Goal: Task Accomplishment & Management: Complete application form

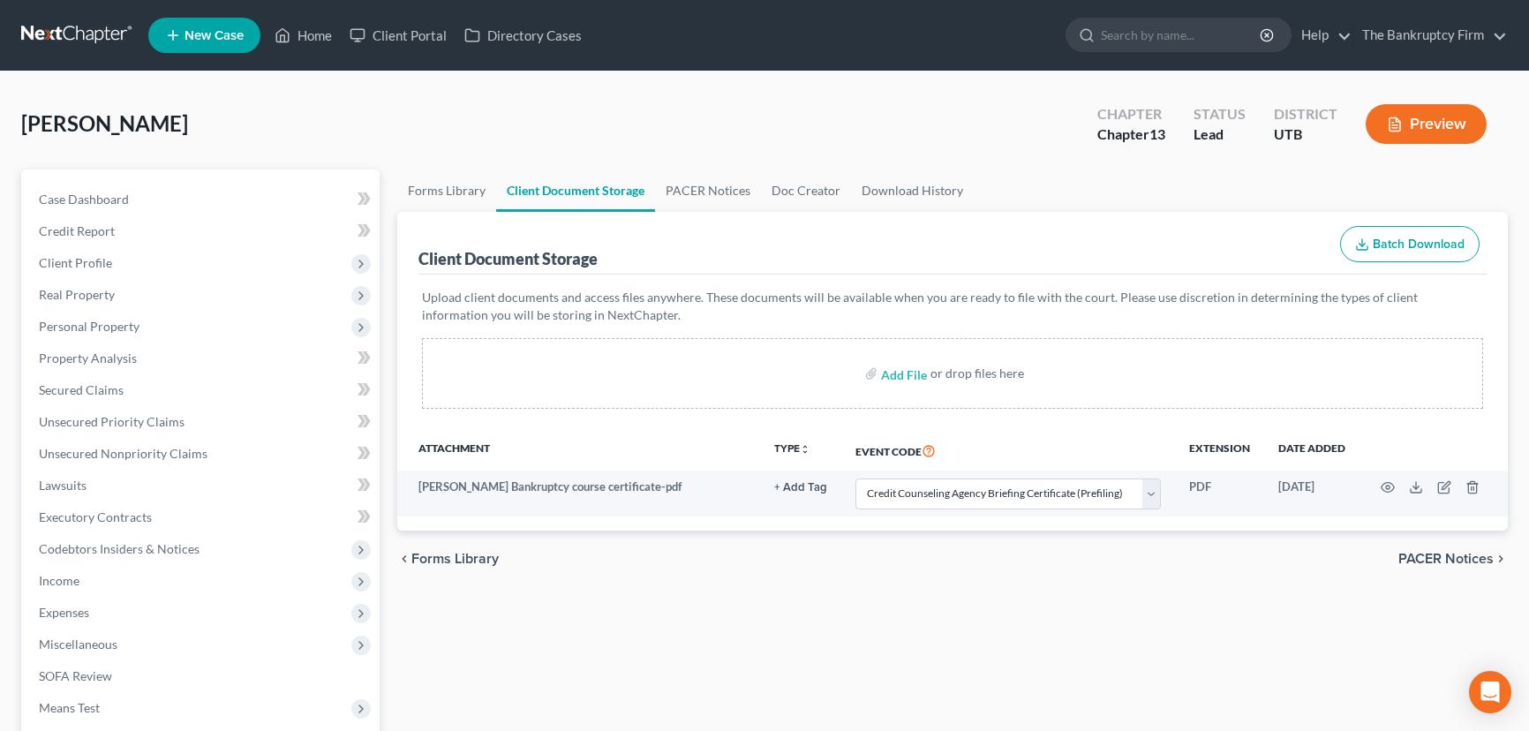
select select "30"
drag, startPoint x: 0, startPoint y: 0, endPoint x: 301, endPoint y: 30, distance: 302.5
click at [301, 30] on link "Home" at bounding box center [303, 35] width 75 height 32
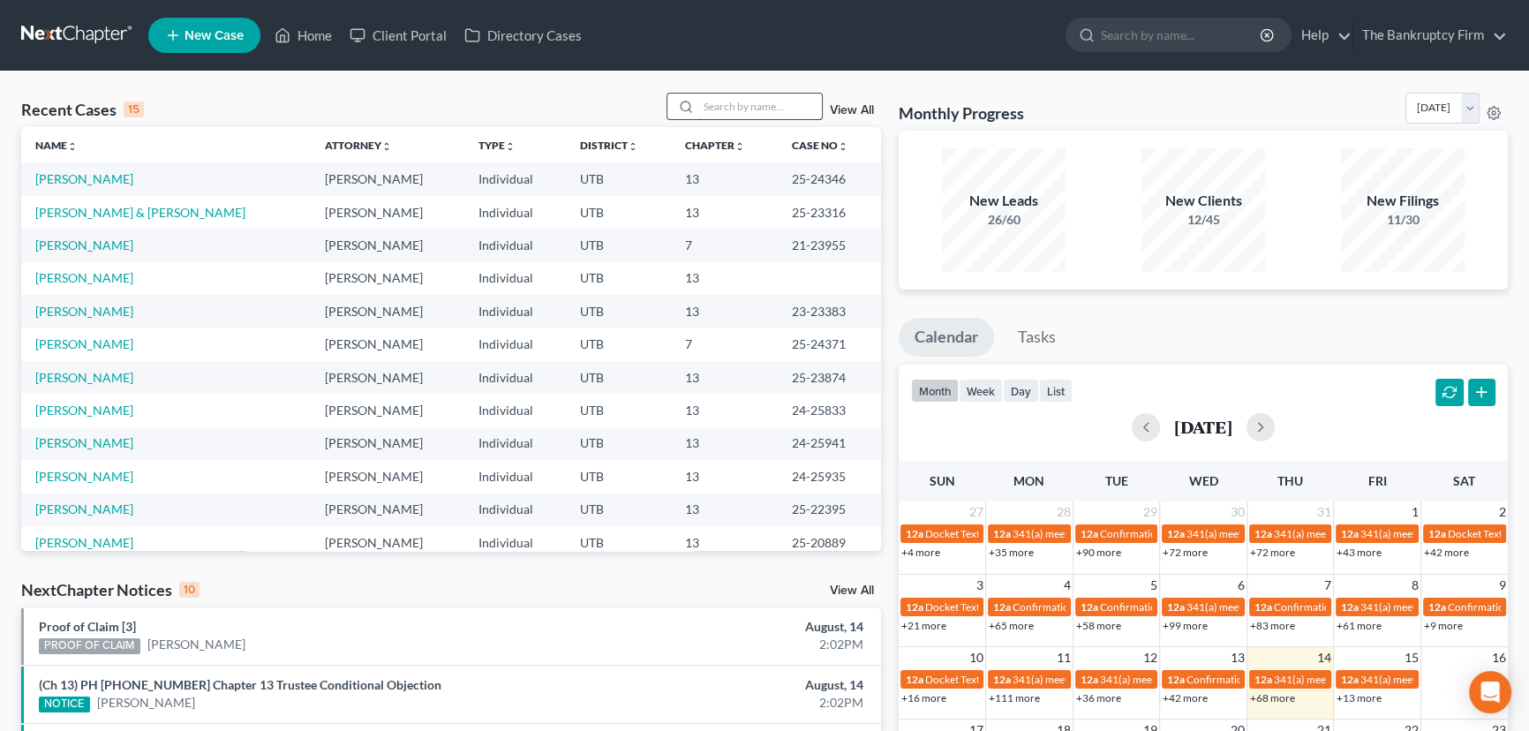
click at [747, 106] on input "search" at bounding box center [760, 107] width 124 height 26
type input "olivera"
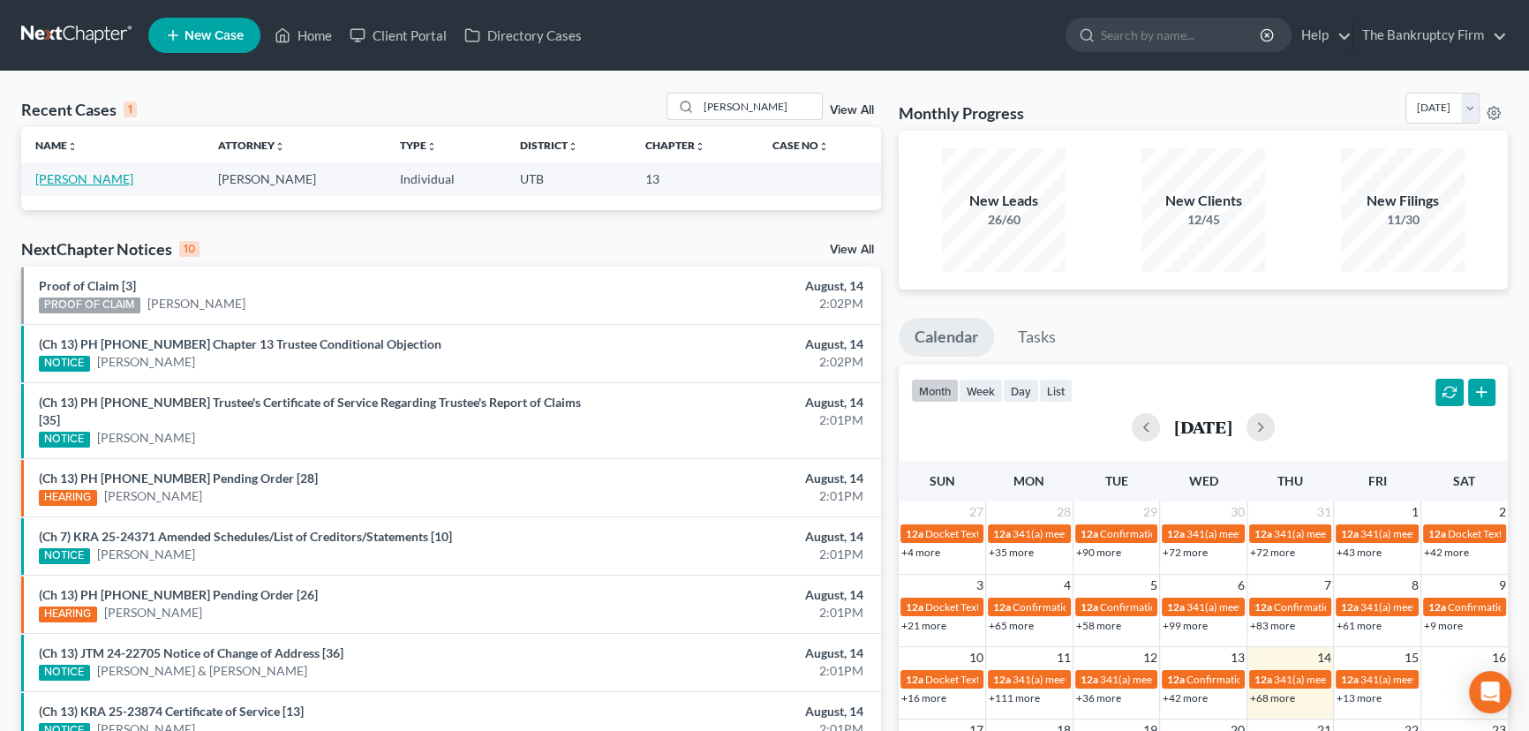
click at [109, 183] on link "[PERSON_NAME]" at bounding box center [84, 178] width 98 height 15
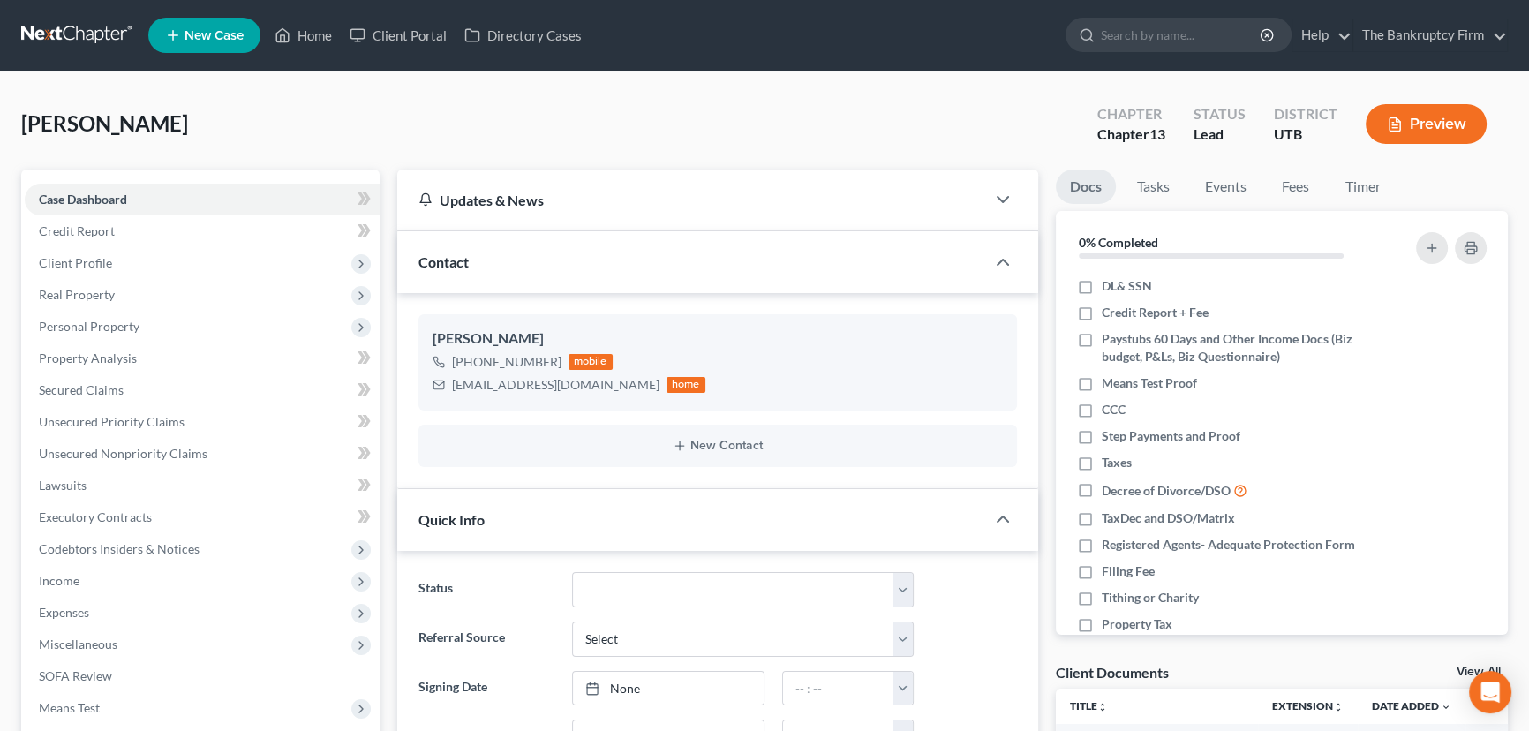
click at [1456, 668] on link "View All" at bounding box center [1478, 671] width 44 height 12
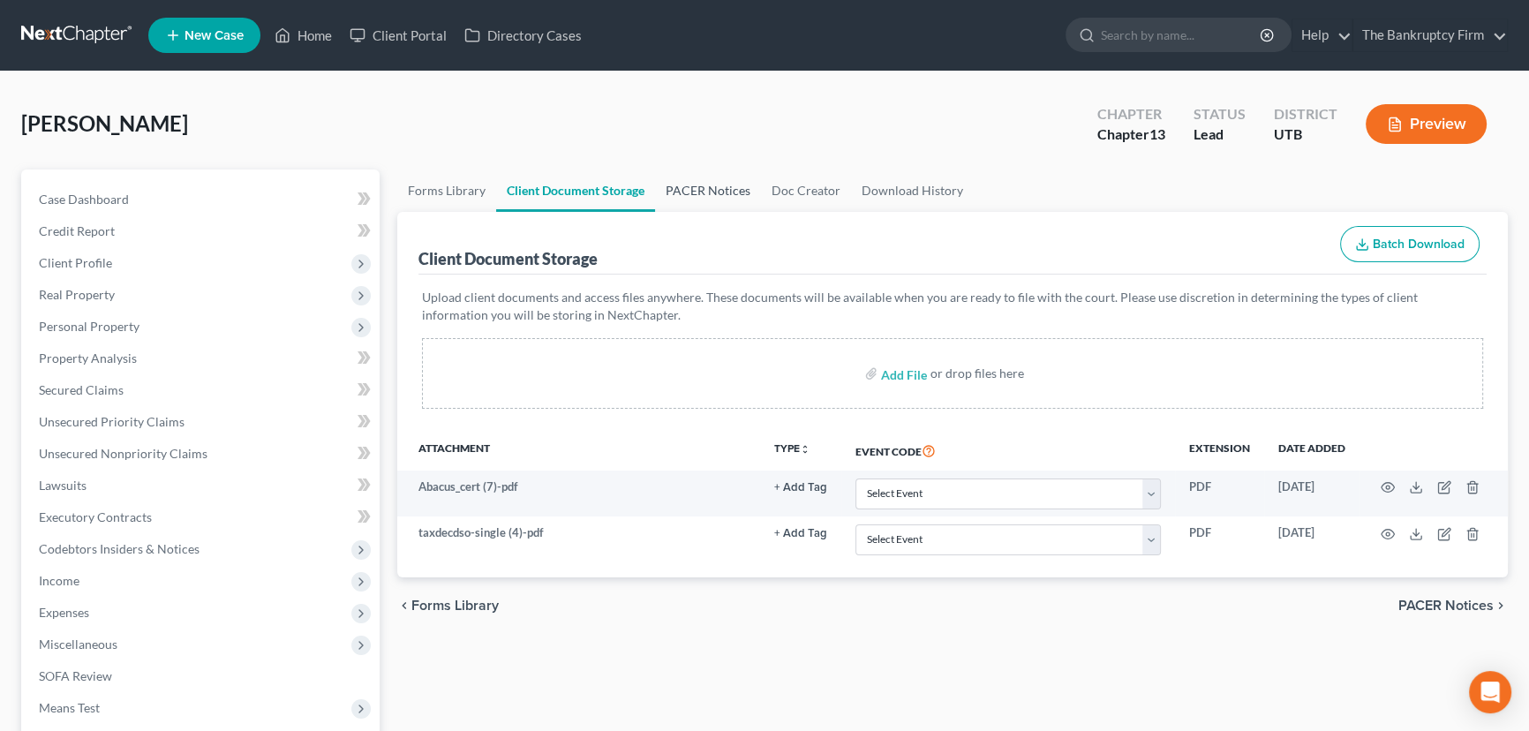
click at [708, 184] on link "PACER Notices" at bounding box center [708, 190] width 106 height 42
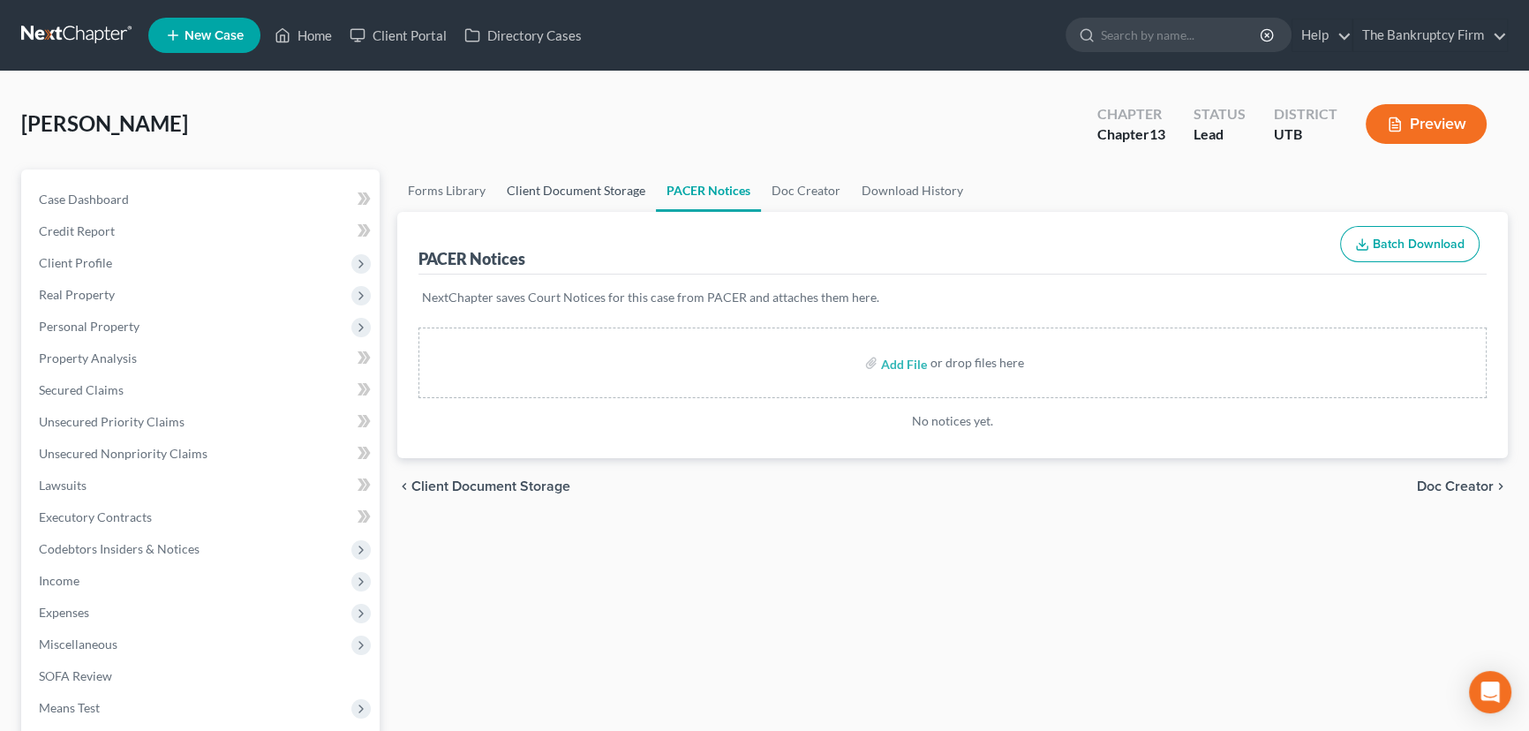
click at [572, 187] on link "Client Document Storage" at bounding box center [576, 190] width 160 height 42
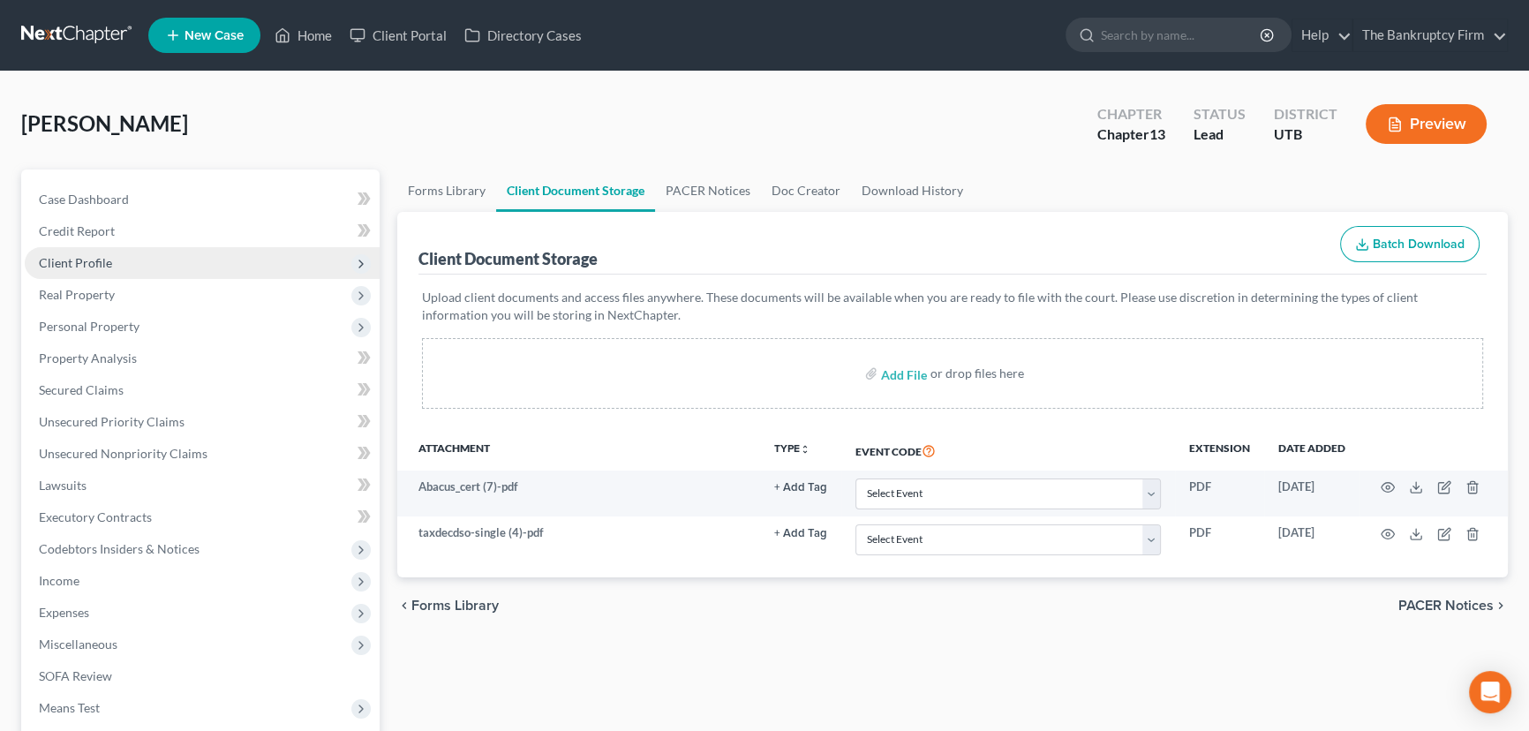
click at [71, 261] on span "Client Profile" at bounding box center [75, 262] width 73 height 15
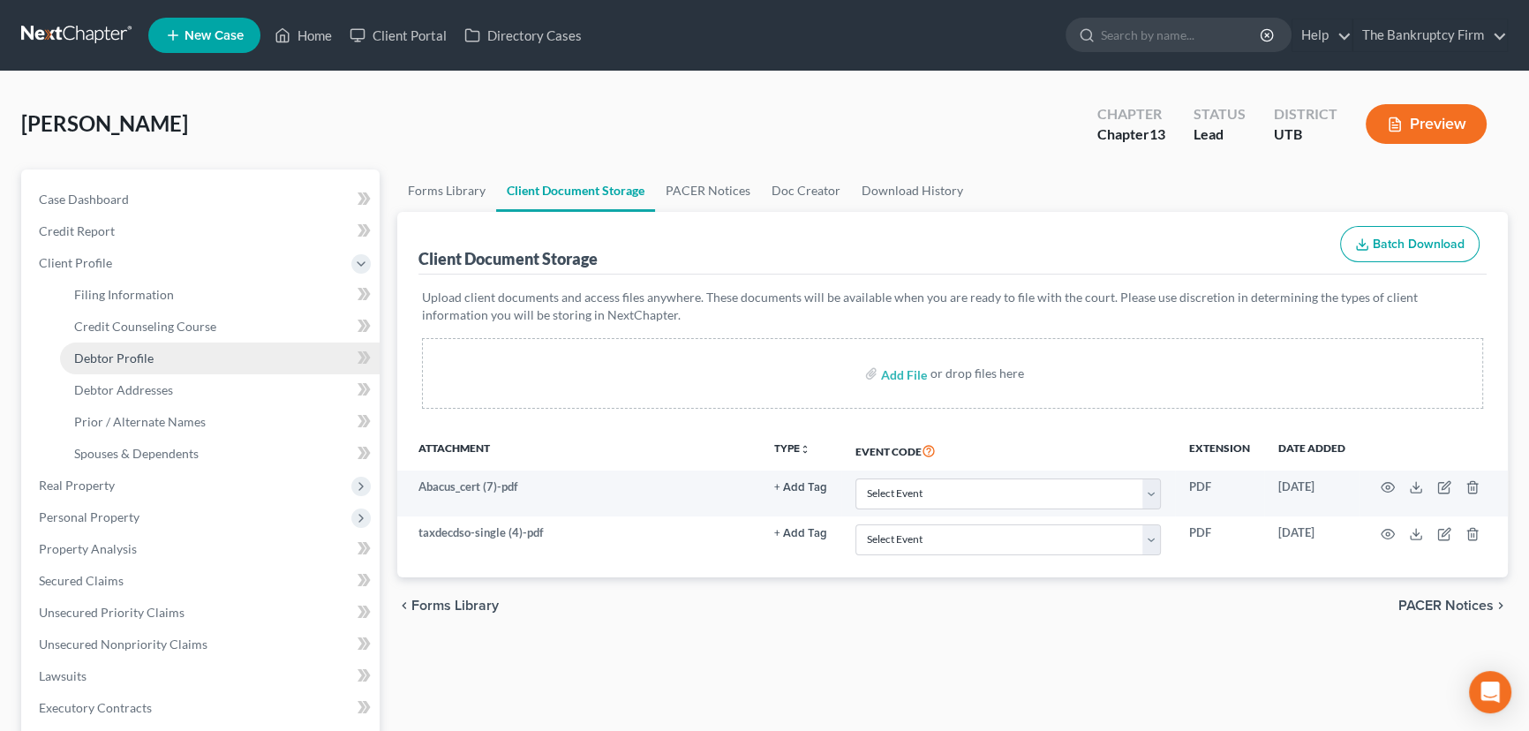
click at [127, 357] on span "Debtor Profile" at bounding box center [113, 357] width 79 height 15
select select "2"
select select "1"
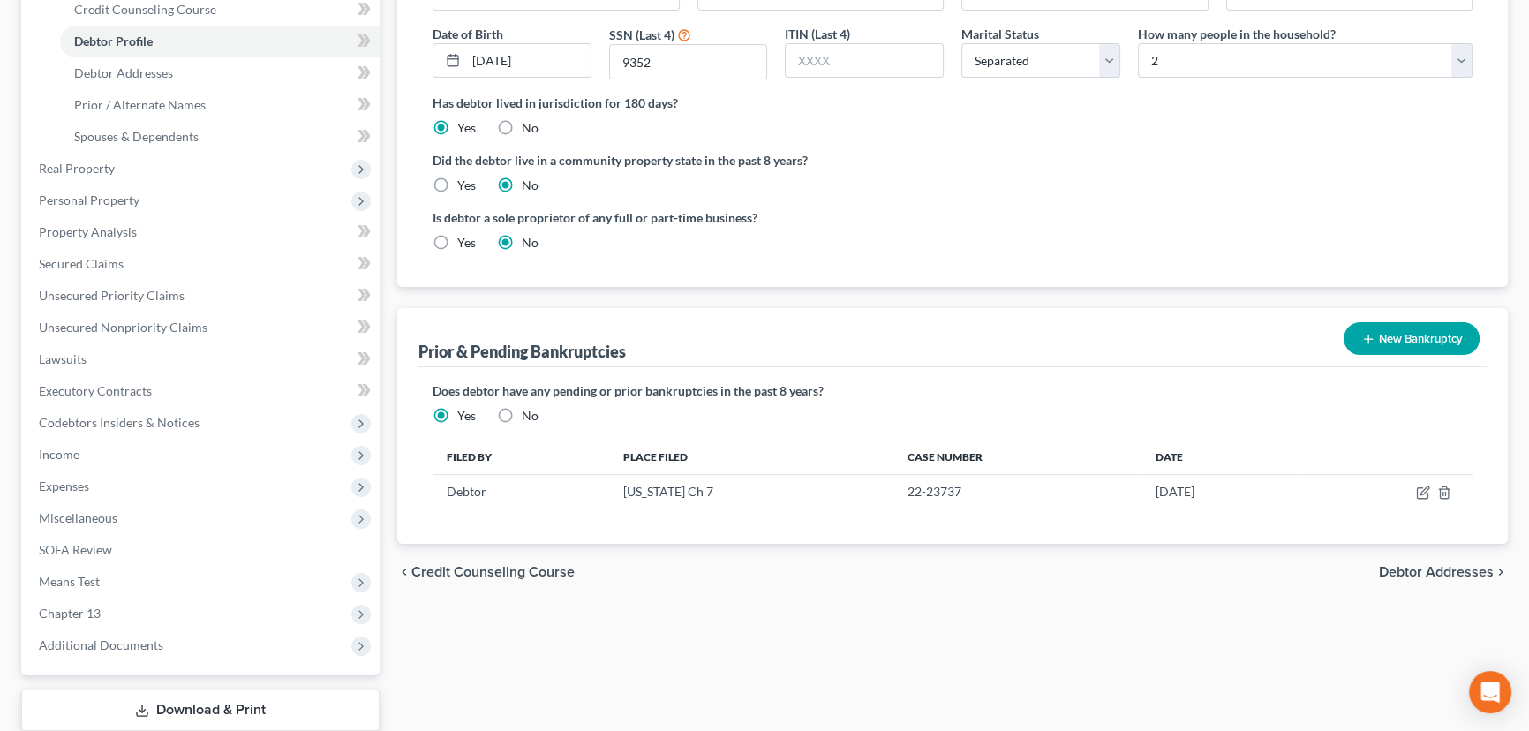
scroll to position [401, 0]
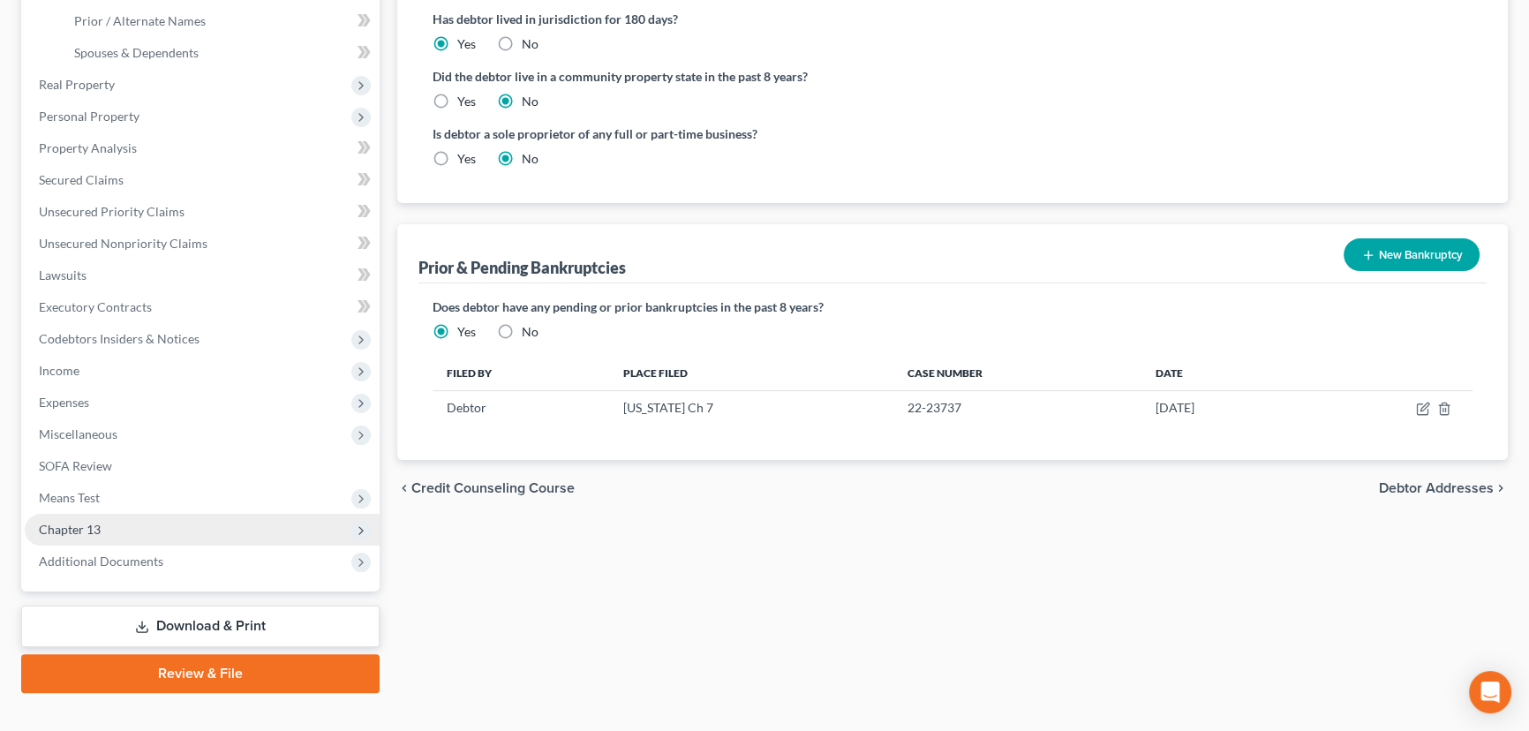
click at [93, 524] on span "Chapter 13" at bounding box center [70, 529] width 62 height 15
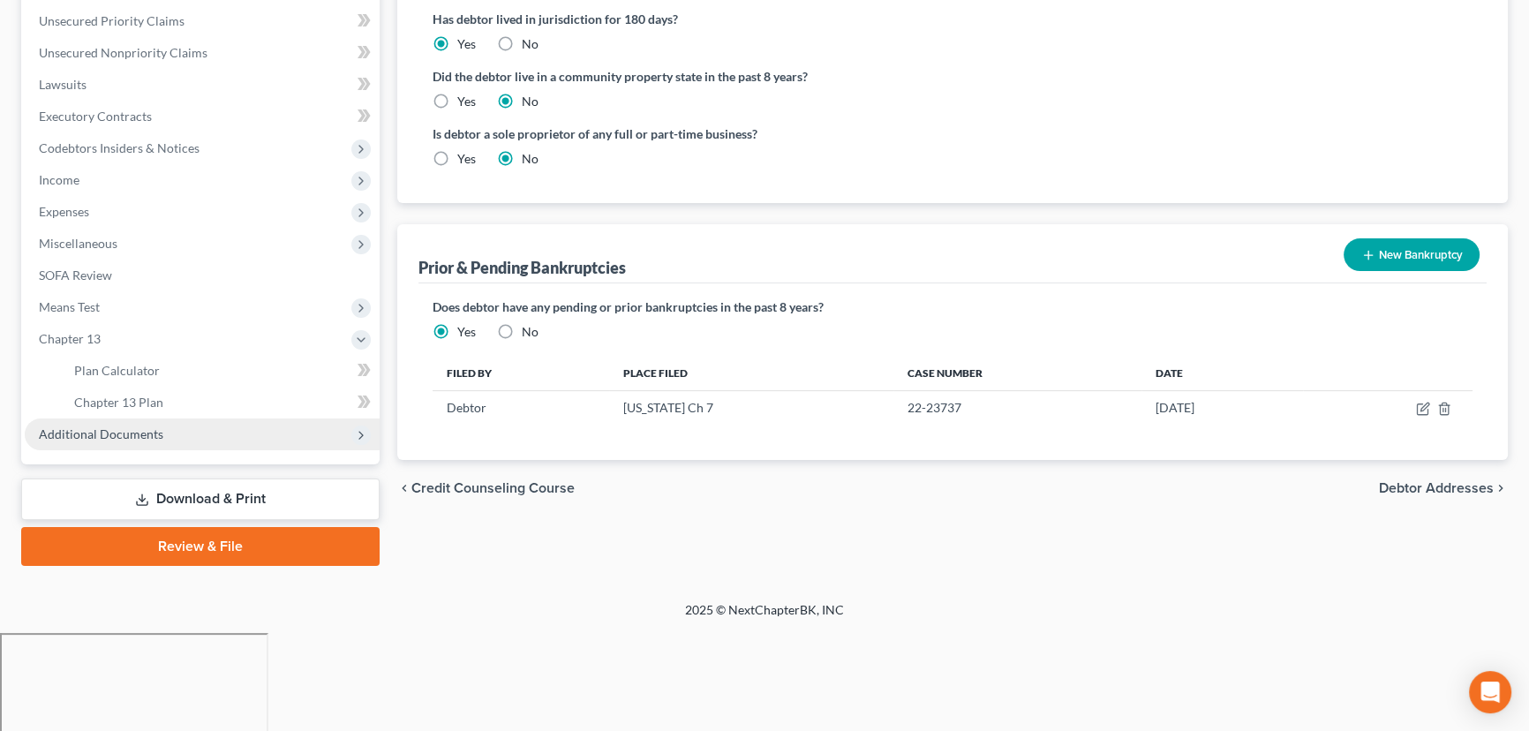
scroll to position [300, 0]
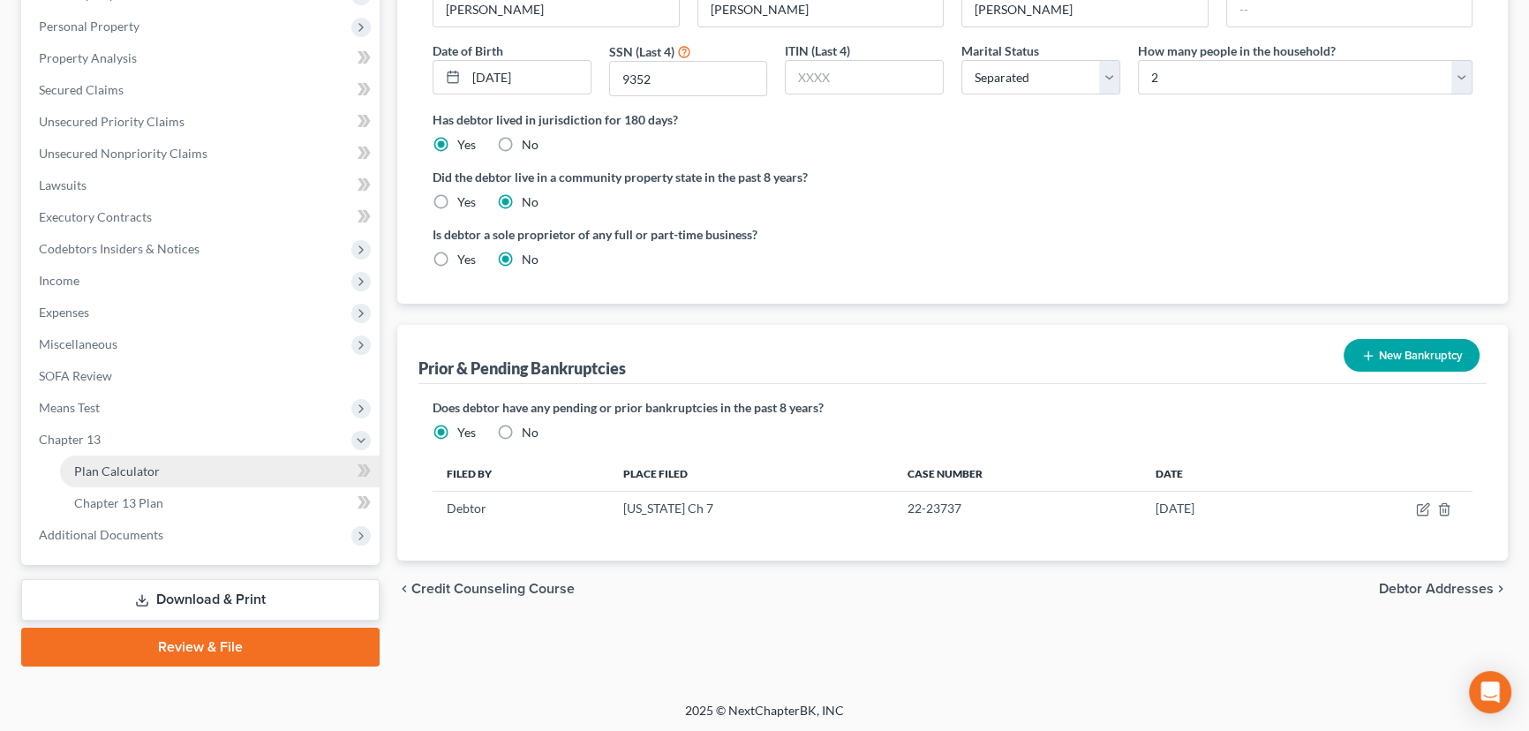
click at [147, 469] on span "Plan Calculator" at bounding box center [117, 470] width 86 height 15
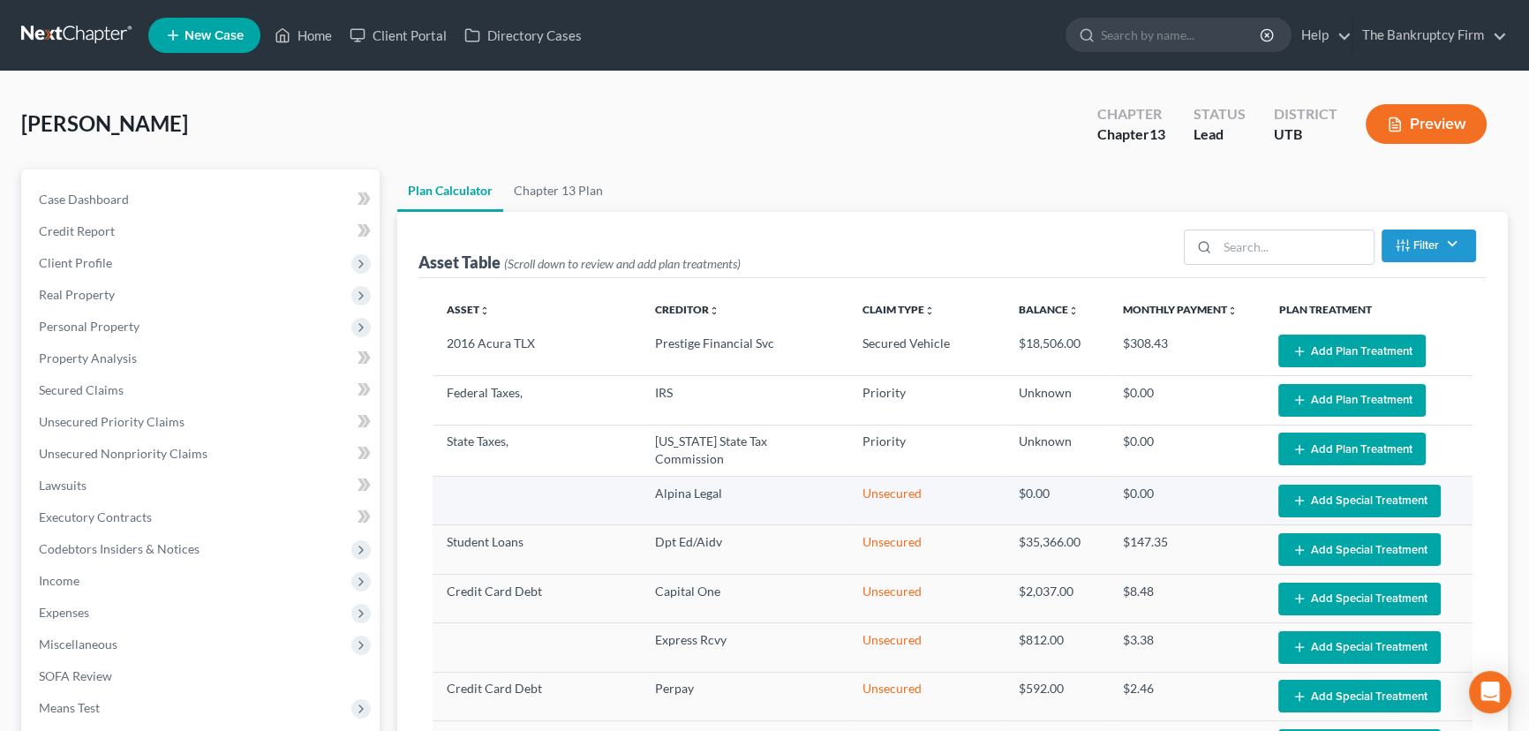
select select "59"
click at [71, 391] on span "Secured Claims" at bounding box center [81, 389] width 85 height 15
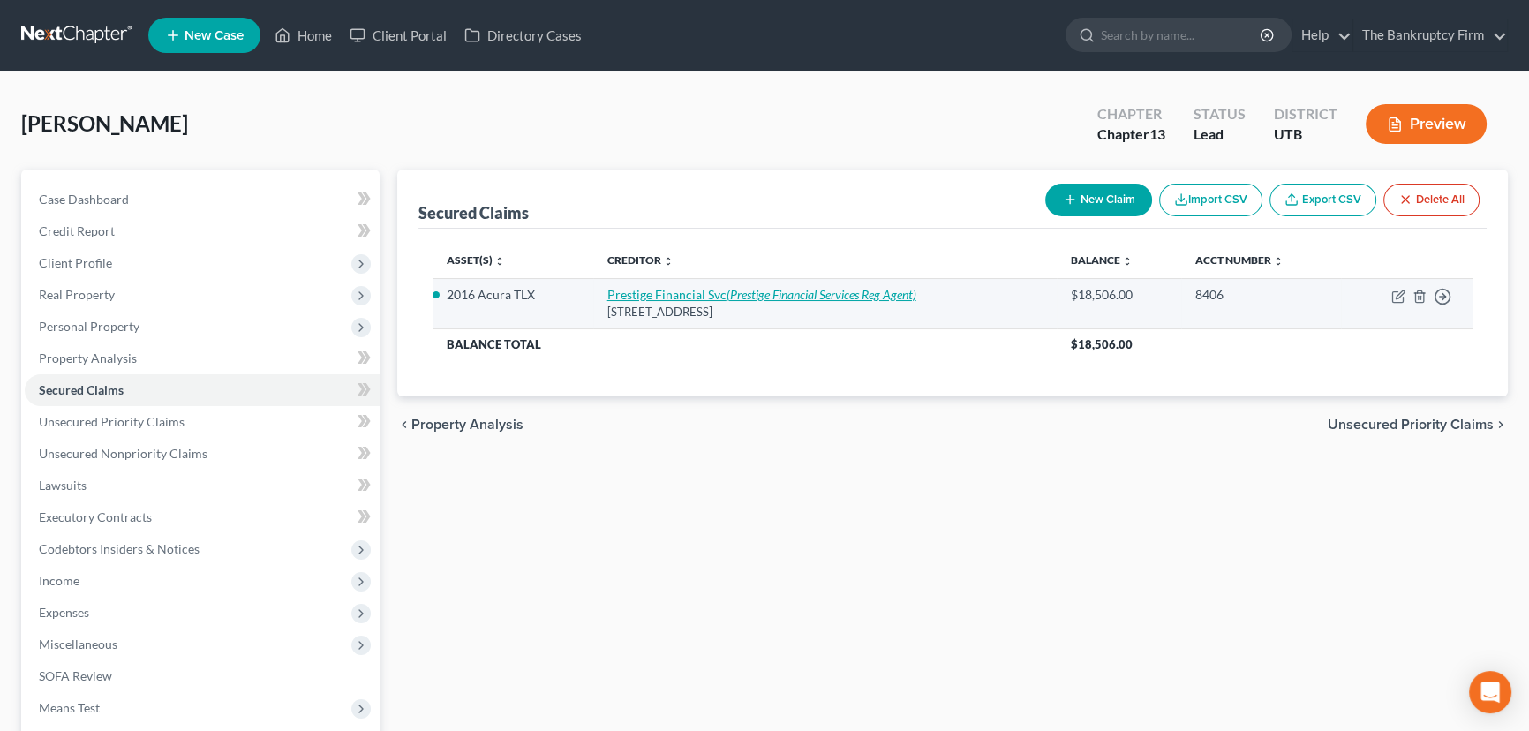
click at [715, 290] on link "Prestige Financial Svc (Prestige Financial Services Reg Agent)" at bounding box center [761, 294] width 309 height 15
select select "46"
select select "0"
select select "2"
select select "0"
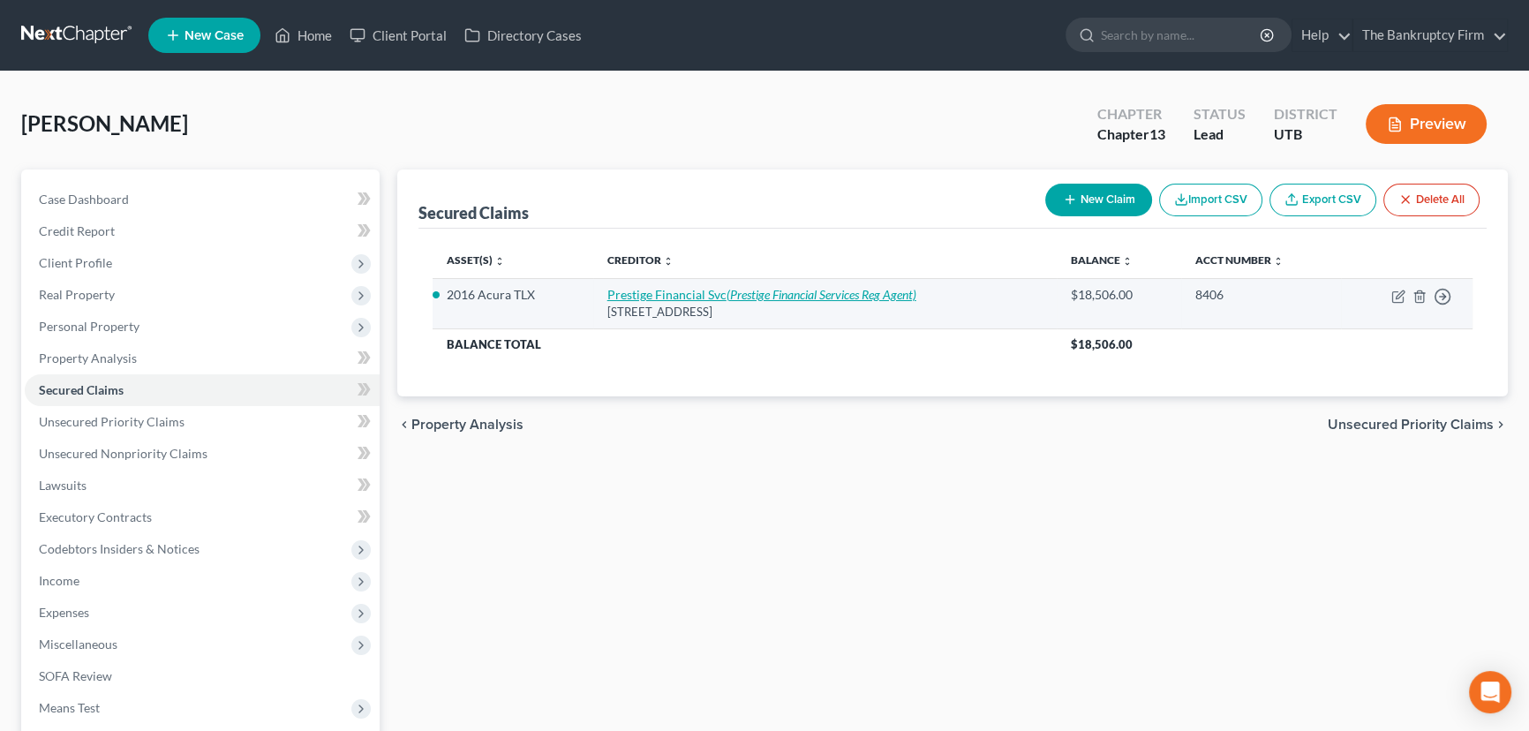
select select "0"
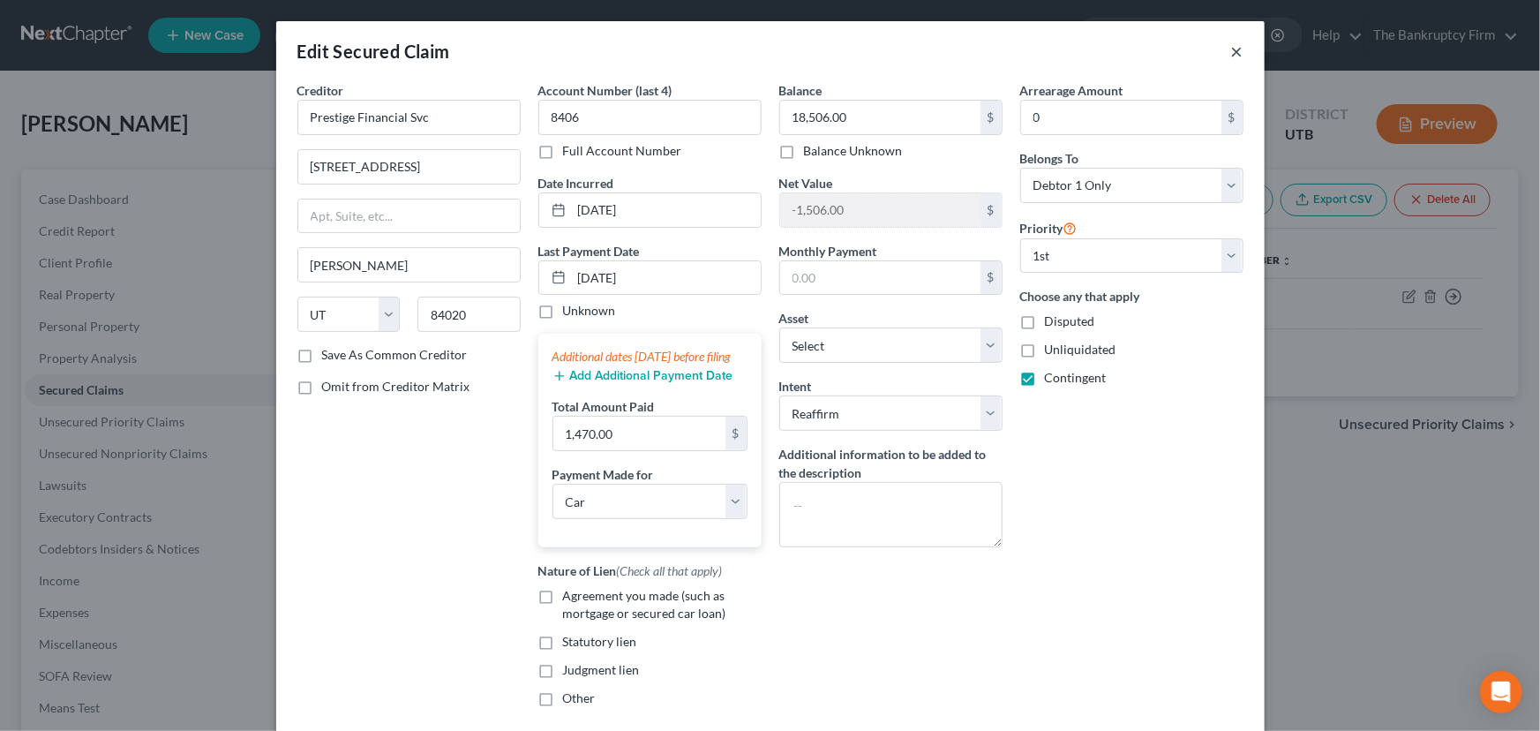
click at [1231, 50] on button "×" at bounding box center [1237, 51] width 12 height 21
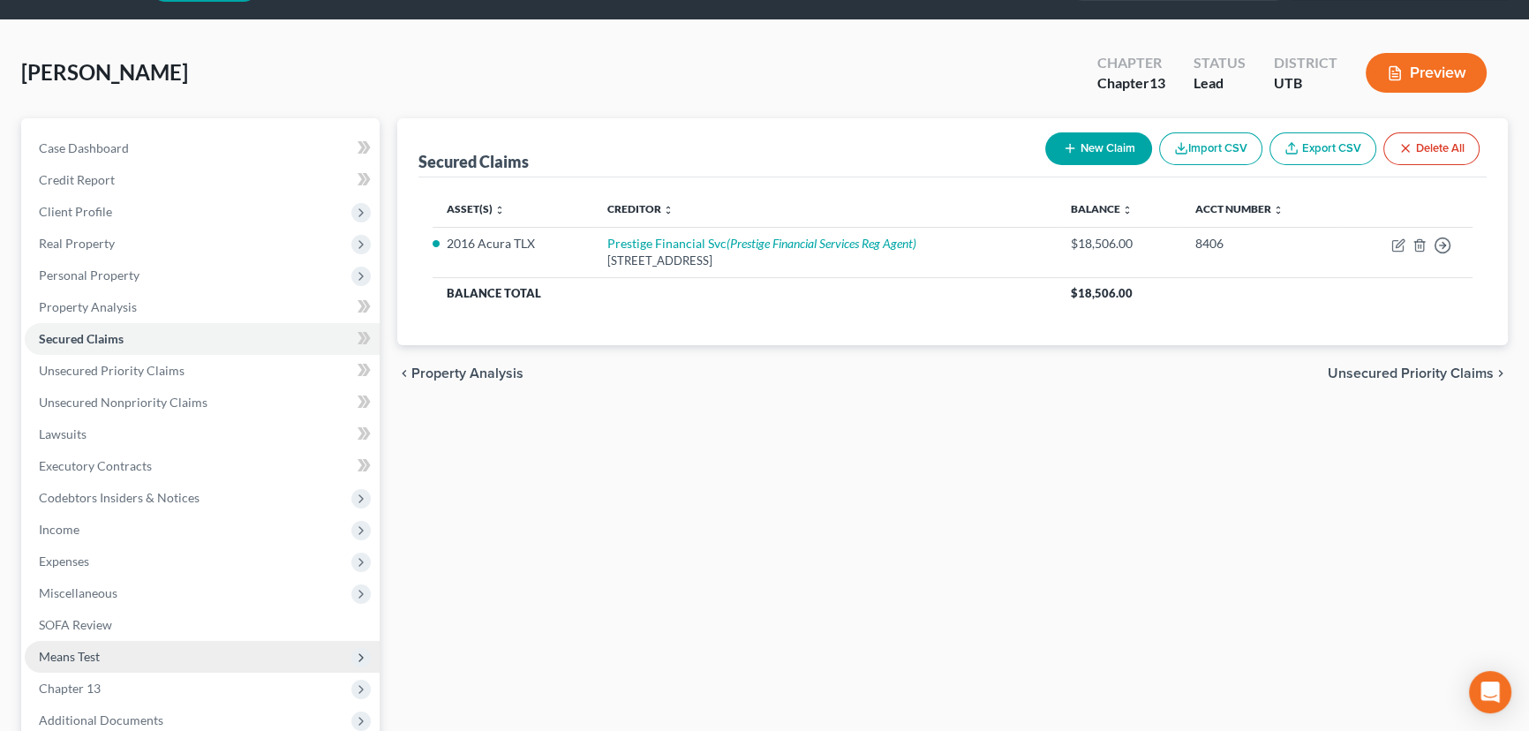
scroll to position [79, 0]
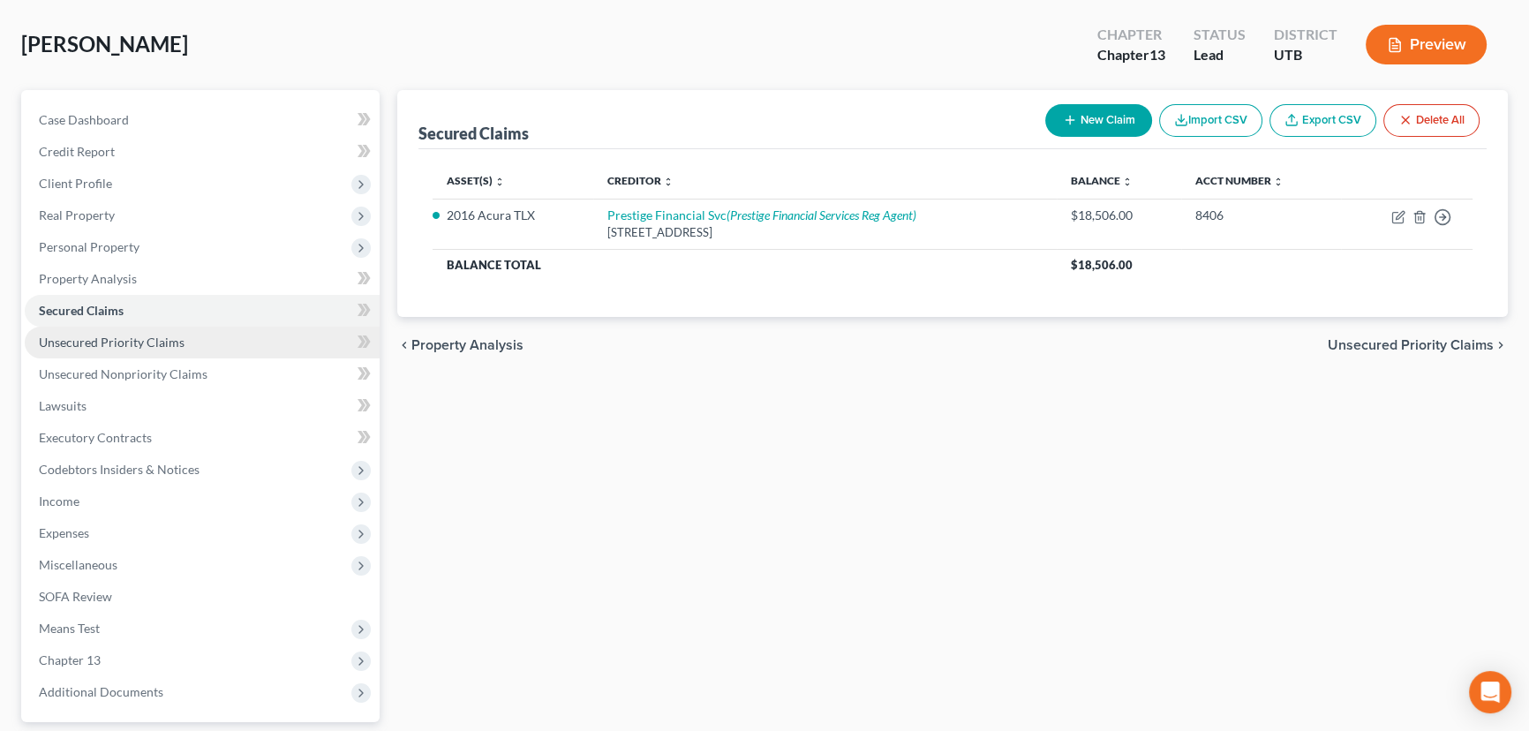
click at [139, 344] on span "Unsecured Priority Claims" at bounding box center [112, 342] width 146 height 15
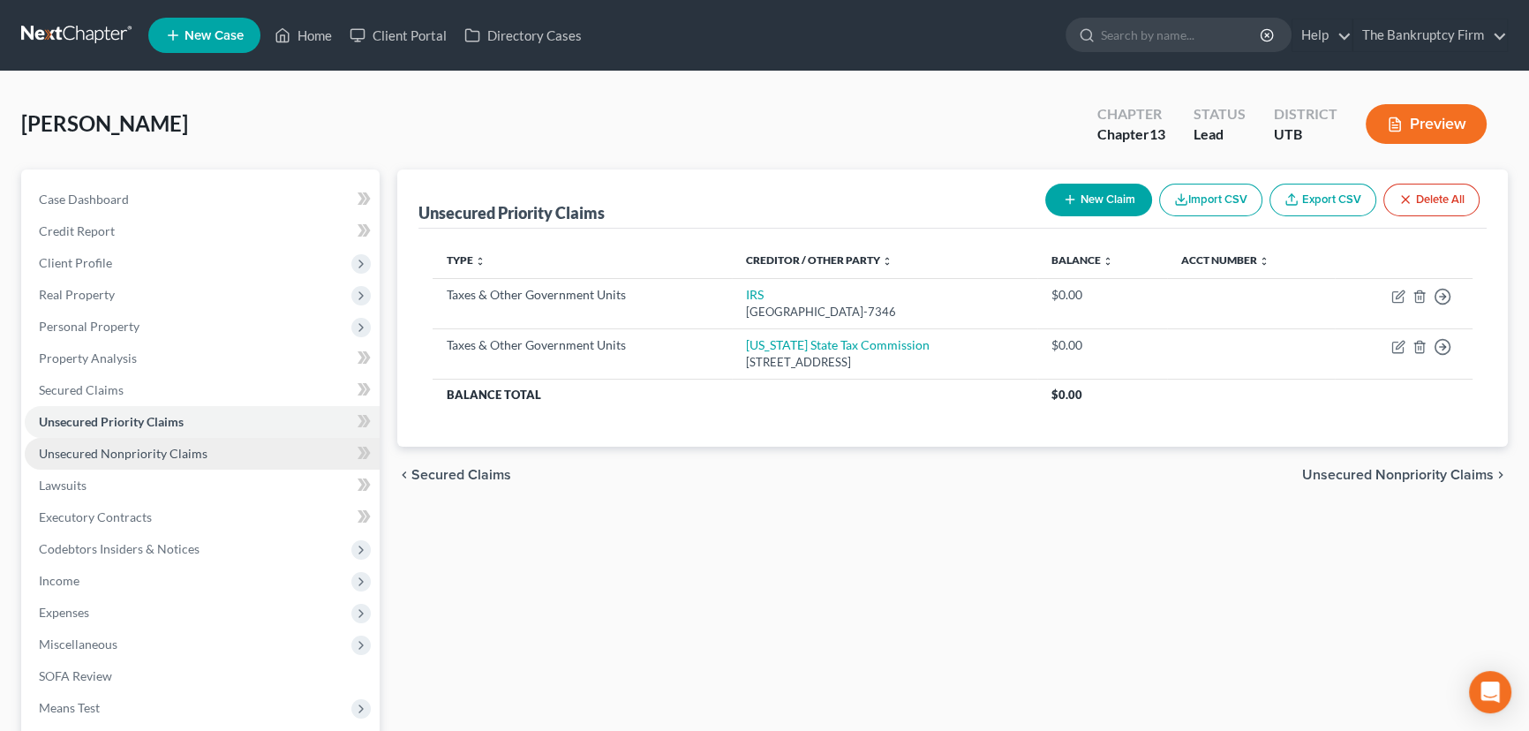
click at [94, 458] on span "Unsecured Nonpriority Claims" at bounding box center [123, 453] width 169 height 15
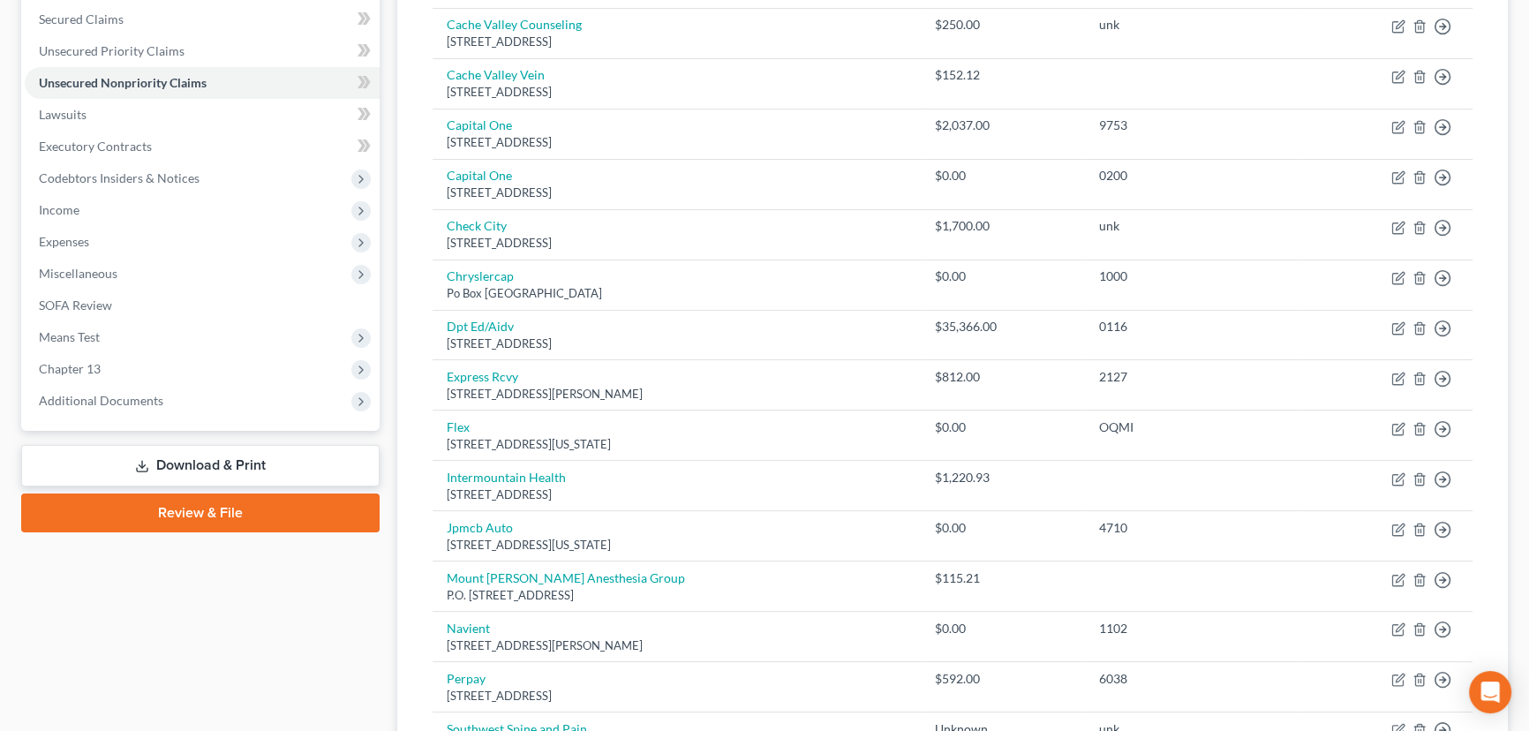
scroll to position [401, 0]
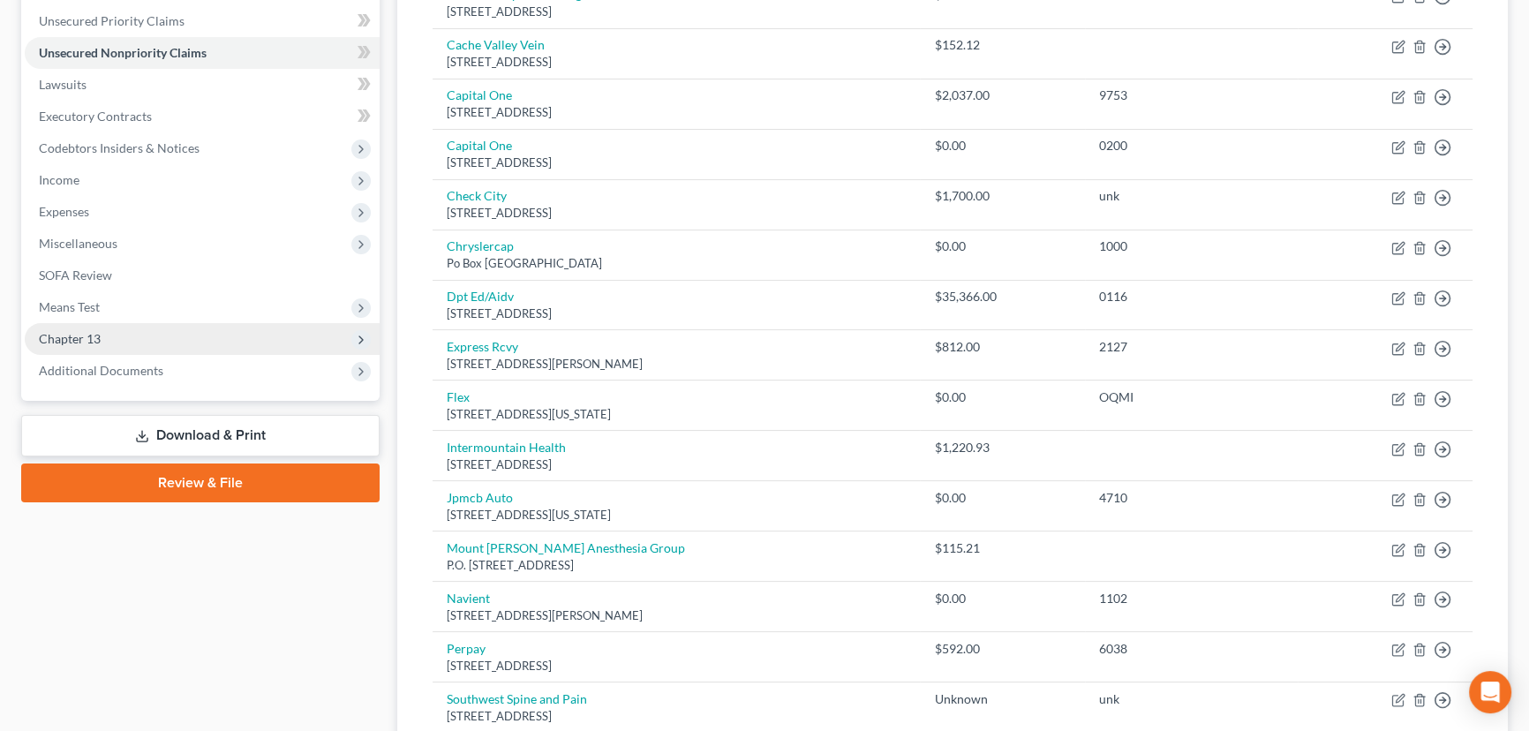
click at [115, 341] on span "Chapter 13" at bounding box center [202, 339] width 355 height 32
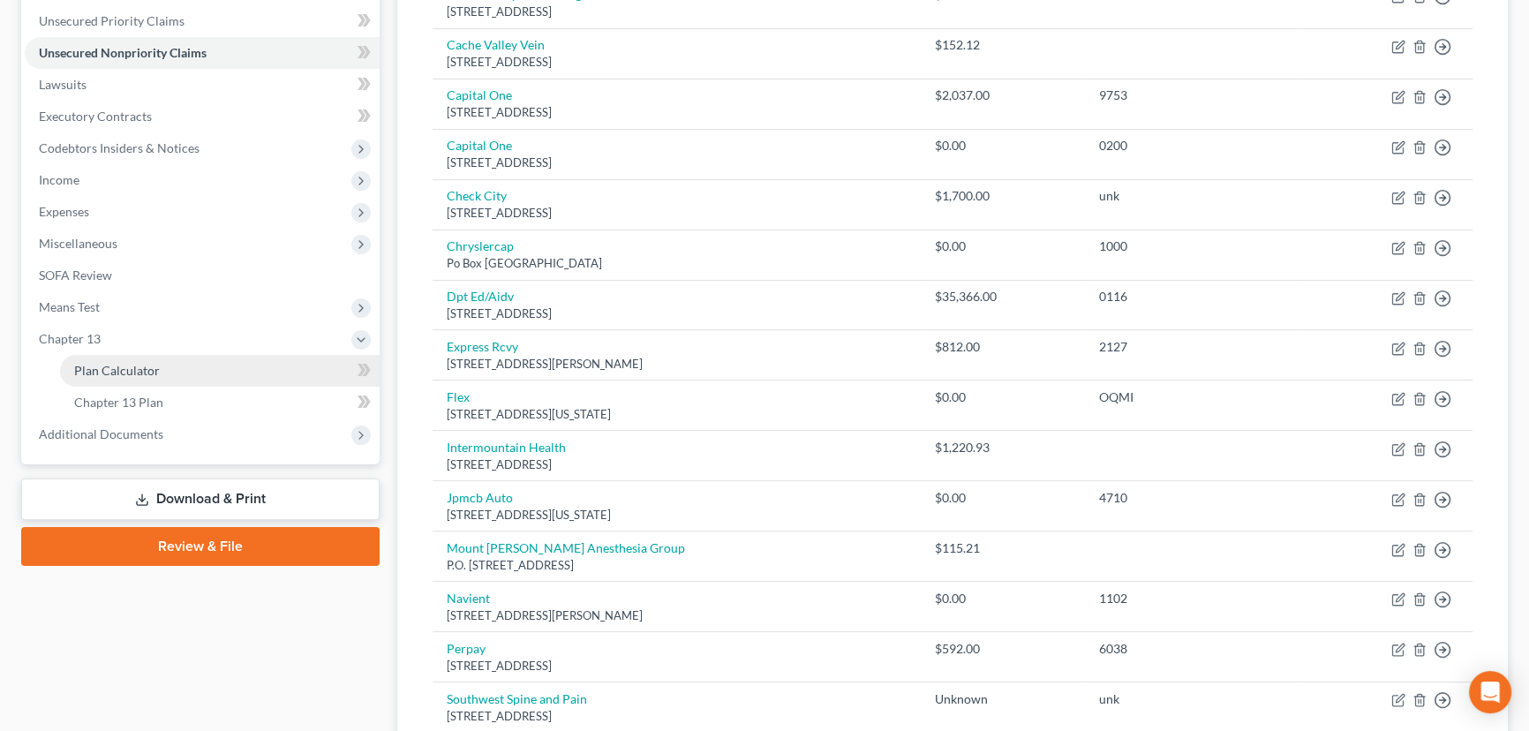
click at [177, 365] on link "Plan Calculator" at bounding box center [219, 371] width 319 height 32
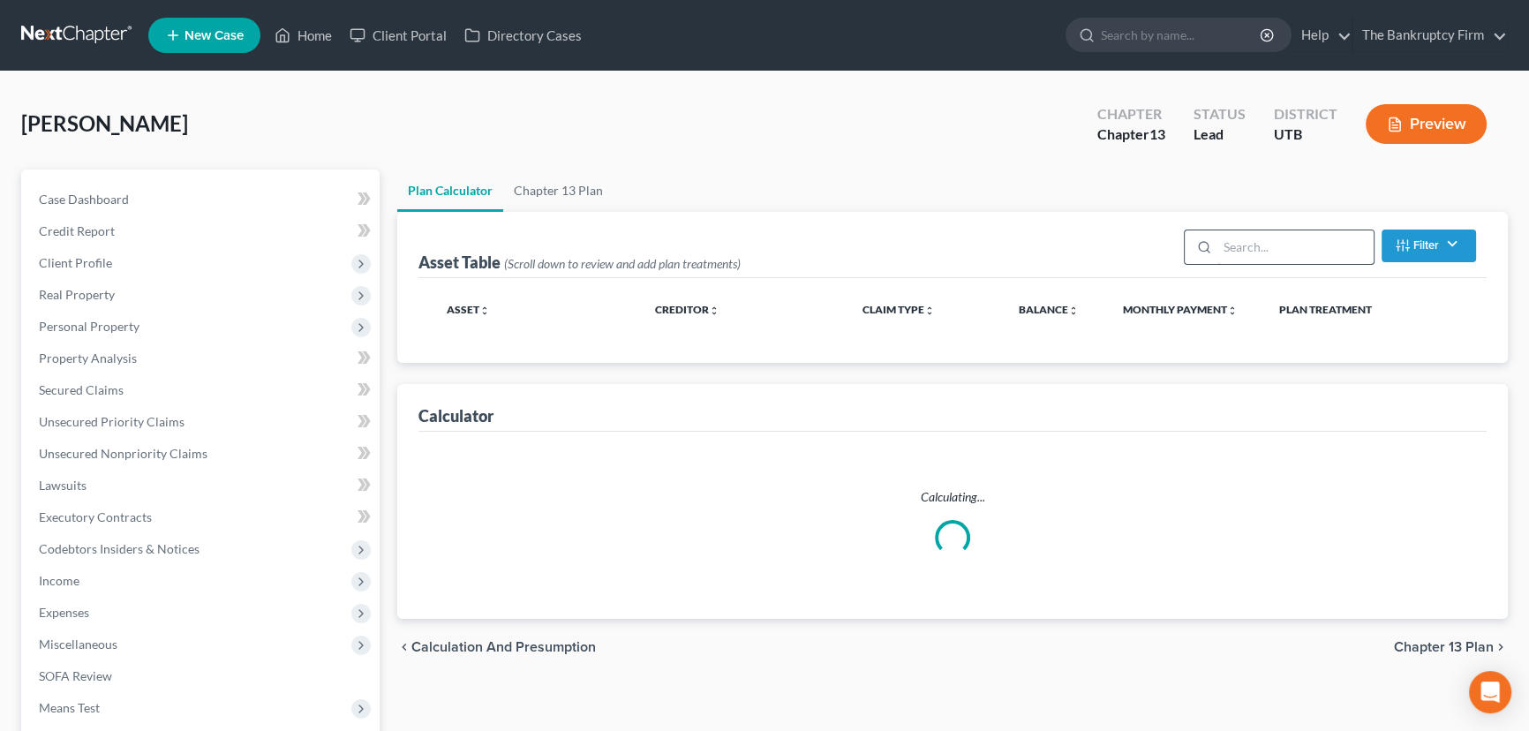
select select "59"
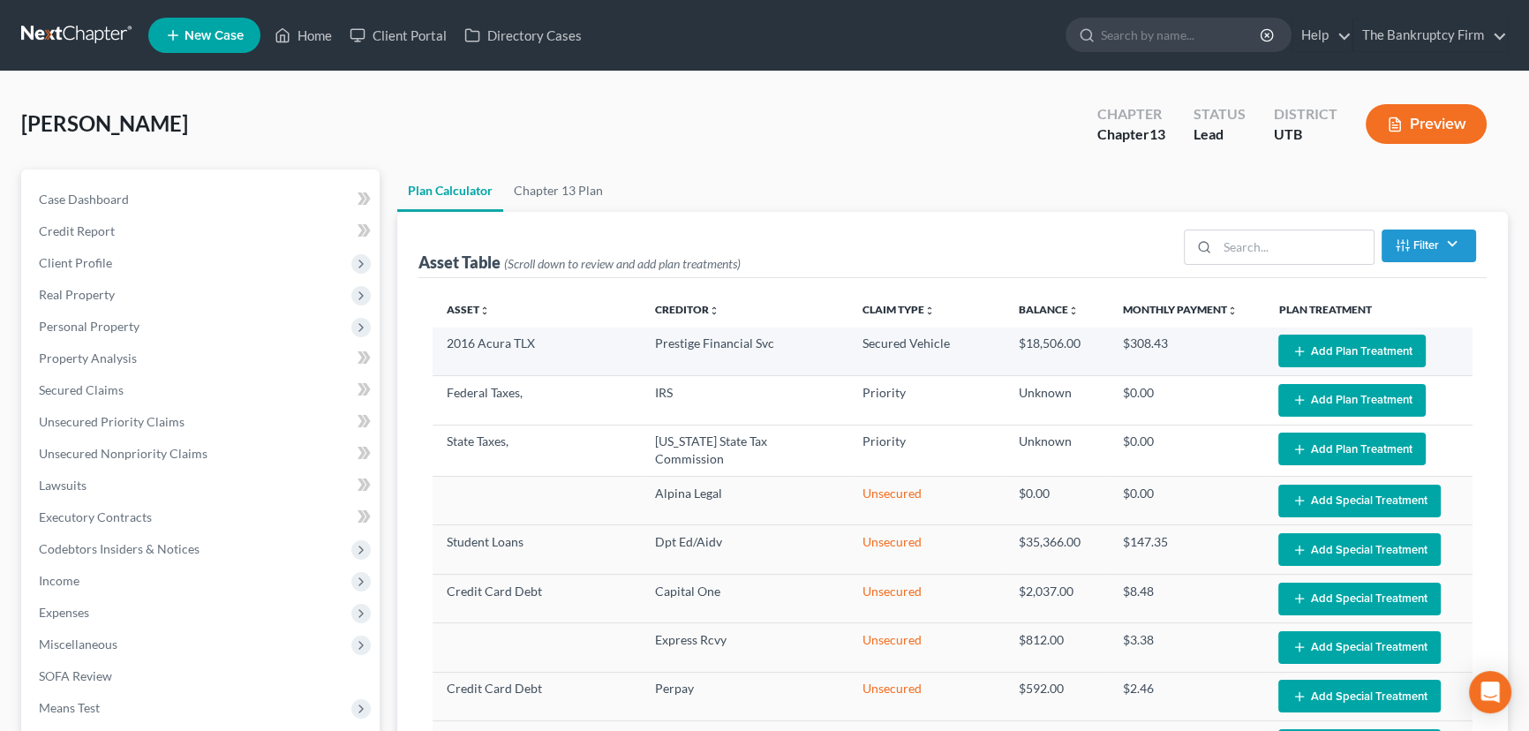
click at [1309, 351] on button "Add Plan Treatment" at bounding box center [1351, 351] width 147 height 33
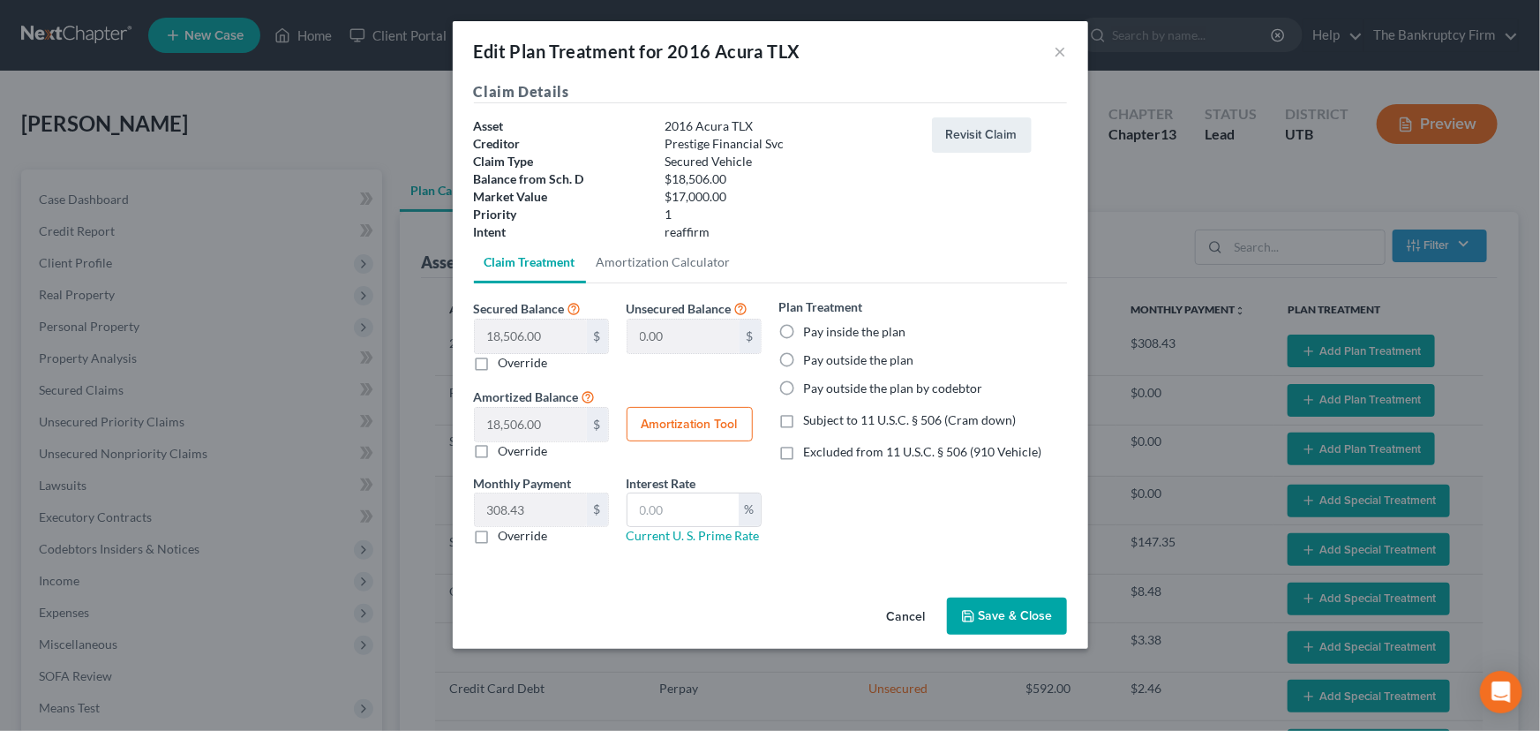
click at [804, 327] on label "Pay inside the plan" at bounding box center [855, 332] width 102 height 18
click at [811, 327] on input "Pay inside the plan" at bounding box center [816, 328] width 11 height 11
radio input "true"
click at [804, 455] on label "Excluded from 11 U.S.C. § 506 (910 Vehicle)" at bounding box center [923, 452] width 238 height 18
click at [811, 455] on input "Excluded from 11 U.S.C. § 506 (910 Vehicle)" at bounding box center [816, 448] width 11 height 11
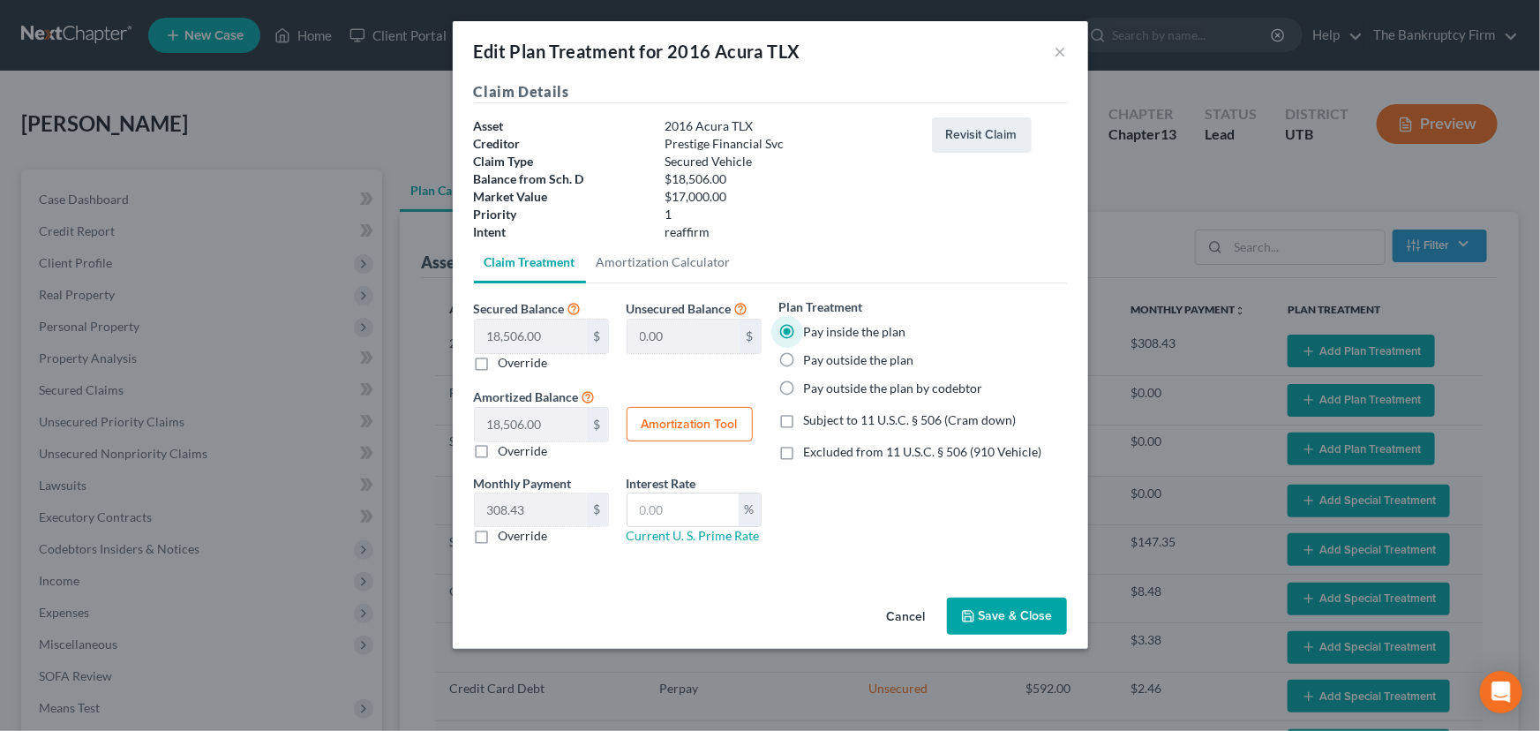
checkbox input "true"
click at [680, 429] on button "Amortization Tool" at bounding box center [690, 424] width 126 height 35
type input "18,506.00"
type input "60"
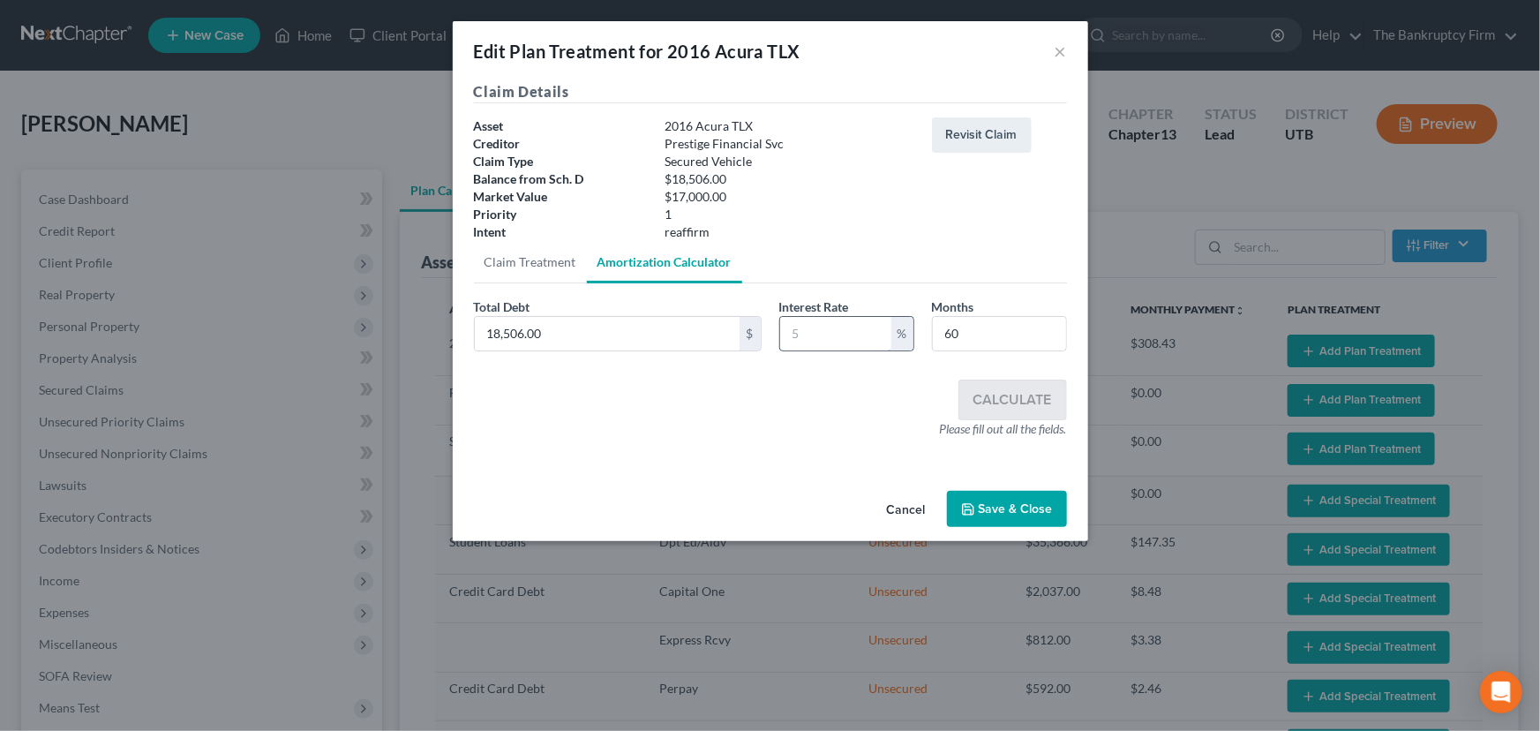
click at [788, 335] on input "text" at bounding box center [835, 334] width 111 height 34
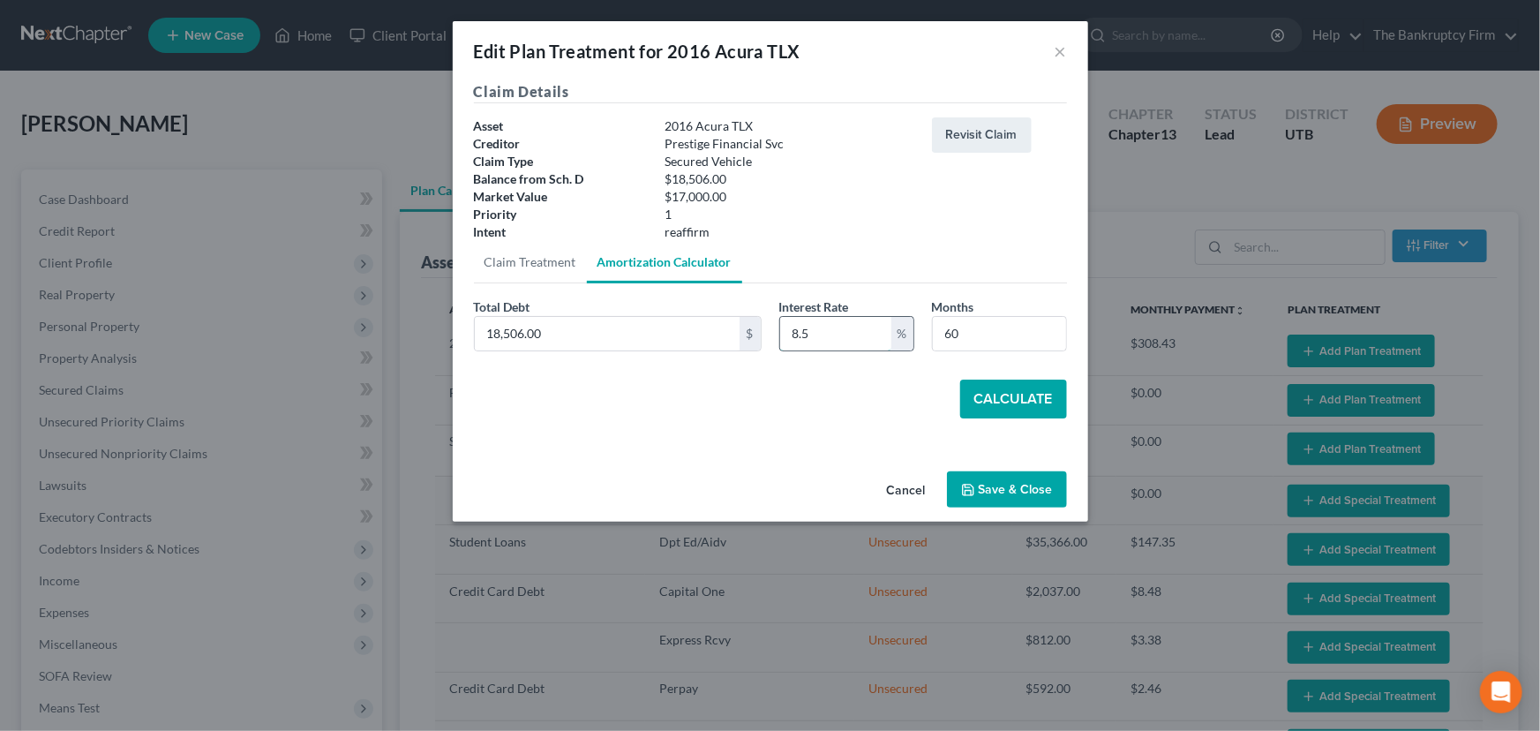
type input "8.5"
type input "54"
click at [1002, 405] on button "Calculate" at bounding box center [1013, 399] width 107 height 39
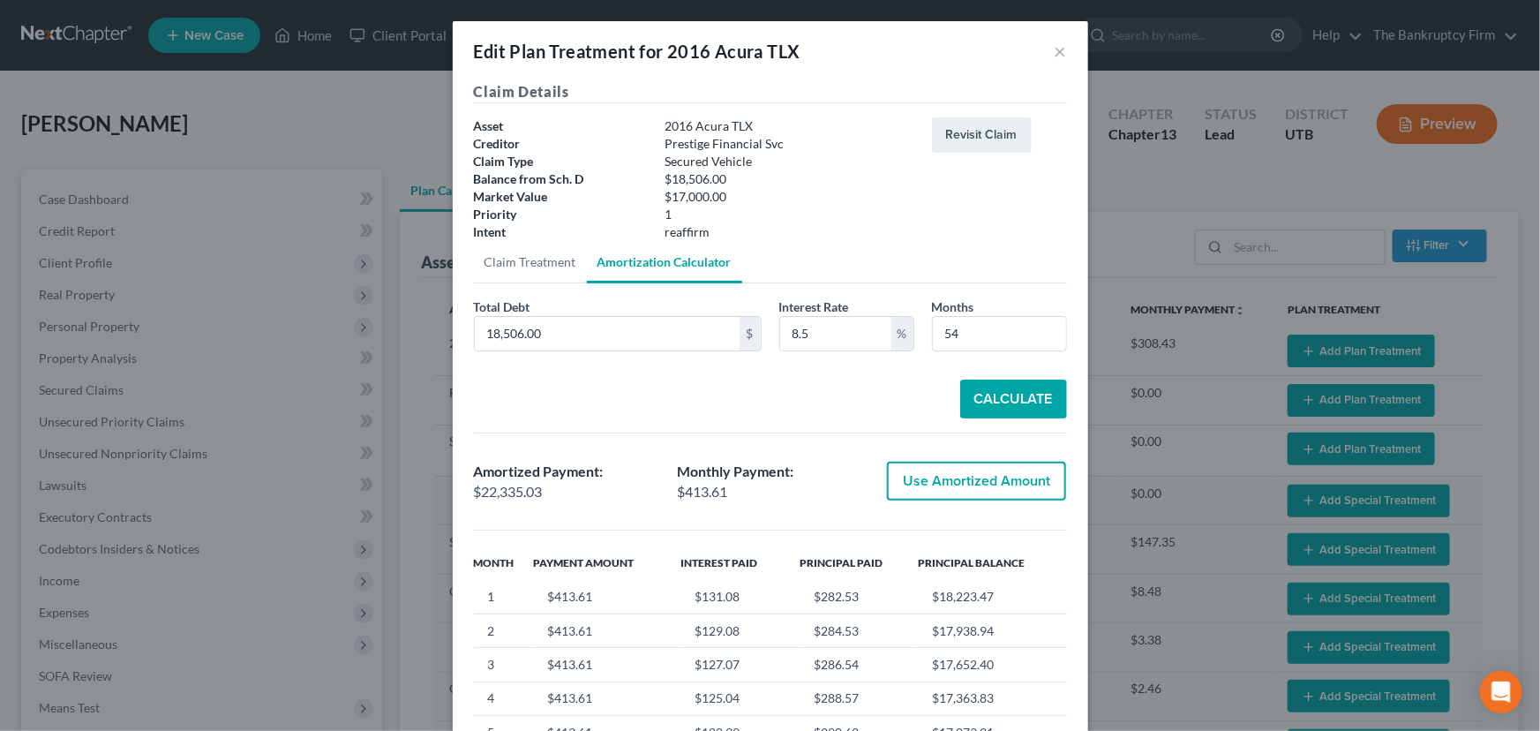
click at [946, 484] on button "Use Amortized Amount" at bounding box center [976, 481] width 179 height 39
type input "22,335.02"
checkbox input "true"
type input "372.25"
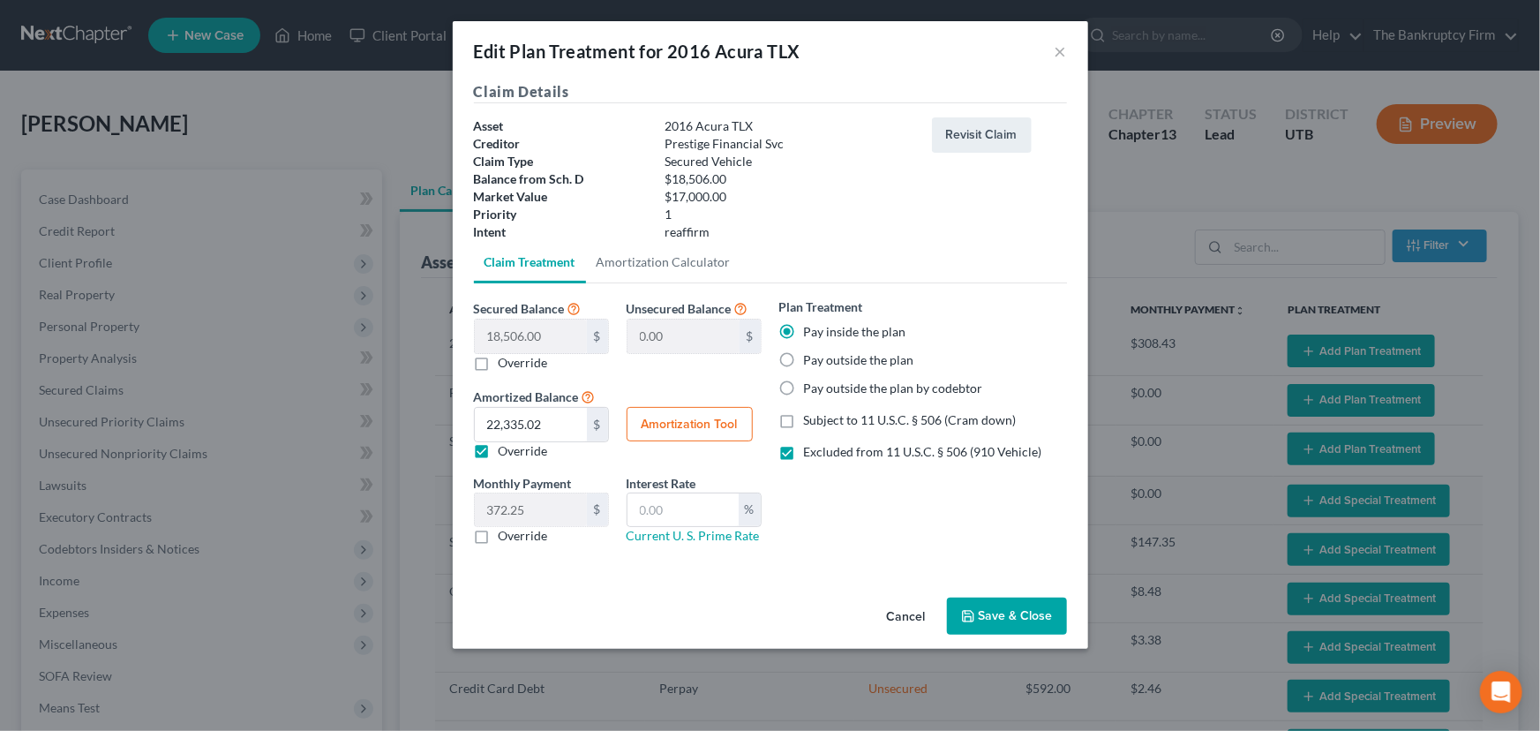
click at [499, 537] on label "Override" at bounding box center [523, 536] width 49 height 18
click at [506, 537] on input "Override" at bounding box center [511, 532] width 11 height 11
checkbox input "true"
click at [482, 512] on input "text" at bounding box center [531, 510] width 112 height 34
type input "415"
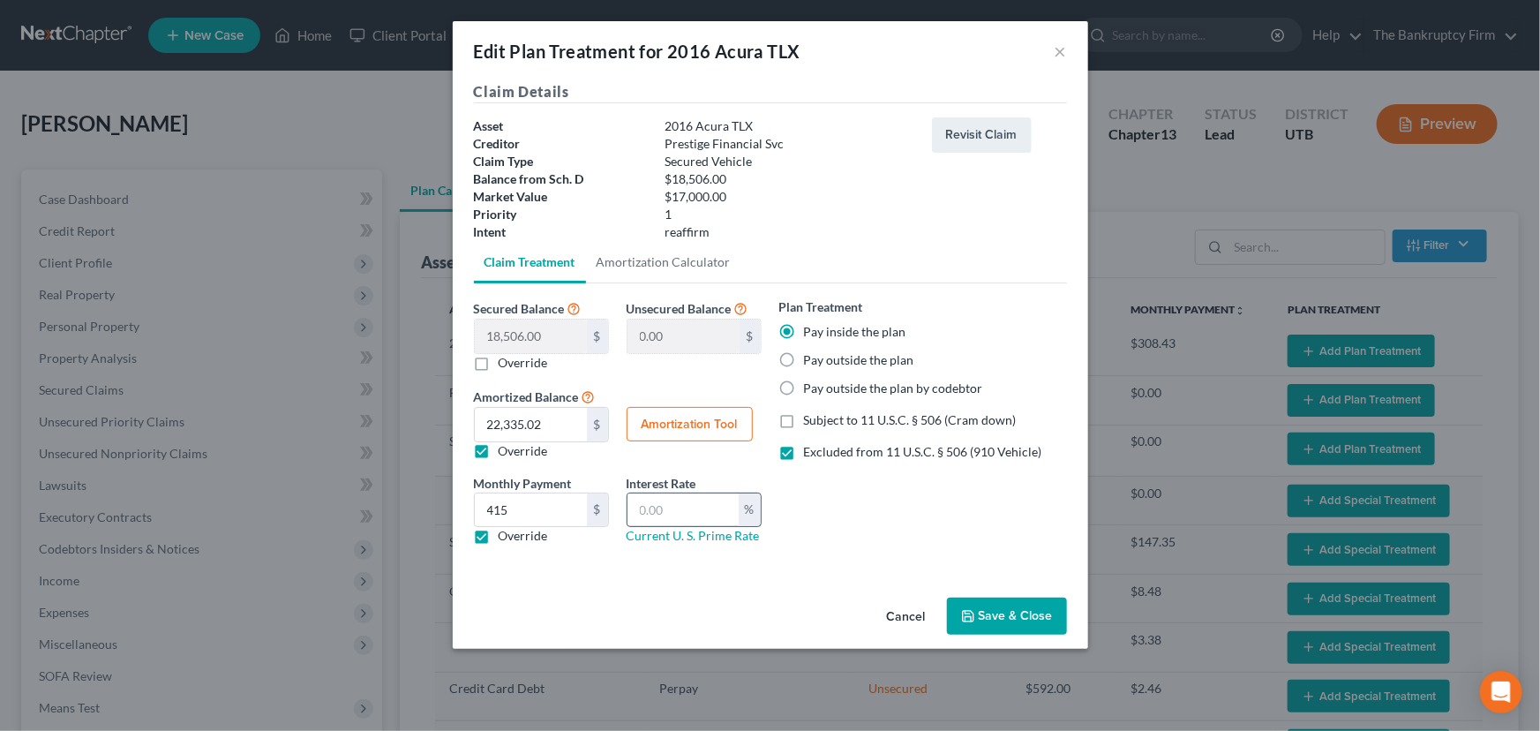
click at [635, 514] on input "text" at bounding box center [683, 510] width 111 height 34
type input "8.5"
click at [1009, 618] on button "Save & Close" at bounding box center [1007, 616] width 120 height 37
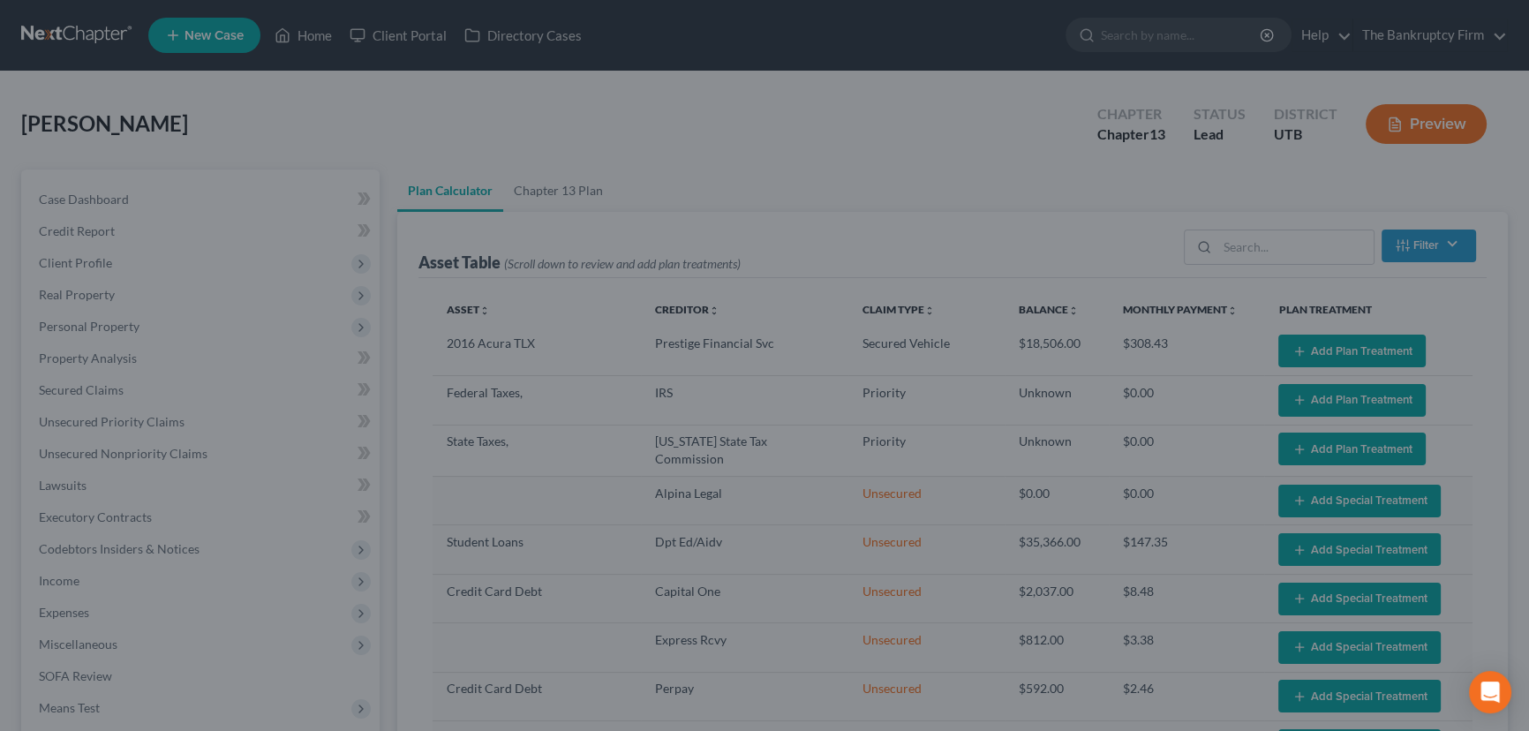
select select "59"
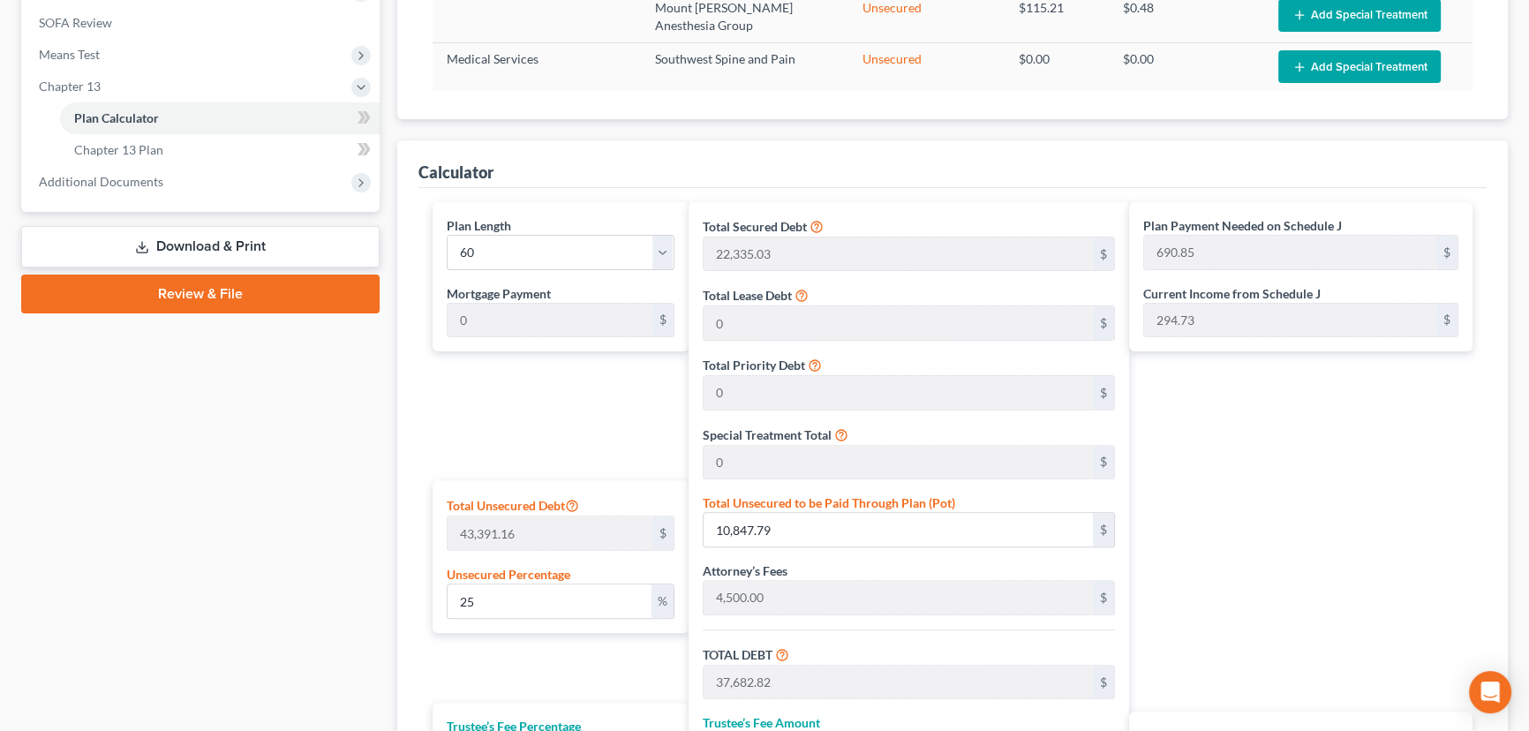
scroll to position [722, 0]
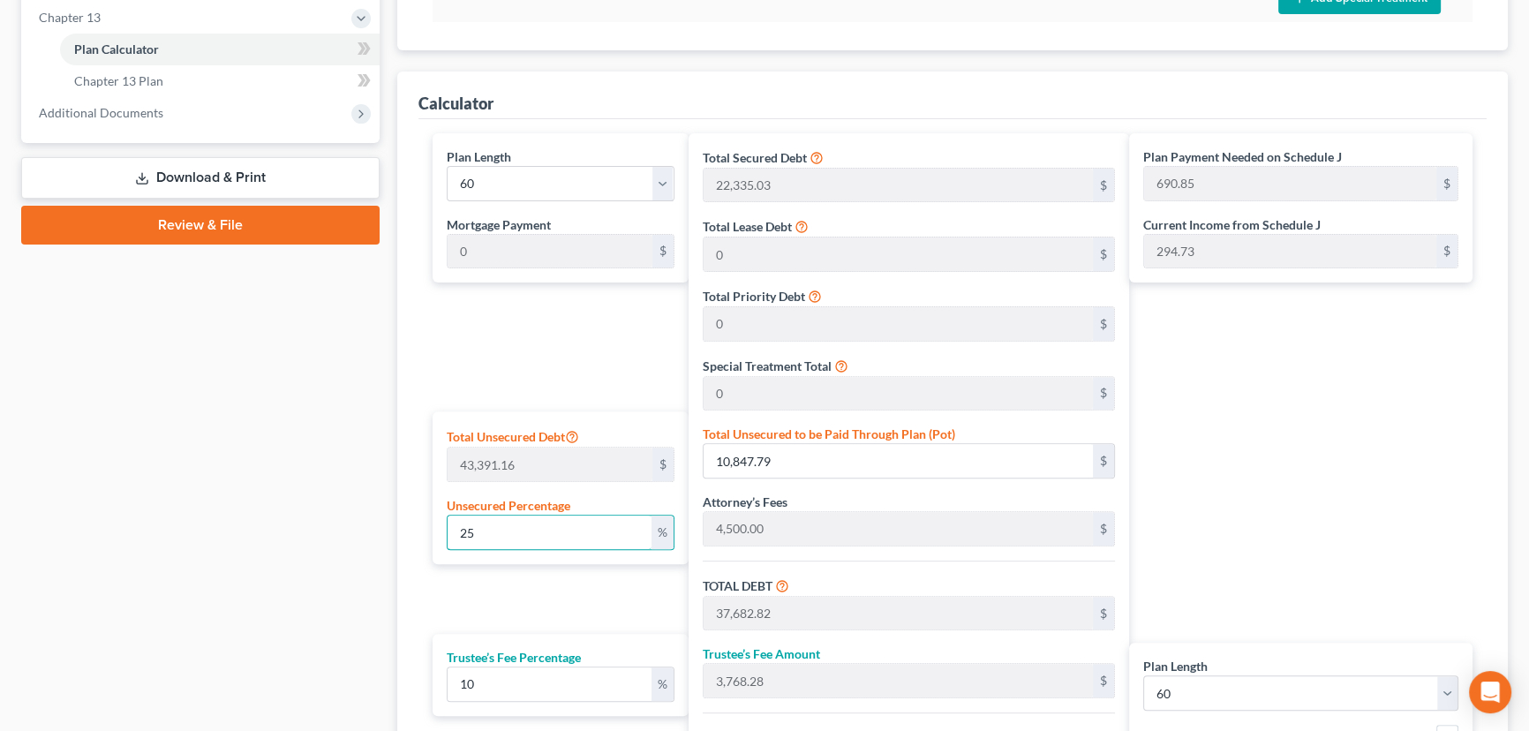
drag, startPoint x: 477, startPoint y: 530, endPoint x: 431, endPoint y: 532, distance: 46.0
click at [431, 532] on div "Plan Length 1 2 3 4 5 6 7 8 9 10 11 12 13 14 15 16 17 18 19 20 21 22 23 24 25 2…" at bounding box center [556, 491] width 265 height 717
type input "0"
type input "26,835.03"
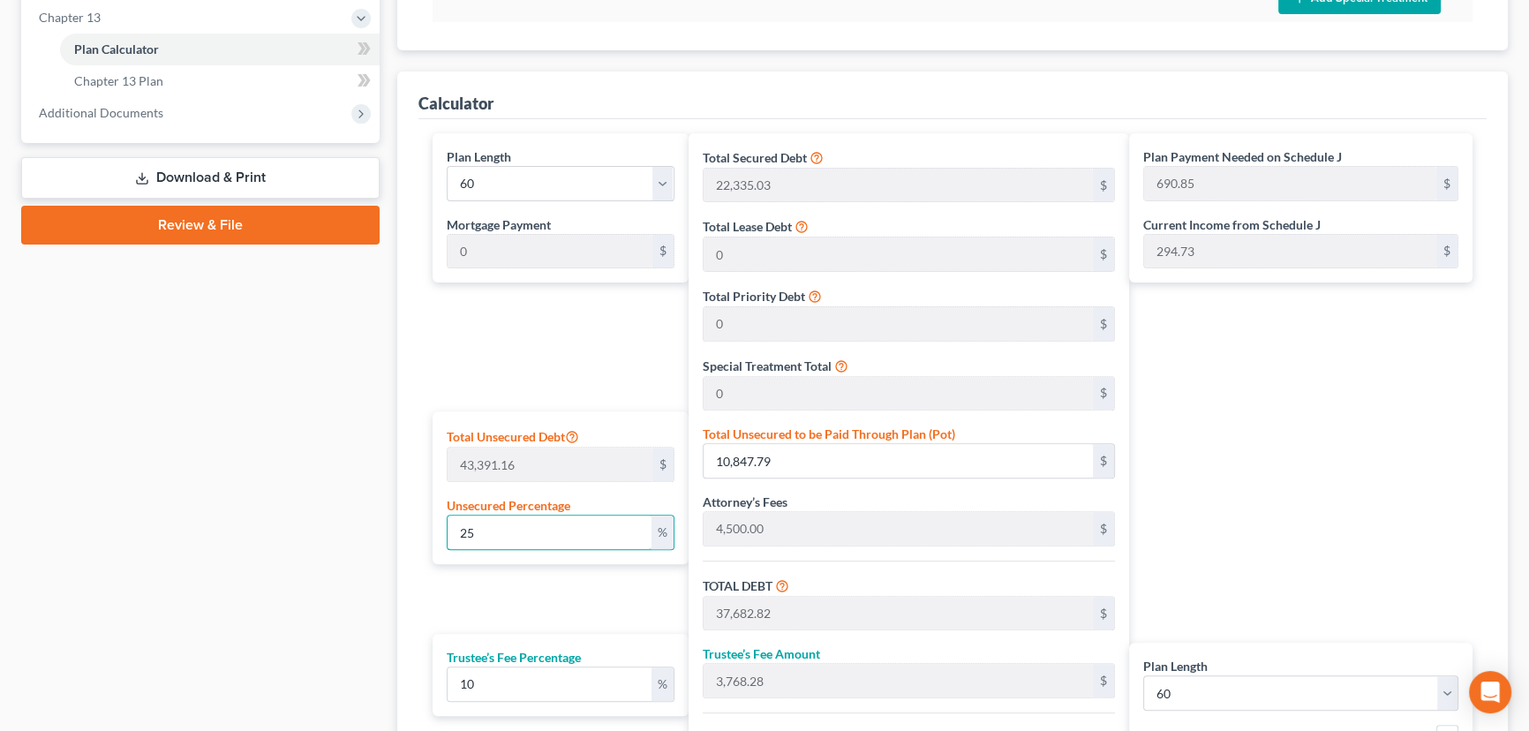
type input "2,683.50"
type input "29,518.53"
type input "491.97"
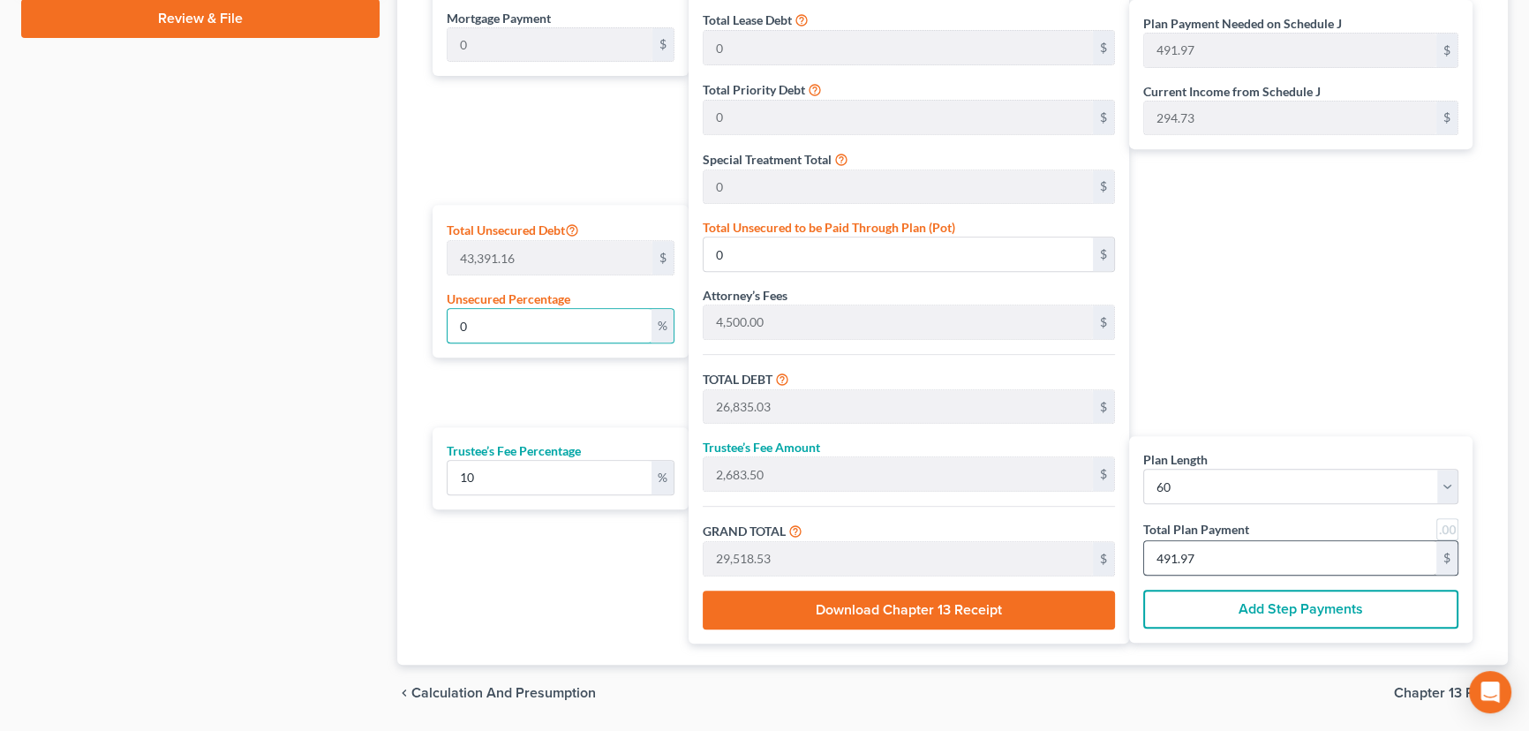
scroll to position [962, 0]
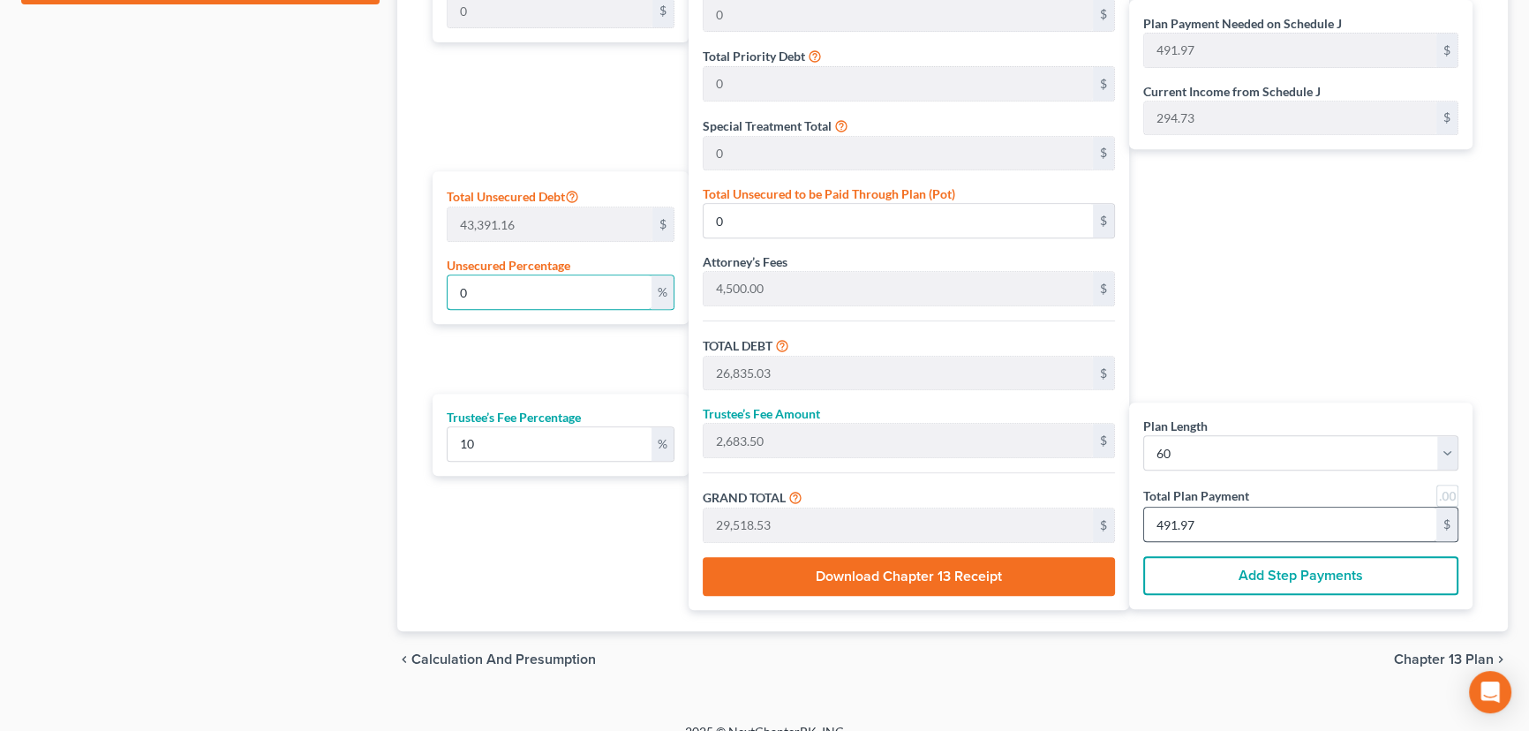
type input "0"
type input "218.18"
type input "21.81"
type input "240.00"
type input "4"
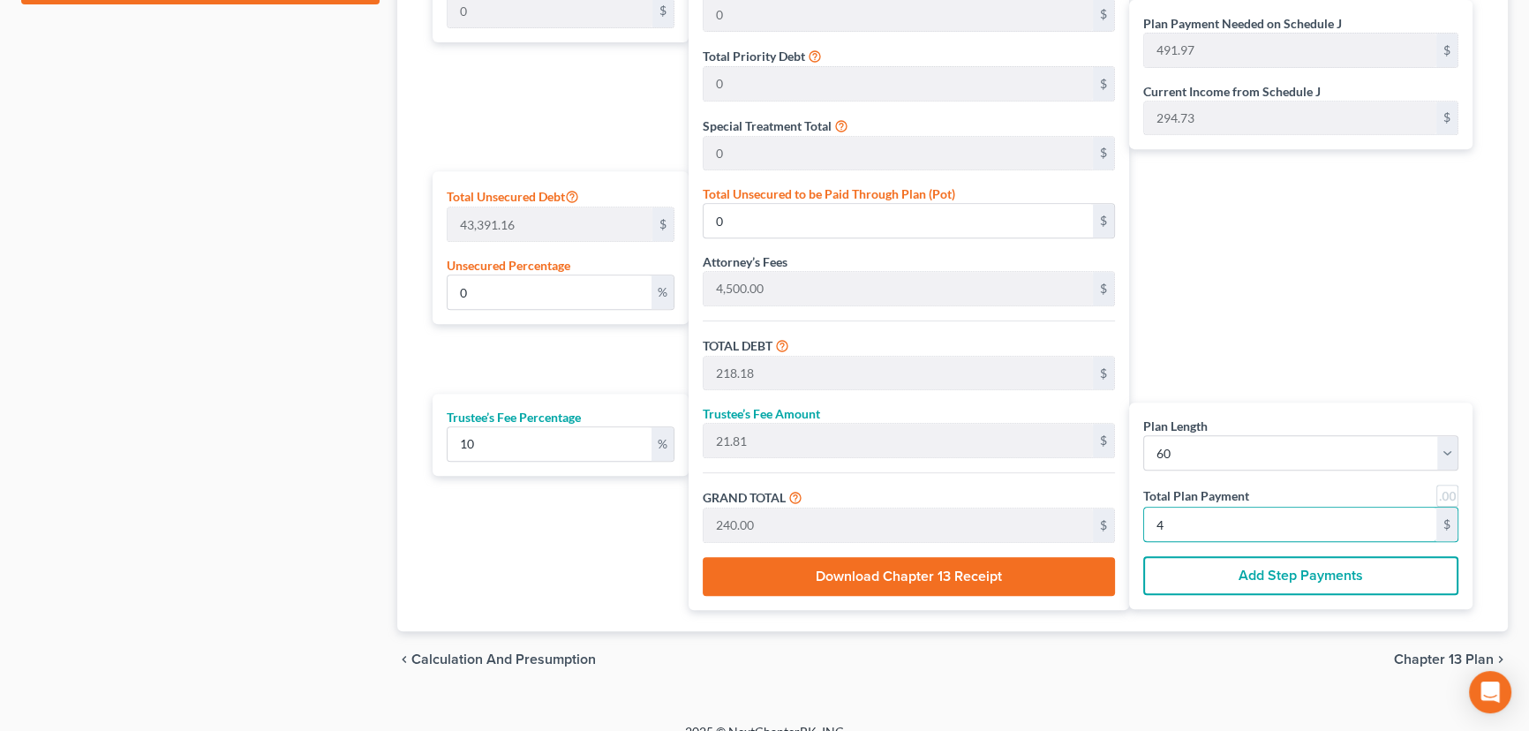
type input "2,672.72"
type input "267.27"
type input "2,940.00"
type input "49"
type input "0.38"
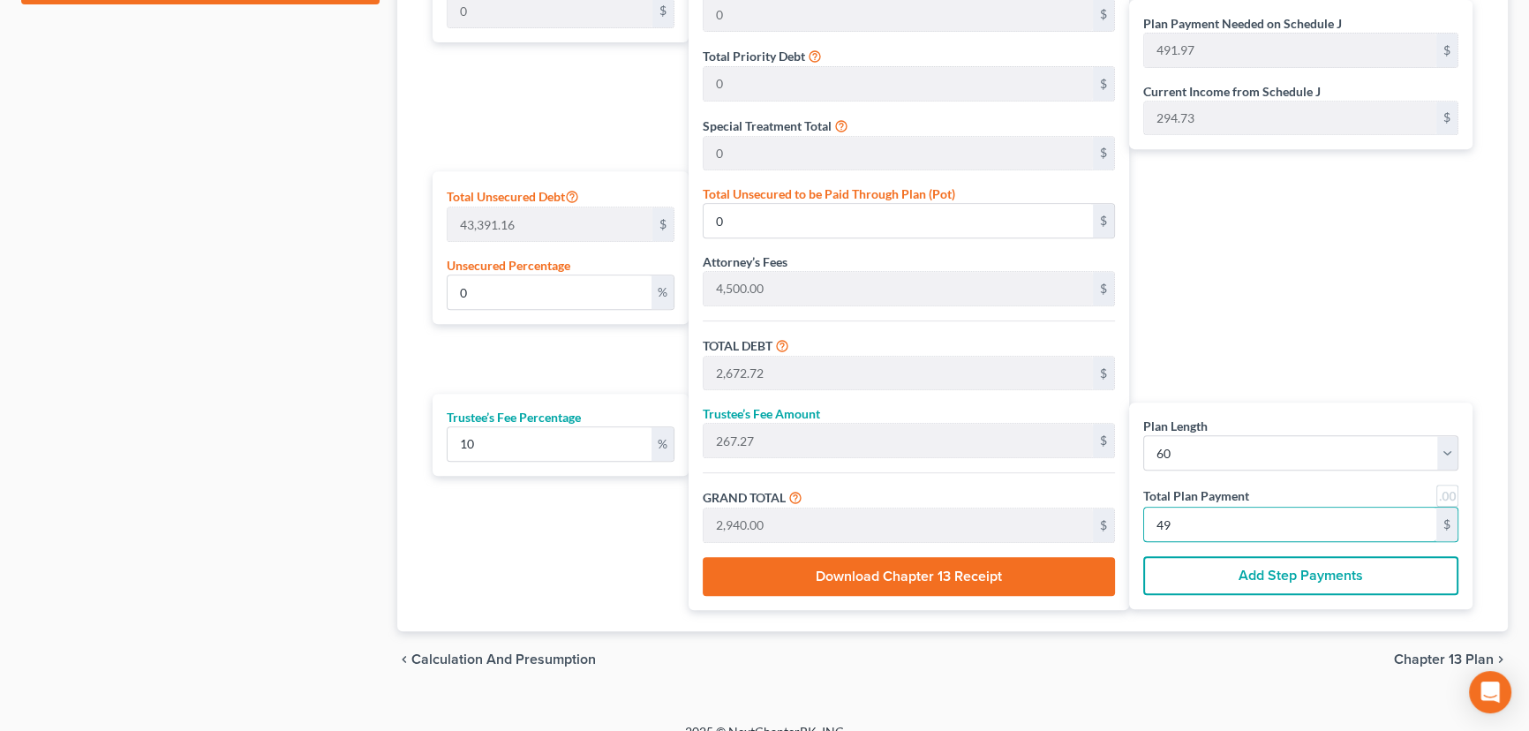
type input "164.97"
type input "27,000.00"
type input "2,700.00"
type input "29,700.00"
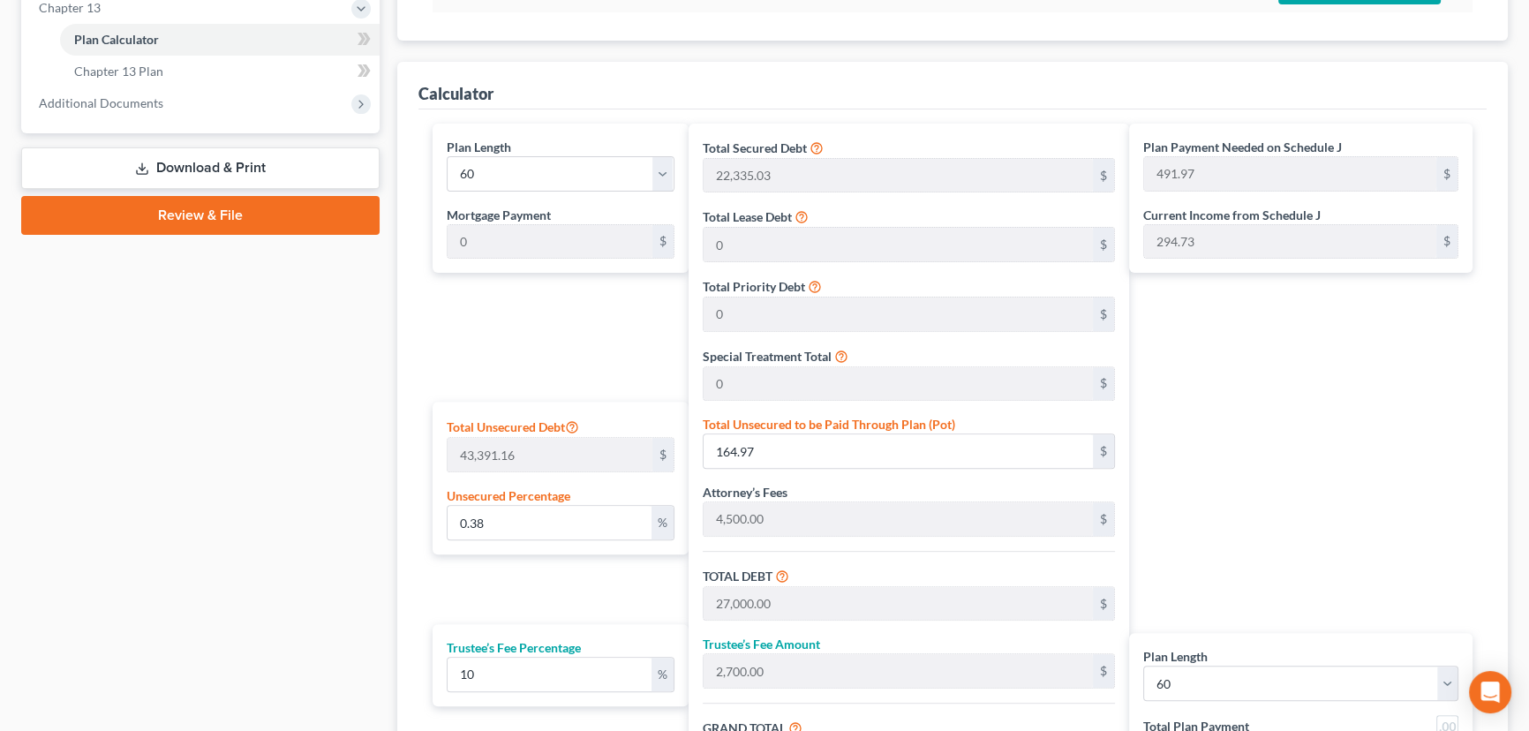
scroll to position [642, 0]
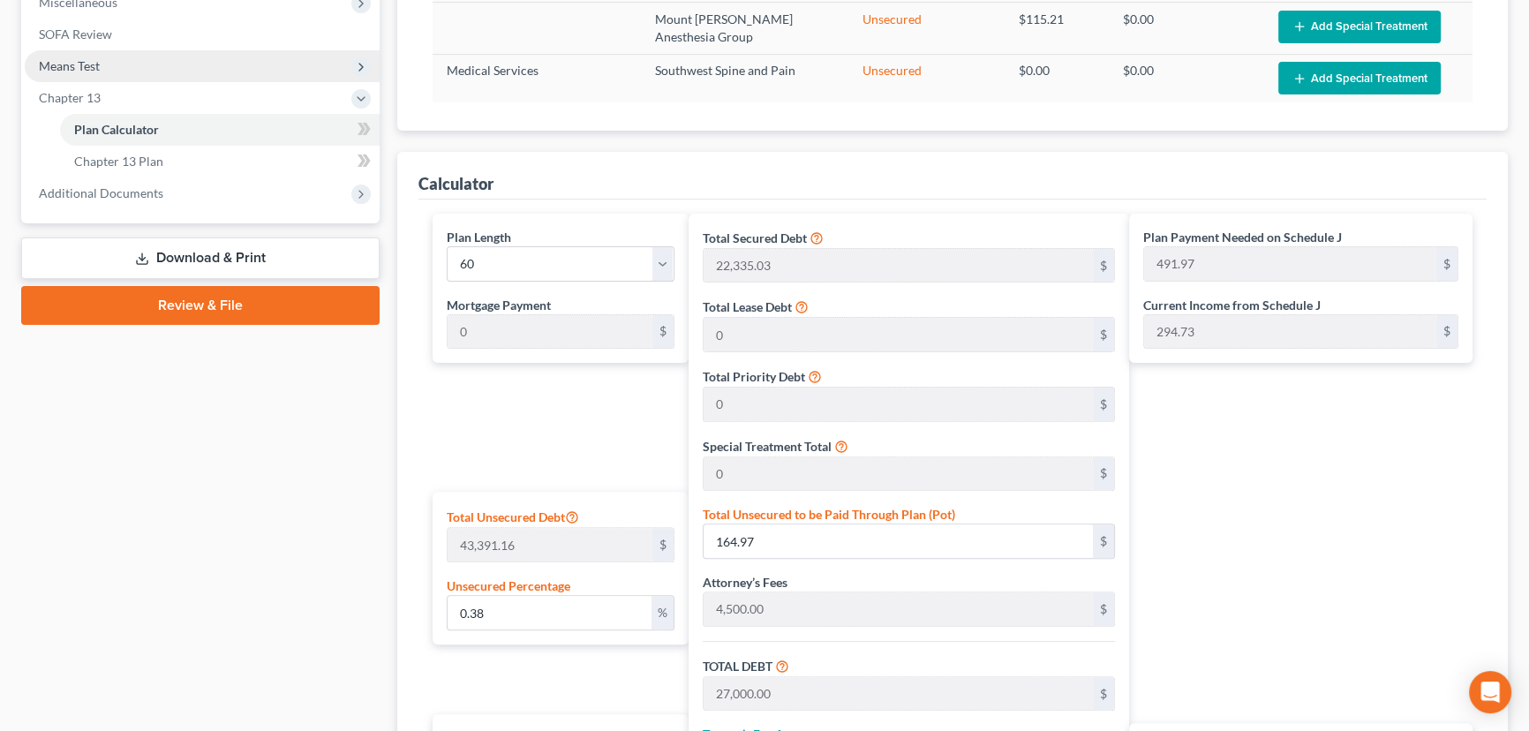
type input "495"
click at [75, 69] on span "Means Test" at bounding box center [69, 65] width 61 height 15
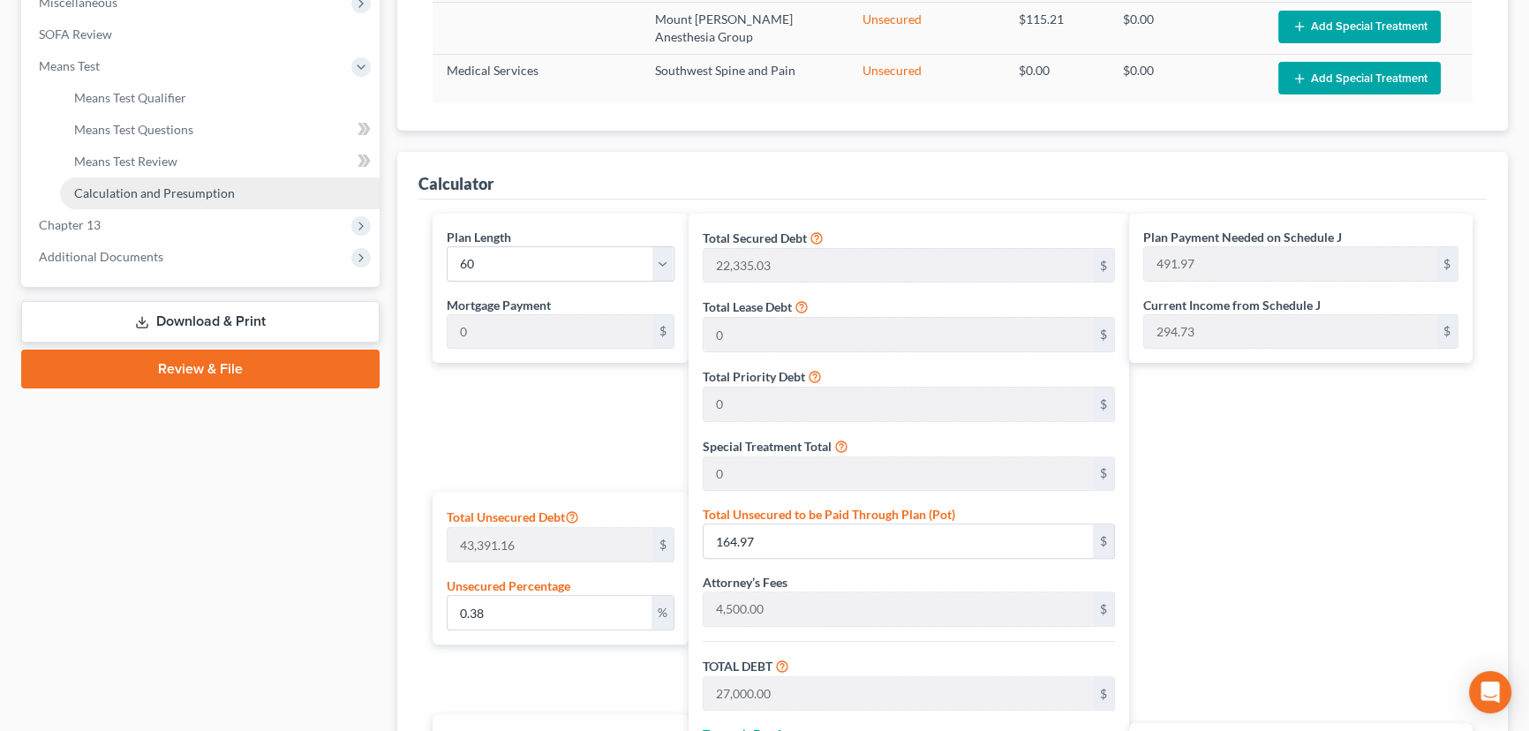
click at [180, 194] on span "Calculation and Presumption" at bounding box center [154, 192] width 161 height 15
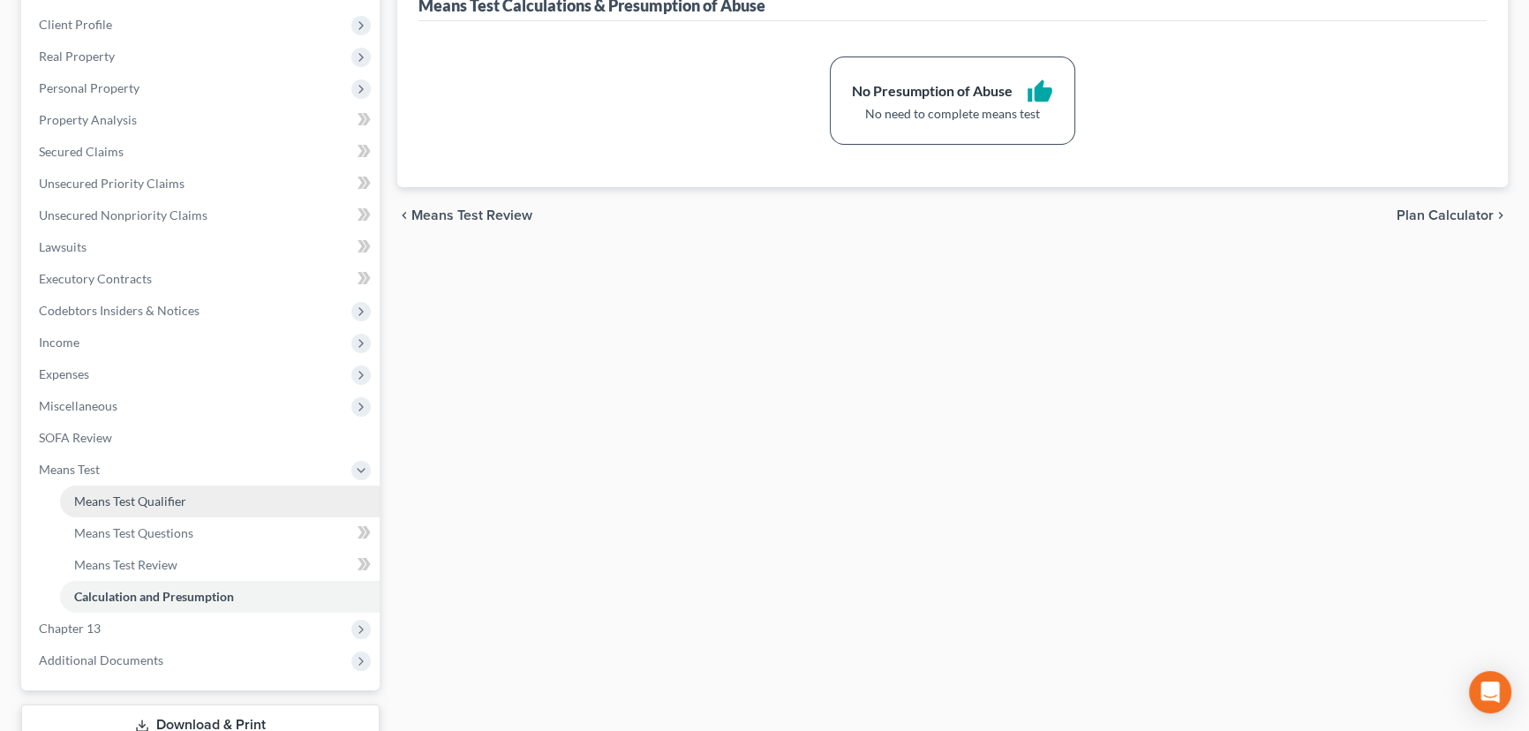
scroll to position [240, 0]
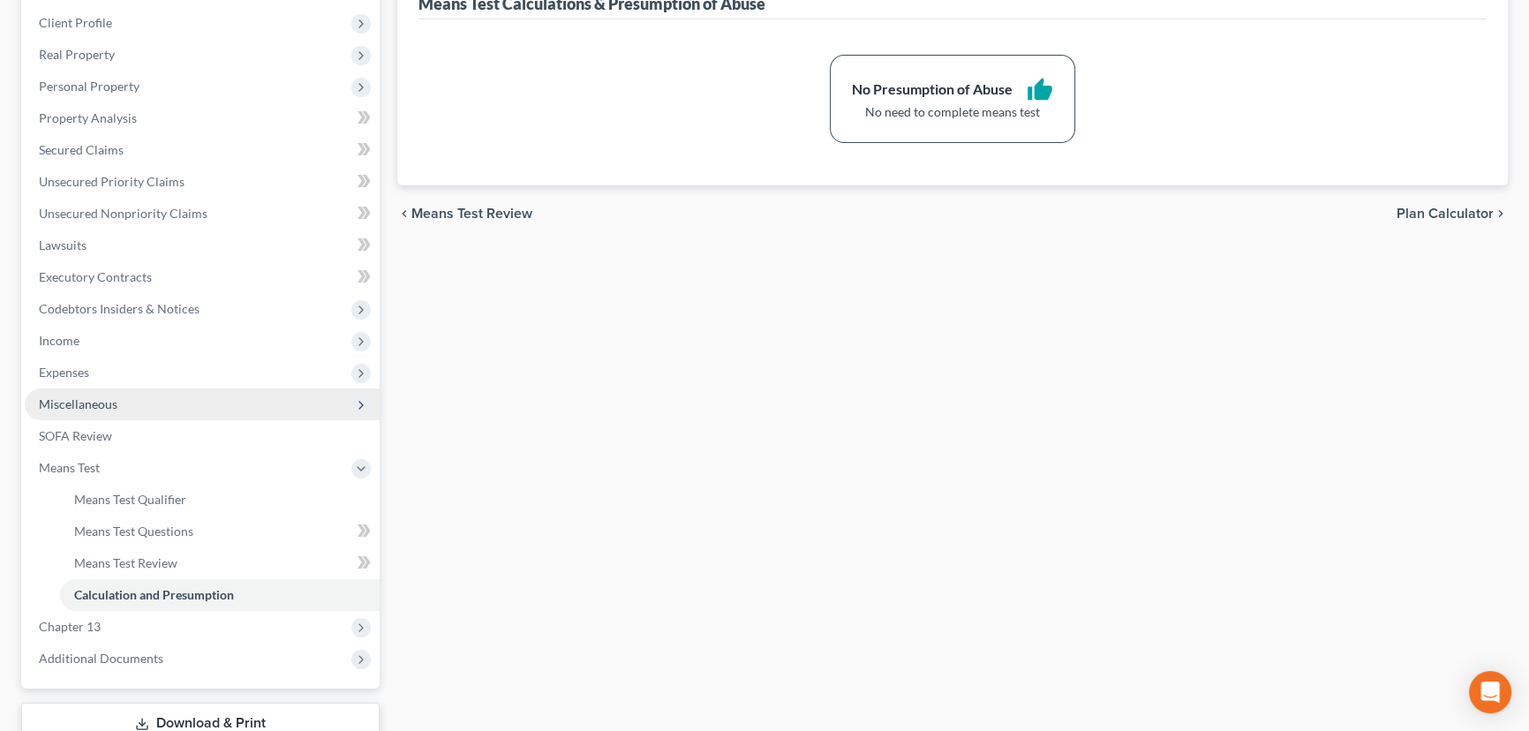
click at [94, 404] on span "Miscellaneous" at bounding box center [78, 403] width 79 height 15
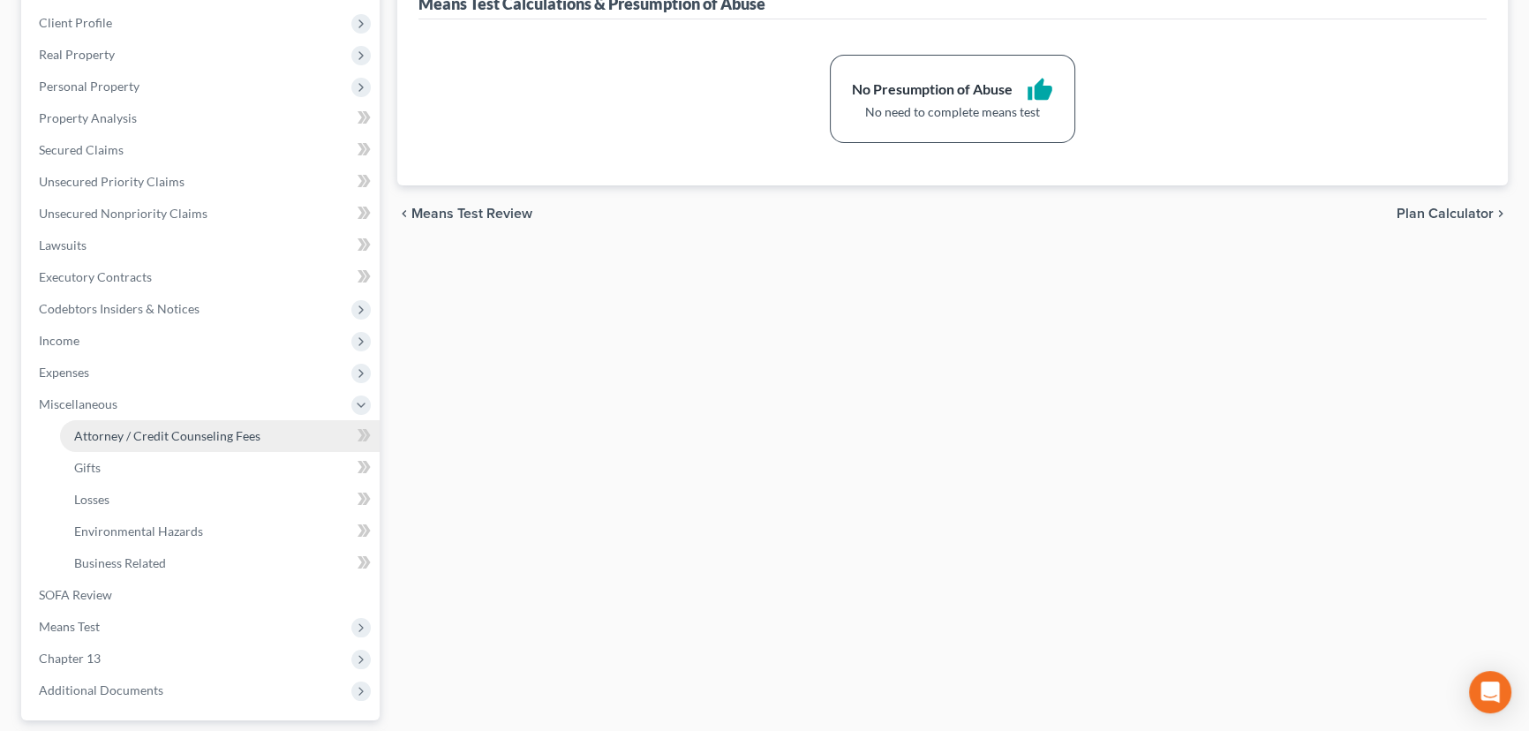
click at [162, 436] on span "Attorney / Credit Counseling Fees" at bounding box center [167, 435] width 186 height 15
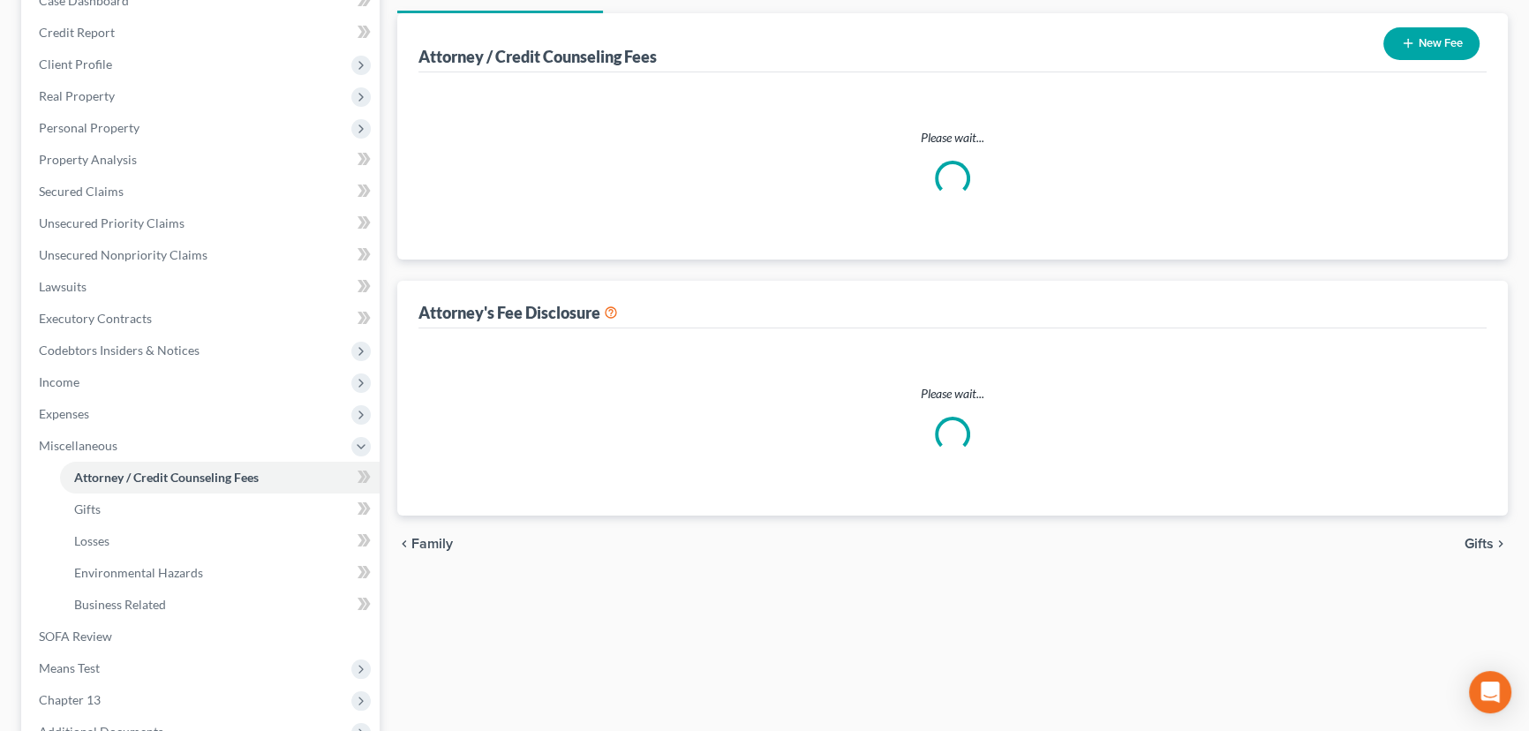
scroll to position [88, 0]
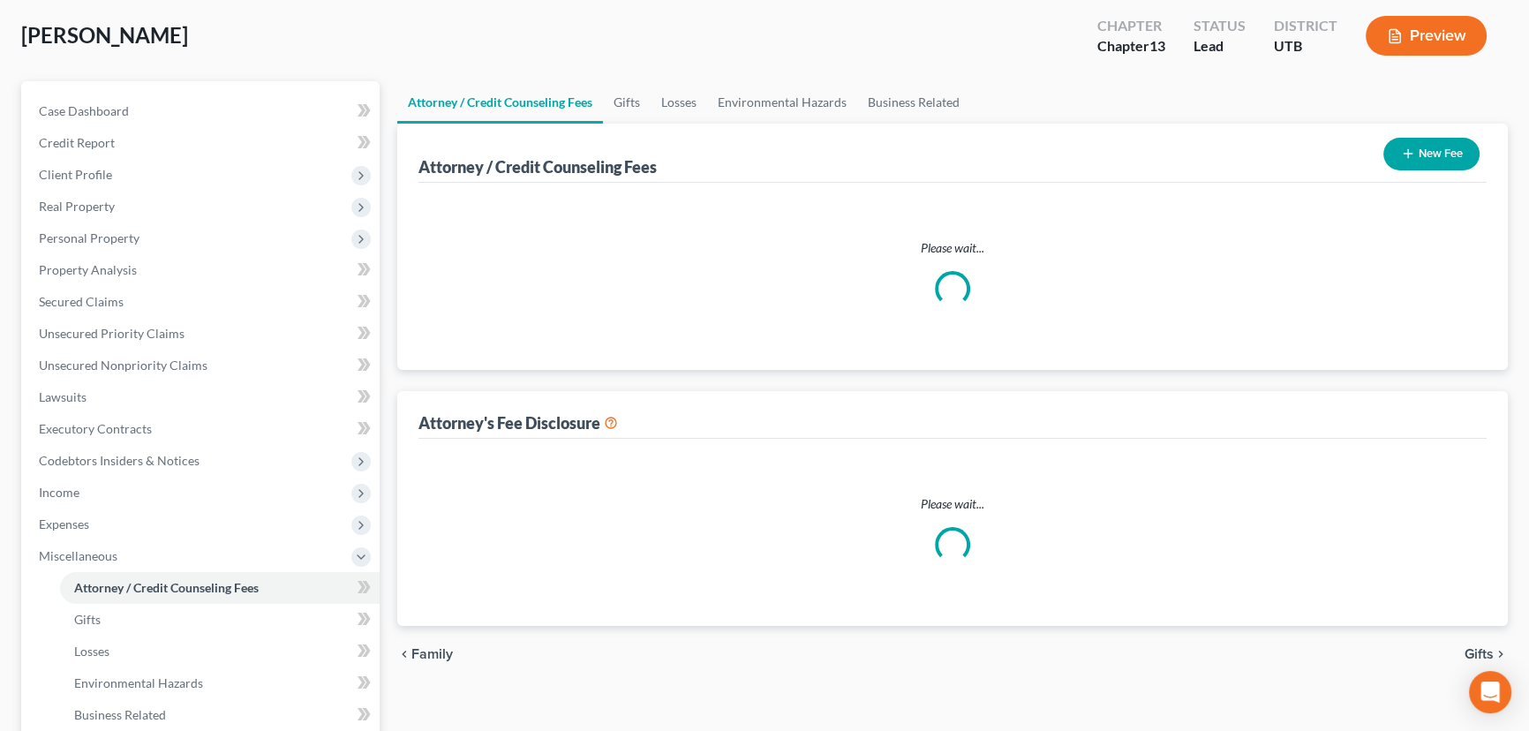
select select "0"
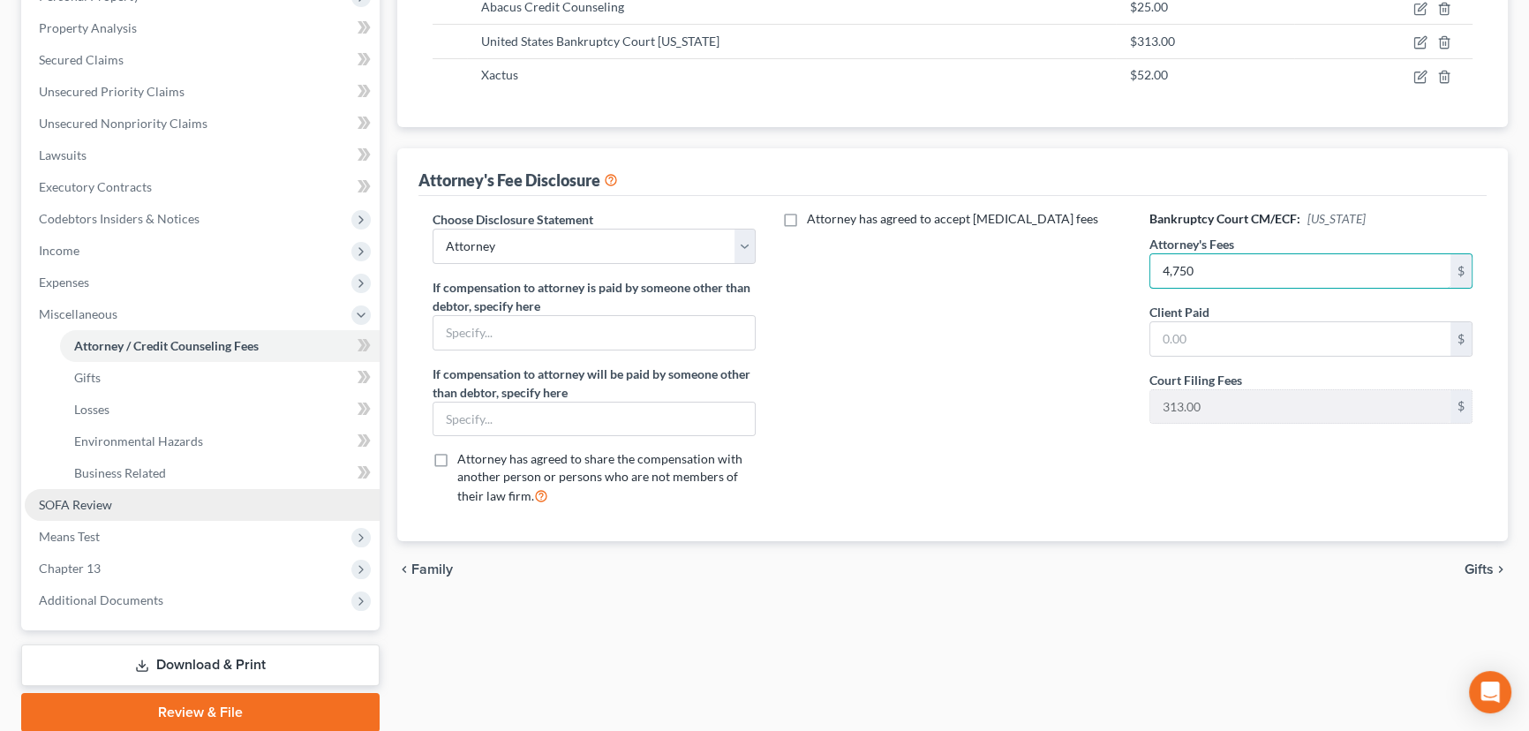
scroll to position [395, 0]
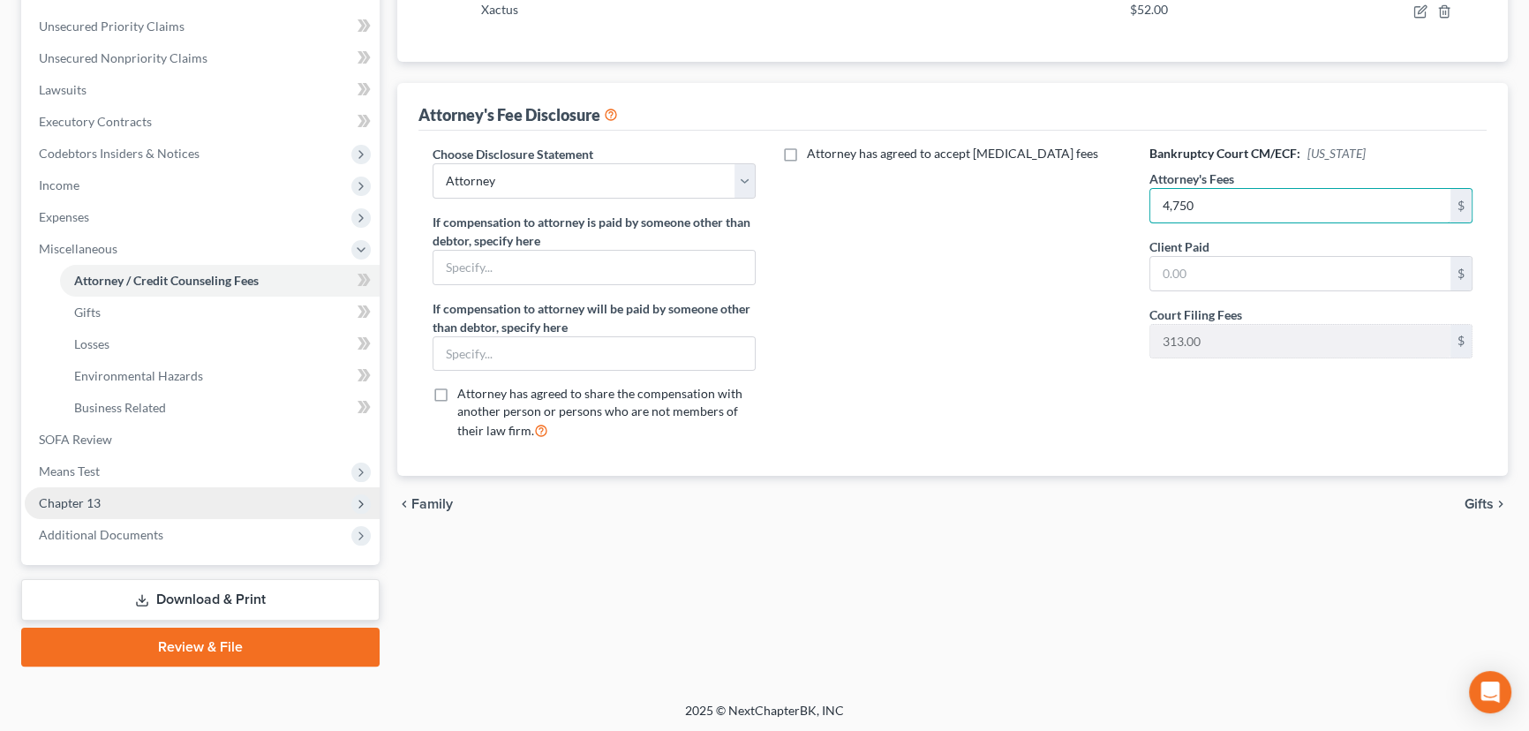
type input "4,750"
click at [94, 500] on span "Chapter 13" at bounding box center [70, 502] width 62 height 15
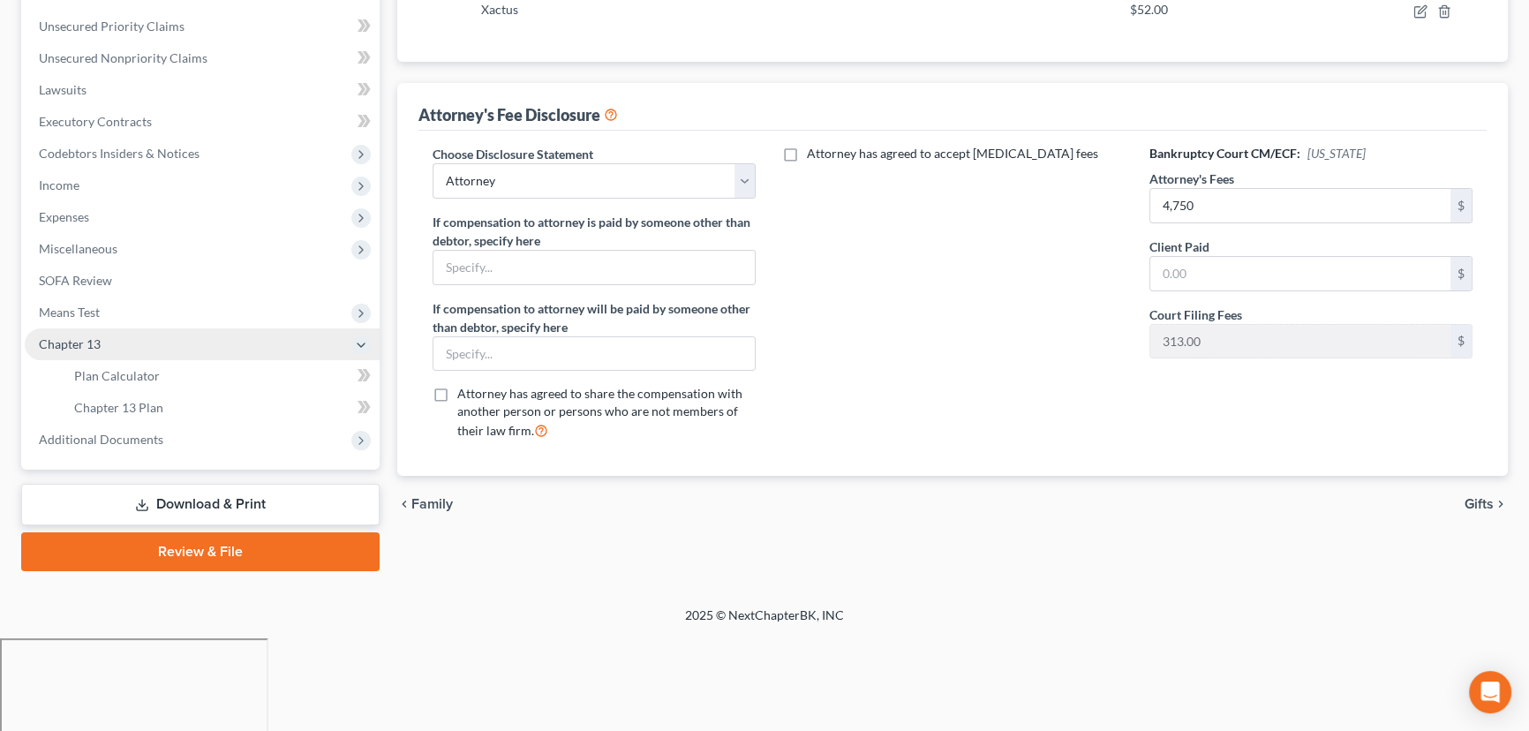
scroll to position [300, 0]
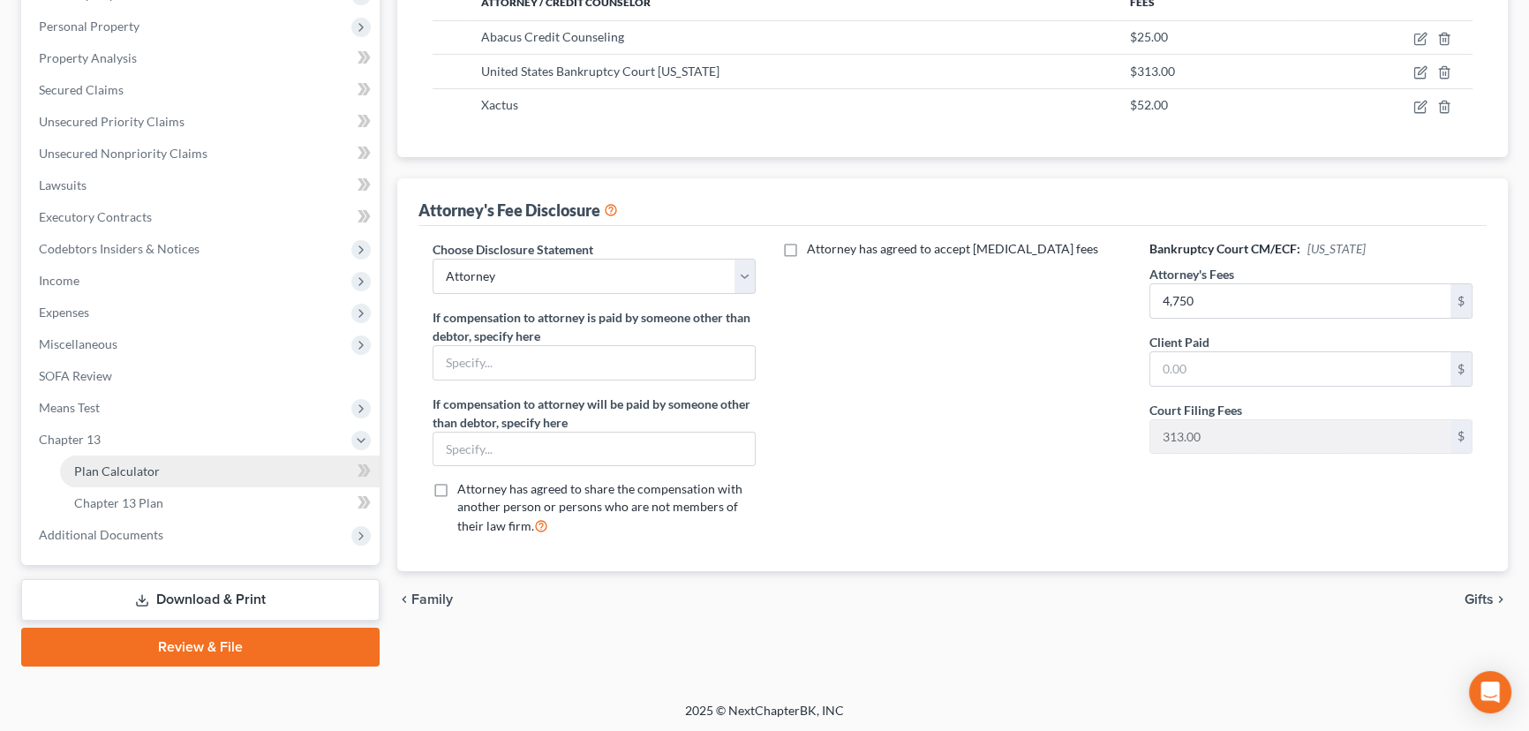
click at [144, 472] on span "Plan Calculator" at bounding box center [117, 470] width 86 height 15
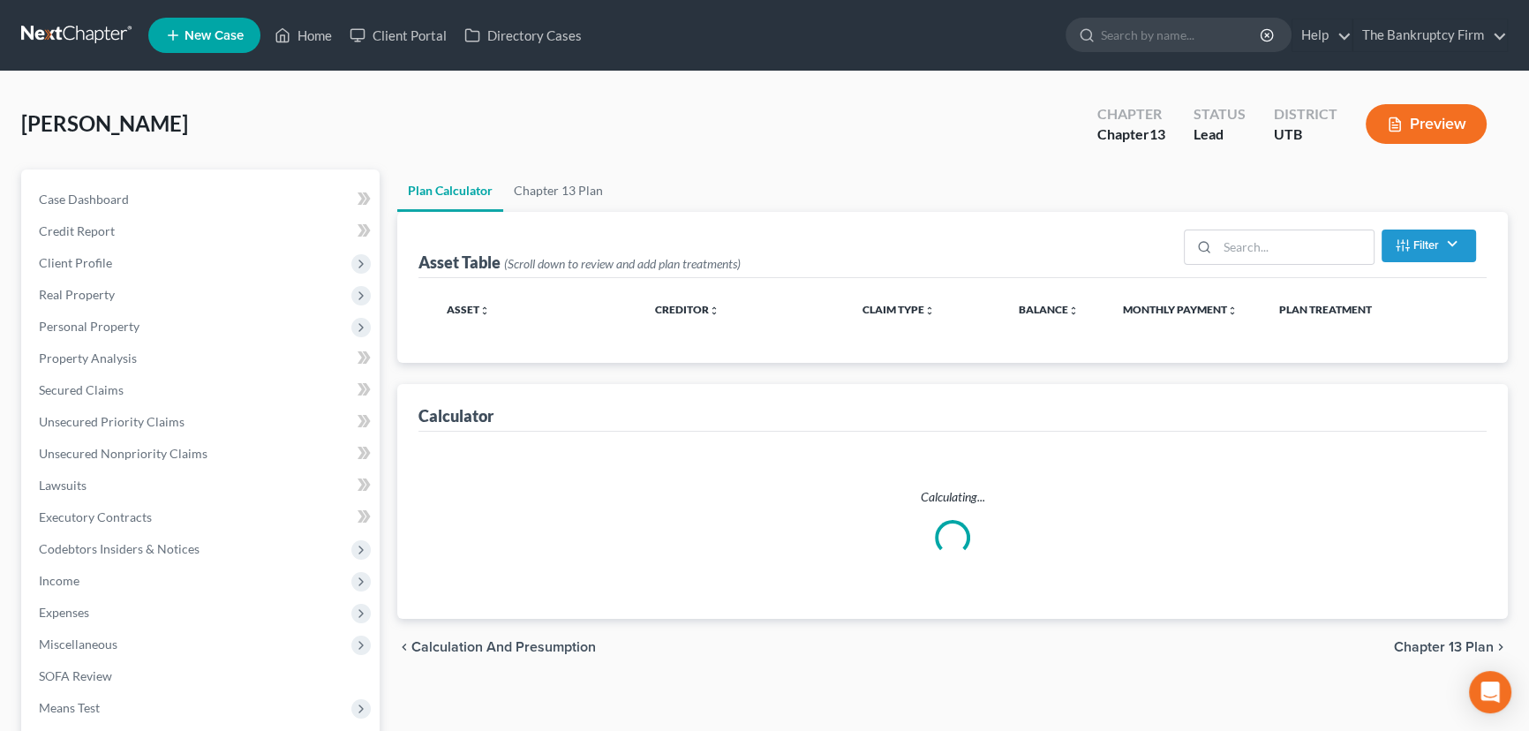
select select "59"
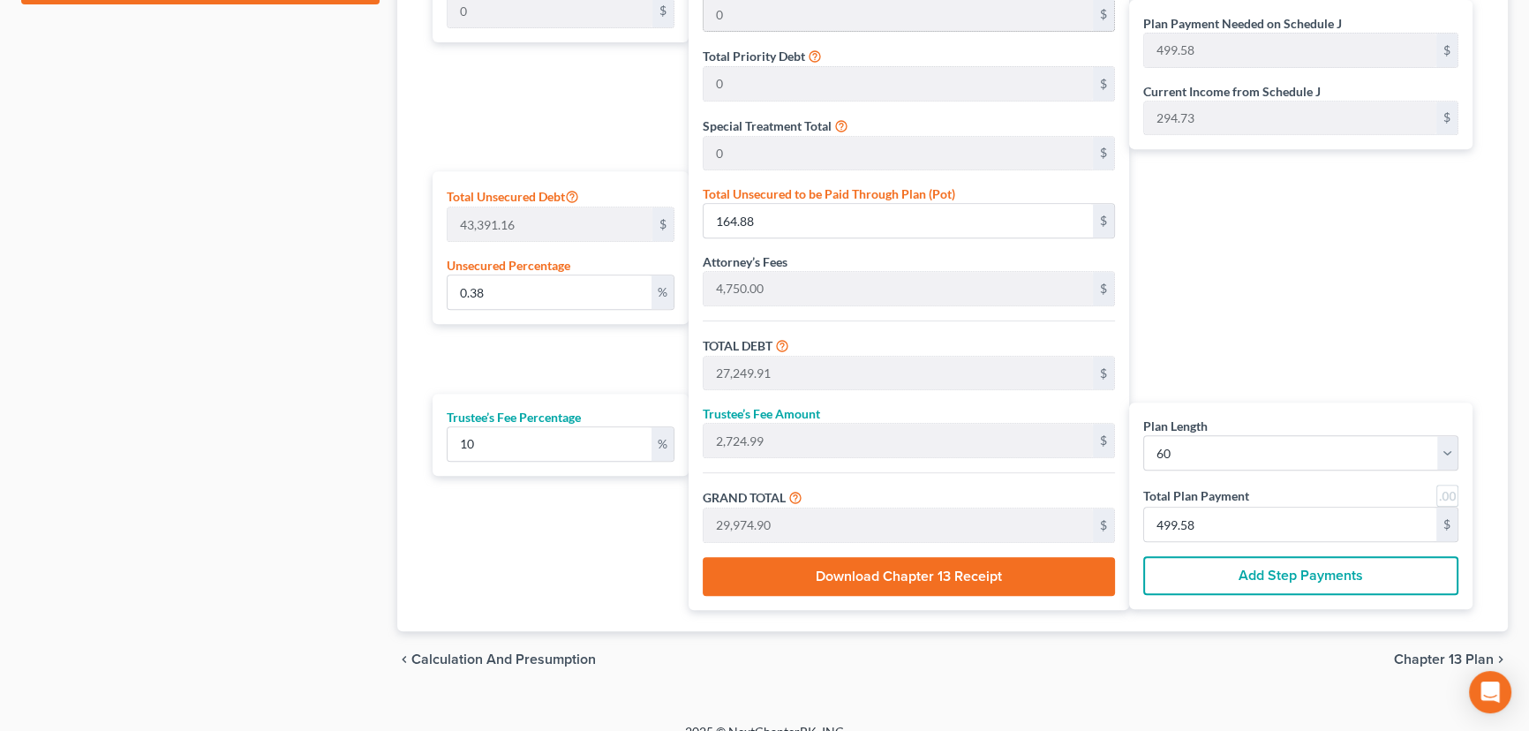
scroll to position [981, 0]
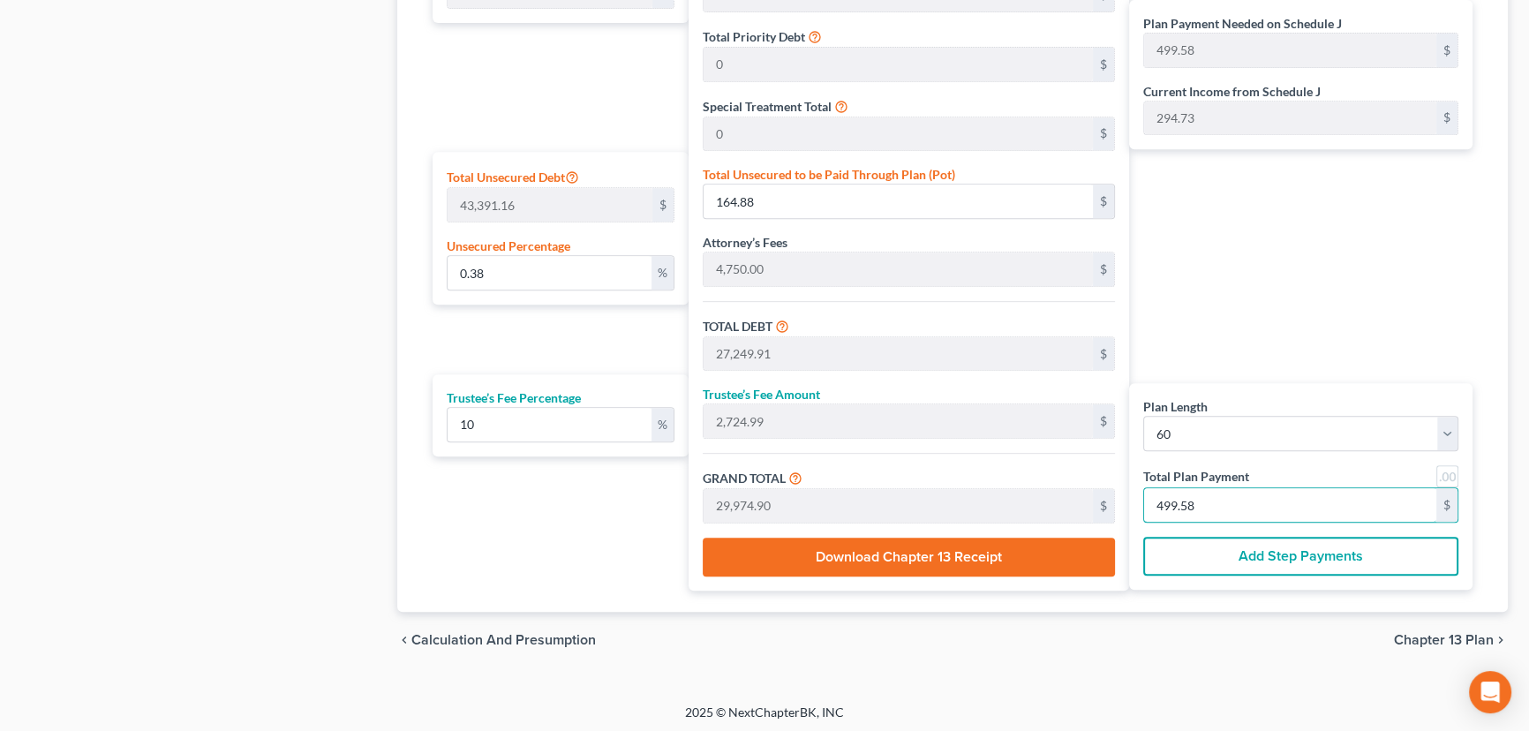
type input "0"
type input "272.72"
type input "27.27"
type input "300.00"
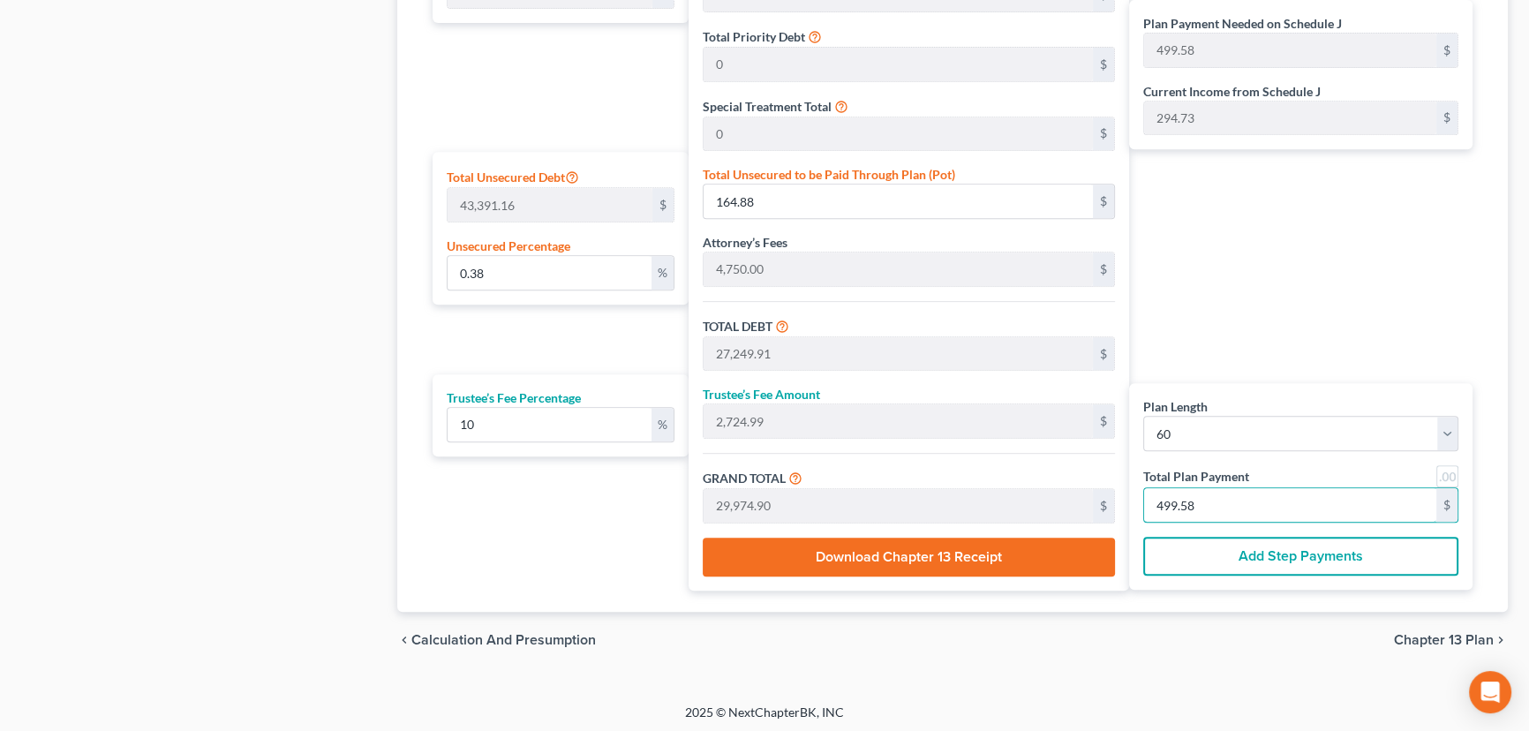
type input "5"
type input "2,727.27"
type input "272.72"
type input "3,000.00"
type input "50"
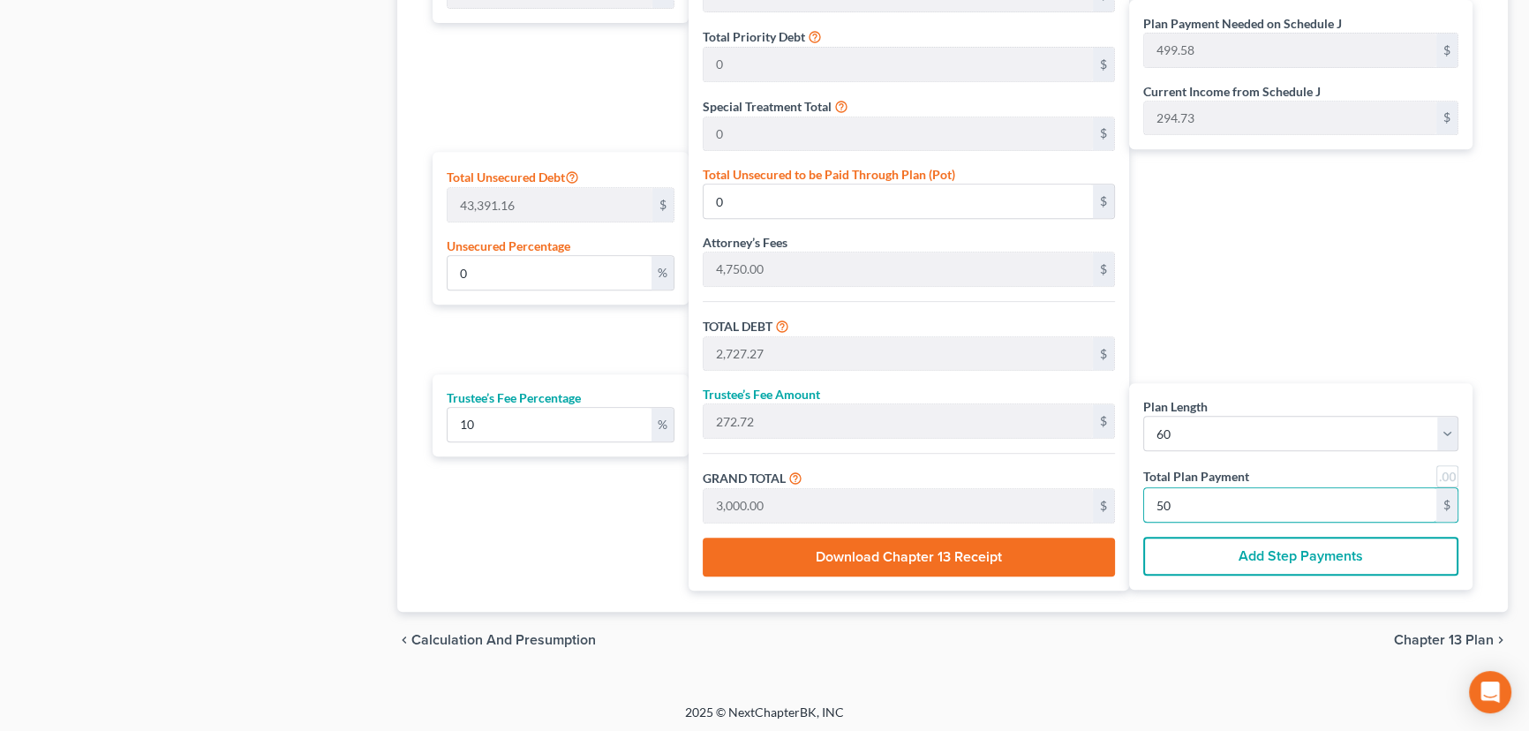
type input "0.43"
type input "187.69"
type input "27,272.72"
type input "2,727.27"
type input "30,000.00"
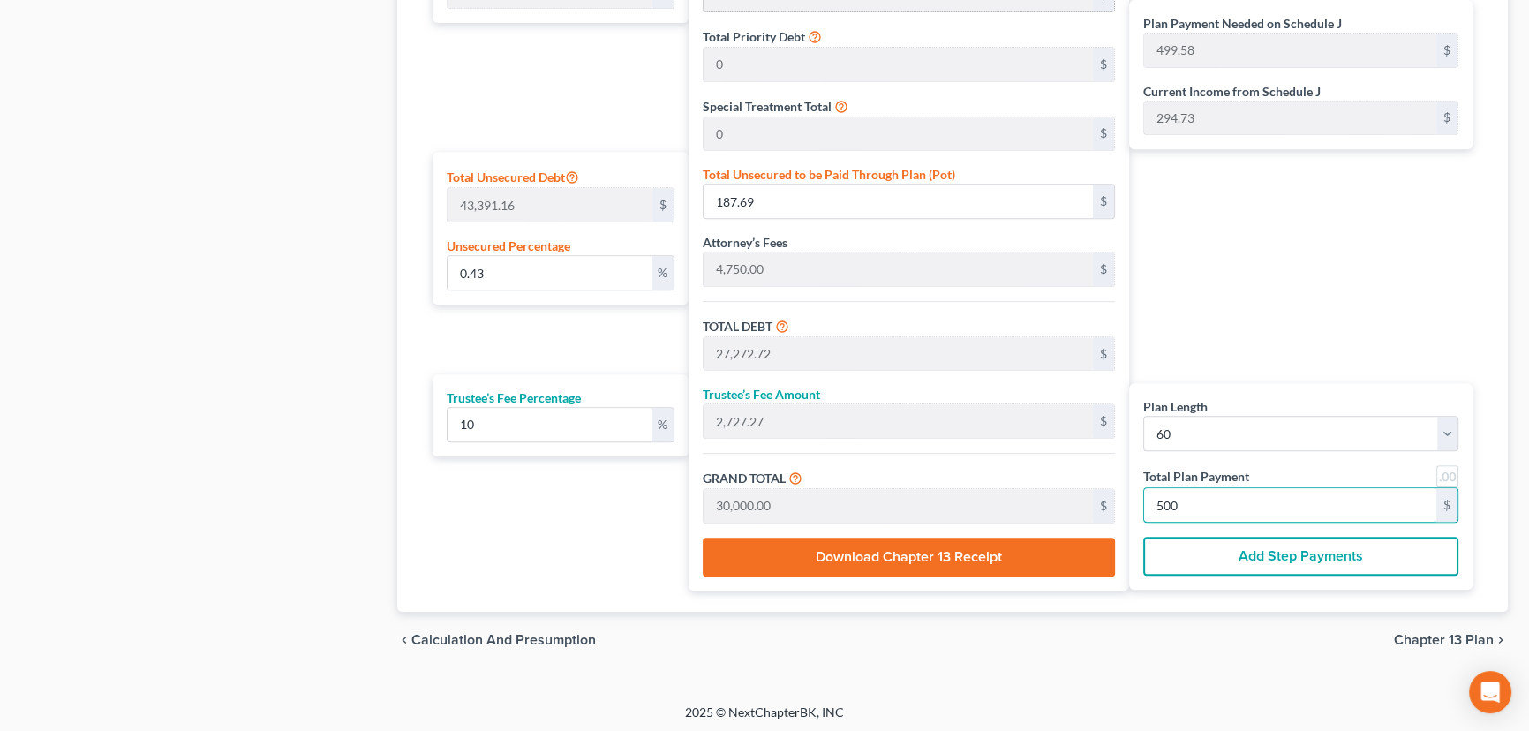
type input "500"
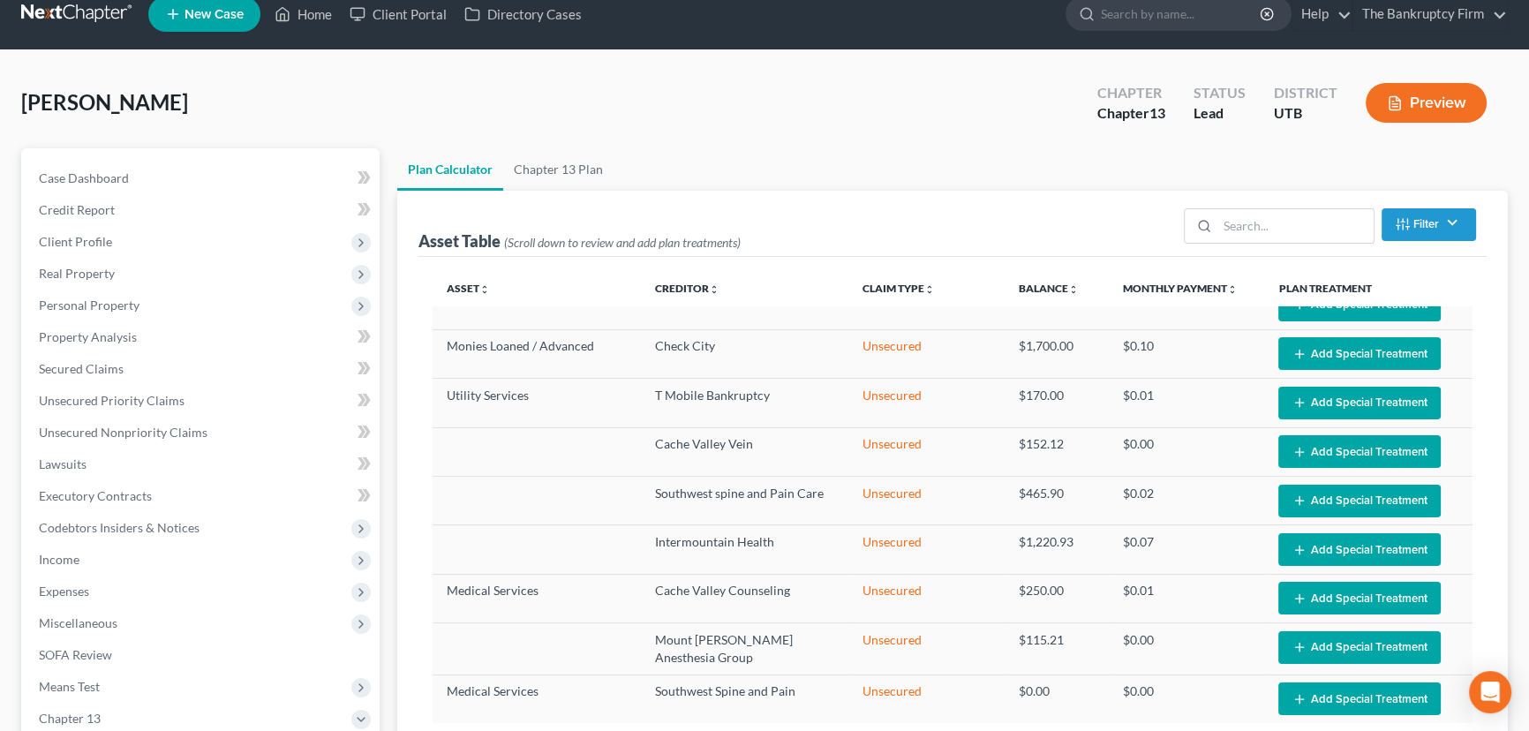
scroll to position [0, 0]
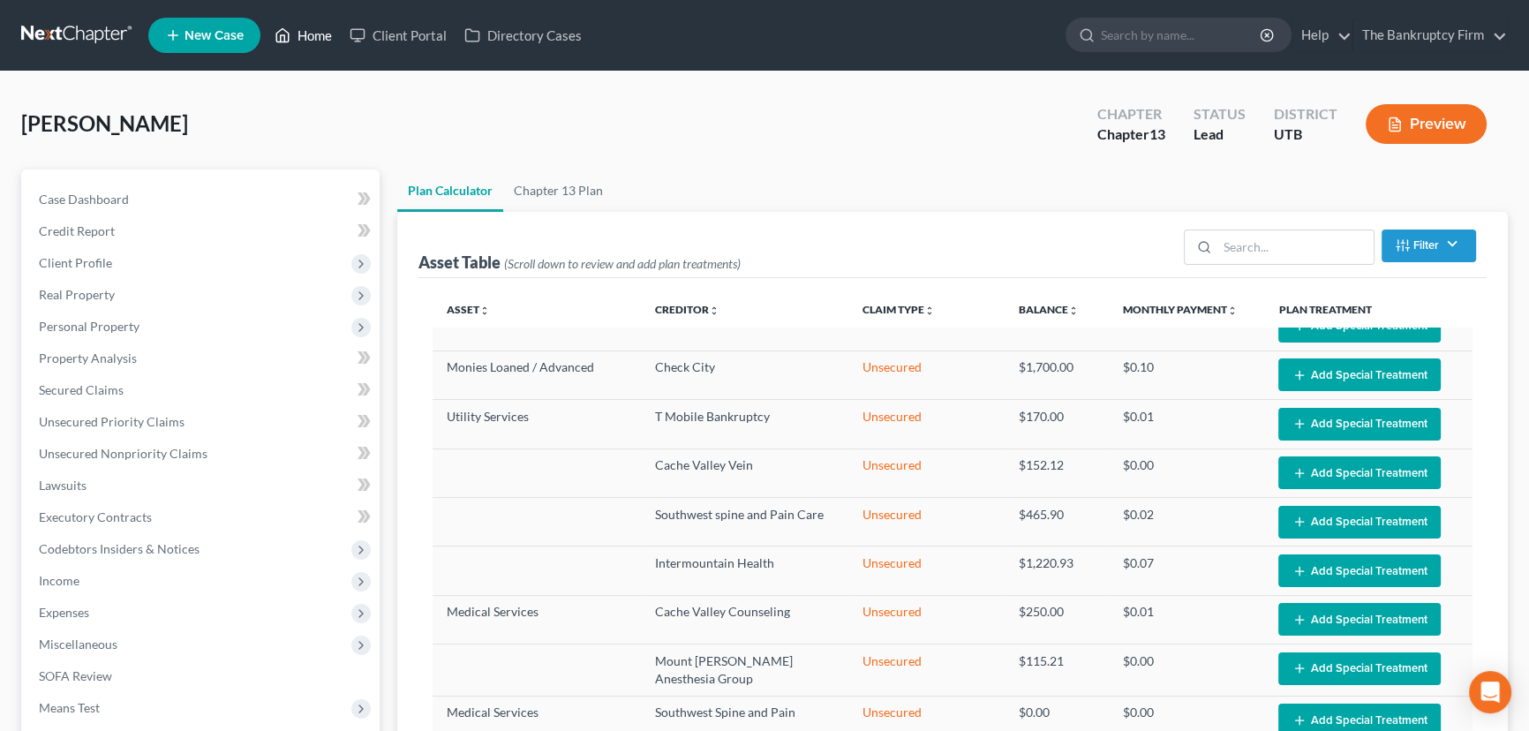
click at [320, 38] on link "Home" at bounding box center [303, 35] width 75 height 32
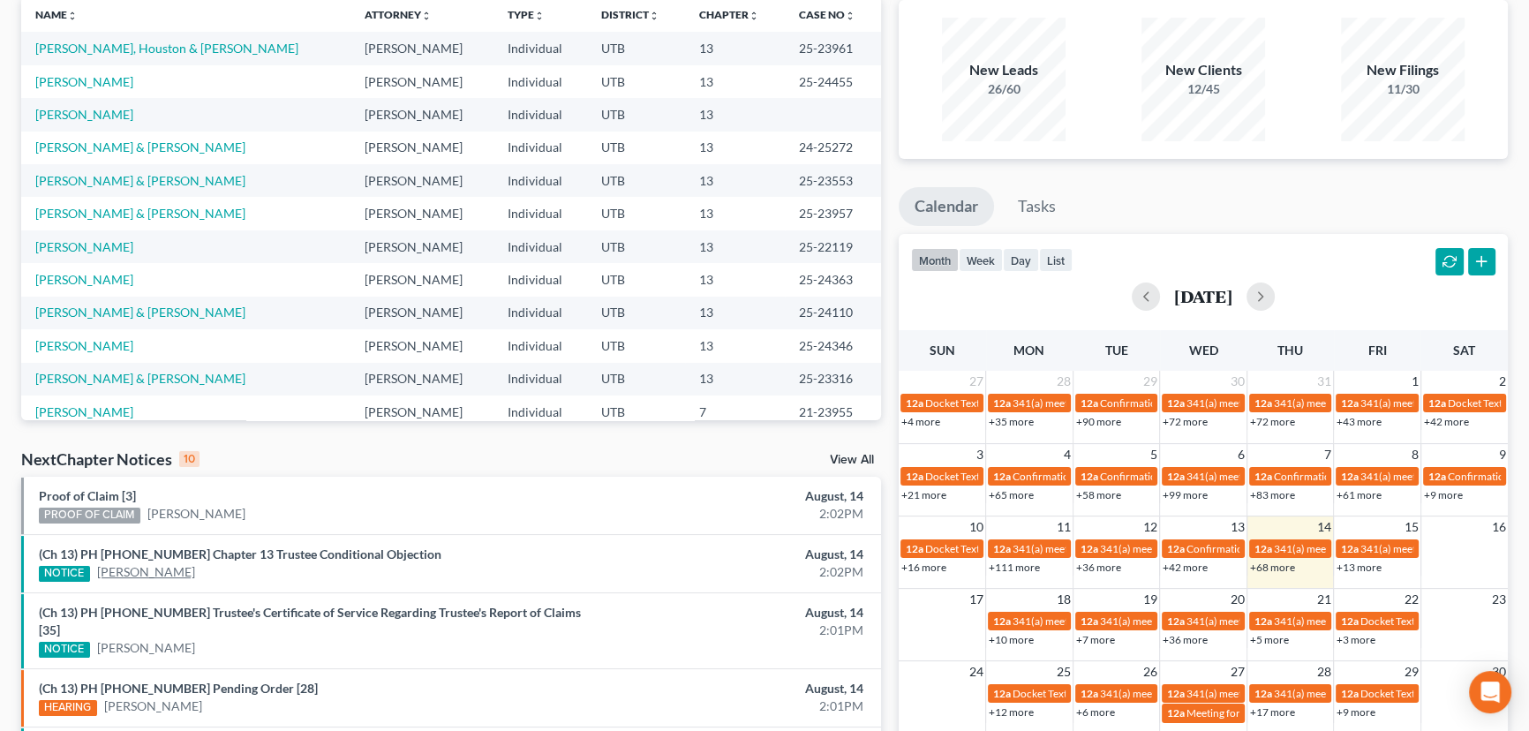
scroll to position [160, 0]
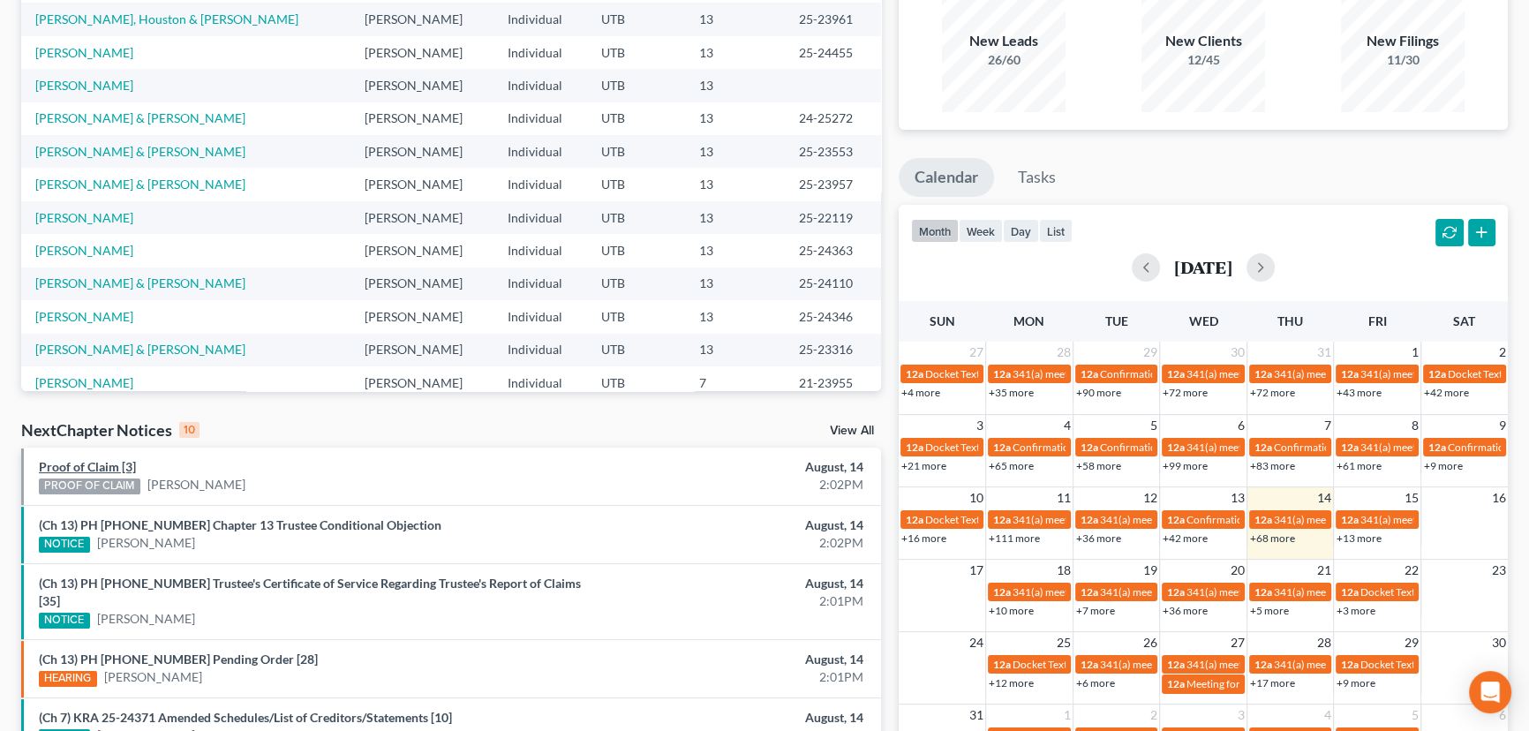
click at [107, 468] on link "Proof of Claim [3]" at bounding box center [87, 466] width 97 height 15
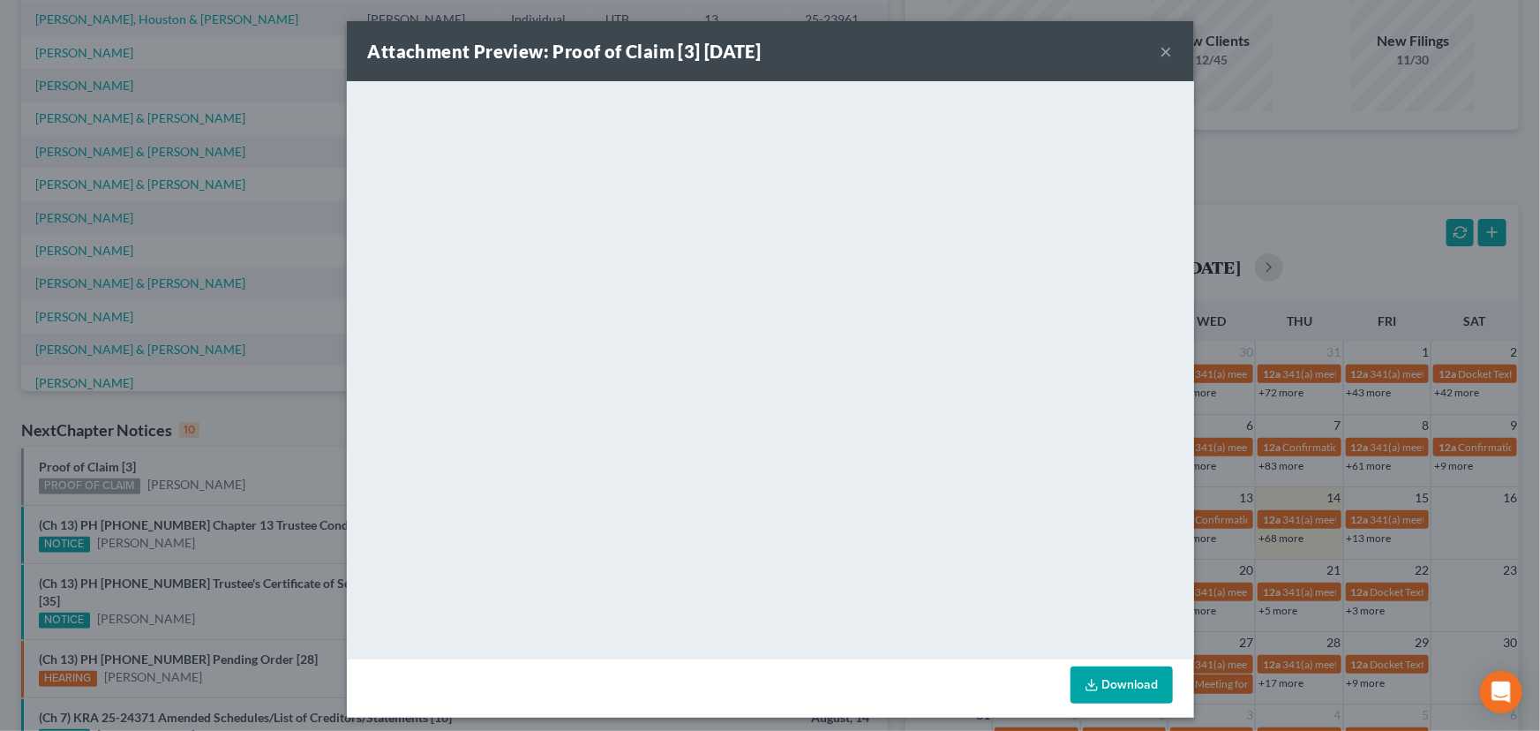
click at [179, 473] on div "Attachment Preview: Proof of Claim [3] 08/14/2025 × <object ng-attr-data='https…" at bounding box center [770, 365] width 1540 height 731
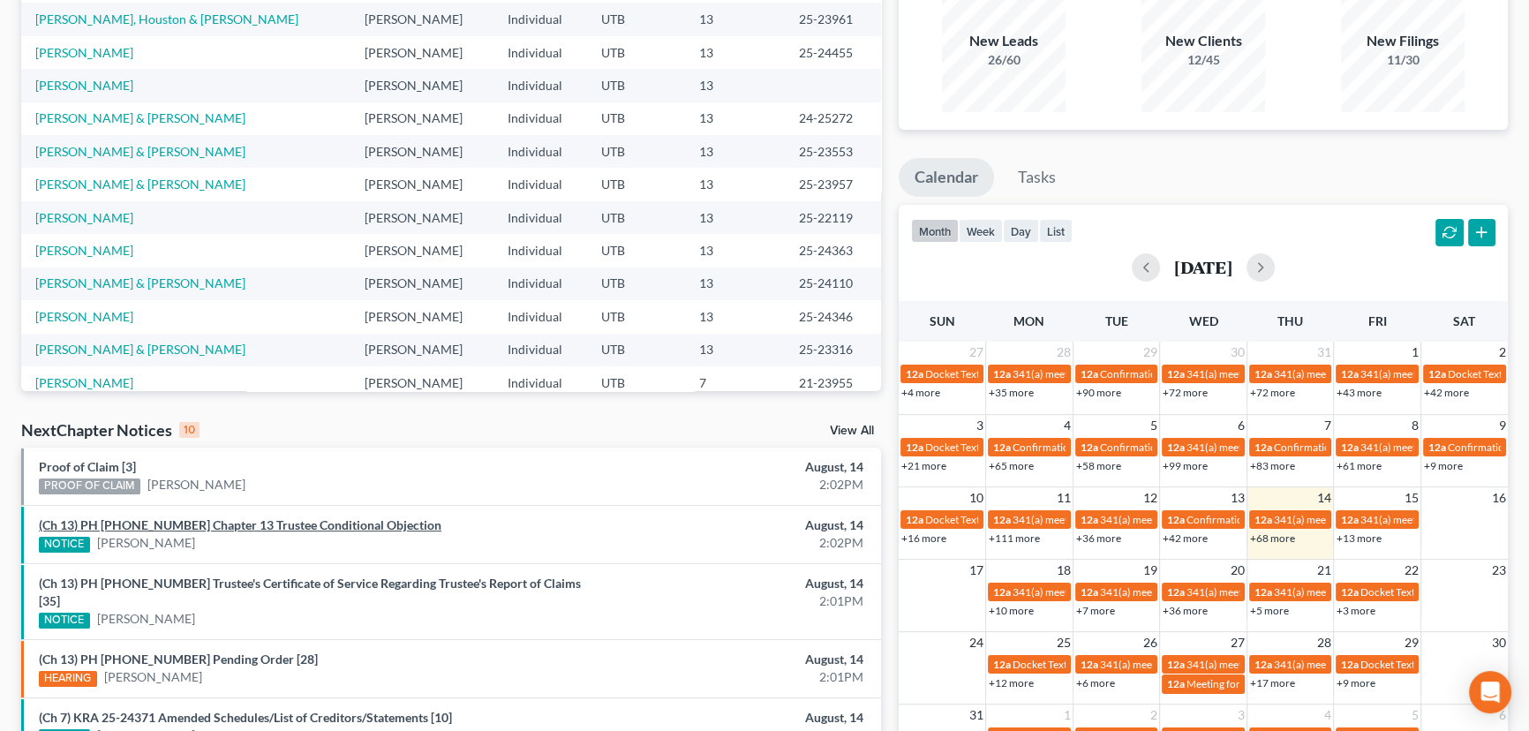
click at [190, 522] on link "(Ch 13) PH 22-21535 Chapter 13 Trustee Conditional Objection" at bounding box center [240, 524] width 402 height 15
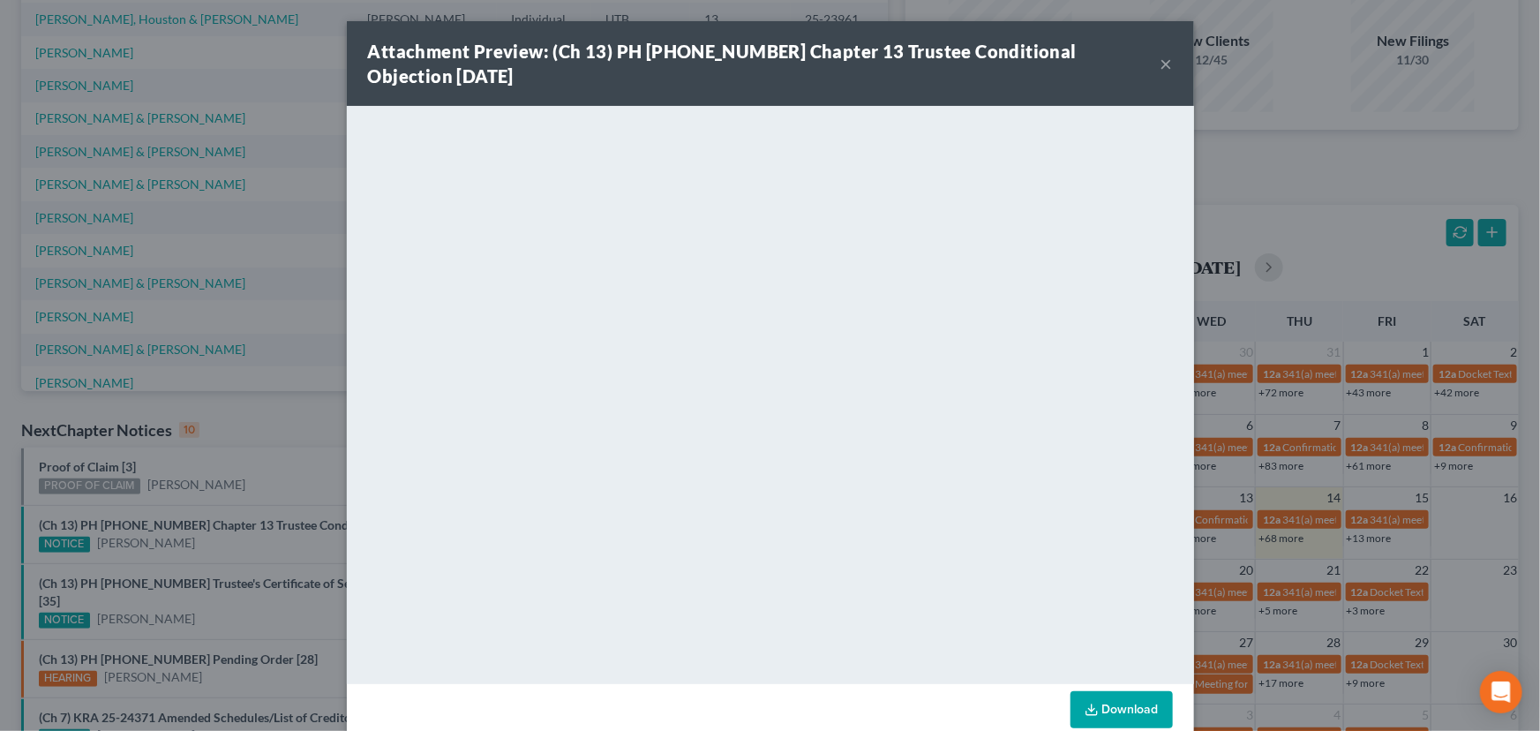
drag, startPoint x: 198, startPoint y: 465, endPoint x: 244, endPoint y: 468, distance: 46.9
click at [198, 465] on div "Attachment Preview: (Ch 13) PH 22-21535 Chapter 13 Trustee Conditional Objectio…" at bounding box center [770, 365] width 1540 height 731
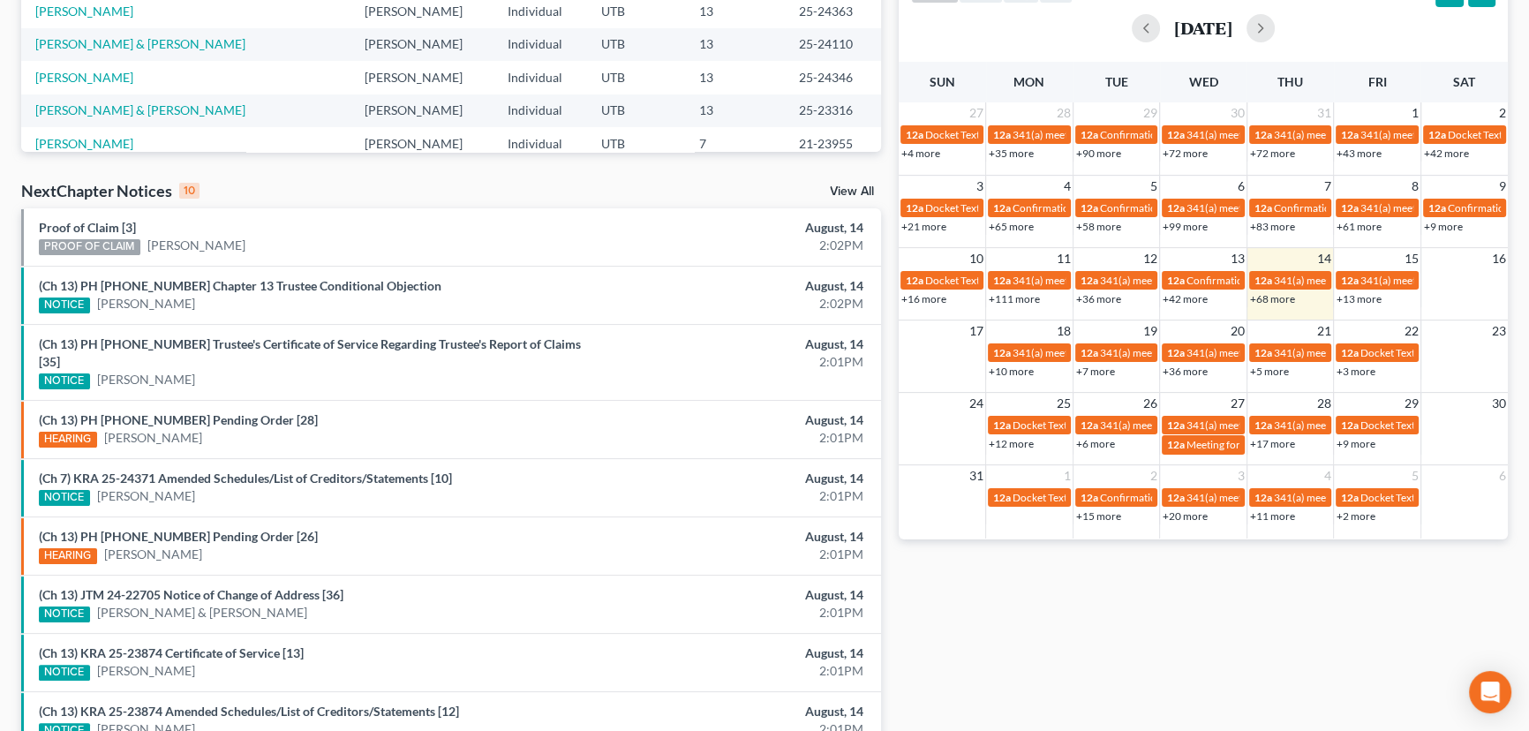
scroll to position [401, 0]
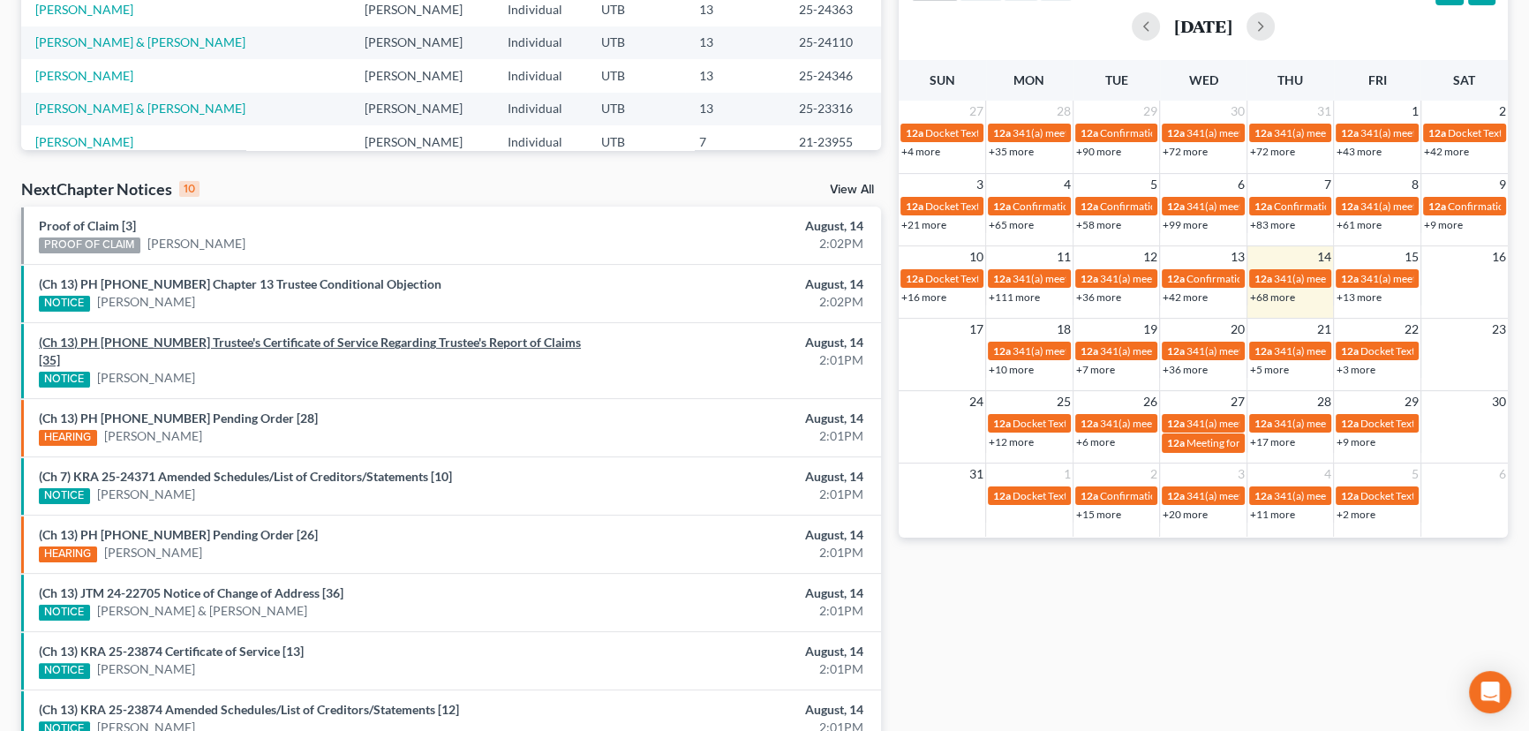
click at [254, 342] on link "(Ch 13) PH 24-25833 Trustee's Certificate of Service Regarding Trustee's Report…" at bounding box center [310, 351] width 542 height 33
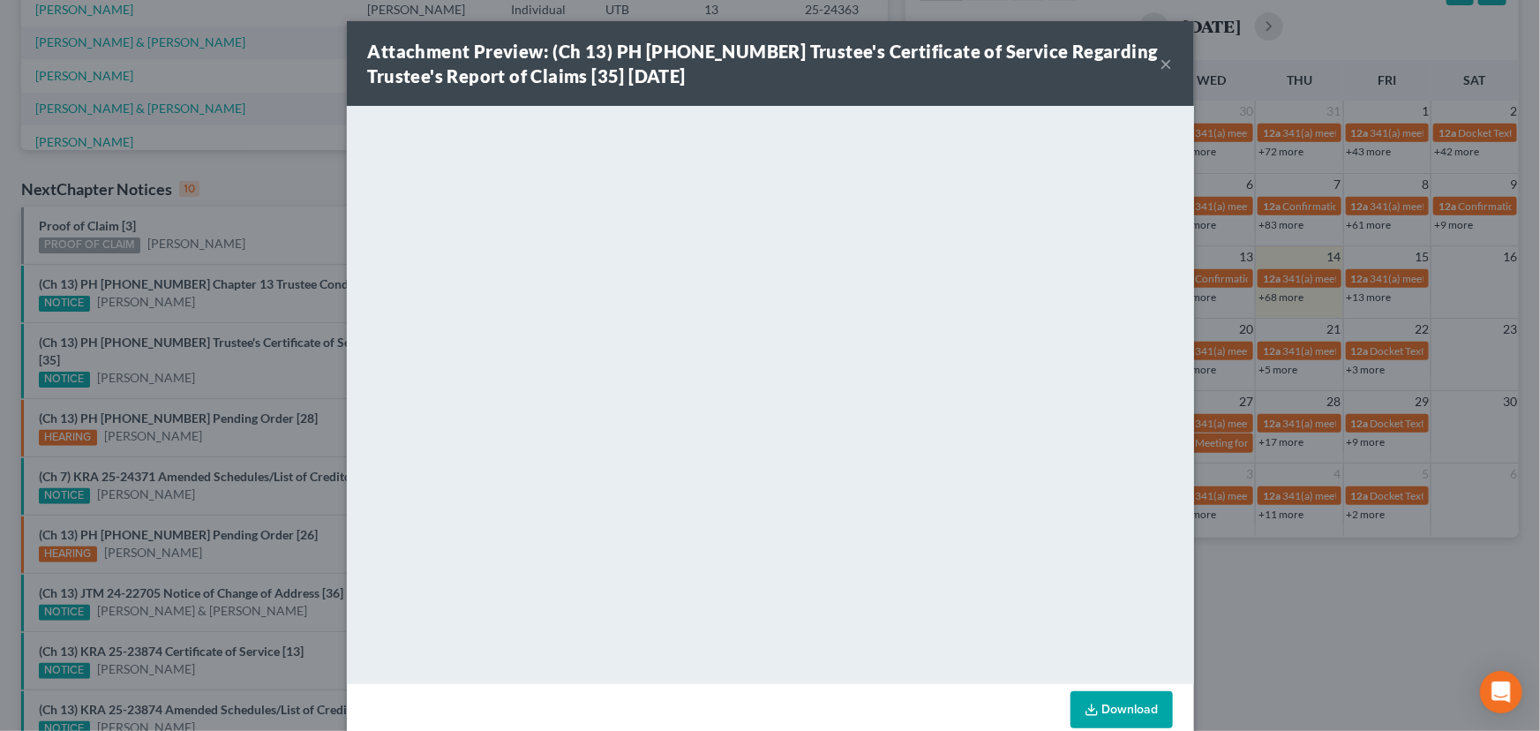
click at [263, 359] on div "Attachment Preview: (Ch 13) PH 24-25833 Trustee's Certificate of Service Regard…" at bounding box center [770, 365] width 1540 height 731
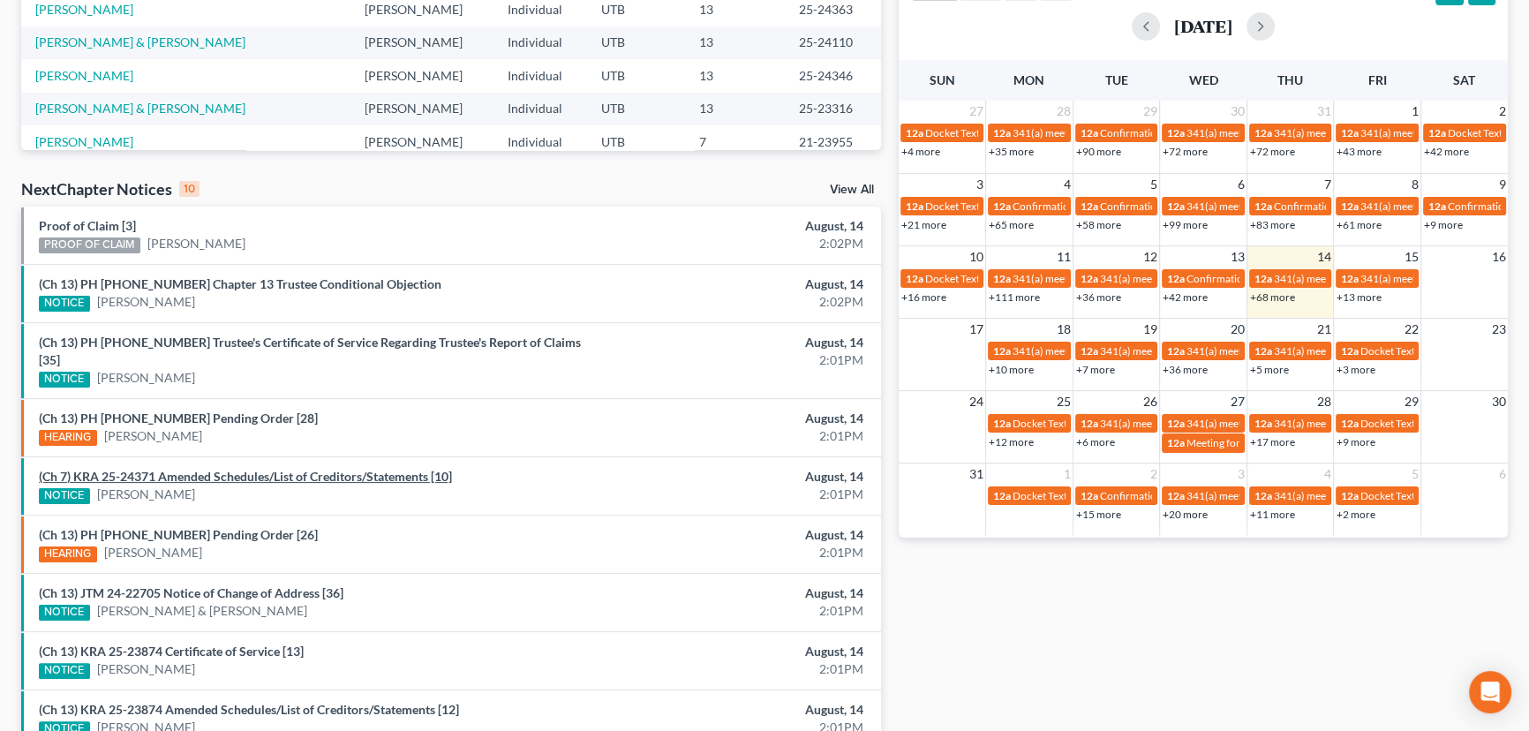
click at [304, 469] on link "(Ch 7) KRA 25-24371 Amended Schedules/List of Creditors/Statements [10]" at bounding box center [245, 476] width 413 height 15
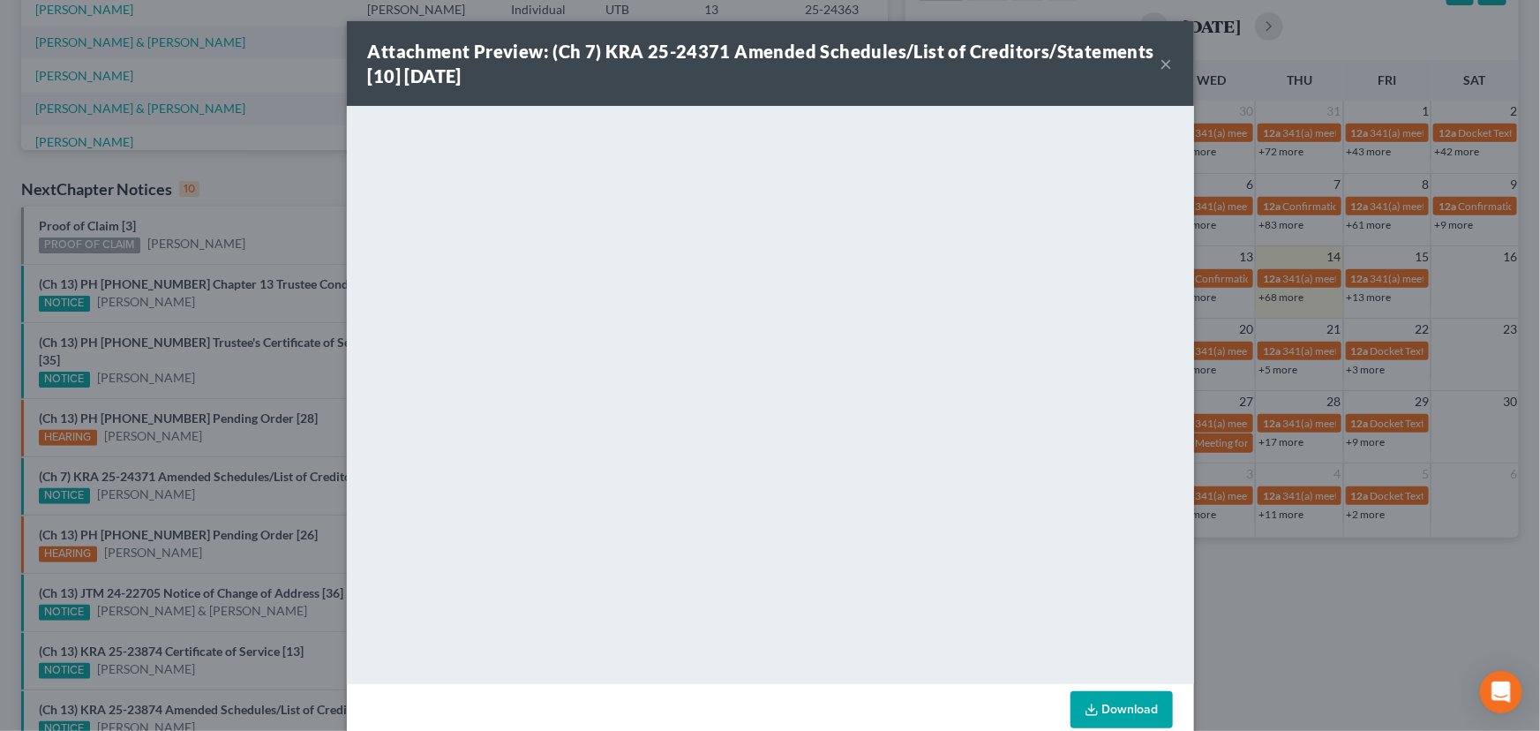
click at [226, 478] on div "Attachment Preview: (Ch 7) KRA 25-24371 Amended Schedules/List of Creditors/Sta…" at bounding box center [770, 365] width 1540 height 731
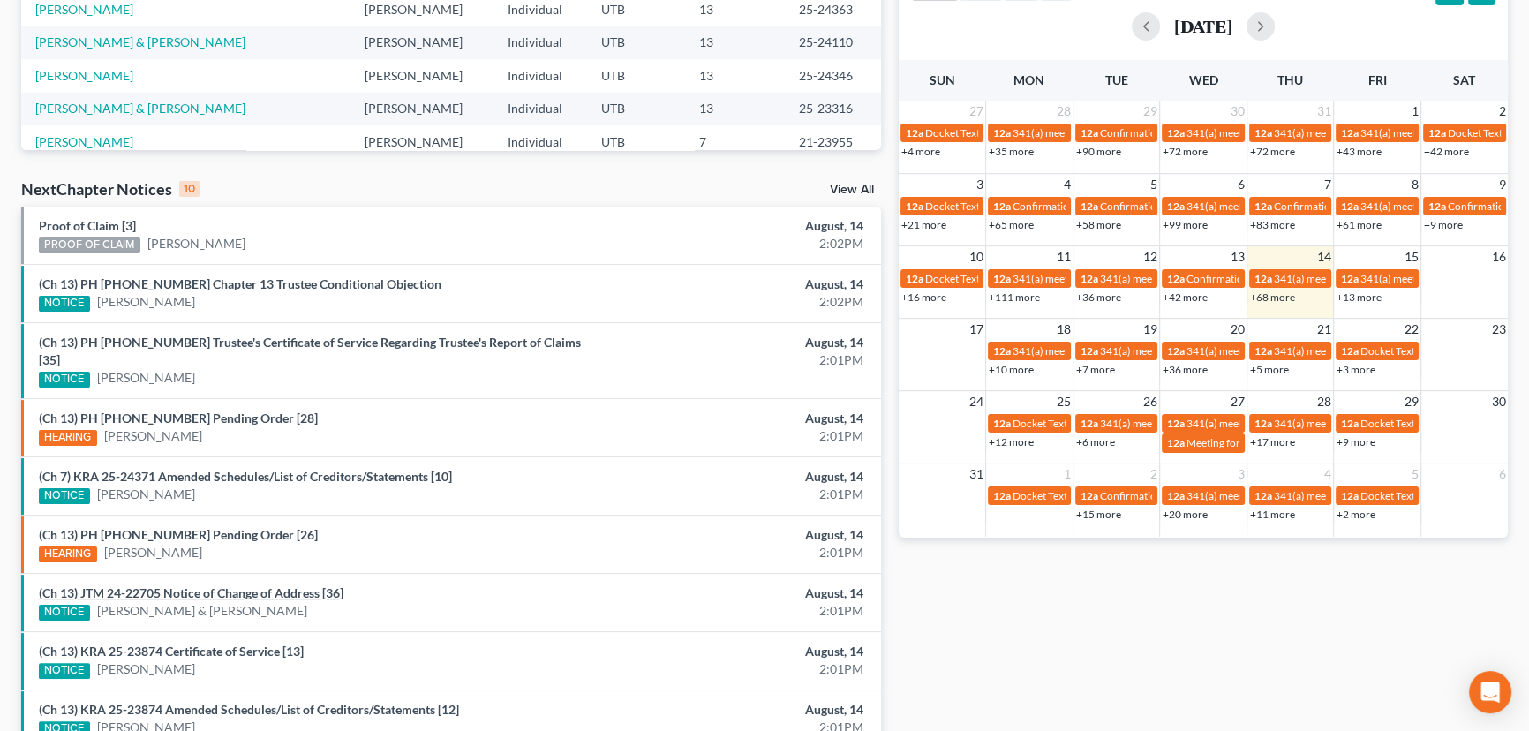
click at [242, 585] on link "(Ch 13) JTM 24-22705 Notice of Change of Address [36]" at bounding box center [191, 592] width 304 height 15
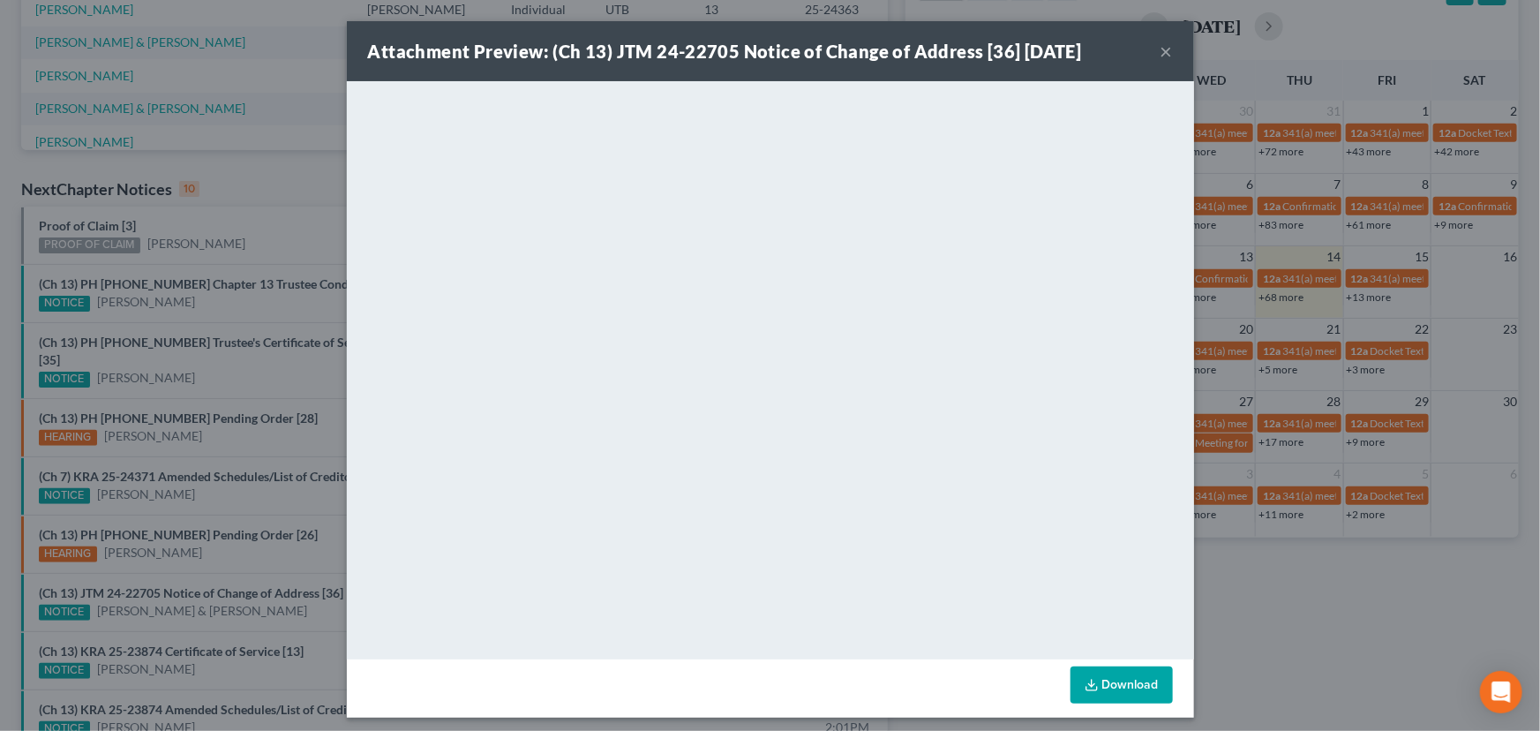
click at [192, 606] on div "Attachment Preview: (Ch 13) JTM 24-22705 Notice of Change of Address [36] 08/14…" at bounding box center [770, 365] width 1540 height 731
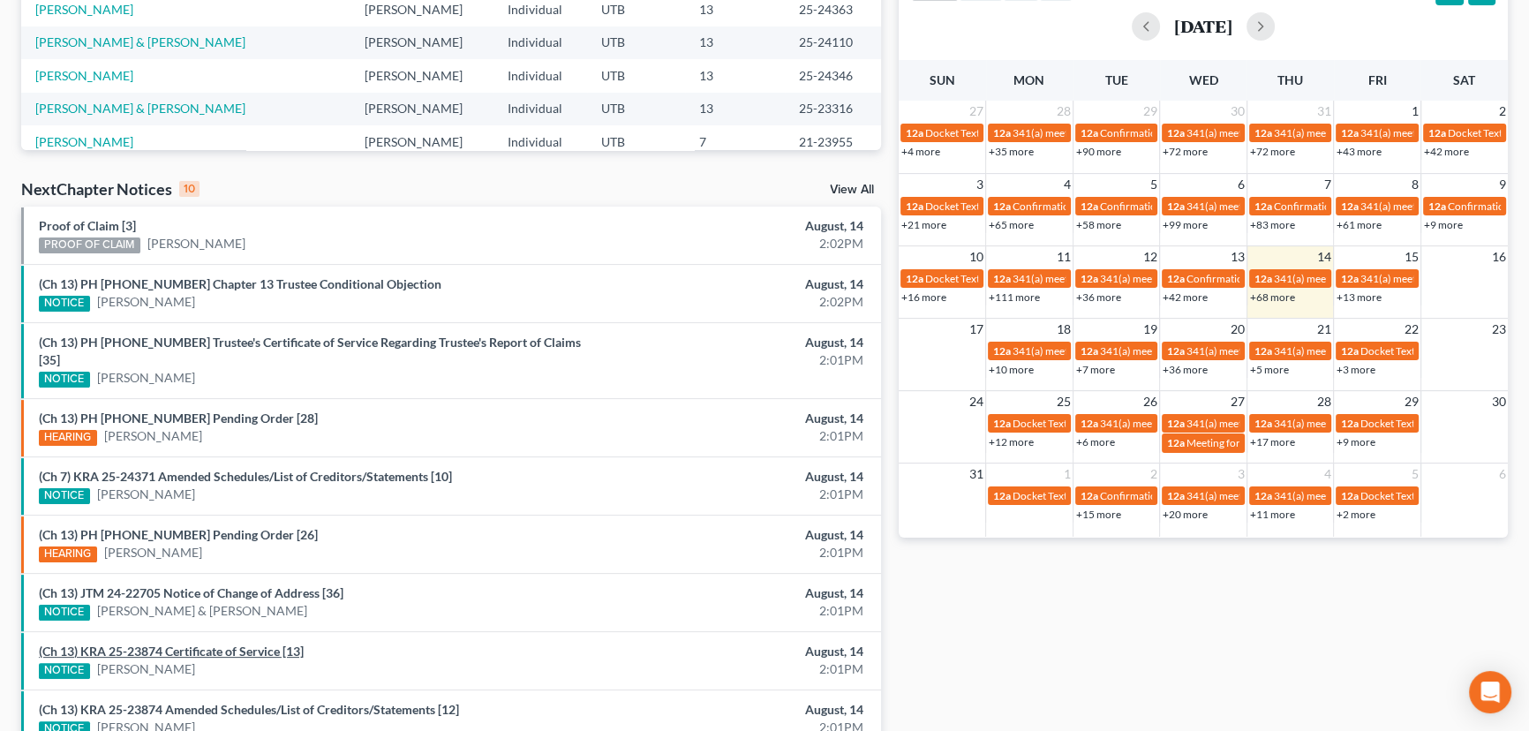
click at [199, 643] on link "(Ch 13) KRA 25-23874 Certificate of Service [13]" at bounding box center [171, 650] width 265 height 15
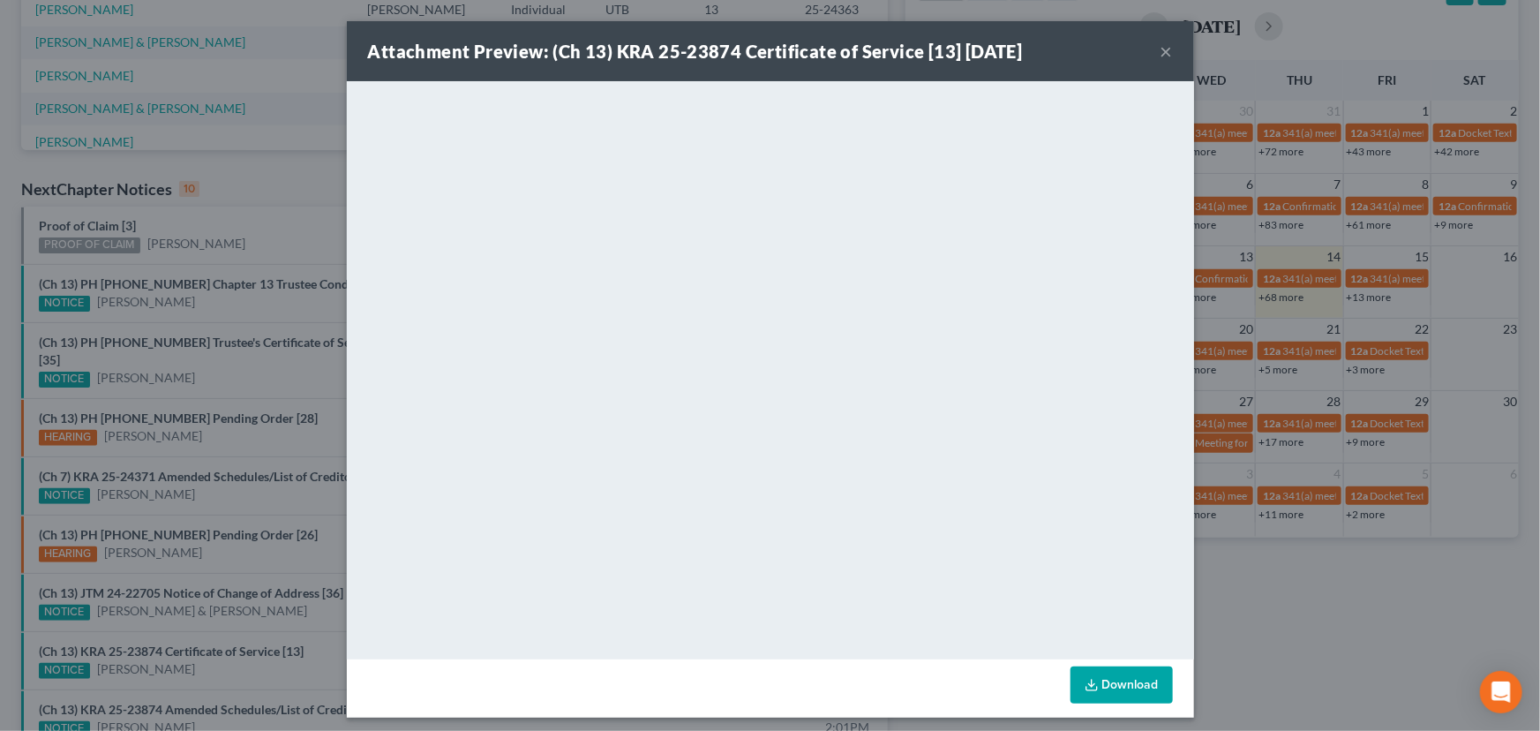
click at [198, 652] on div "Attachment Preview: (Ch 13) KRA 25-23874 Certificate of Service [13] 08/14/2025…" at bounding box center [770, 365] width 1540 height 731
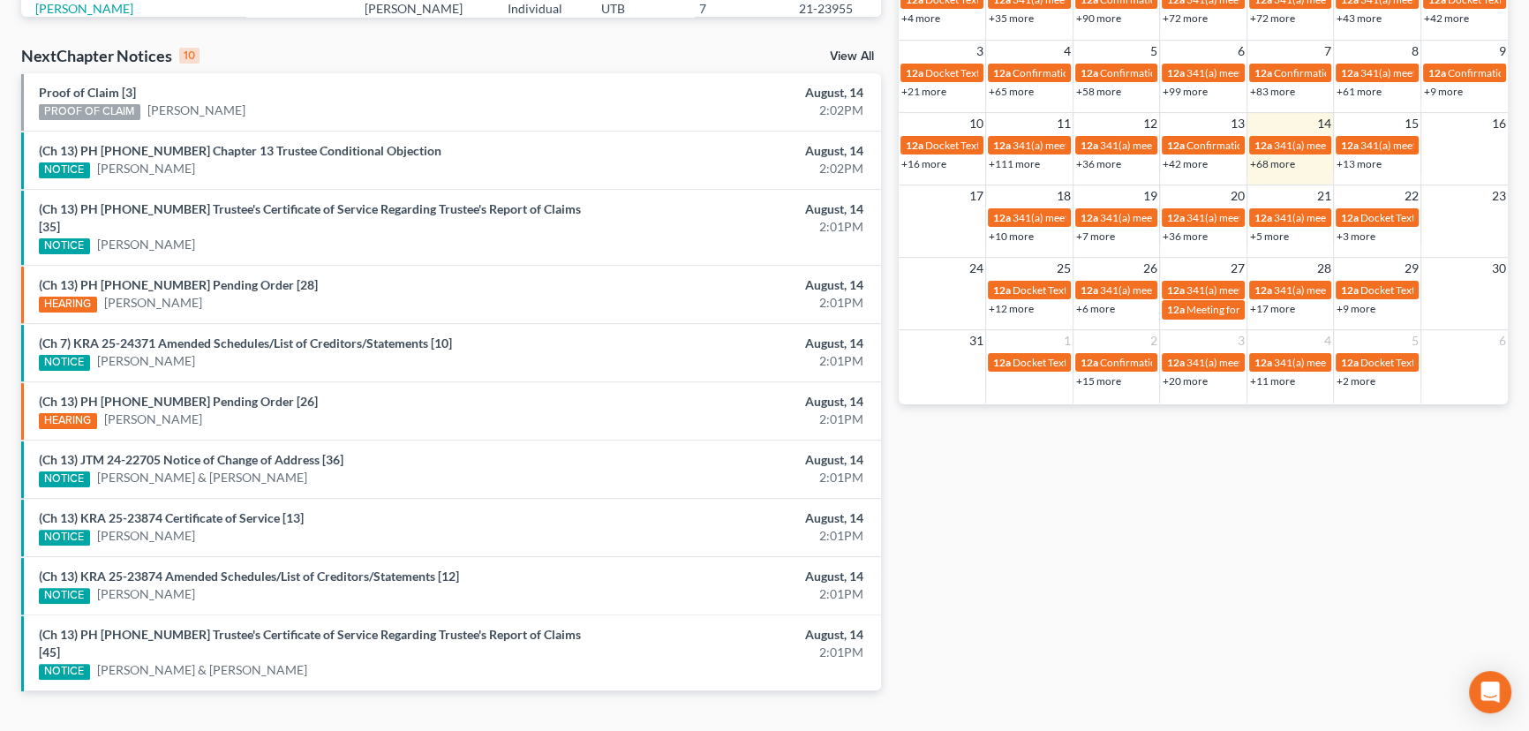
scroll to position [536, 0]
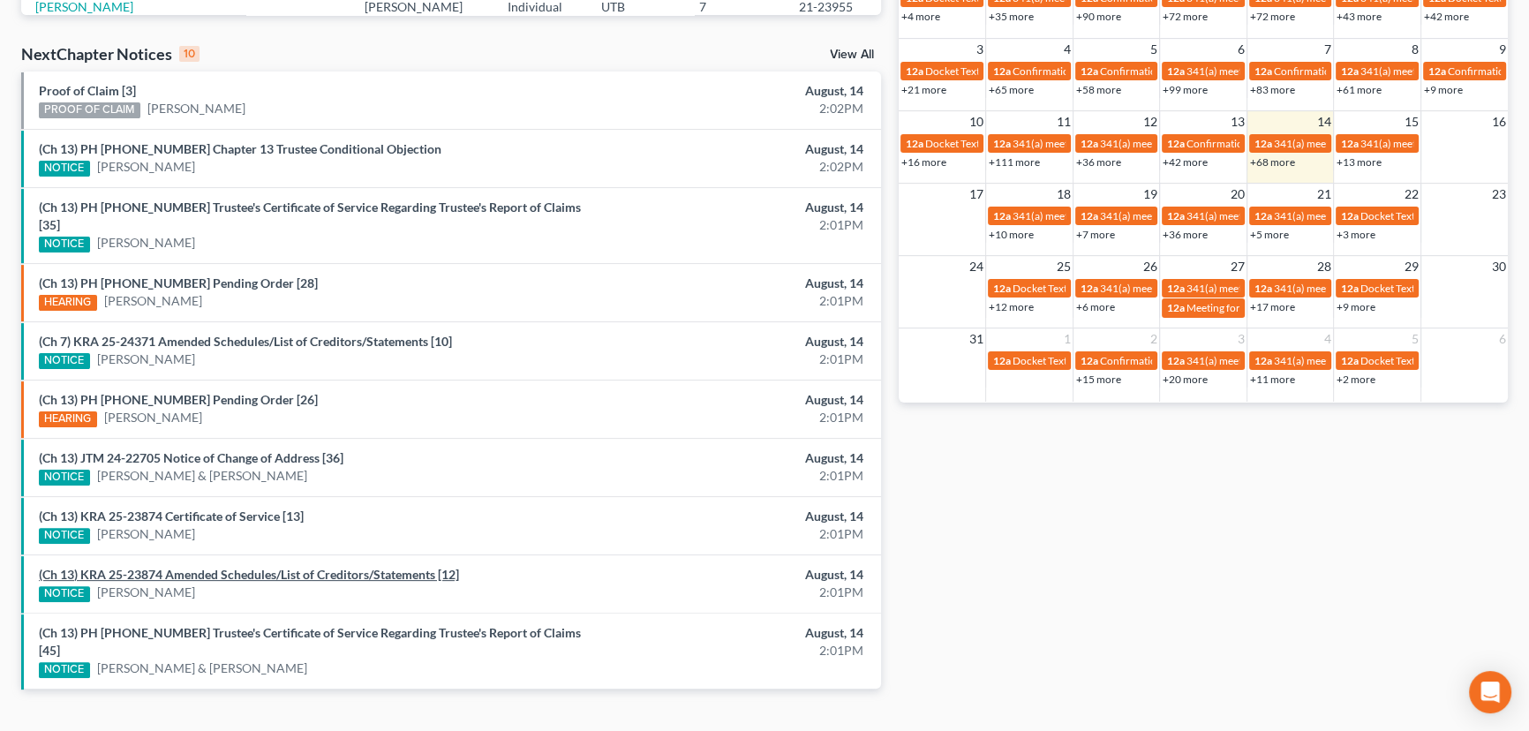
click at [233, 567] on link "(Ch 13) KRA 25-23874 Amended Schedules/List of Creditors/Statements [12]" at bounding box center [249, 574] width 420 height 15
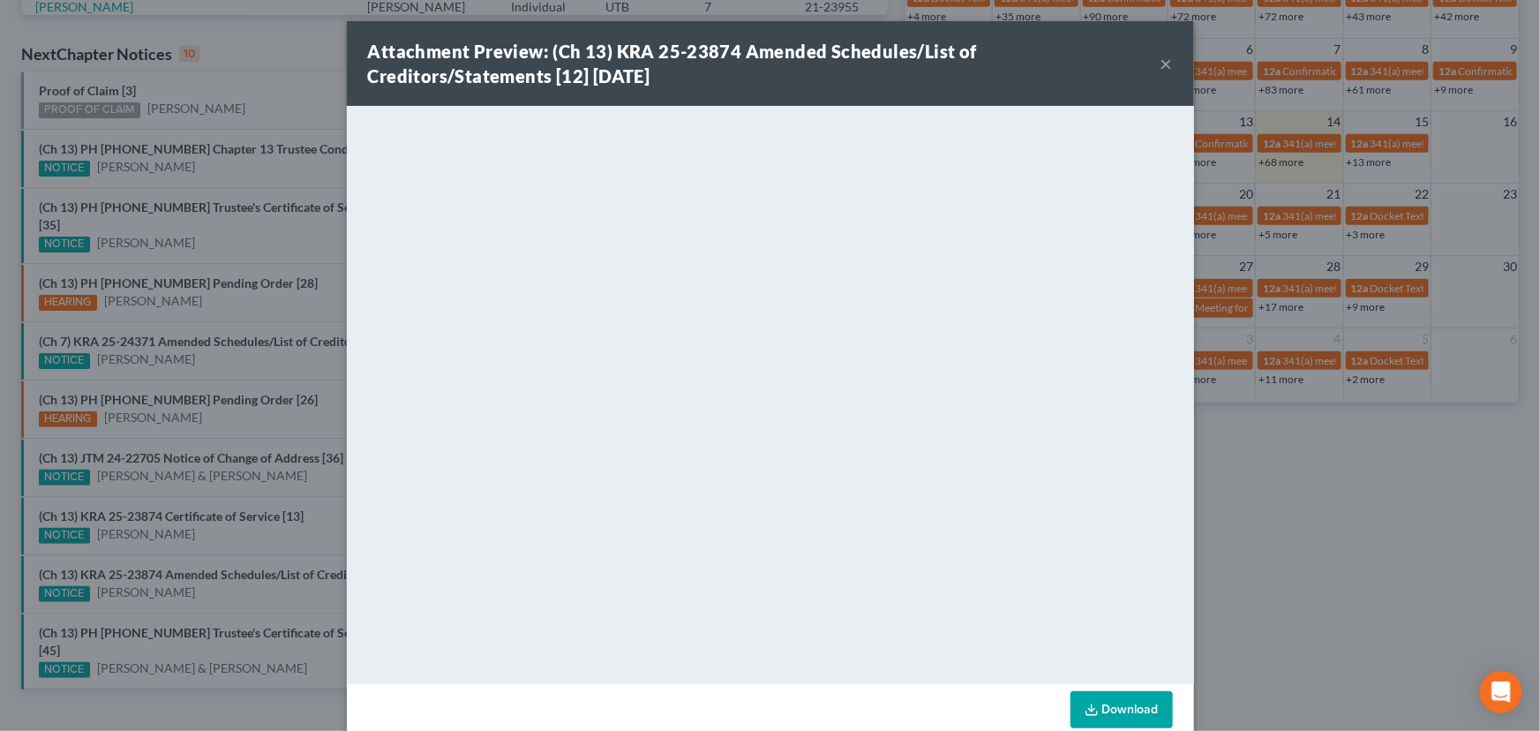
click at [217, 572] on div "Attachment Preview: (Ch 13) KRA 25-23874 Amended Schedules/List of Creditors/St…" at bounding box center [770, 365] width 1540 height 731
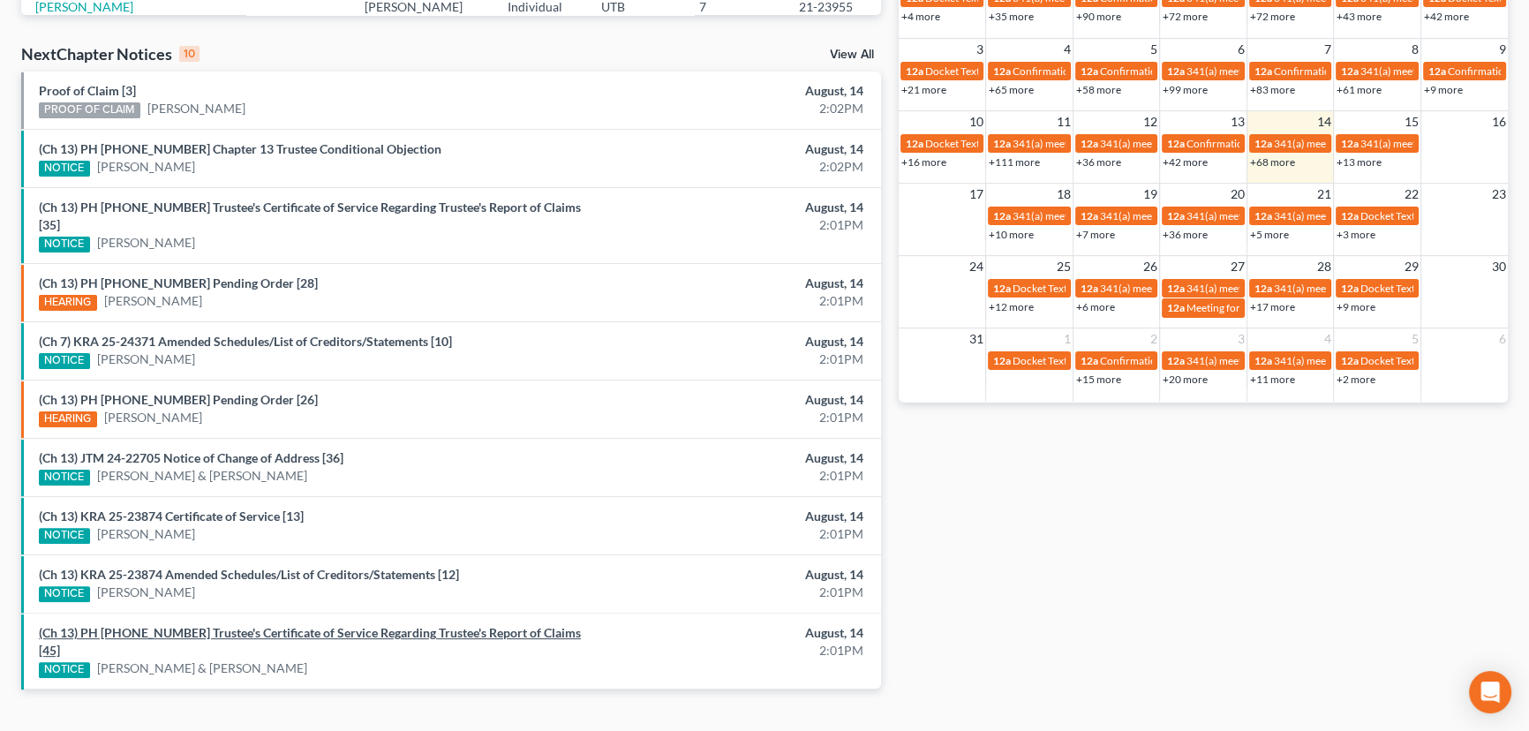
click at [286, 625] on link "(Ch 13) PH 24-25721 Trustee's Certificate of Service Regarding Trustee's Report…" at bounding box center [310, 641] width 542 height 33
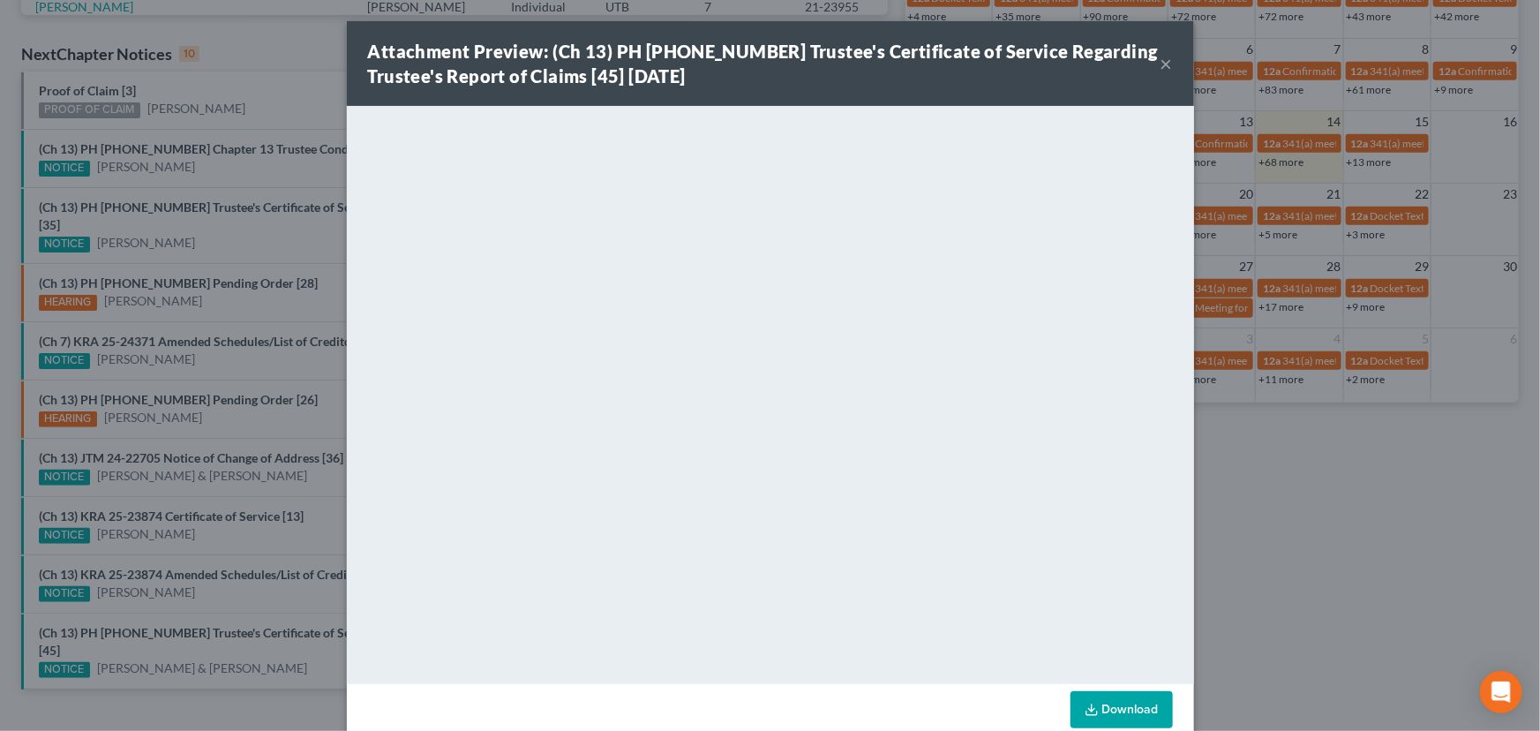
click at [254, 588] on div "Attachment Preview: (Ch 13) PH 24-25721 Trustee's Certificate of Service Regard…" at bounding box center [770, 365] width 1540 height 731
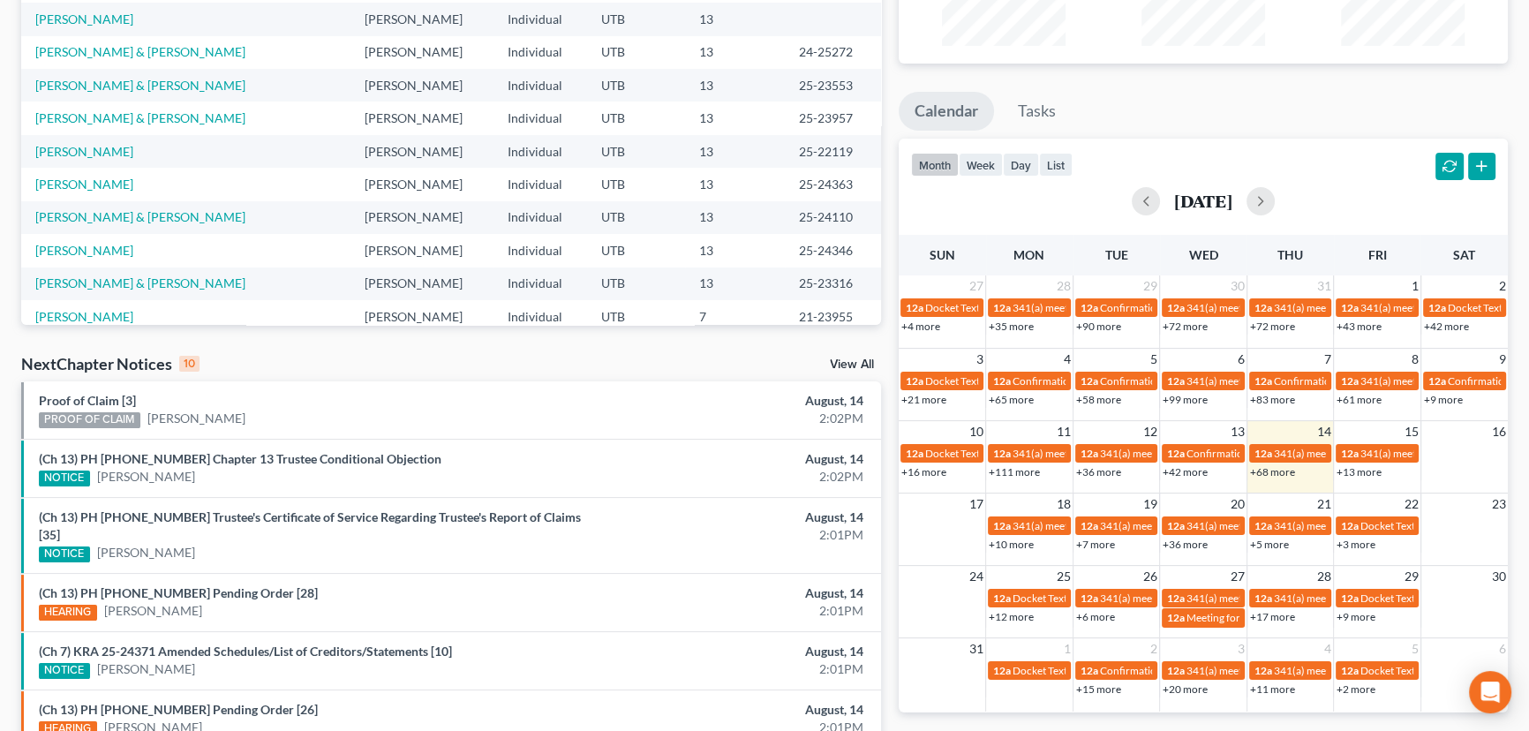
scroll to position [295, 0]
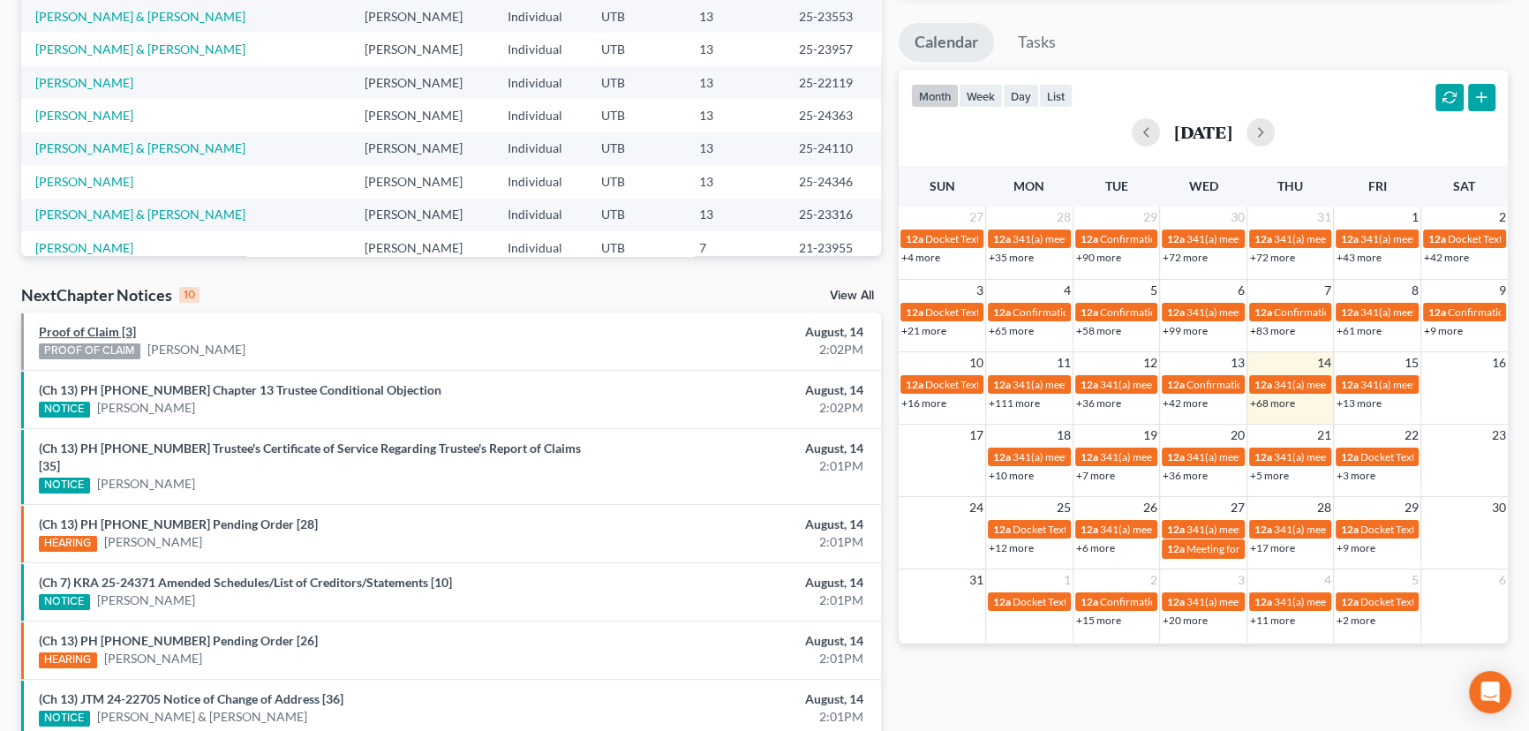
click at [96, 335] on link "Proof of Claim [3]" at bounding box center [87, 331] width 97 height 15
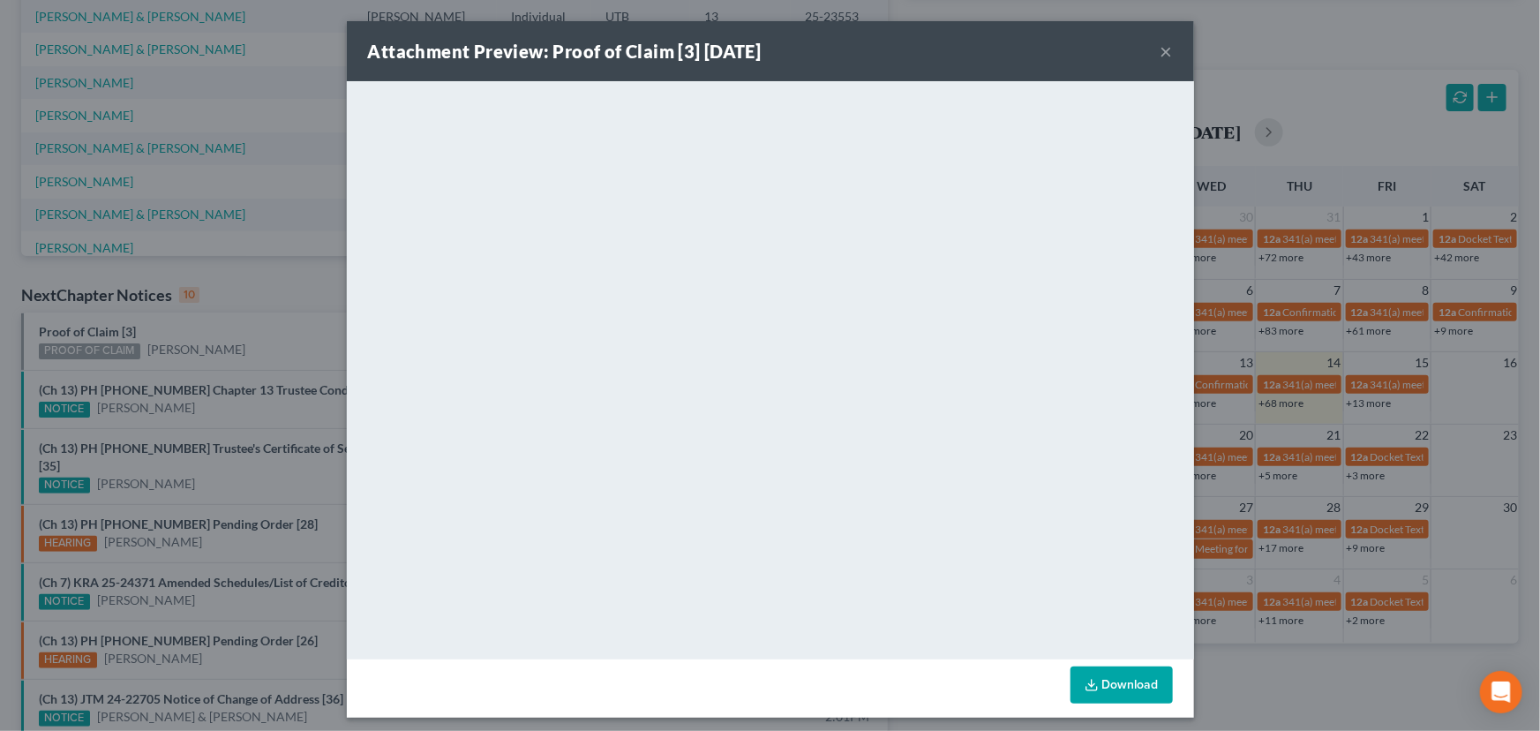
click at [260, 334] on div "Attachment Preview: Proof of Claim [3] 08/14/2025 × <object ng-attr-data='https…" at bounding box center [770, 365] width 1540 height 731
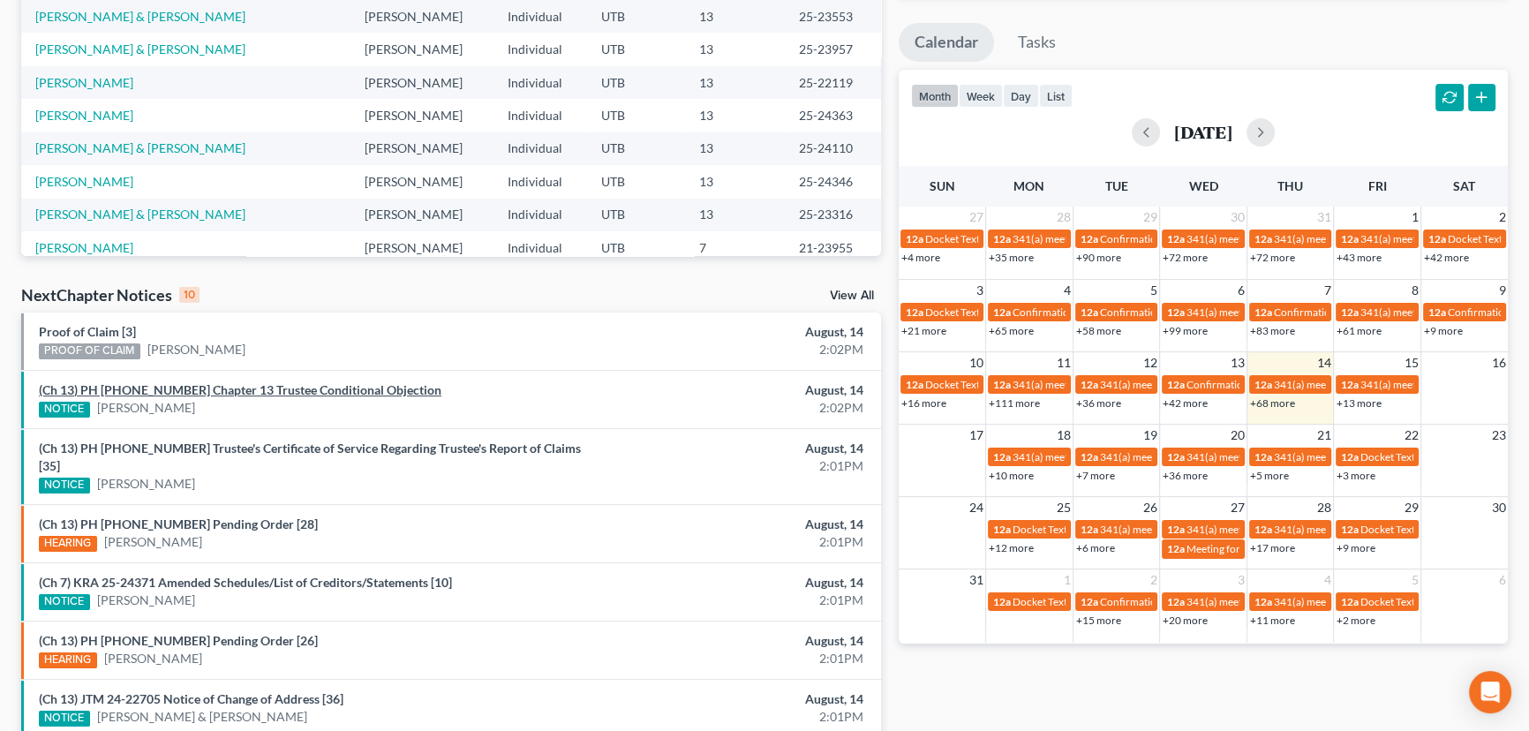
click at [280, 393] on link "(Ch 13) PH 22-21535 Chapter 13 Trustee Conditional Objection" at bounding box center [240, 389] width 402 height 15
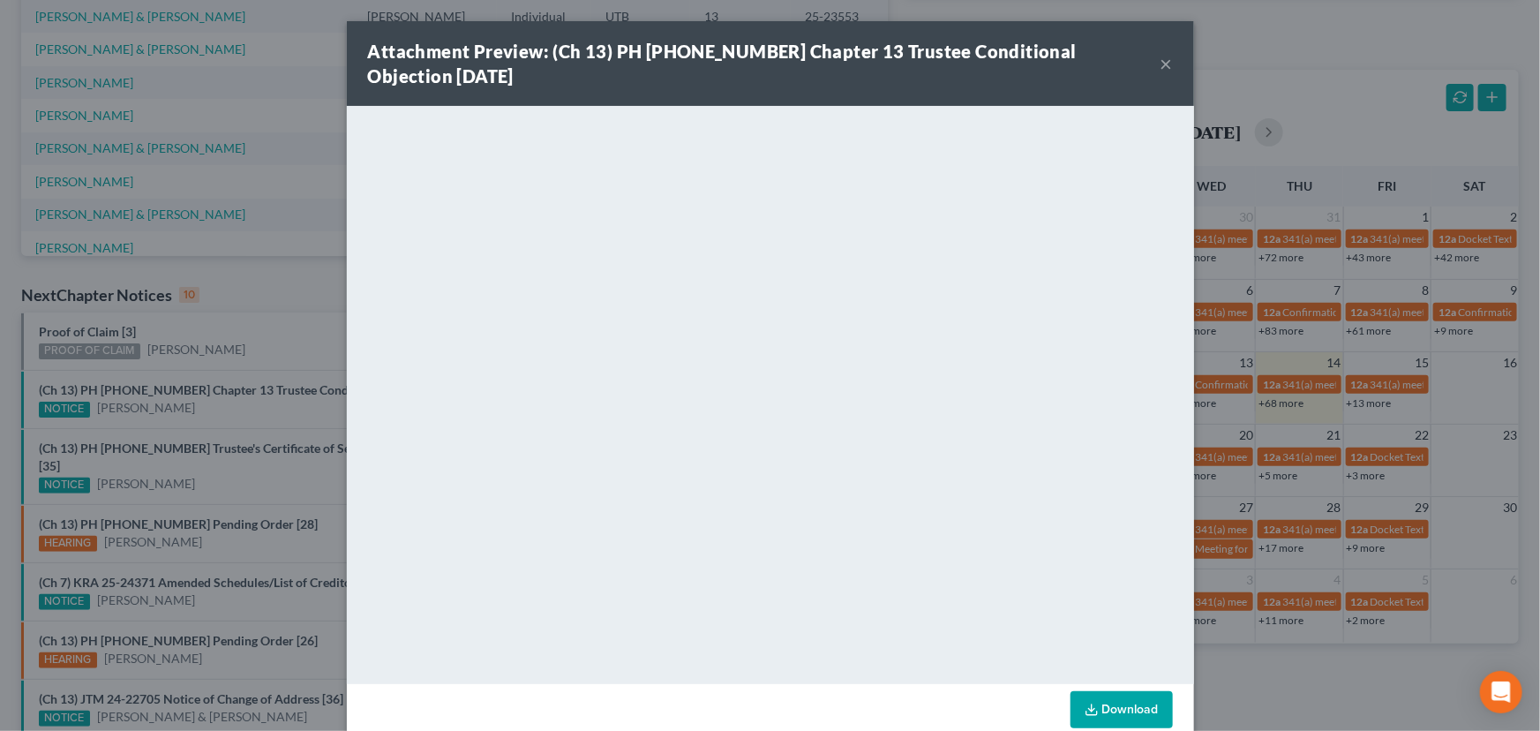
click at [274, 344] on div "Attachment Preview: (Ch 13) PH 22-21535 Chapter 13 Trustee Conditional Objectio…" at bounding box center [770, 365] width 1540 height 731
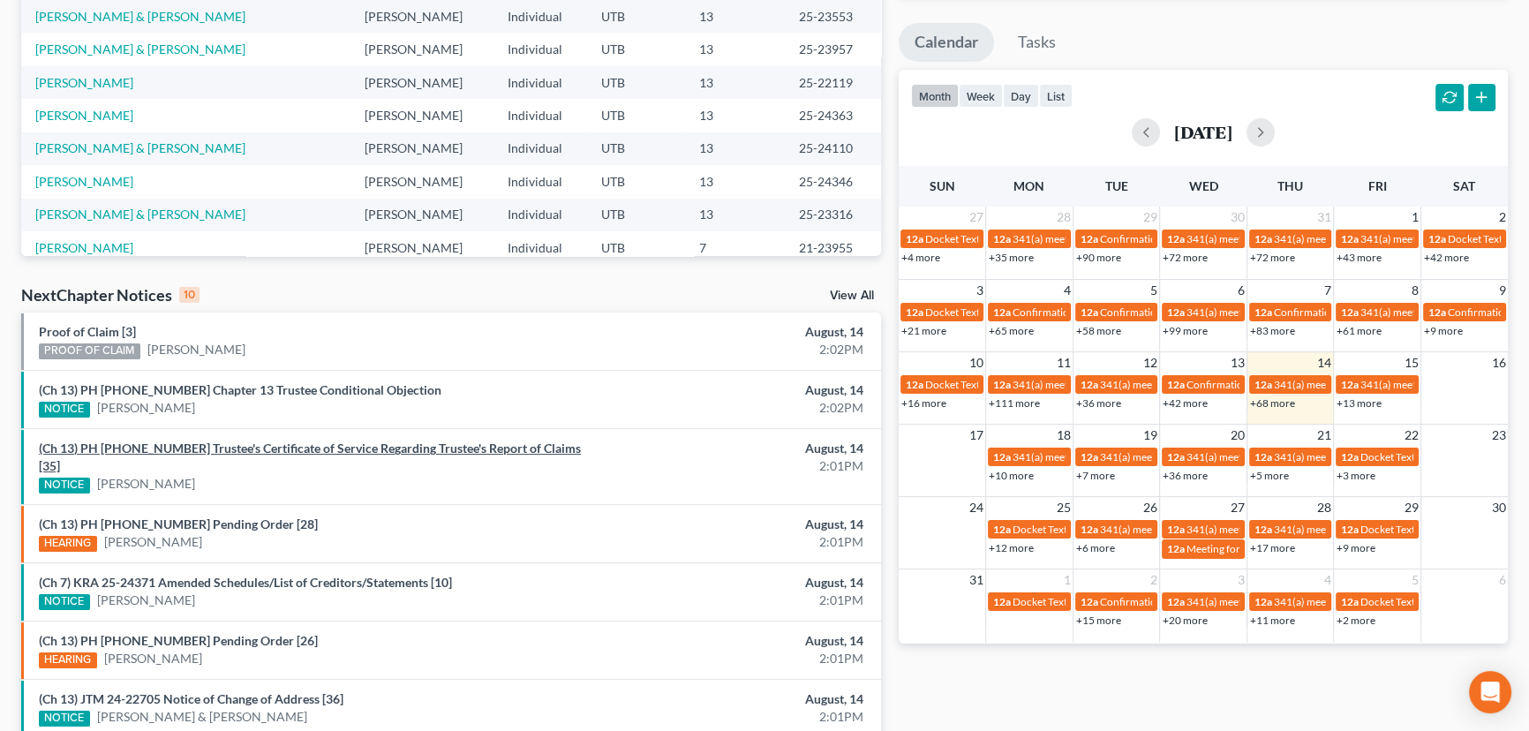
click at [270, 452] on link "(Ch 13) PH 24-25833 Trustee's Certificate of Service Regarding Trustee's Report…" at bounding box center [310, 456] width 542 height 33
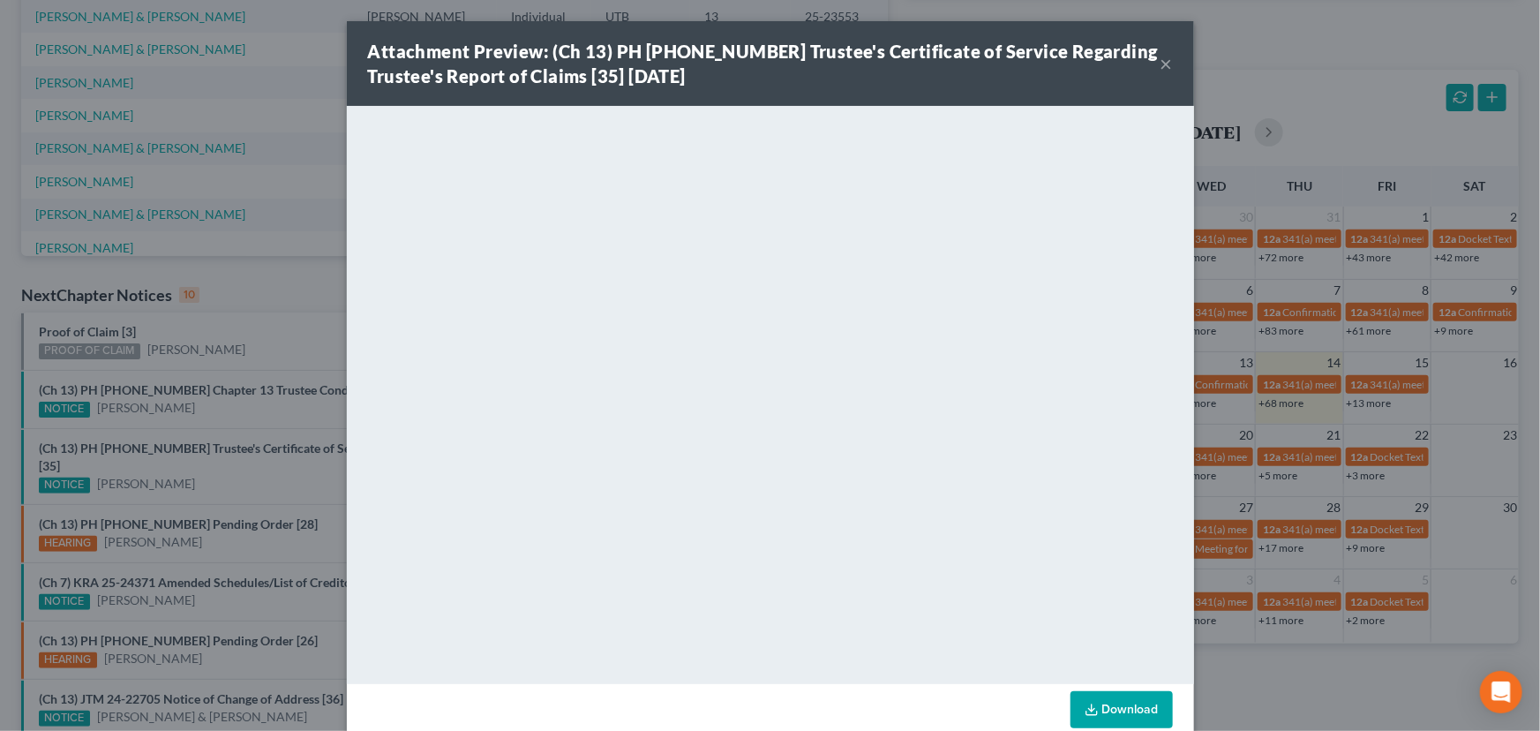
click at [265, 414] on div "Attachment Preview: (Ch 13) PH 24-25833 Trustee's Certificate of Service Regard…" at bounding box center [770, 365] width 1540 height 731
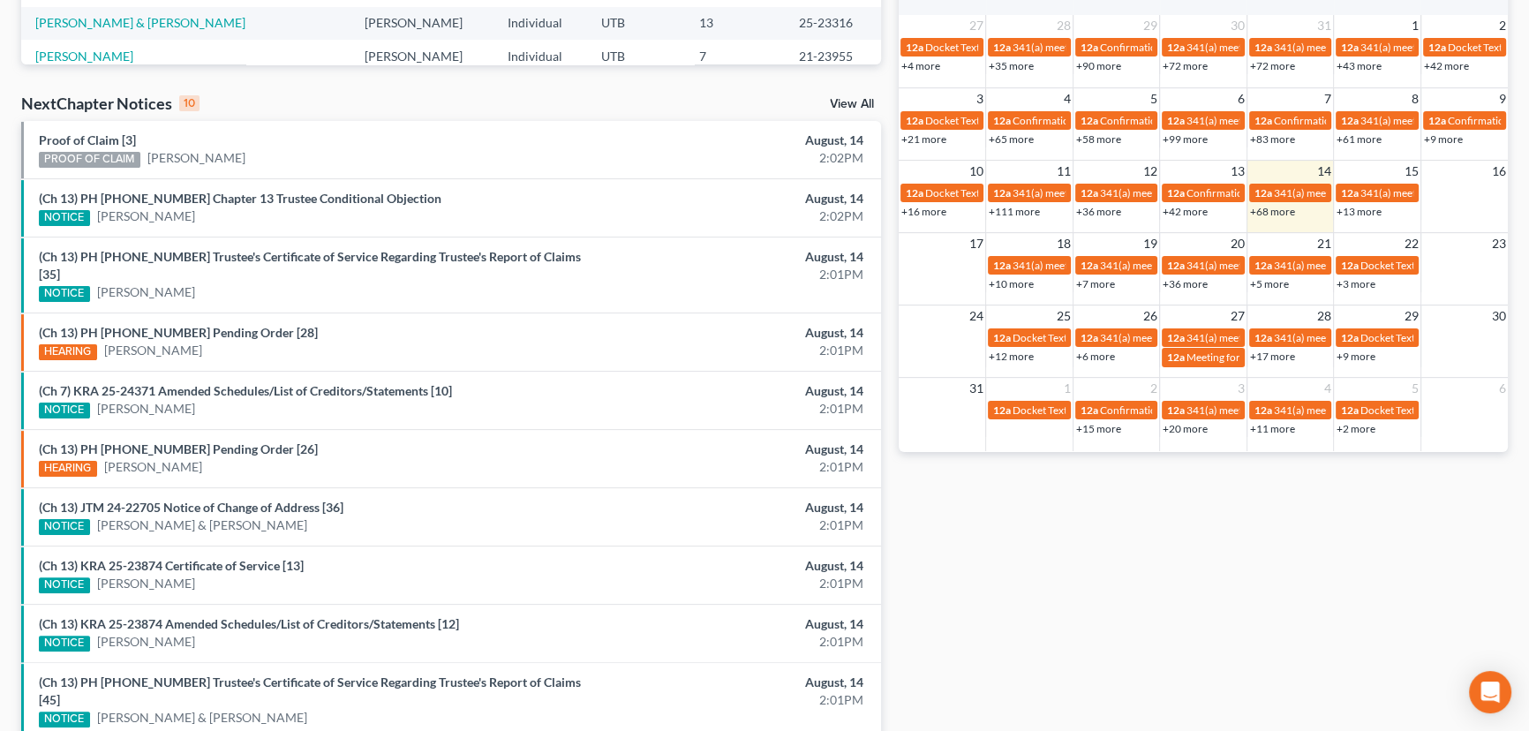
scroll to position [536, 0]
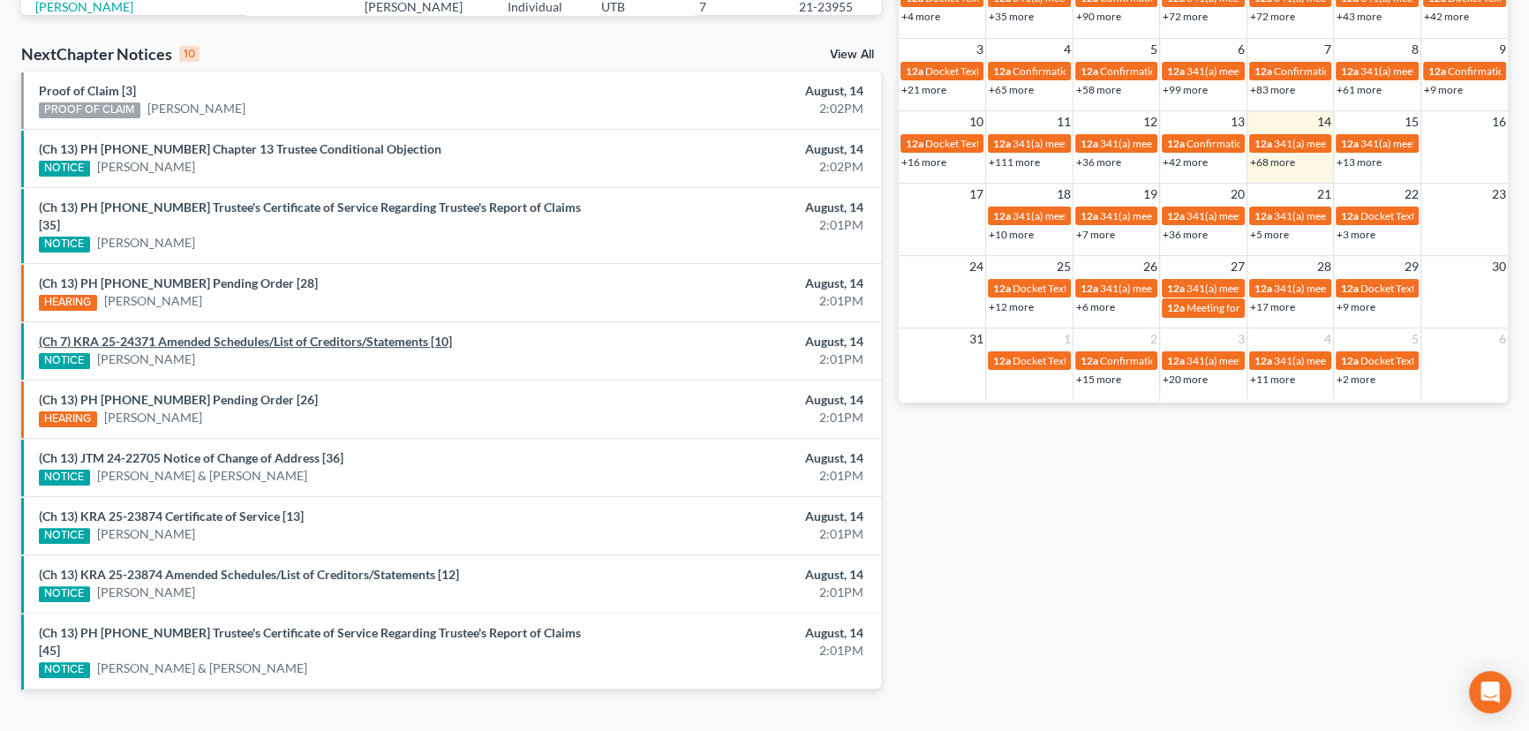
click at [208, 334] on link "(Ch 7) KRA 25-24371 Amended Schedules/List of Creditors/Statements [10]" at bounding box center [245, 341] width 413 height 15
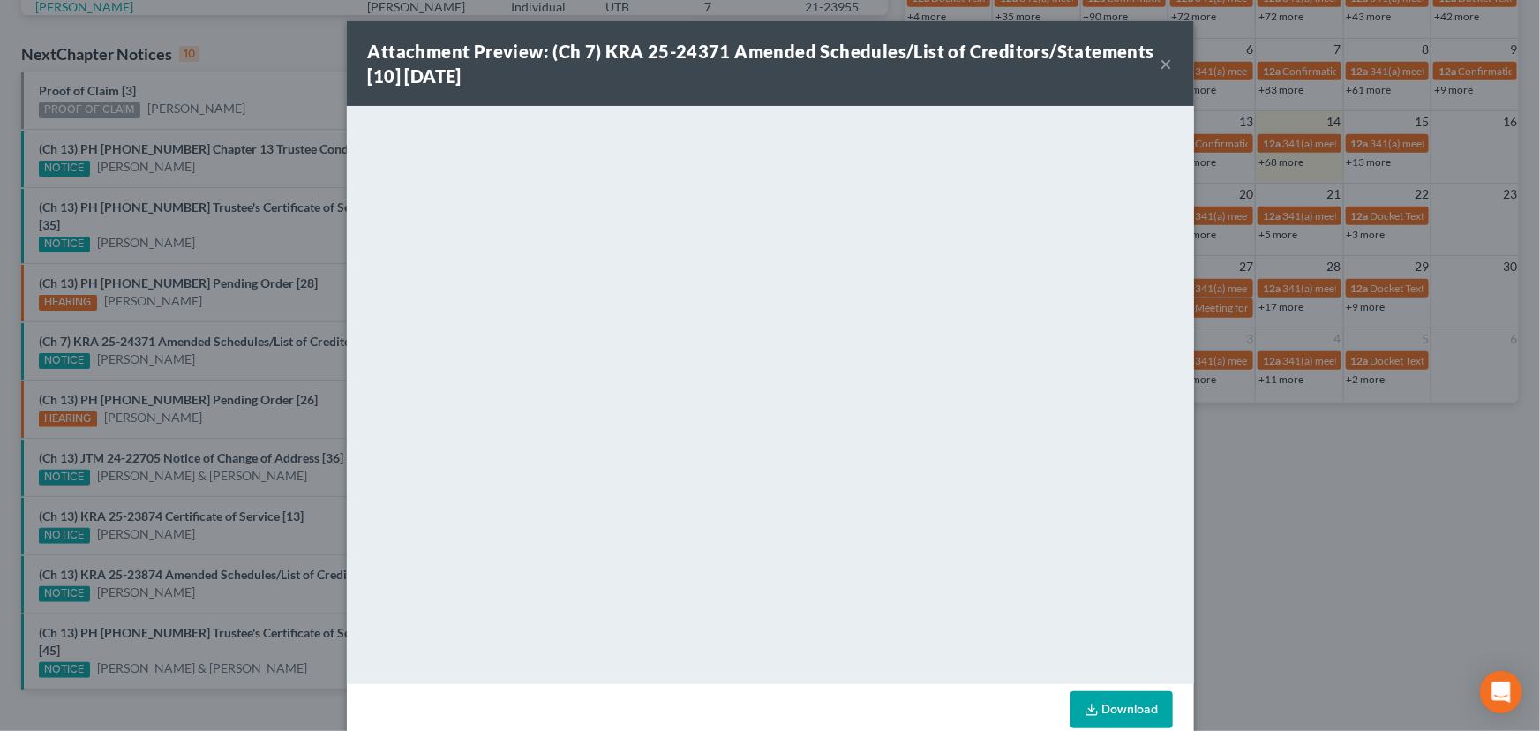
click at [196, 342] on div "Attachment Preview: (Ch 7) KRA 25-24371 Amended Schedules/List of Creditors/Sta…" at bounding box center [770, 365] width 1540 height 731
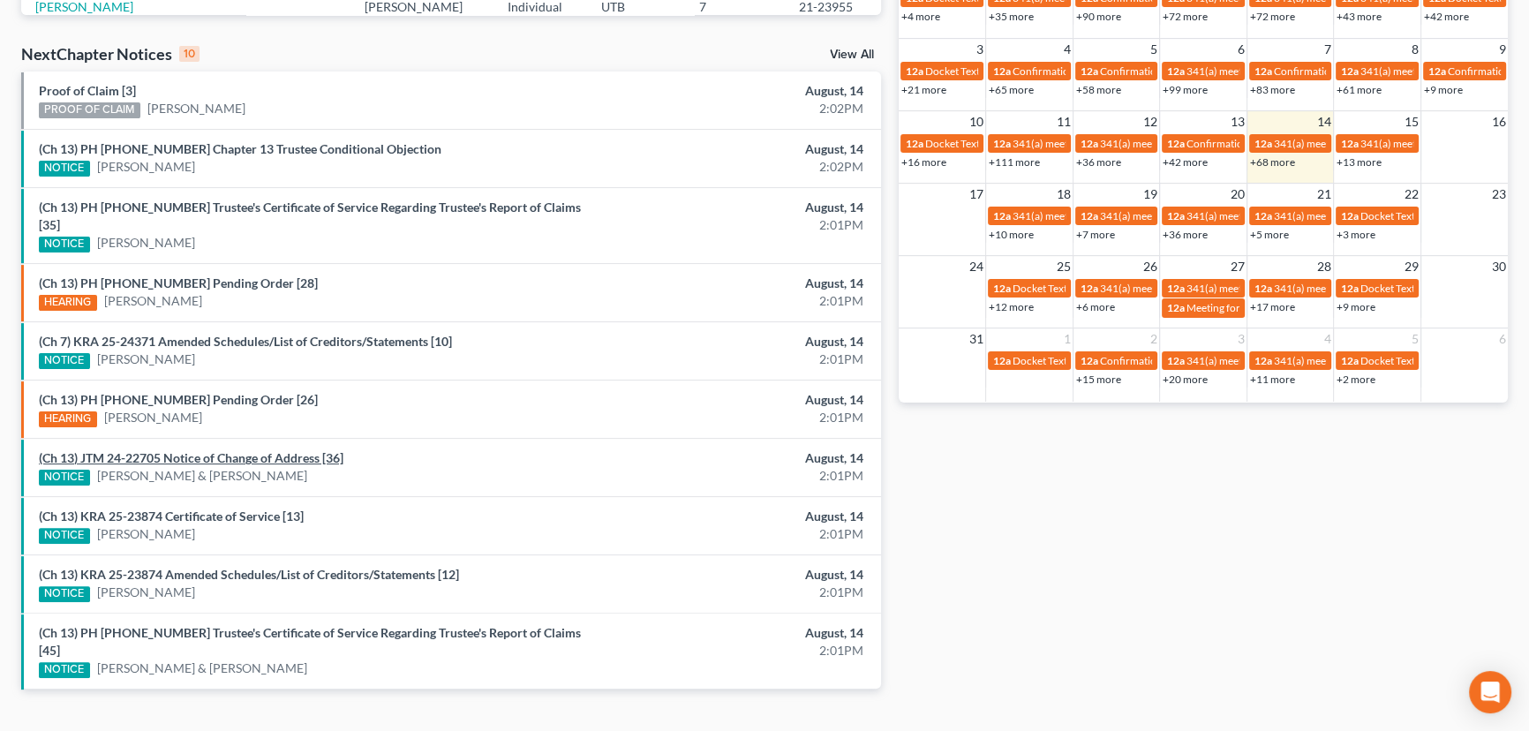
click at [233, 450] on link "(Ch 13) JTM 24-22705 Notice of Change of Address [36]" at bounding box center [191, 457] width 304 height 15
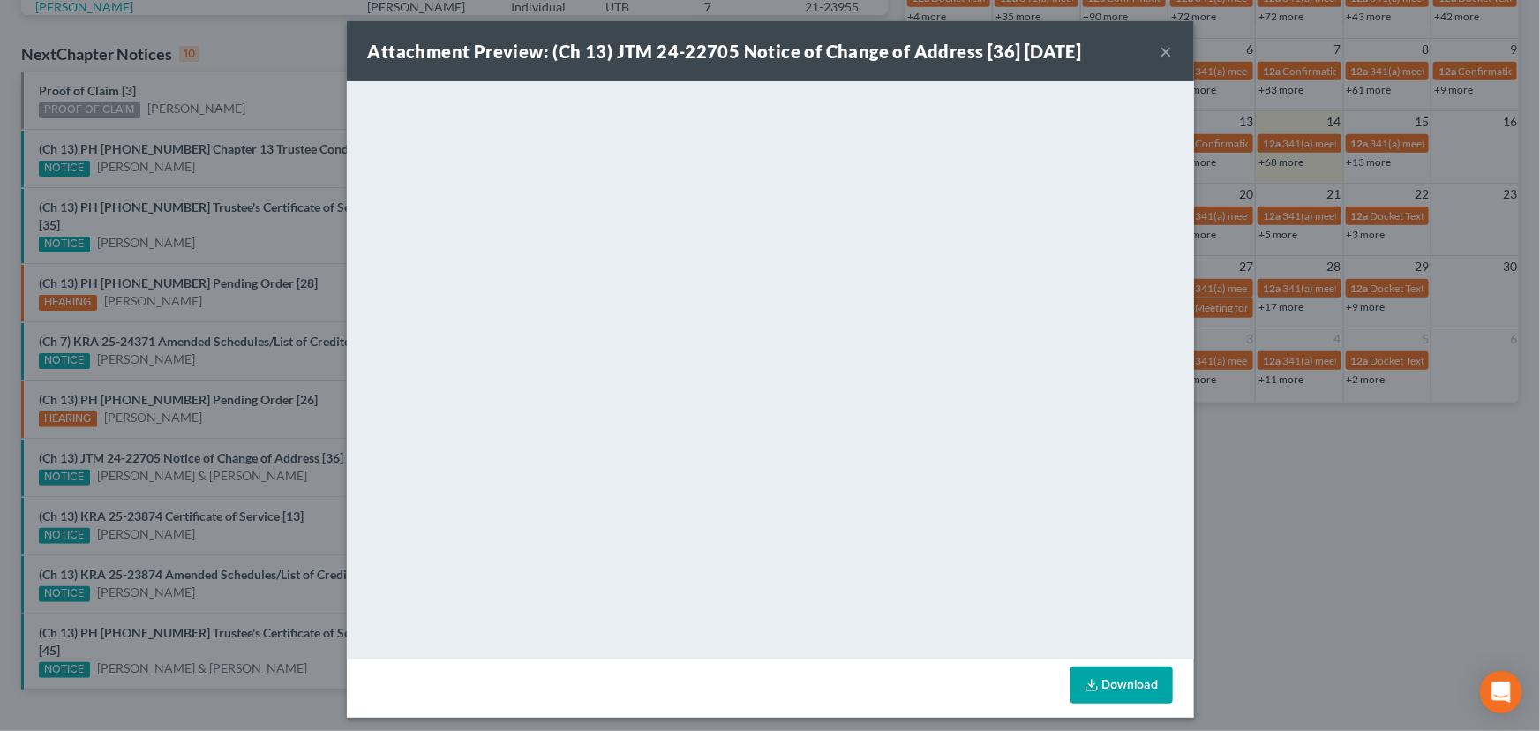
click at [207, 468] on div "Attachment Preview: (Ch 13) JTM 24-22705 Notice of Change of Address [36] 08/14…" at bounding box center [770, 365] width 1540 height 731
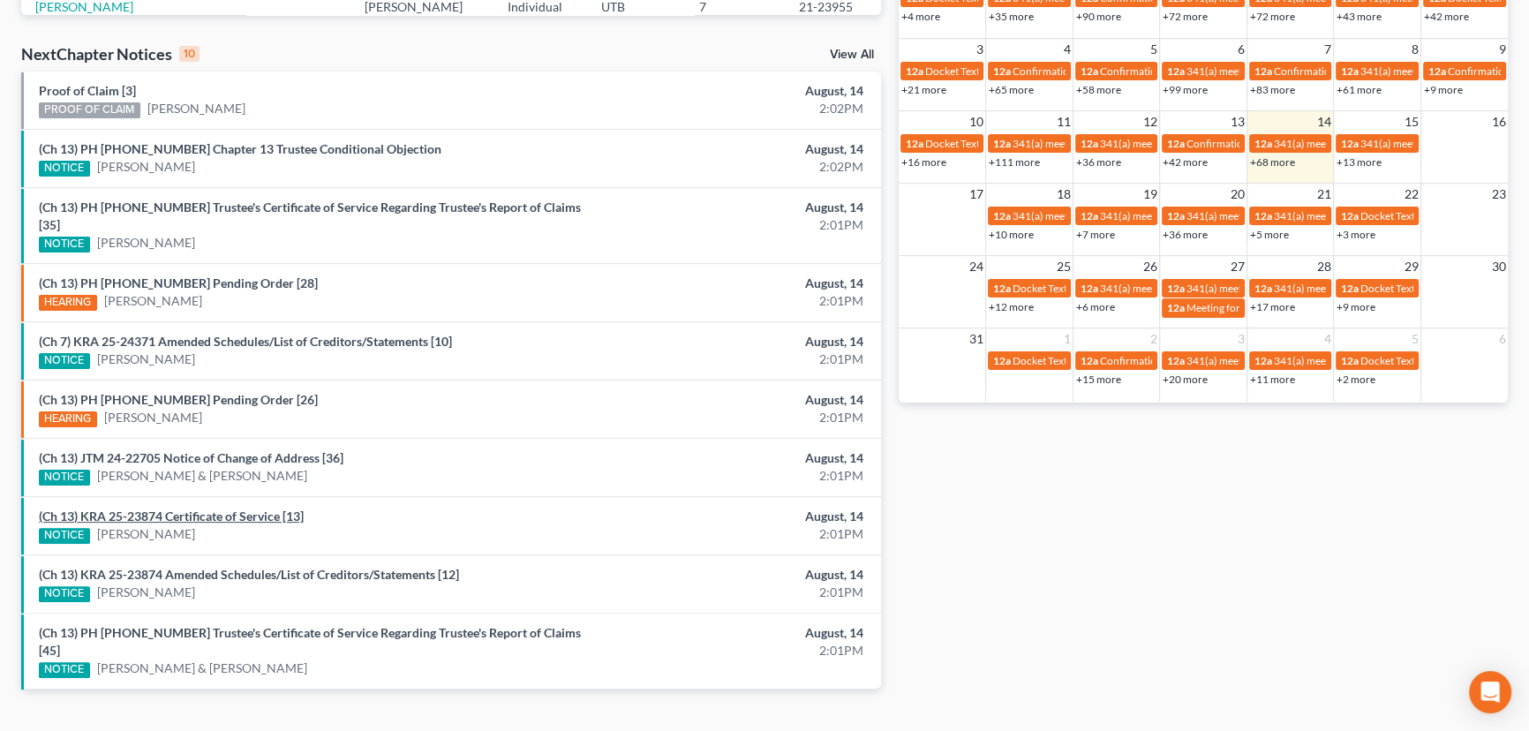
click at [185, 508] on link "(Ch 13) KRA 25-23874 Certificate of Service [13]" at bounding box center [171, 515] width 265 height 15
click at [207, 567] on link "(Ch 13) KRA 25-23874 Amended Schedules/List of Creditors/Statements [12]" at bounding box center [249, 574] width 420 height 15
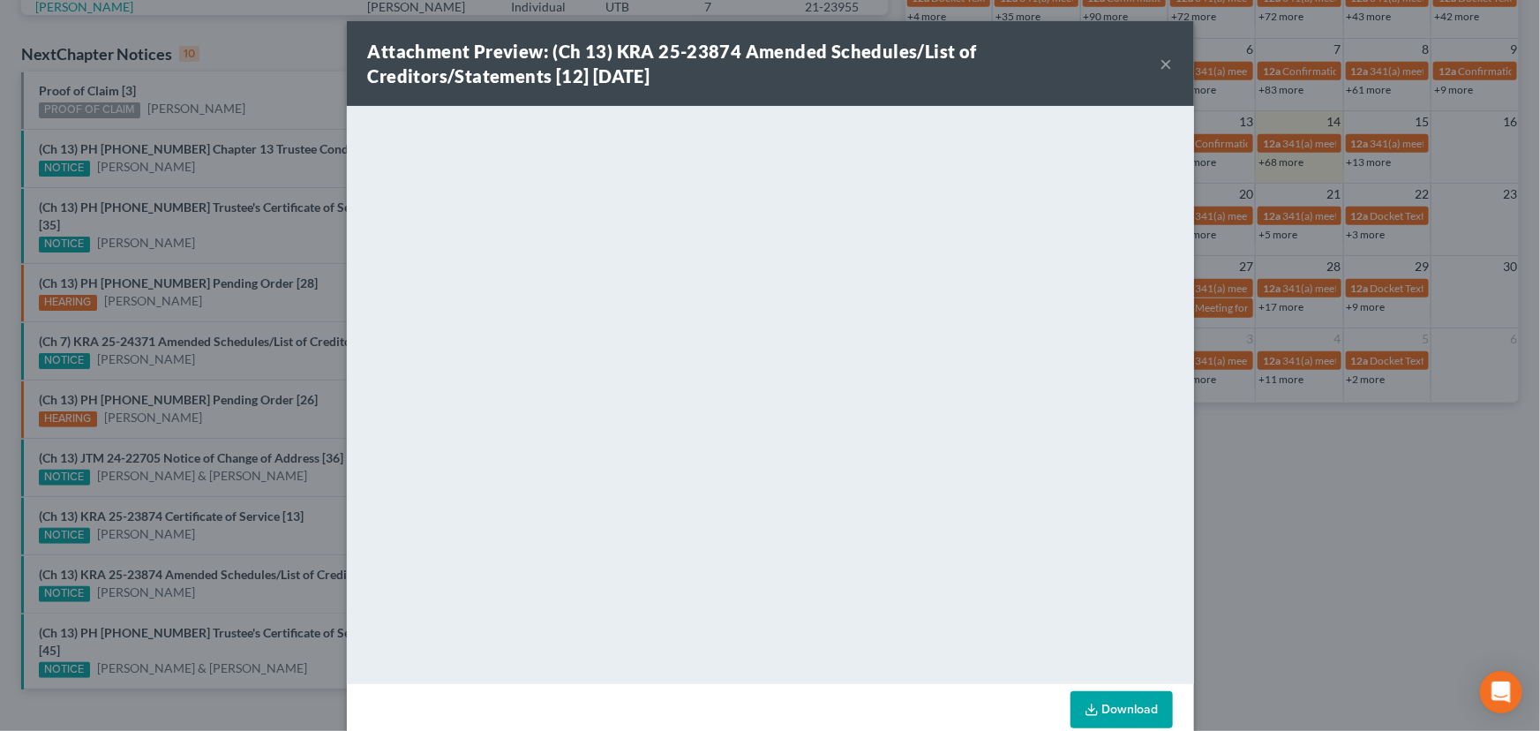
click at [205, 570] on div "Attachment Preview: (Ch 13) KRA 25-23874 Amended Schedules/List of Creditors/St…" at bounding box center [770, 365] width 1540 height 731
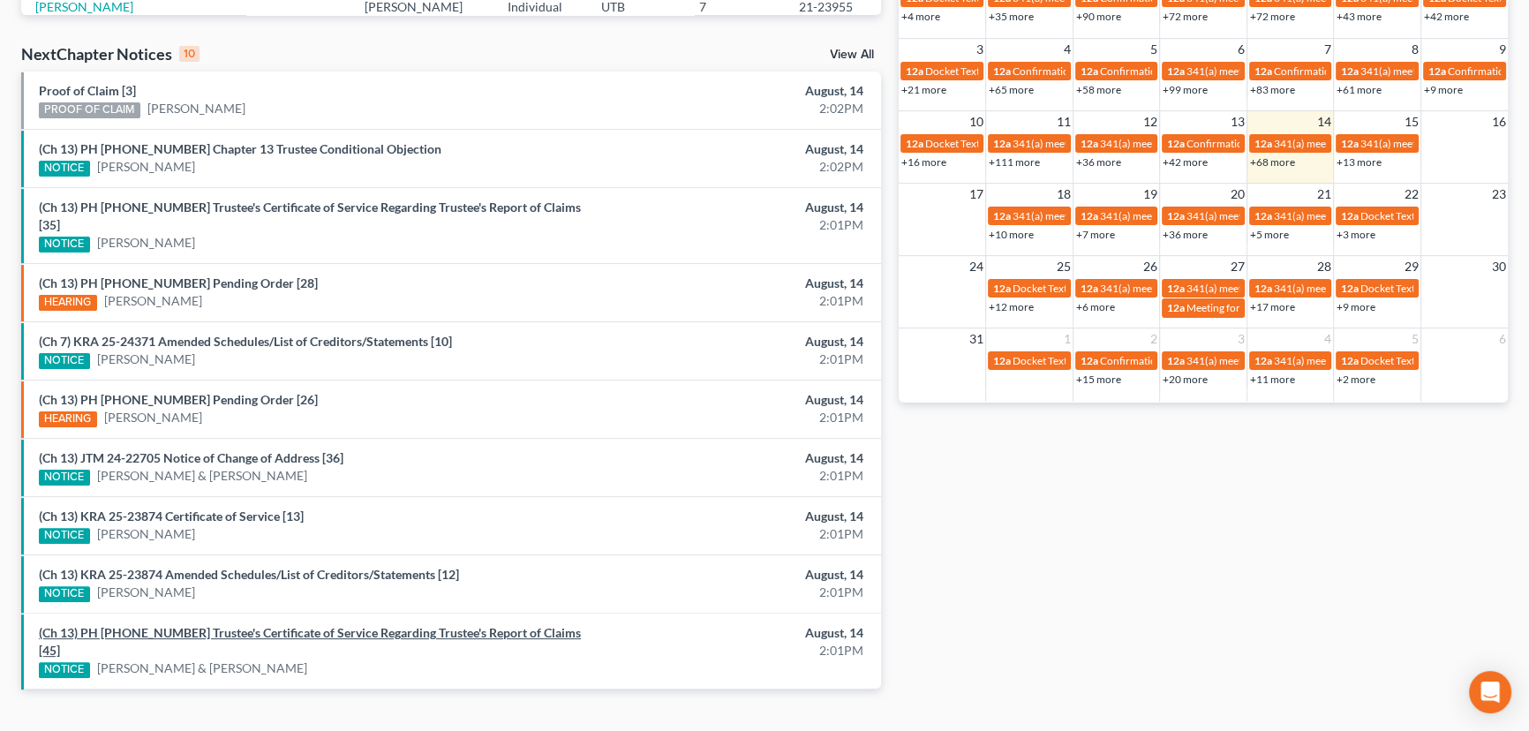
click at [291, 625] on link "(Ch 13) PH 24-25721 Trustee's Certificate of Service Regarding Trustee's Report…" at bounding box center [310, 641] width 542 height 33
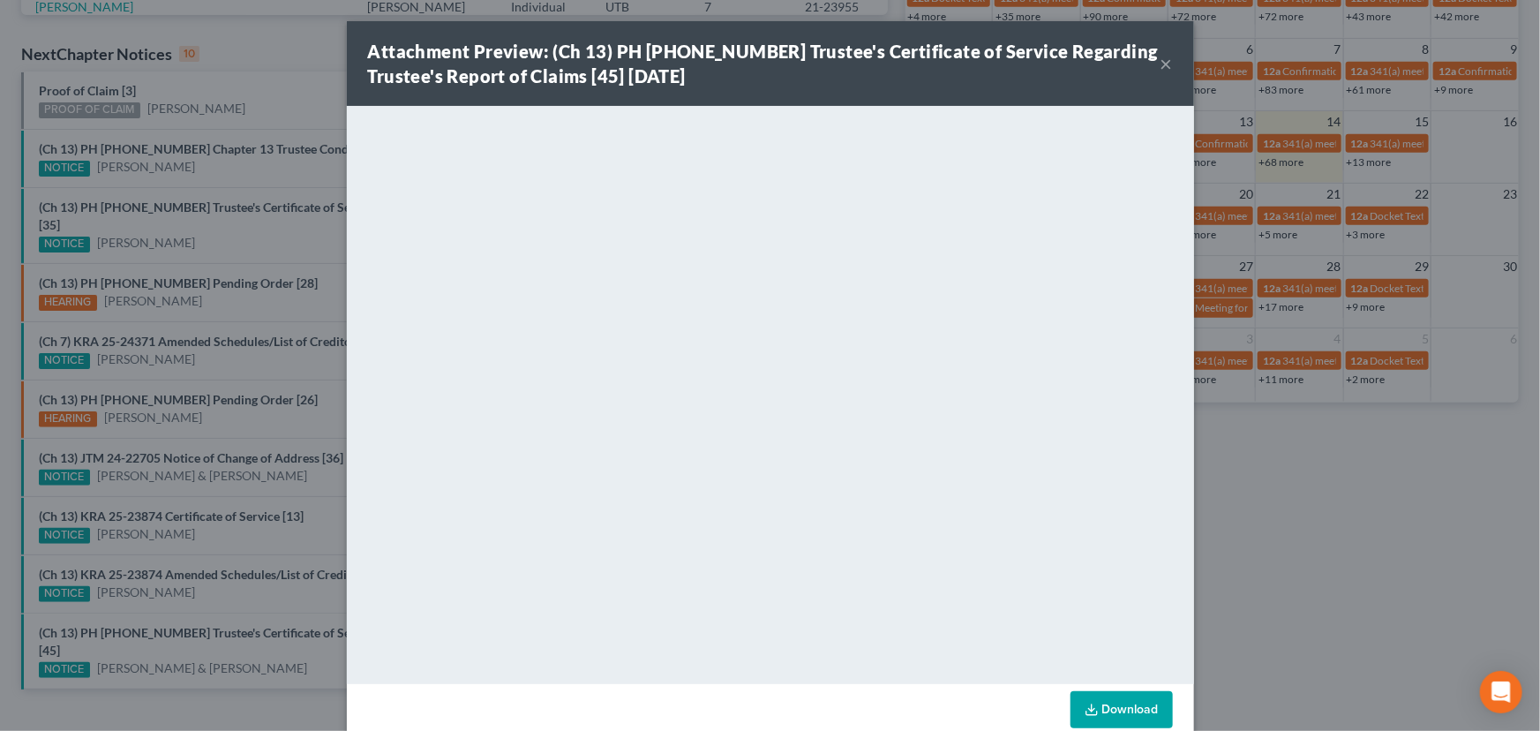
click at [251, 592] on div "Attachment Preview: (Ch 13) PH 24-25721 Trustee's Certificate of Service Regard…" at bounding box center [770, 365] width 1540 height 731
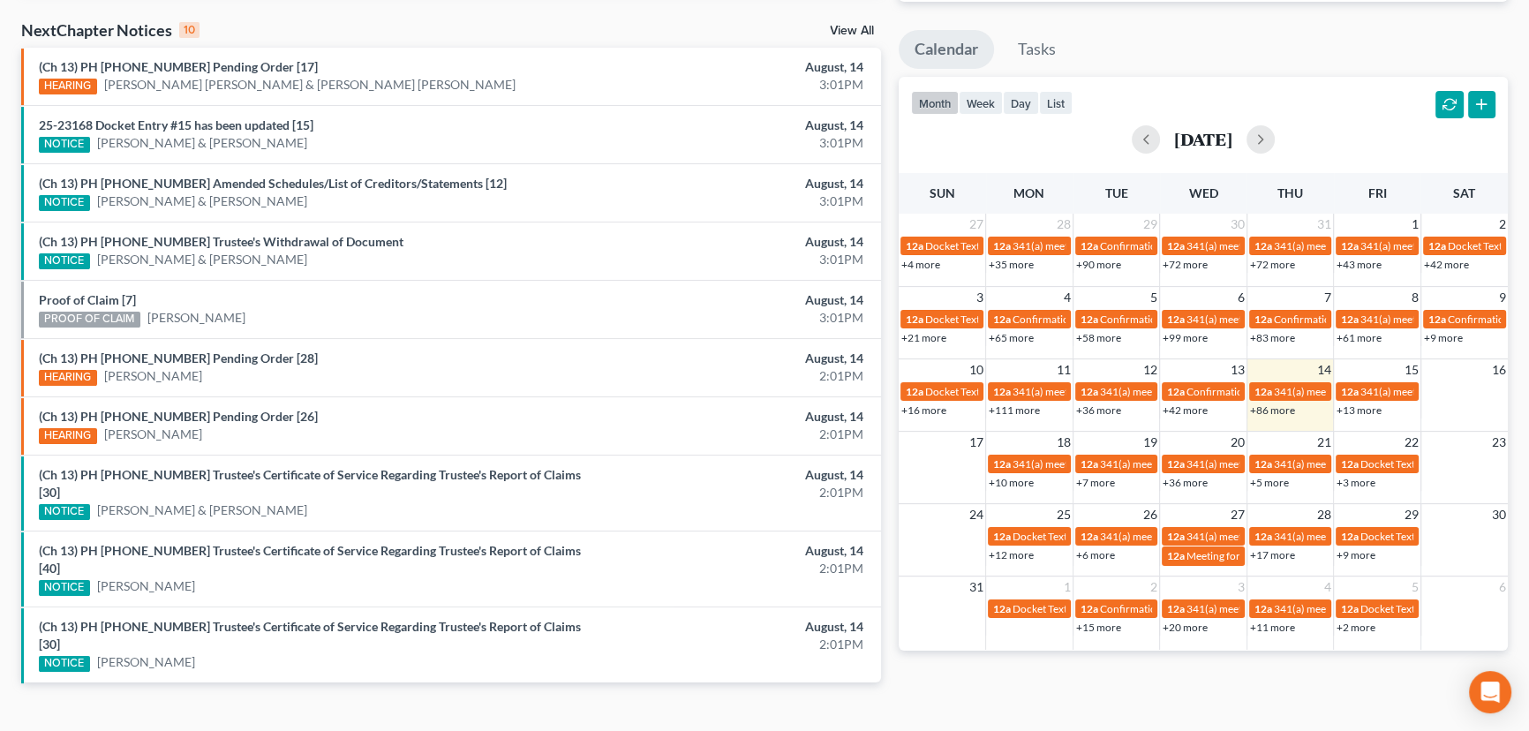
scroll to position [536, 0]
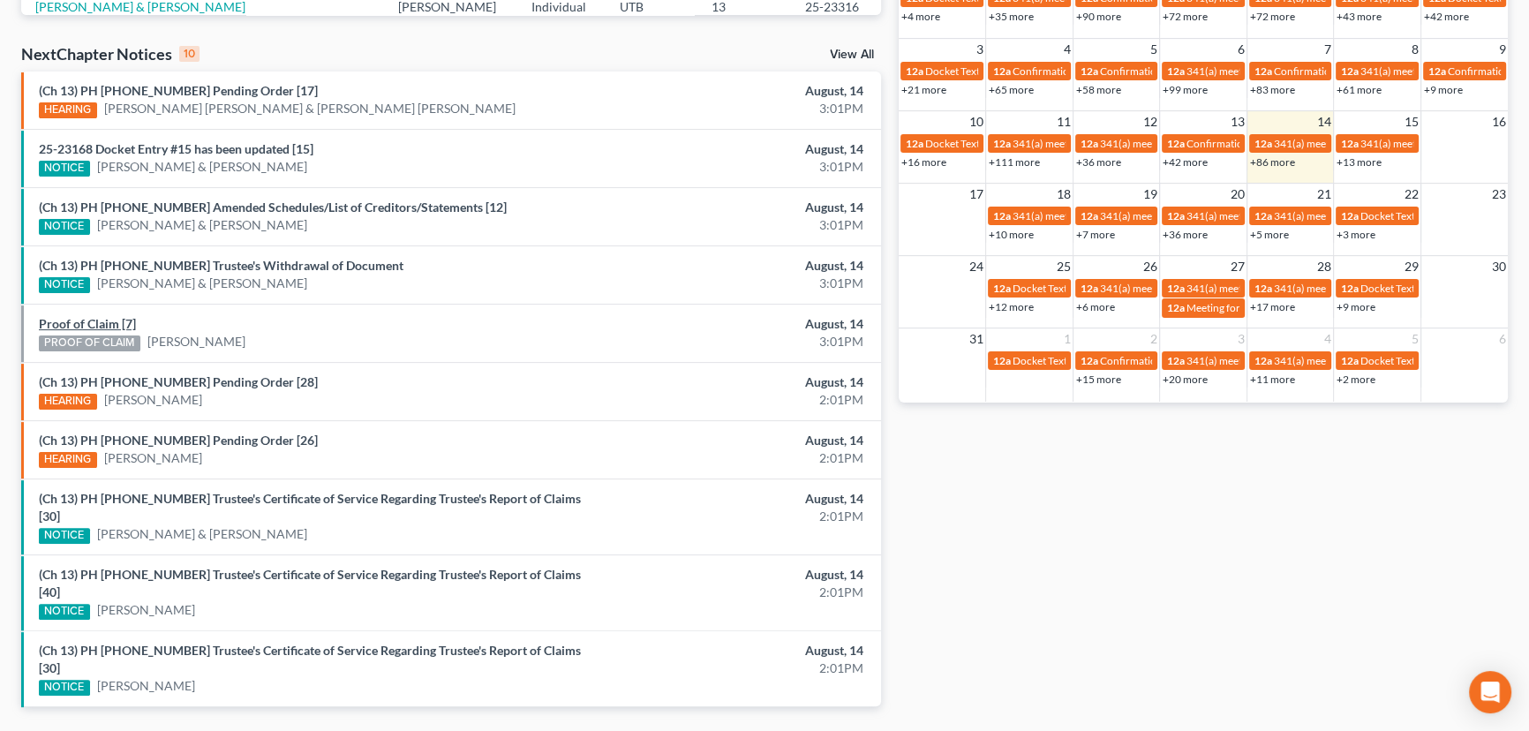
click at [84, 323] on link "Proof of Claim [7]" at bounding box center [87, 323] width 97 height 15
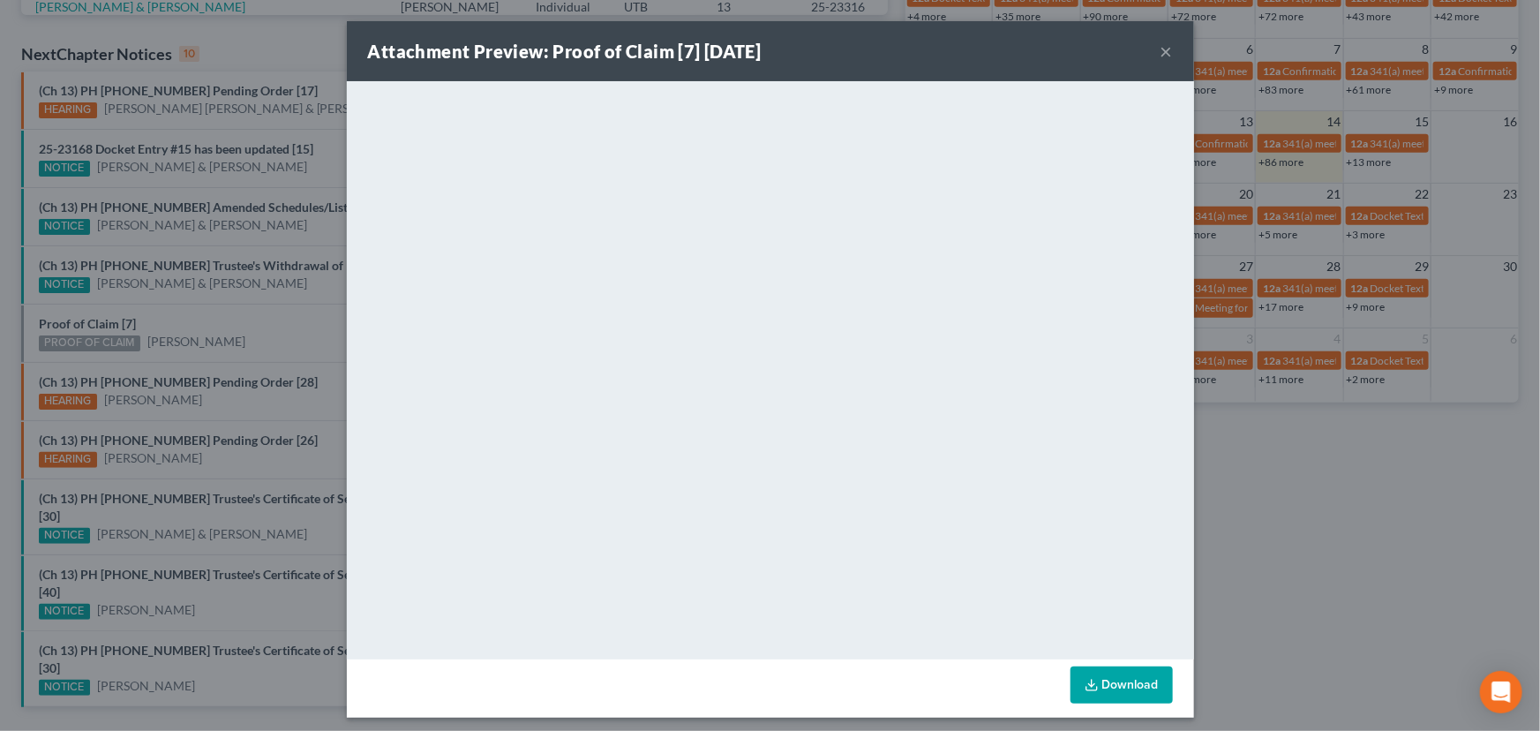
click at [209, 325] on div "Attachment Preview: Proof of Claim [7] 08/14/2025 × <object ng-attr-data='https…" at bounding box center [770, 365] width 1540 height 731
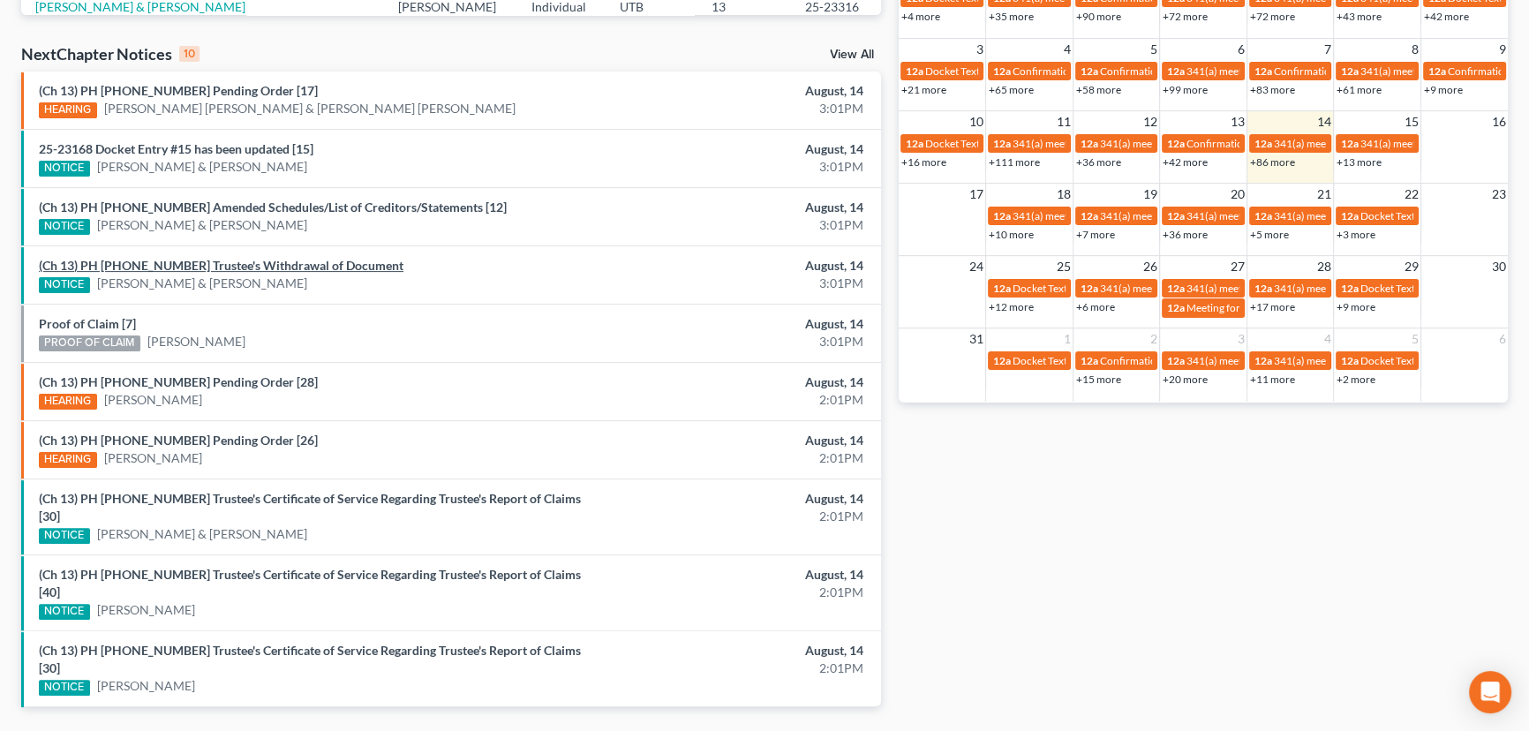
click at [251, 267] on link "(Ch 13) PH 25-23168 Trustee's Withdrawal of Document" at bounding box center [221, 265] width 365 height 15
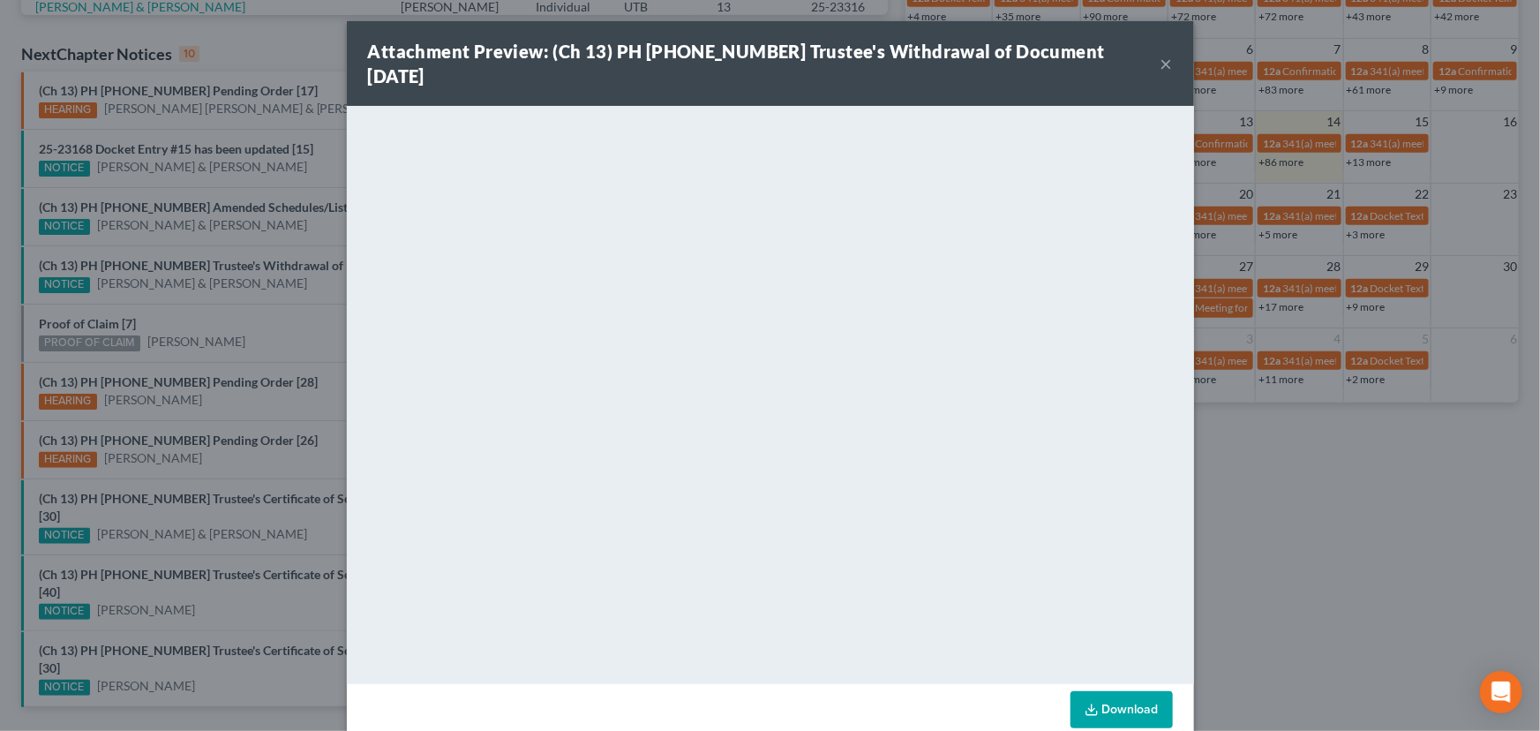
click at [225, 315] on div "Attachment Preview: (Ch 13) PH 25-23168 Trustee's Withdrawal of Document 08/14/…" at bounding box center [770, 365] width 1540 height 731
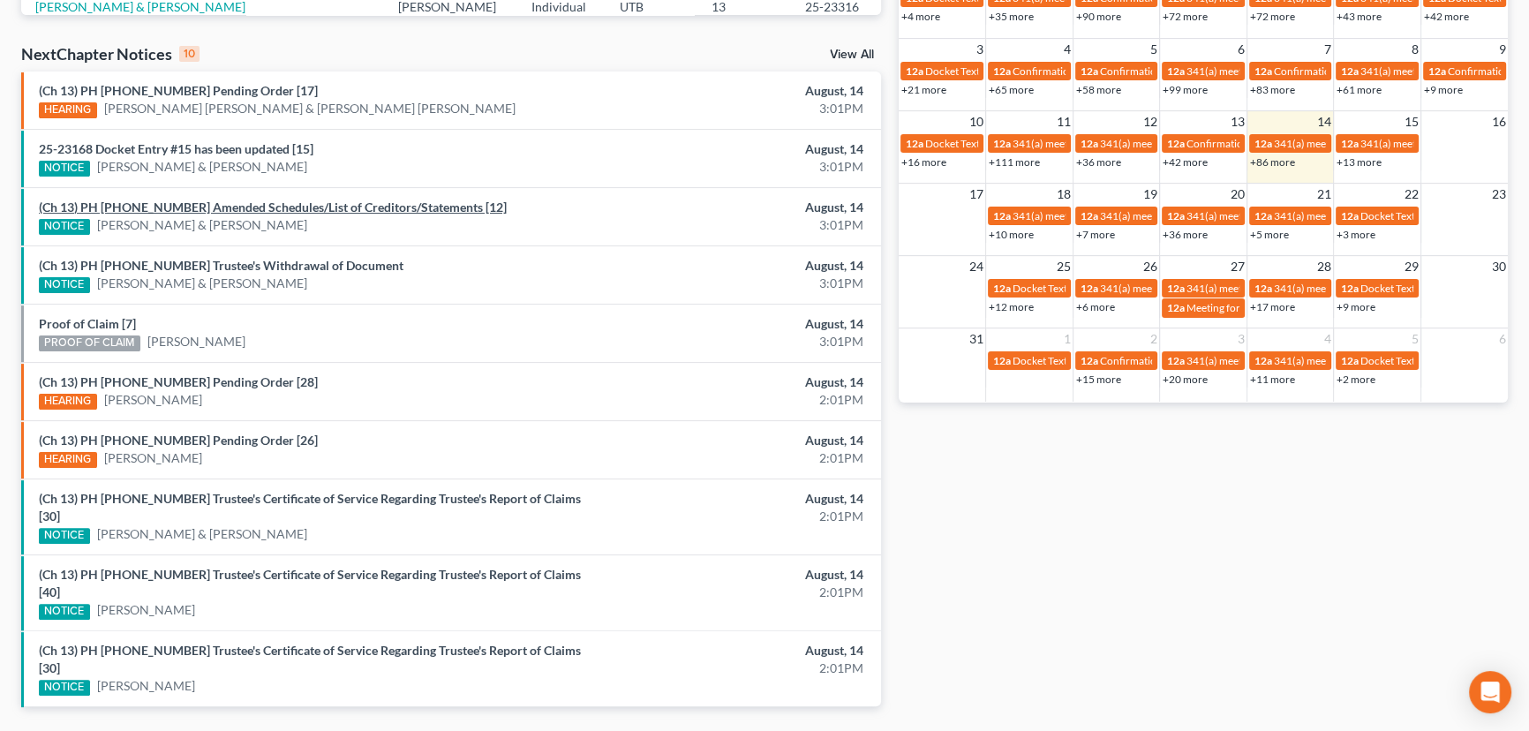
click at [291, 210] on link "(Ch 13) PH 25-24110 Amended Schedules/List of Creditors/Statements [12]" at bounding box center [273, 206] width 468 height 15
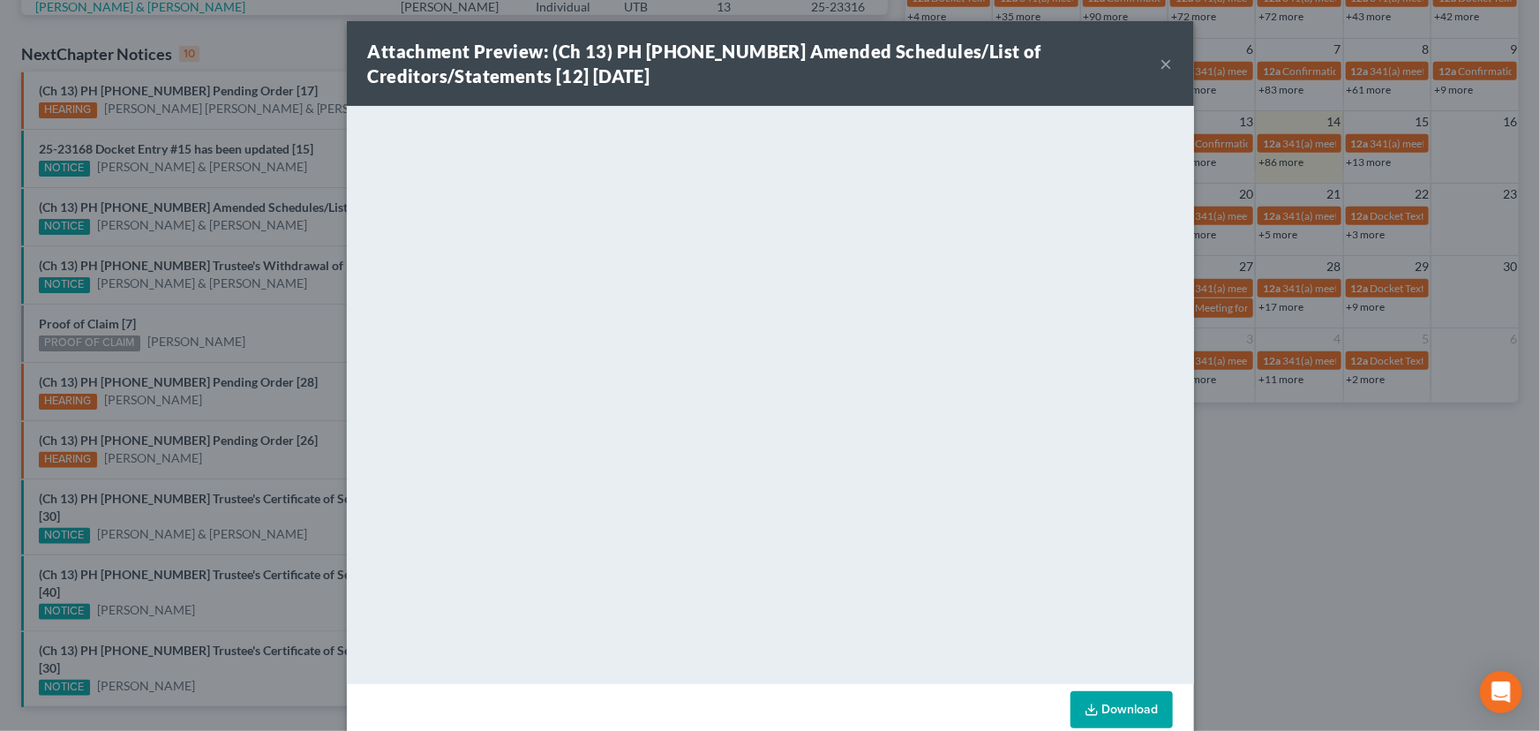
click at [297, 234] on div "Attachment Preview: (Ch 13) PH 25-24110 Amended Schedules/List of Creditors/Sta…" at bounding box center [770, 365] width 1540 height 731
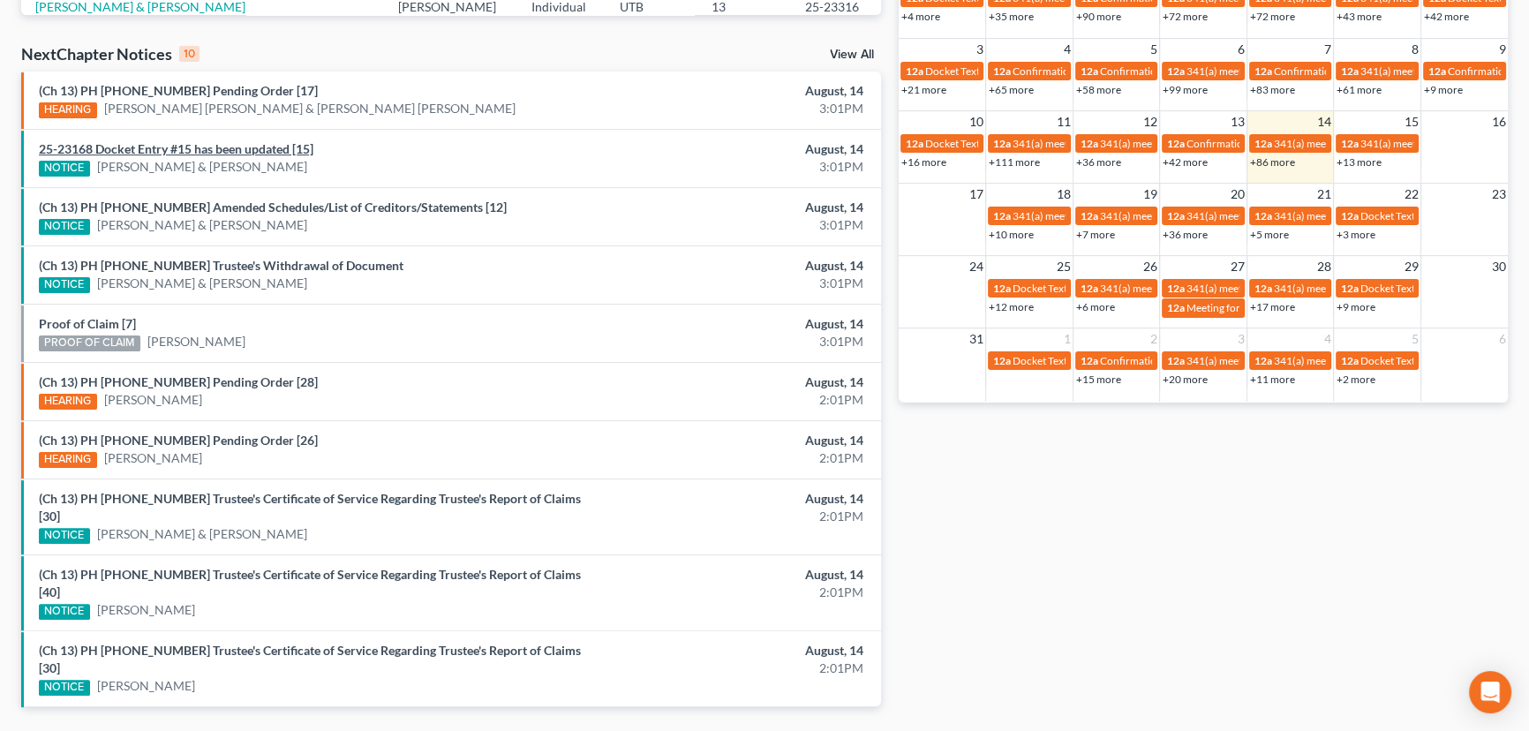
click at [260, 150] on link "25-23168 Docket Entry #15 has been updated [15]" at bounding box center [176, 148] width 274 height 15
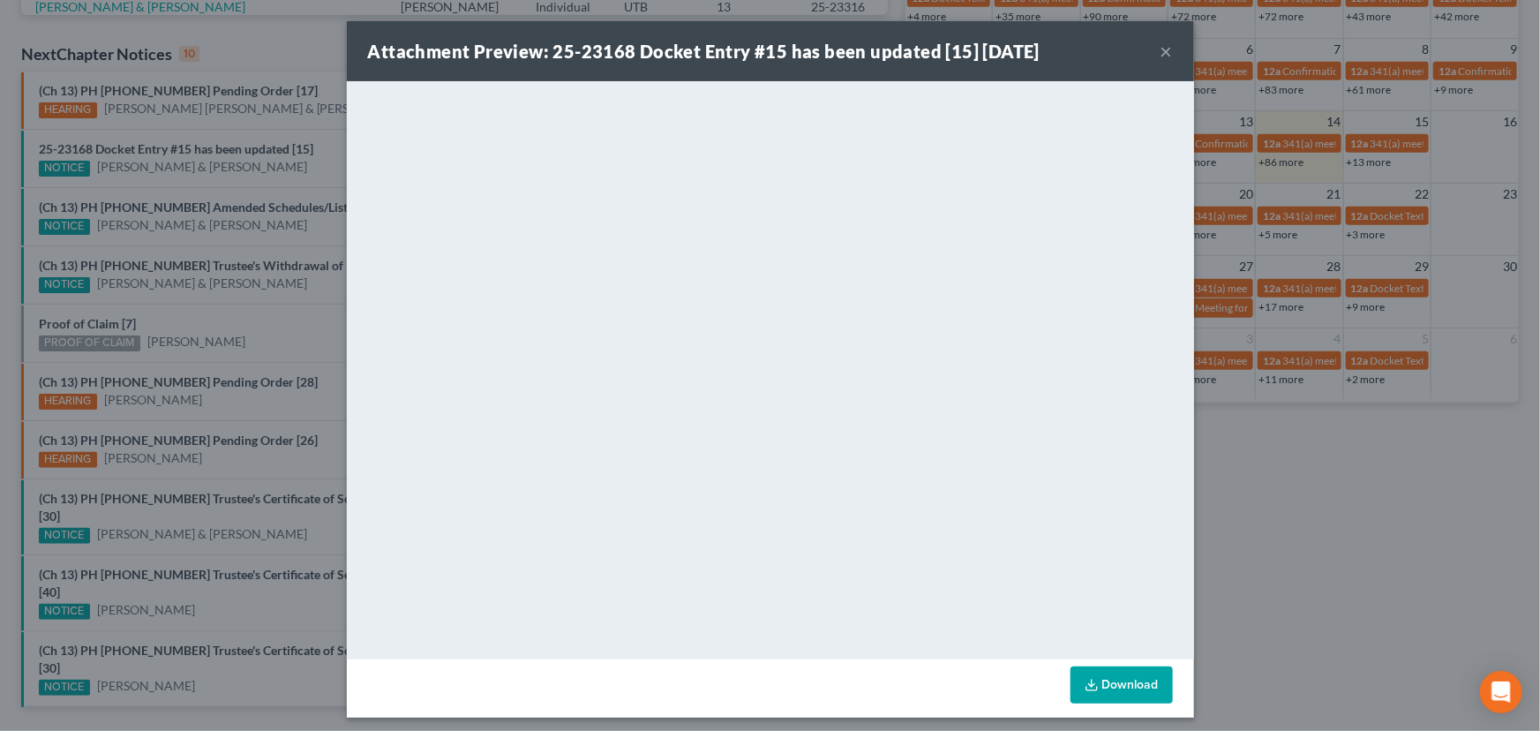
click at [299, 182] on div "Attachment Preview: 25-23168 Docket Entry #15 has been updated [15] 08/14/2025 …" at bounding box center [770, 365] width 1540 height 731
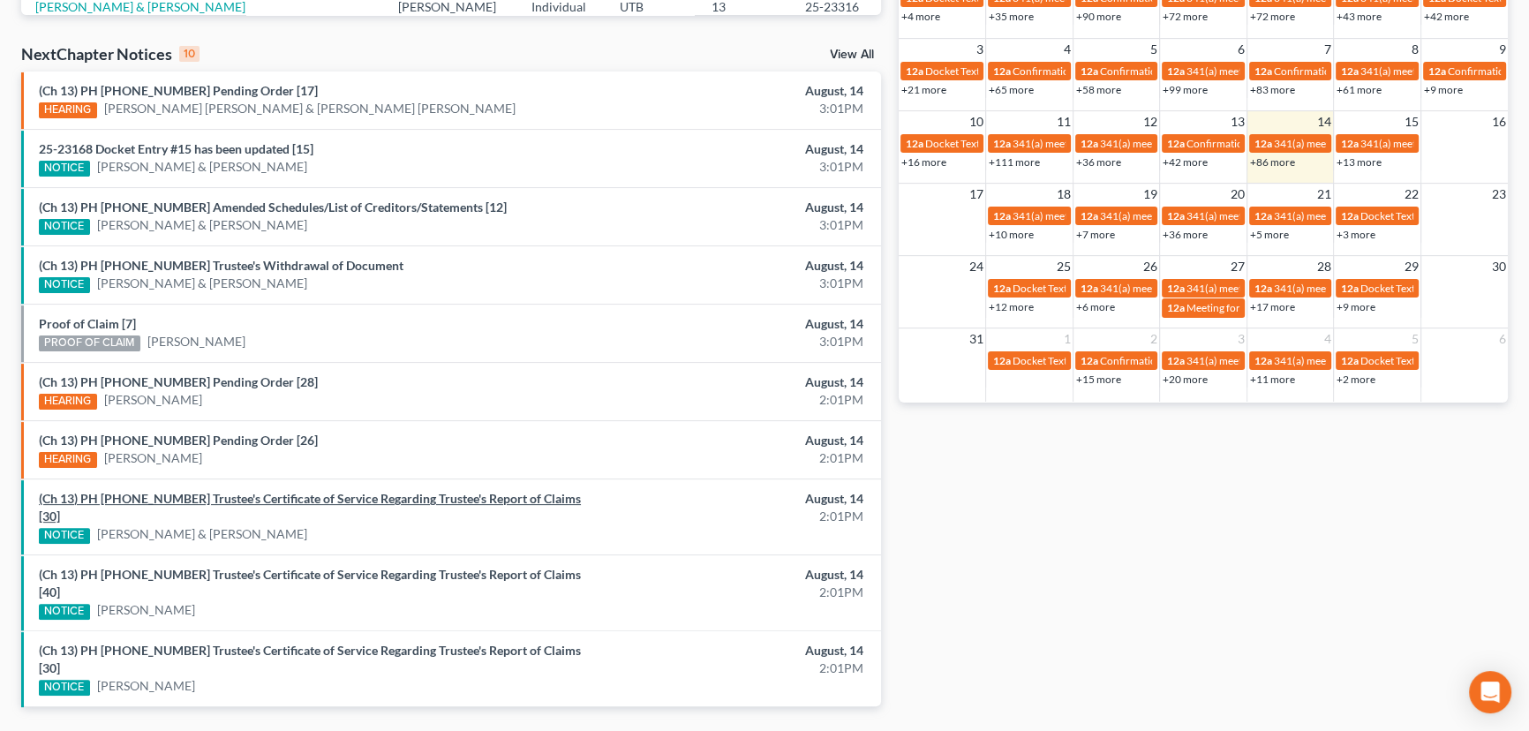
click at [215, 494] on link "(Ch 13) PH 24-25749 Trustee's Certificate of Service Regarding Trustee's Report…" at bounding box center [310, 507] width 542 height 33
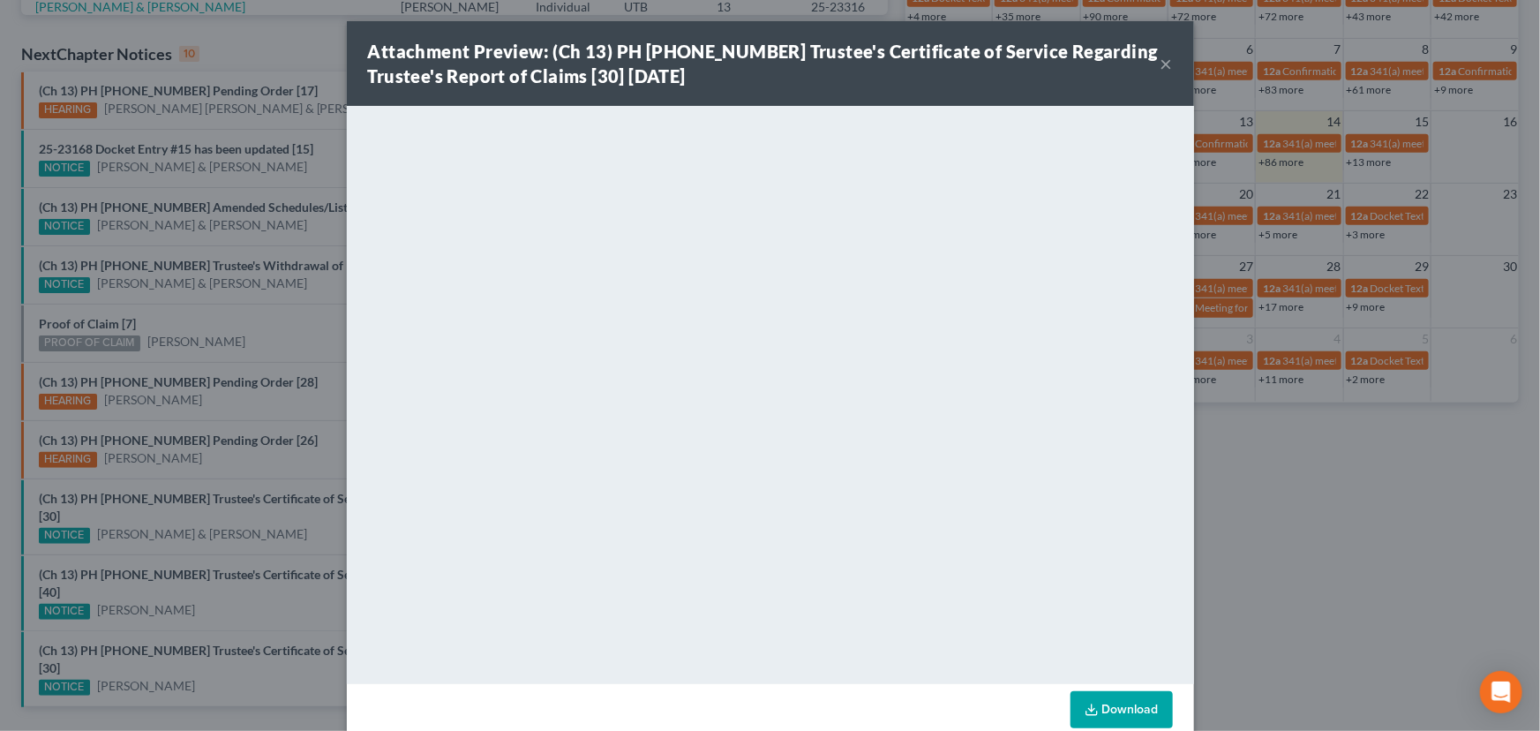
click at [200, 530] on div "Attachment Preview: (Ch 13) PH 24-25749 Trustee's Certificate of Service Regard…" at bounding box center [770, 365] width 1540 height 731
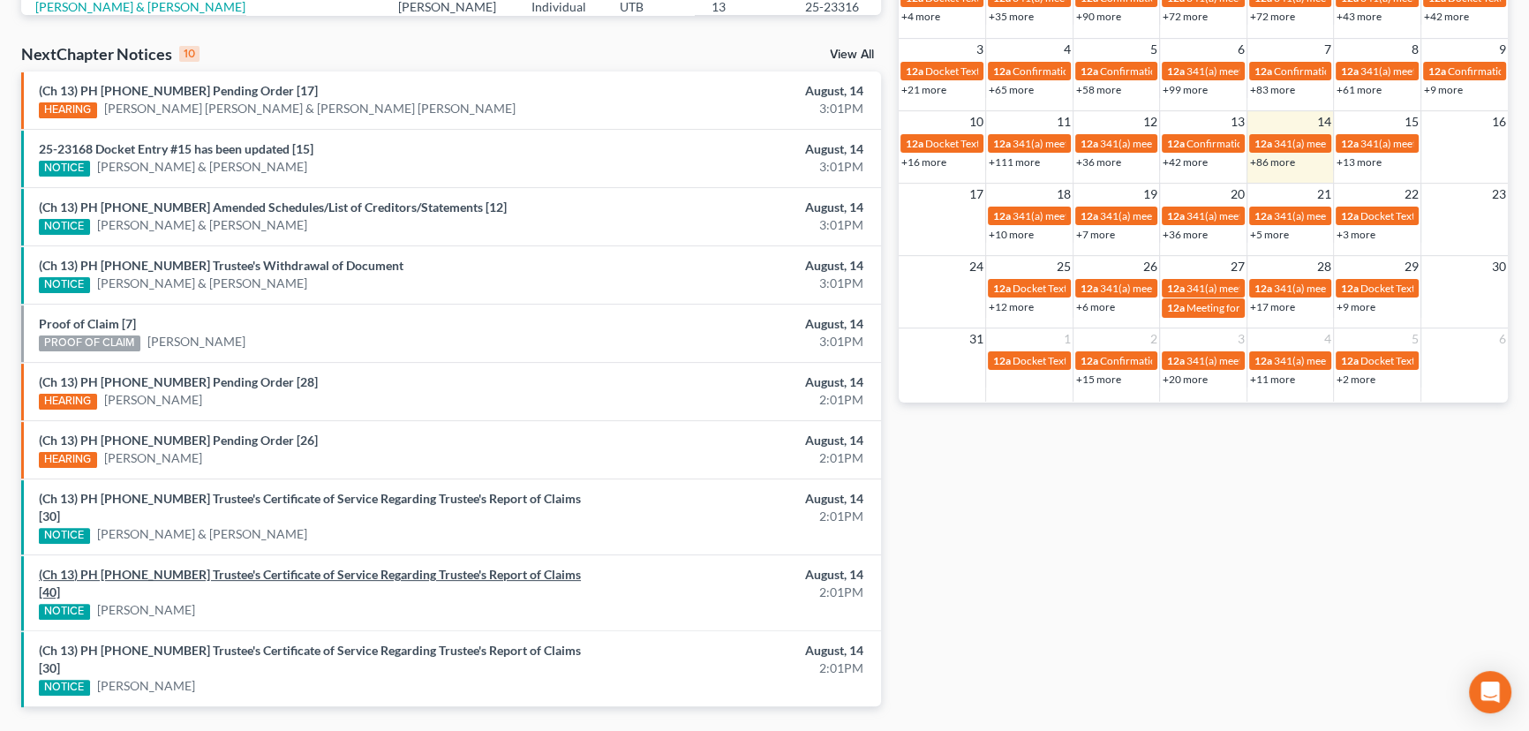
click at [194, 567] on link "(Ch 13) PH 24-25941 Trustee's Certificate of Service Regarding Trustee's Report…" at bounding box center [310, 583] width 542 height 33
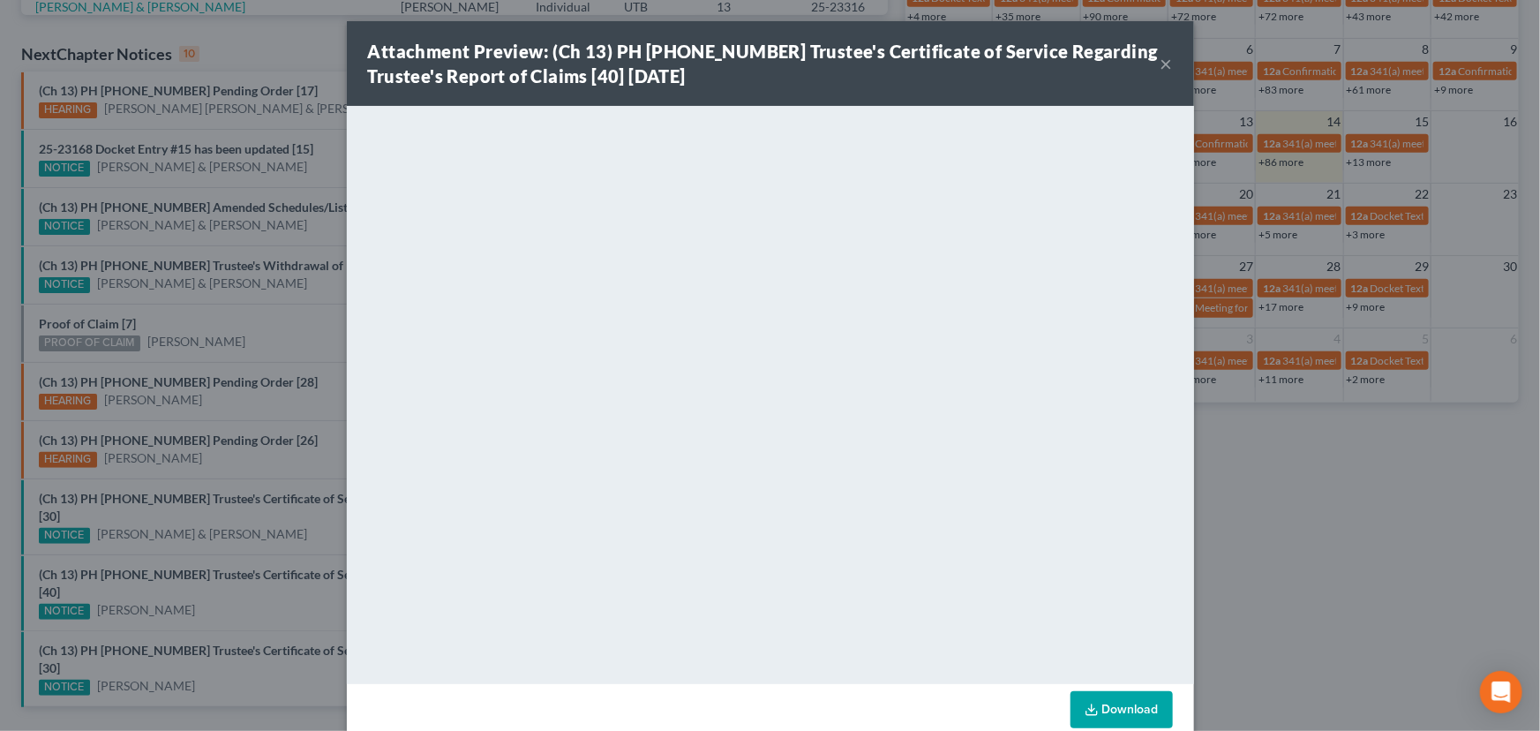
click at [192, 580] on div "Attachment Preview: (Ch 13) PH 24-25941 Trustee's Certificate of Service Regard…" at bounding box center [770, 365] width 1540 height 731
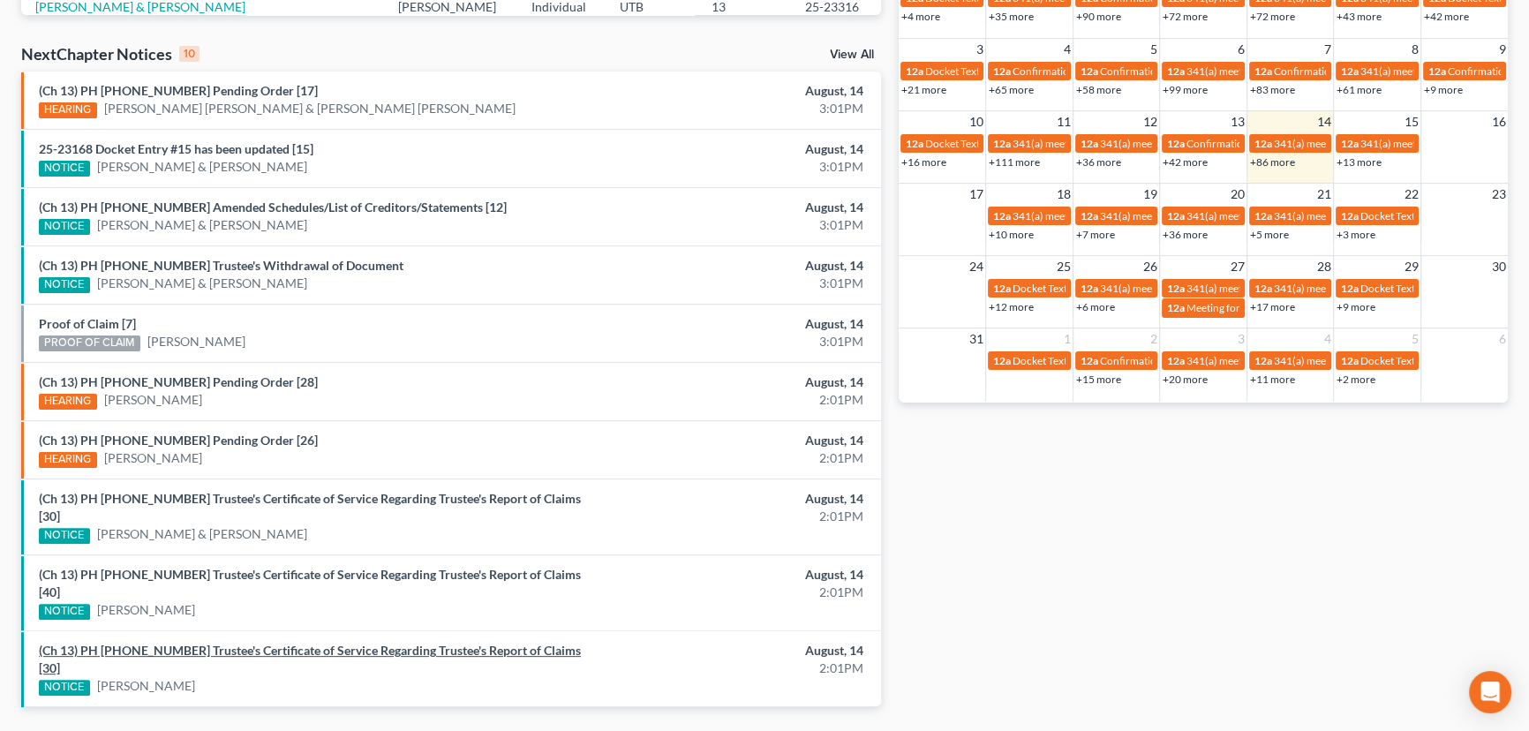
click at [199, 643] on link "(Ch 13) PH 24-25935 Trustee's Certificate of Service Regarding Trustee's Report…" at bounding box center [310, 659] width 542 height 33
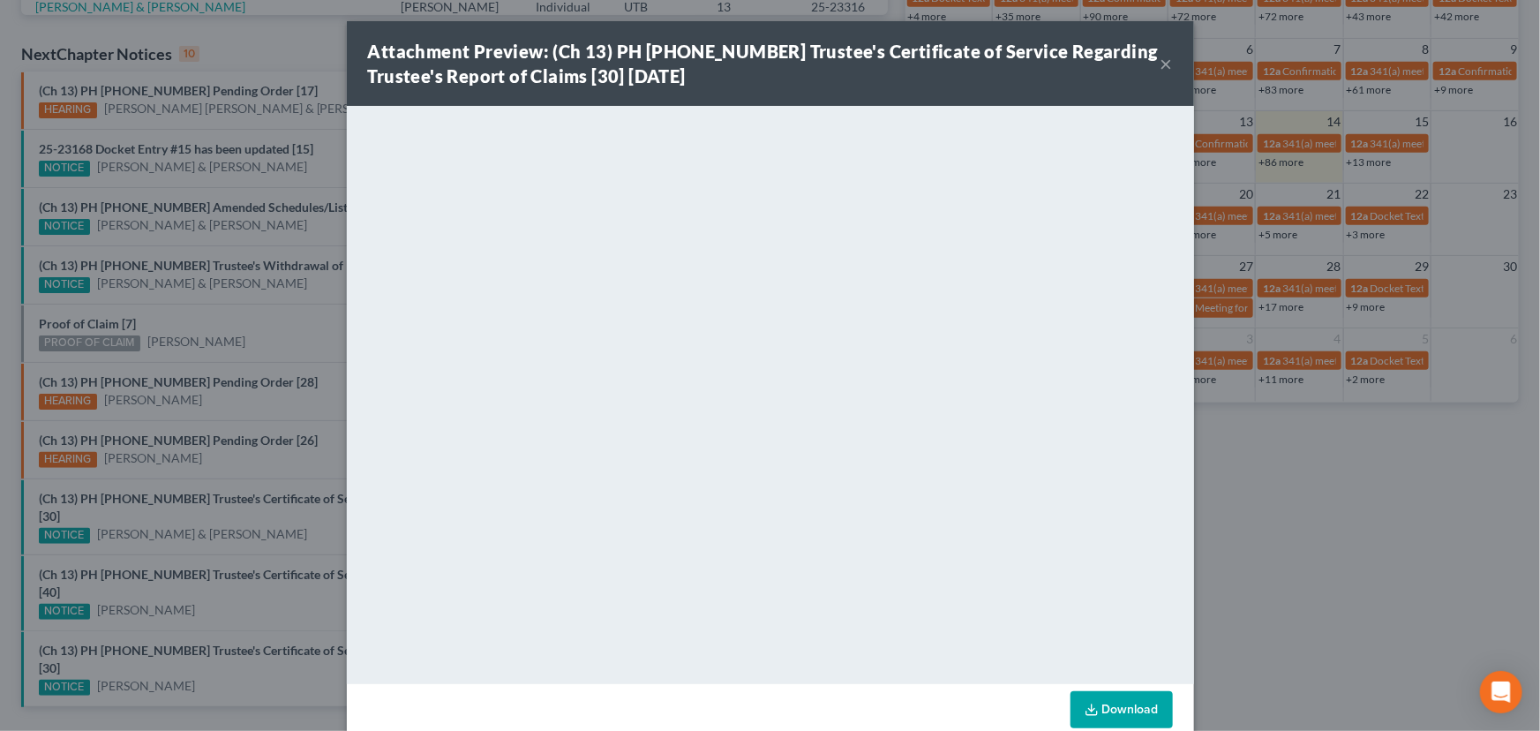
drag, startPoint x: 184, startPoint y: 589, endPoint x: 232, endPoint y: 378, distance: 216.5
click at [184, 589] on div "Attachment Preview: (Ch 13) PH 24-25935 Trustee's Certificate of Service Regard…" at bounding box center [770, 365] width 1540 height 731
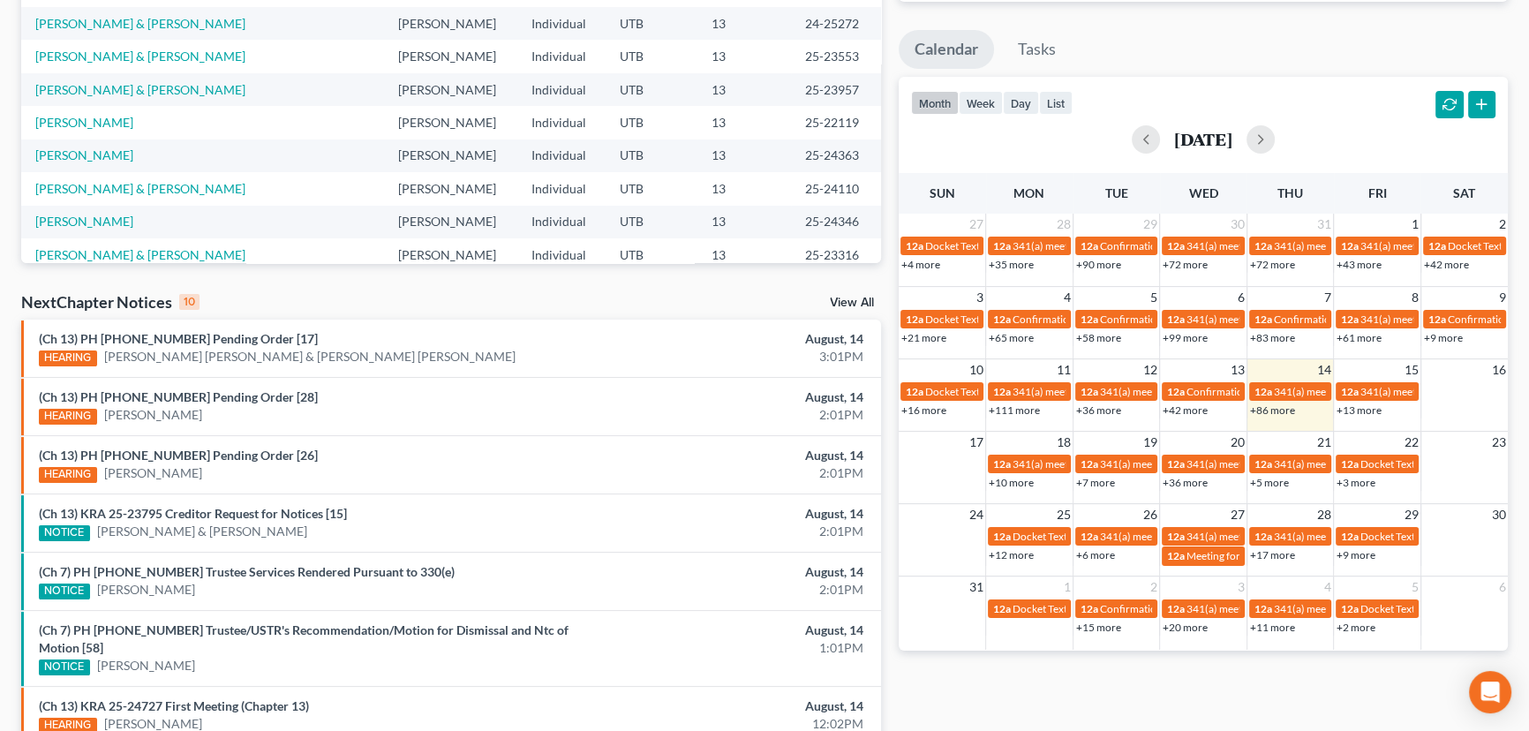
scroll to position [553, 0]
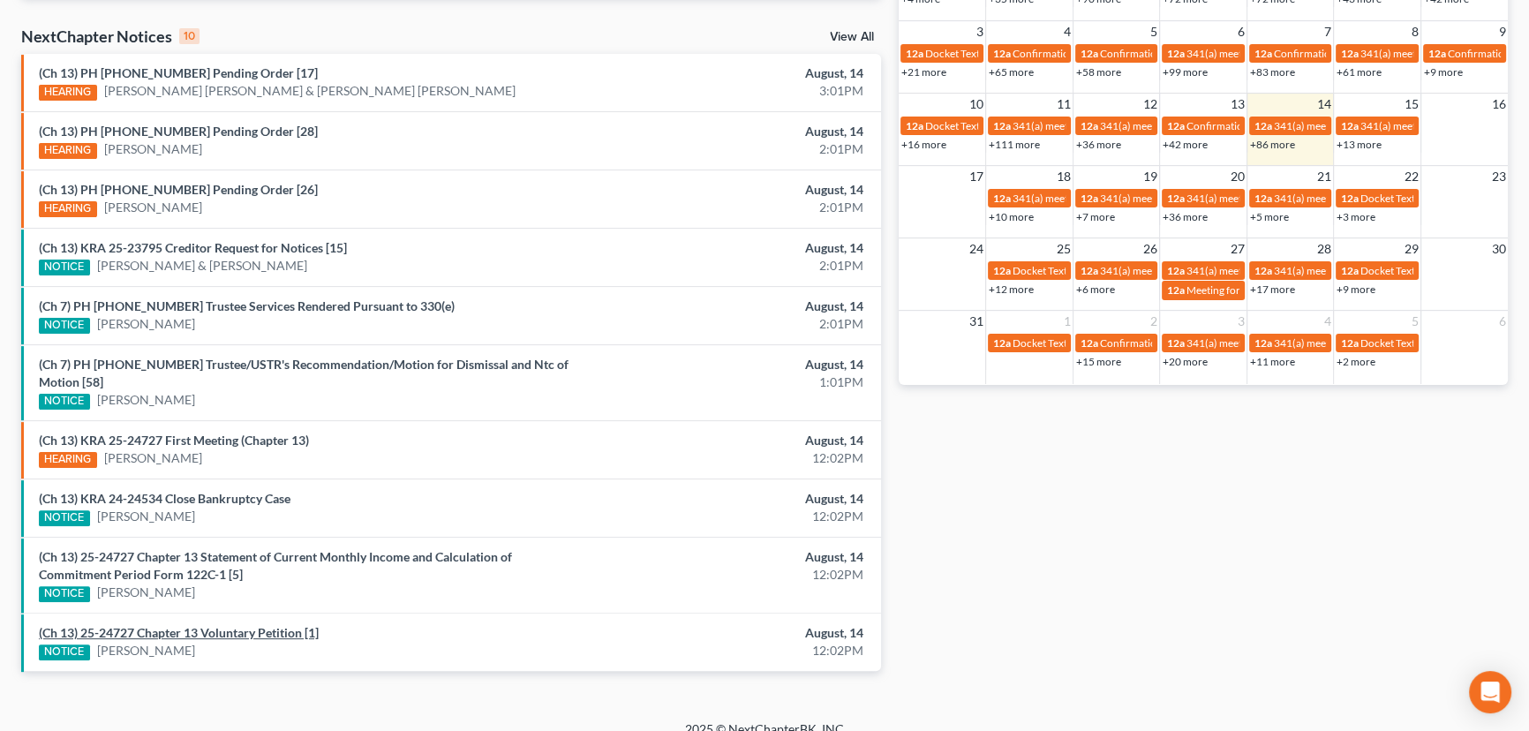
click at [242, 624] on div "(Ch 13) 25-24727 Chapter 13 Voluntary Petition [1] NOTICE [PERSON_NAME]" at bounding box center [310, 642] width 561 height 36
click at [239, 625] on link "(Ch 13) 25-24727 Chapter 13 Voluntary Petition [1]" at bounding box center [179, 632] width 280 height 15
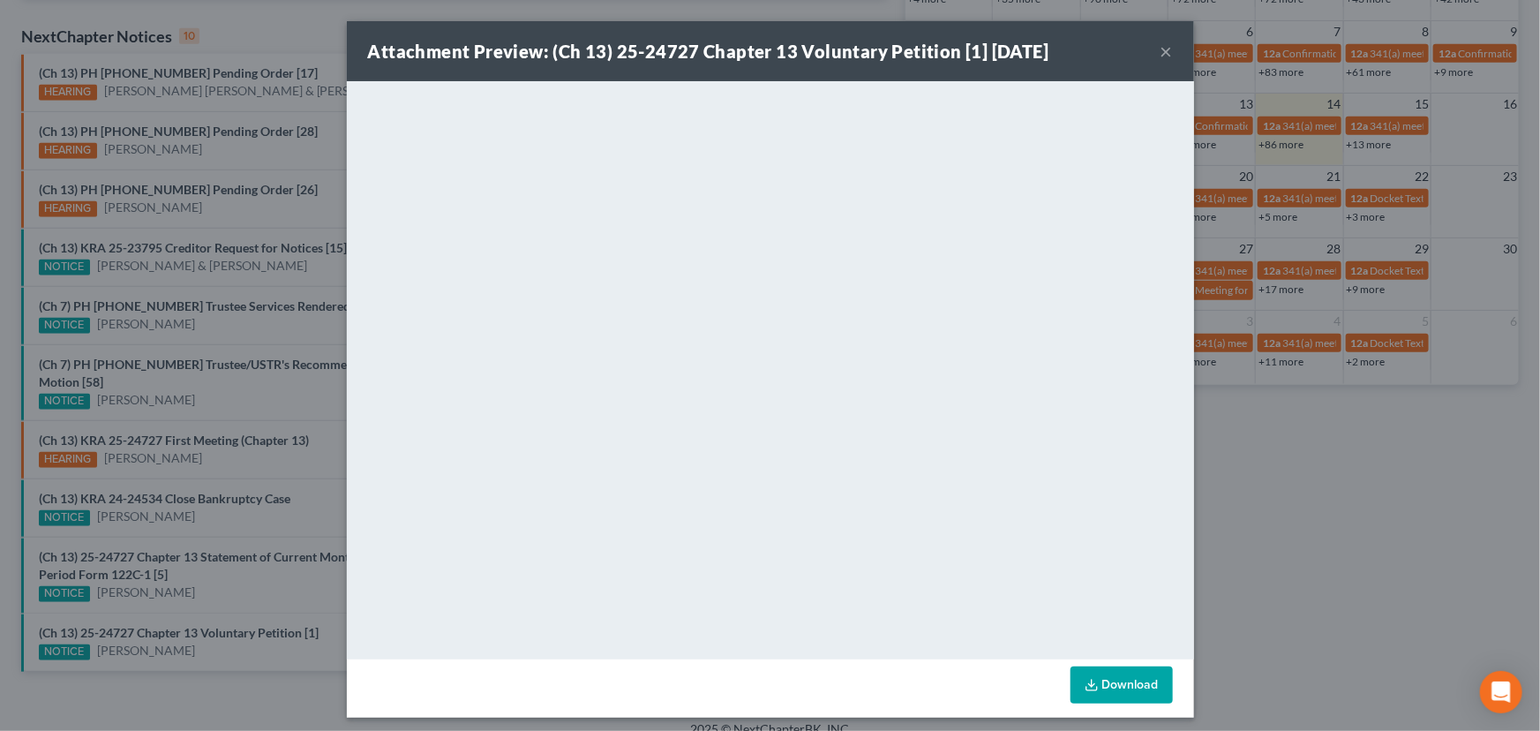
drag, startPoint x: 271, startPoint y: 583, endPoint x: 280, endPoint y: 568, distance: 17.4
click at [275, 576] on div "Attachment Preview: (Ch 13) 25-24727 Chapter 13 Voluntary Petition [1] 08/14/20…" at bounding box center [770, 365] width 1540 height 731
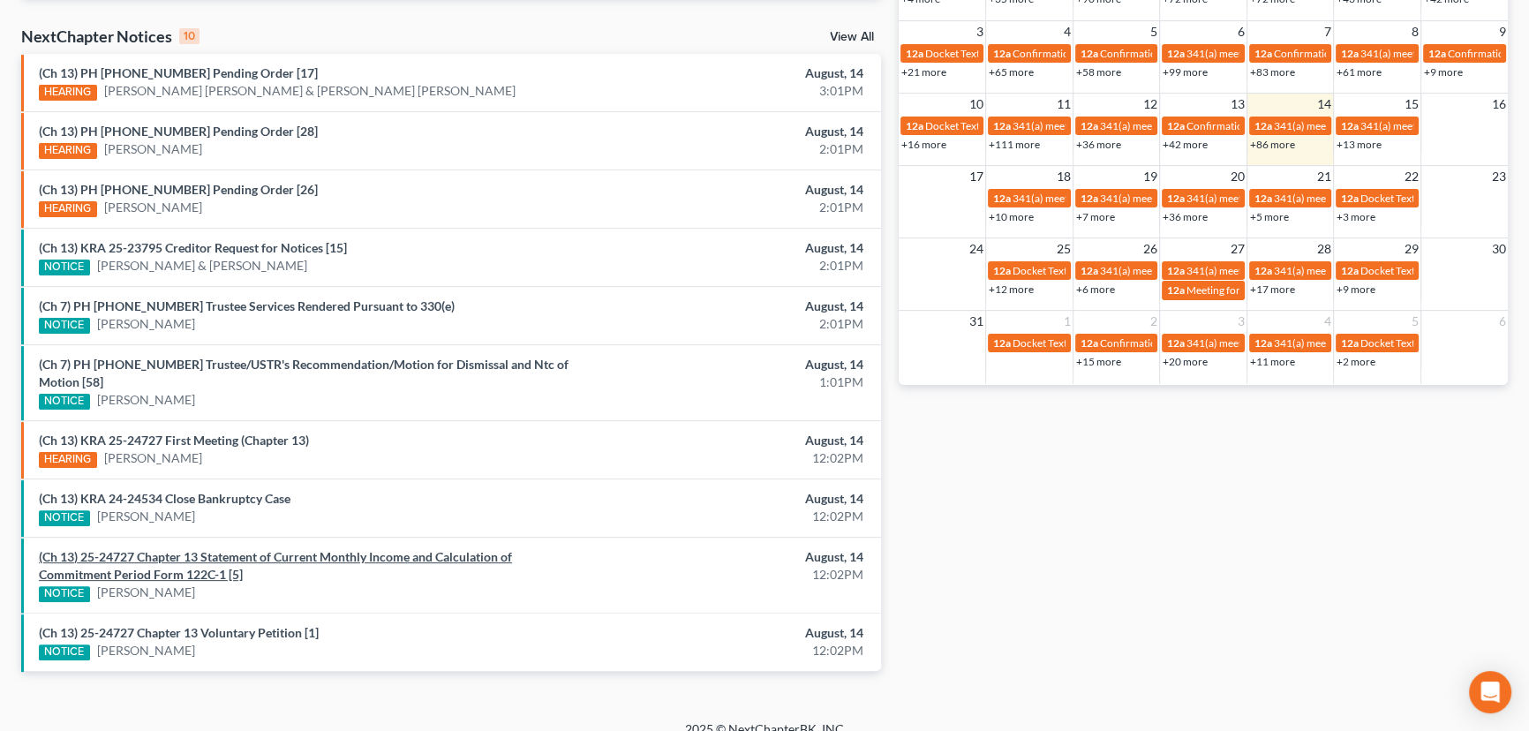
click at [274, 549] on link "(Ch 13) 25-24727 Chapter 13 Statement of Current Monthly Income and Calculation…" at bounding box center [275, 565] width 473 height 33
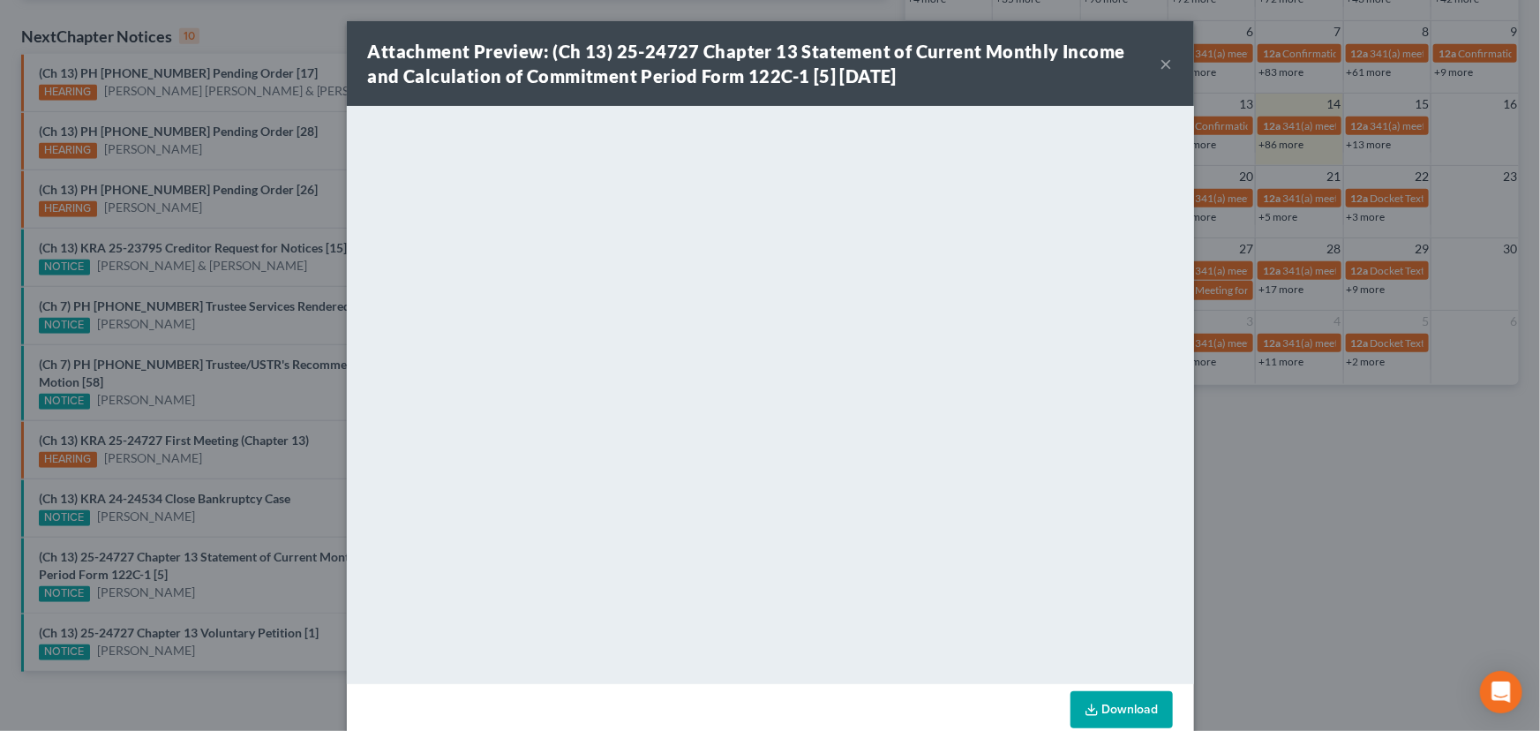
click at [247, 508] on div "Attachment Preview: (Ch 13) 25-24727 Chapter 13 Statement of Current Monthly In…" at bounding box center [770, 365] width 1540 height 731
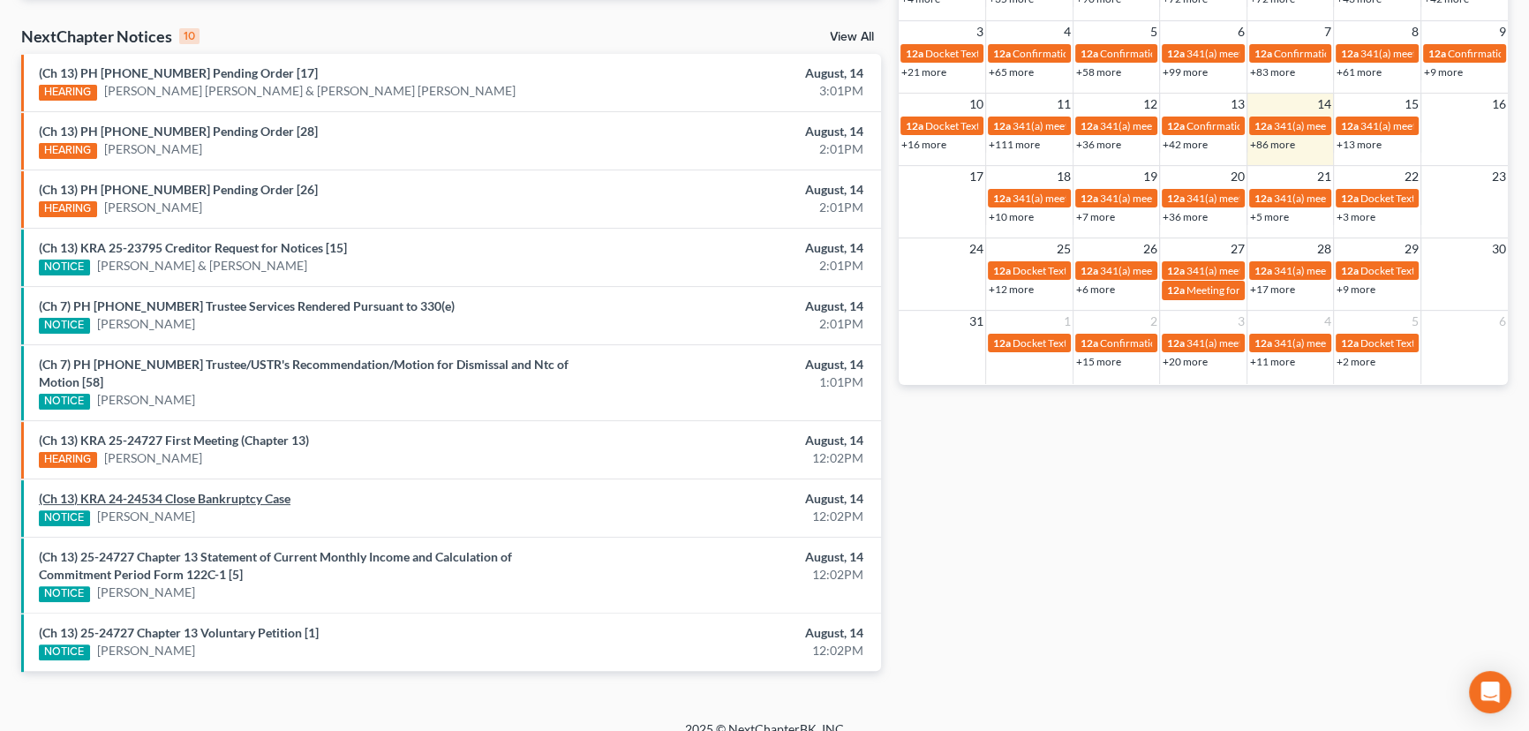
click at [230, 491] on link "(Ch 13) KRA 24-24534 Close Bankruptcy Case" at bounding box center [165, 498] width 252 height 15
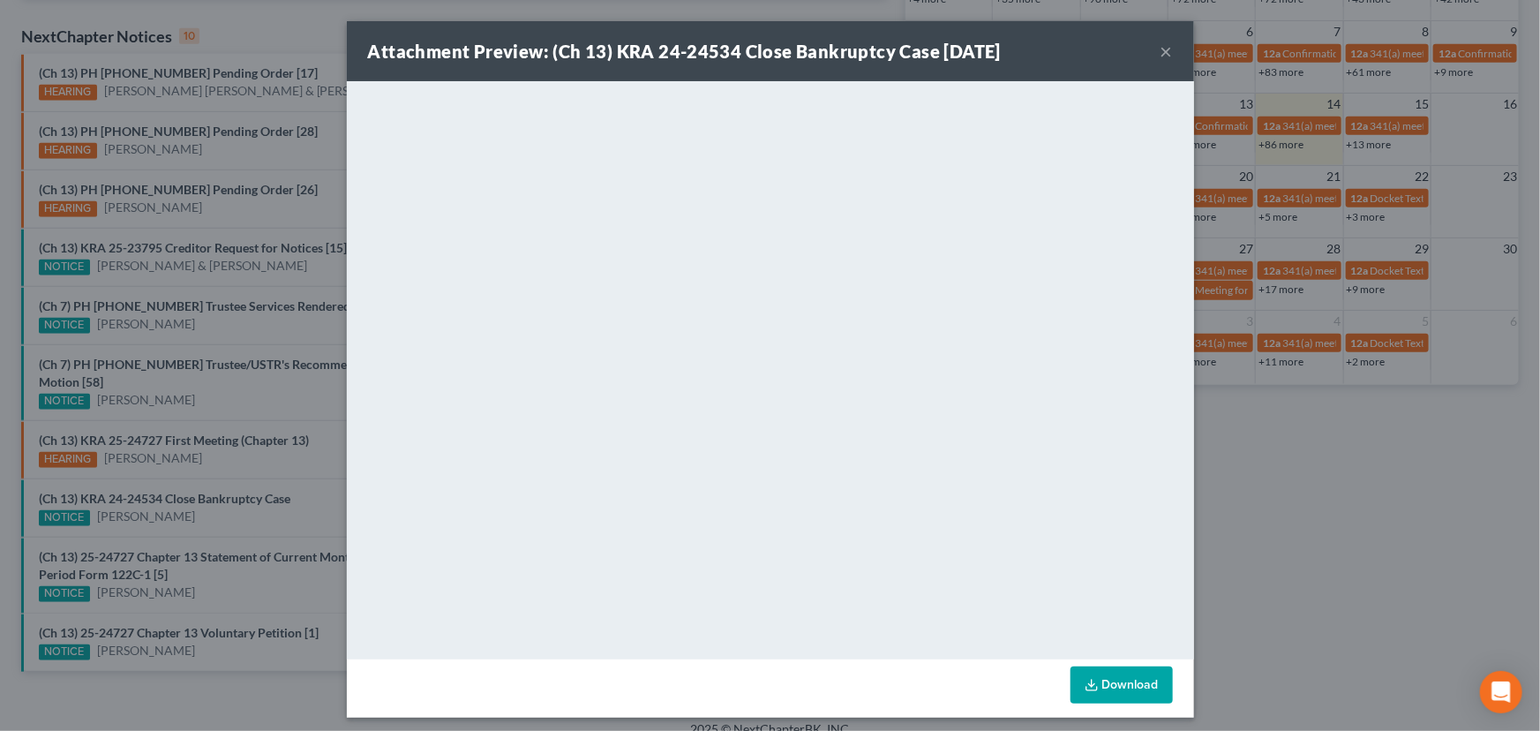
click at [252, 518] on div "Attachment Preview: (Ch 13) KRA 24-24534 Close Bankruptcy Case 08/14/2025 × <ob…" at bounding box center [770, 365] width 1540 height 731
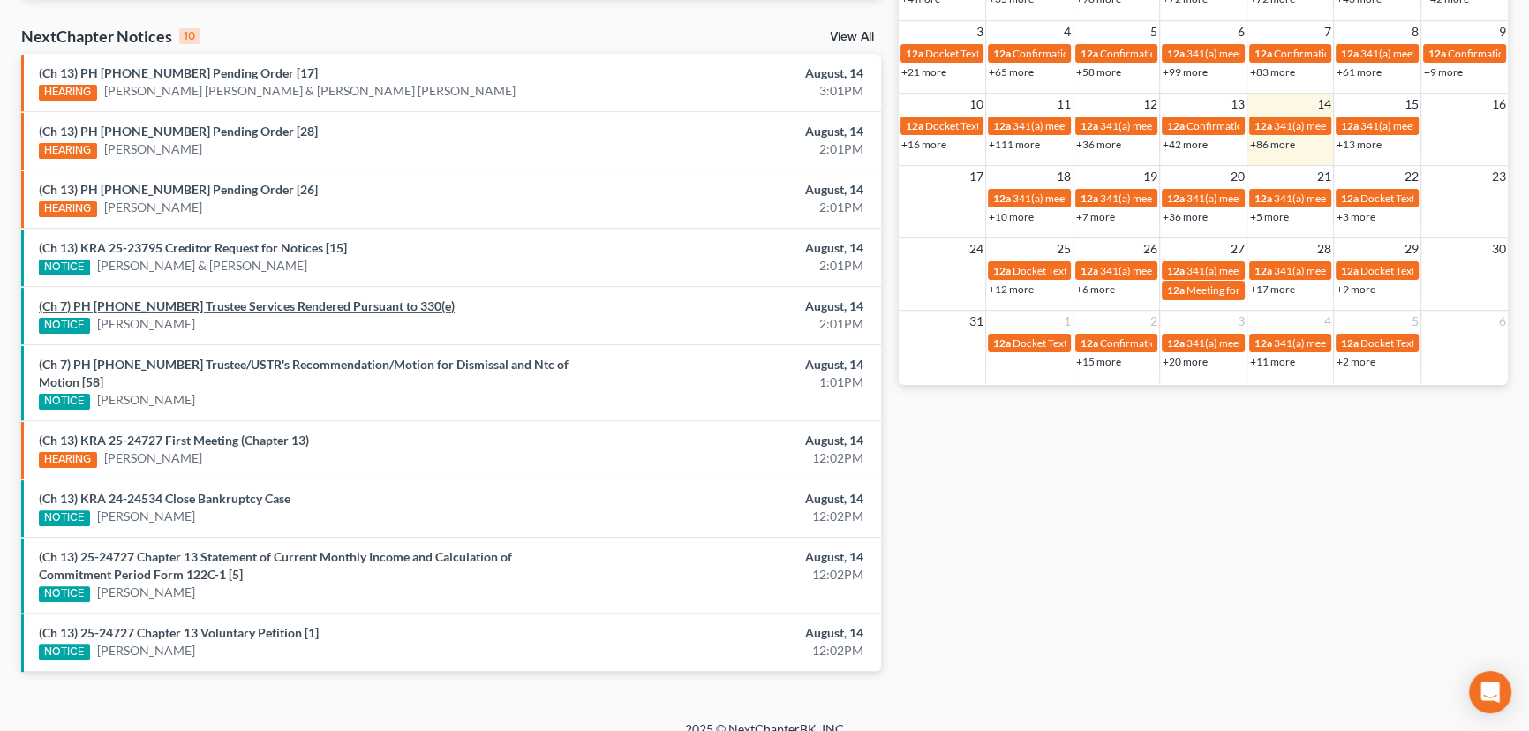
click at [278, 306] on link "(Ch 7) PH 24-20083 Trustee Services Rendered Pursuant to 330(e)" at bounding box center [247, 305] width 416 height 15
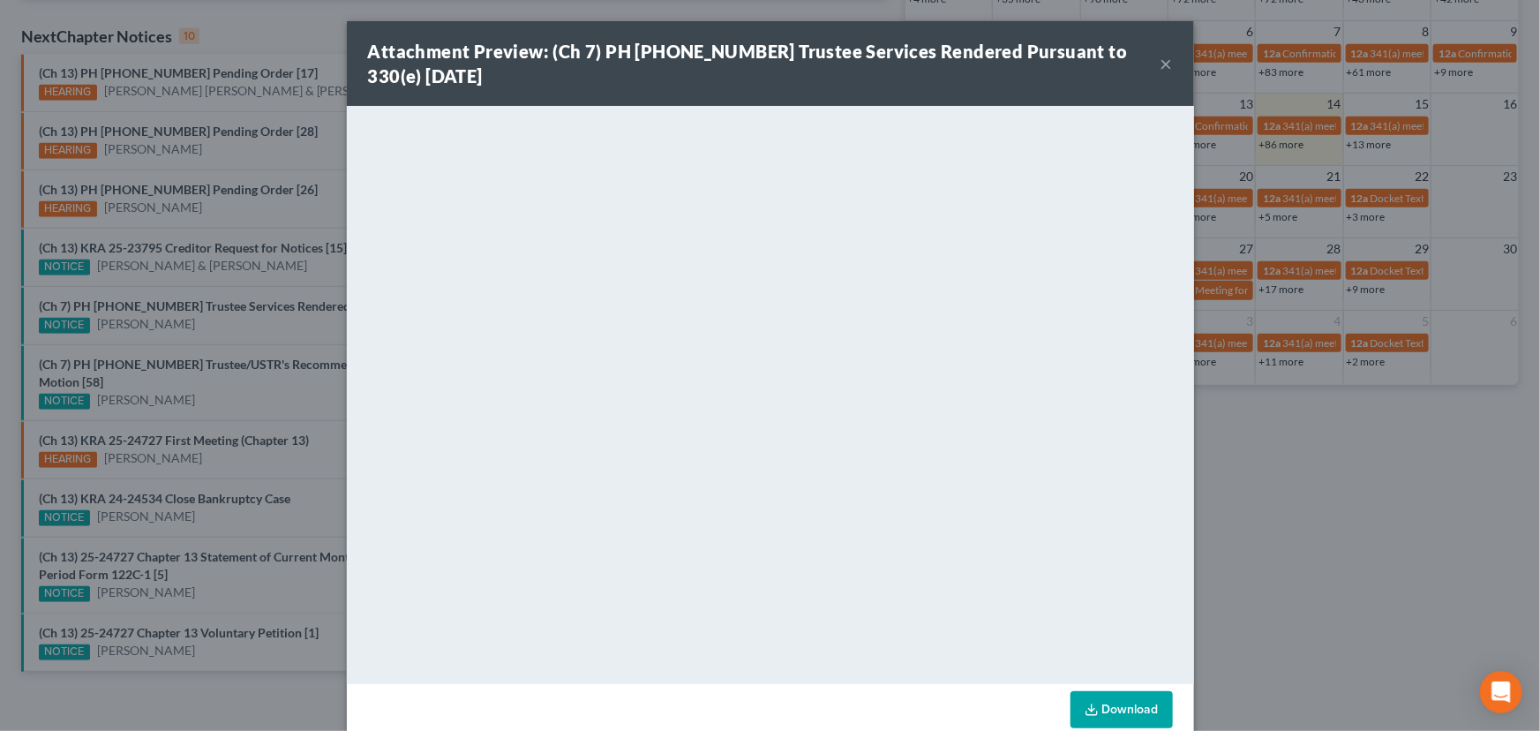
click at [209, 319] on div "Attachment Preview: (Ch 7) PH 24-20083 Trustee Services Rendered Pursuant to 33…" at bounding box center [770, 365] width 1540 height 731
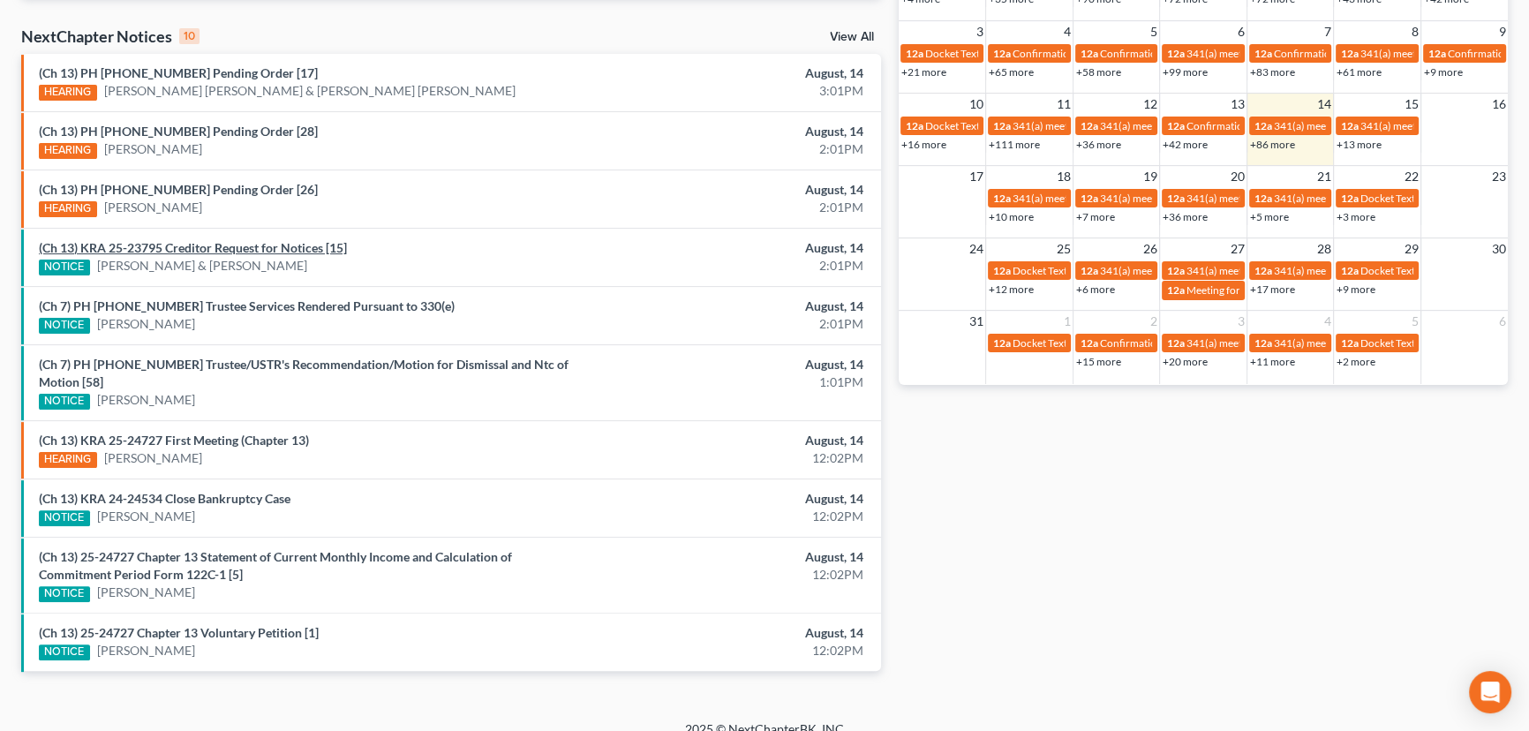
click at [261, 248] on link "(Ch 13) KRA 25-23795 Creditor Request for Notices [15]" at bounding box center [193, 247] width 308 height 15
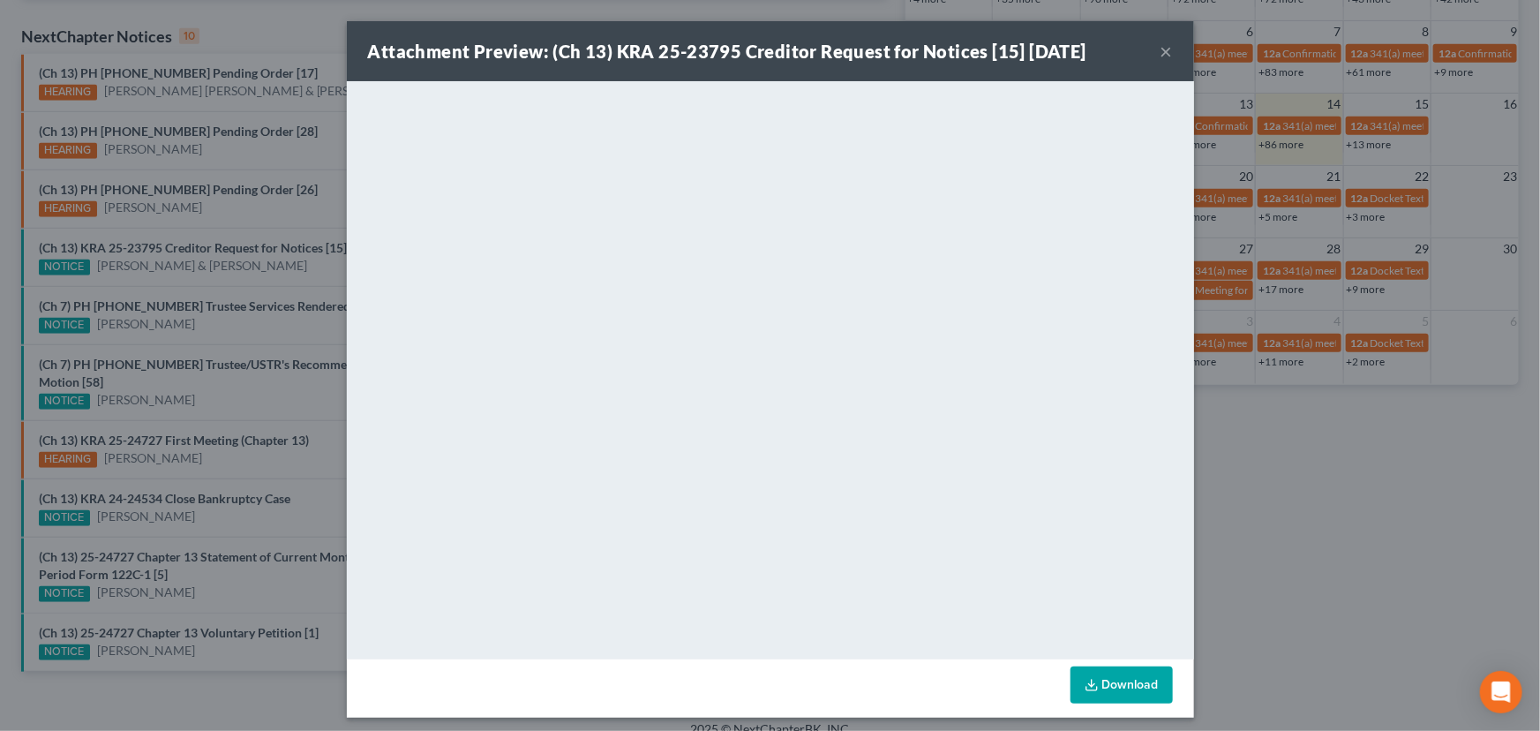
click at [251, 267] on div "Attachment Preview: (Ch 13) KRA 25-23795 Creditor Request for Notices [15] 08/1…" at bounding box center [770, 365] width 1540 height 731
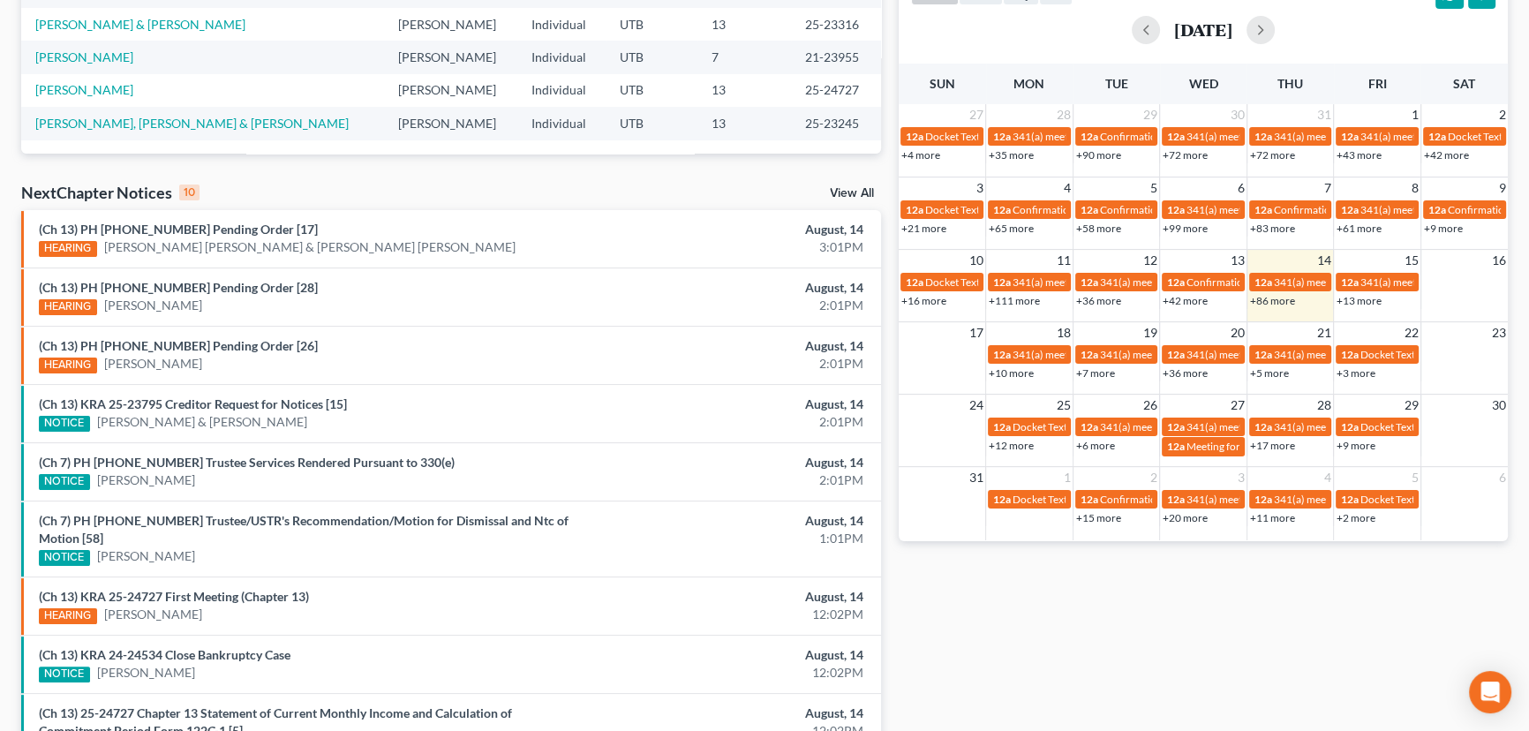
scroll to position [481, 0]
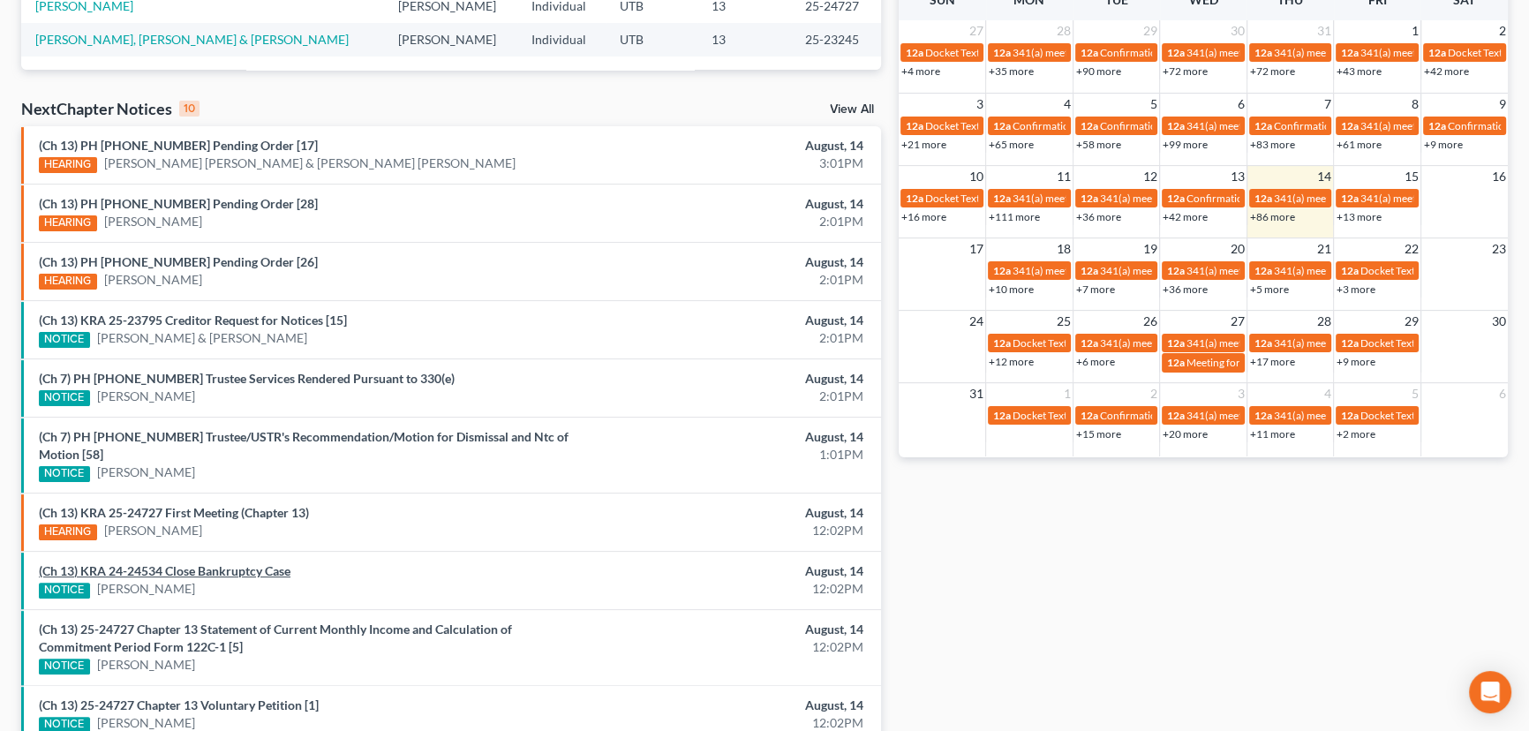
click at [191, 563] on link "(Ch 13) KRA 24-24534 Close Bankruptcy Case" at bounding box center [165, 570] width 252 height 15
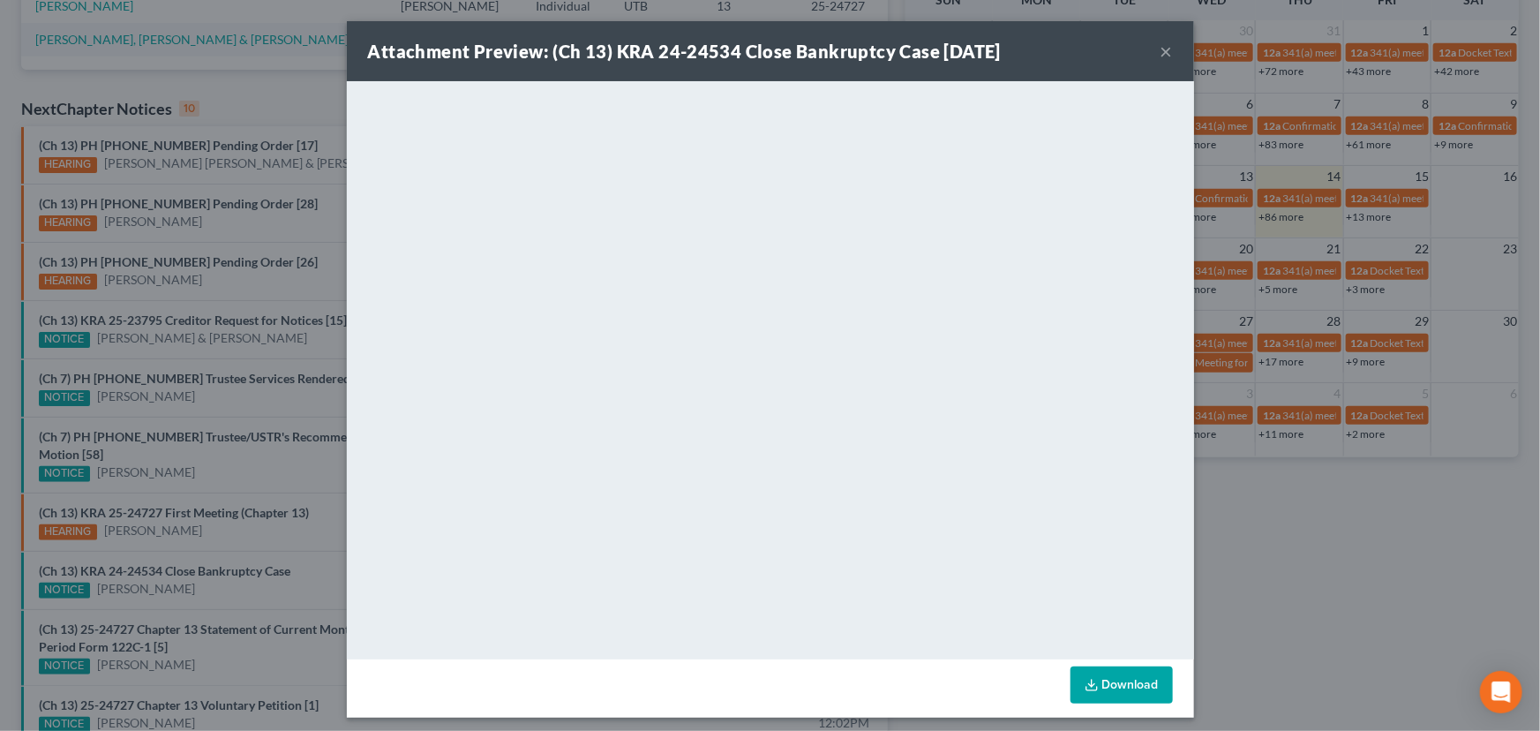
click at [237, 575] on div "Attachment Preview: (Ch 13) KRA 24-24534 Close Bankruptcy Case 08/14/2025 × <ob…" at bounding box center [770, 365] width 1540 height 731
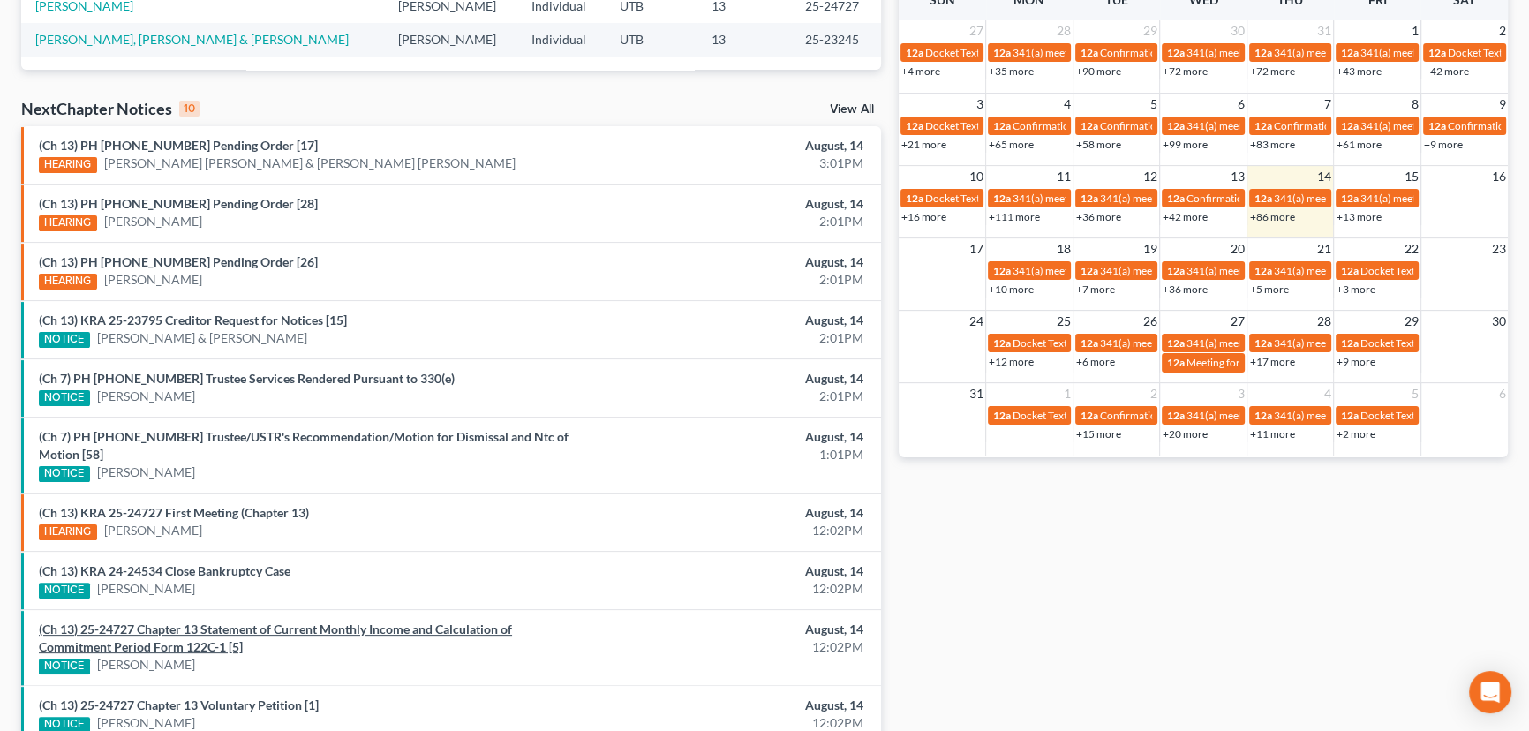
click at [234, 621] on link "(Ch 13) 25-24727 Chapter 13 Statement of Current Monthly Income and Calculation…" at bounding box center [275, 637] width 473 height 33
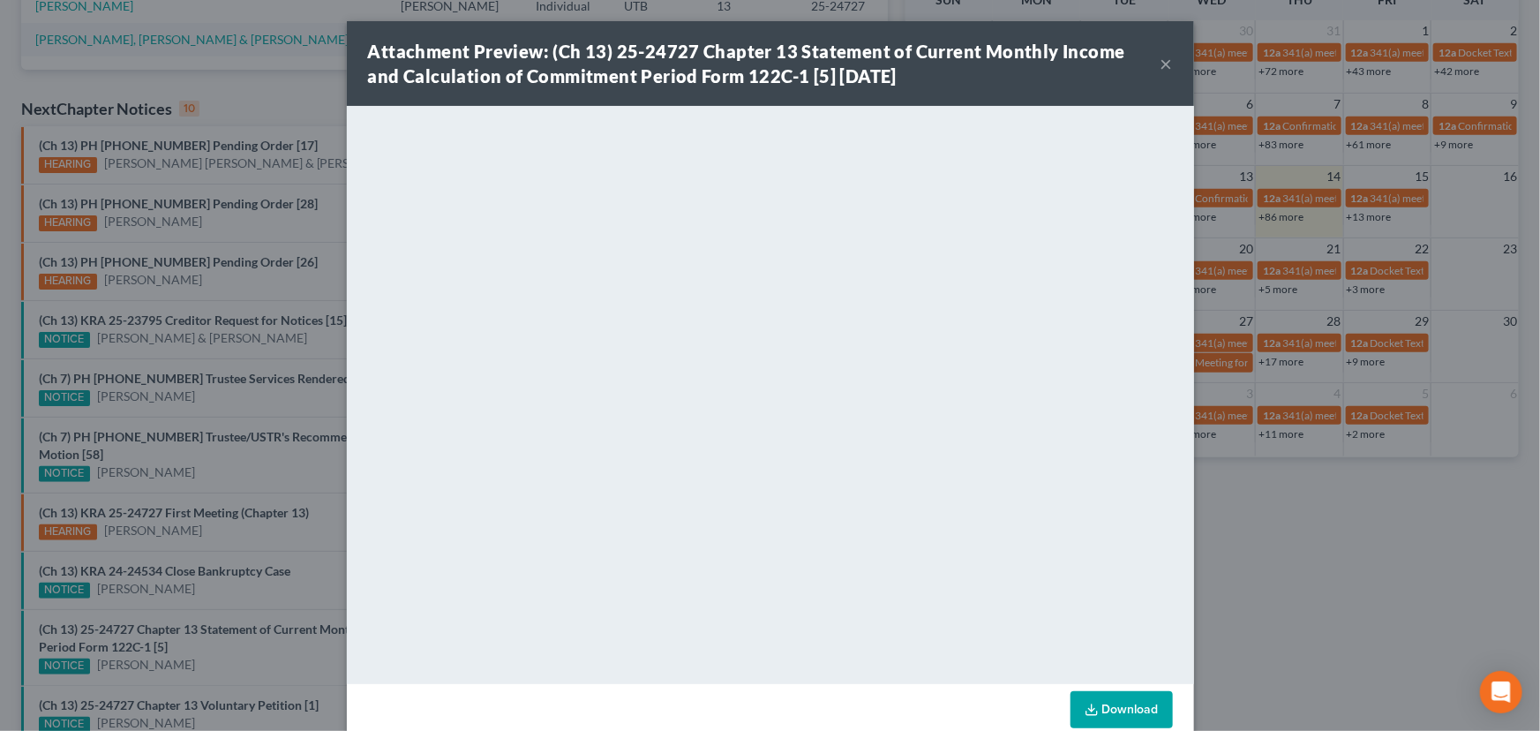
click at [247, 584] on div "Attachment Preview: (Ch 13) 25-24727 Chapter 13 Statement of Current Monthly In…" at bounding box center [770, 365] width 1540 height 731
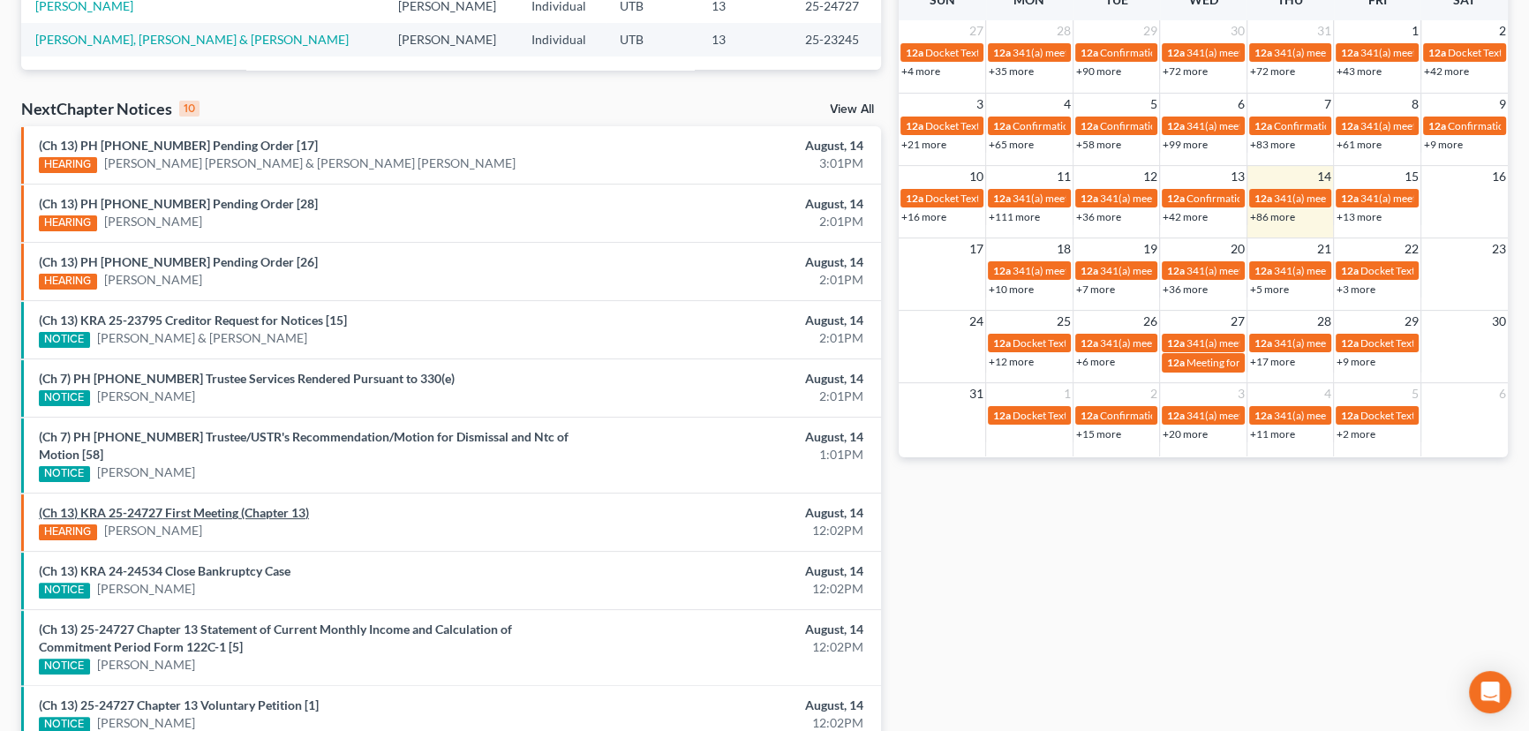
click at [220, 505] on link "(Ch 13) KRA 25-24727 First Meeting (Chapter 13)" at bounding box center [174, 512] width 270 height 15
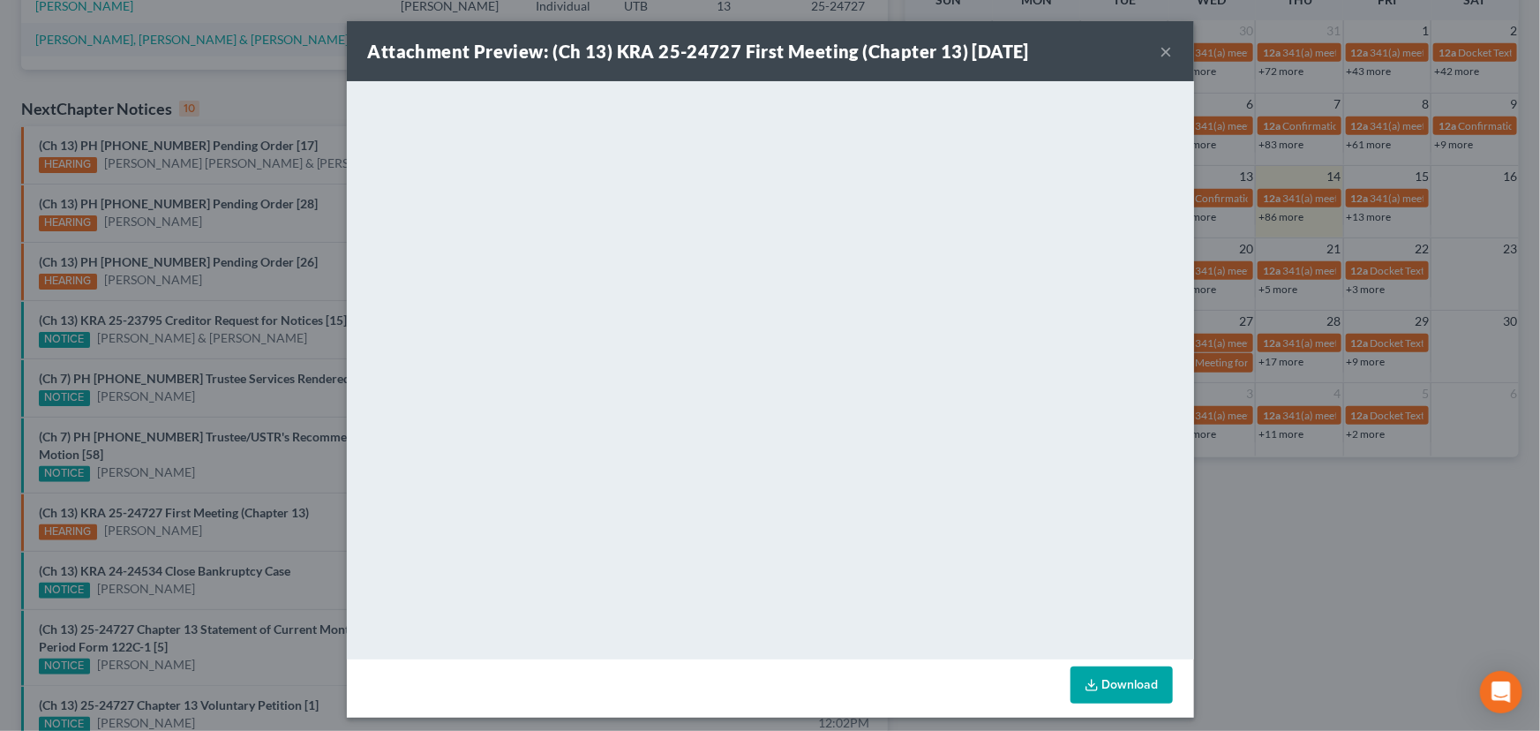
click at [244, 523] on div "Attachment Preview: (Ch 13) KRA 25-24727 First Meeting (Chapter 13) 08/14/2025 …" at bounding box center [770, 365] width 1540 height 731
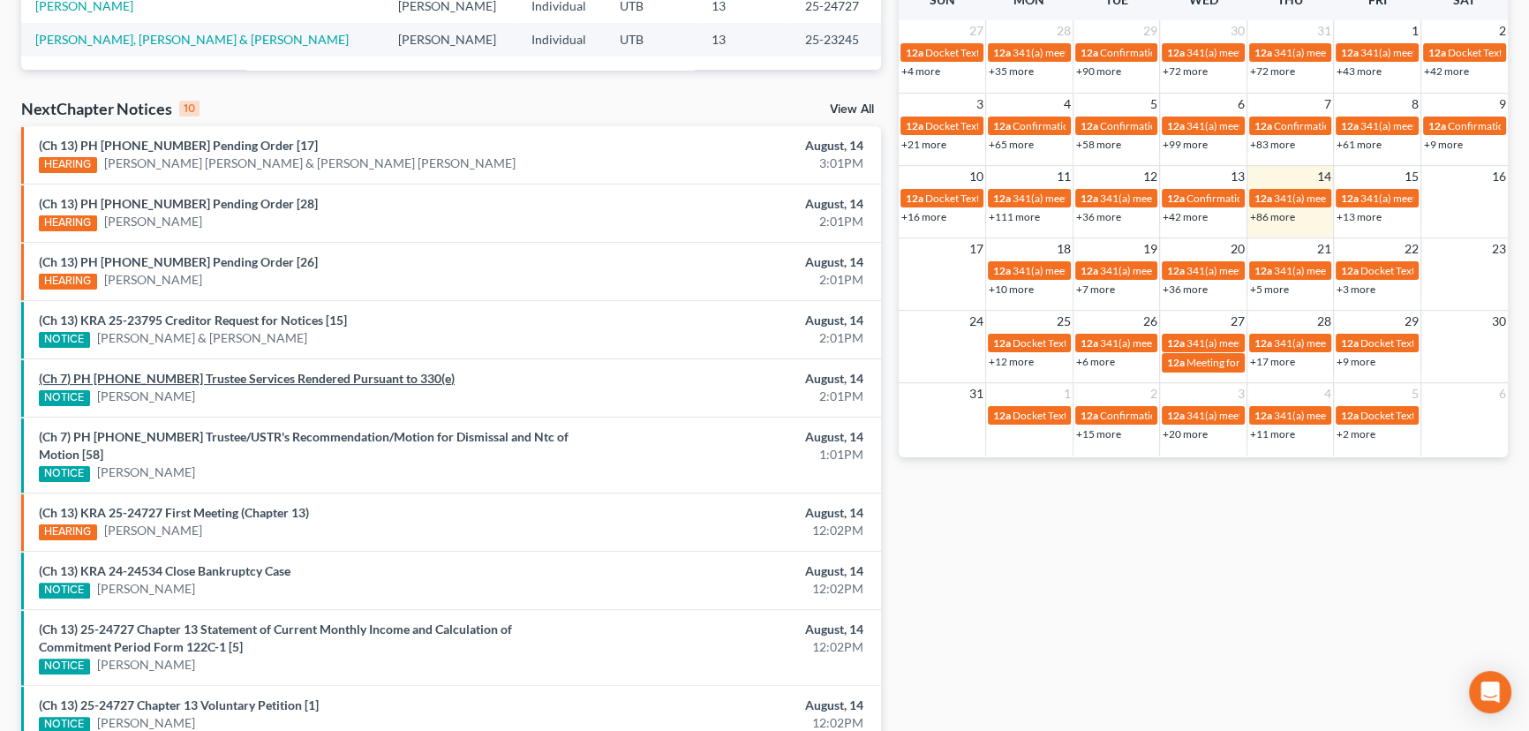
click at [237, 380] on link "(Ch 7) PH 24-20083 Trustee Services Rendered Pursuant to 330(e)" at bounding box center [247, 378] width 416 height 15
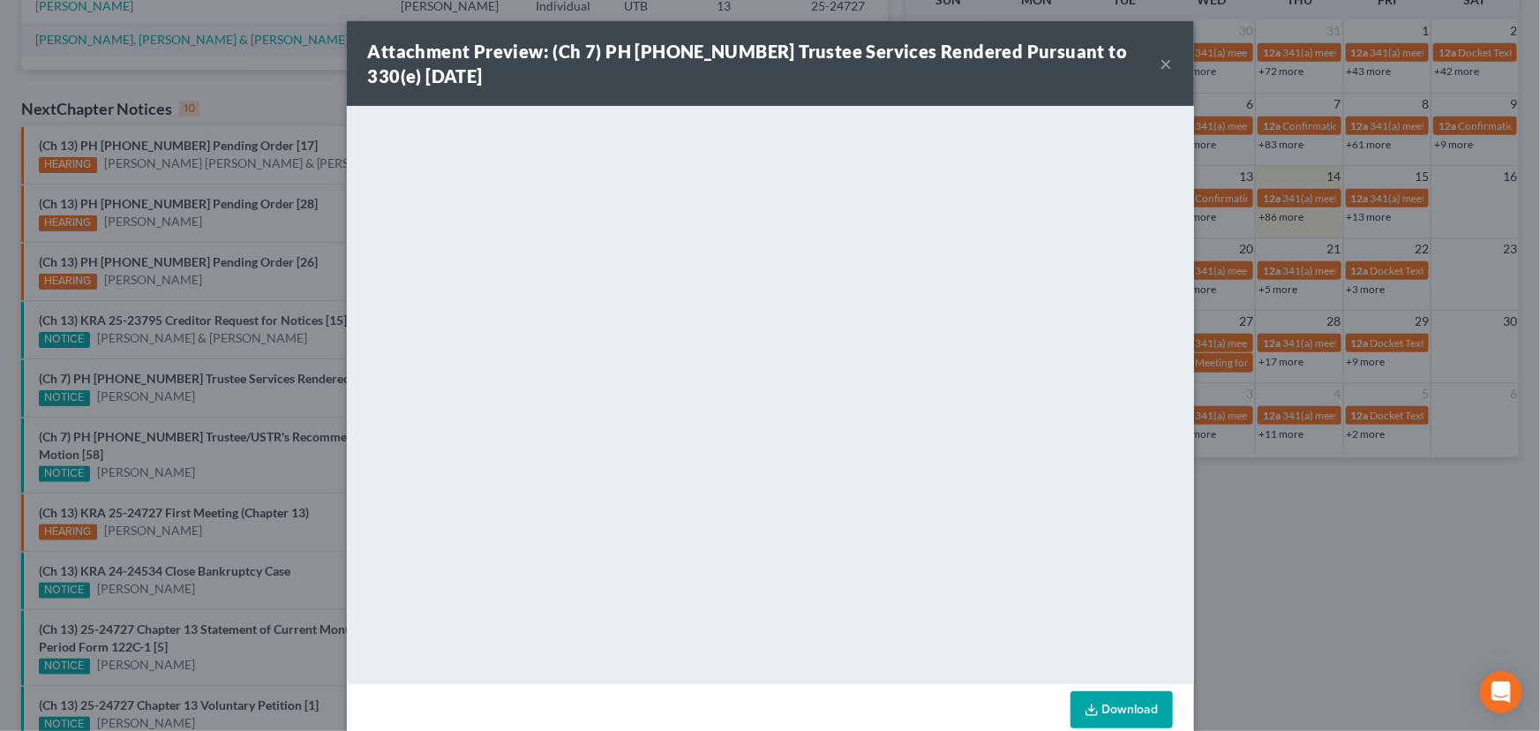
click at [240, 357] on div "Attachment Preview: (Ch 7) PH 24-20083 Trustee Services Rendered Pursuant to 33…" at bounding box center [770, 365] width 1540 height 731
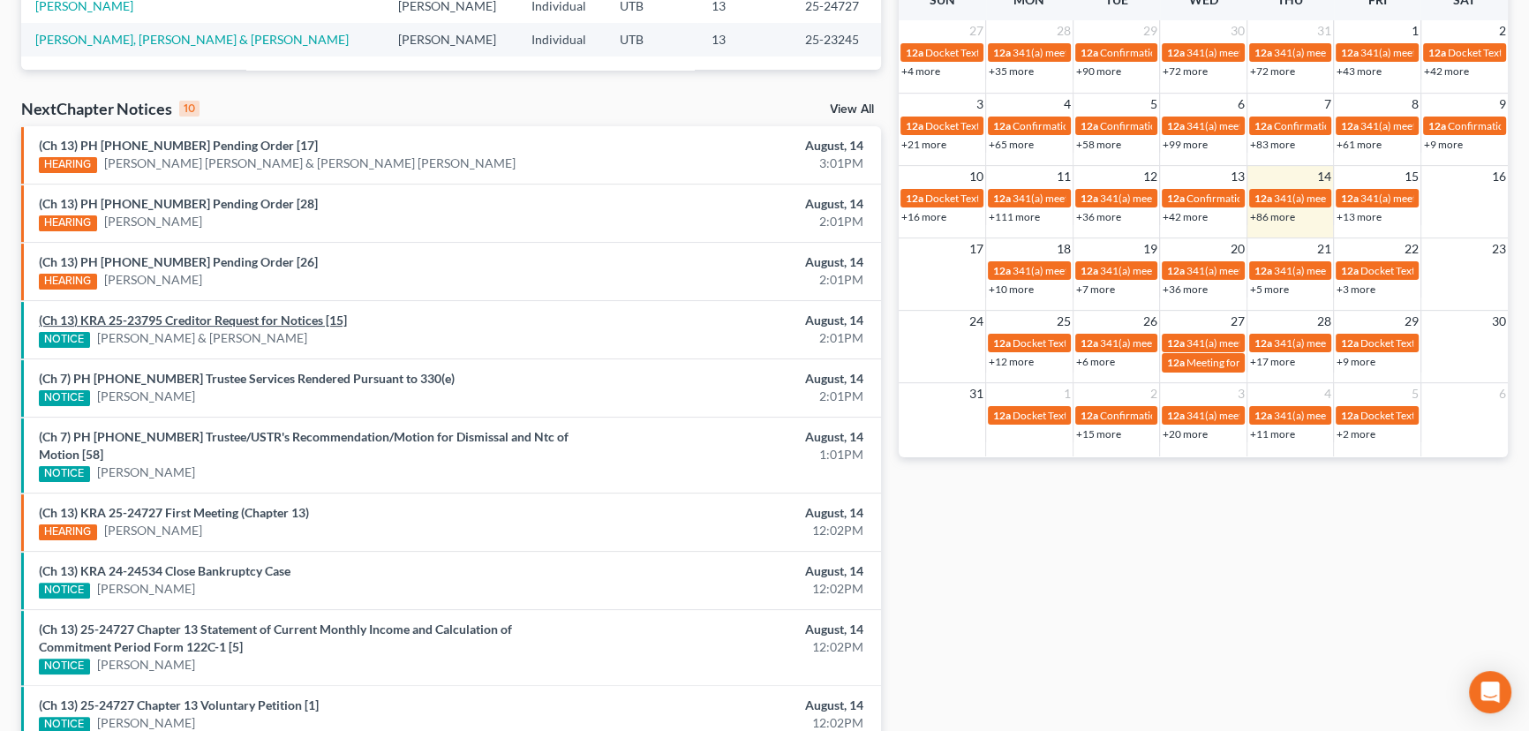
click at [269, 320] on link "(Ch 13) KRA 25-23795 Creditor Request for Notices [15]" at bounding box center [193, 319] width 308 height 15
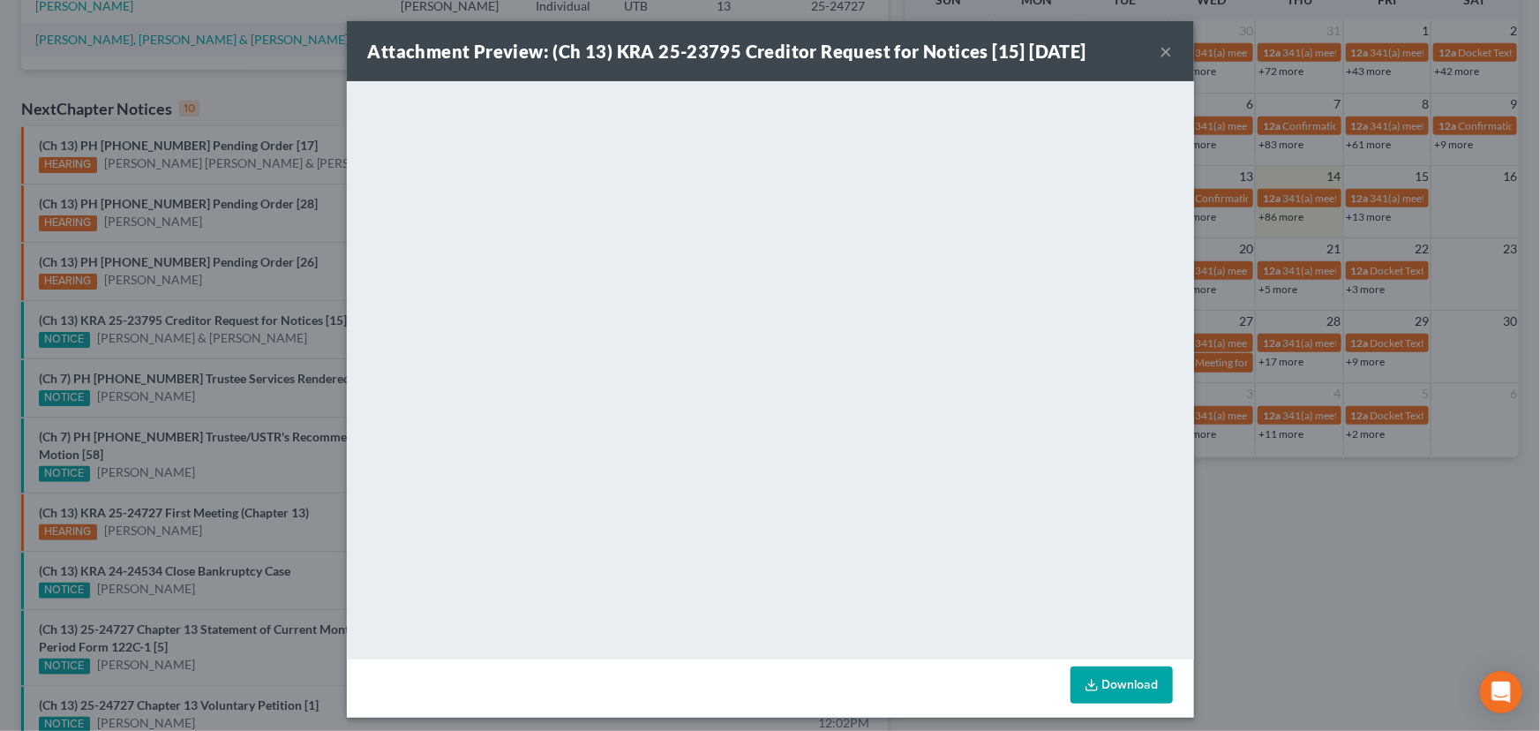
click at [253, 345] on div "Attachment Preview: (Ch 13) KRA 25-23795 Creditor Request for Notices [15] 08/1…" at bounding box center [770, 365] width 1540 height 731
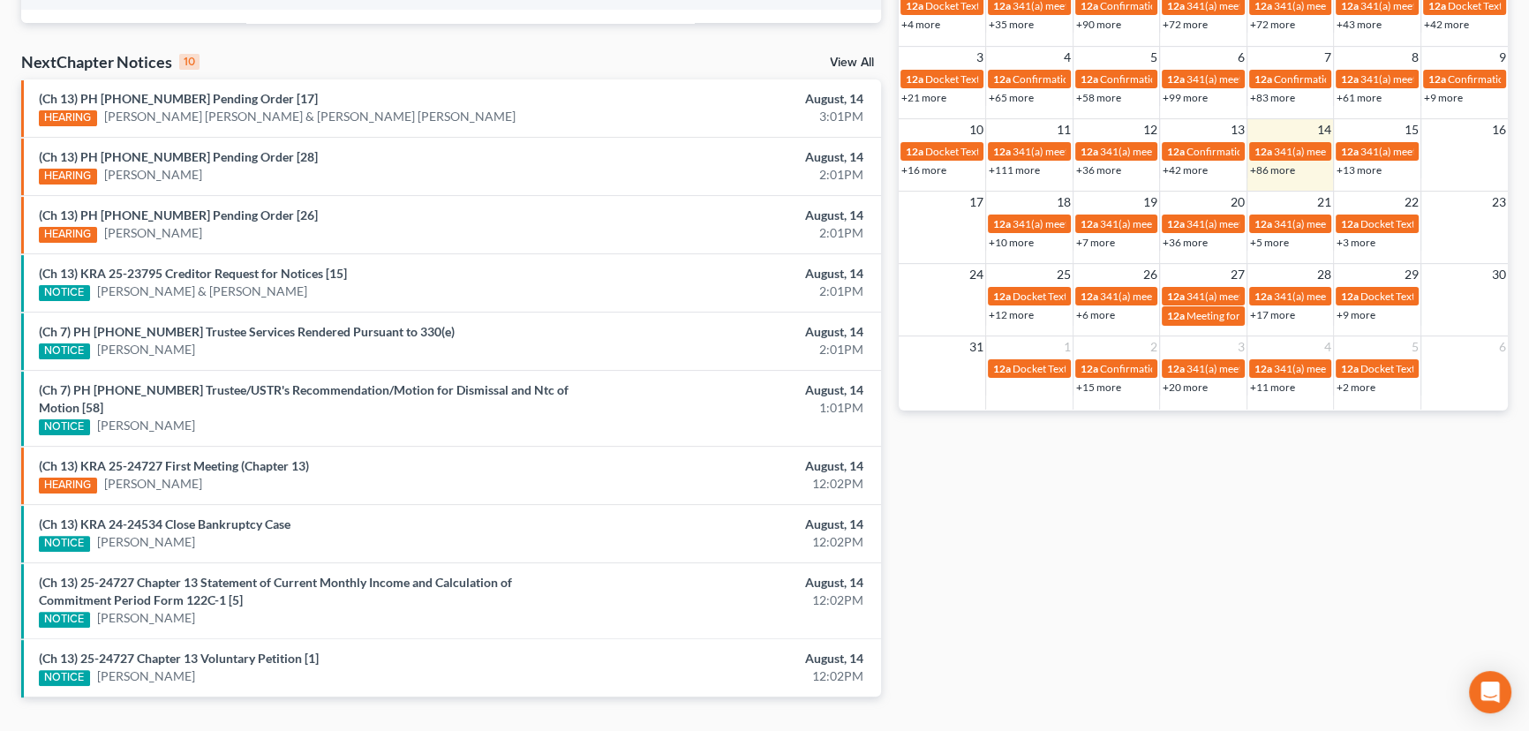
scroll to position [553, 0]
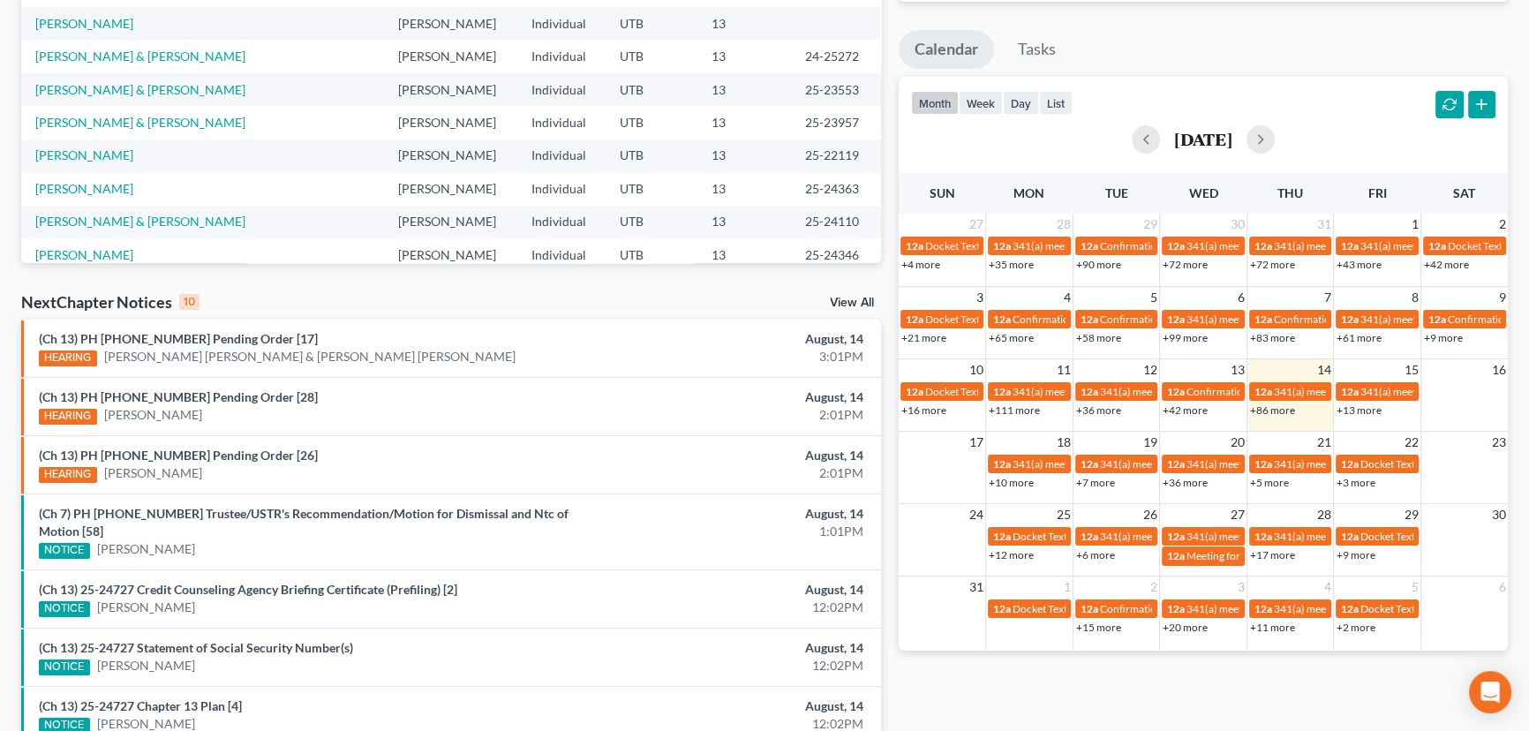
scroll to position [536, 0]
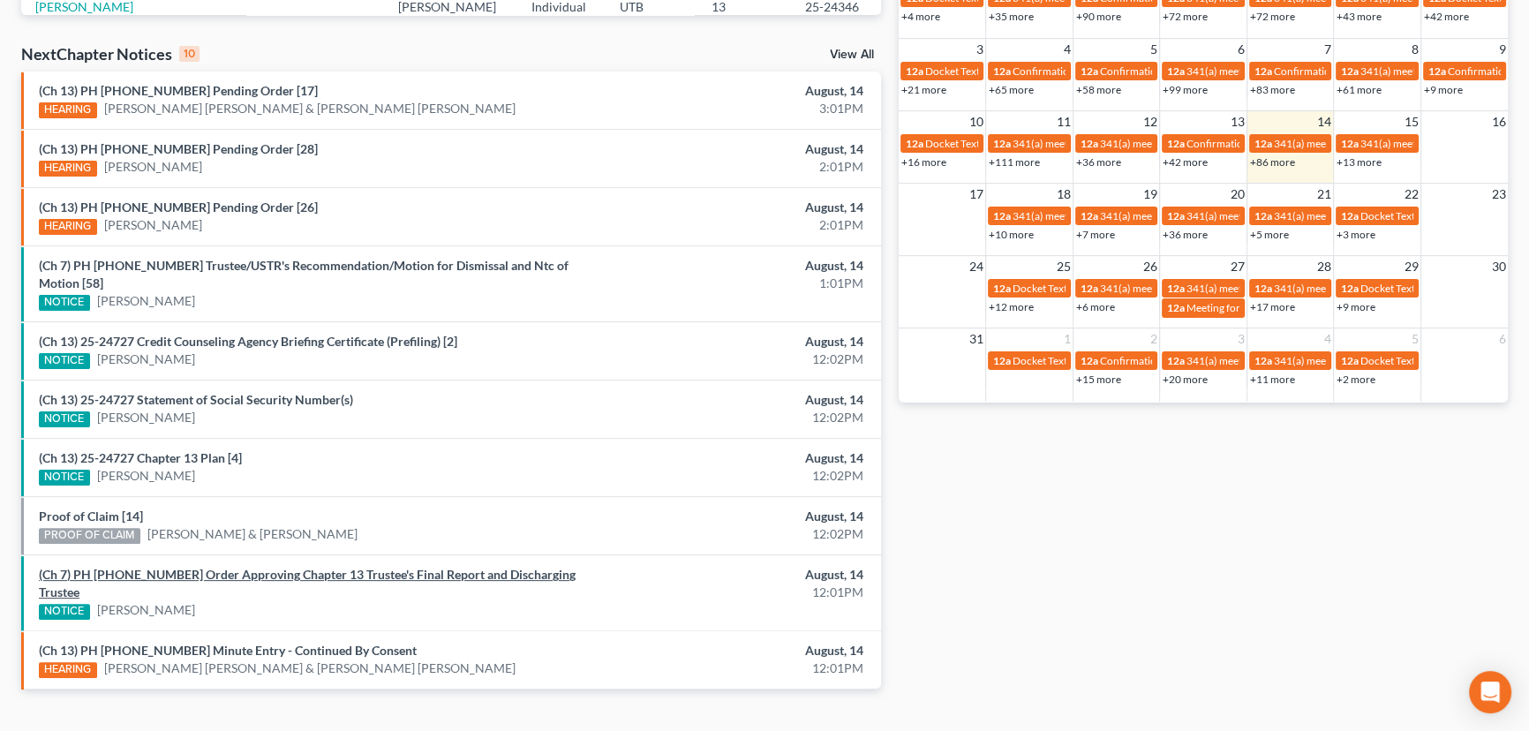
click at [177, 567] on link "(Ch 7) PH 23-21328 Order Approving Chapter 13 Trustee's Final Report and Discha…" at bounding box center [307, 583] width 537 height 33
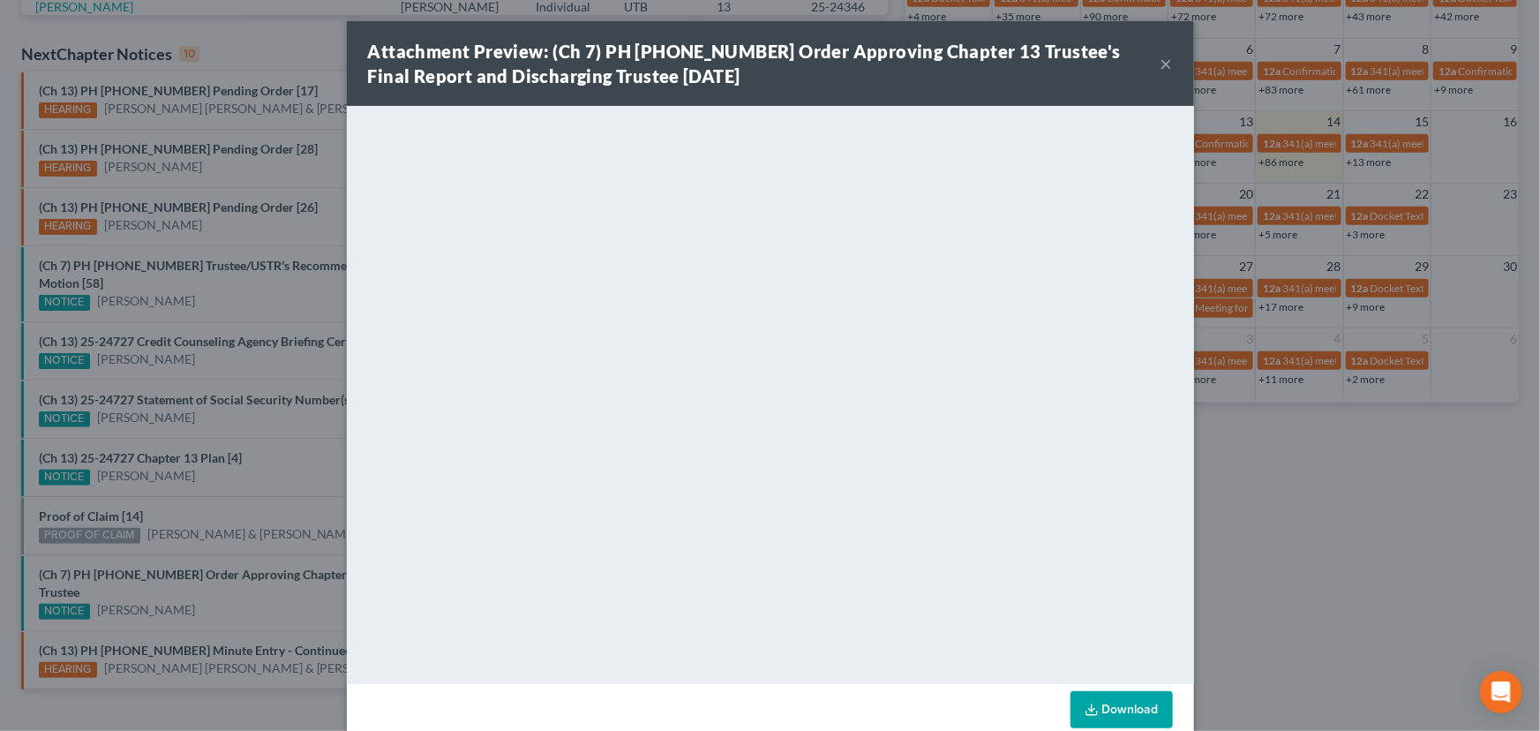
drag, startPoint x: 188, startPoint y: 492, endPoint x: 164, endPoint y: 492, distance: 23.8
click at [187, 492] on div "Attachment Preview: (Ch 7) PH 23-21328 Order Approving Chapter 13 Trustee's Fin…" at bounding box center [770, 365] width 1540 height 731
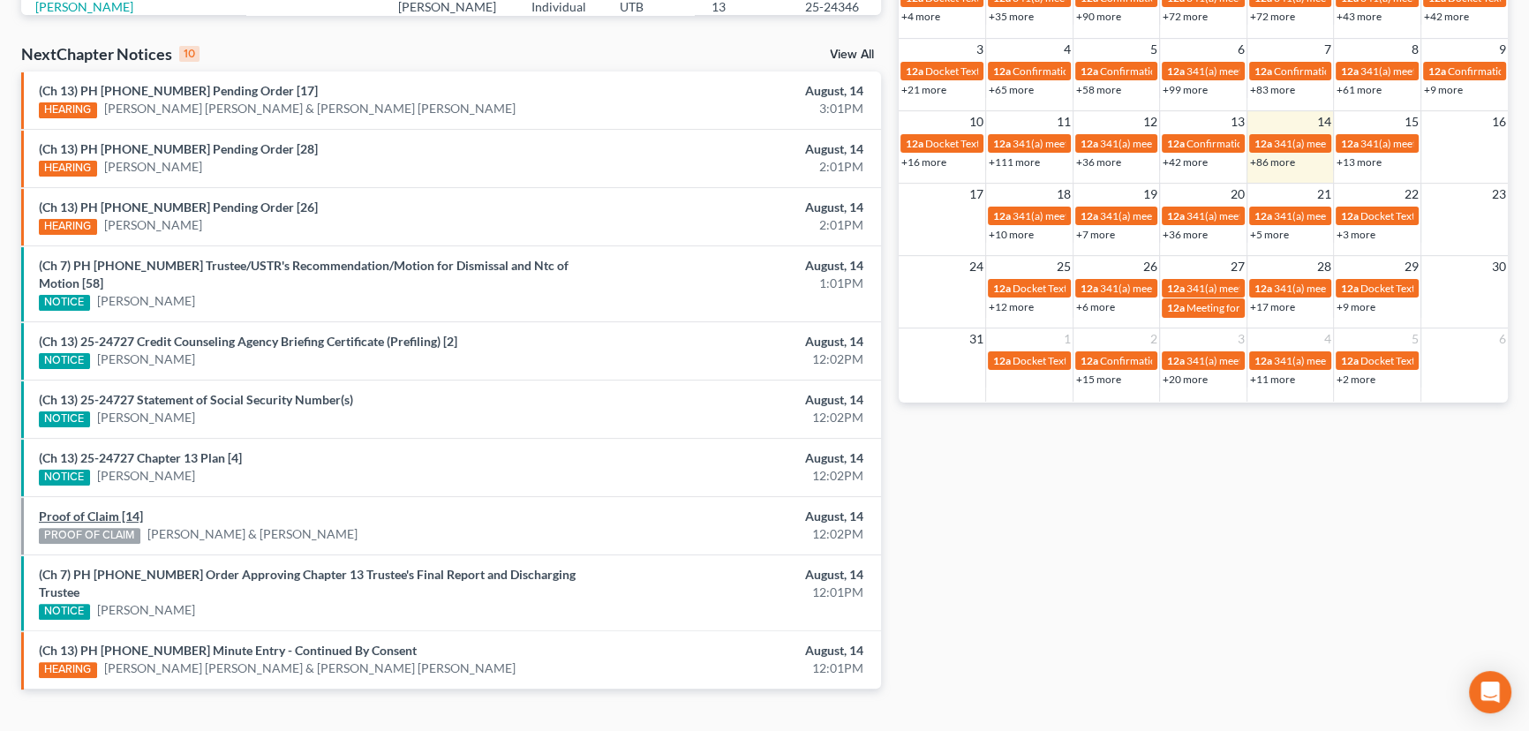
click at [121, 508] on link "Proof of Claim [14]" at bounding box center [91, 515] width 104 height 15
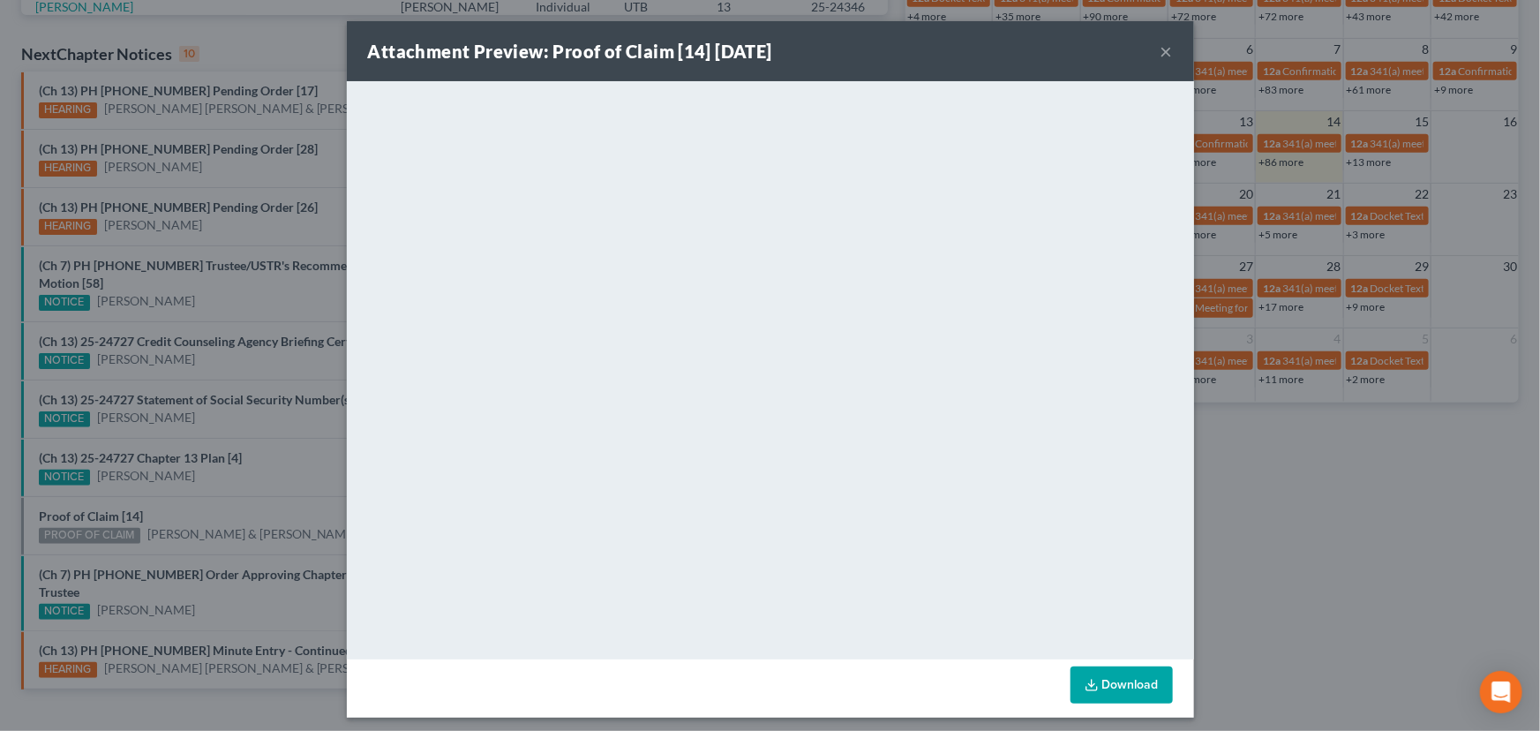
click at [179, 500] on div "Attachment Preview: Proof of Claim [14] 08/14/2025 × <object ng-attr-data='http…" at bounding box center [770, 365] width 1540 height 731
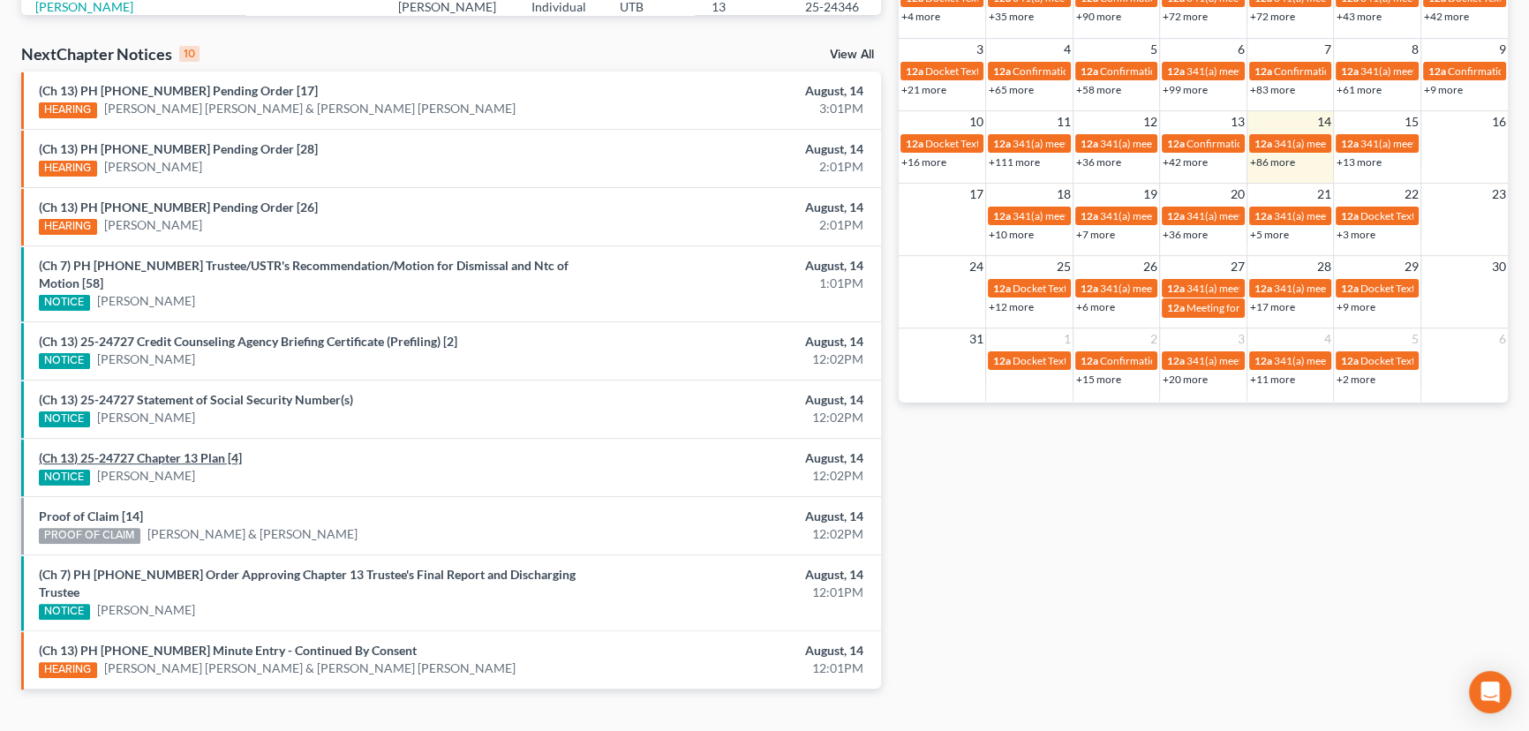
click at [185, 450] on link "(Ch 13) 25-24727 Chapter 13 Plan [4]" at bounding box center [140, 457] width 203 height 15
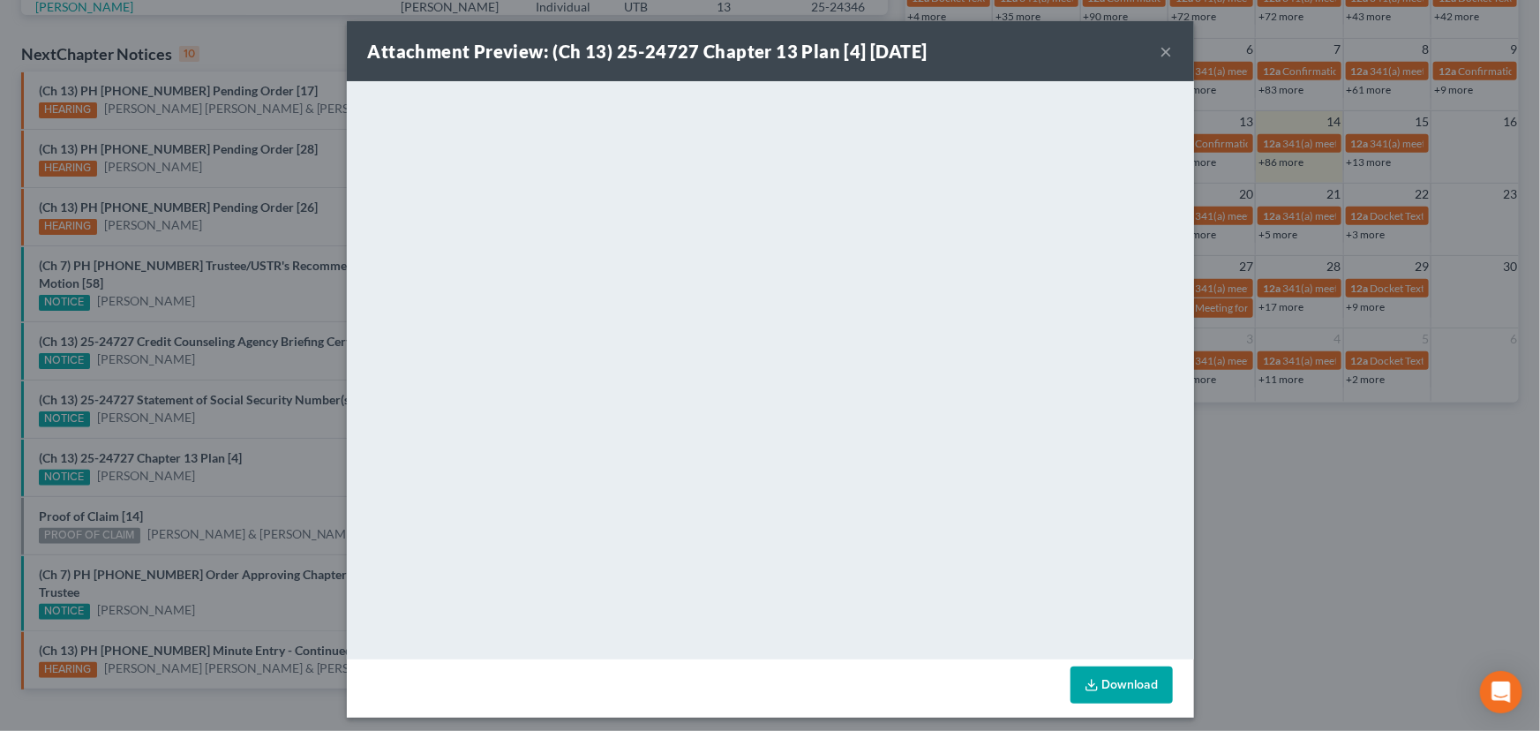
click at [204, 412] on div "Attachment Preview: (Ch 13) 25-24727 Chapter 13 Plan [4] 08/14/2025 × <object n…" at bounding box center [770, 365] width 1540 height 731
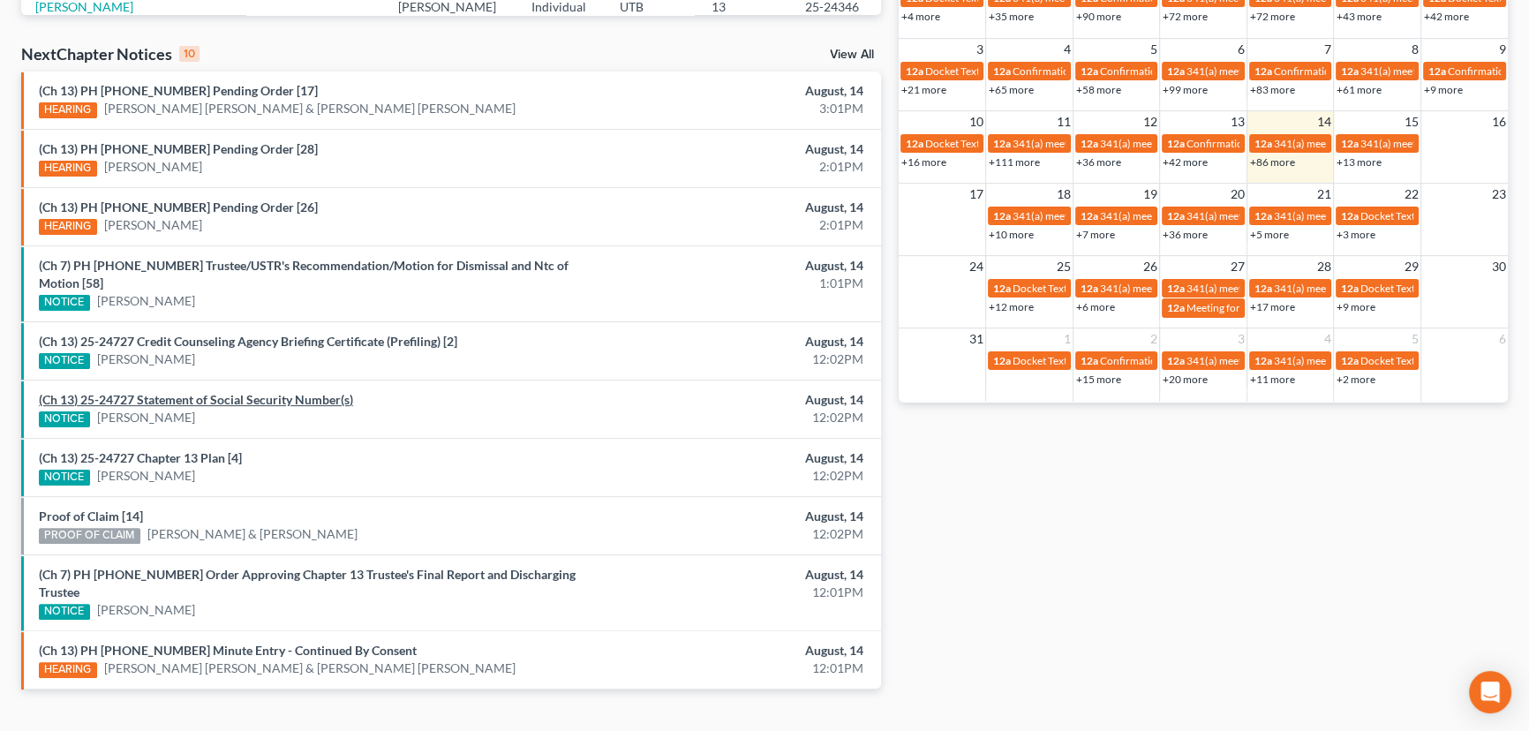
click at [215, 392] on link "(Ch 13) 25-24727 Statement of Social Security Number(s)" at bounding box center [196, 399] width 314 height 15
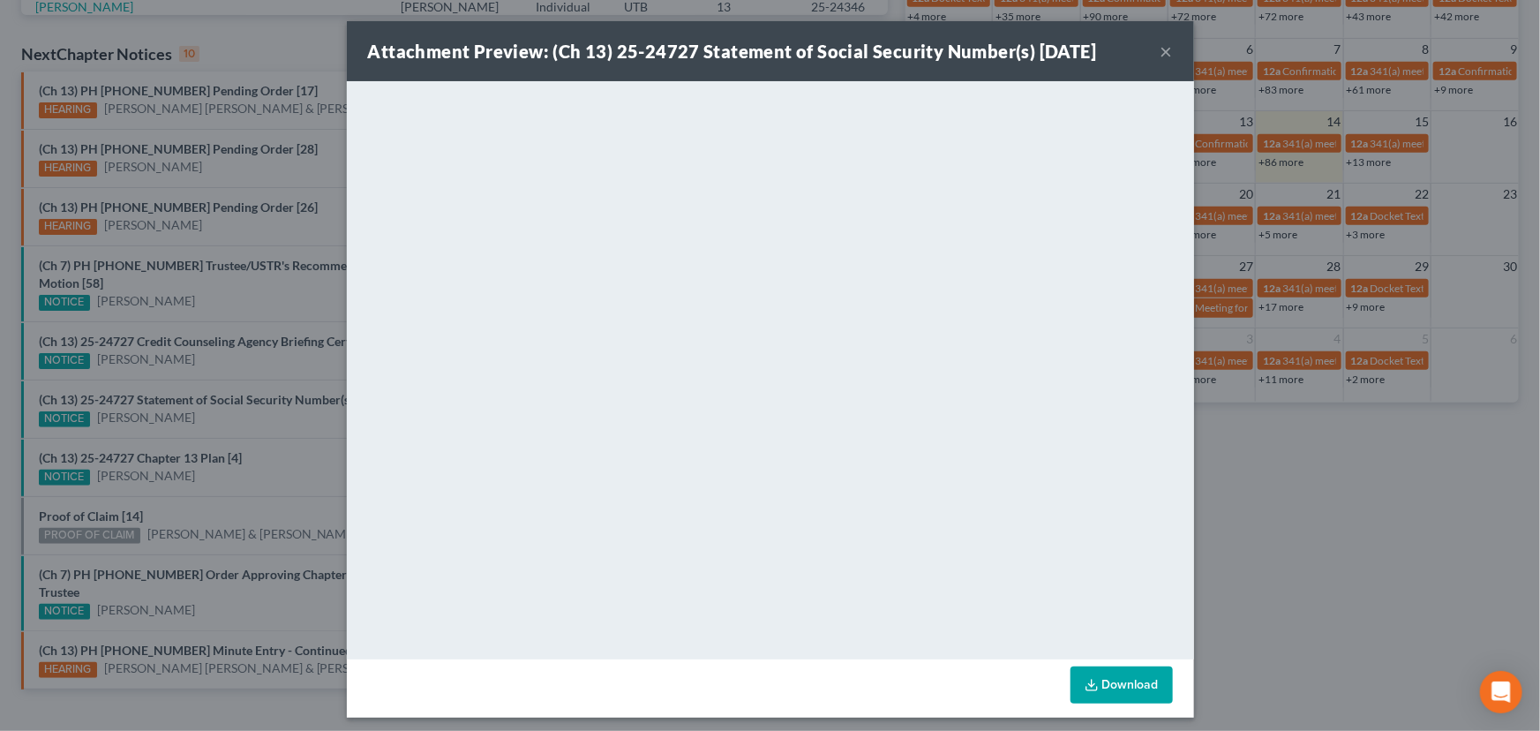
drag, startPoint x: 225, startPoint y: 412, endPoint x: 225, endPoint y: 397, distance: 15.0
click at [225, 402] on div "Attachment Preview: (Ch 13) 25-24727 Statement of Social Security Number(s) 08/…" at bounding box center [770, 365] width 1540 height 731
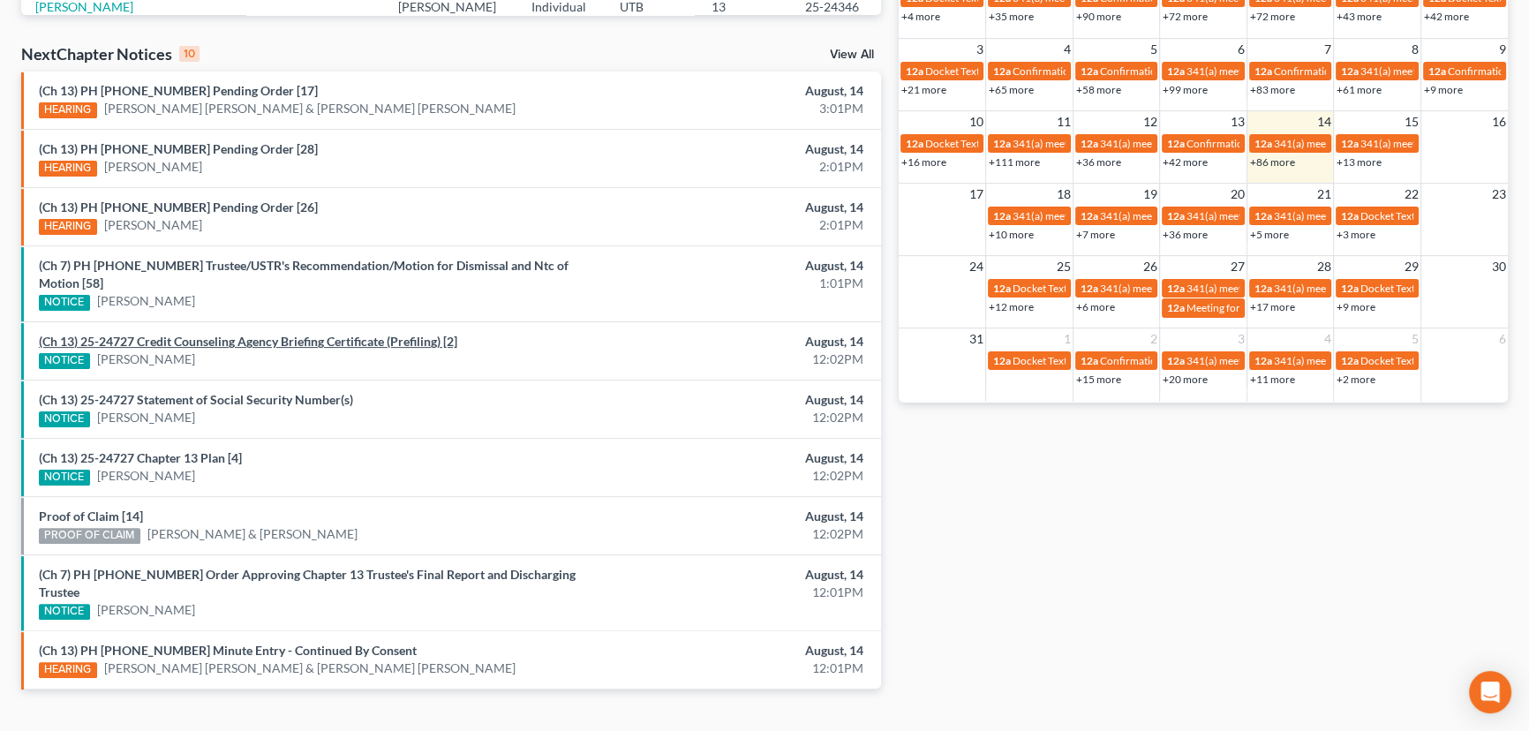
click at [214, 334] on link "(Ch 13) 25-24727 Credit Counseling Agency Briefing Certificate (Prefiling) [2]" at bounding box center [248, 341] width 418 height 15
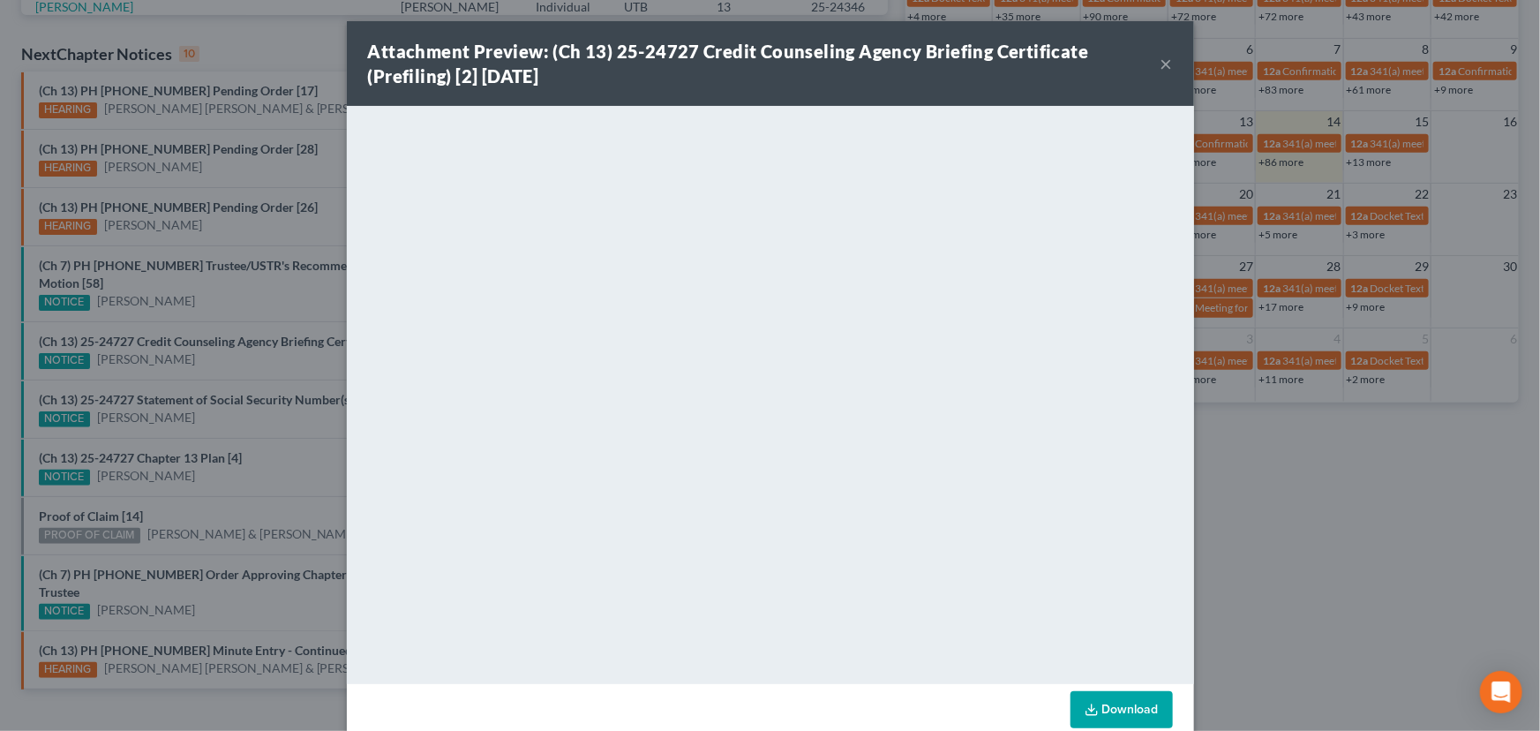
drag, startPoint x: 215, startPoint y: 355, endPoint x: 253, endPoint y: 363, distance: 38.8
click at [225, 362] on div "Attachment Preview: (Ch 13) 25-24727 Credit Counseling Agency Briefing Certific…" at bounding box center [770, 365] width 1540 height 731
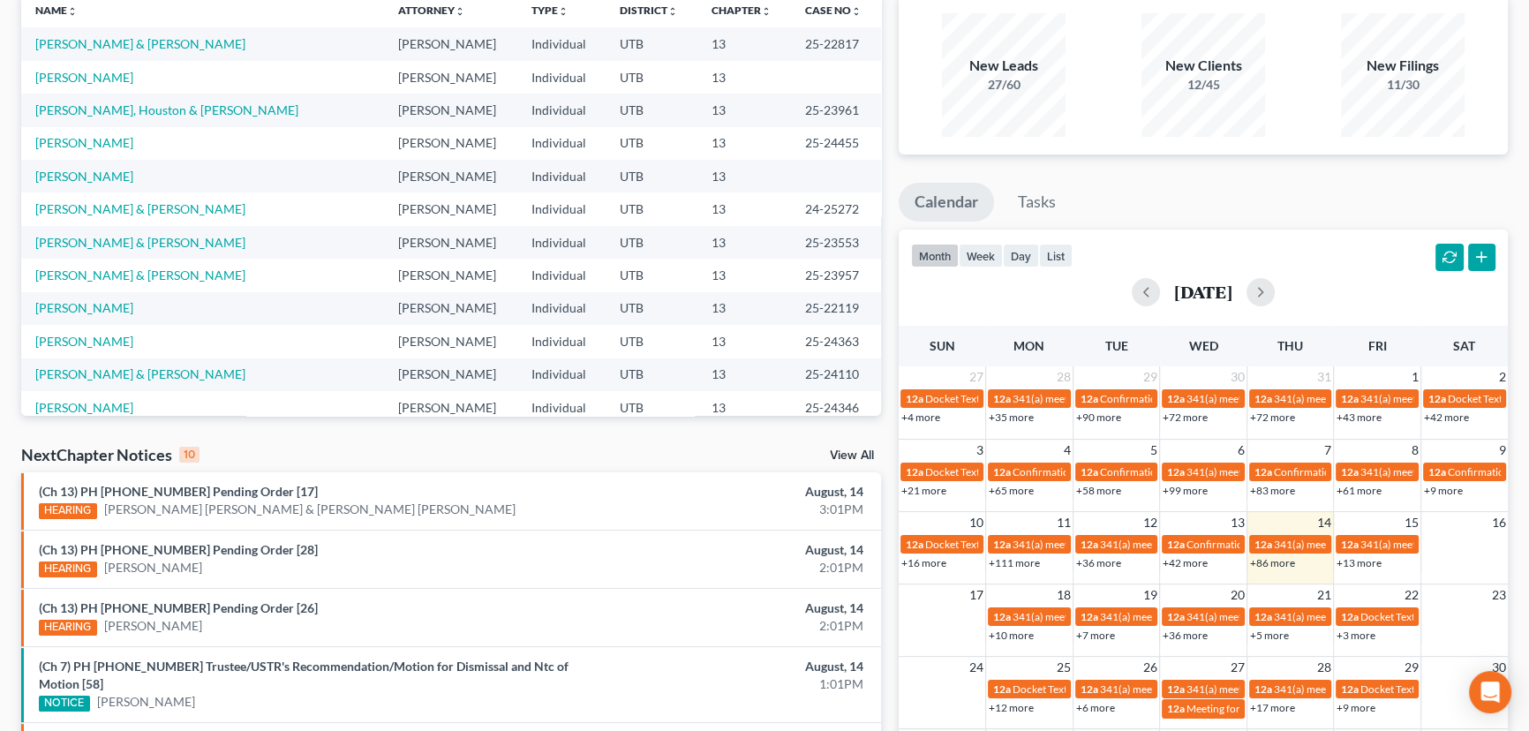
scroll to position [536, 0]
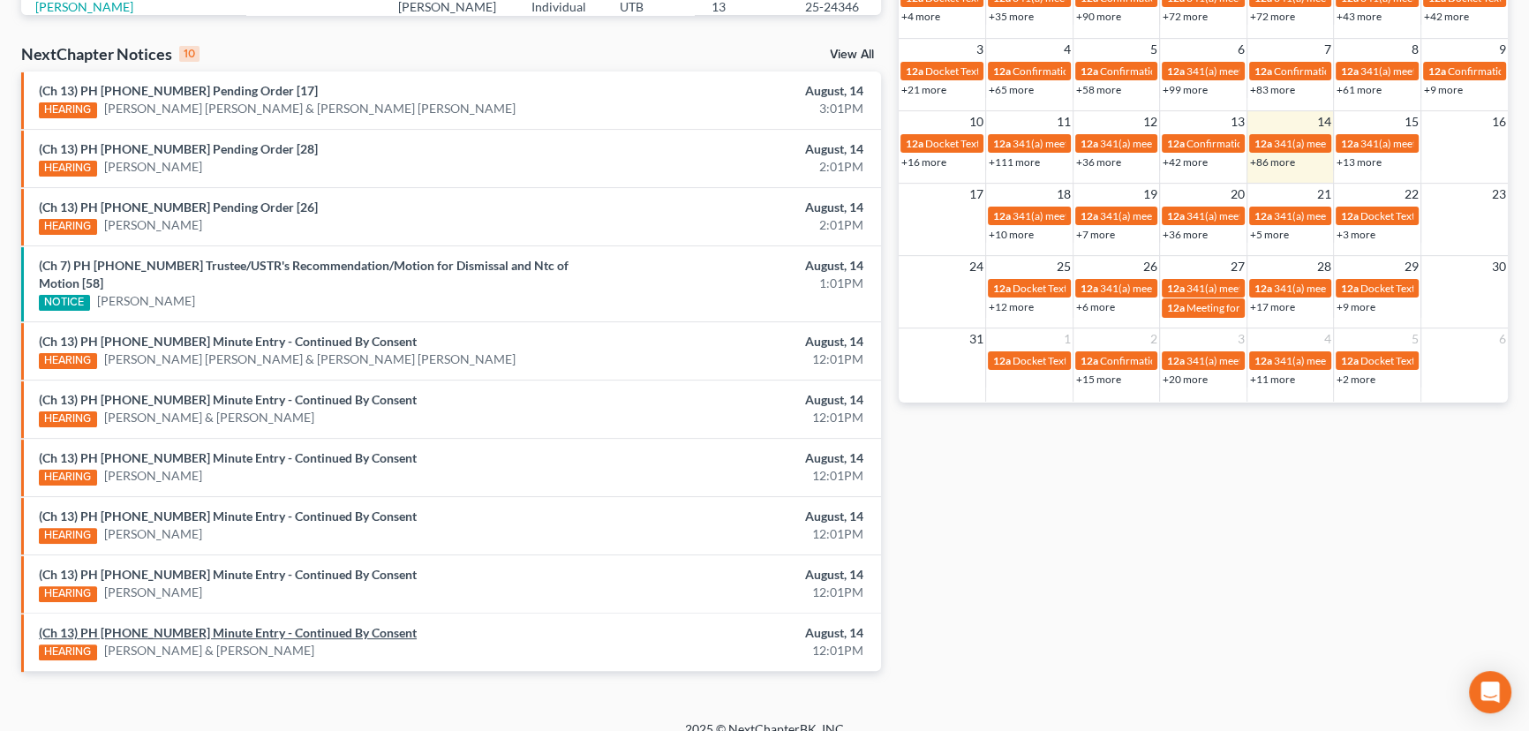
click at [297, 625] on link "(Ch 13) PH [PHONE_NUMBER] Minute Entry - Continued By Consent" at bounding box center [228, 632] width 378 height 15
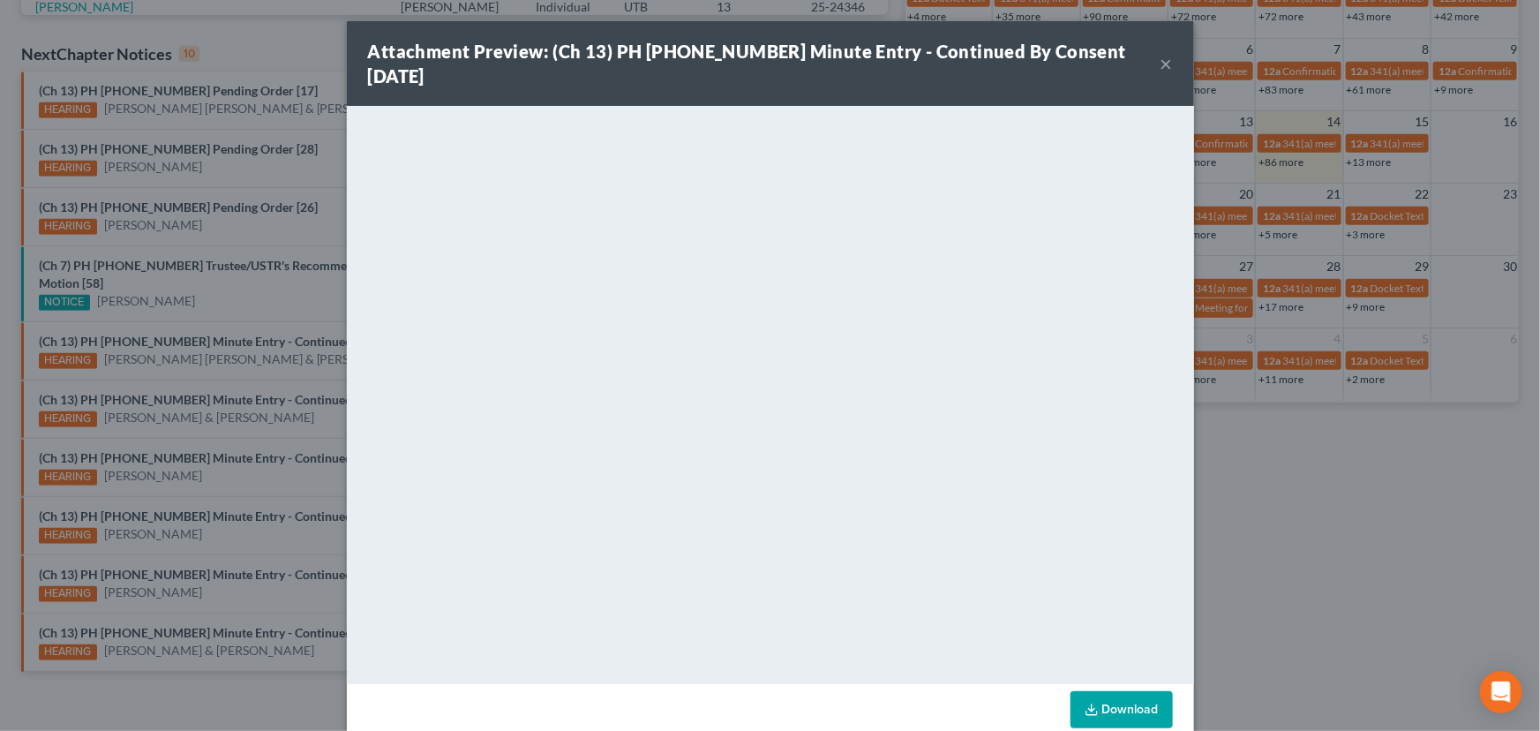
click at [1161, 53] on button "×" at bounding box center [1167, 63] width 12 height 21
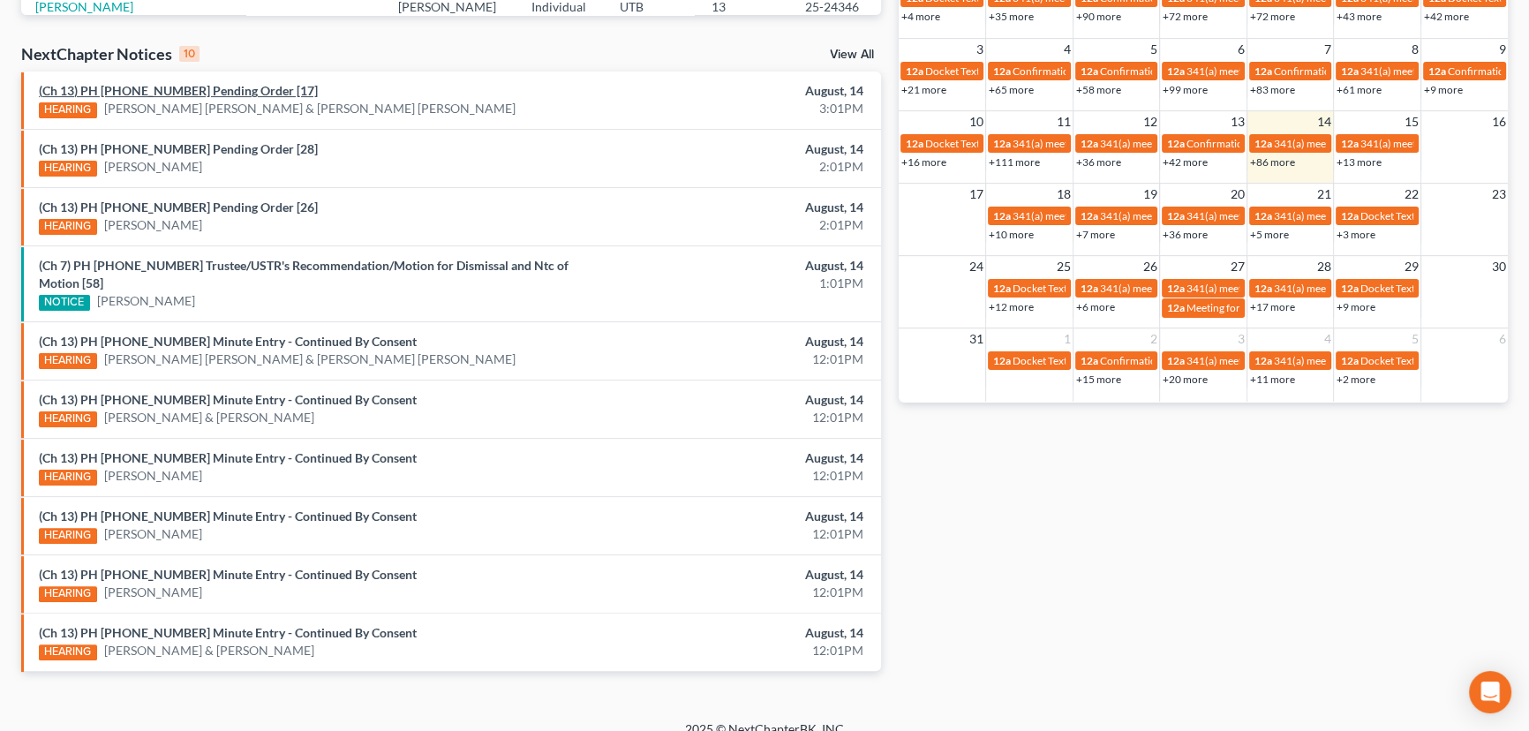
click at [216, 90] on link "(Ch 13) PH [PHONE_NUMBER] Pending Order [17]" at bounding box center [178, 90] width 279 height 15
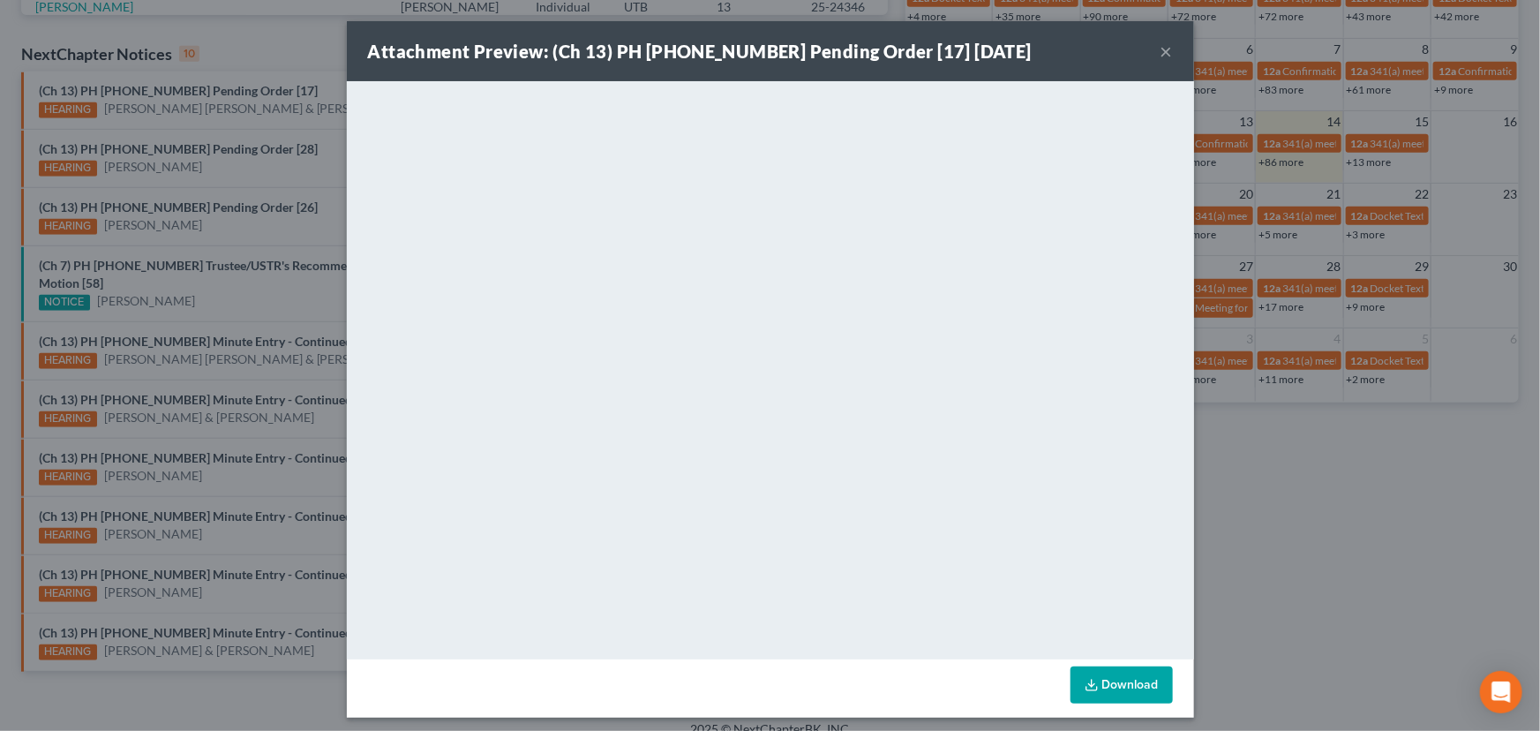
click at [173, 131] on div "Attachment Preview: (Ch 13) PH [PHONE_NUMBER] Pending Order [17] [DATE] × <obje…" at bounding box center [770, 365] width 1540 height 731
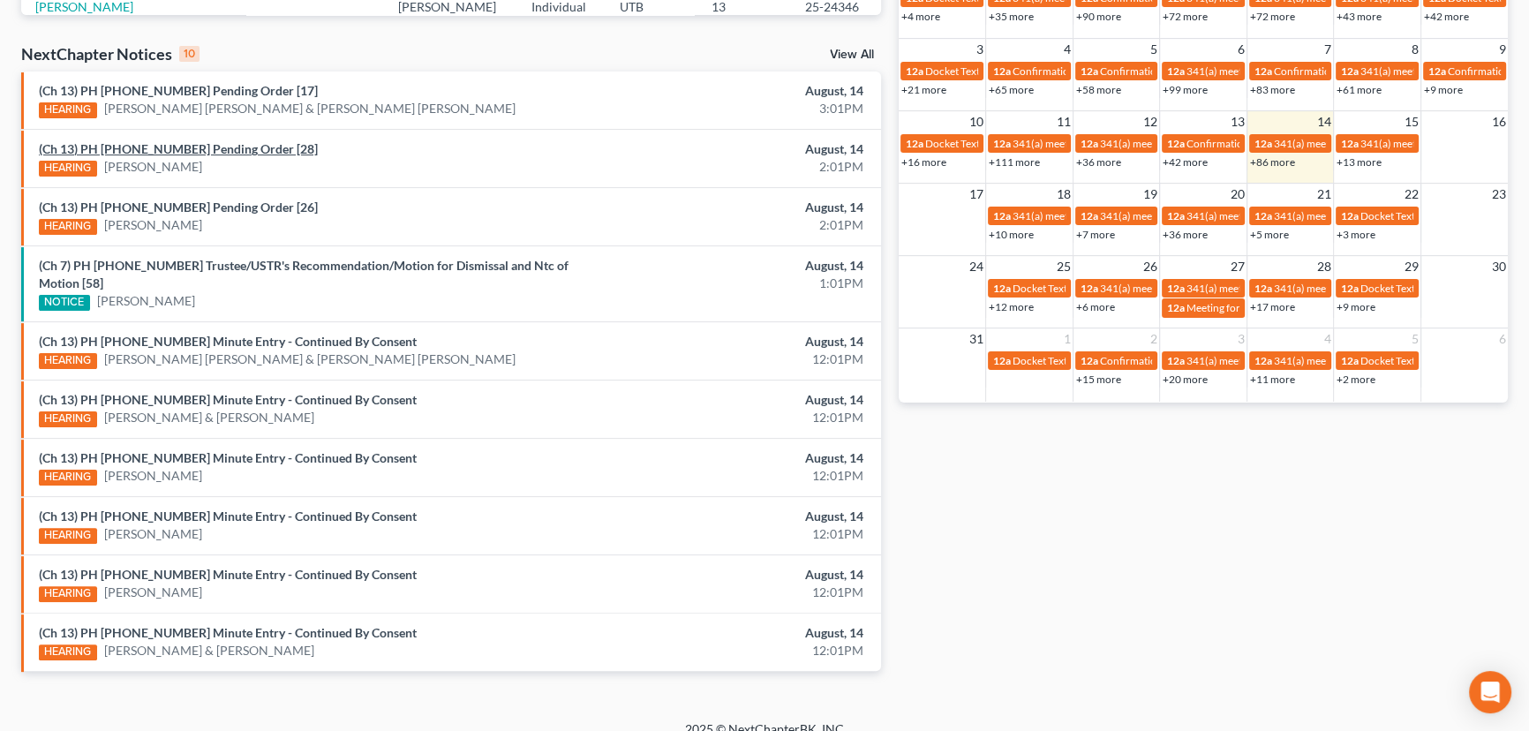
click at [176, 147] on link "(Ch 13) PH [PHONE_NUMBER] Pending Order [28]" at bounding box center [178, 148] width 279 height 15
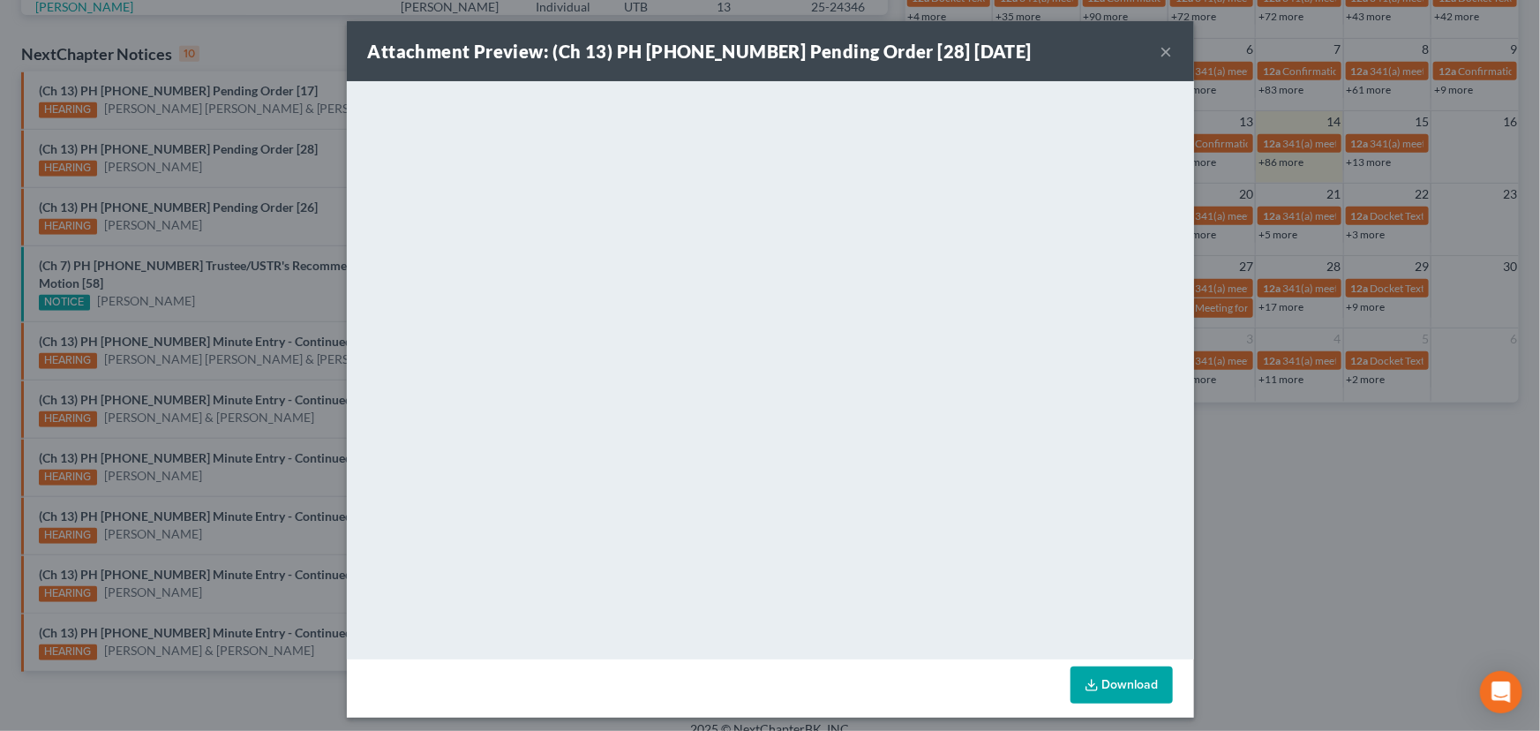
drag, startPoint x: 188, startPoint y: 175, endPoint x: 181, endPoint y: 208, distance: 34.3
click at [188, 177] on div "Attachment Preview: (Ch 13) PH [PHONE_NUMBER] Pending Order [28] [DATE] × <obje…" at bounding box center [770, 365] width 1540 height 731
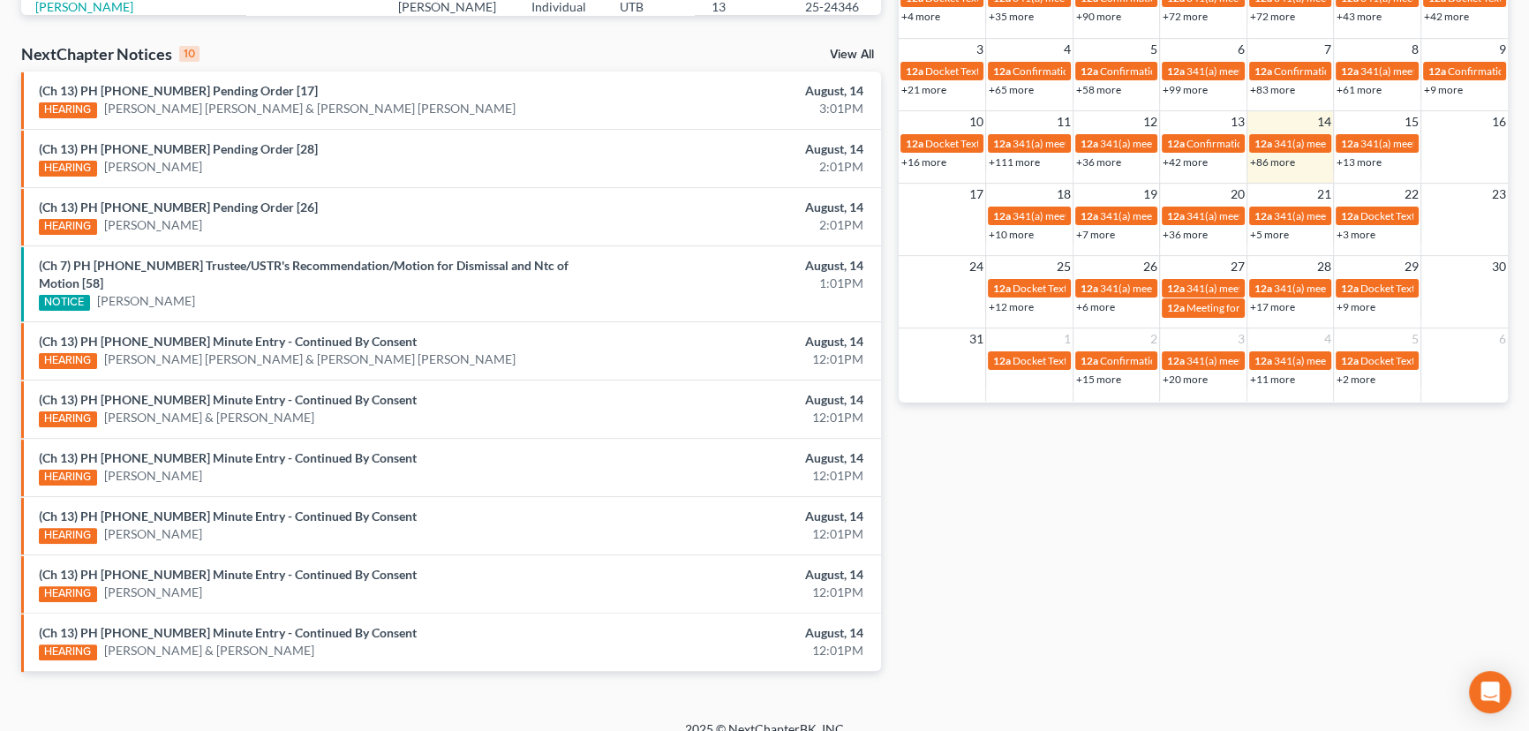
click at [207, 176] on div "HEARING [PERSON_NAME]" at bounding box center [311, 167] width 544 height 19
click at [190, 208] on link "(Ch 13) PH [PHONE_NUMBER] Pending Order [26]" at bounding box center [178, 206] width 279 height 15
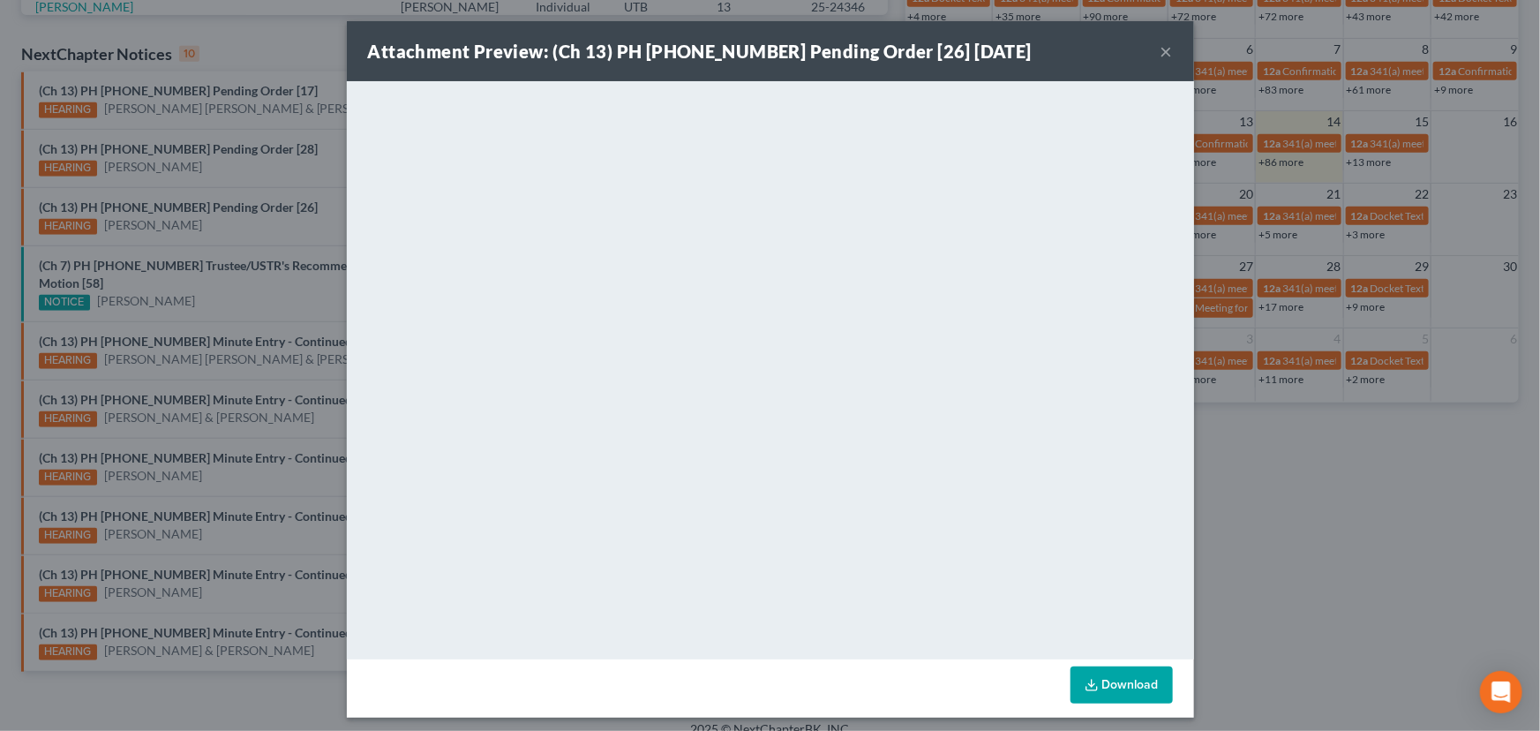
click at [205, 174] on div "Attachment Preview: (Ch 13) PH [PHONE_NUMBER] Pending Order [26] [DATE] × <obje…" at bounding box center [770, 365] width 1540 height 731
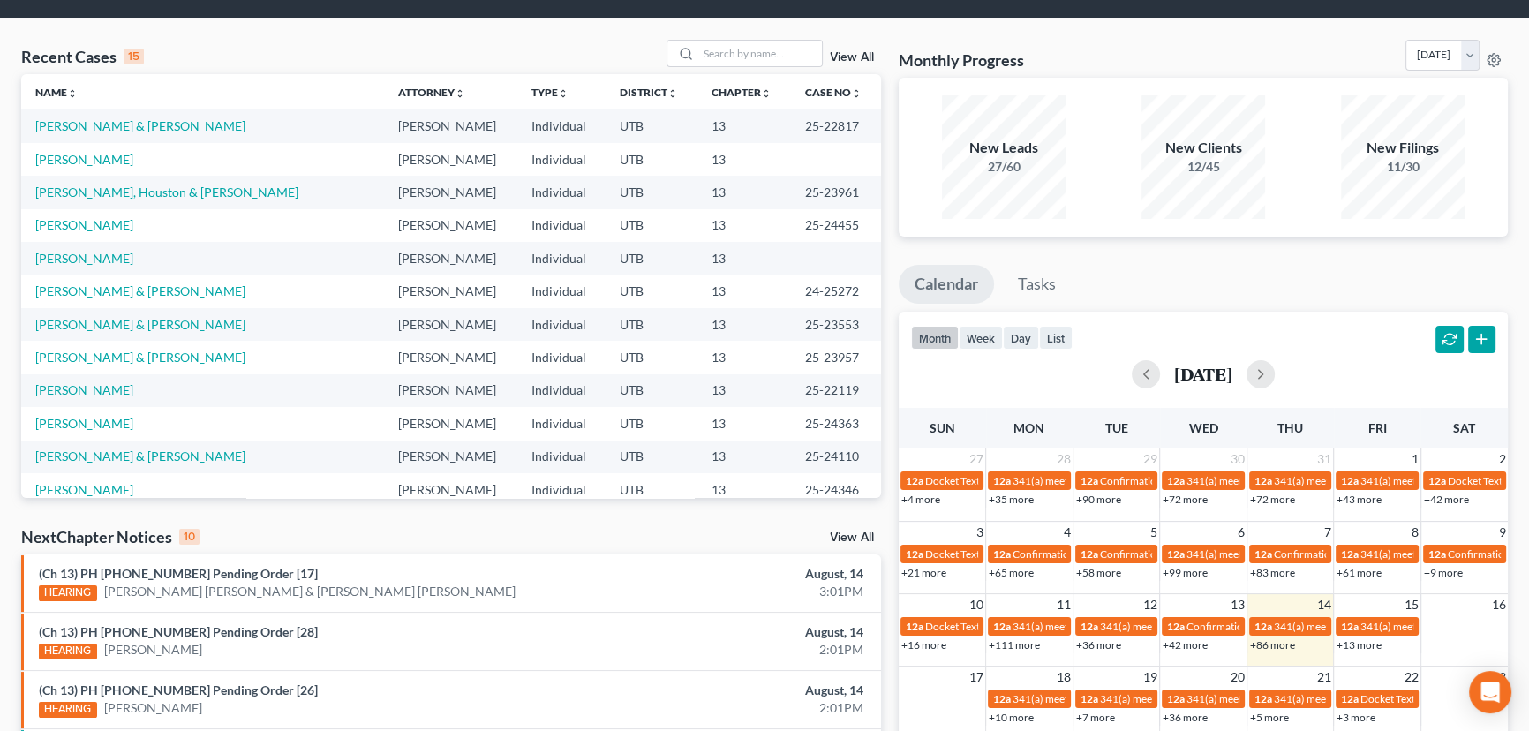
scroll to position [0, 0]
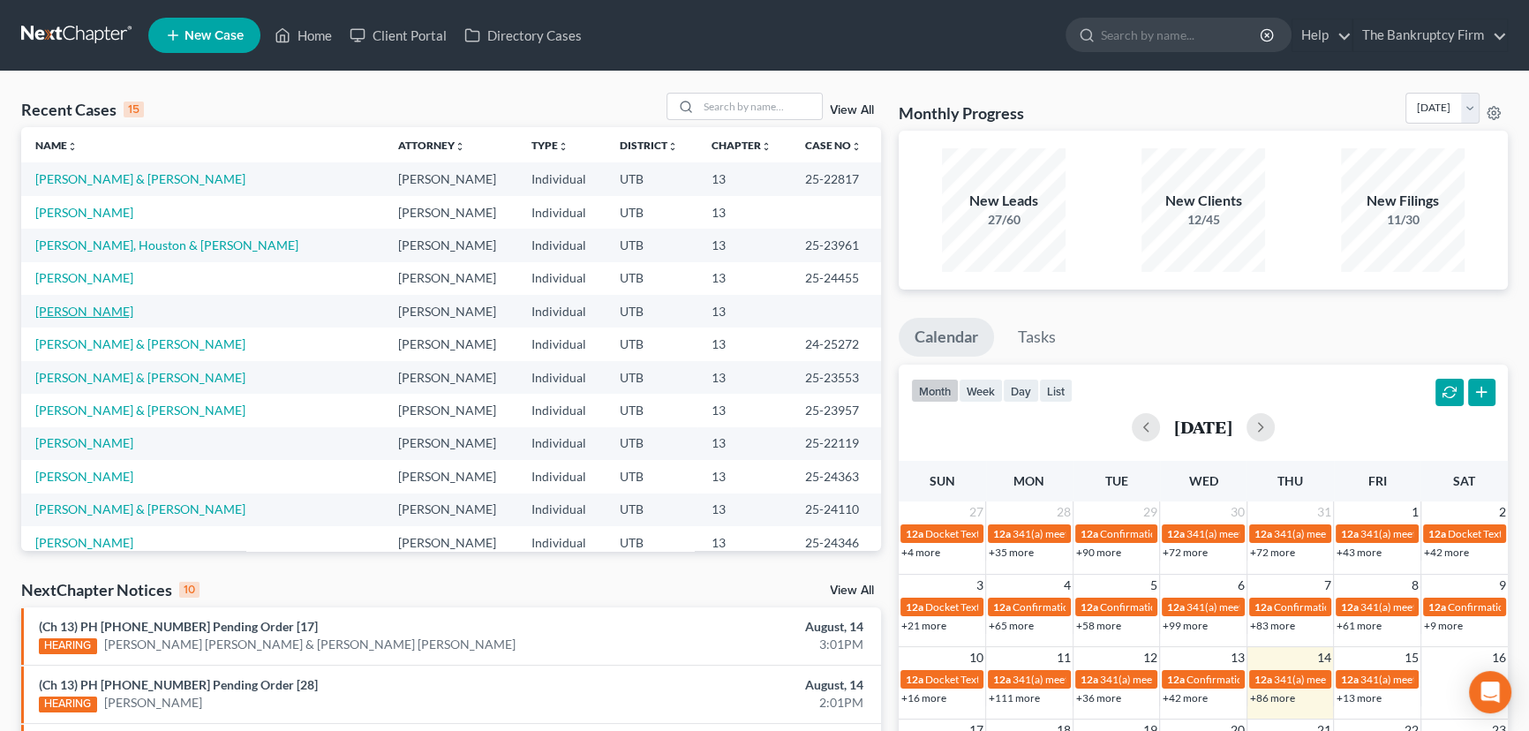
click at [76, 312] on link "[PERSON_NAME]" at bounding box center [84, 311] width 98 height 15
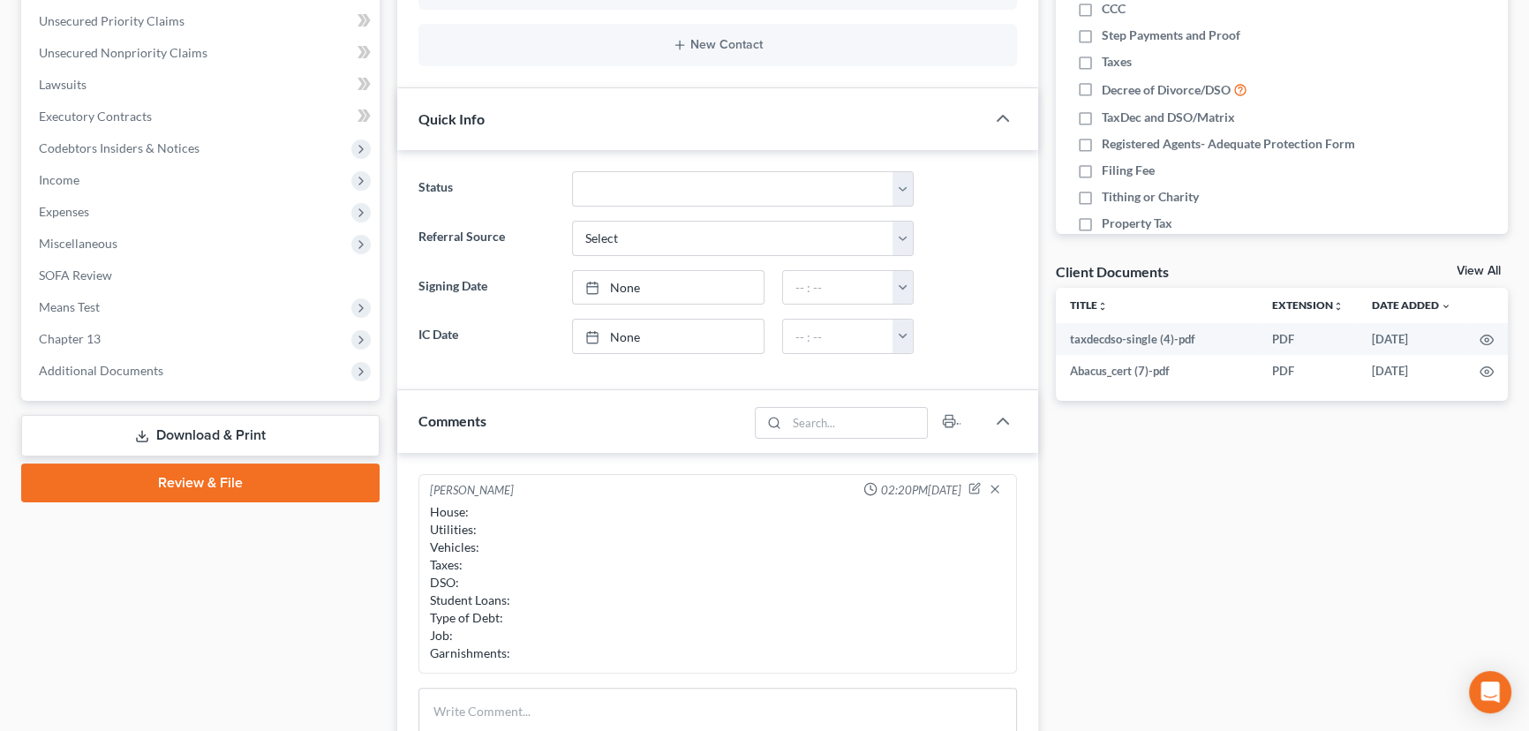
click at [182, 435] on link "Download & Print" at bounding box center [200, 435] width 358 height 41
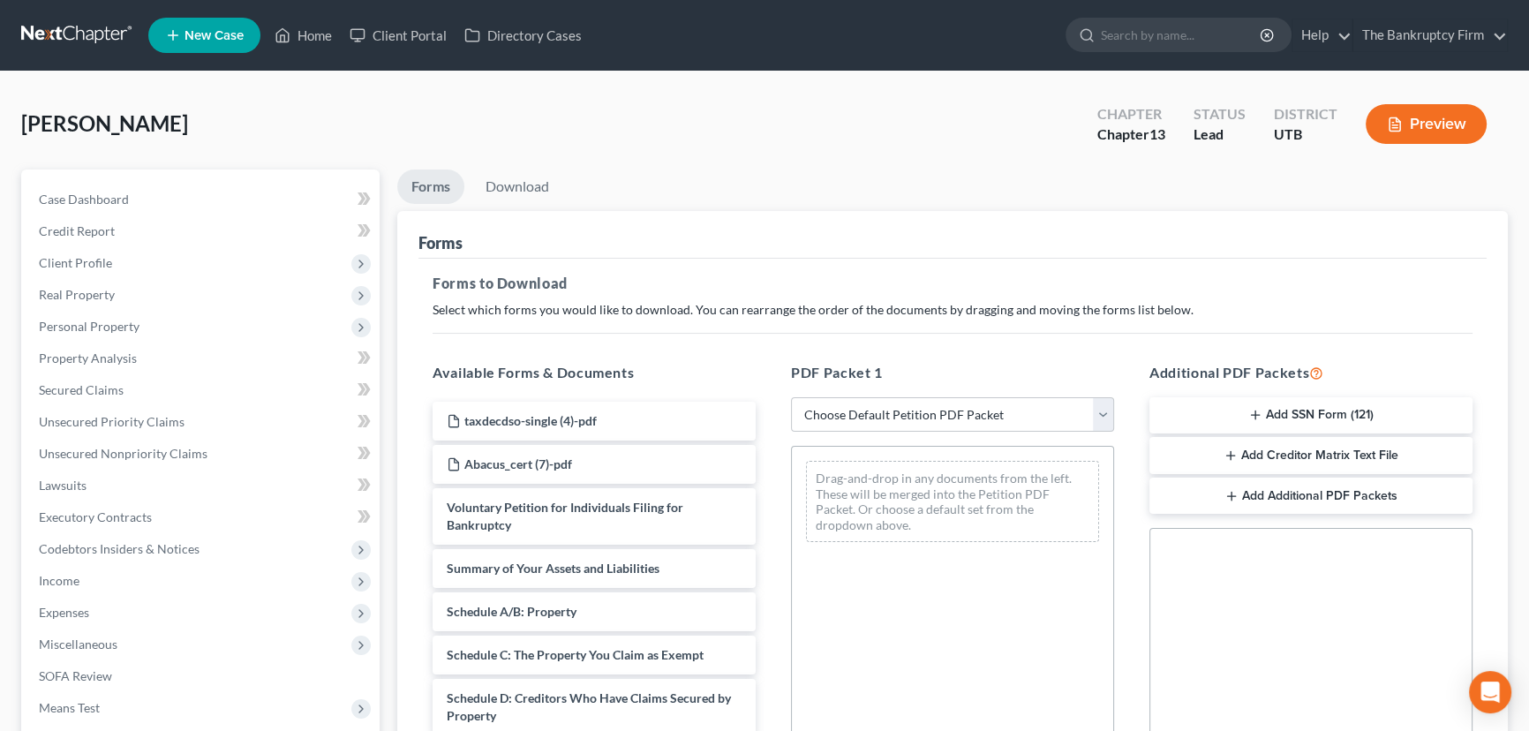
click at [1269, 407] on button "Add SSN Form (121)" at bounding box center [1310, 415] width 323 height 37
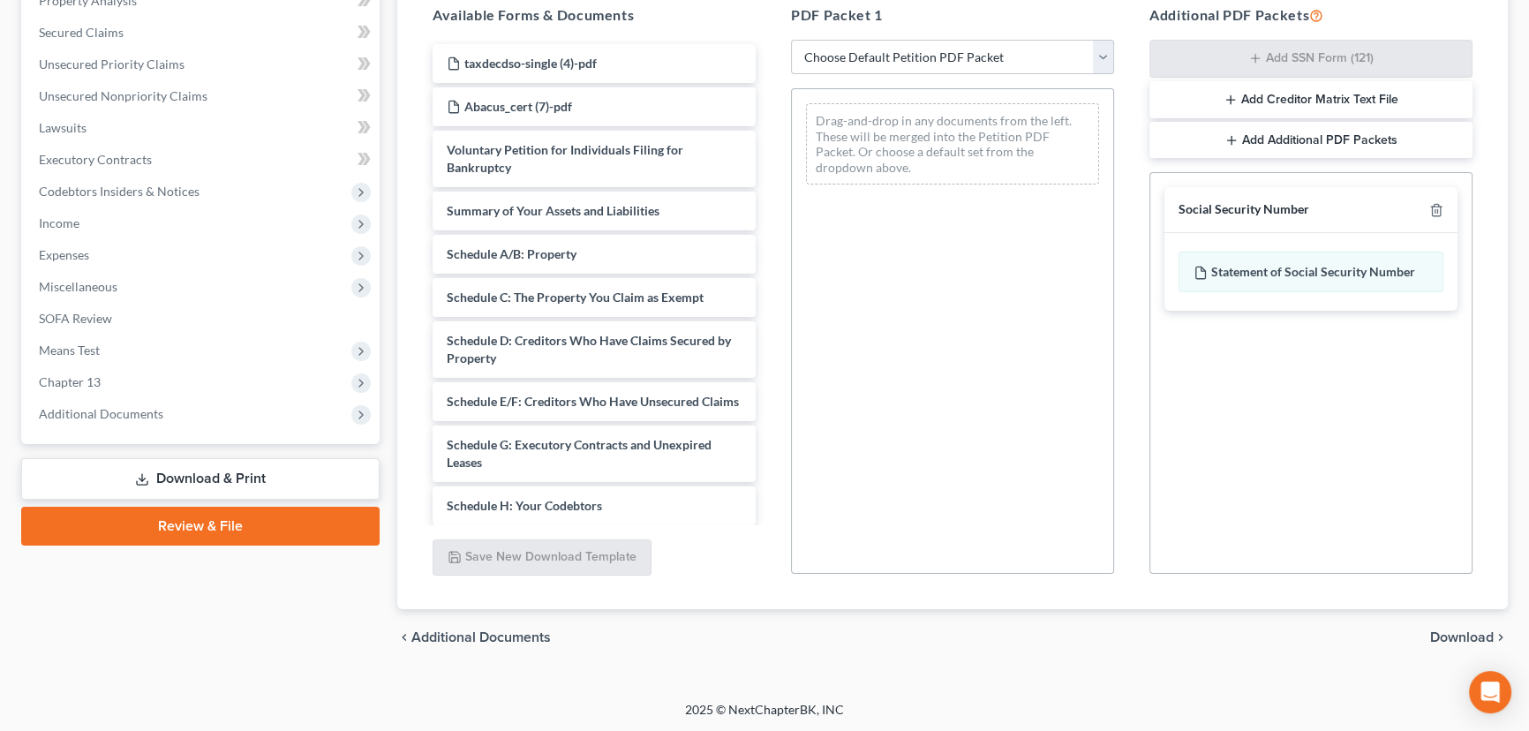
click at [1441, 635] on span "Download" at bounding box center [1462, 637] width 64 height 14
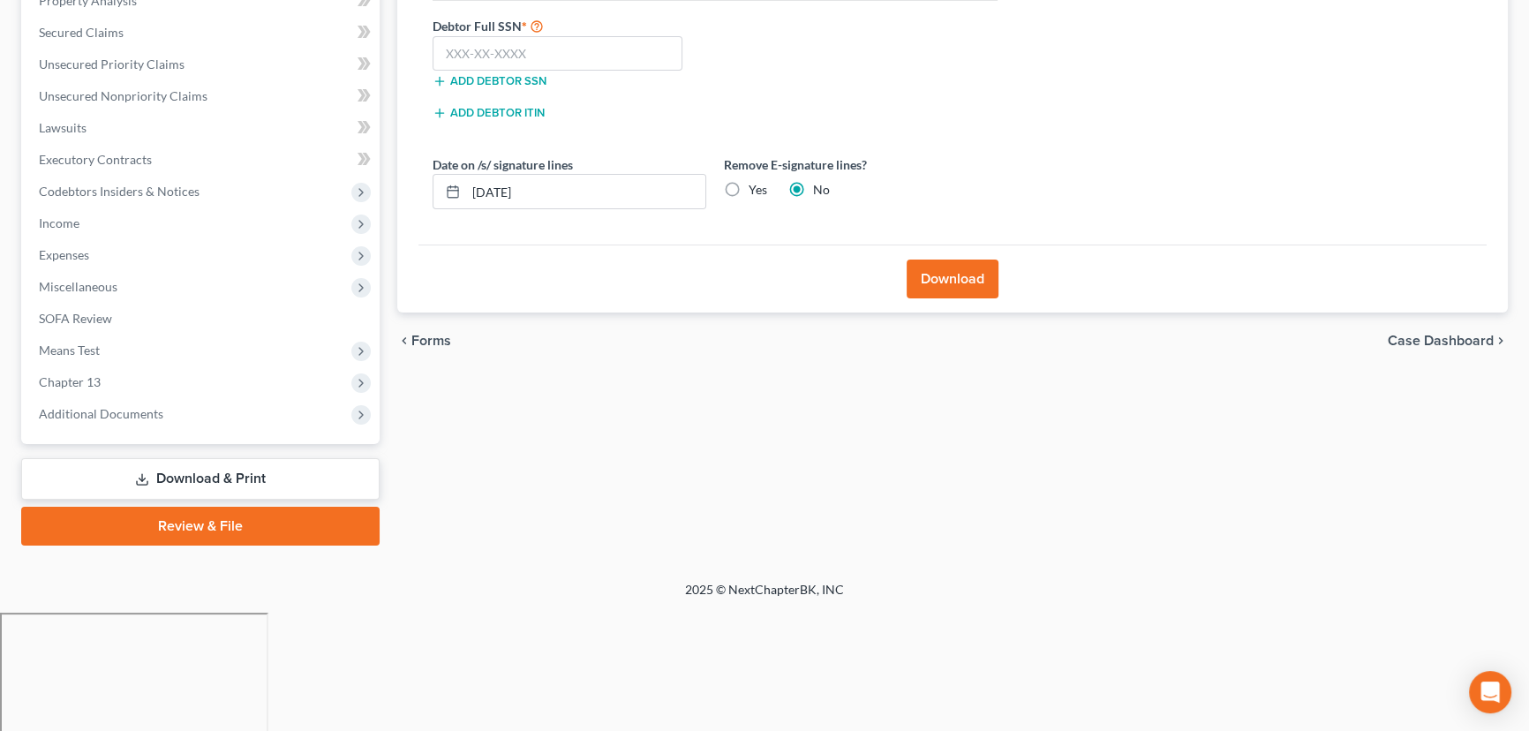
scroll to position [237, 0]
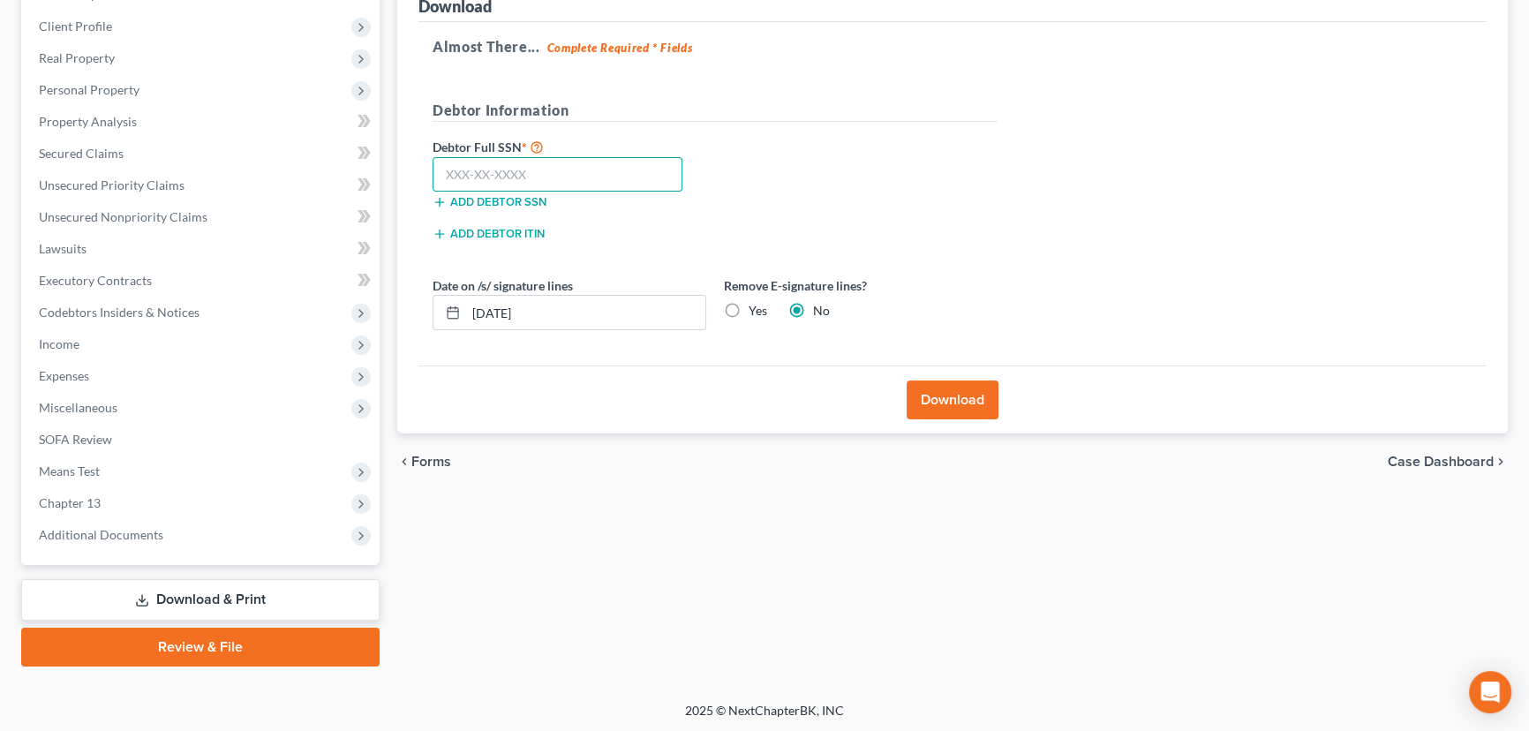
click at [493, 171] on input "text" at bounding box center [557, 174] width 250 height 35
paste input "528-33-9352"
type input "528-33-9352"
click at [950, 393] on button "Download" at bounding box center [952, 399] width 92 height 39
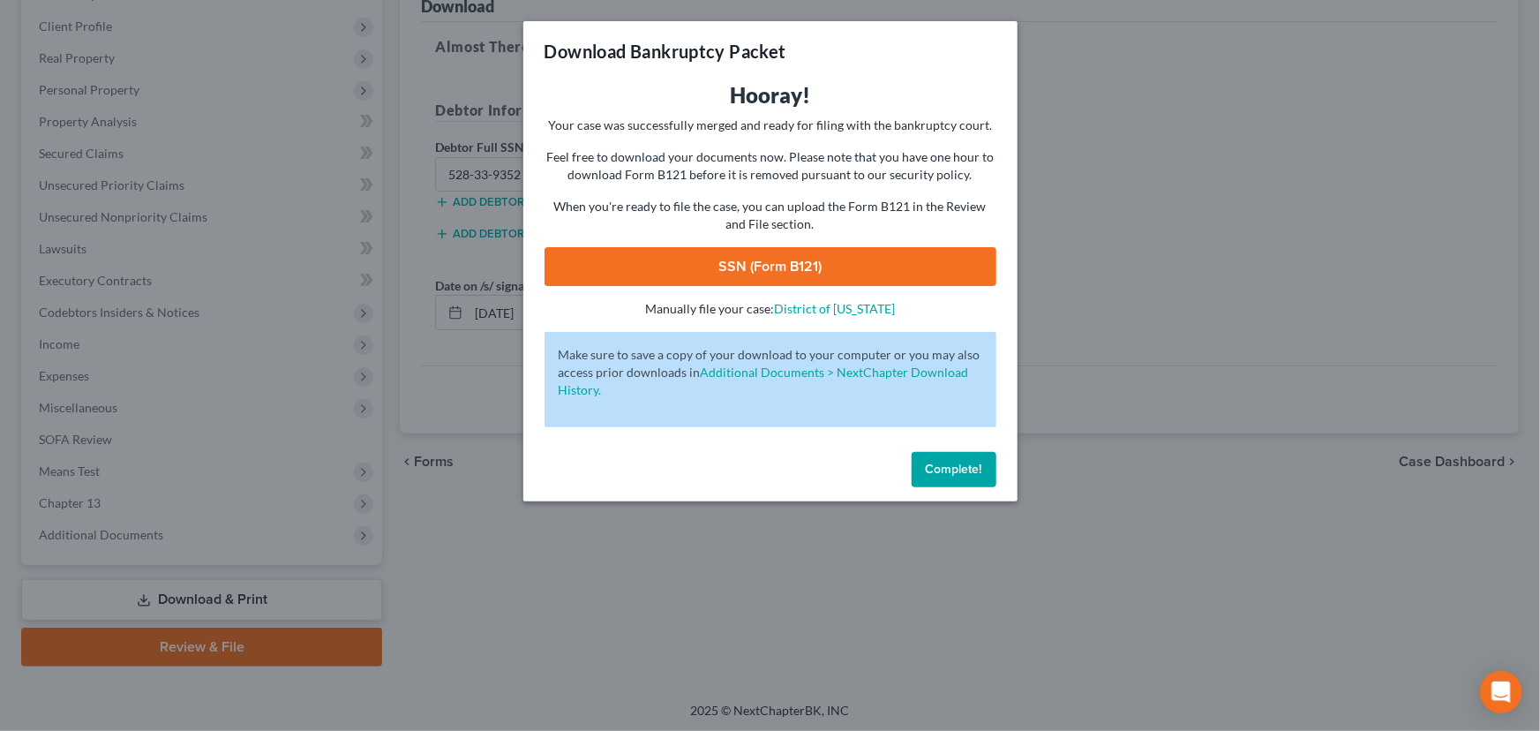
click at [761, 265] on link "SSN (Form B121)" at bounding box center [771, 266] width 452 height 39
click at [971, 464] on span "Complete!" at bounding box center [954, 469] width 56 height 15
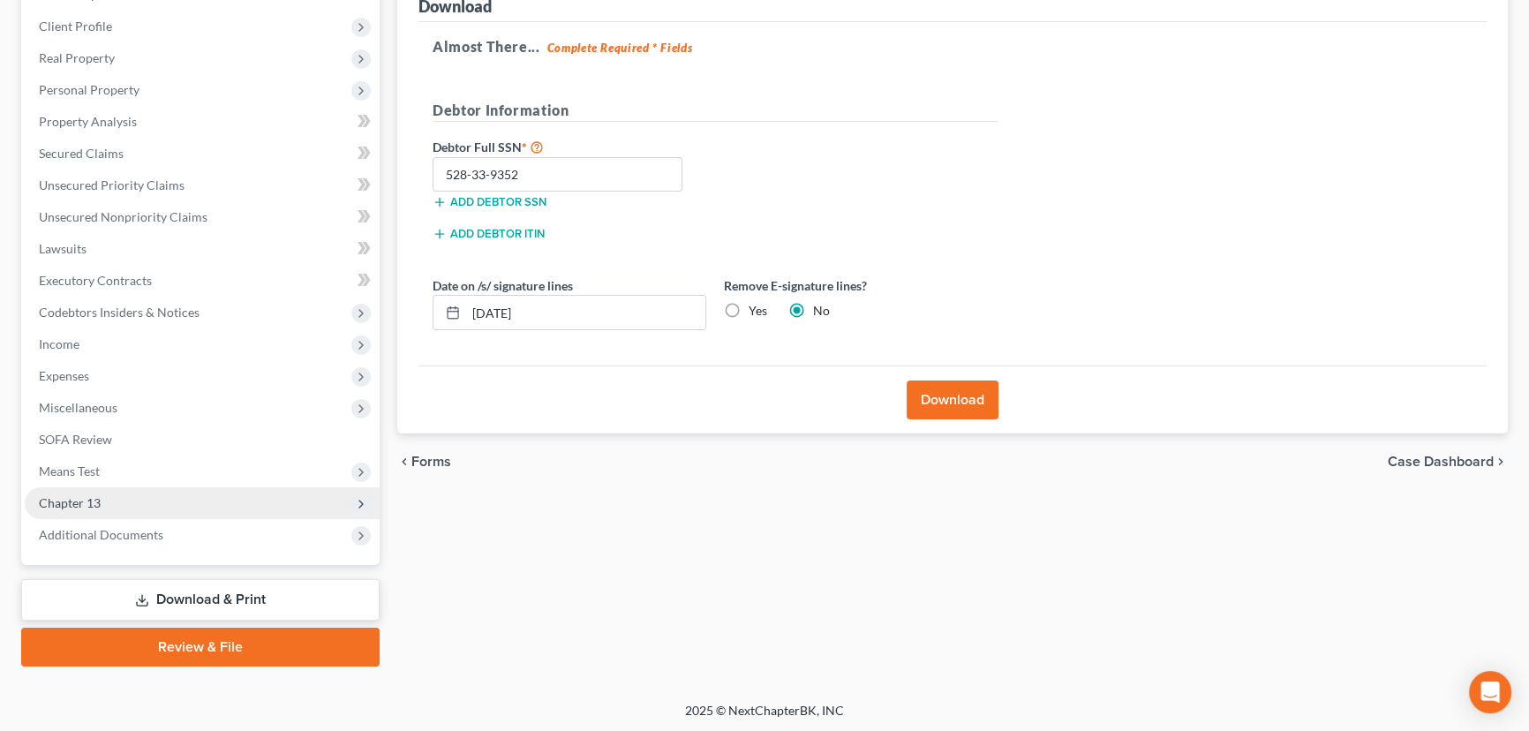
click at [101, 501] on span "Chapter 13" at bounding box center [202, 503] width 355 height 32
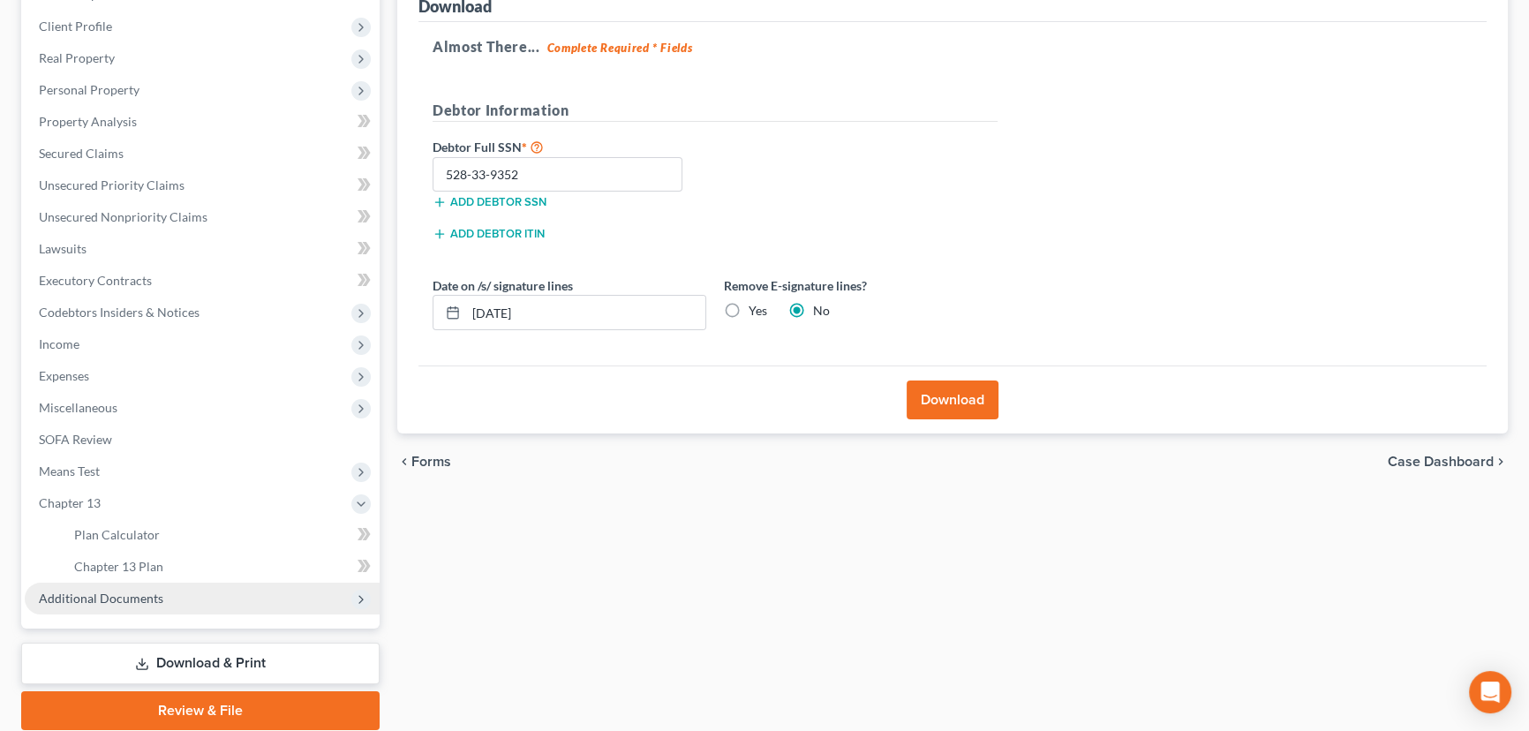
click at [126, 593] on span "Additional Documents" at bounding box center [101, 597] width 124 height 15
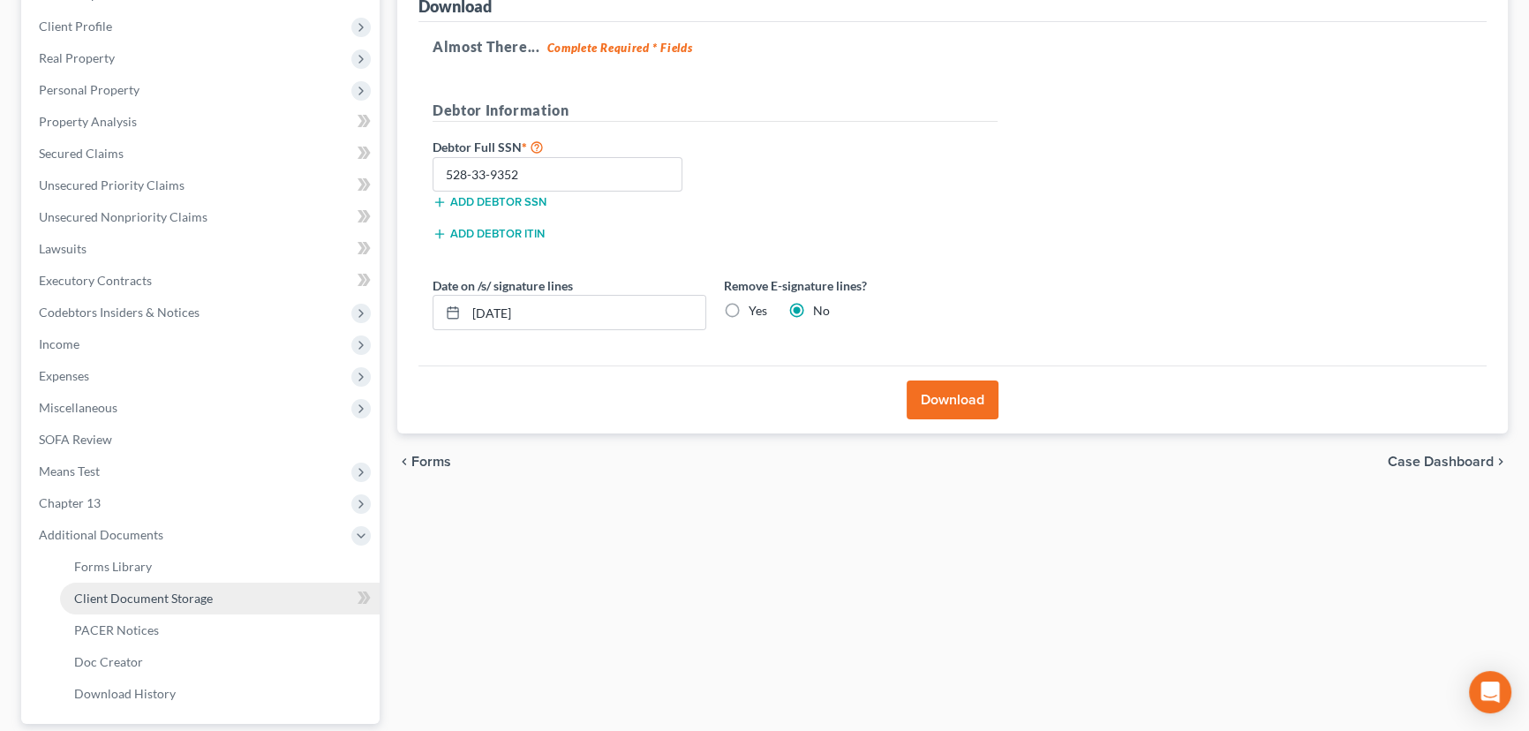
click at [157, 600] on span "Client Document Storage" at bounding box center [143, 597] width 139 height 15
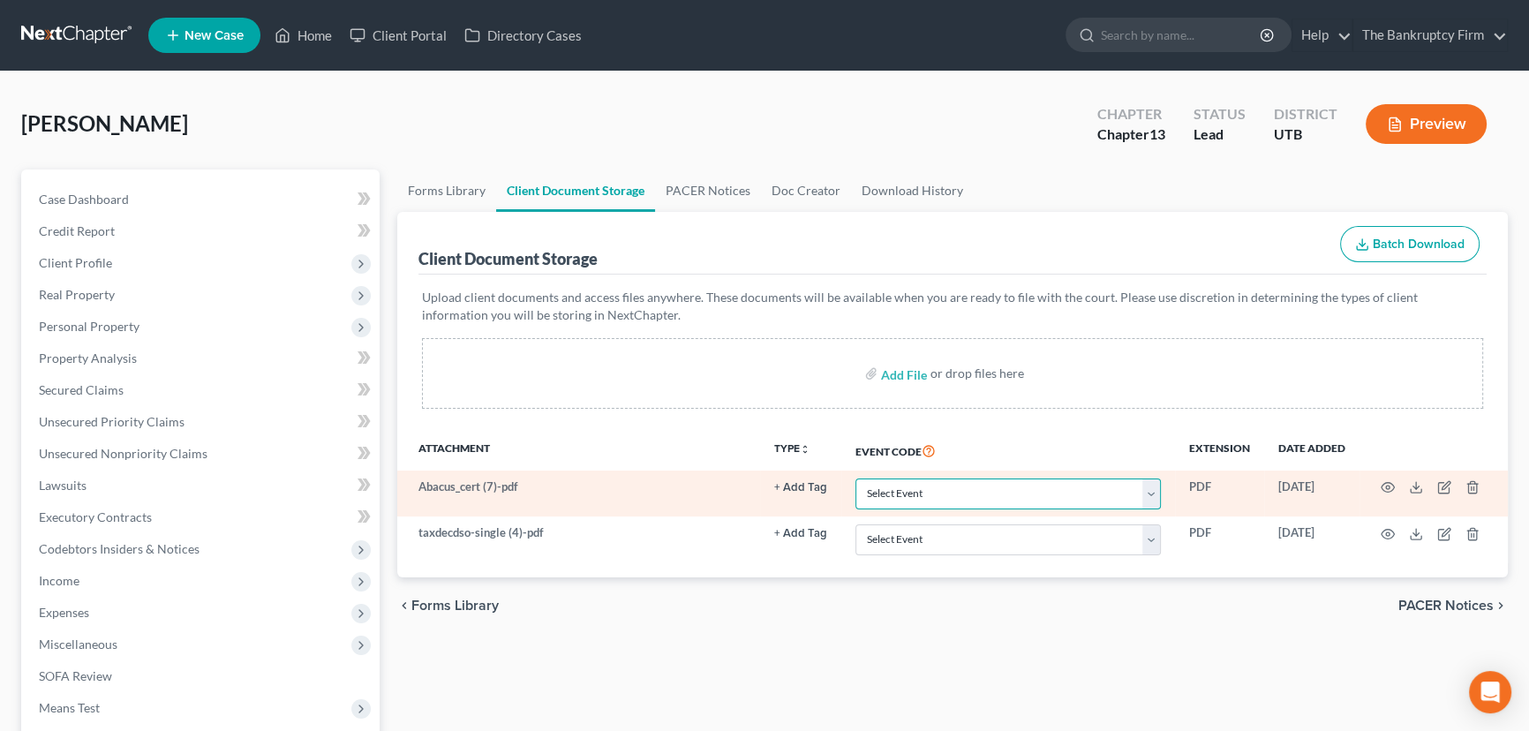
click at [913, 491] on select "Select Event Affidavit/Declaration Amended Chapter 11 Plan Amended Disclosure S…" at bounding box center [1007, 493] width 305 height 31
select select "30"
click at [855, 478] on select "Select Event Affidavit/Declaration Amended Chapter 11 Plan Amended Disclosure S…" at bounding box center [1007, 493] width 305 height 31
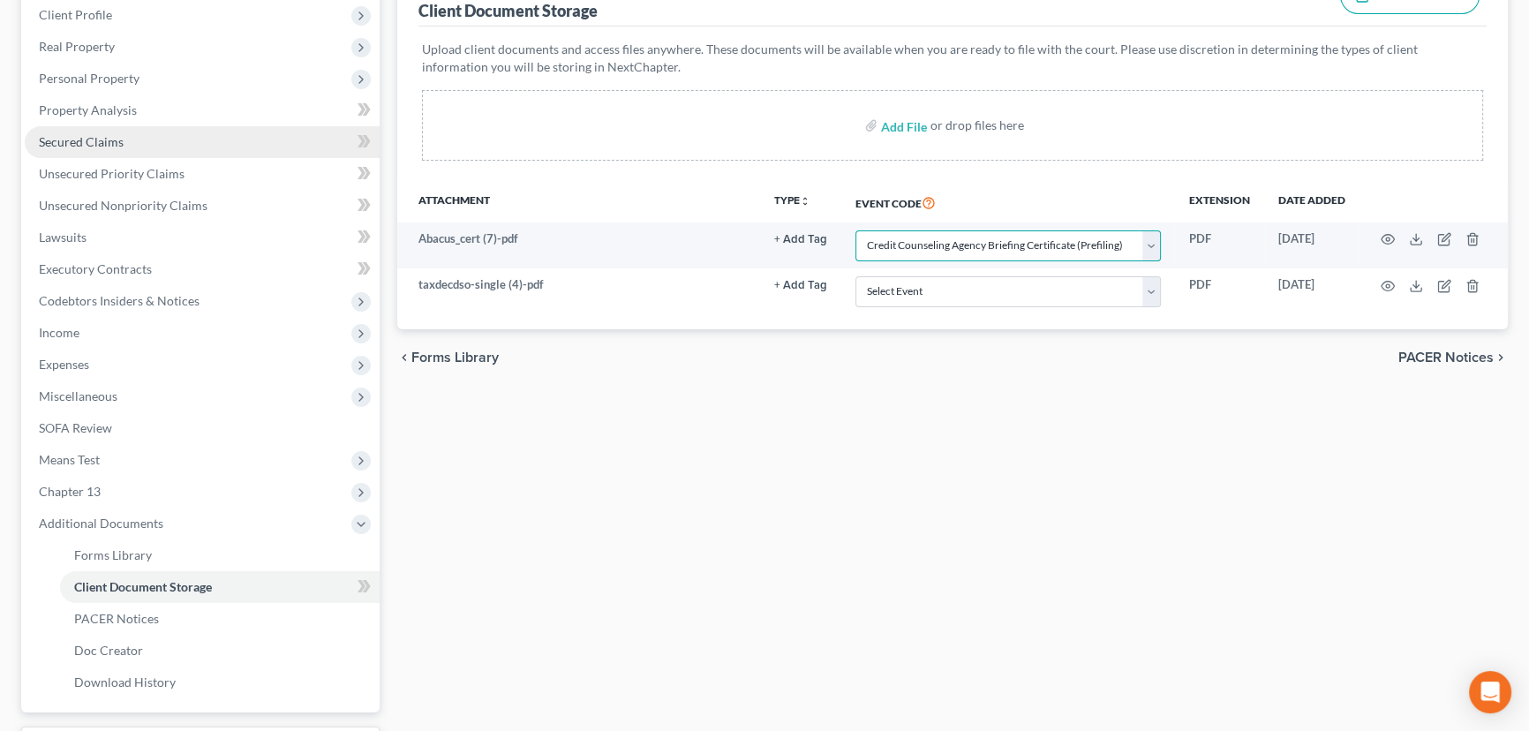
scroll to position [395, 0]
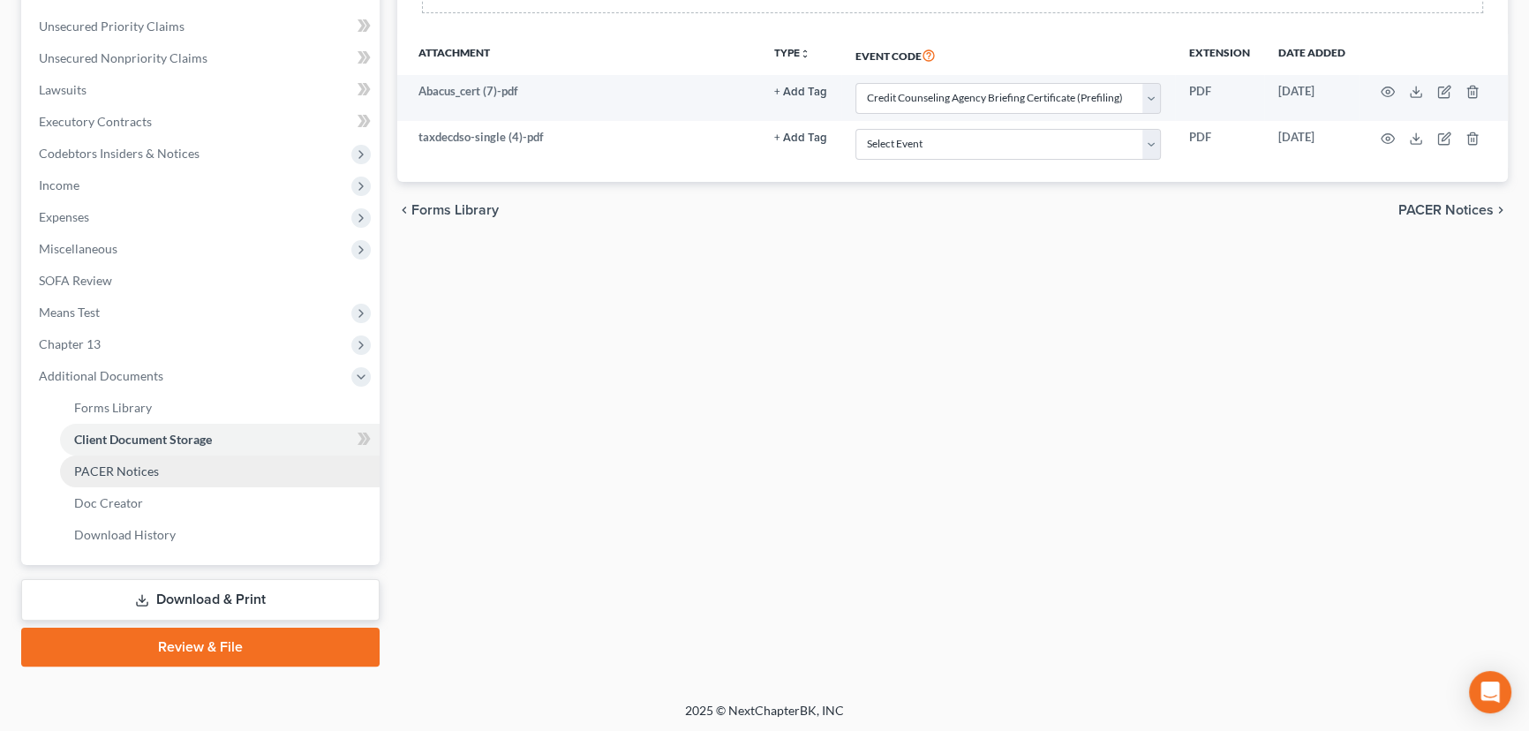
click at [108, 469] on span "PACER Notices" at bounding box center [116, 470] width 85 height 15
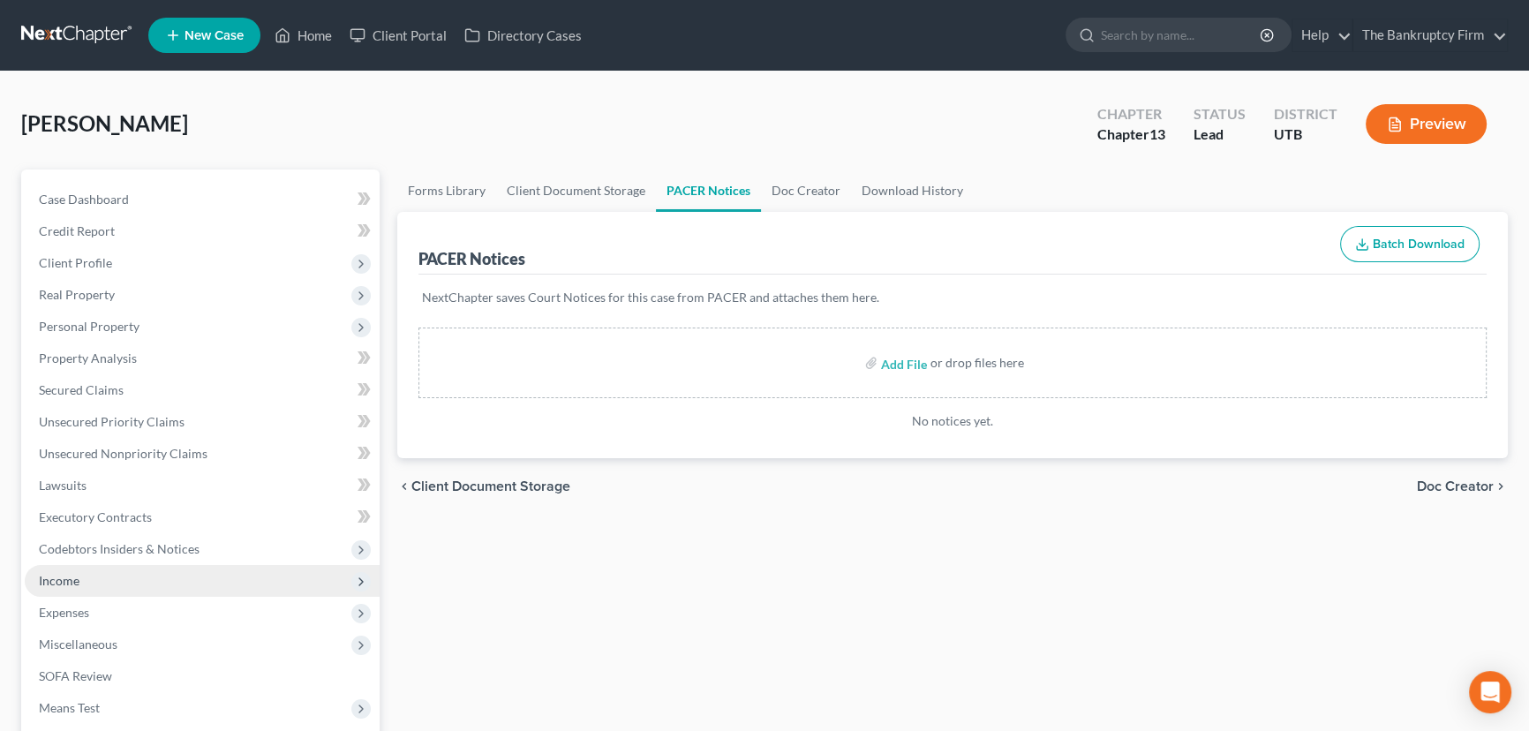
click at [64, 579] on span "Income" at bounding box center [59, 580] width 41 height 15
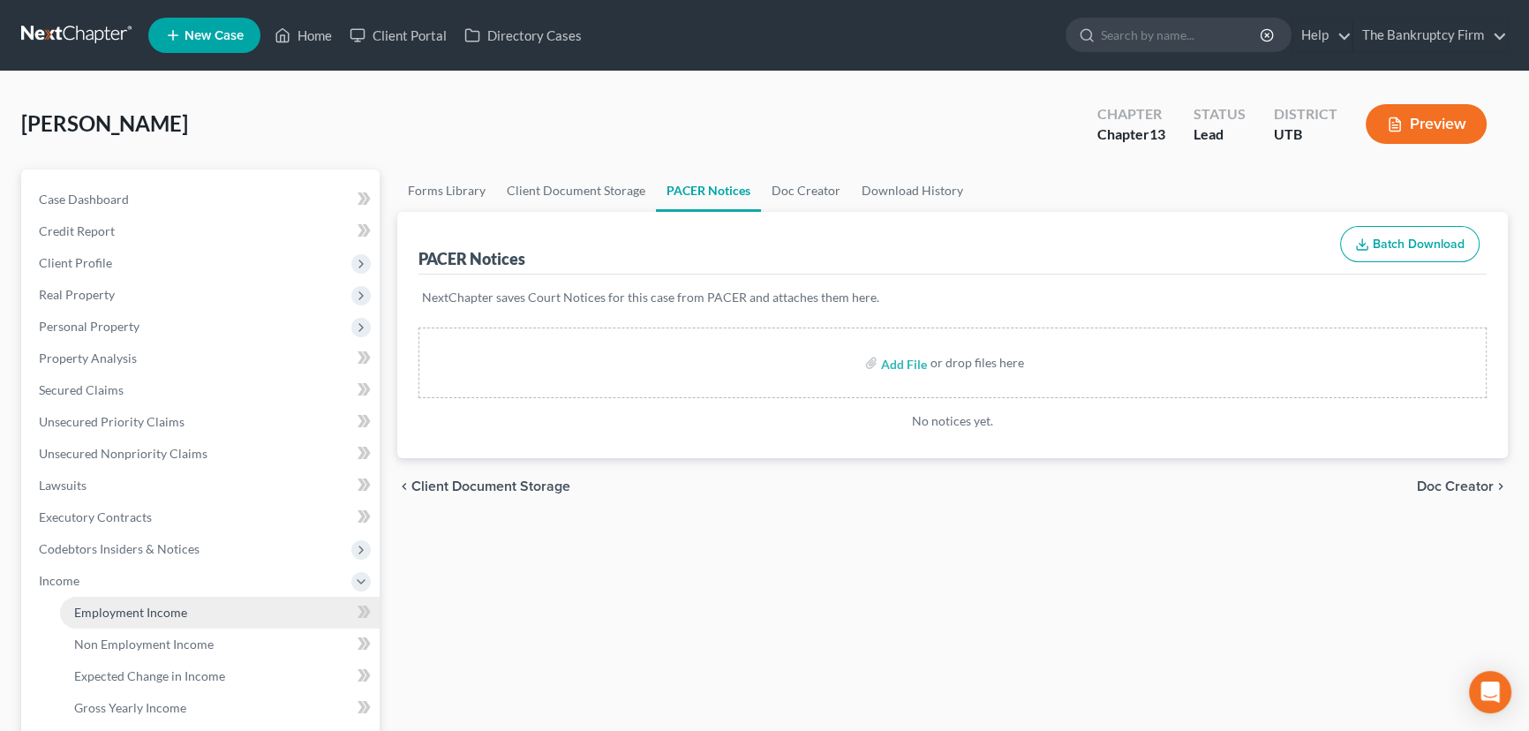
click at [135, 608] on span "Employment Income" at bounding box center [130, 612] width 113 height 15
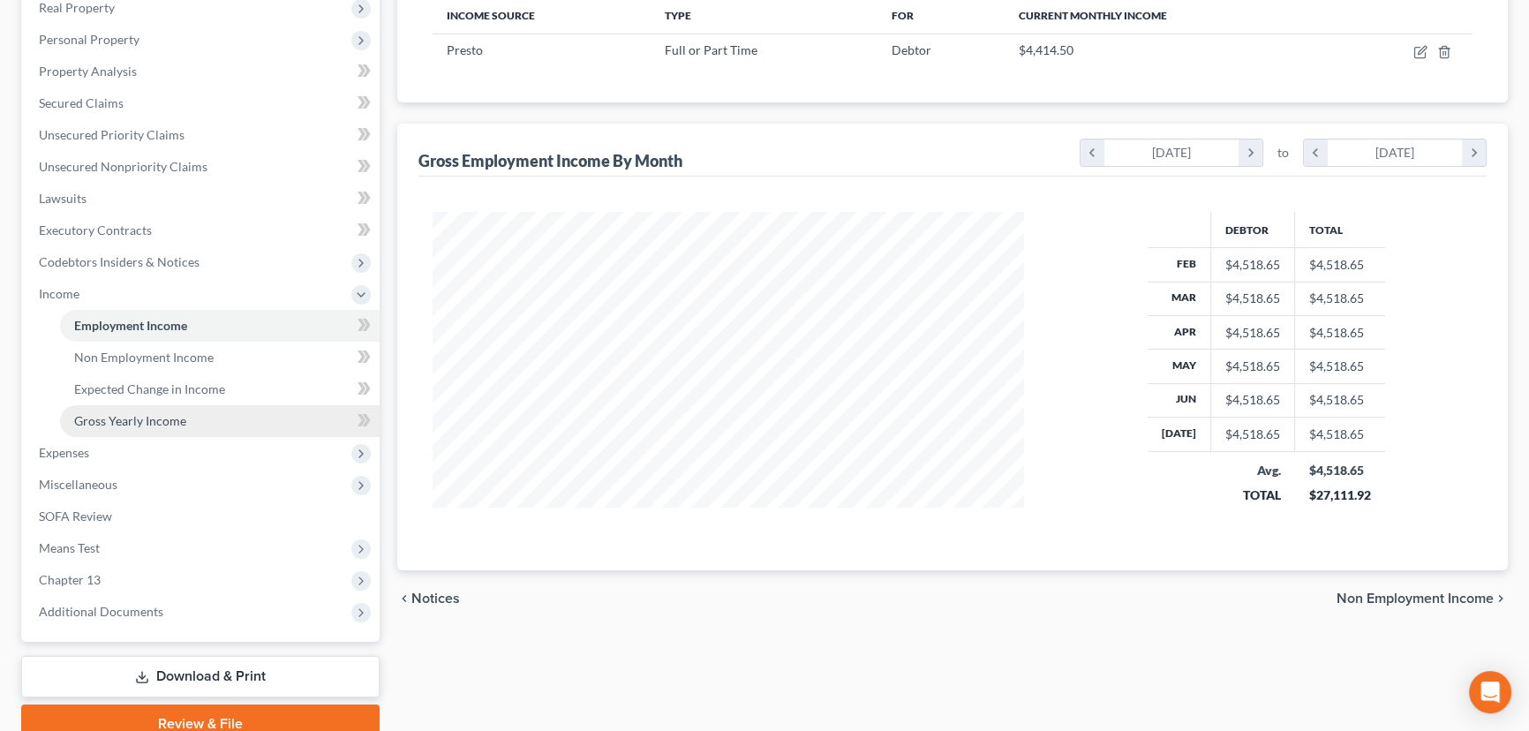
scroll to position [320, 0]
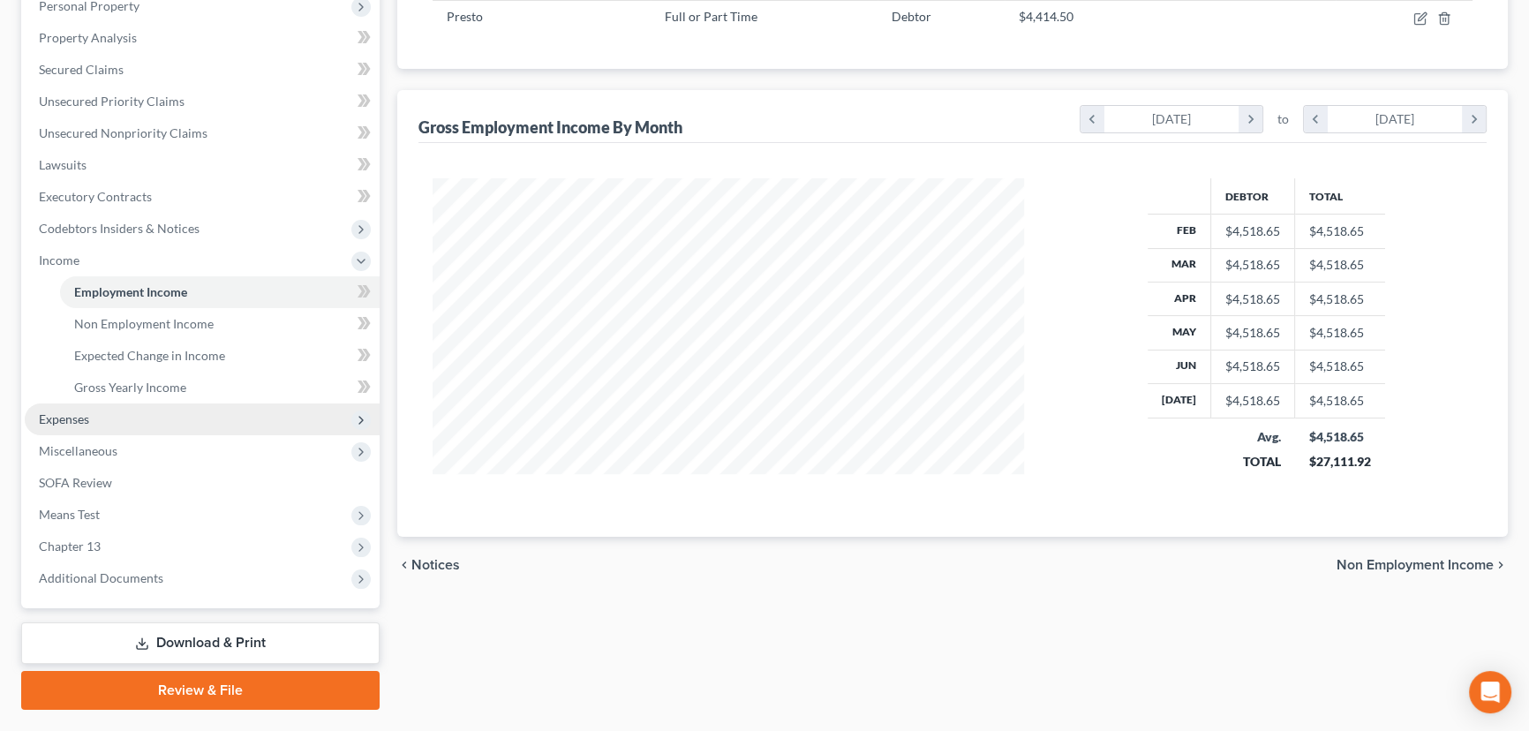
click at [79, 420] on span "Expenses" at bounding box center [64, 418] width 50 height 15
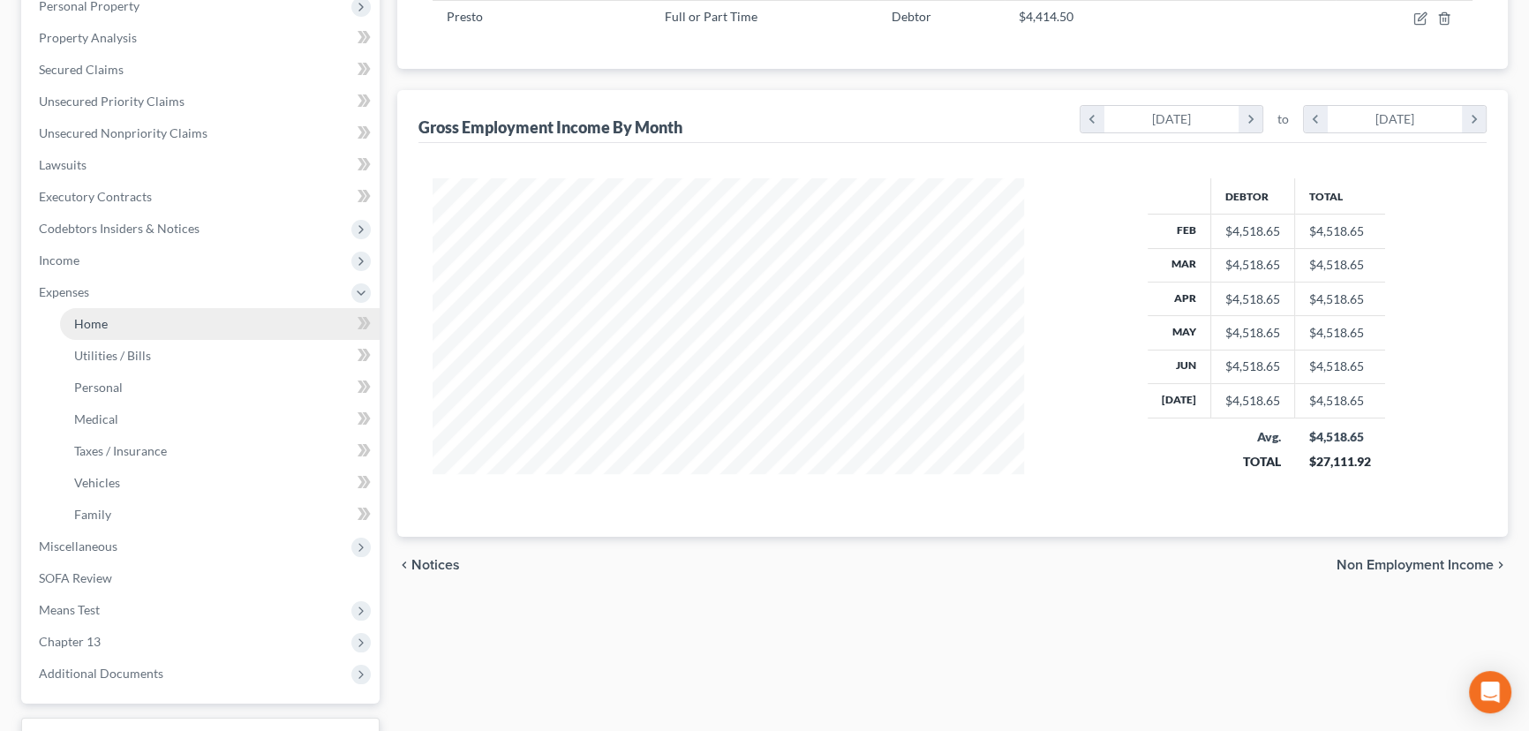
click at [85, 316] on span "Home" at bounding box center [91, 323] width 34 height 15
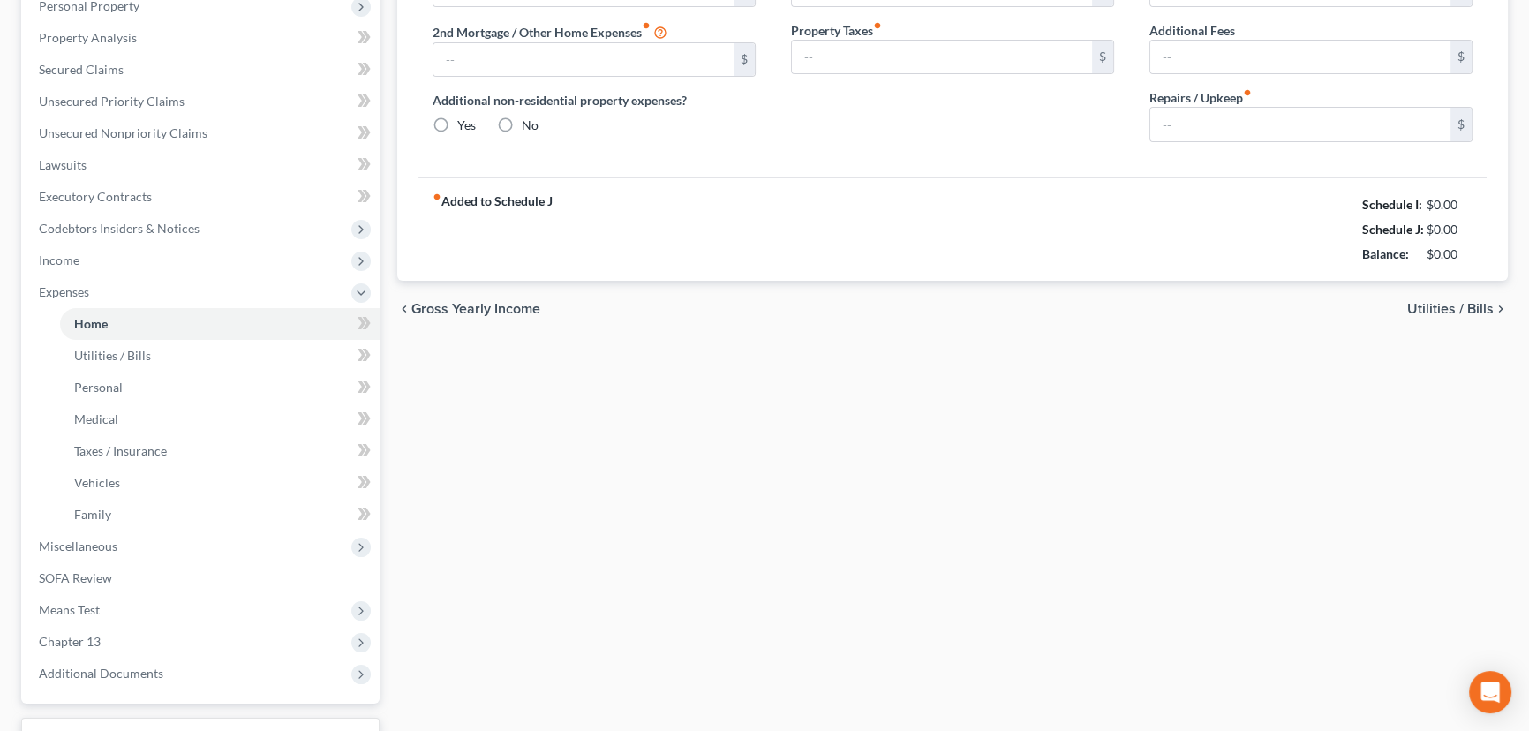
scroll to position [214, 0]
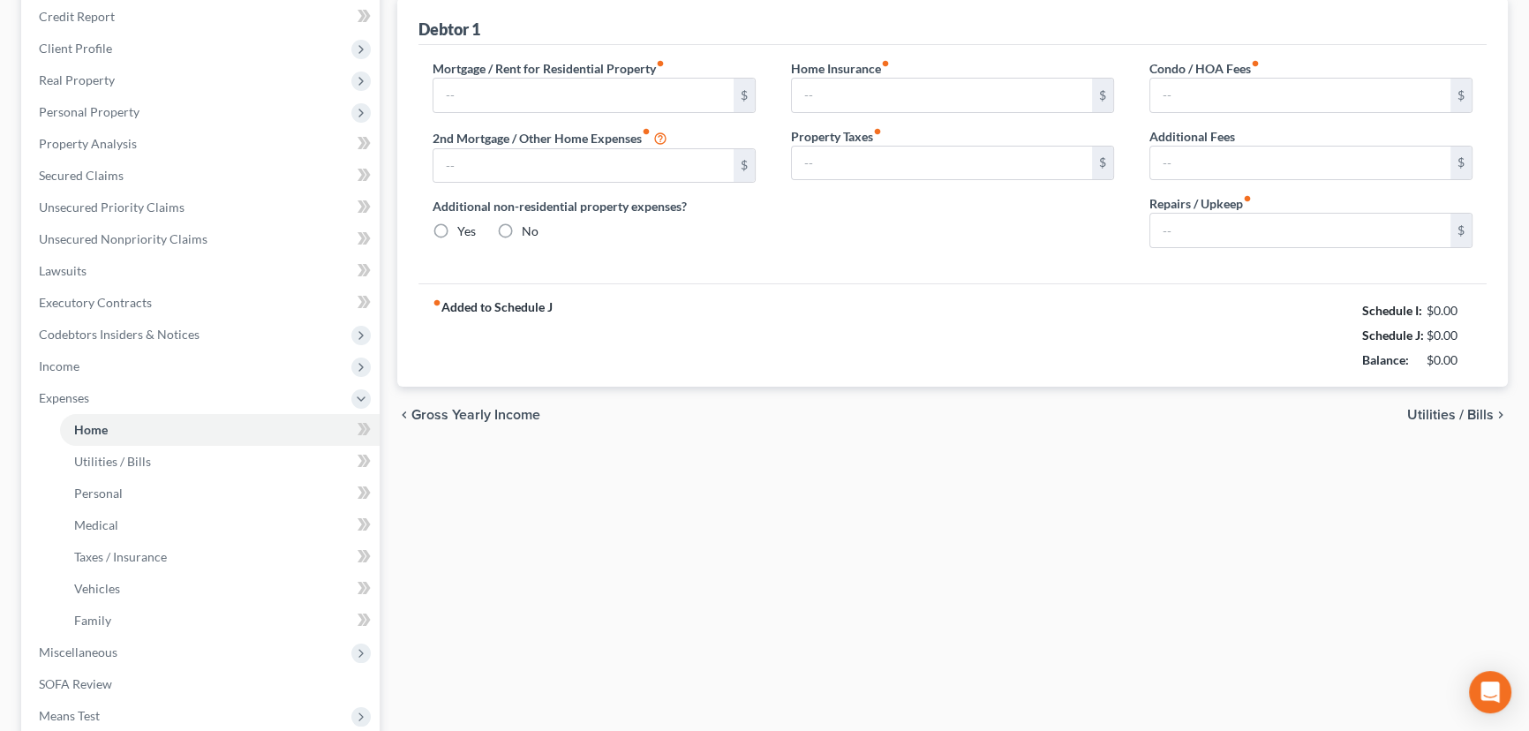
type input "1,510.00"
type input "0.00"
radio input "true"
type input "12.00"
type input "0.00"
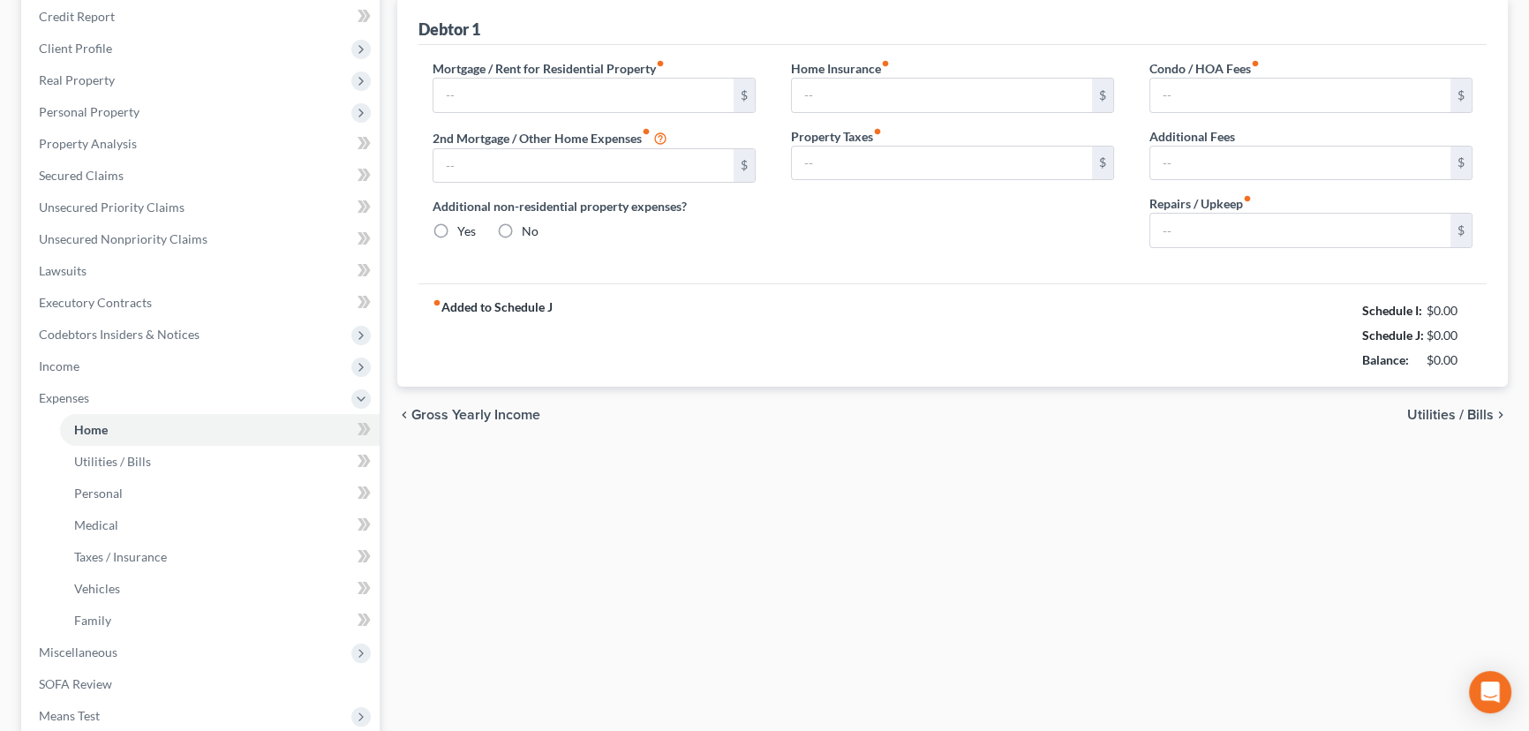
type input "0.00"
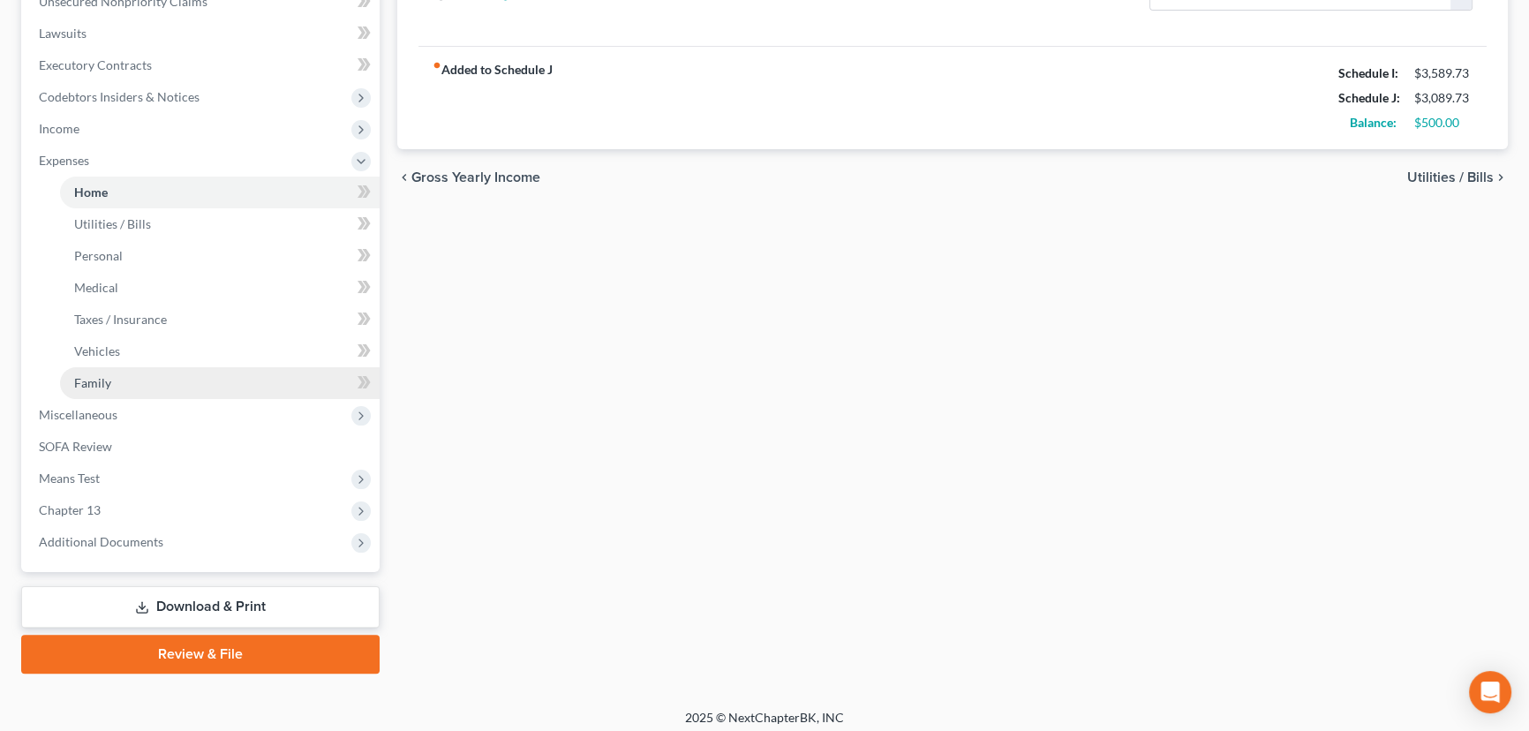
scroll to position [459, 0]
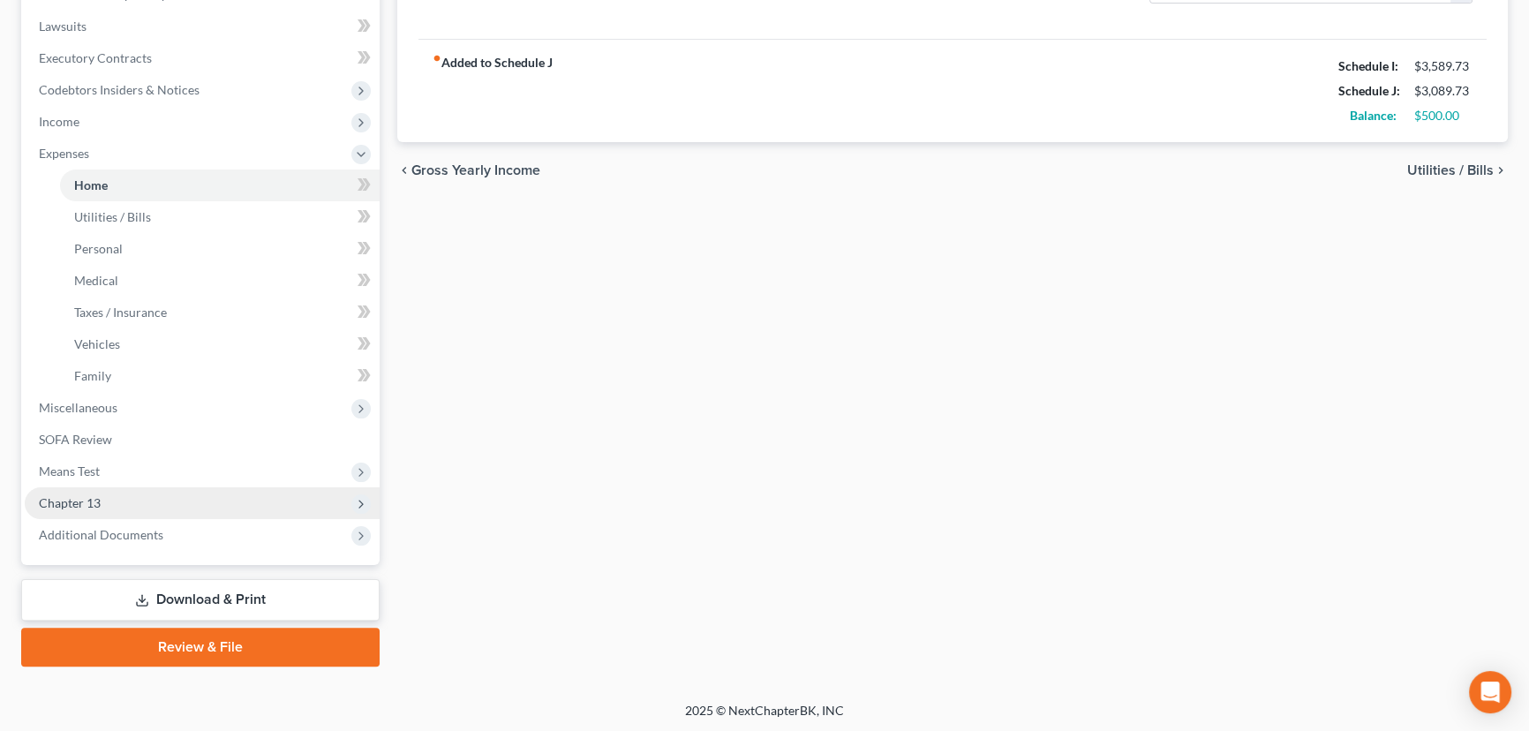
click at [95, 495] on span "Chapter 13" at bounding box center [70, 502] width 62 height 15
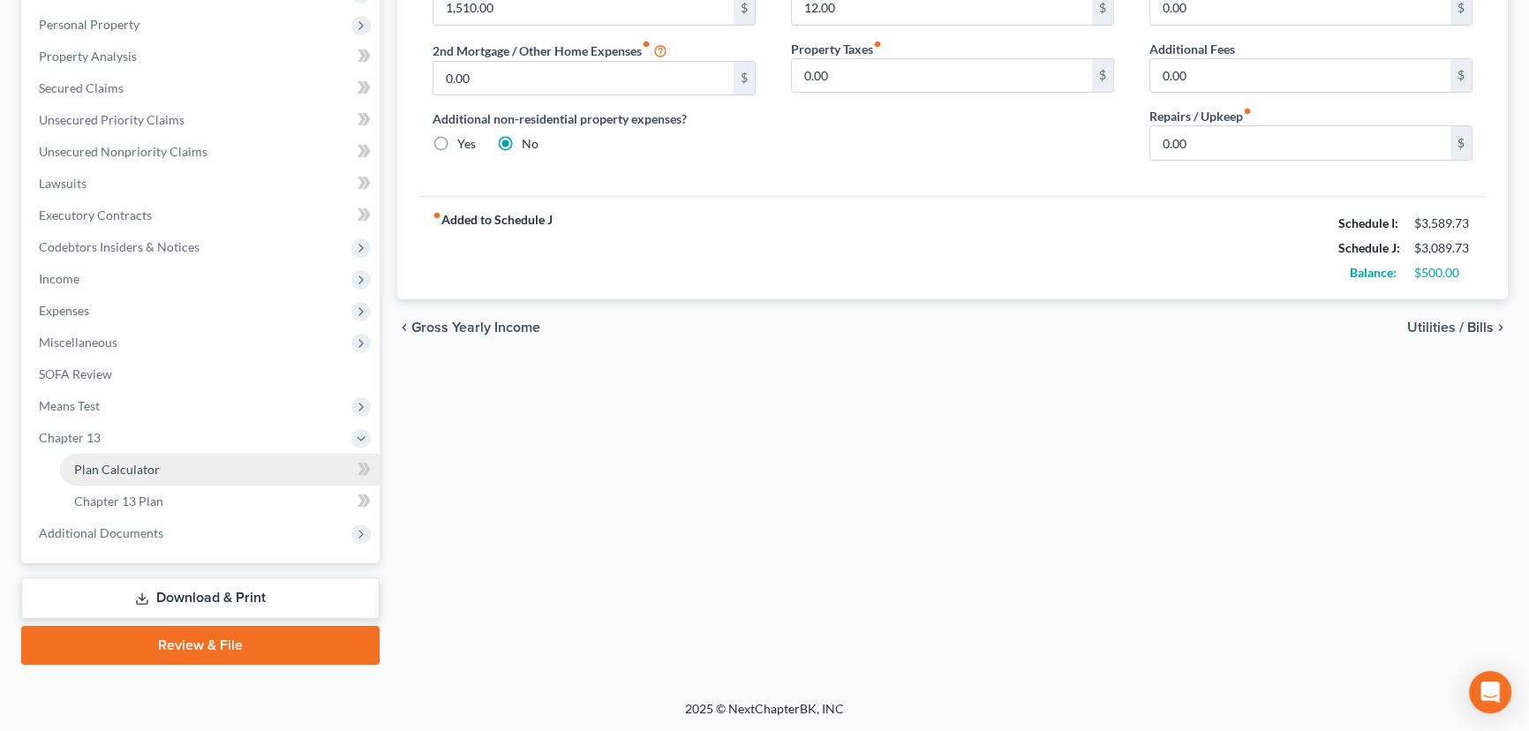
scroll to position [300, 0]
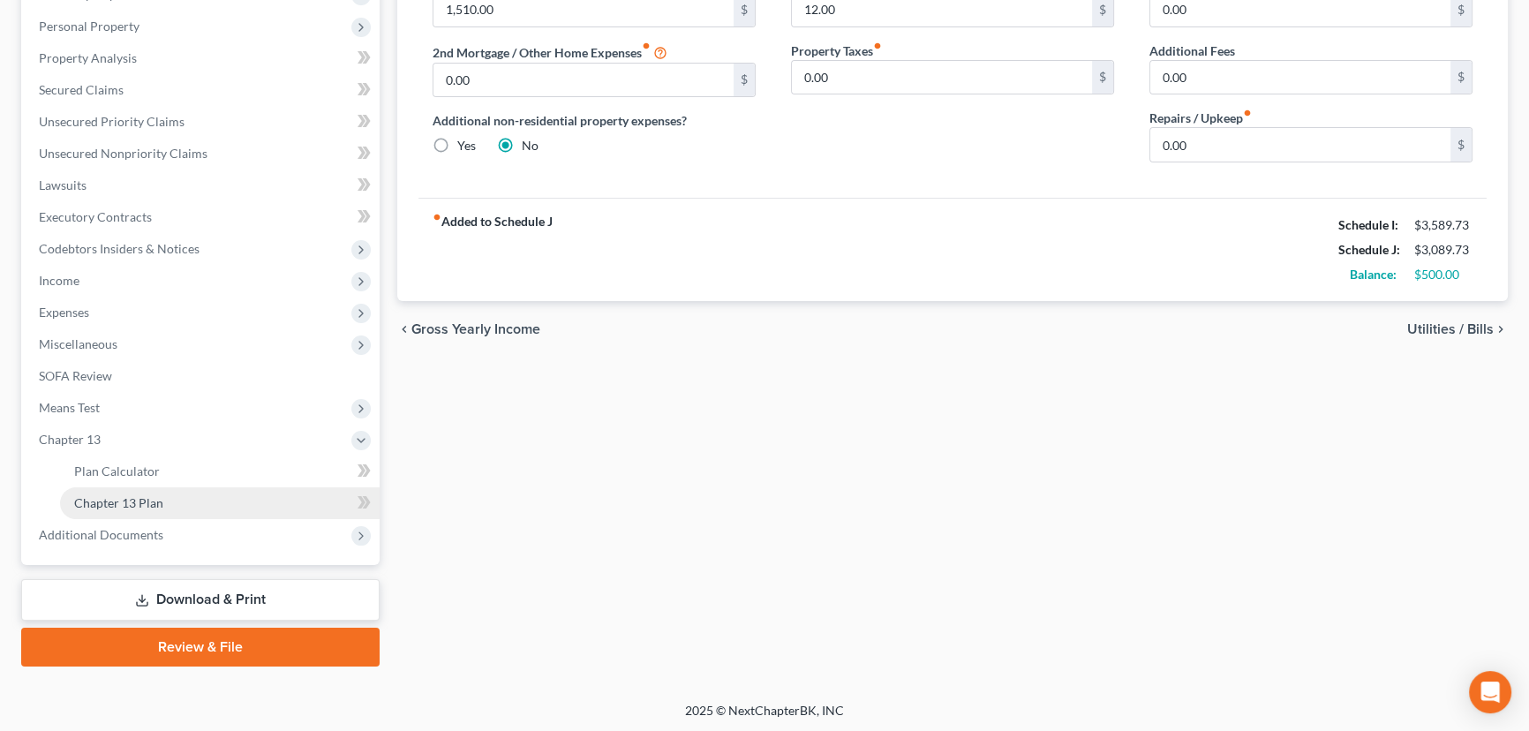
click at [117, 501] on span "Chapter 13 Plan" at bounding box center [118, 502] width 89 height 15
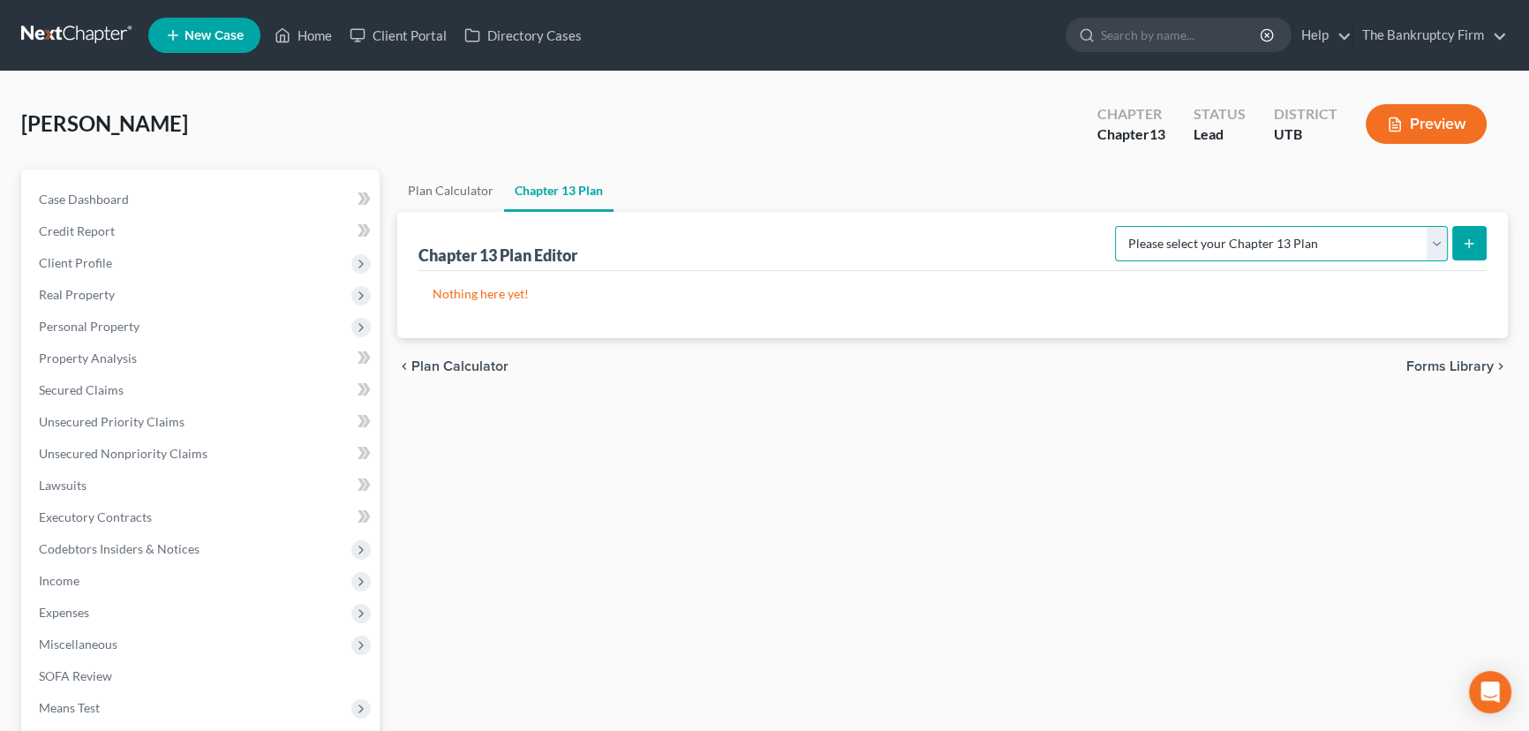
click at [1432, 244] on select "Please select your Chapter 13 Plan Chapter 13 Plan - The Bankruptcy Firm - Utah…" at bounding box center [1281, 243] width 333 height 35
select select "0"
click at [1154, 226] on select "Please select your Chapter 13 Plan Chapter 13 Plan - The Bankruptcy Firm - Utah…" at bounding box center [1281, 243] width 333 height 35
click at [1469, 239] on line "submit" at bounding box center [1469, 243] width 0 height 8
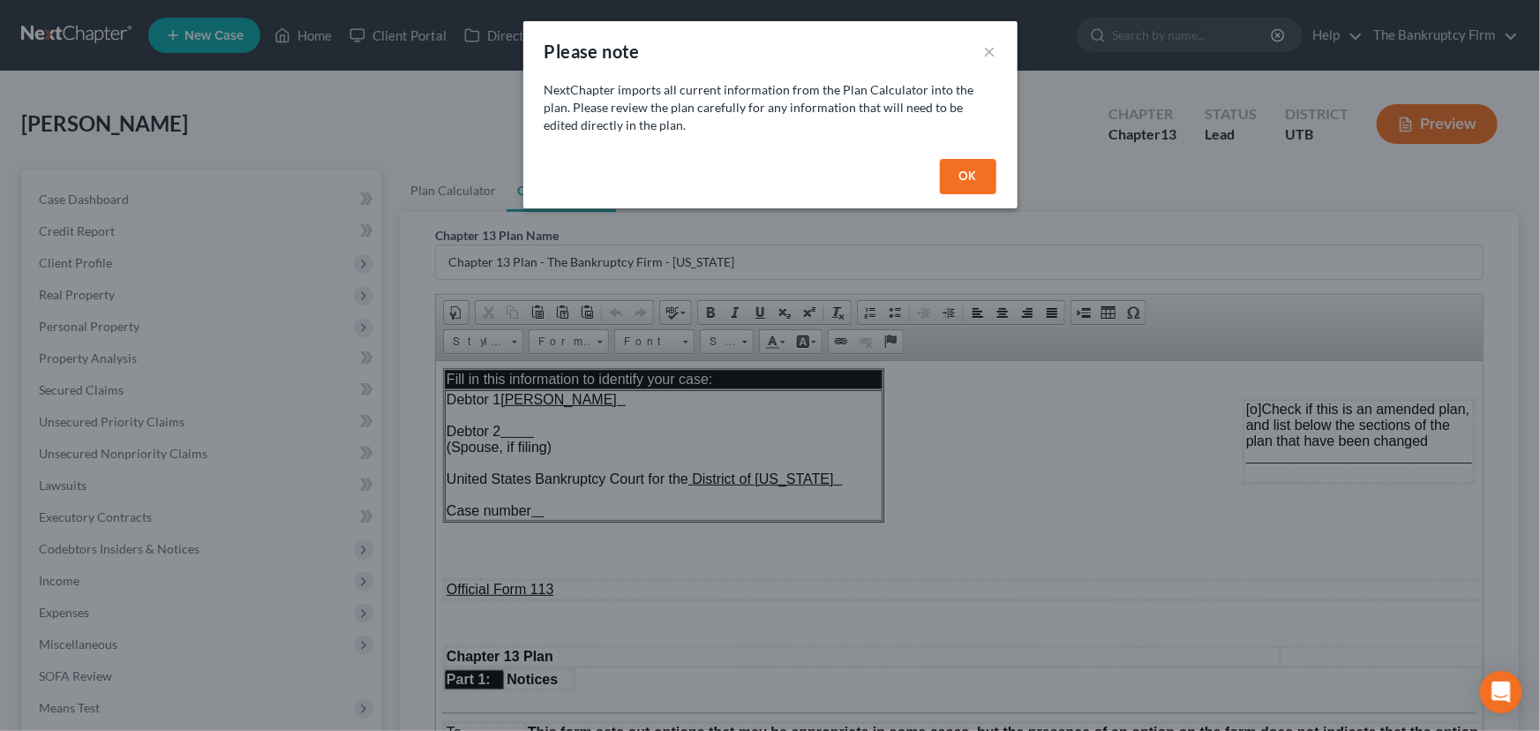
click at [959, 176] on button "OK" at bounding box center [968, 176] width 56 height 35
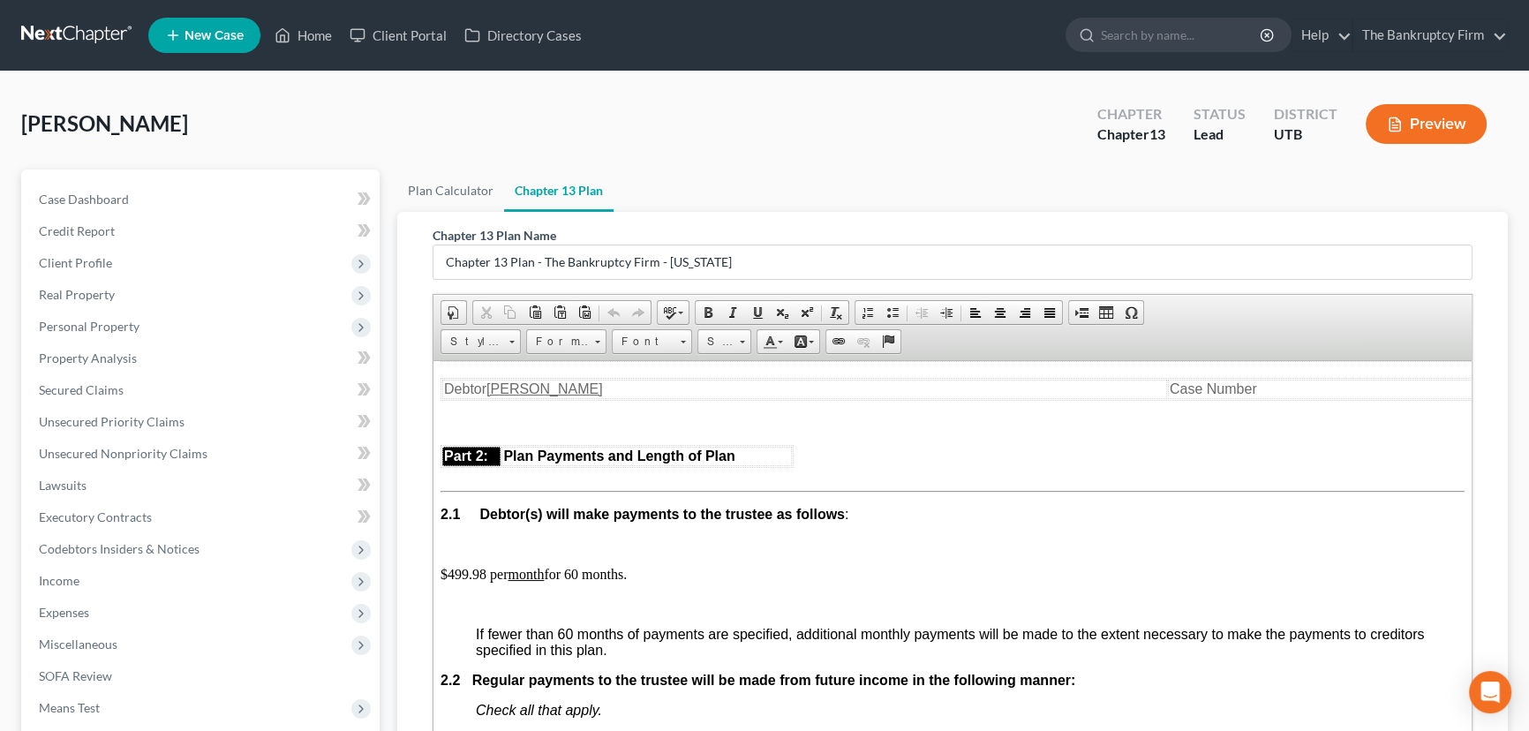
scroll to position [962, 0]
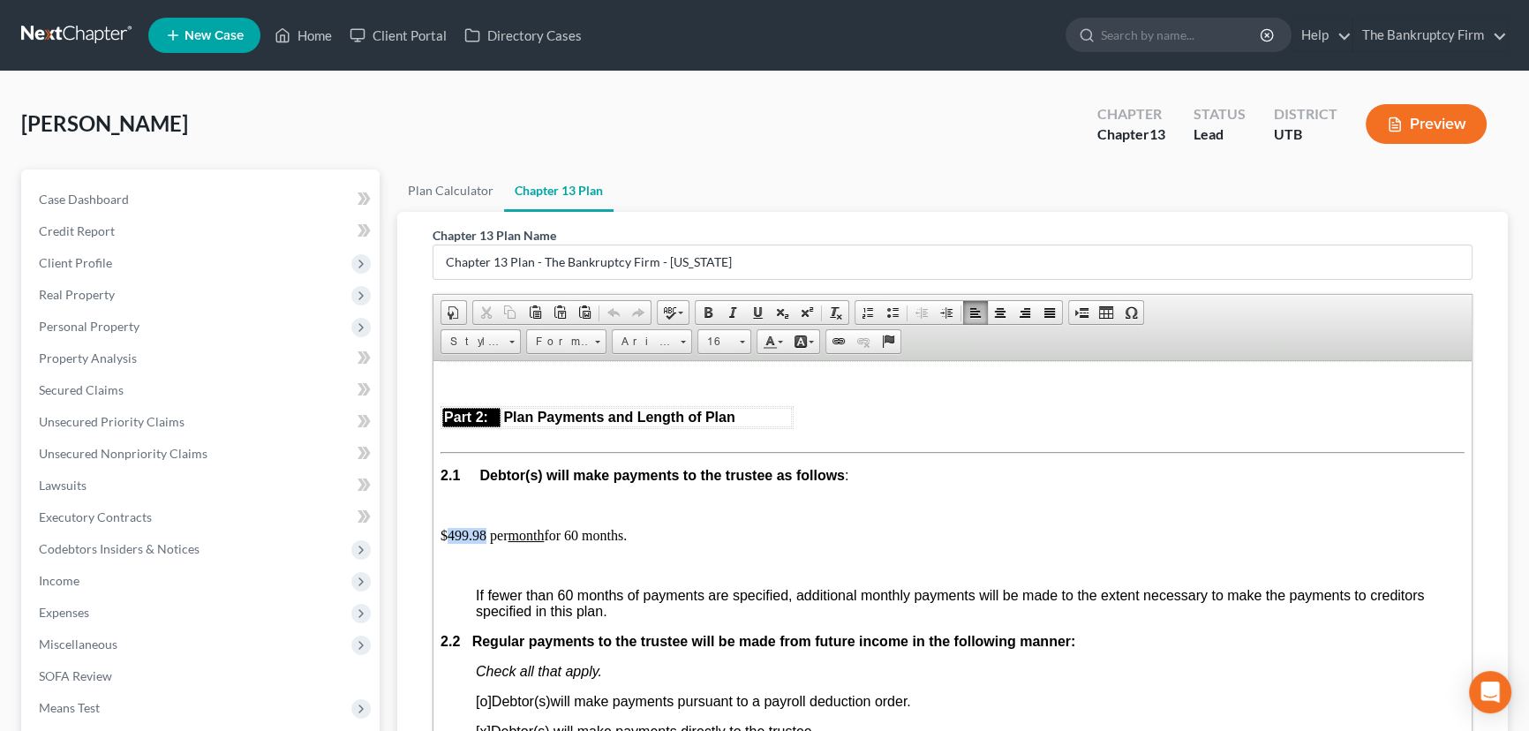
drag, startPoint x: 449, startPoint y: 574, endPoint x: 486, endPoint y: 572, distance: 37.1
click at [486, 543] on p "$499.98 per month for 60 months." at bounding box center [952, 535] width 1024 height 16
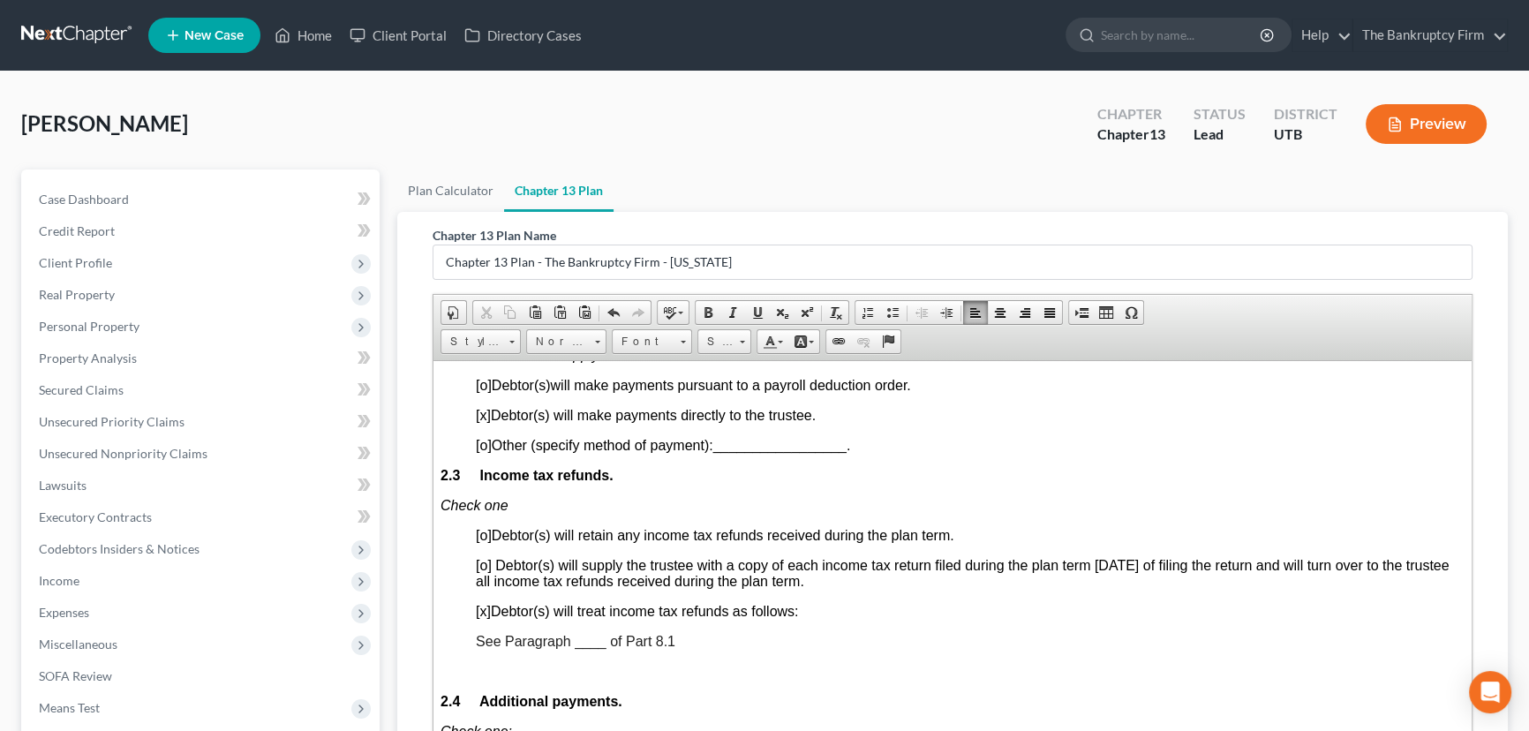
scroll to position [1283, 0]
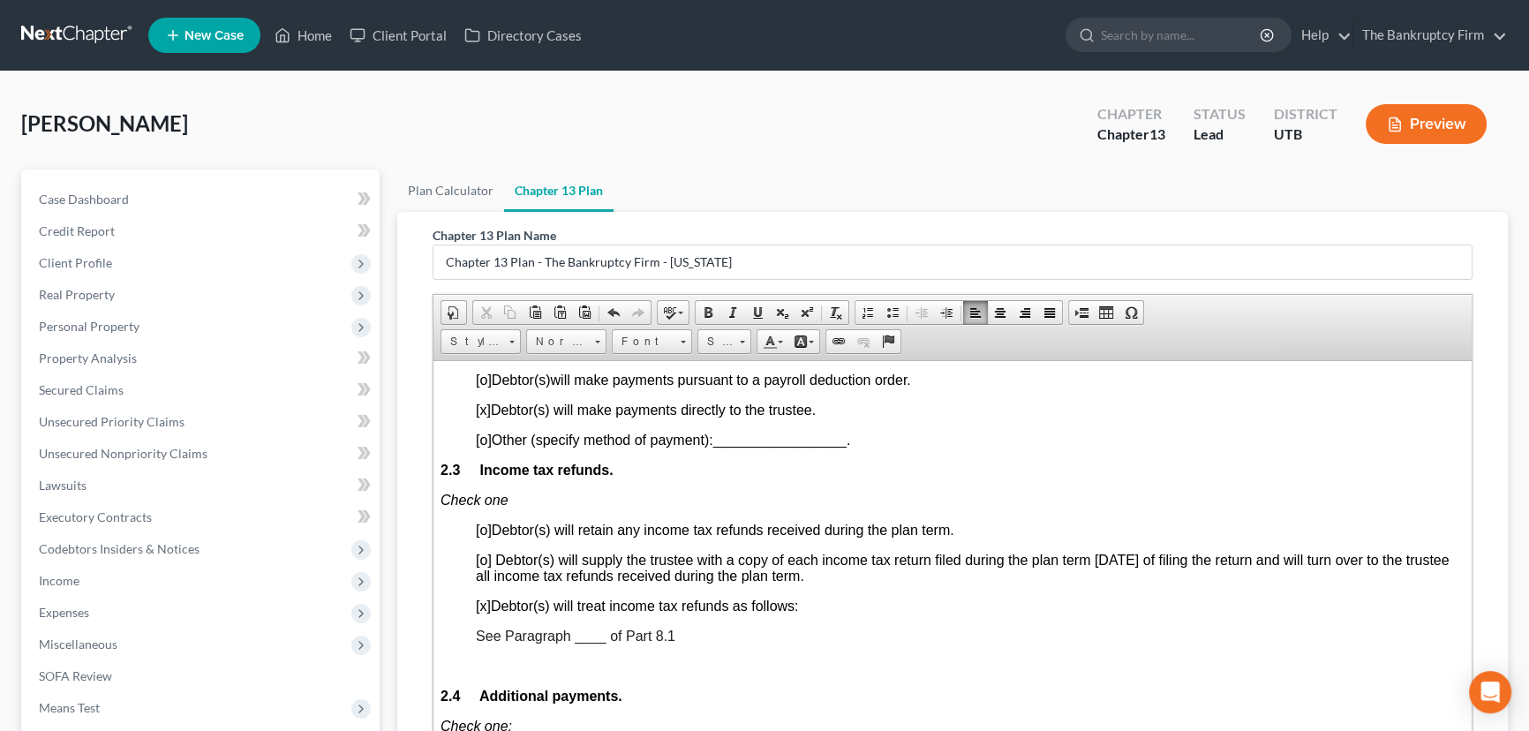
click at [583, 643] on span "See Paragraph ____ of Part 8.1" at bounding box center [575, 635] width 199 height 15
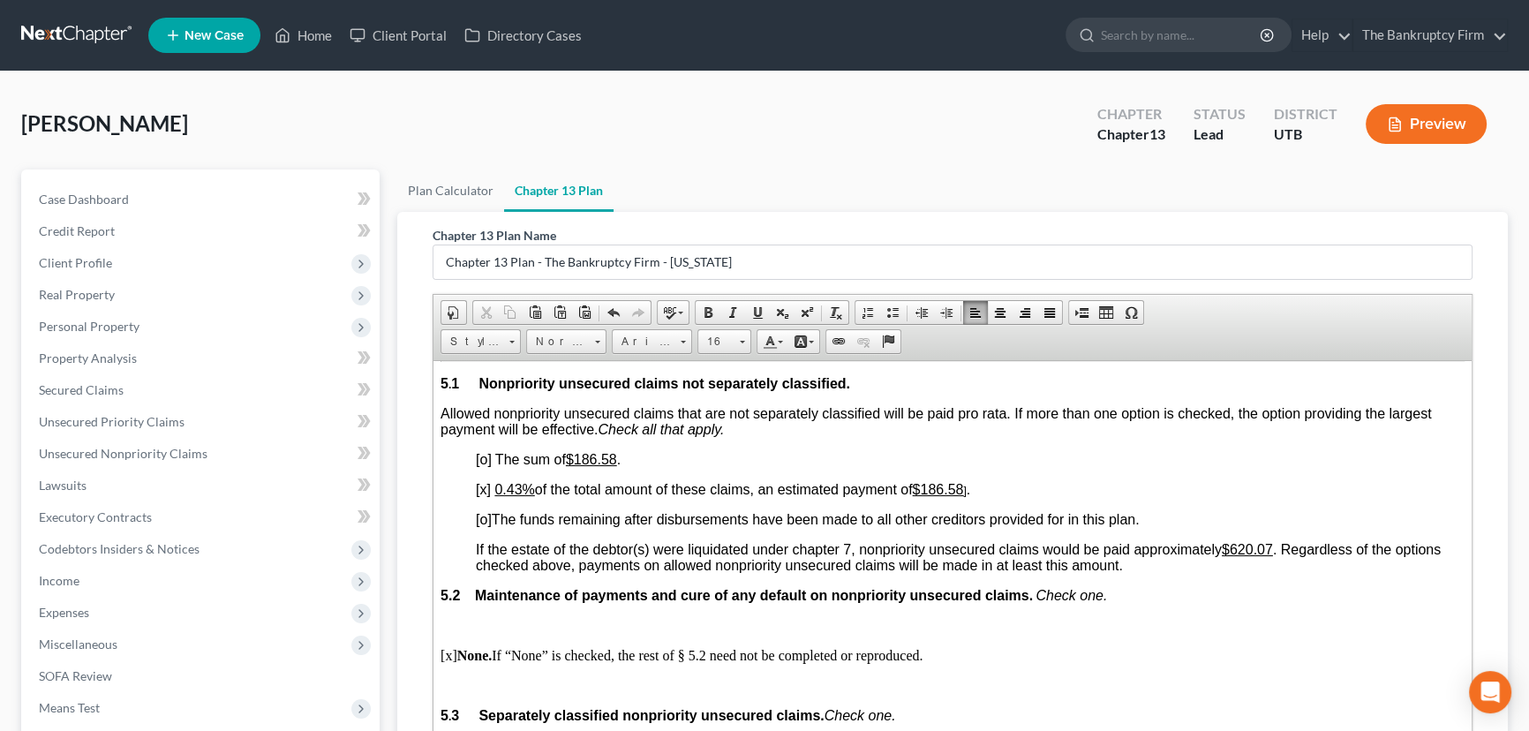
scroll to position [3770, 0]
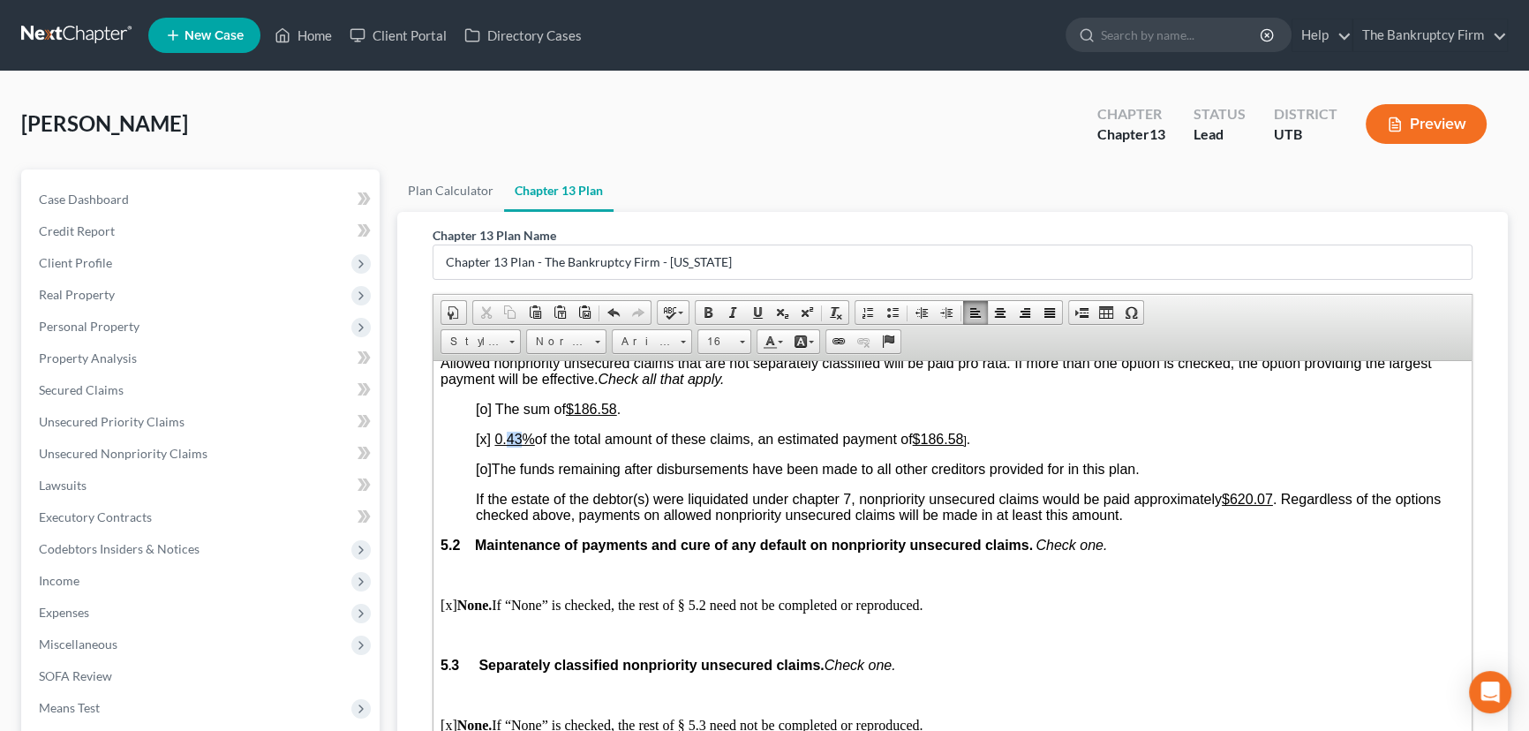
drag, startPoint x: 508, startPoint y: 580, endPoint x: 520, endPoint y: 579, distance: 11.5
click at [520, 446] on u "0.43%" at bounding box center [514, 438] width 40 height 15
drag, startPoint x: 927, startPoint y: 581, endPoint x: 1020, endPoint y: 580, distance: 93.6
click at [1020, 447] on p "[x] 0.0% of the total amount of these claims, an estimated payment of $186.58 ]…" at bounding box center [970, 439] width 989 height 16
drag, startPoint x: 1239, startPoint y: 643, endPoint x: 1281, endPoint y: 645, distance: 41.5
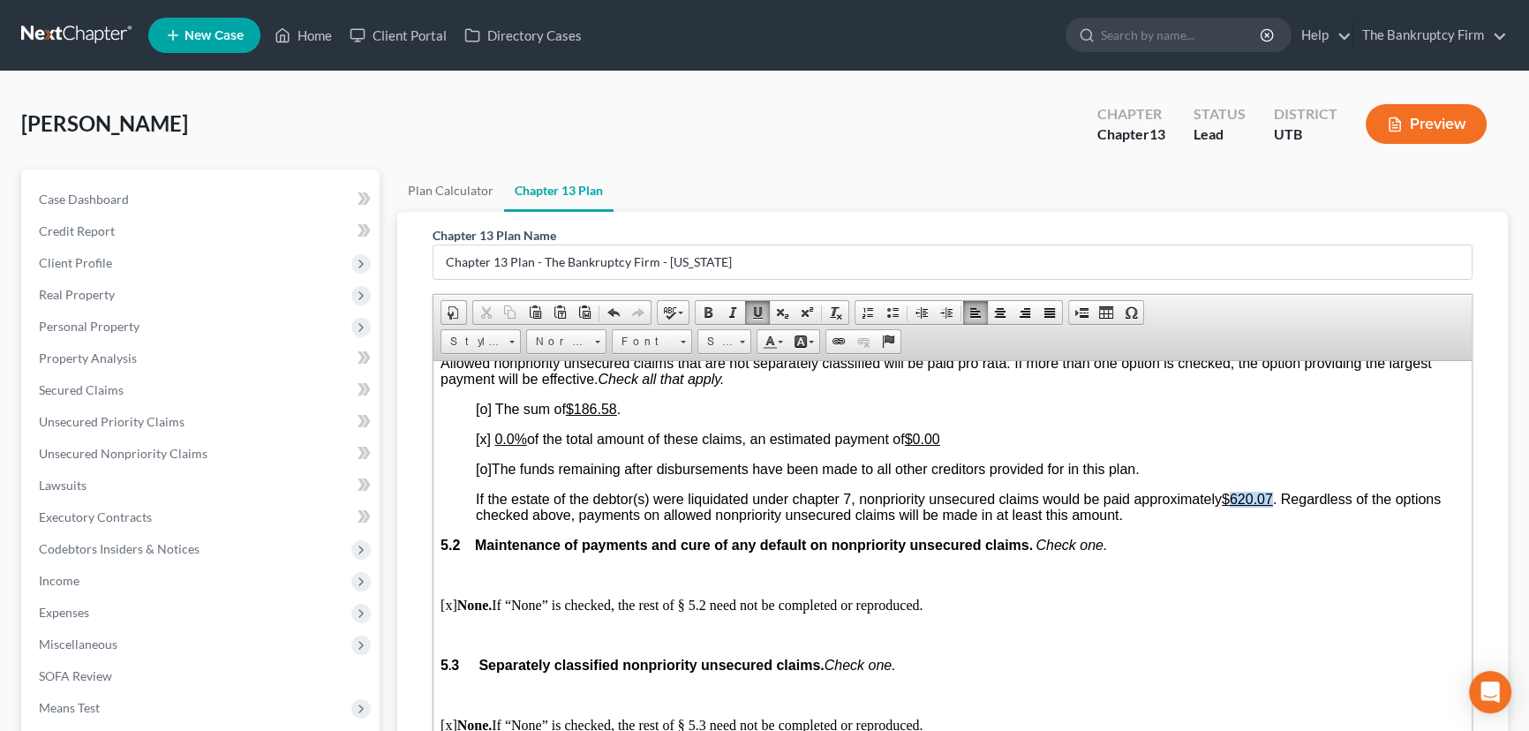
click at [1281, 522] on span "If the estate of the debtor(s) were liquidated under chapter 7, nonpriority uns…" at bounding box center [958, 506] width 965 height 31
drag, startPoint x: 580, startPoint y: 551, endPoint x: 771, endPoint y: 554, distance: 190.7
click at [769, 417] on p "[o] The sum of $186.58 ." at bounding box center [970, 409] width 989 height 16
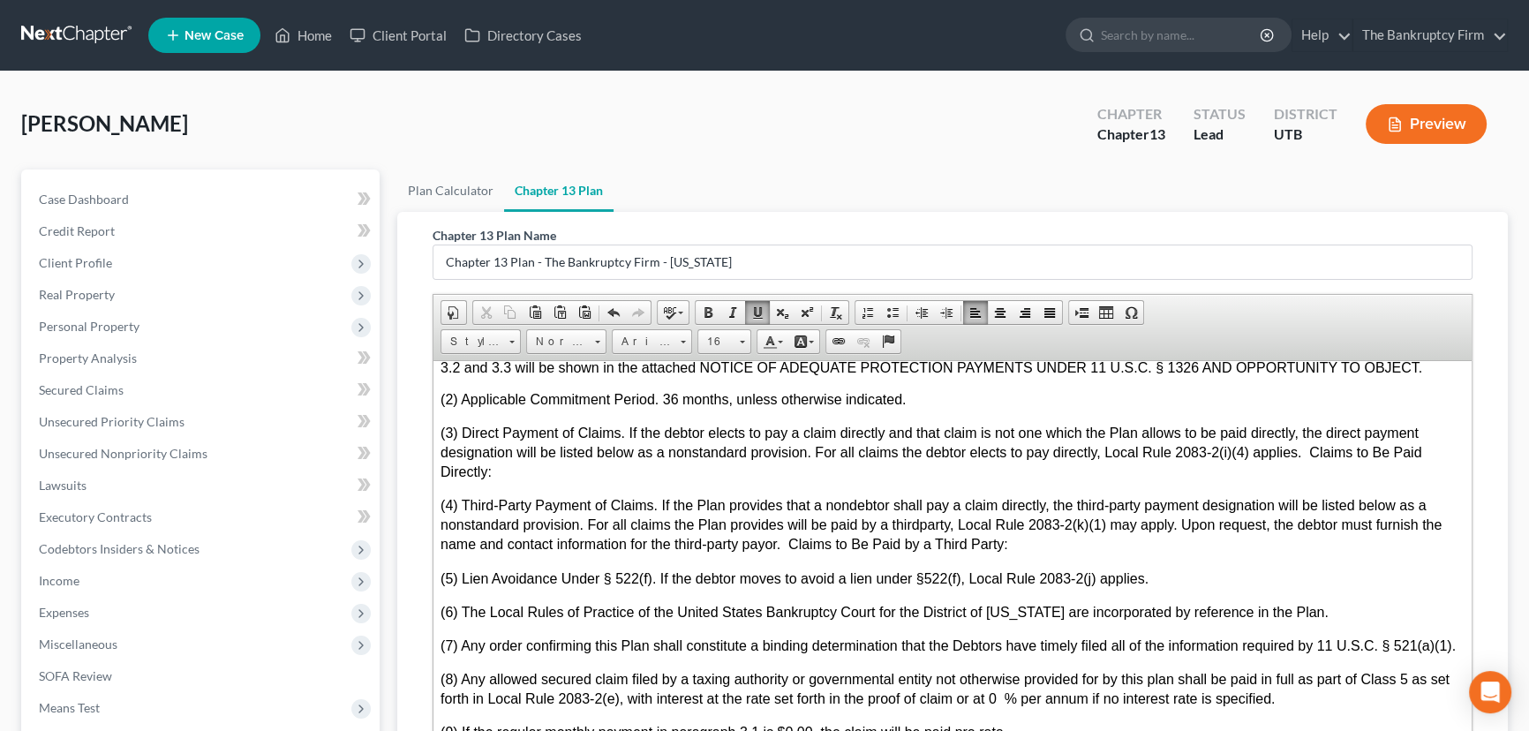
scroll to position [4974, 0]
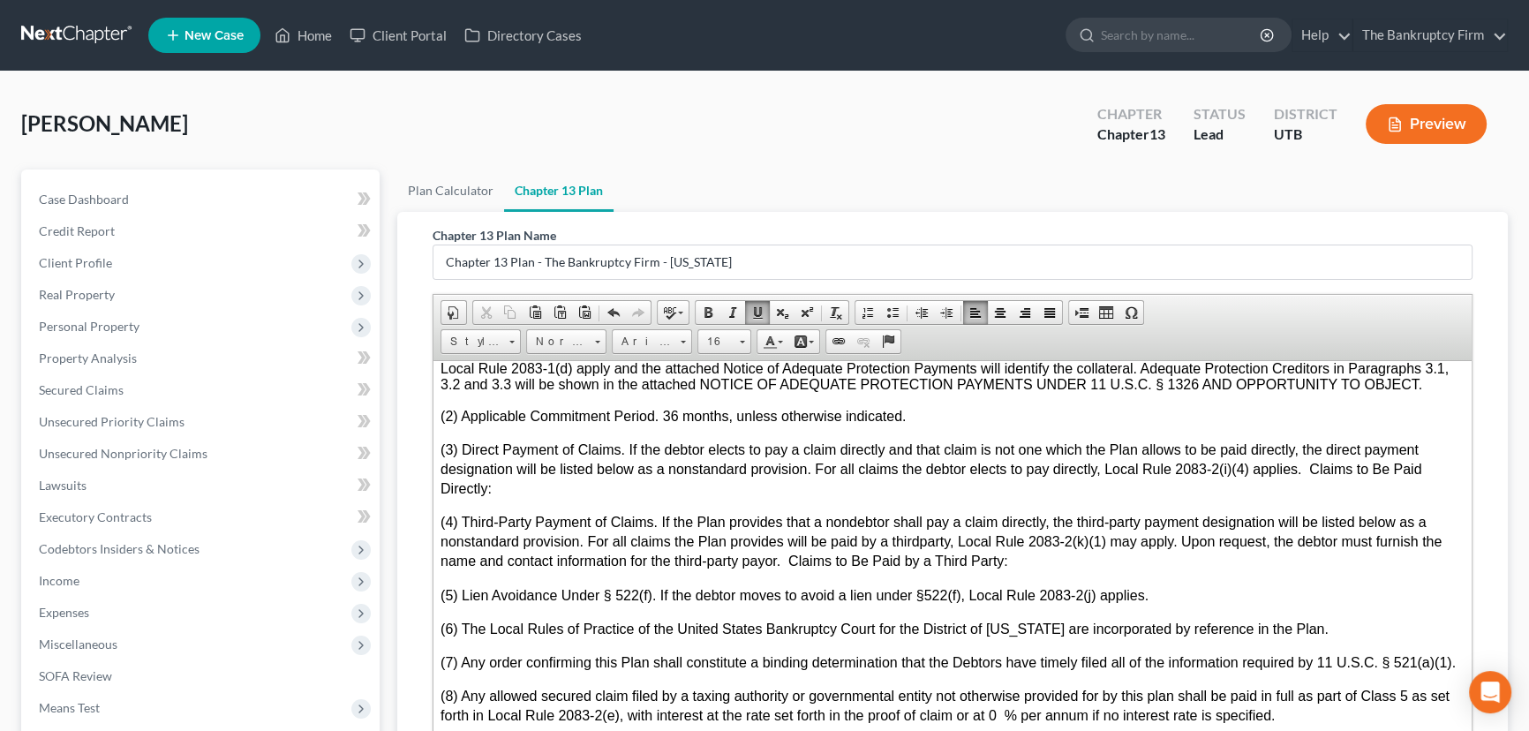
click at [1429, 392] on p "(1) Adequate Protection Payments. If the debtor seeks to pay Adequate Protectio…" at bounding box center [952, 368] width 1024 height 48
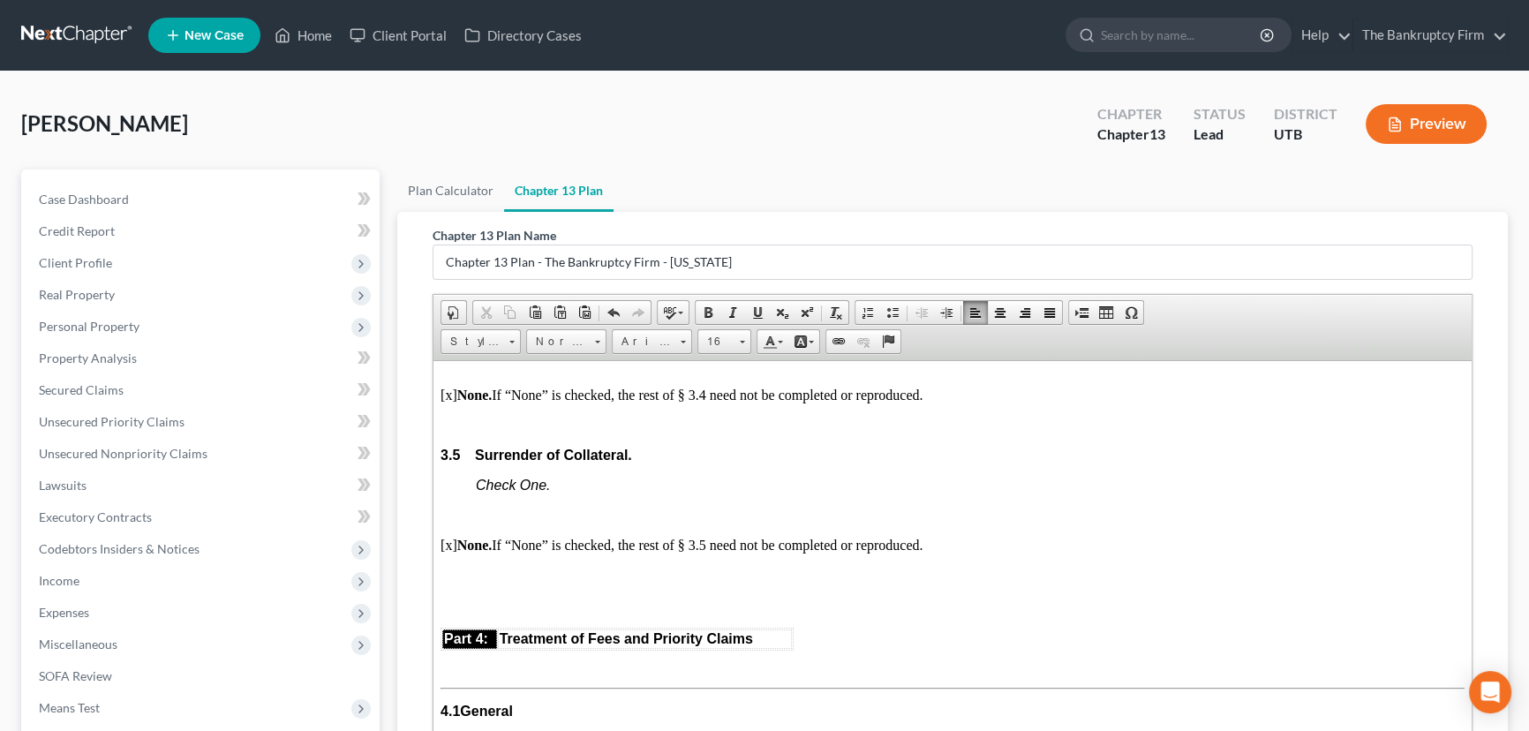
scroll to position [2567, 0]
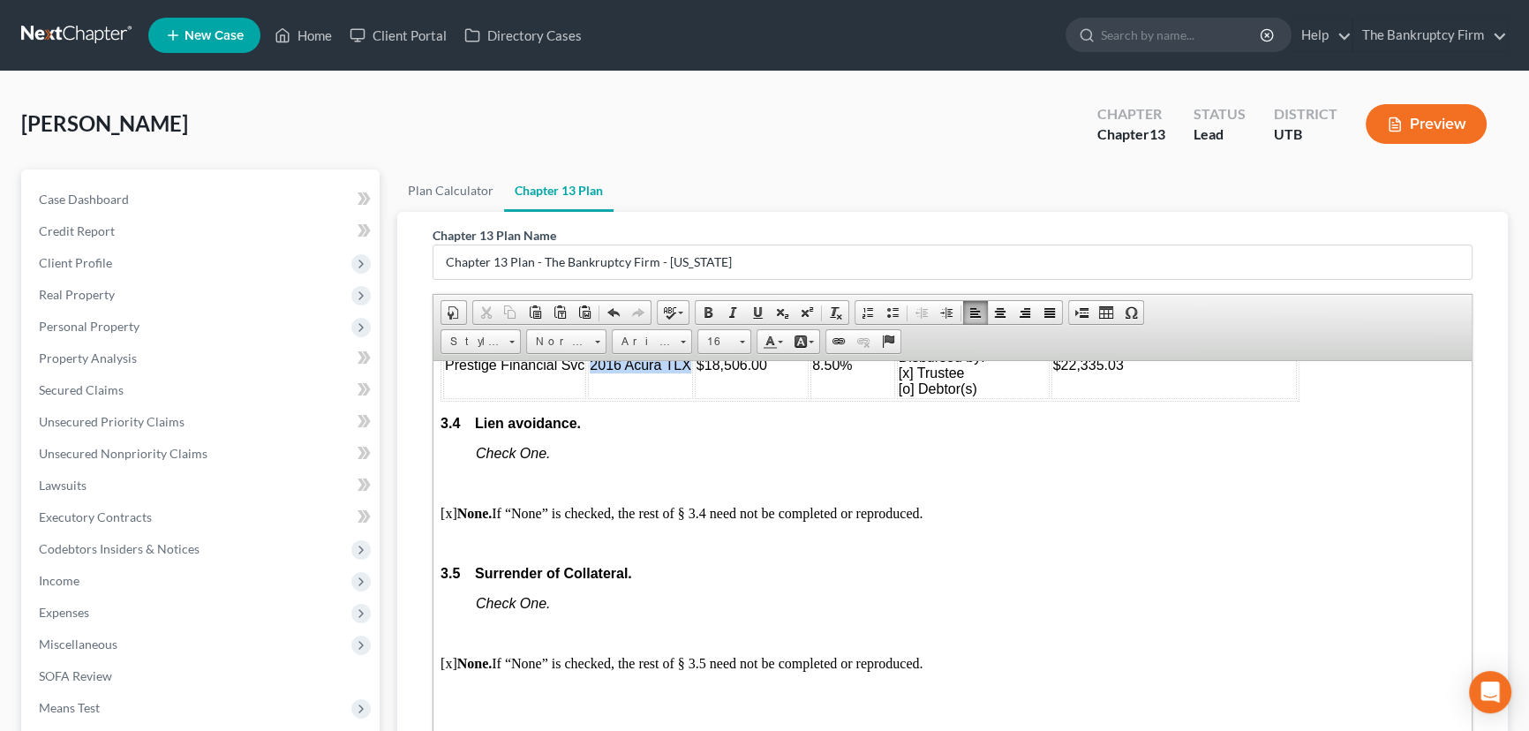
drag, startPoint x: 590, startPoint y: 467, endPoint x: 689, endPoint y: 464, distance: 99.8
click at [689, 372] on span "2016 Acura TLX" at bounding box center [640, 364] width 101 height 15
copy span "2016 Acura TLX"
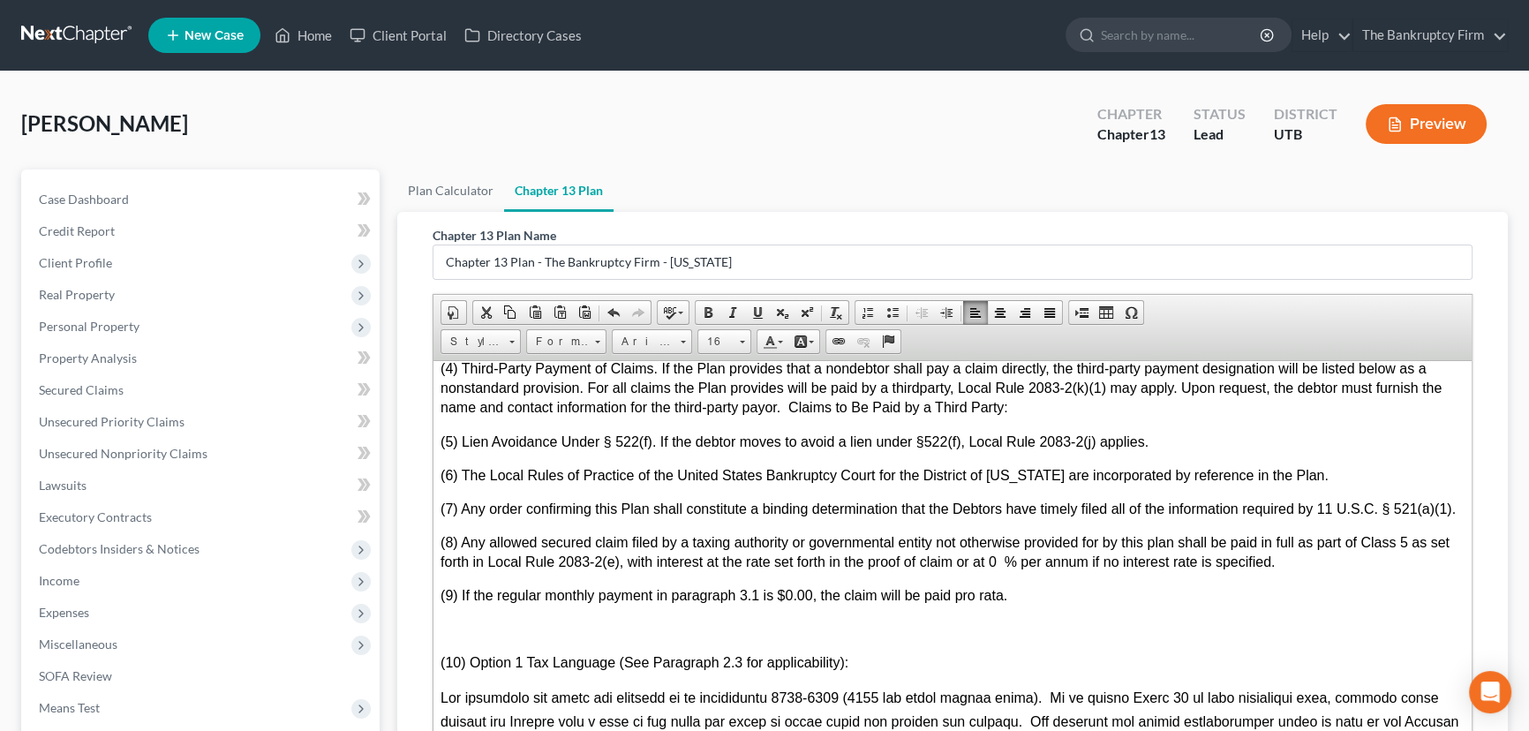
scroll to position [5055, 0]
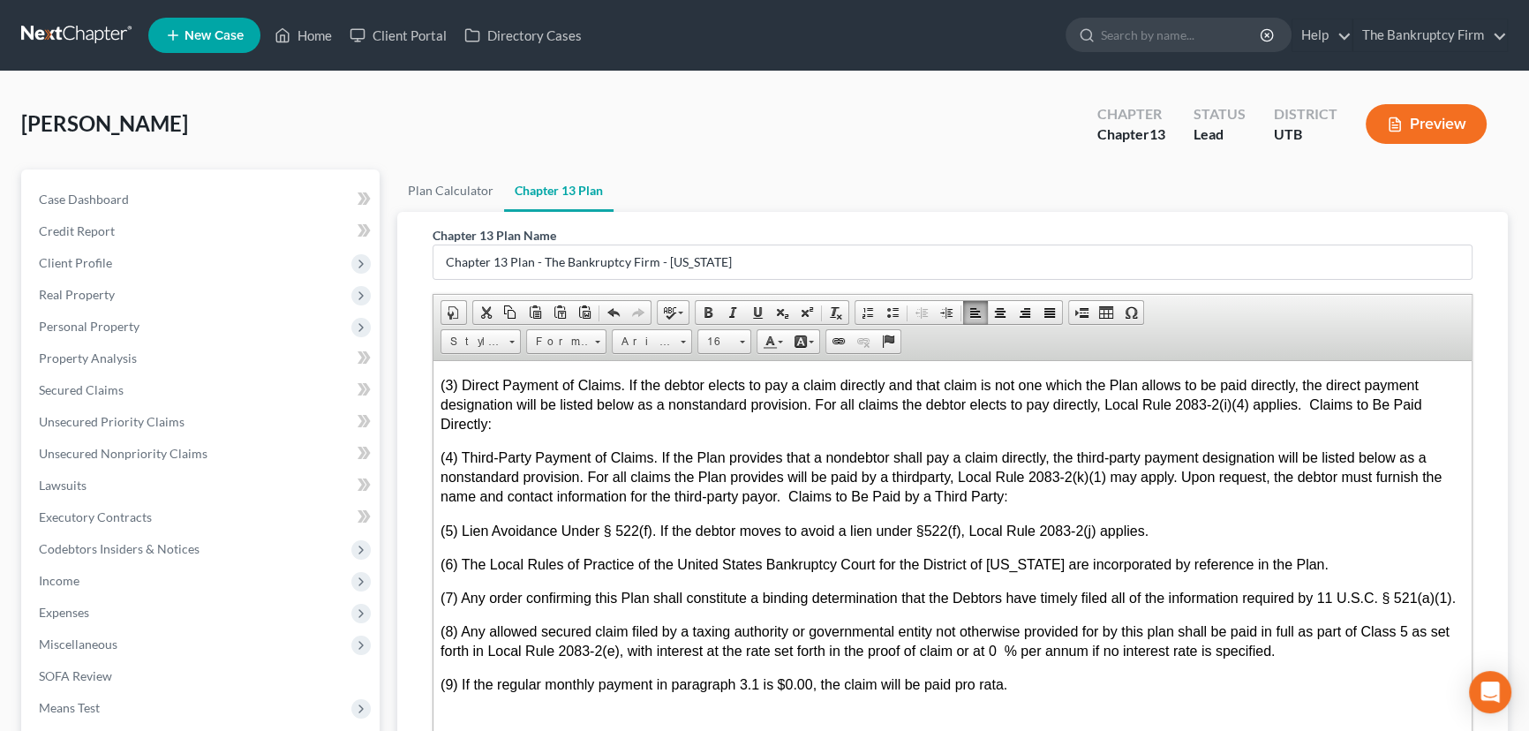
click at [566, 327] on p "(1) Adequate Protection Payments. If the debtor seeks to pay Adequate Protectio…" at bounding box center [952, 296] width 1024 height 64
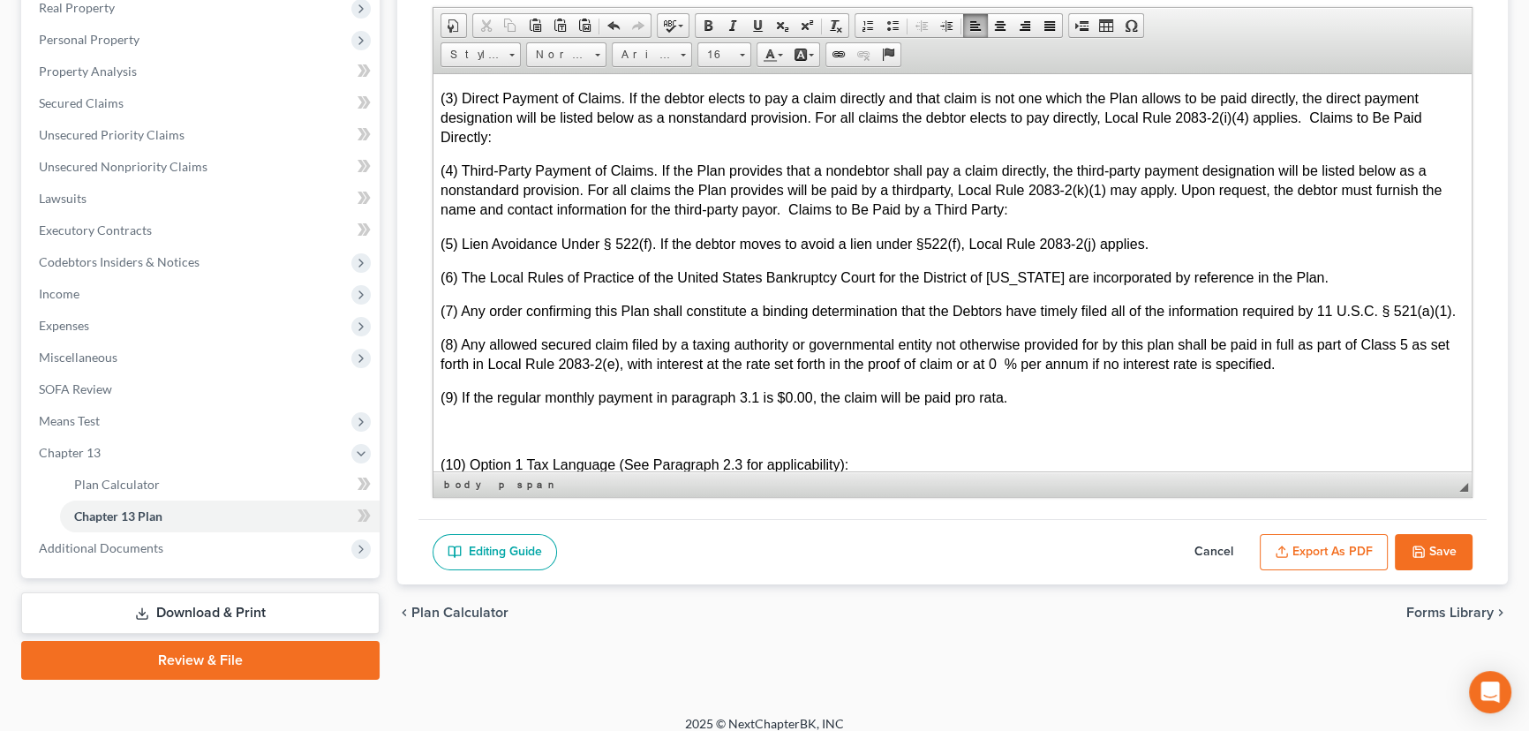
scroll to position [300, 0]
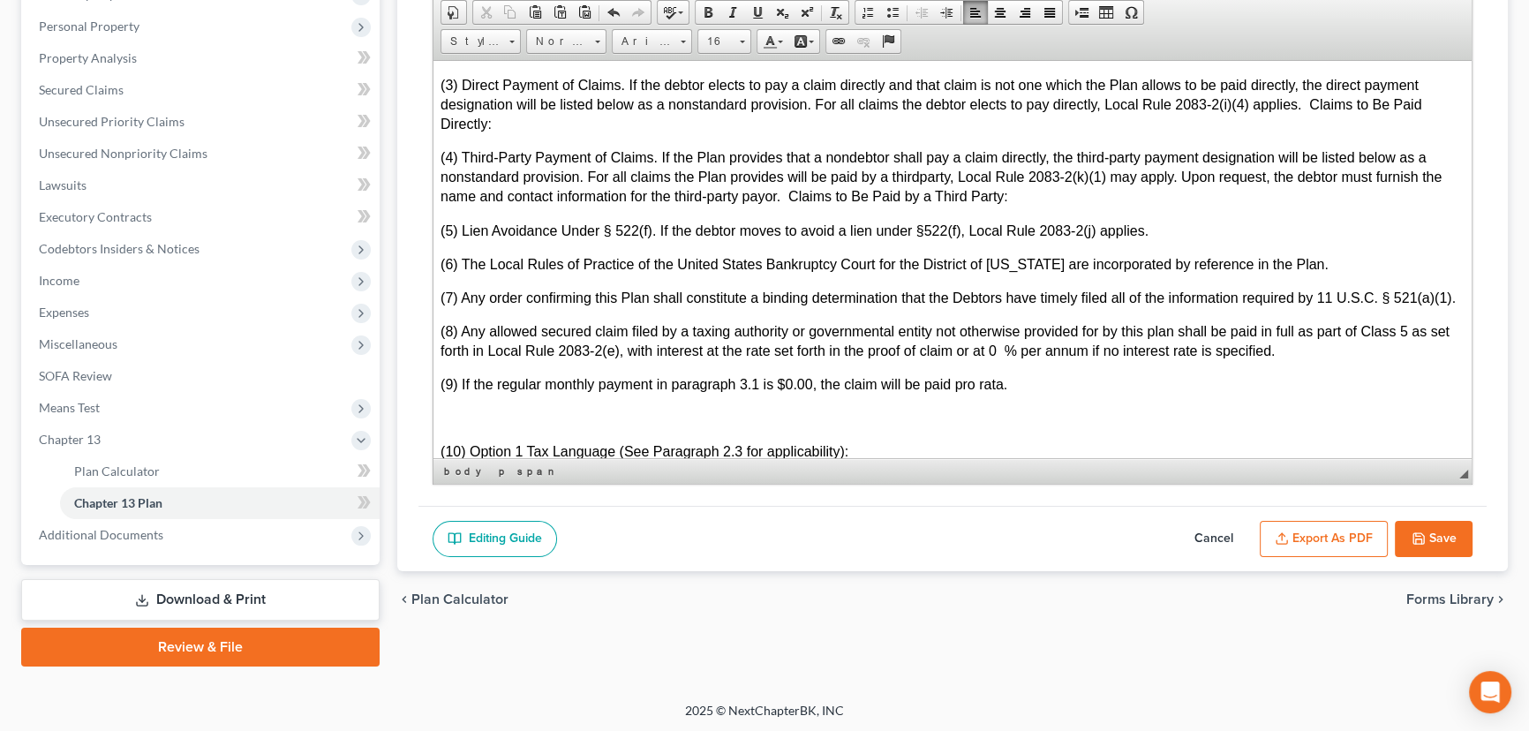
click at [1311, 530] on button "Export as PDF" at bounding box center [1323, 539] width 128 height 37
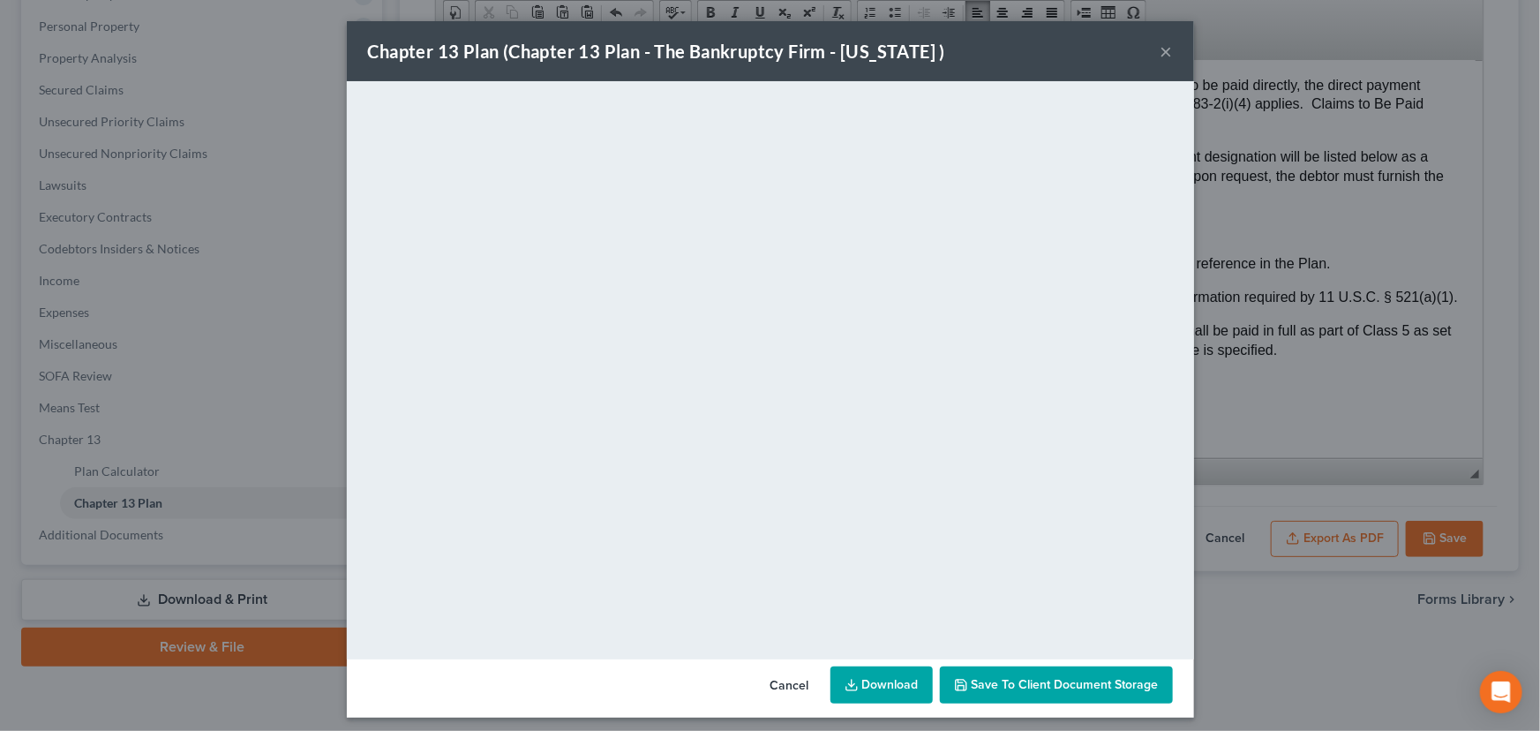
click at [784, 683] on button "Cancel" at bounding box center [789, 685] width 67 height 35
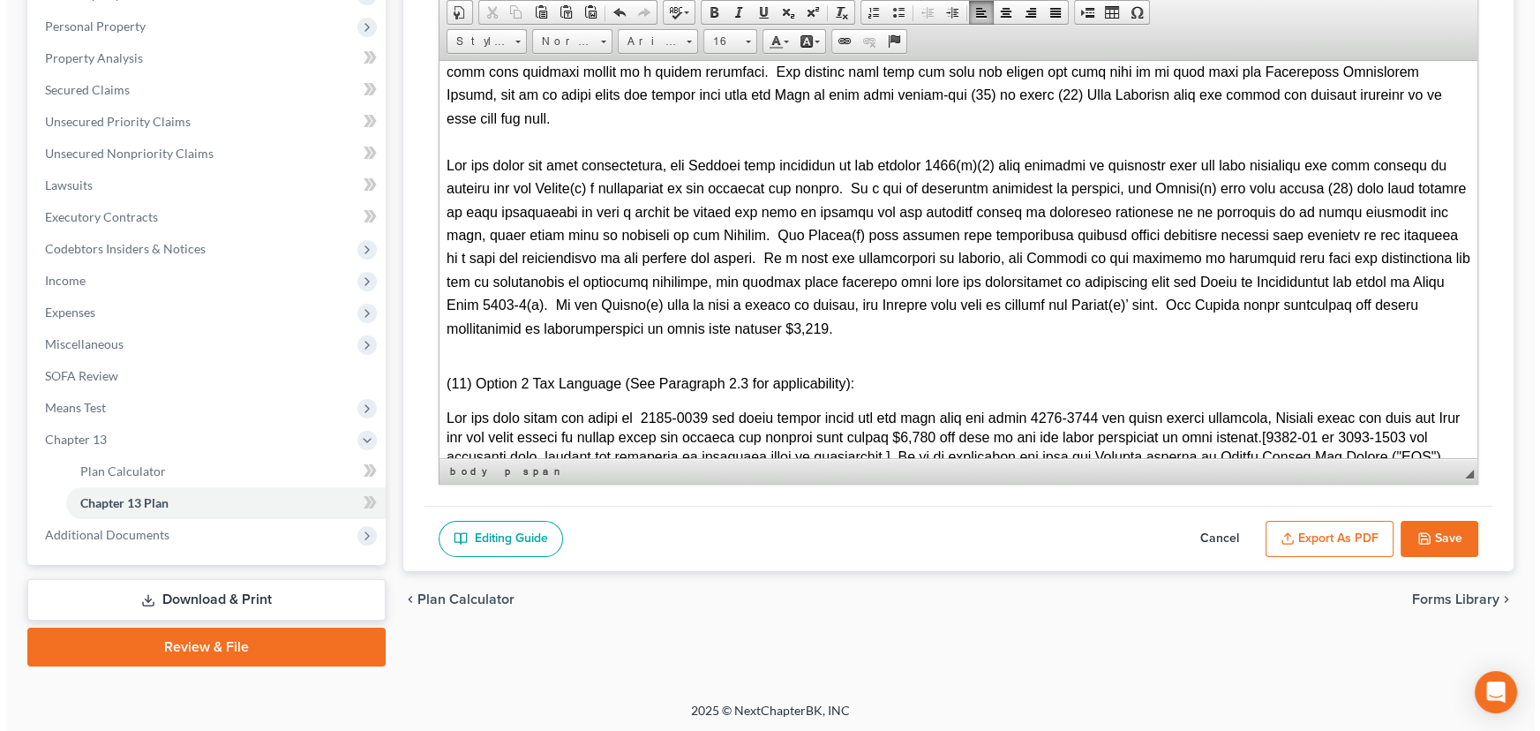
scroll to position [5616, 0]
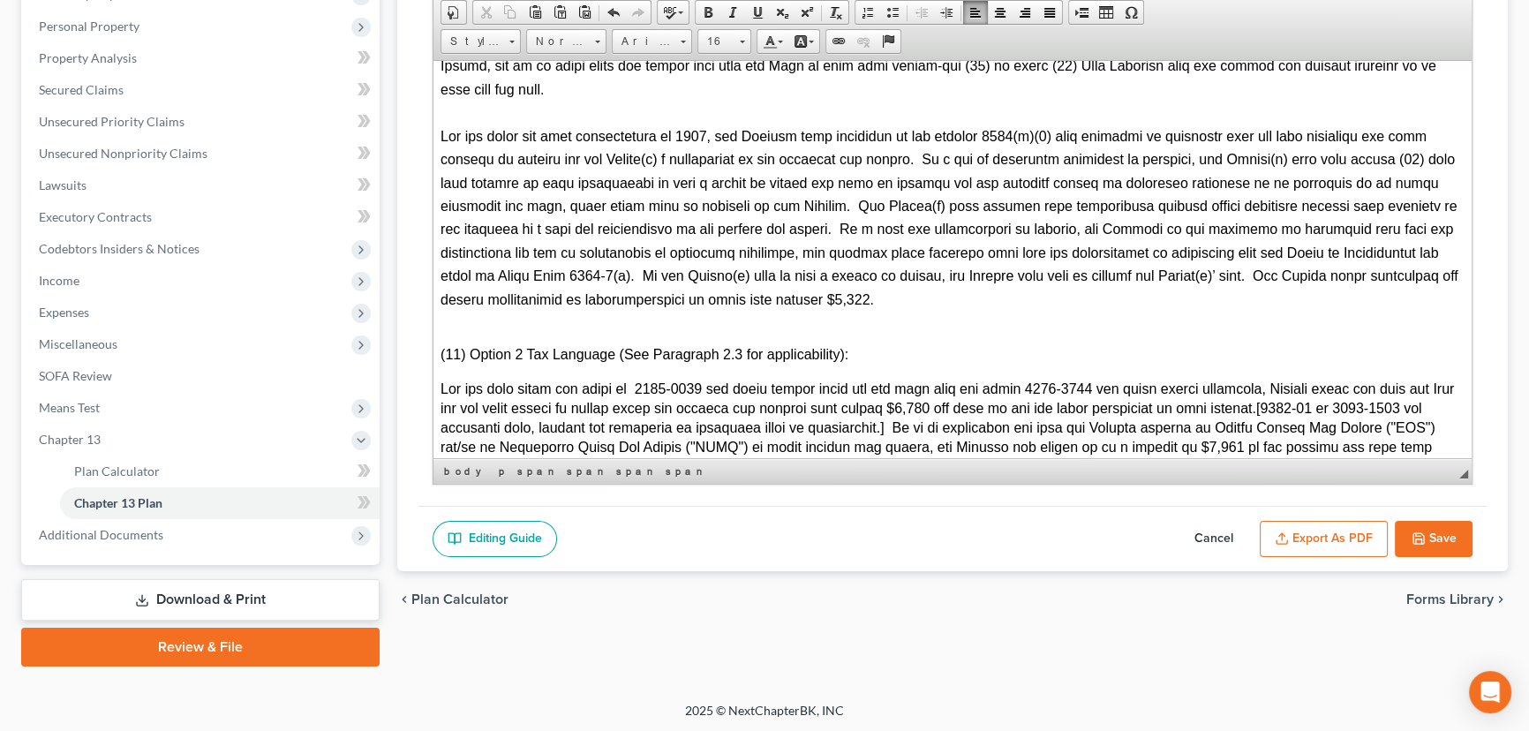
click at [1297, 535] on button "Export as PDF" at bounding box center [1323, 539] width 128 height 37
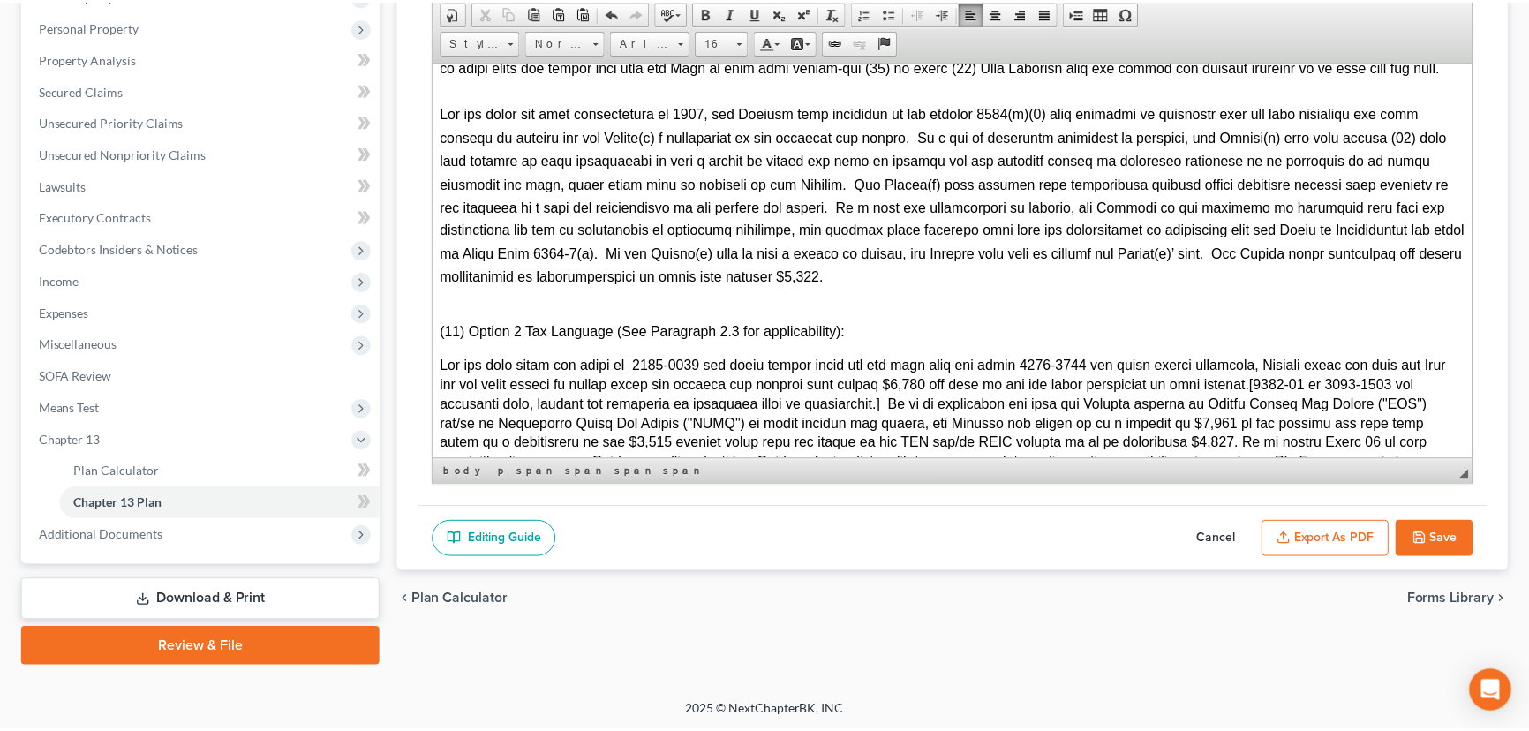
scroll to position [5597, 0]
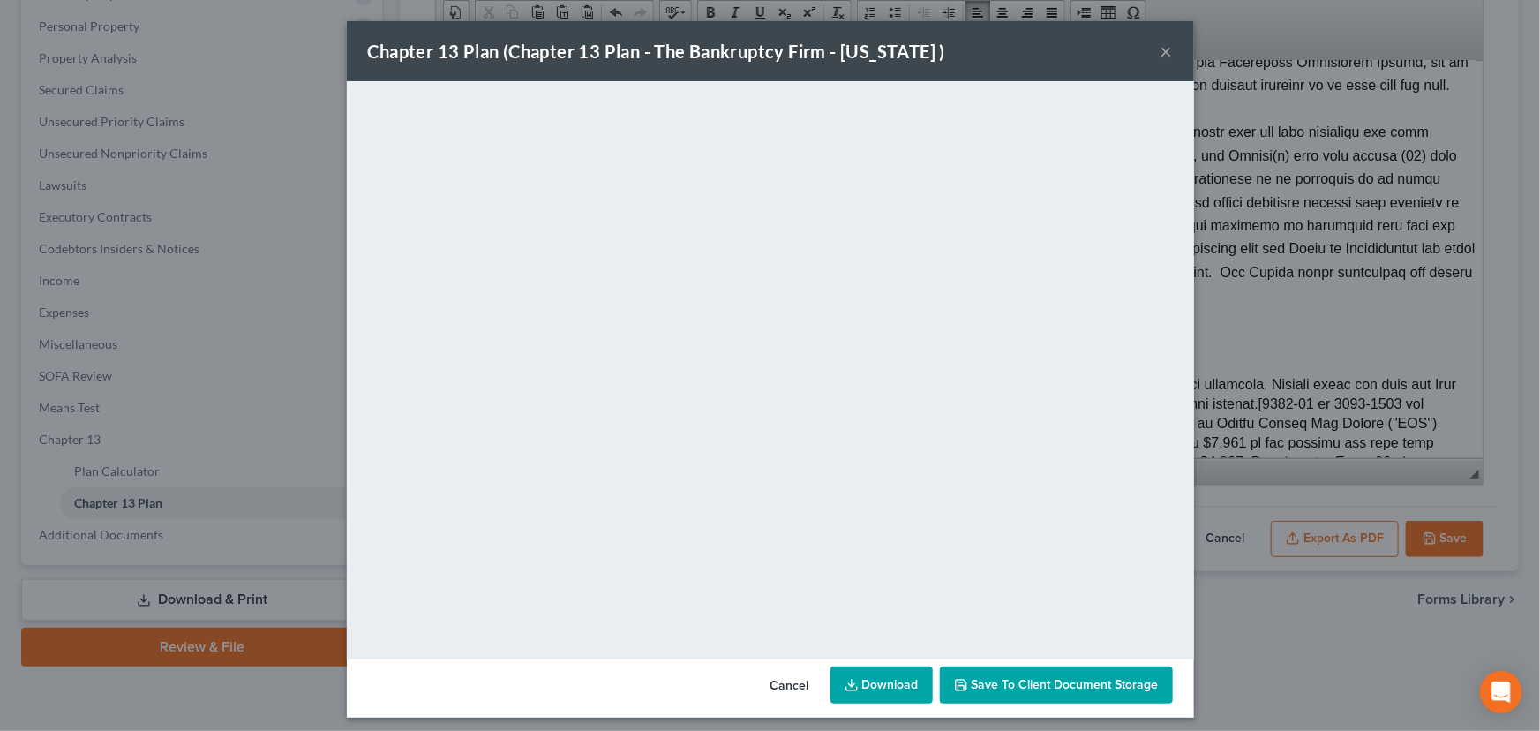
click at [1023, 683] on span "Save to Client Document Storage" at bounding box center [1065, 684] width 187 height 15
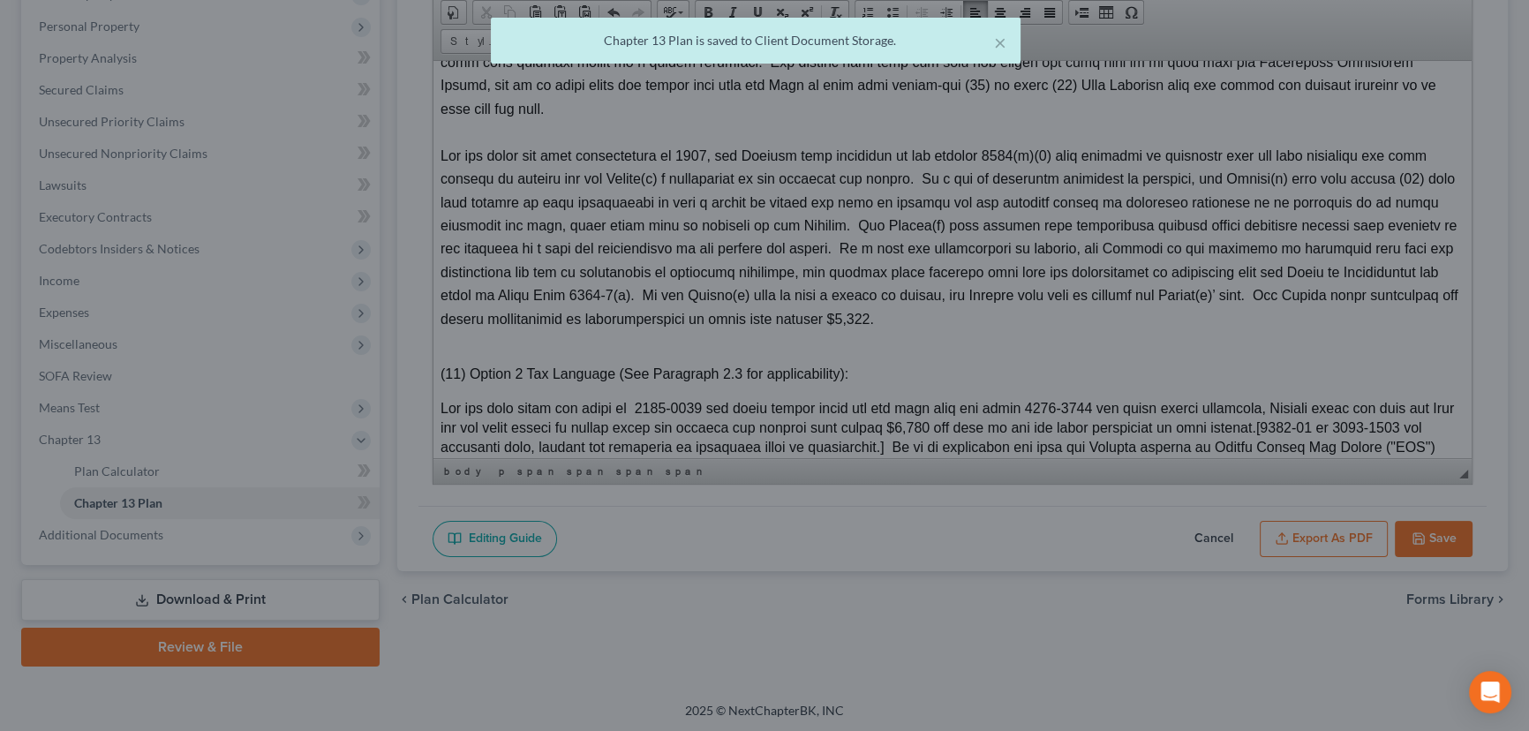
scroll to position [5616, 0]
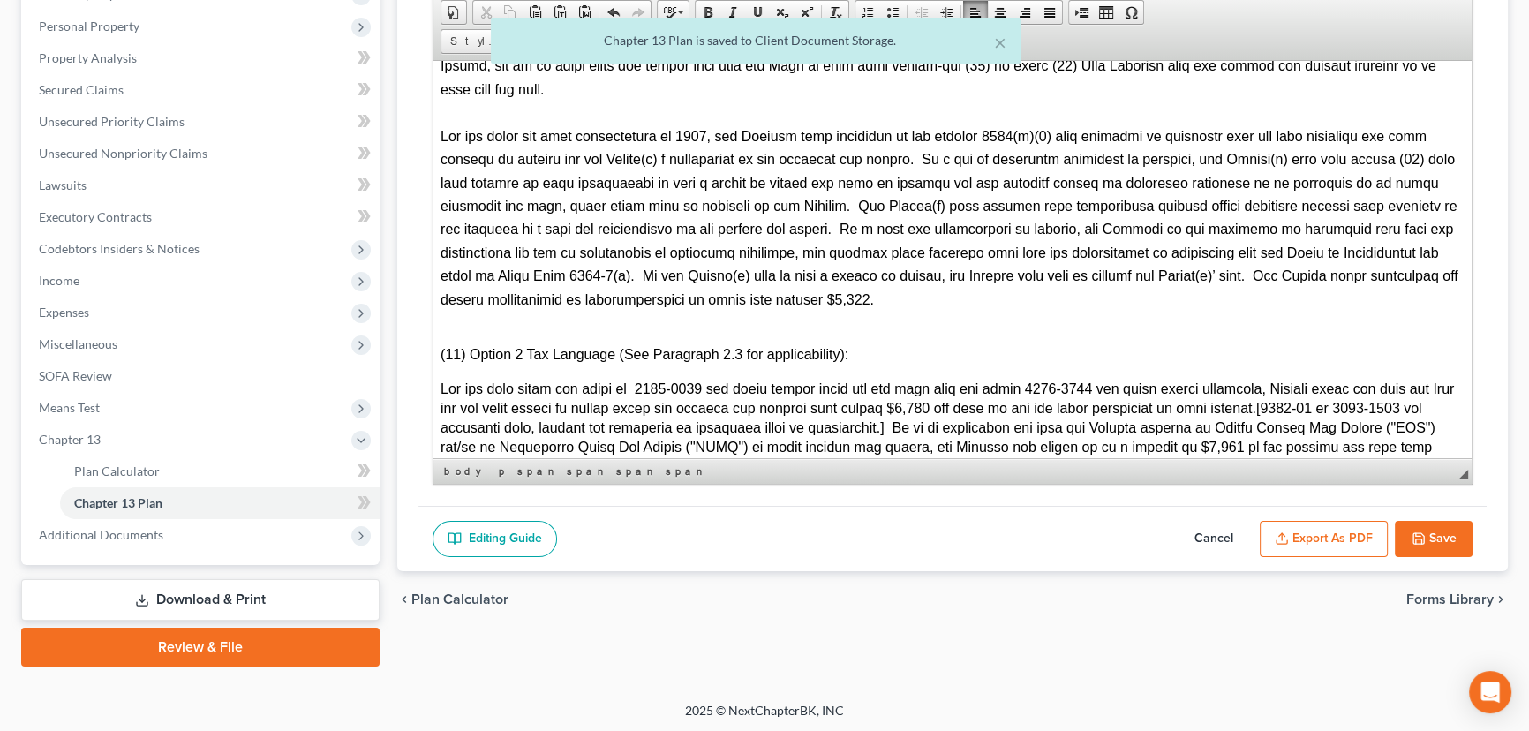
click at [1427, 537] on button "Save" at bounding box center [1433, 539] width 78 height 37
select select "0"
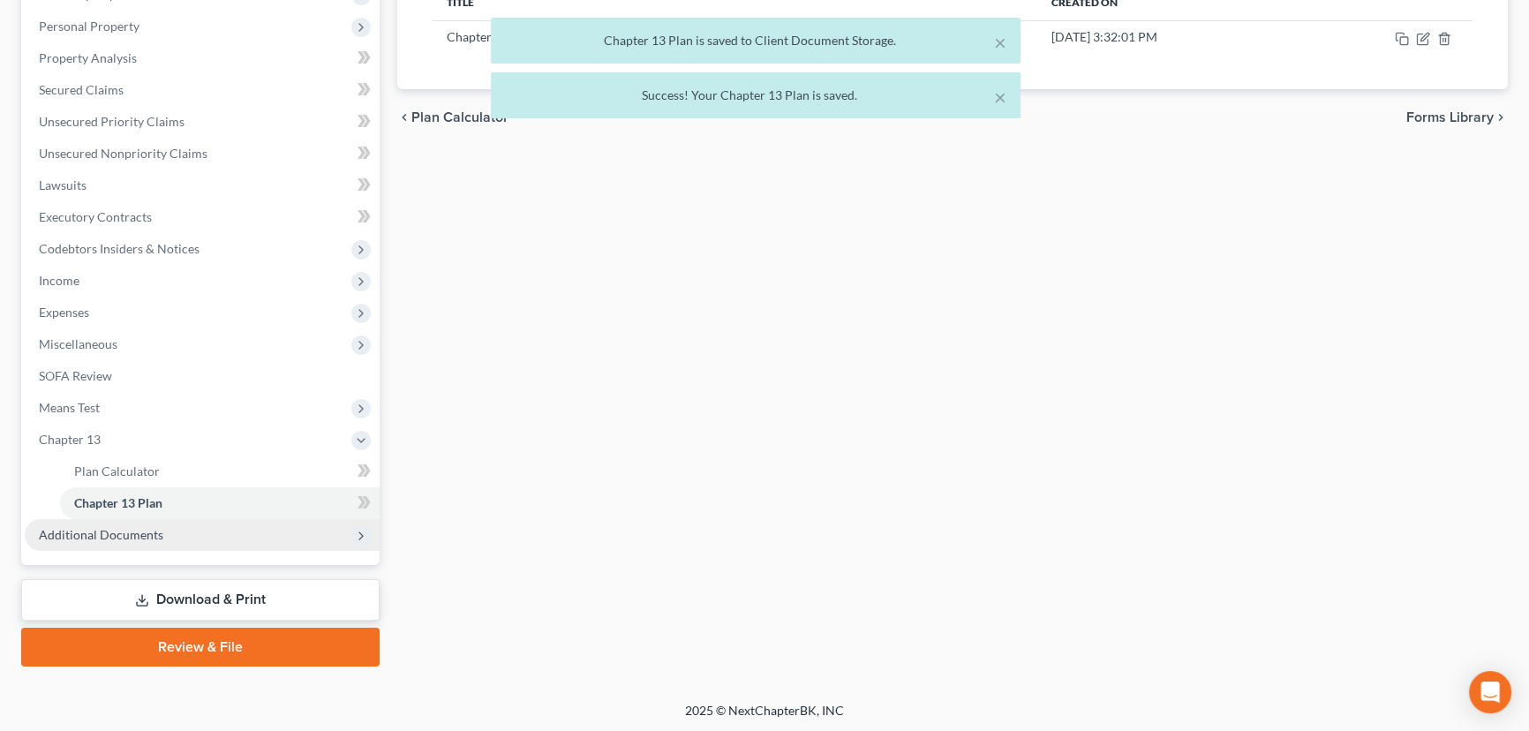
click at [117, 538] on span "Additional Documents" at bounding box center [101, 534] width 124 height 15
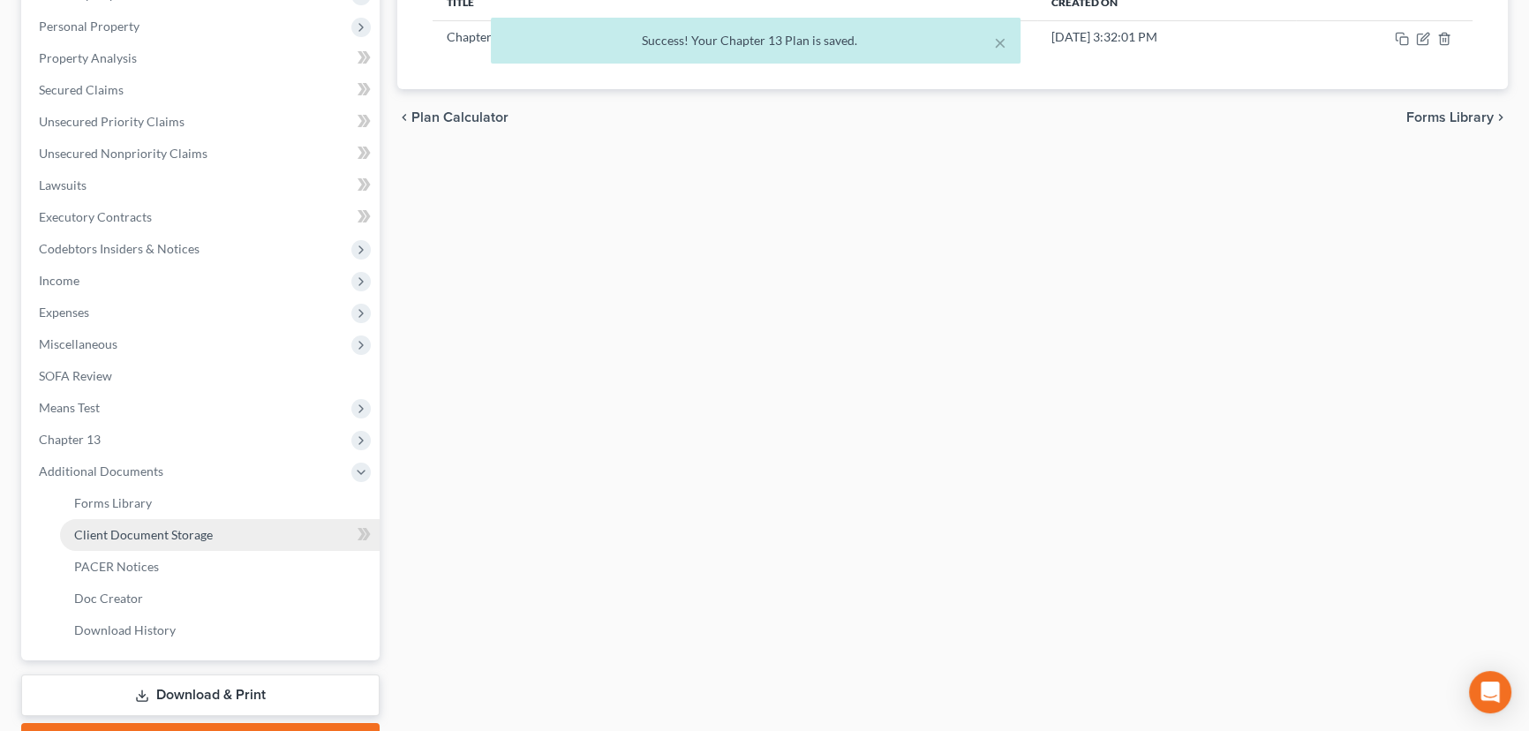
click at [139, 535] on span "Client Document Storage" at bounding box center [143, 534] width 139 height 15
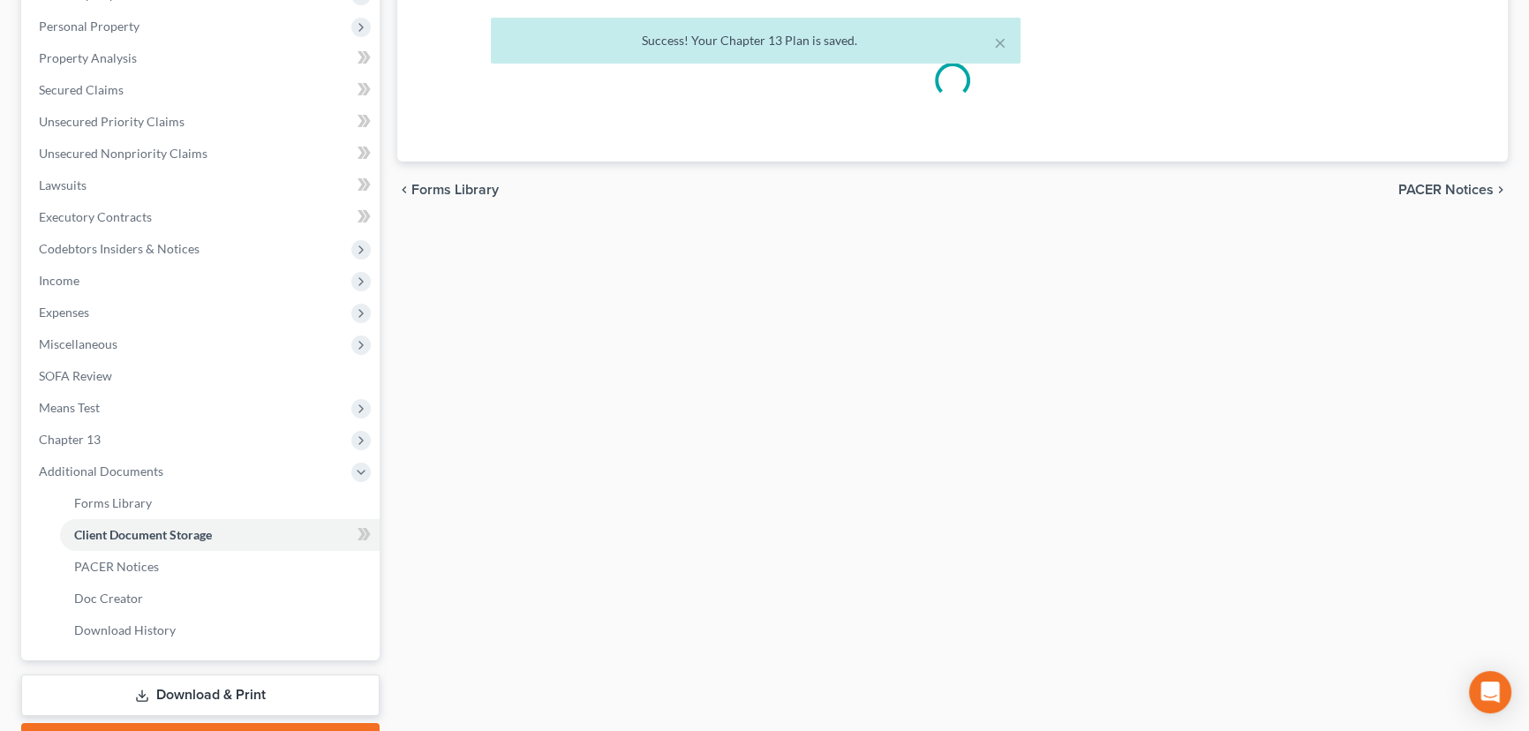
scroll to position [9, 0]
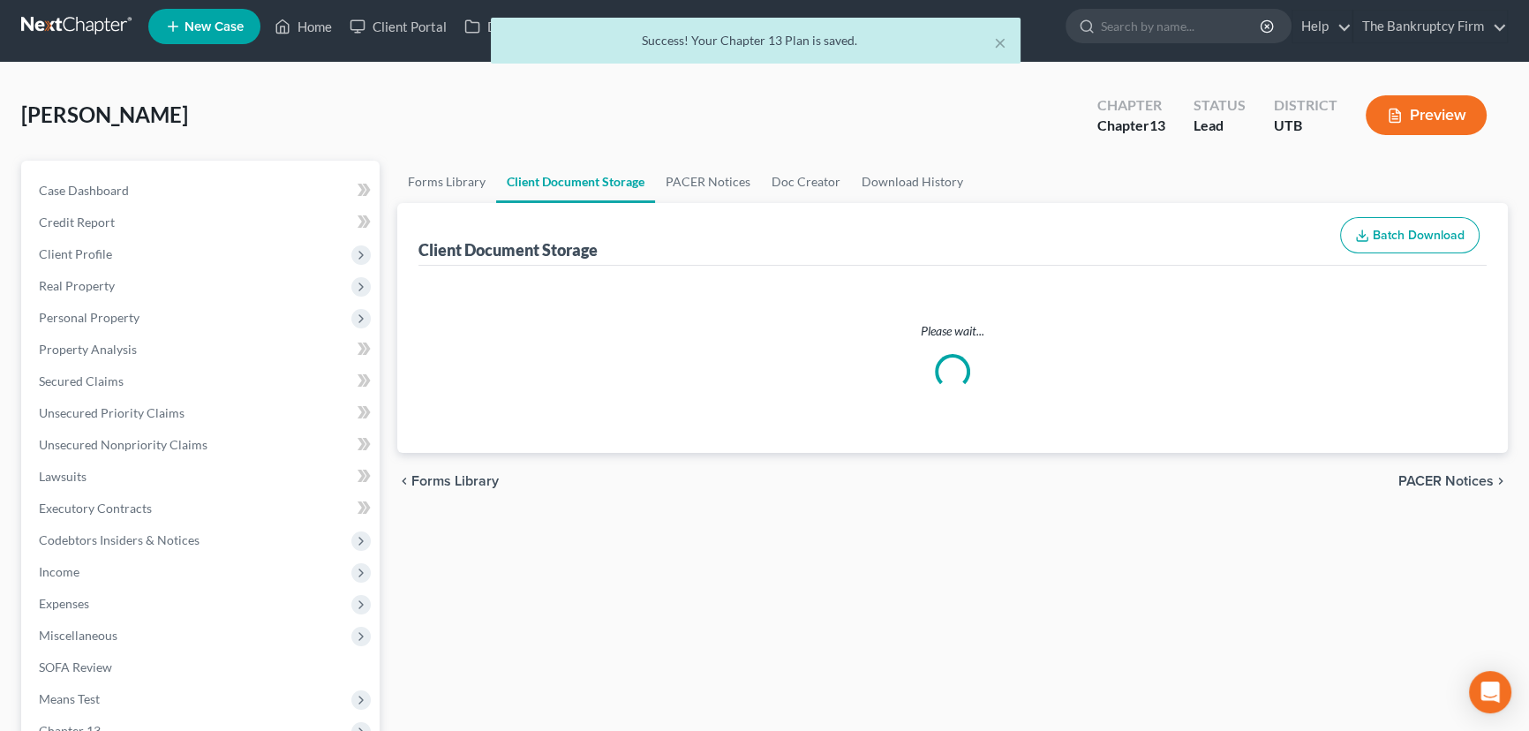
select select "30"
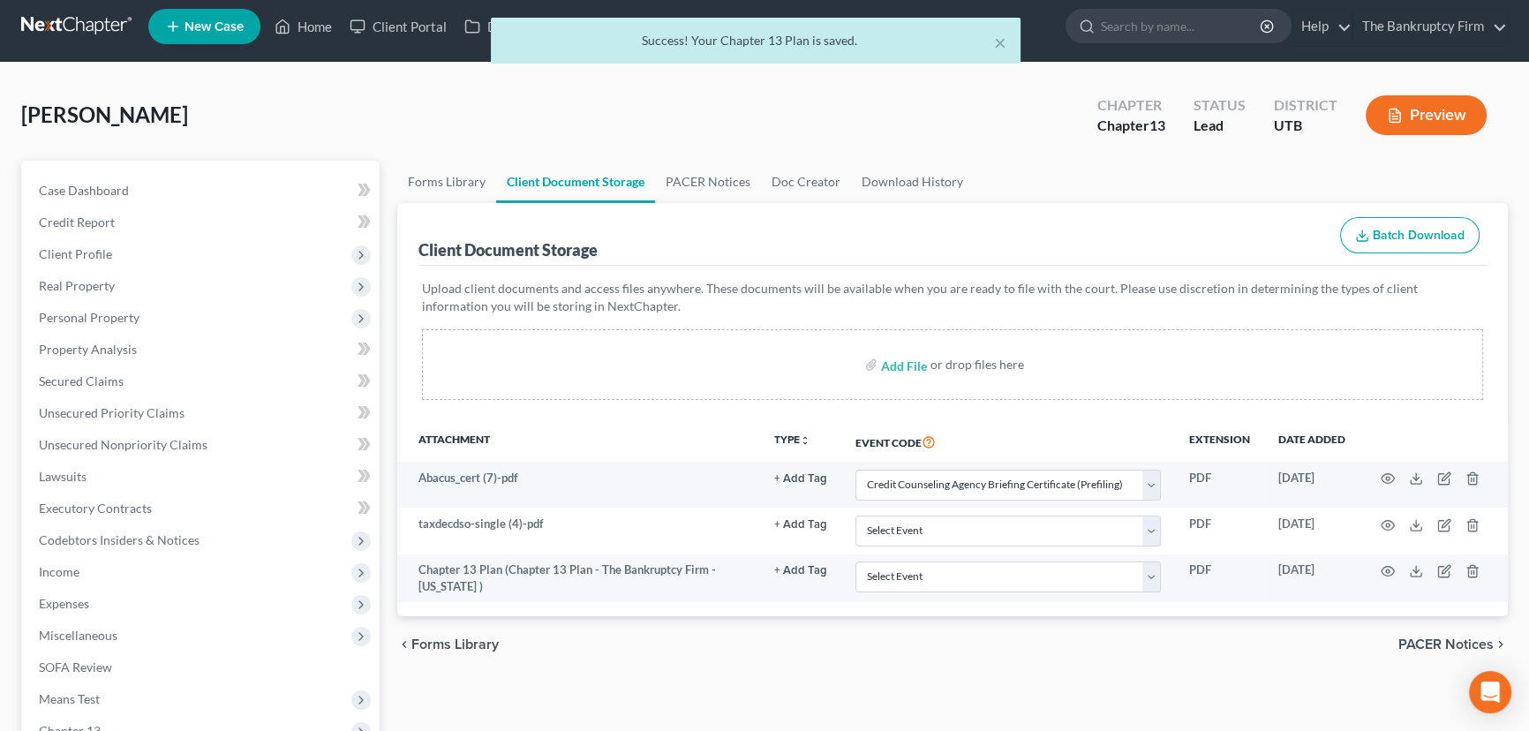
scroll to position [0, 0]
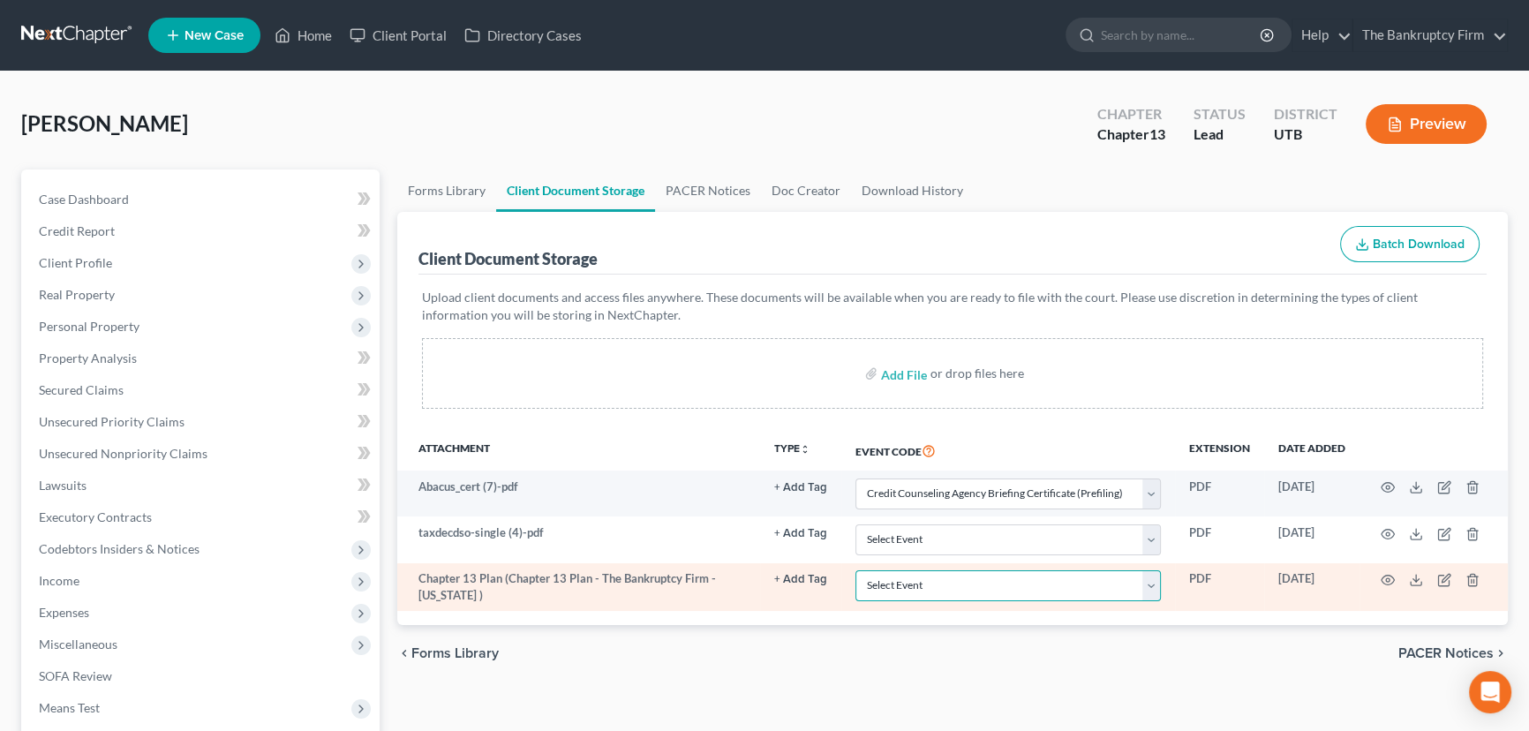
click at [880, 577] on select "Select Event Affidavit/Declaration Amended Chapter 11 Plan Amended Disclosure S…" at bounding box center [1007, 585] width 305 height 31
select select "26"
click at [855, 570] on select "Select Event Affidavit/Declaration Amended Chapter 11 Plan Amended Disclosure S…" at bounding box center [1007, 585] width 305 height 31
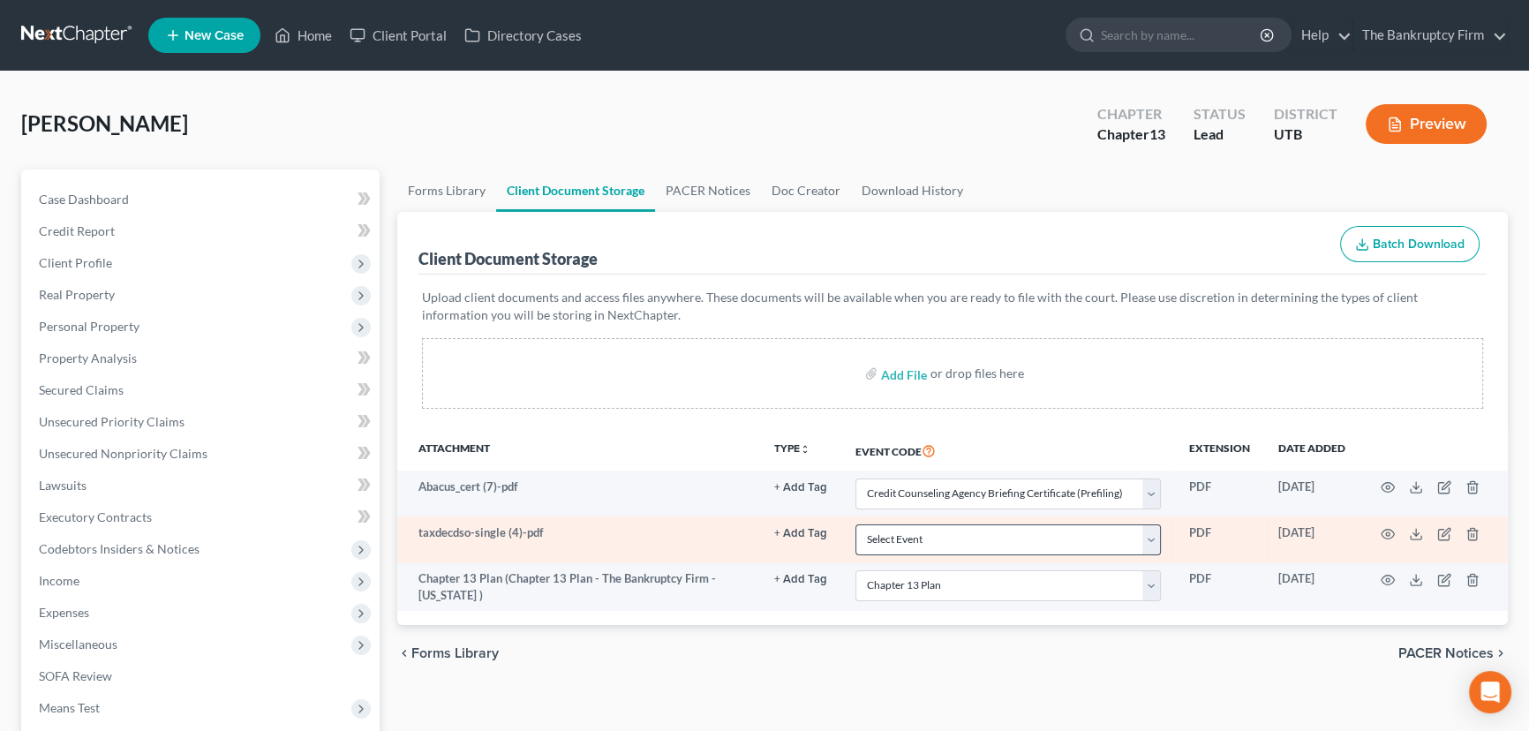
select select "30"
select select "26"
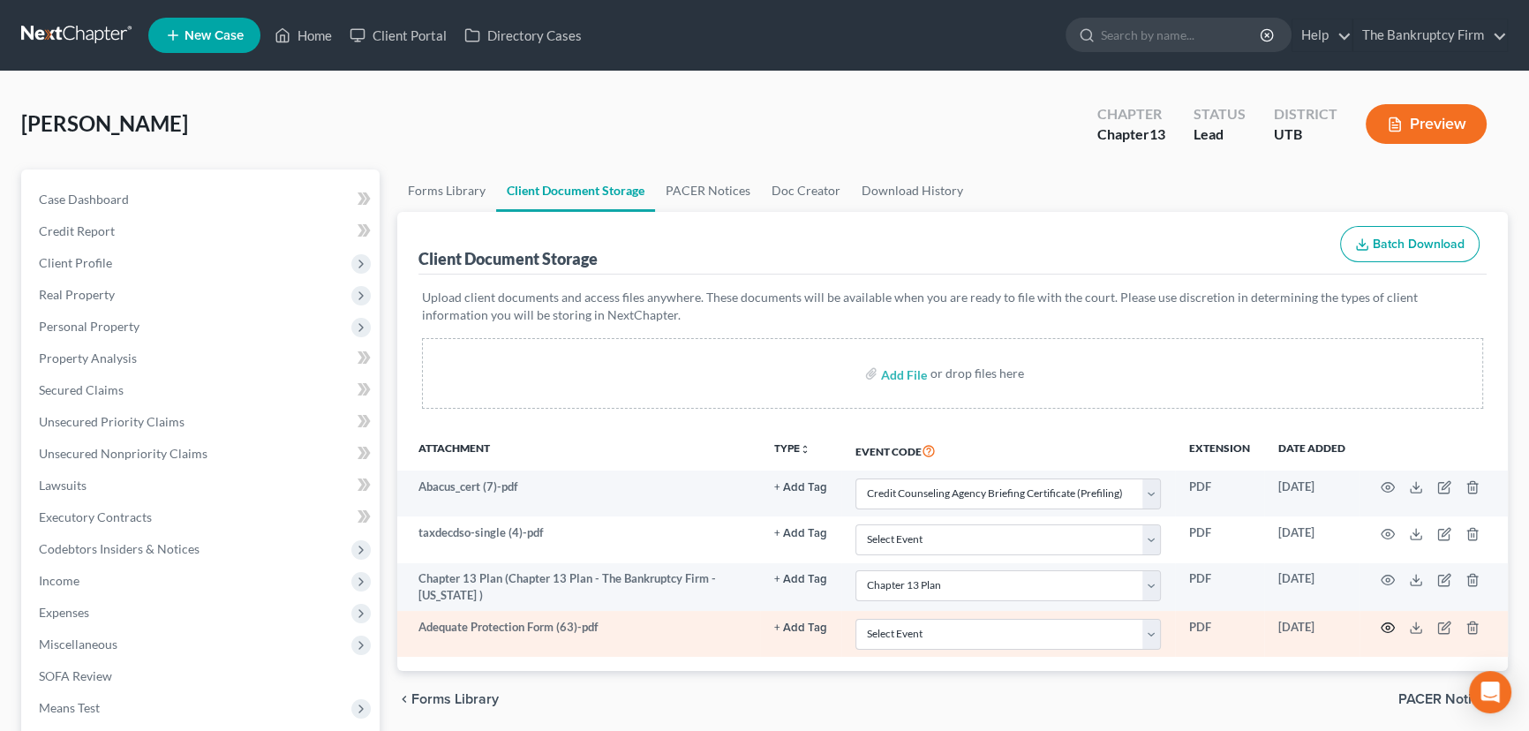
click at [1386, 626] on circle "button" at bounding box center [1388, 628] width 4 height 4
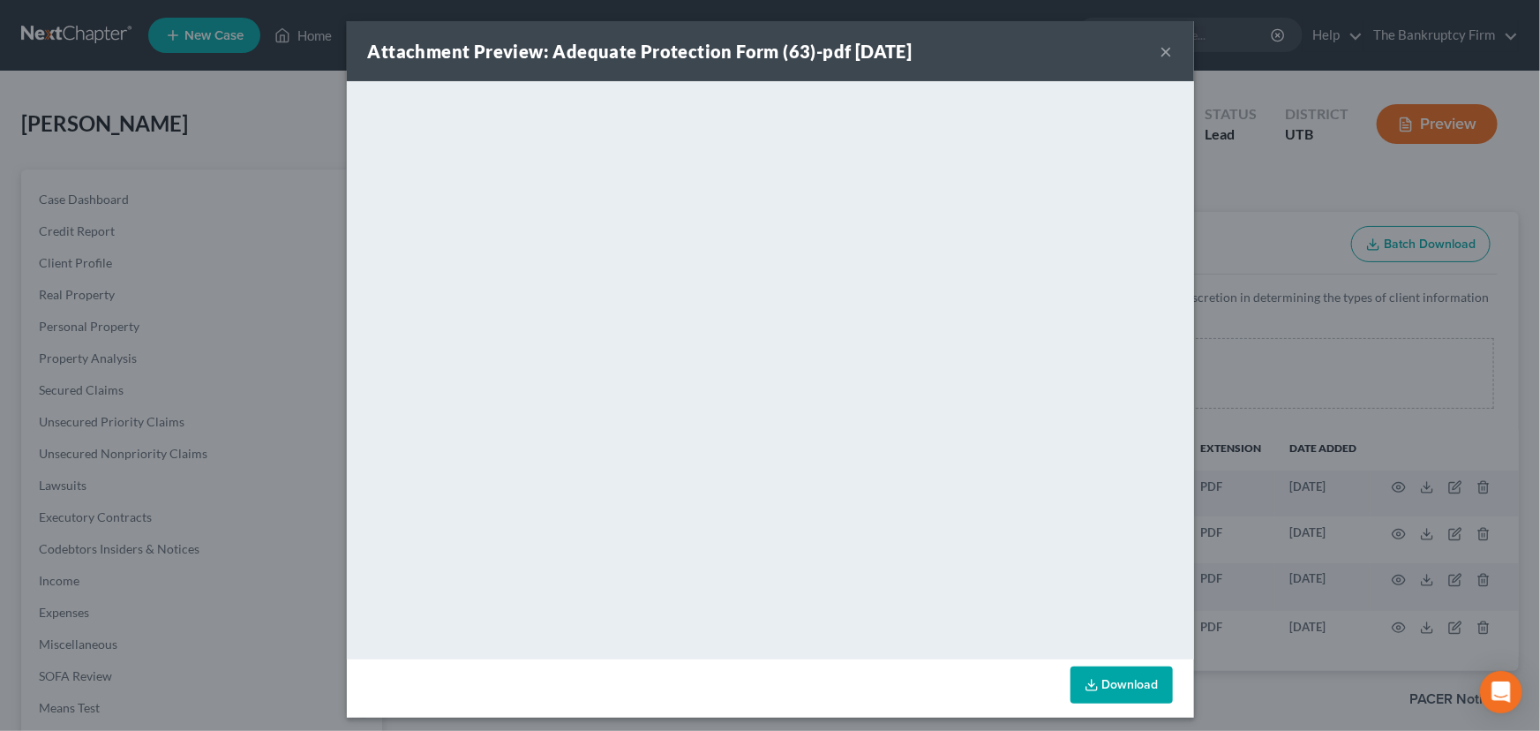
click at [1161, 48] on button "×" at bounding box center [1167, 51] width 12 height 21
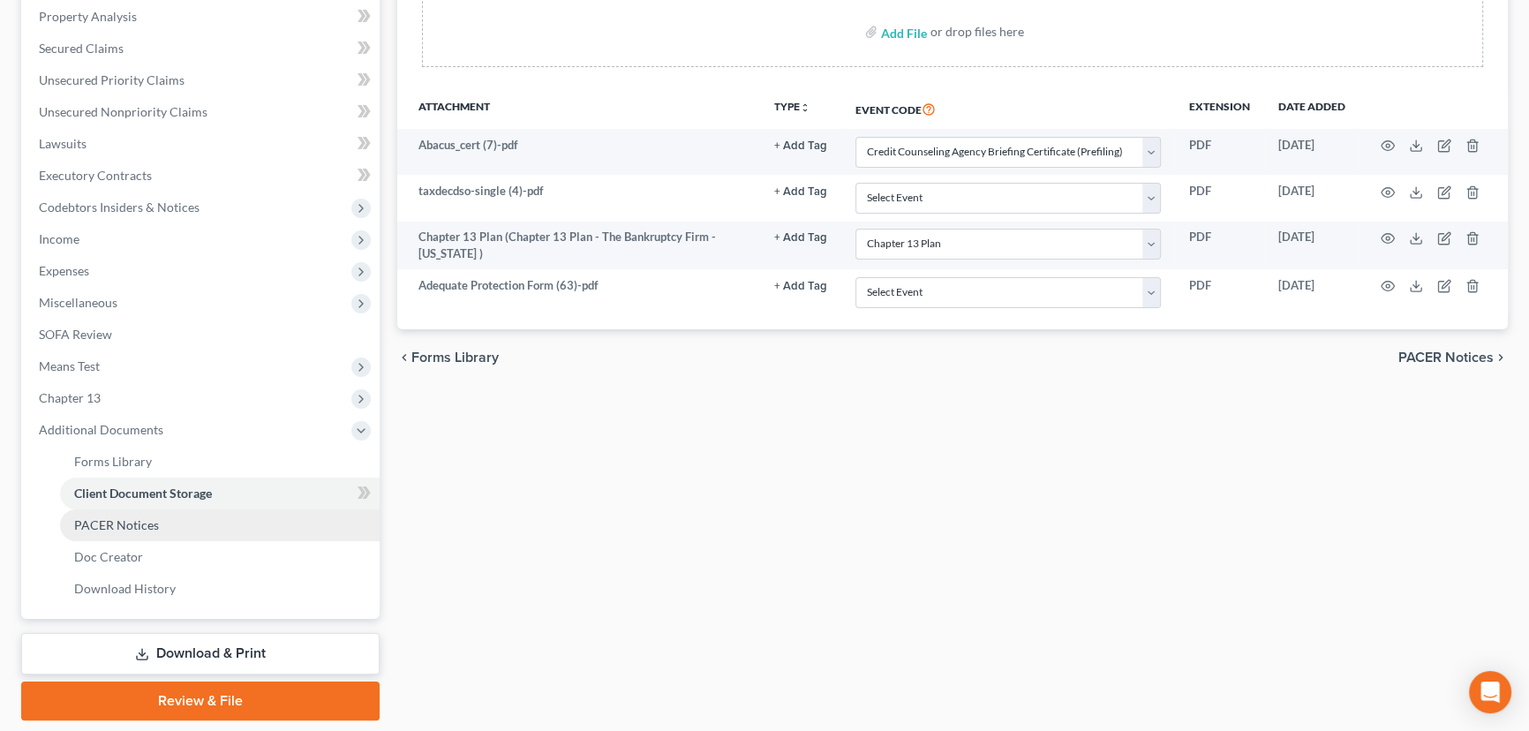
scroll to position [395, 0]
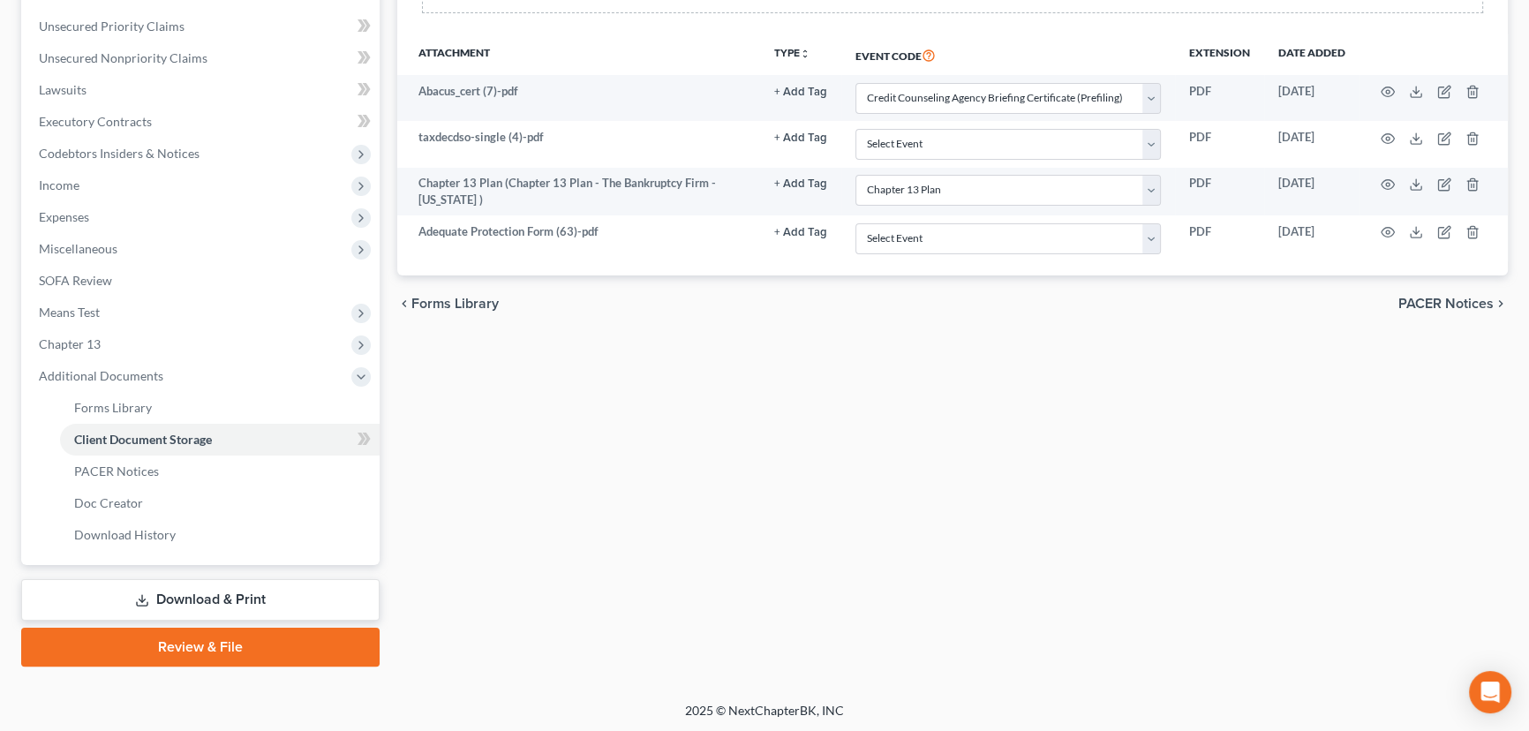
click at [197, 644] on link "Review & File" at bounding box center [200, 647] width 358 height 39
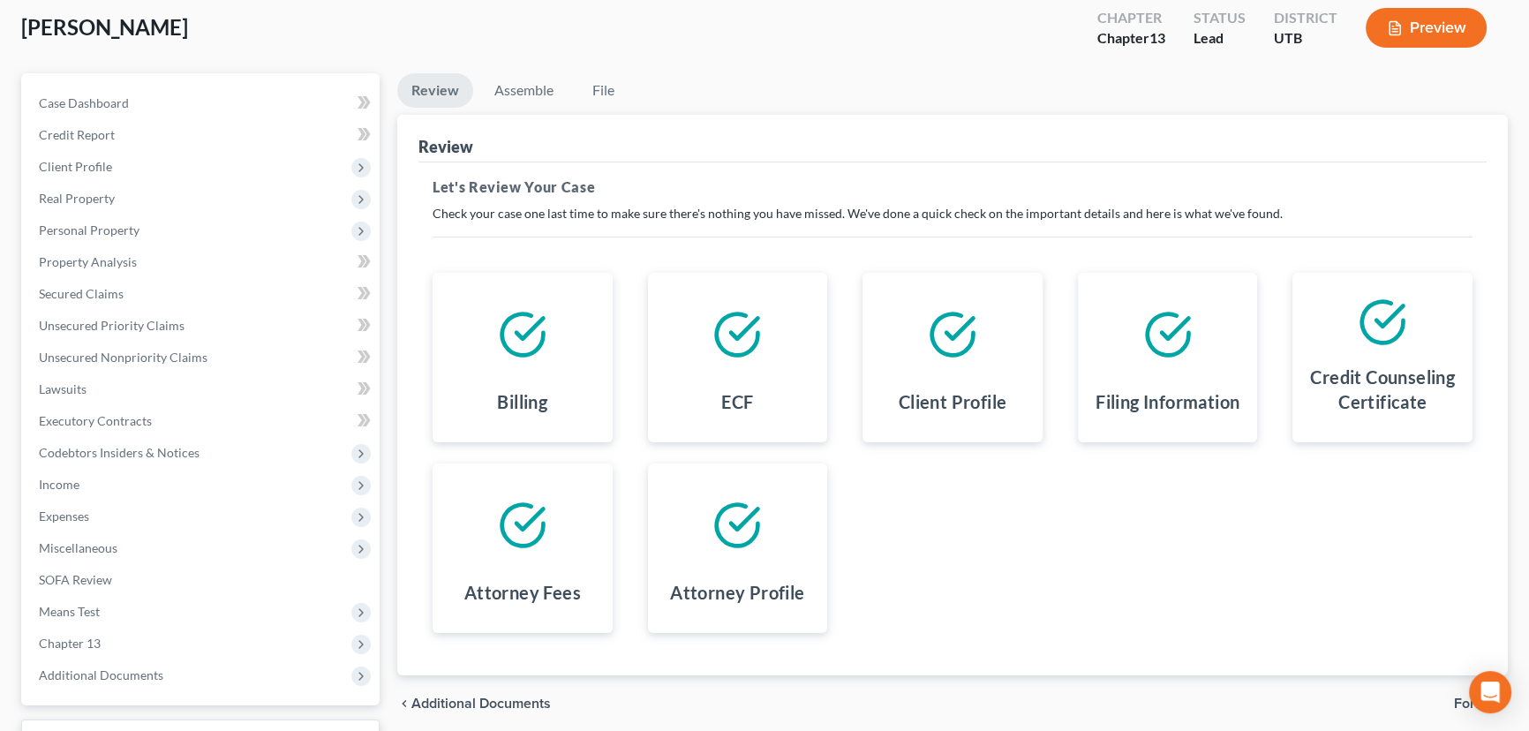
scroll to position [237, 0]
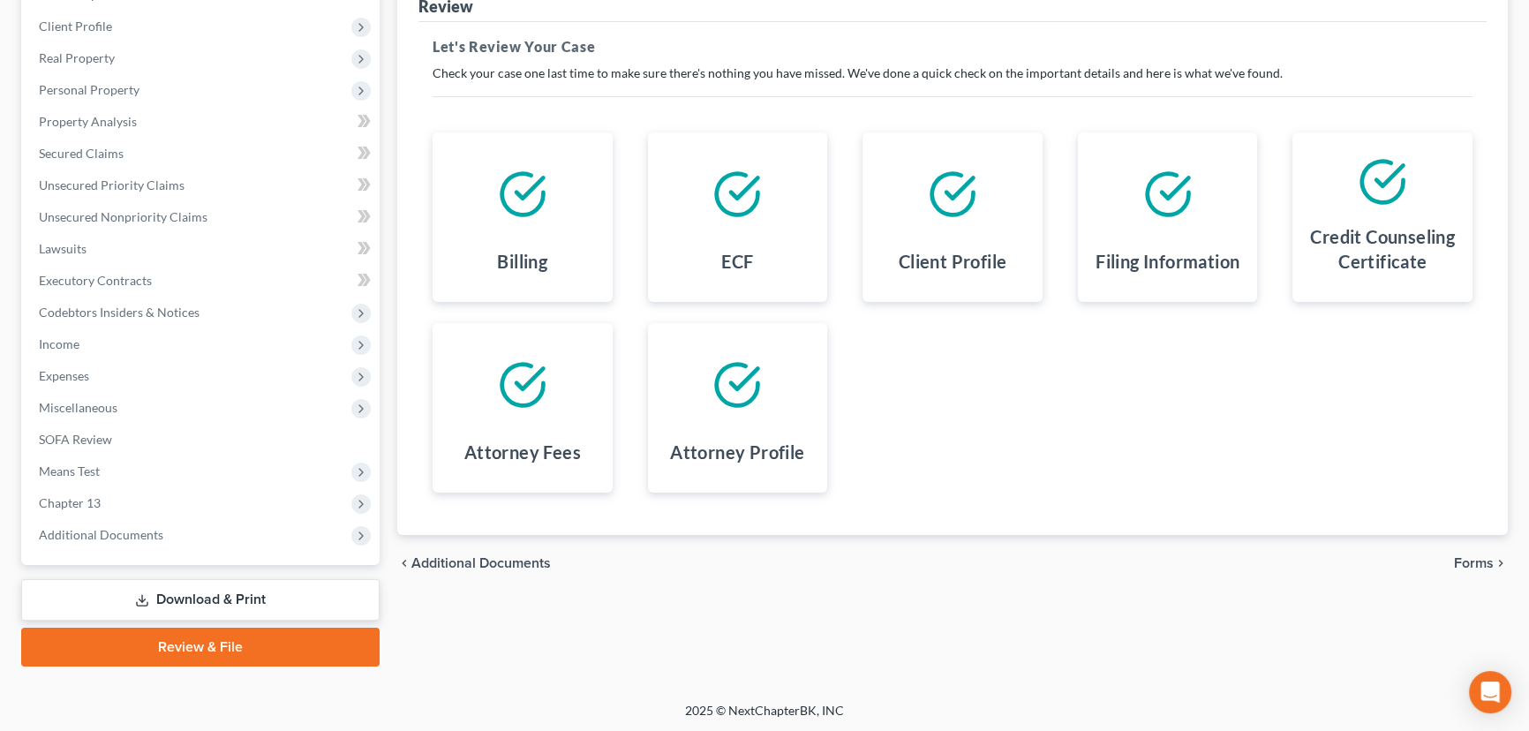
click at [1470, 562] on span "Forms" at bounding box center [1474, 563] width 40 height 14
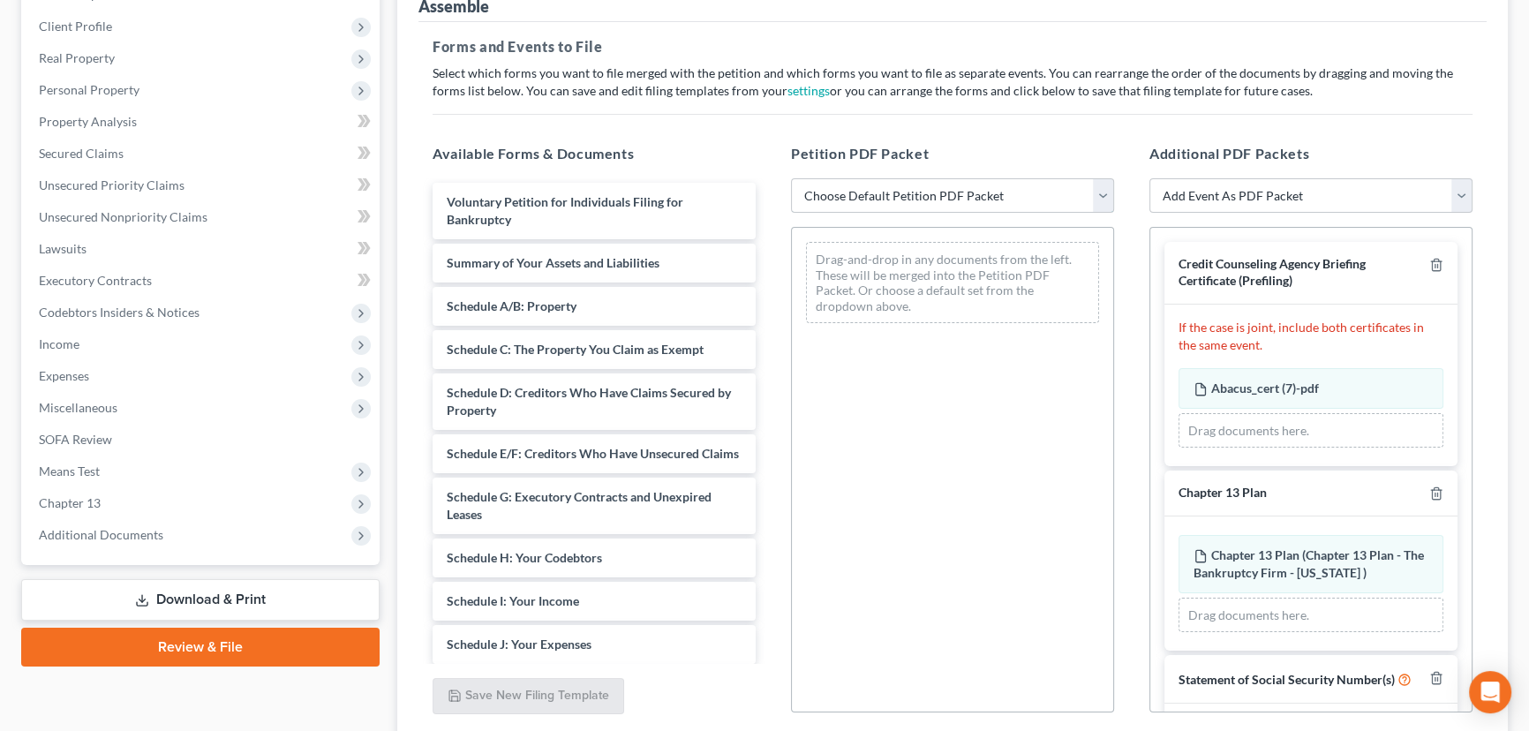
click at [878, 194] on select "Choose Default Petition PDF Packet Emergency Filing (Voluntary Petition and Cre…" at bounding box center [952, 195] width 323 height 35
select select "6"
click at [791, 178] on select "Choose Default Petition PDF Packet Emergency Filing (Voluntary Petition and Cre…" at bounding box center [952, 195] width 323 height 35
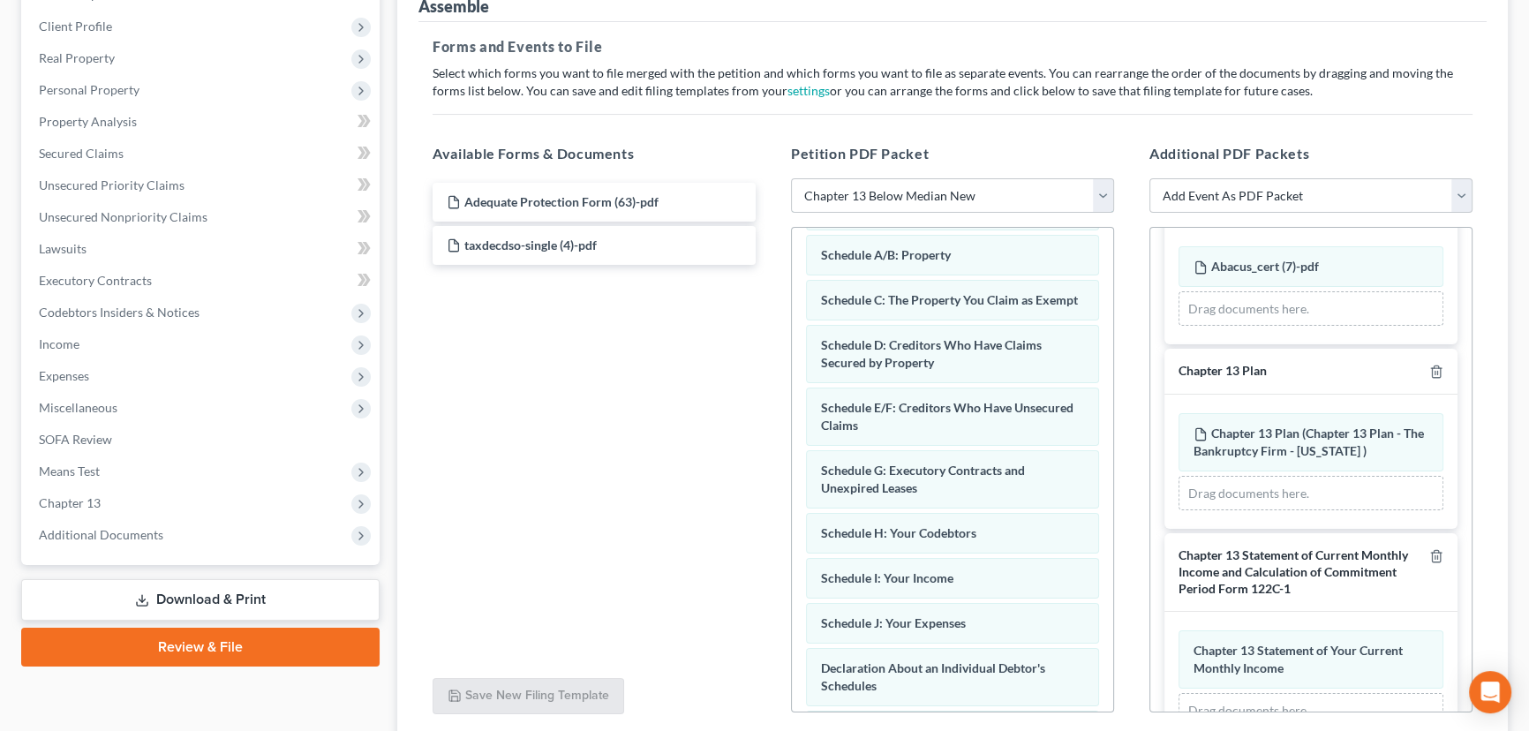
scroll to position [160, 0]
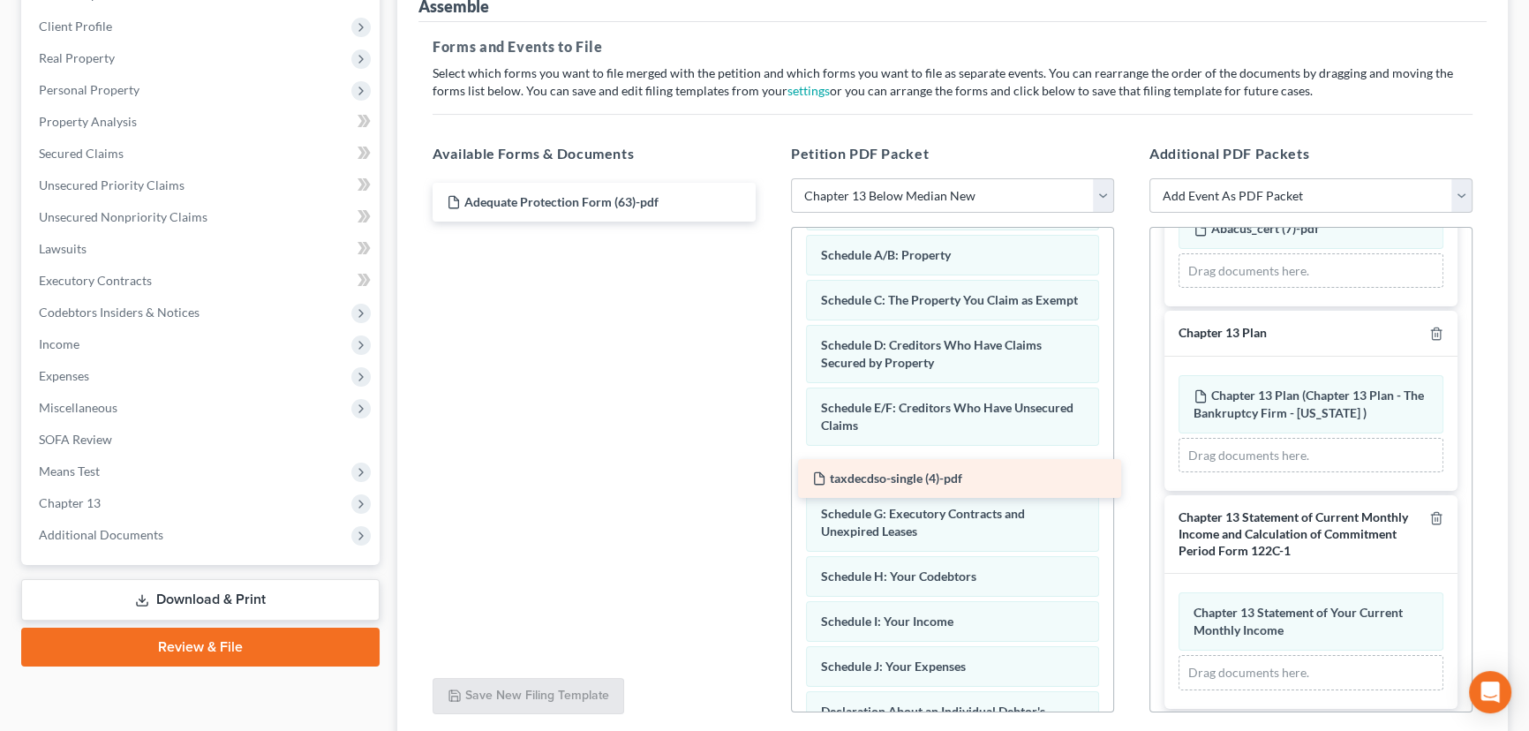
drag, startPoint x: 557, startPoint y: 245, endPoint x: 922, endPoint y: 480, distance: 434.3
click at [770, 222] on div "taxdecdso-single (4)-pdf Adequate Protection Form (63)-pdf taxdecdso-single (4)…" at bounding box center [593, 202] width 351 height 39
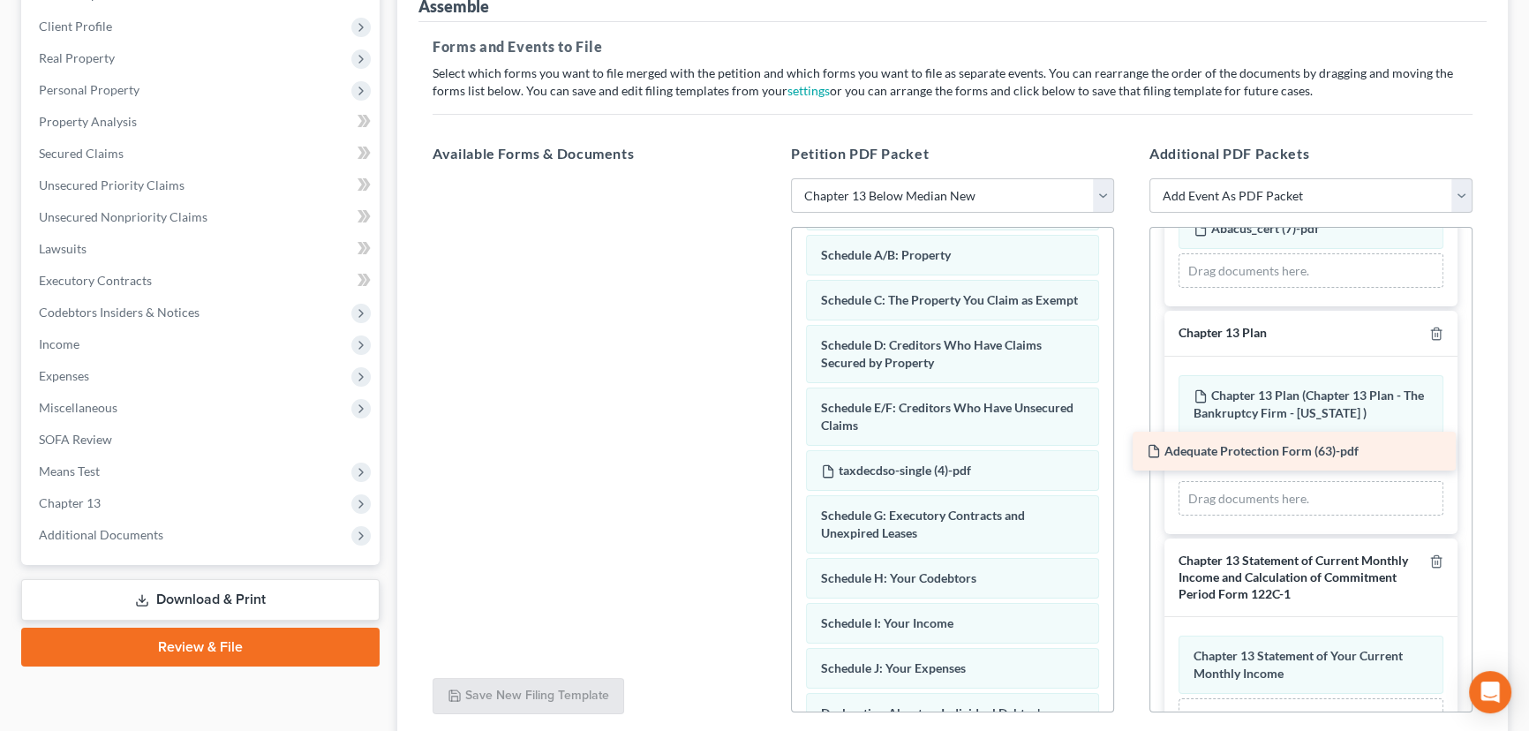
drag, startPoint x: 536, startPoint y: 199, endPoint x: 1236, endPoint y: 450, distance: 743.4
click at [770, 178] on div "Adequate Protection Form (63)-pdf Adequate Protection Form (63)-pdf" at bounding box center [593, 178] width 351 height 0
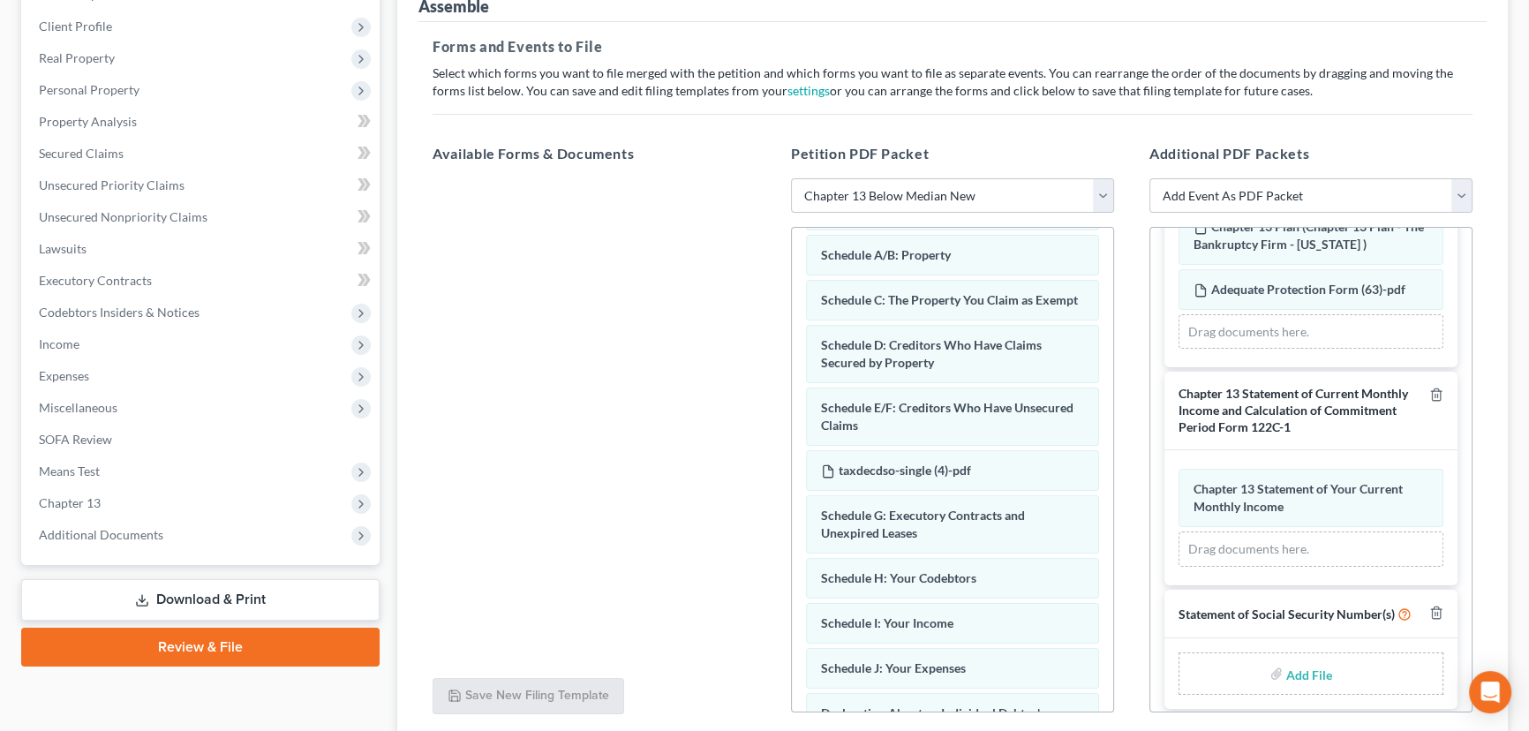
scroll to position [353, 0]
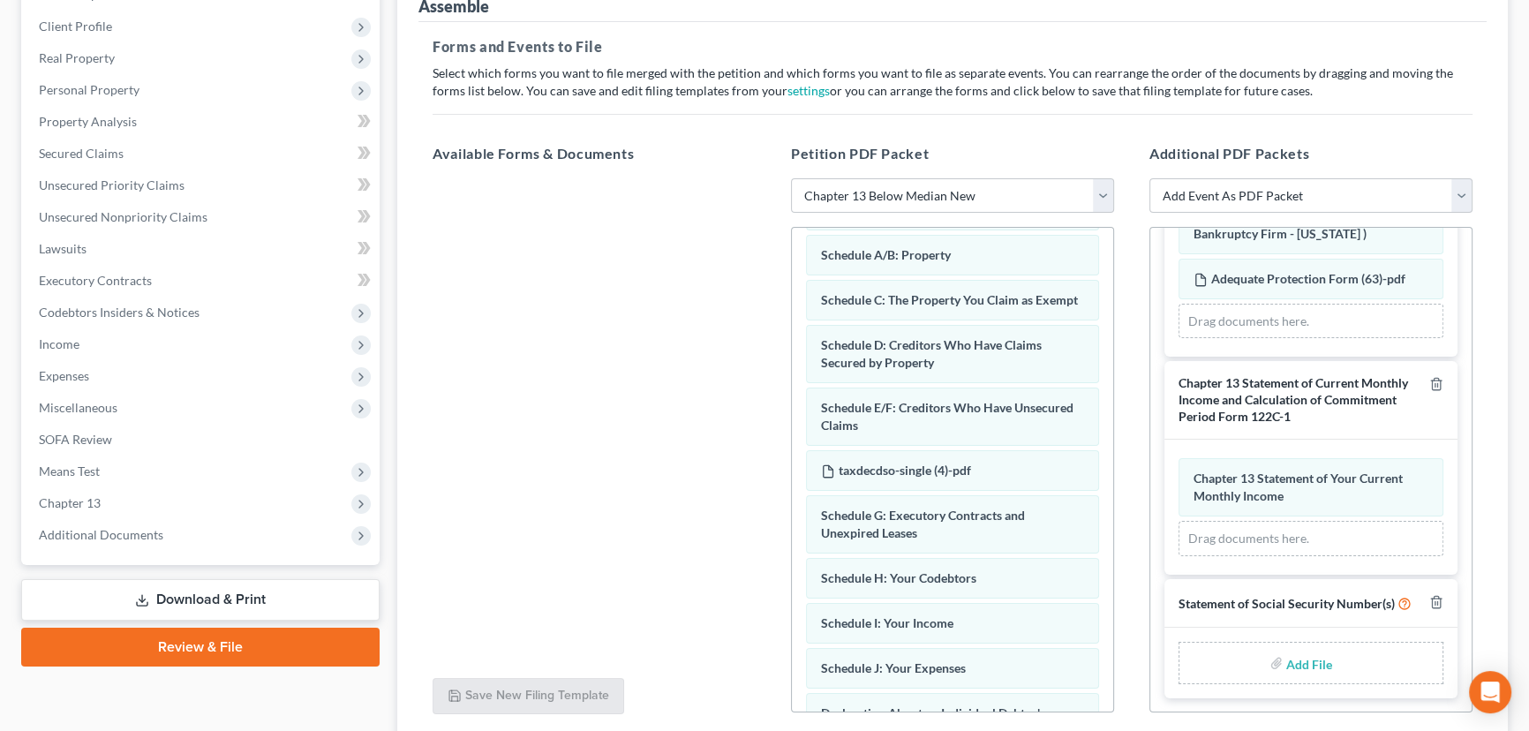
type input "C:\fakepath\Form 121 Oliveras.pdf"
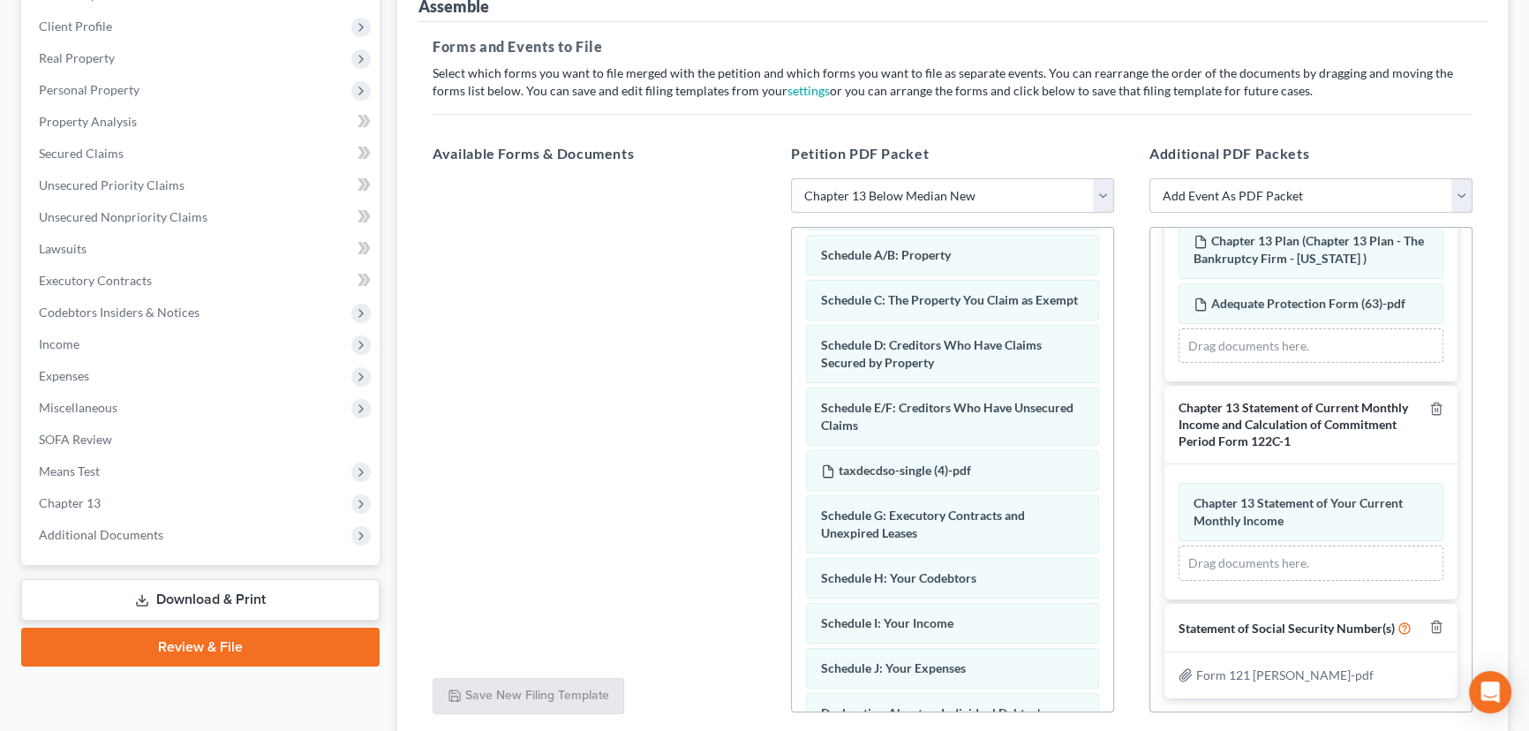
scroll to position [328, 0]
click at [1300, 545] on div "Drag documents here." at bounding box center [1310, 562] width 265 height 35
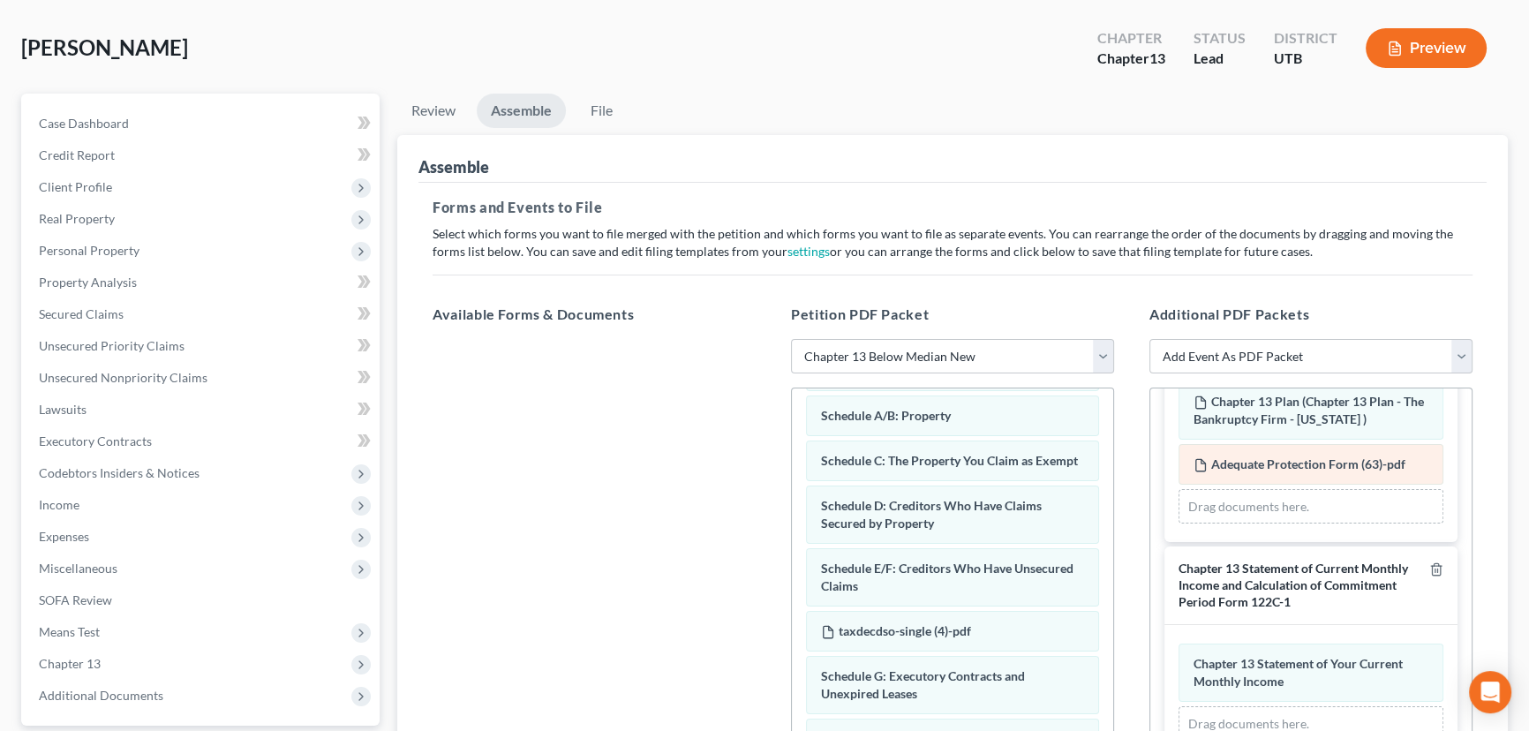
scroll to position [375, 0]
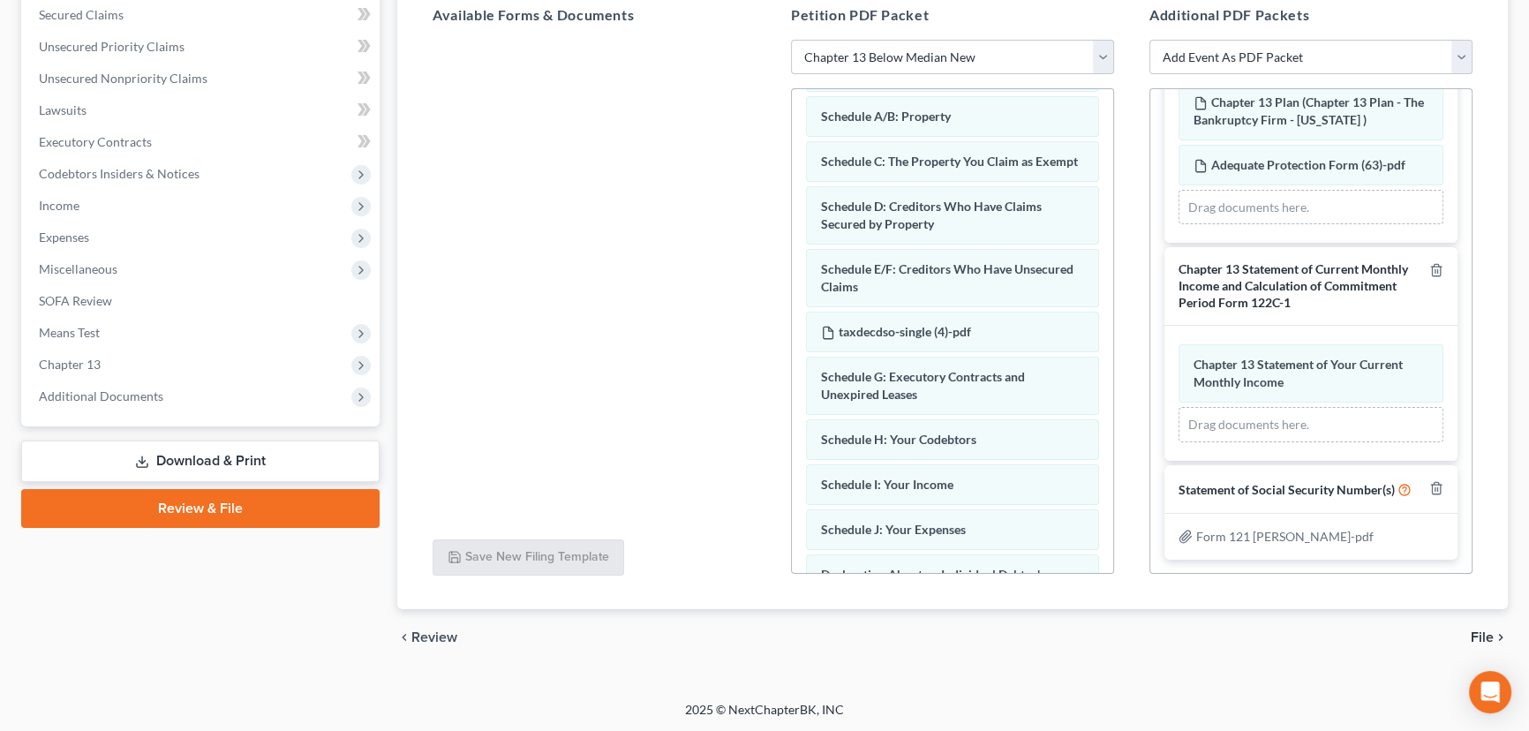
click at [1483, 635] on span "File" at bounding box center [1481, 637] width 23 height 14
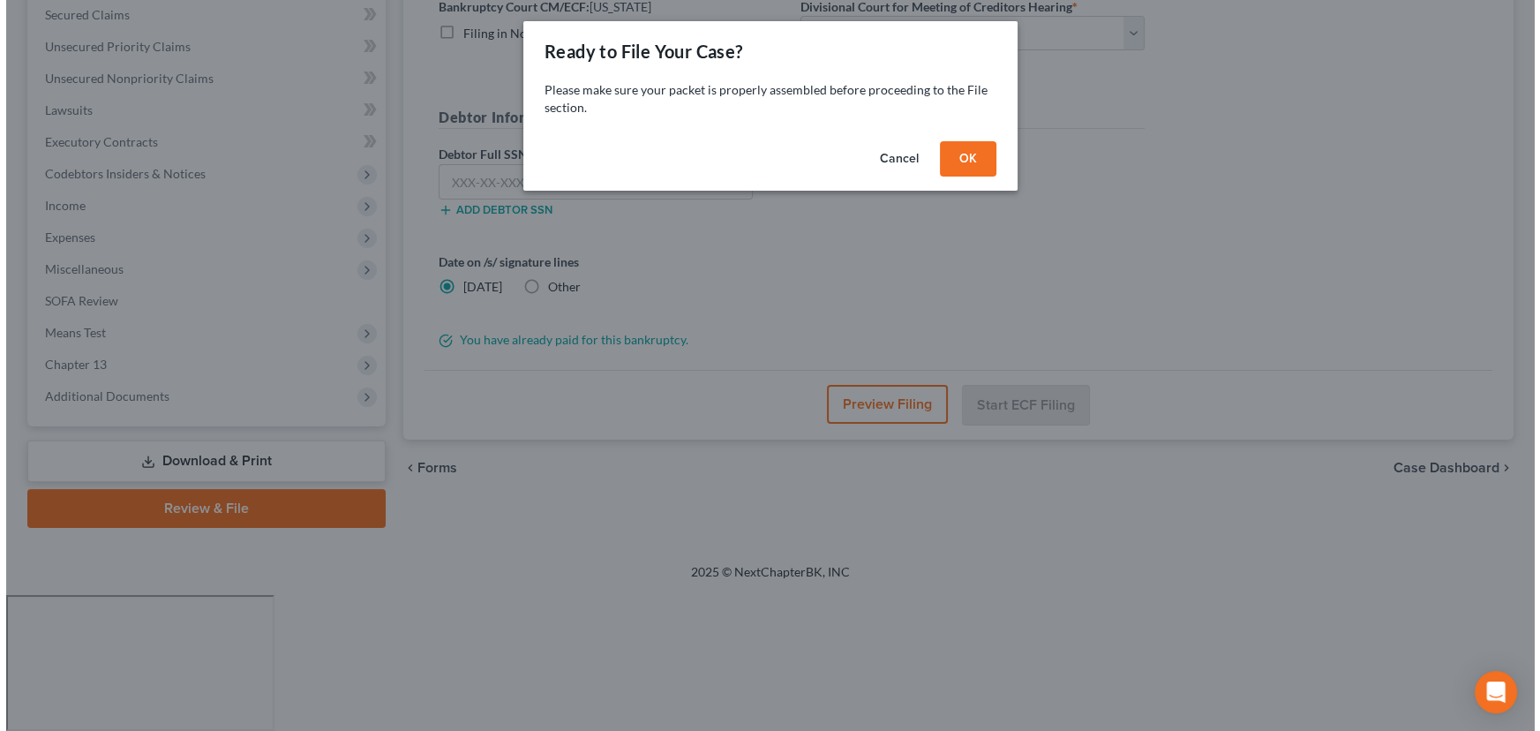
scroll to position [237, 0]
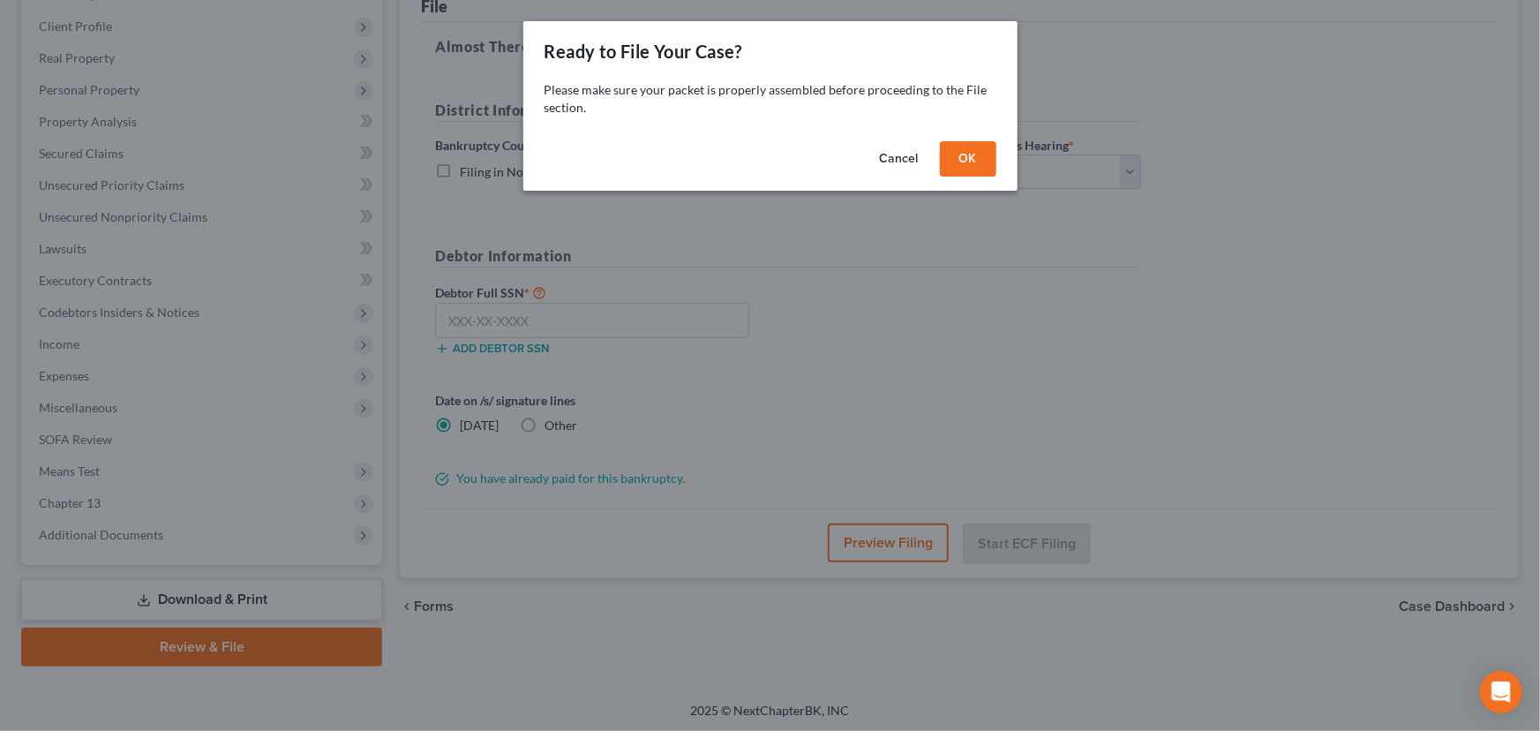
click at [966, 164] on button "OK" at bounding box center [968, 158] width 56 height 35
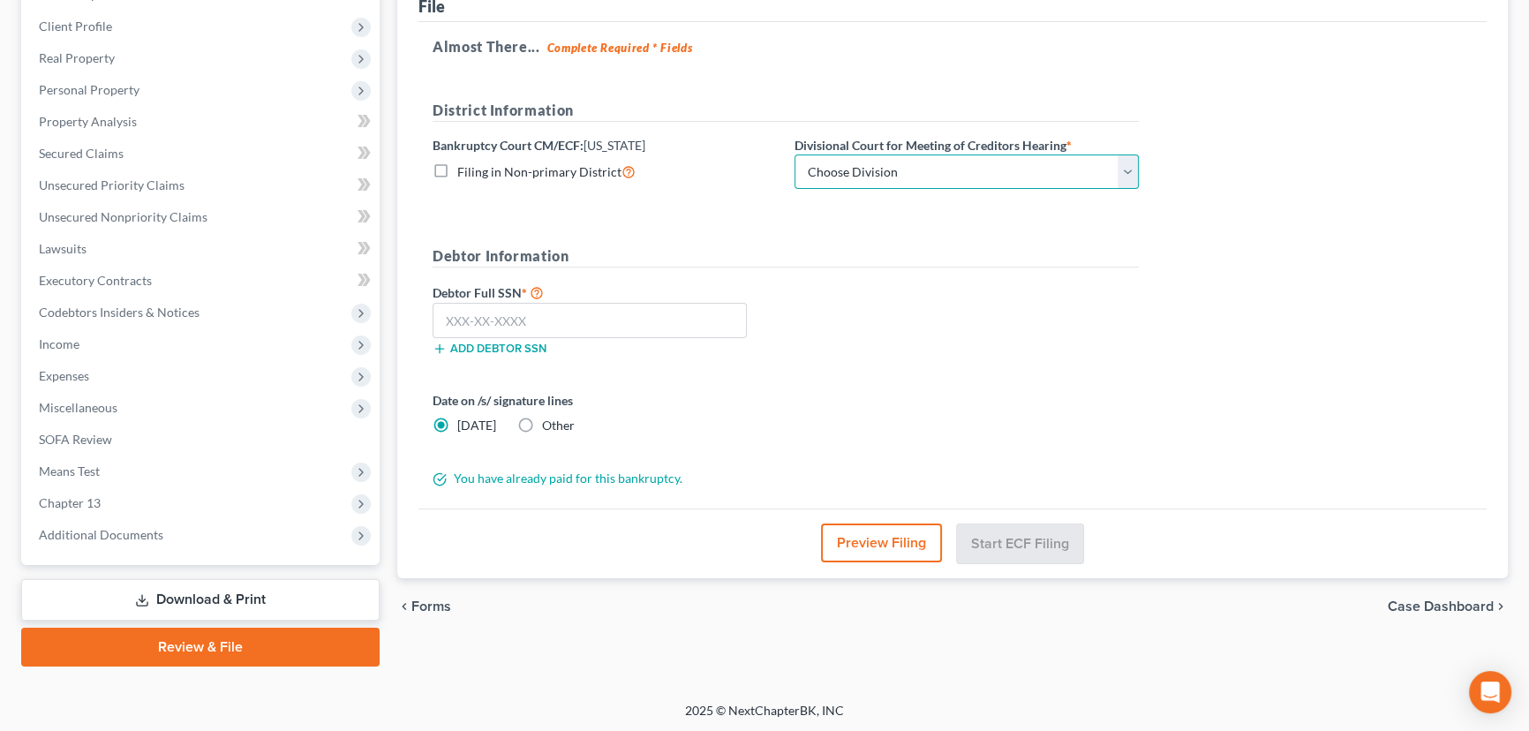
drag, startPoint x: 1124, startPoint y: 168, endPoint x: 1047, endPoint y: 174, distance: 77.9
click at [1124, 168] on select "Choose Division Salt Lake city" at bounding box center [966, 171] width 344 height 35
select select "0"
click at [794, 154] on select "Choose Division Salt Lake city" at bounding box center [966, 171] width 344 height 35
click at [586, 324] on input "text" at bounding box center [589, 320] width 314 height 35
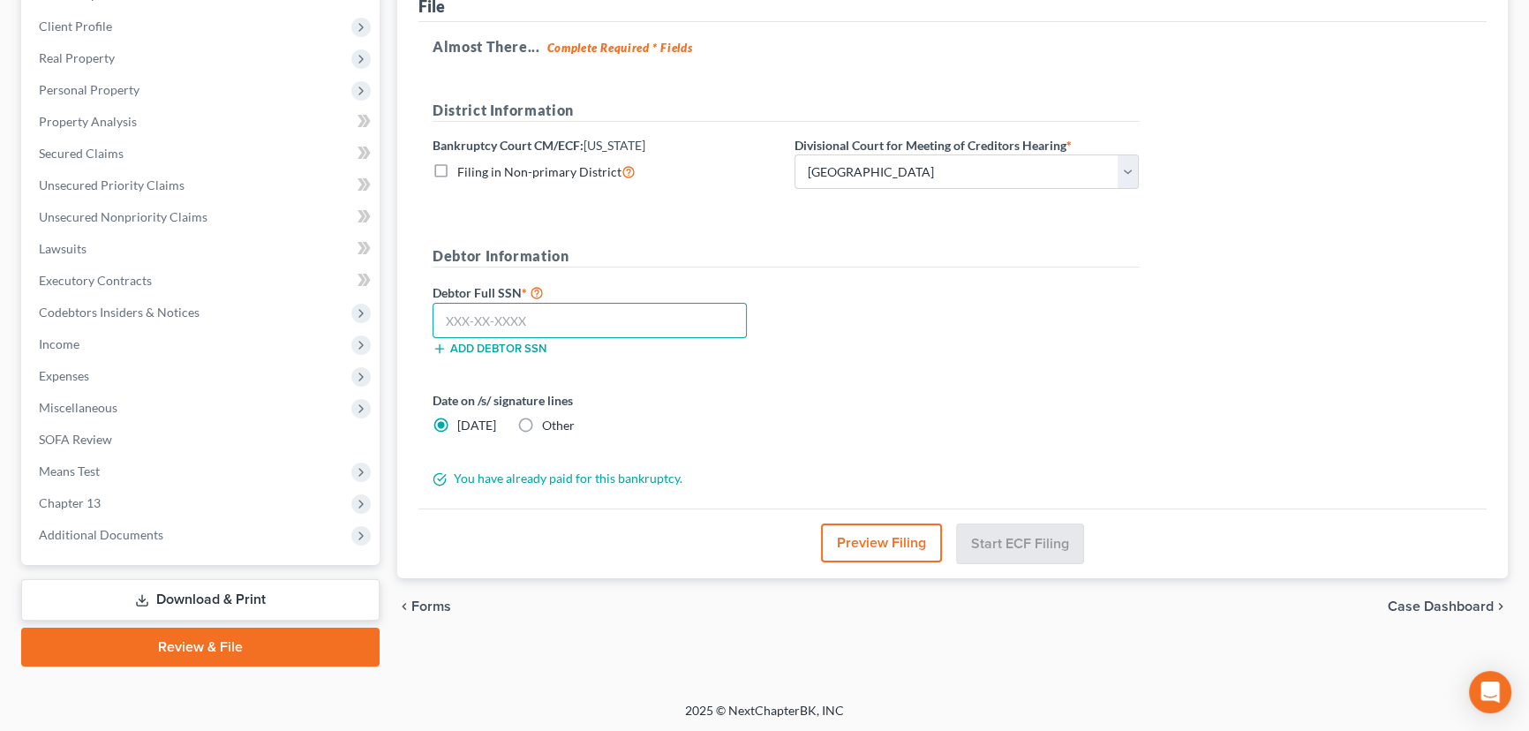
click at [486, 322] on input "text" at bounding box center [589, 320] width 314 height 35
paste input "528-33-9352"
type input "528-33-9352"
click at [1014, 540] on button "Start ECF Filing" at bounding box center [1020, 542] width 126 height 39
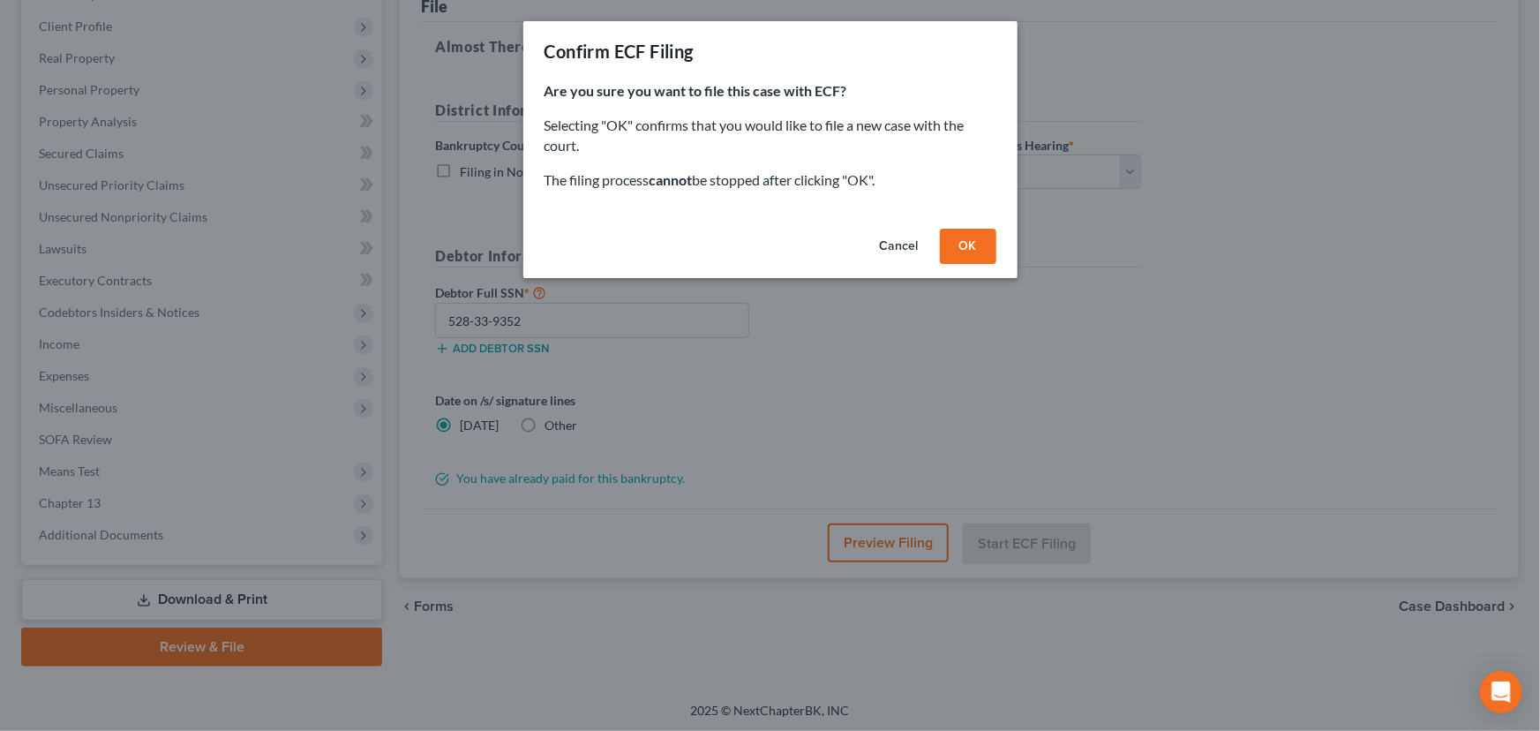
click at [962, 241] on button "OK" at bounding box center [968, 246] width 56 height 35
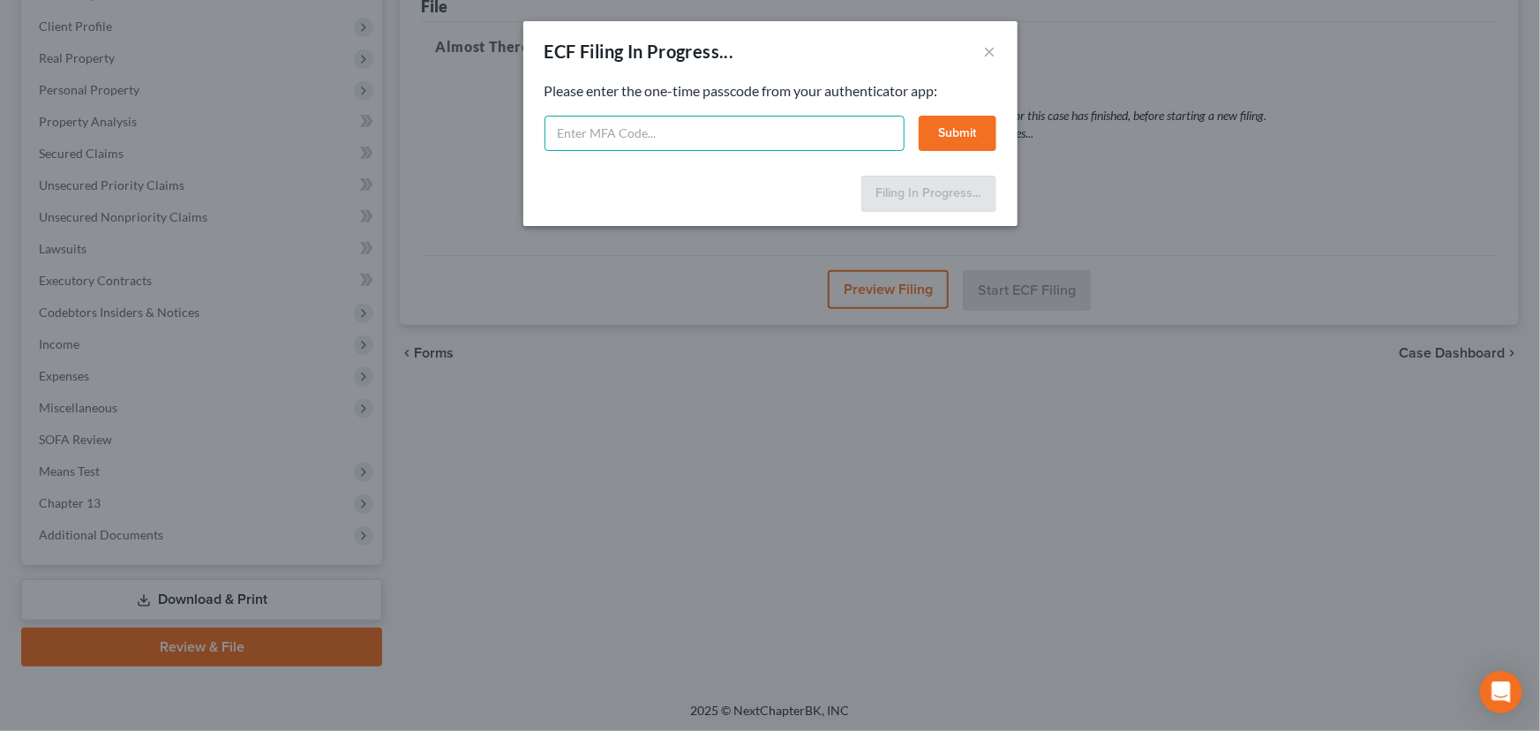
click at [608, 132] on input "text" at bounding box center [725, 133] width 360 height 35
type input "686069"
click at [945, 132] on button "Submit" at bounding box center [958, 133] width 78 height 35
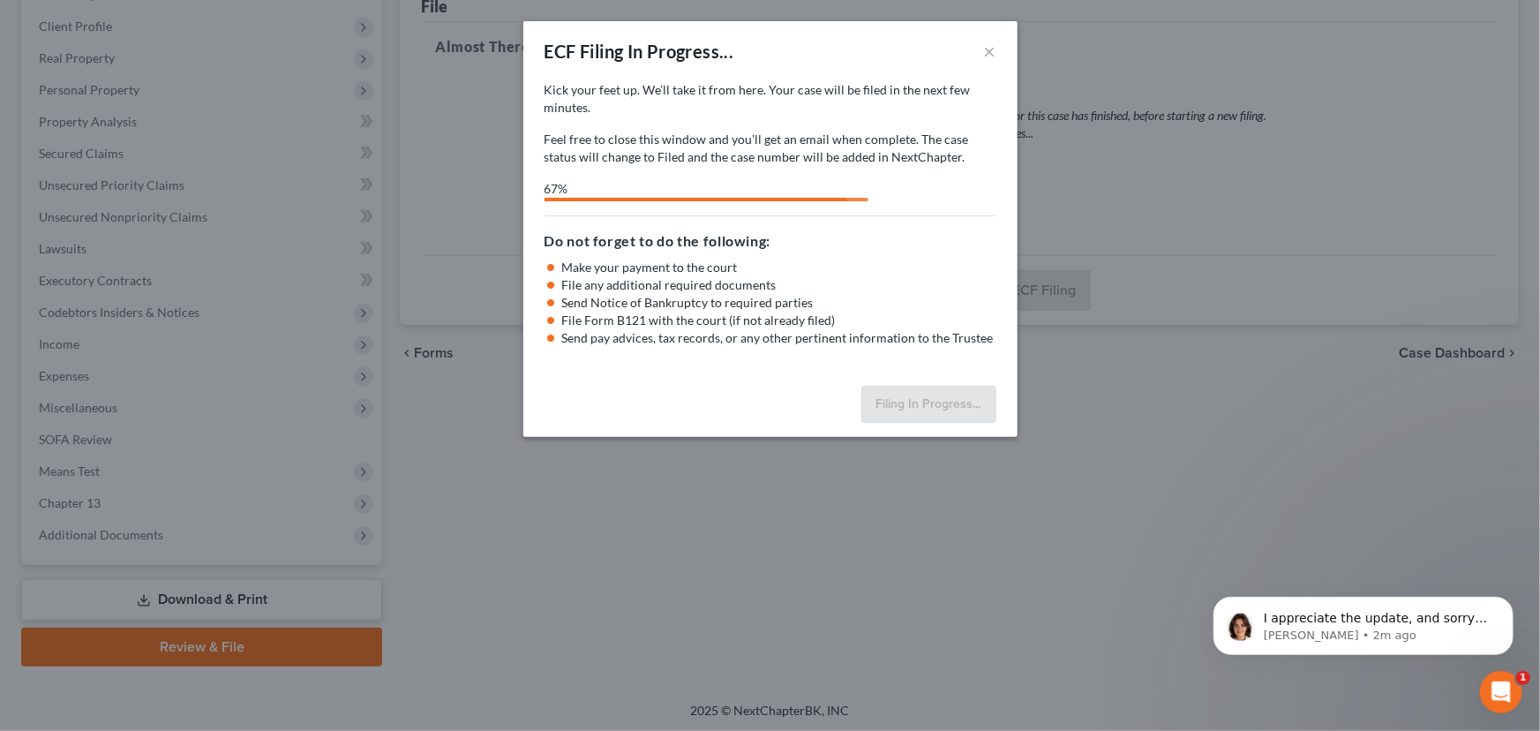
scroll to position [0, 0]
select select "0"
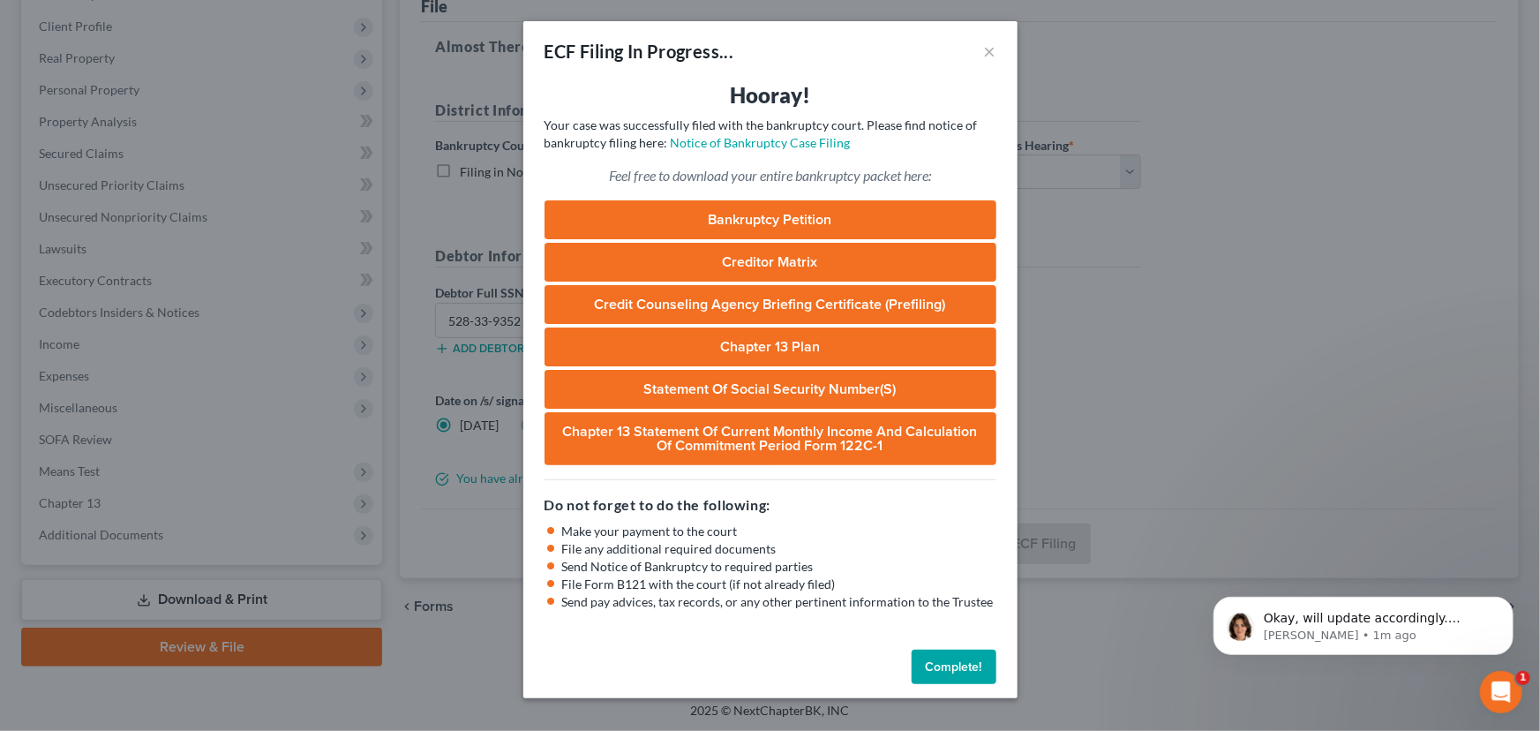
click at [957, 665] on button "Complete!" at bounding box center [954, 667] width 85 height 35
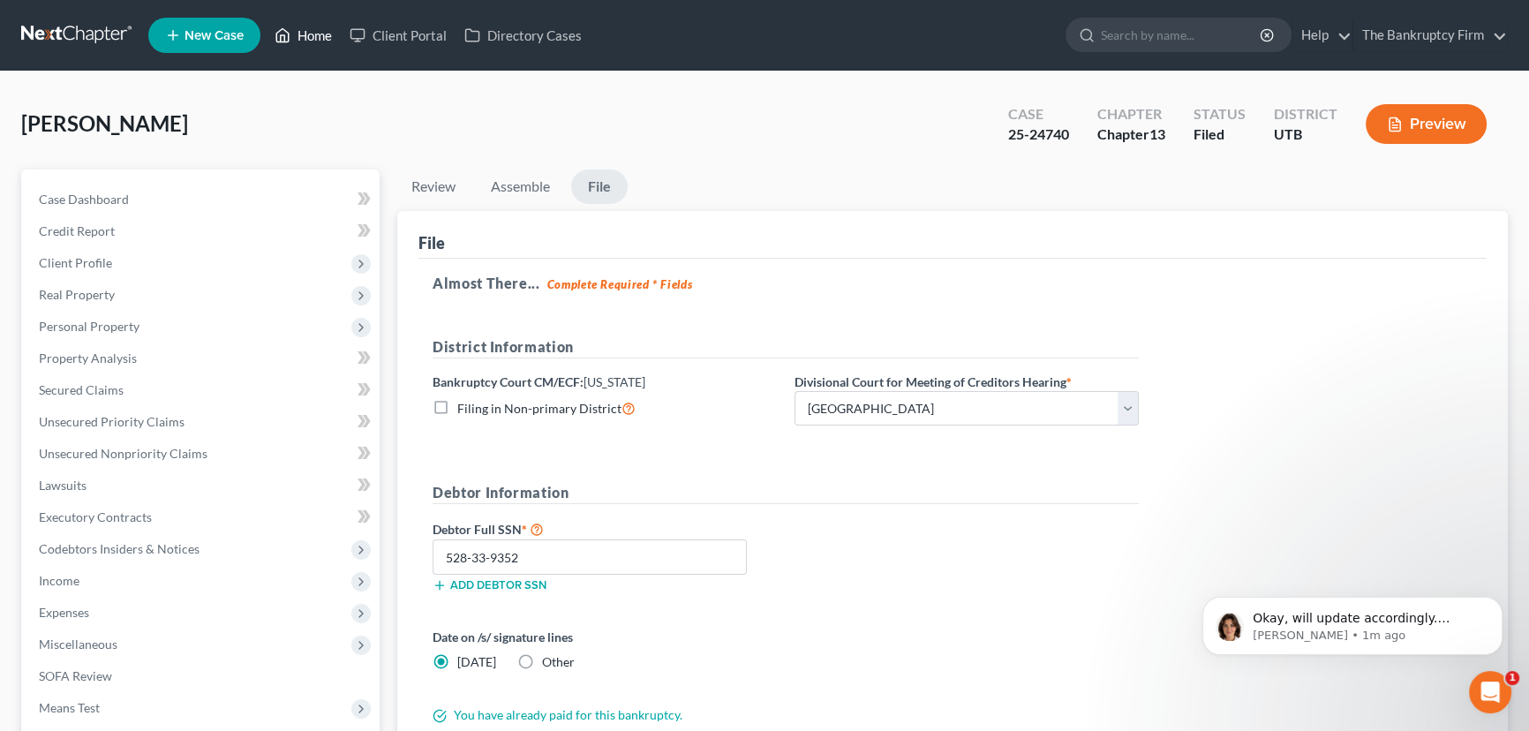
click at [309, 33] on link "Home" at bounding box center [303, 35] width 75 height 32
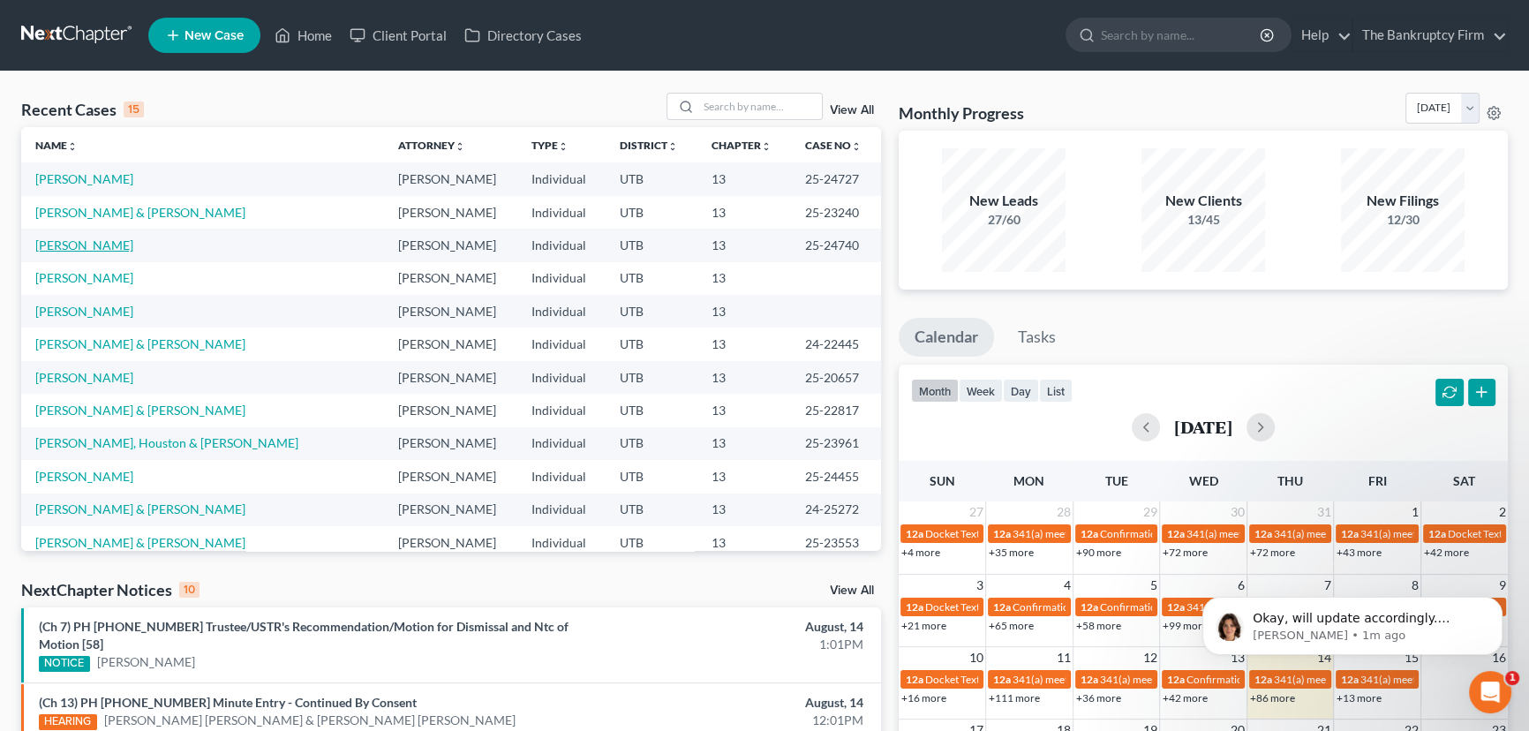
click at [94, 246] on link "[PERSON_NAME]" at bounding box center [84, 244] width 98 height 15
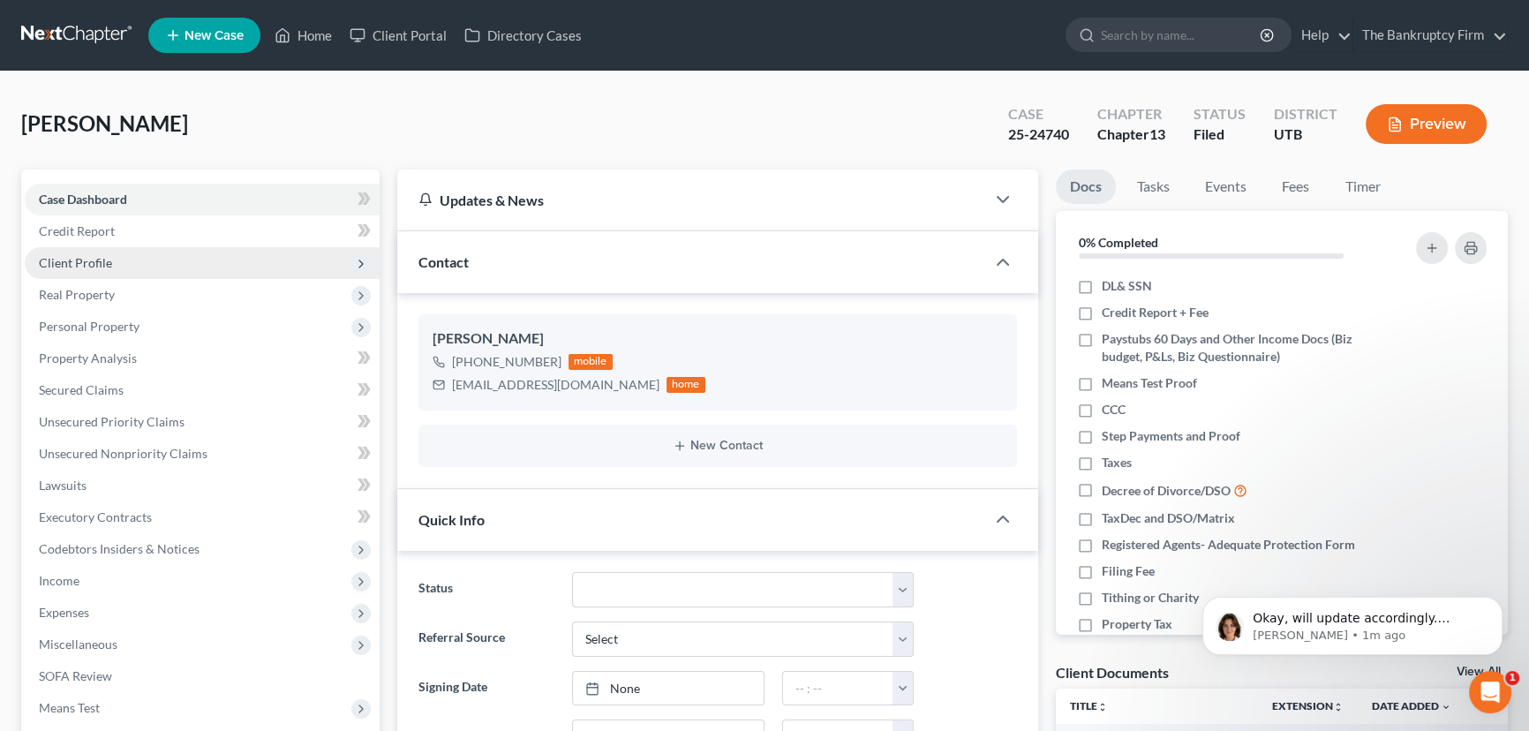
click at [103, 260] on span "Client Profile" at bounding box center [75, 262] width 73 height 15
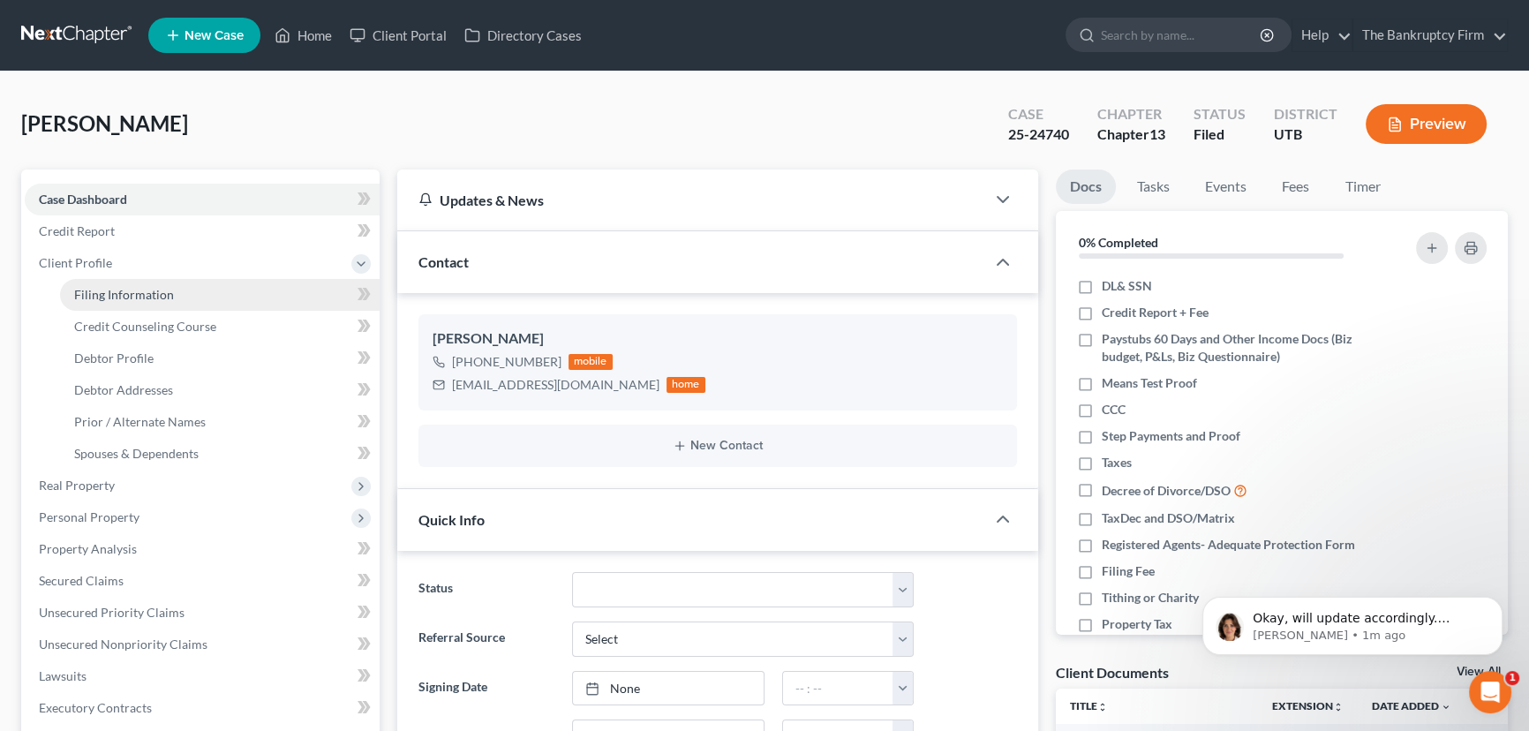
click at [137, 297] on span "Filing Information" at bounding box center [124, 294] width 100 height 15
select select "1"
select select "0"
select select "3"
select select "46"
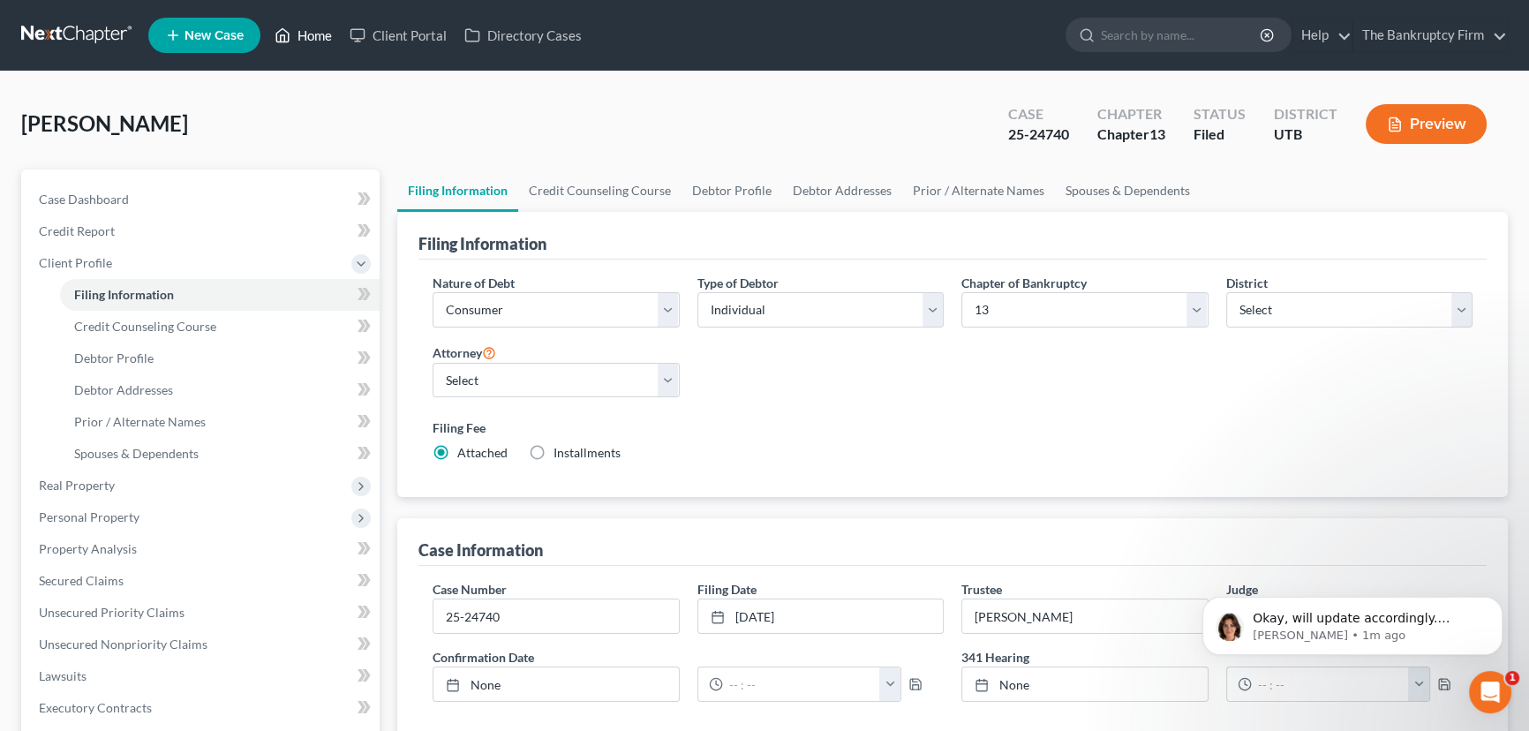
click at [320, 37] on link "Home" at bounding box center [303, 35] width 75 height 32
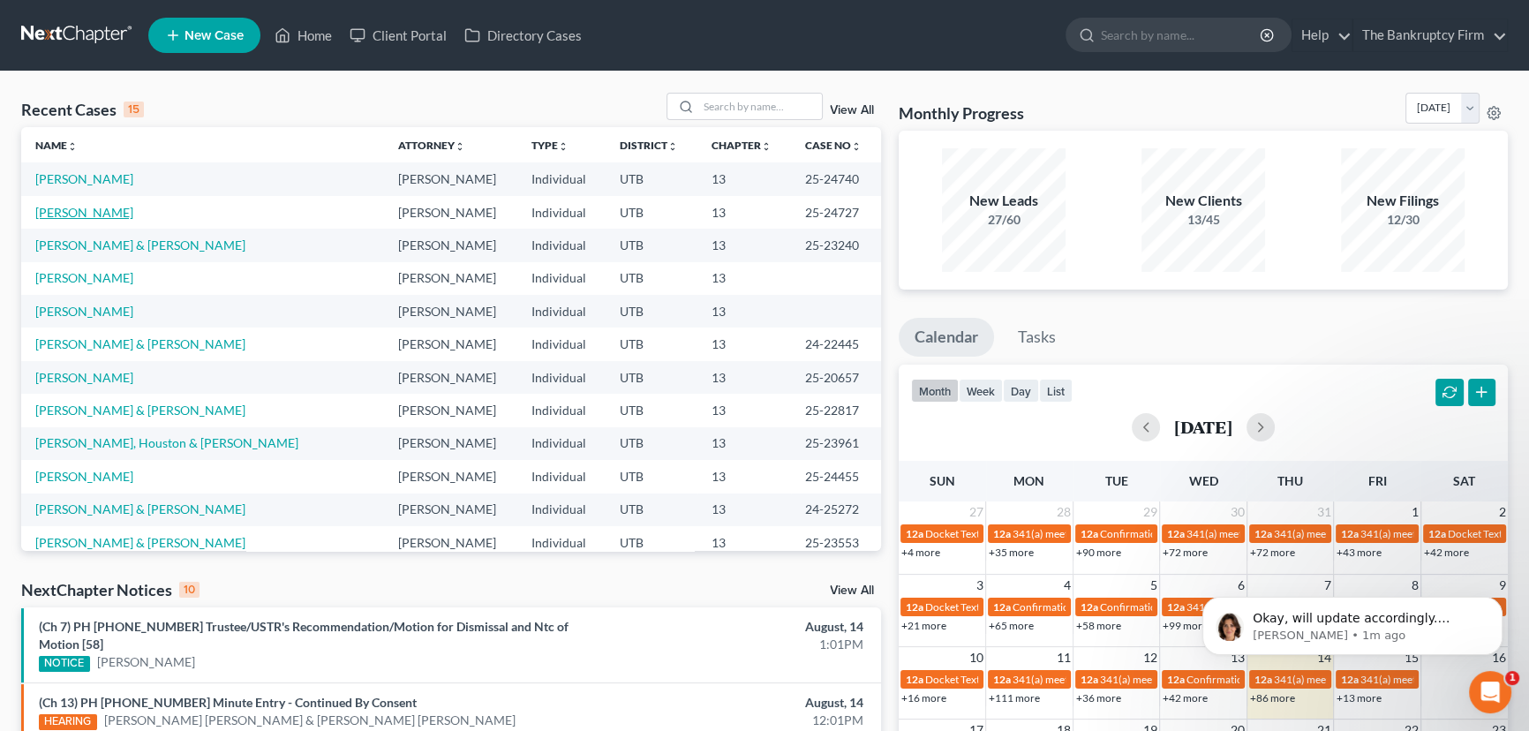
click at [81, 212] on link "[PERSON_NAME]" at bounding box center [84, 212] width 98 height 15
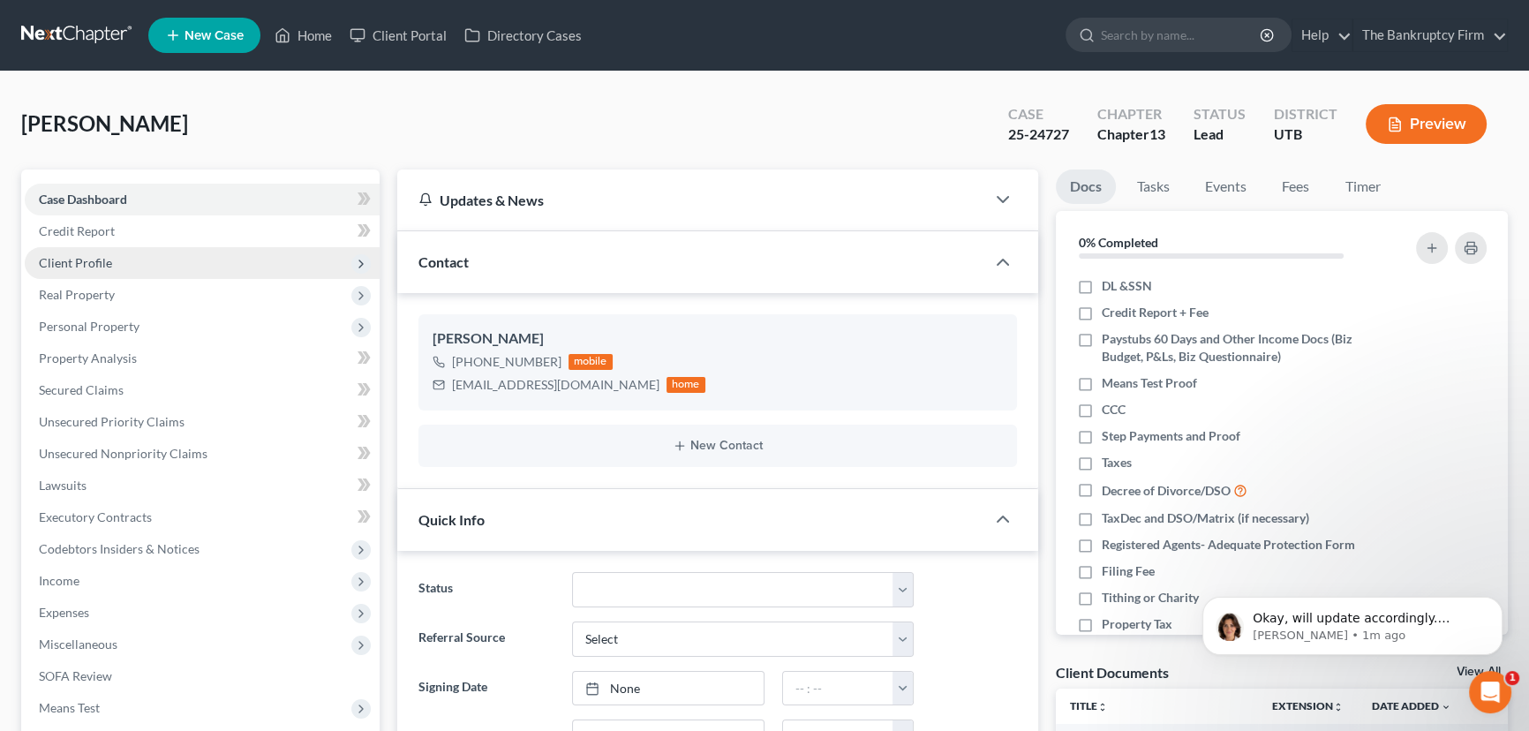
scroll to position [203, 0]
click at [94, 263] on span "Client Profile" at bounding box center [75, 262] width 73 height 15
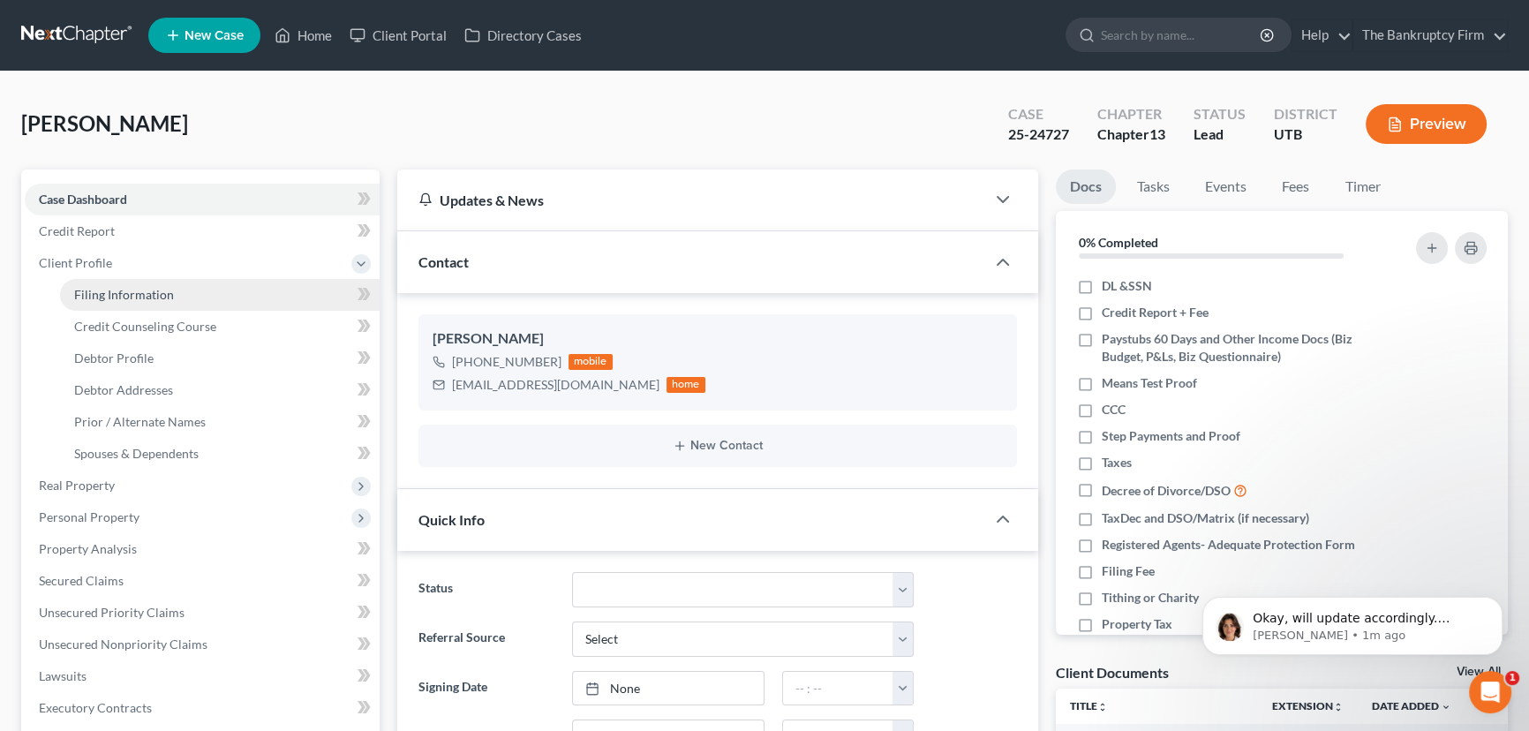
click at [138, 294] on span "Filing Information" at bounding box center [124, 294] width 100 height 15
select select "1"
select select "0"
select select "3"
select select "81"
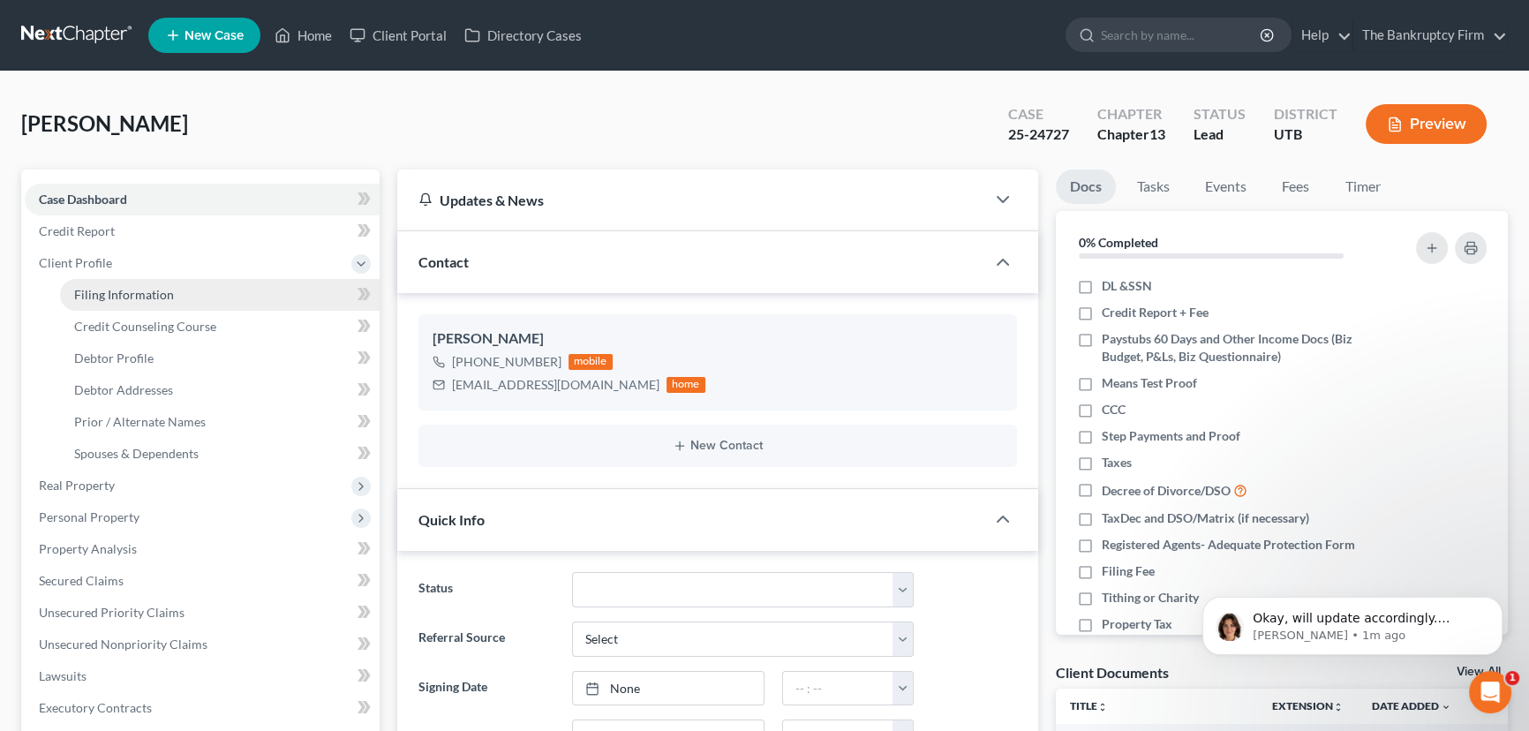
select select "0"
select select "46"
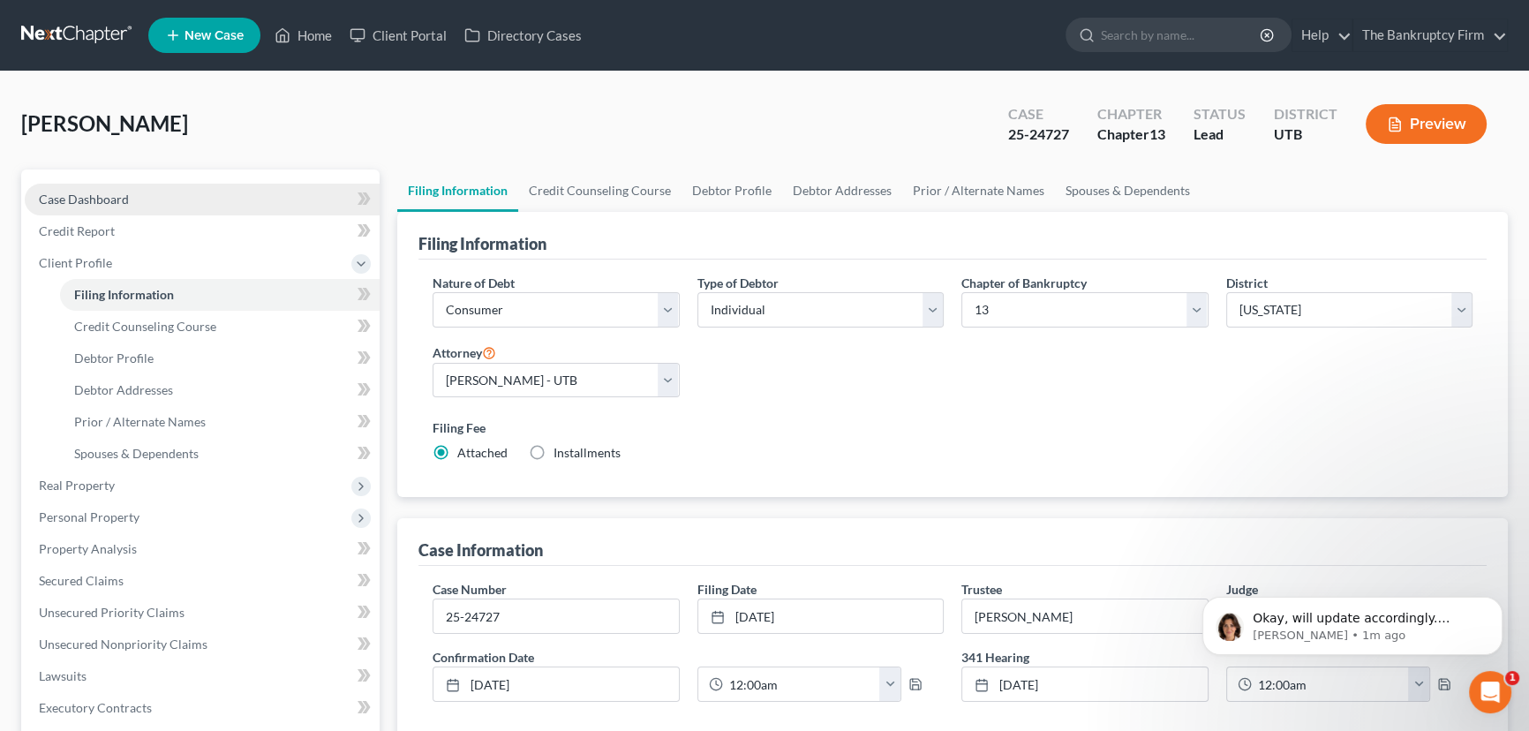
click at [95, 199] on span "Case Dashboard" at bounding box center [84, 199] width 90 height 15
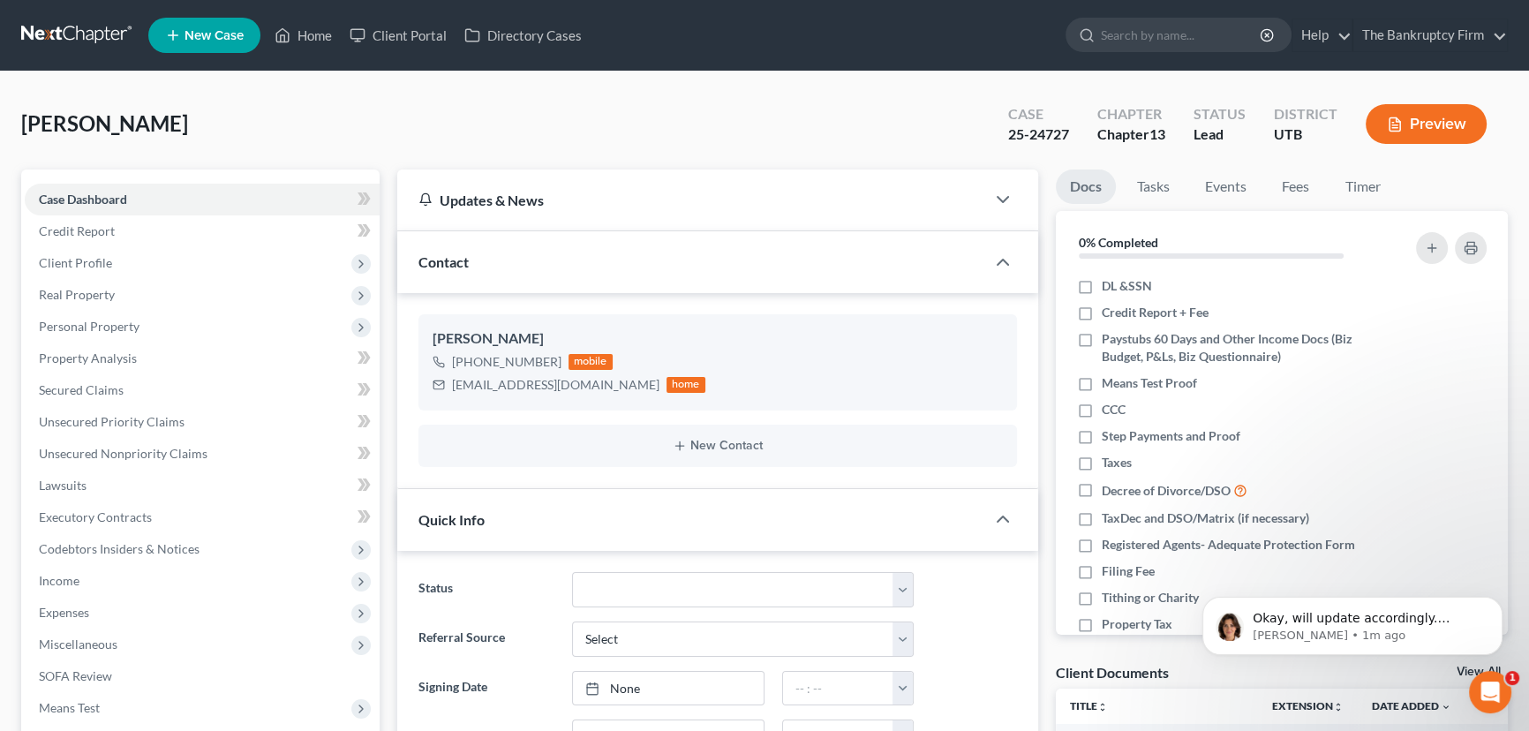
scroll to position [203, 0]
click at [315, 39] on link "Home" at bounding box center [303, 35] width 75 height 32
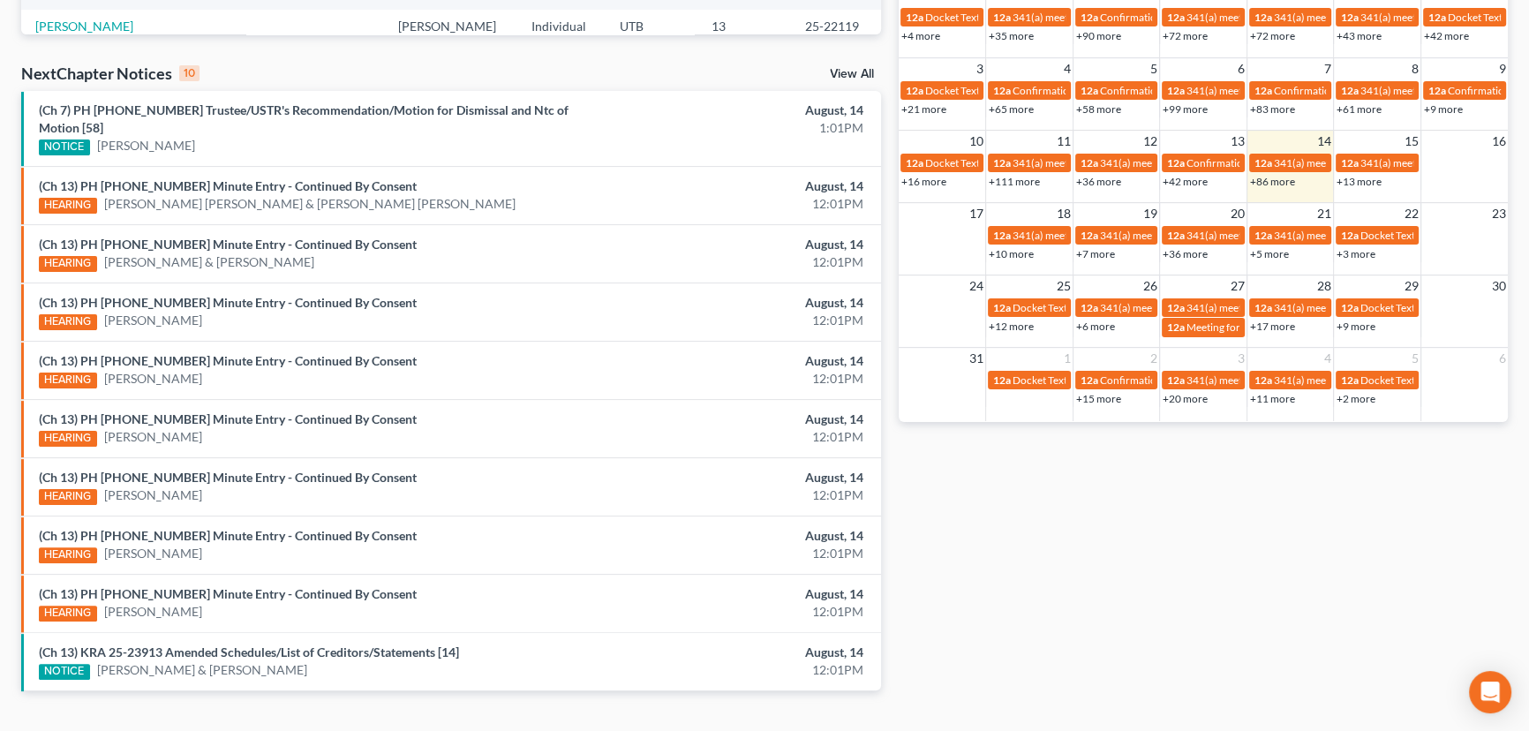
scroll to position [536, 0]
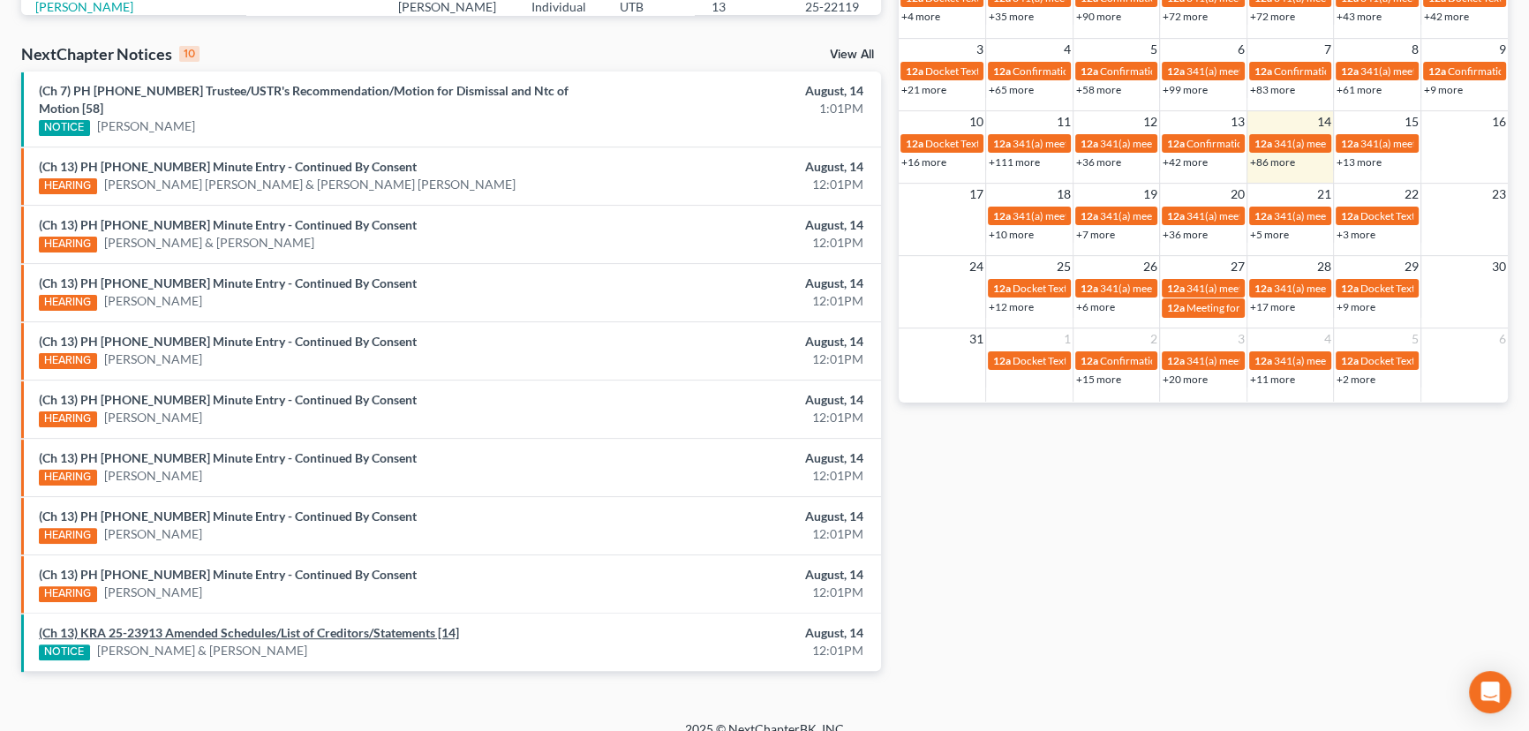
click at [231, 625] on link "(Ch 13) KRA 25-23913 Amended Schedules/List of Creditors/Statements [14]" at bounding box center [249, 632] width 420 height 15
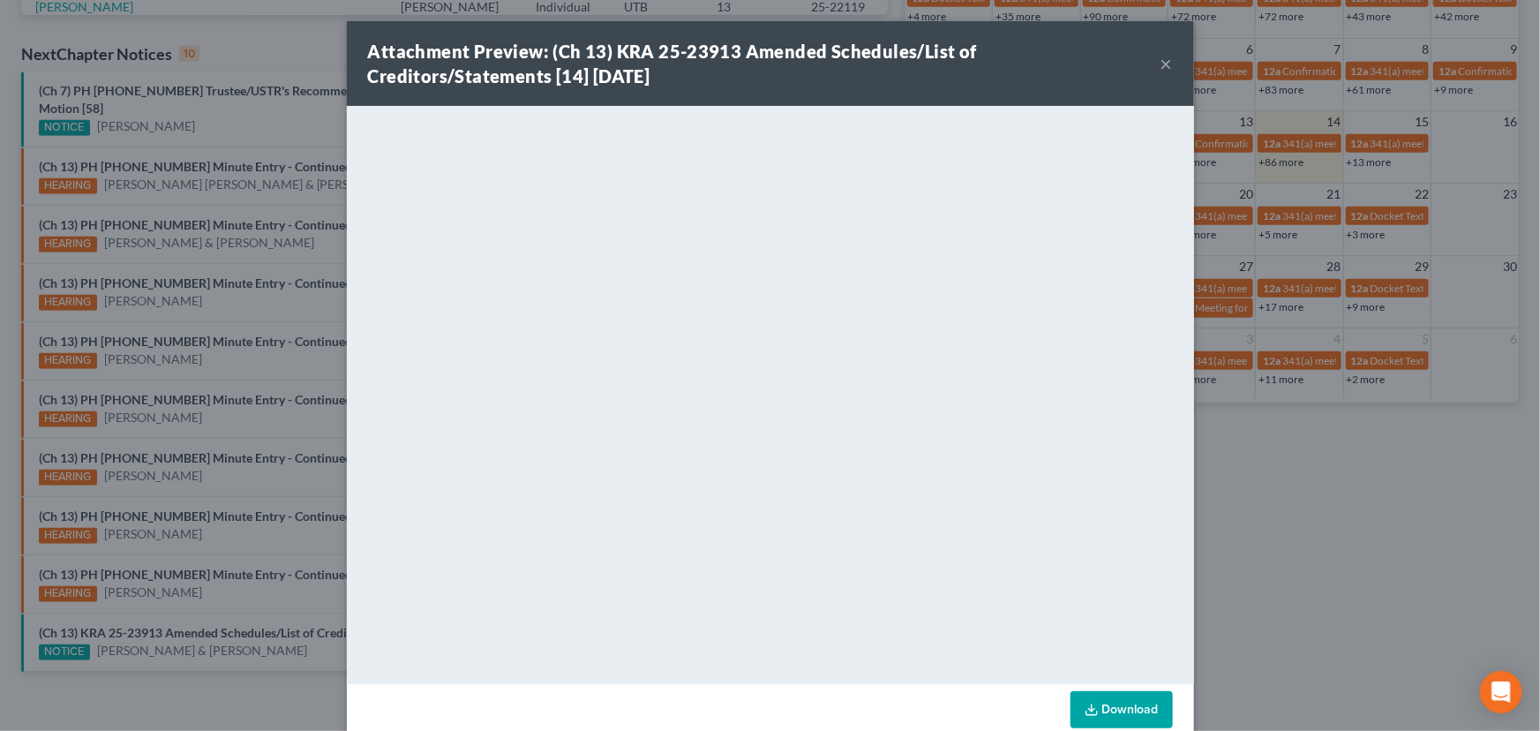
click at [230, 605] on div "Attachment Preview: (Ch 13) KRA 25-23913 Amended Schedules/List of Creditors/St…" at bounding box center [770, 365] width 1540 height 731
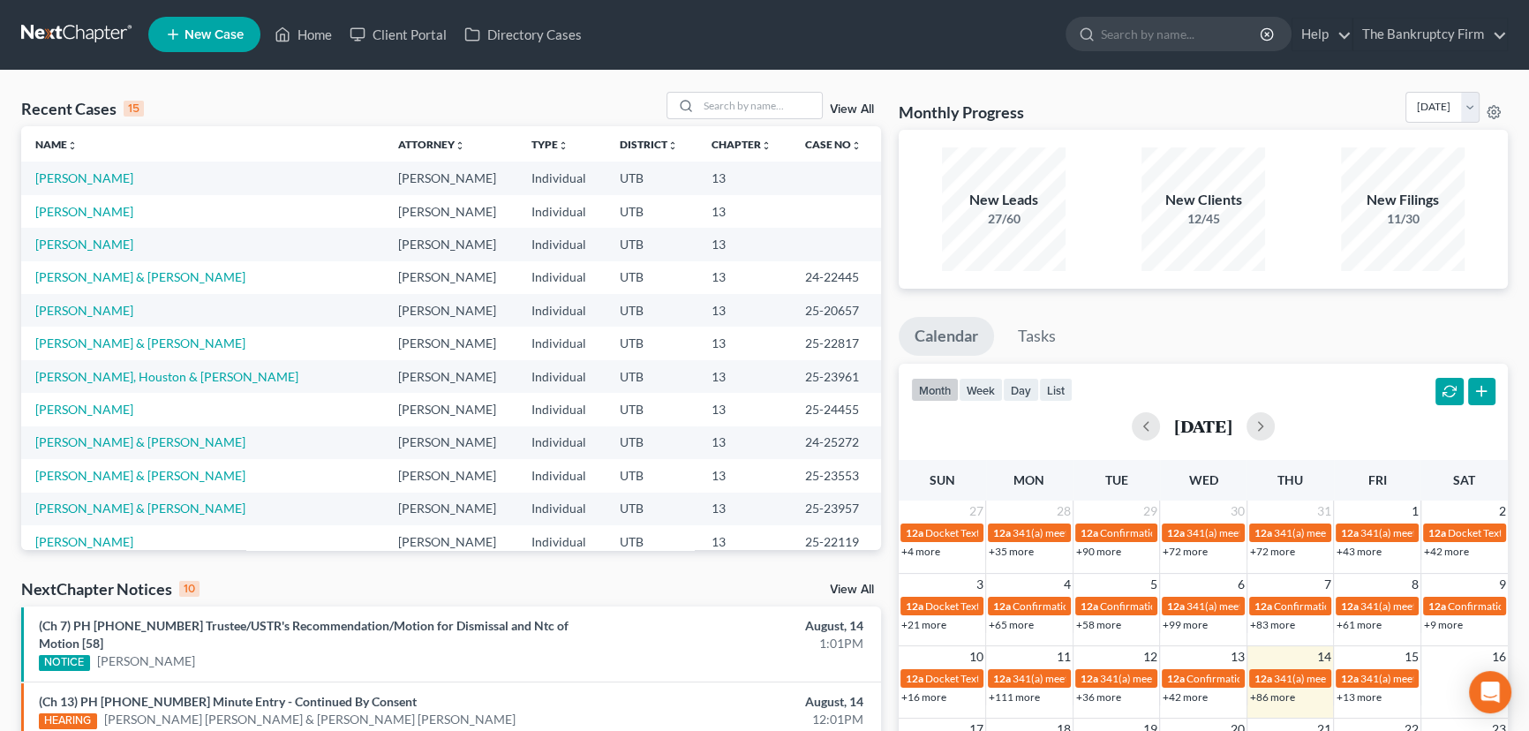
scroll to position [0, 0]
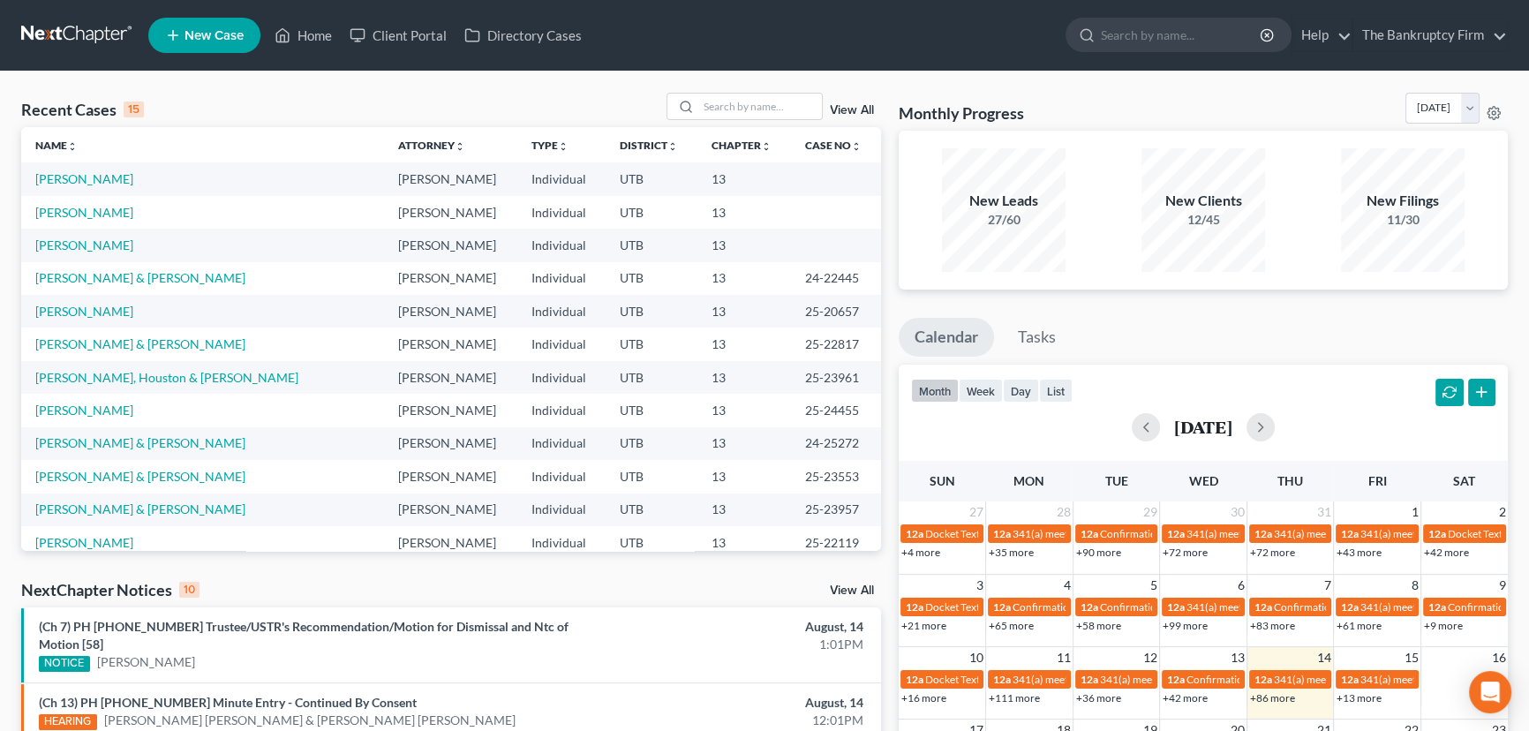
click at [851, 108] on link "View All" at bounding box center [852, 110] width 44 height 12
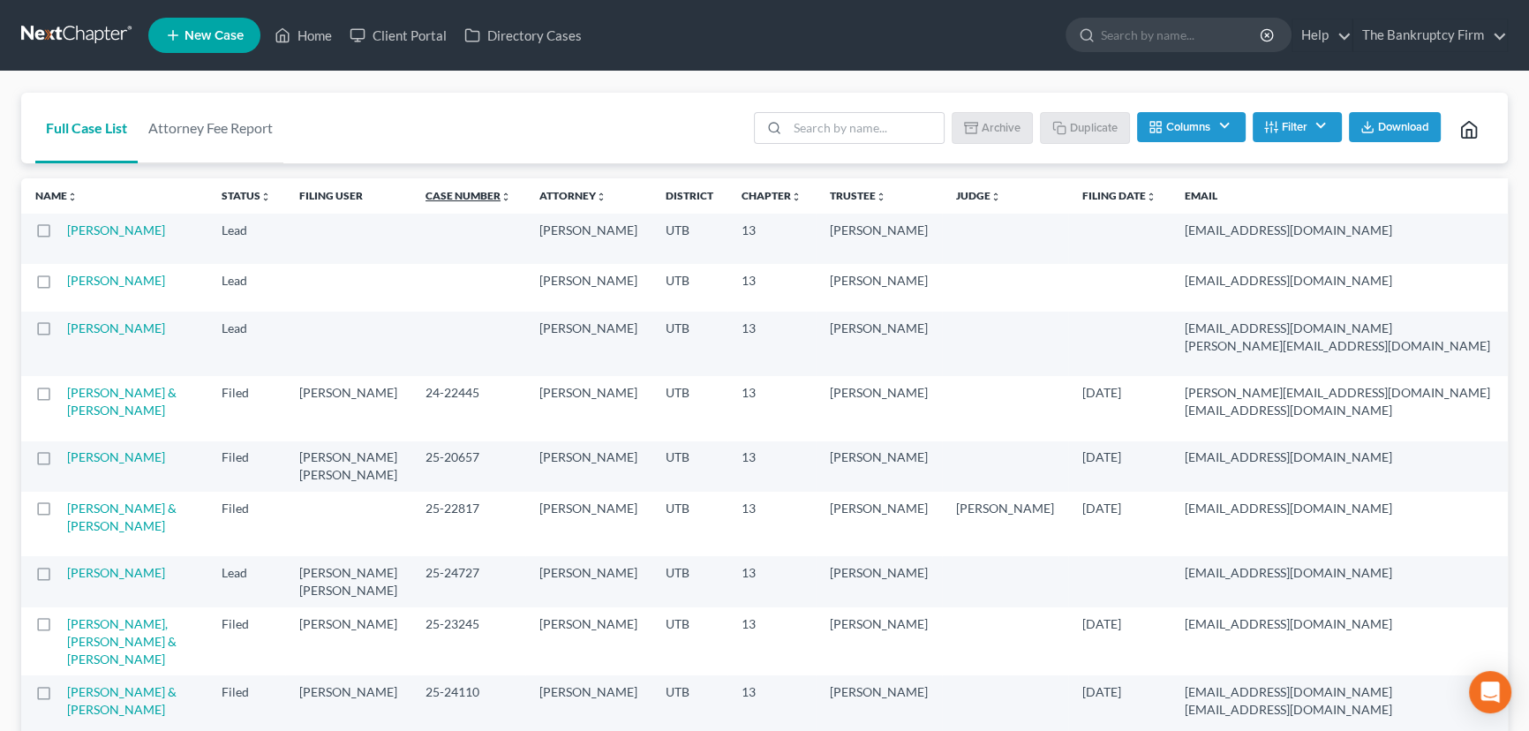
click at [425, 193] on link "Case Number unfold_more expand_more expand_less" at bounding box center [468, 195] width 86 height 13
click at [425, 193] on link "Case Number unfold_more expand_more expand_less" at bounding box center [468, 195] width 87 height 13
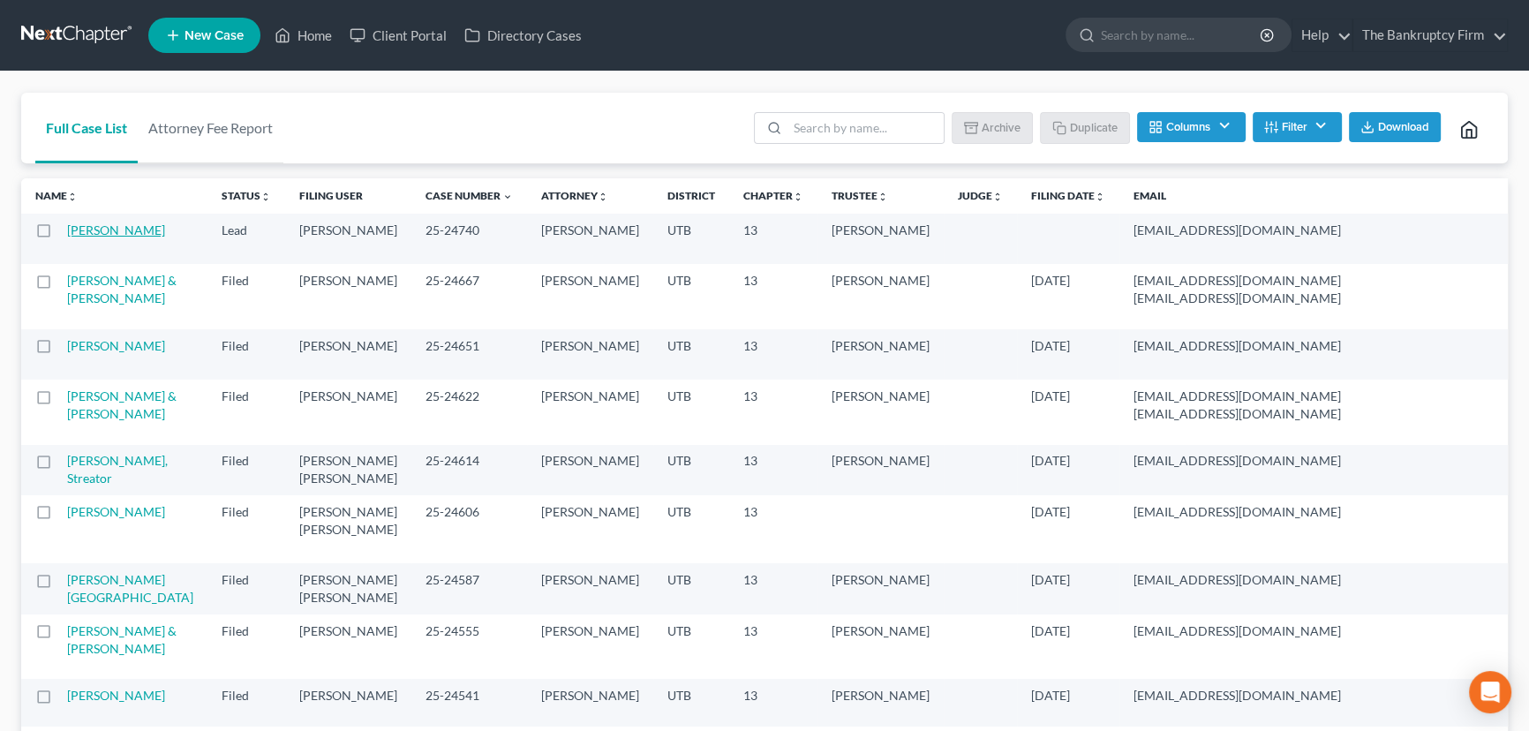
click at [79, 237] on link "[PERSON_NAME]" at bounding box center [116, 229] width 98 height 15
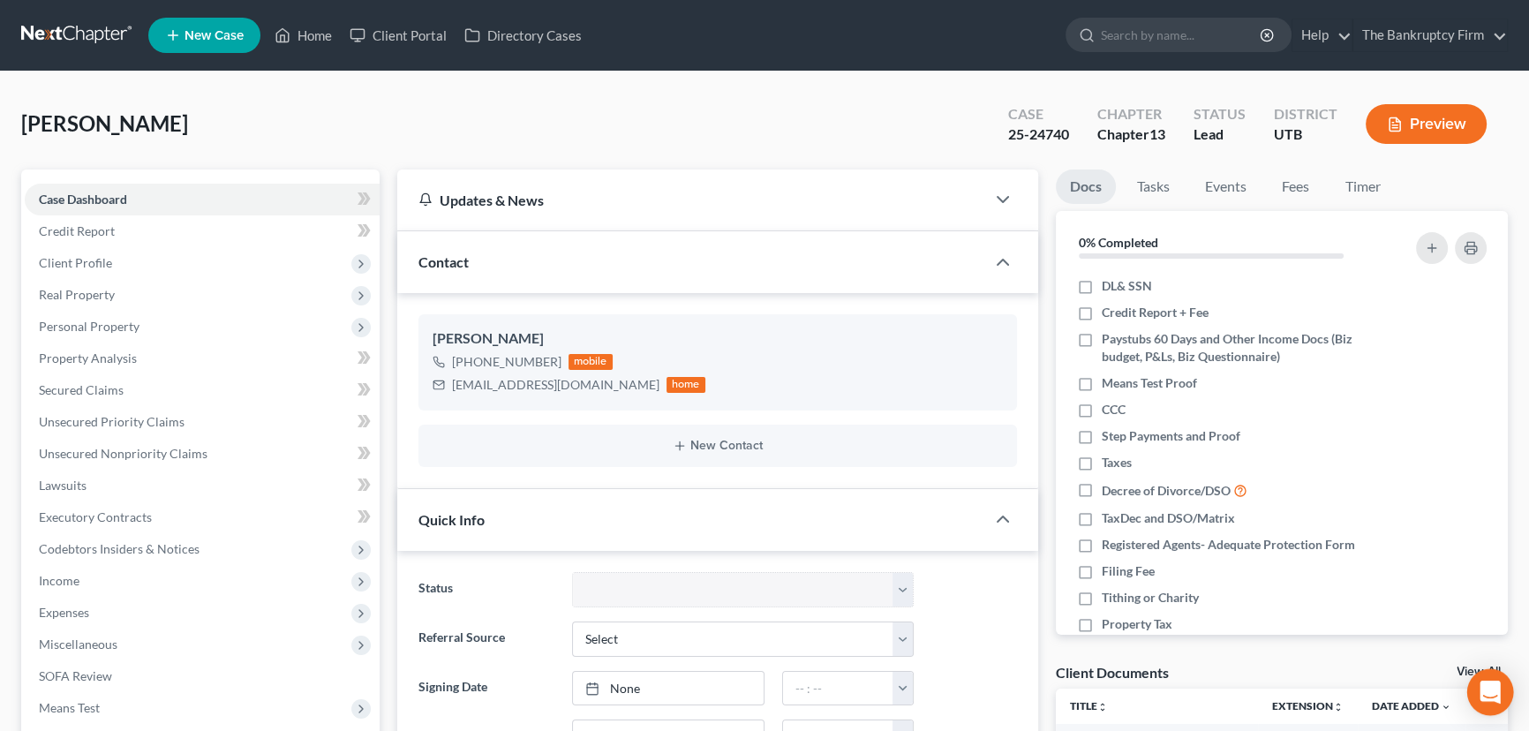
click at [1490, 695] on icon "Open Intercom Messenger" at bounding box center [1489, 691] width 20 height 23
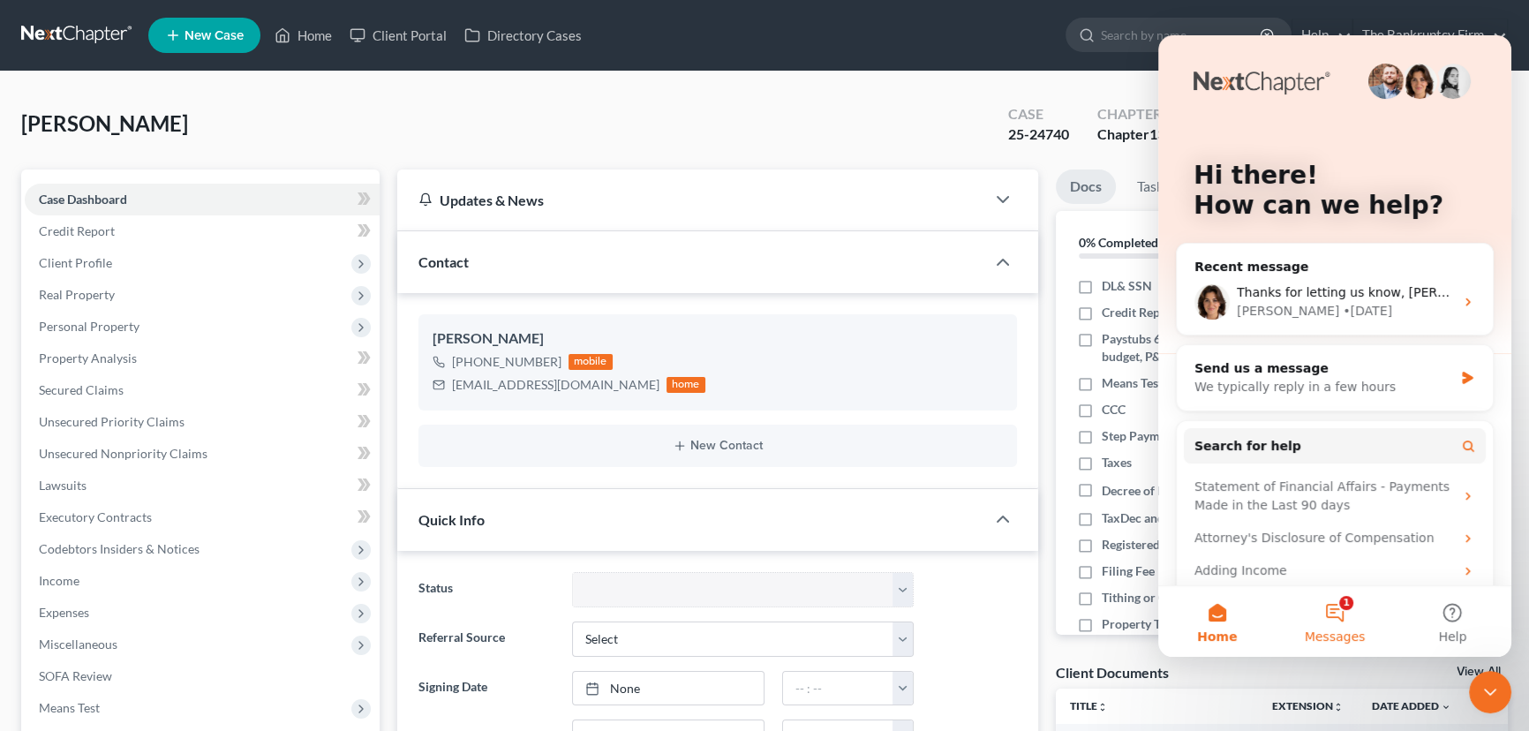
click at [1333, 612] on button "1 Messages" at bounding box center [1333, 621] width 117 height 71
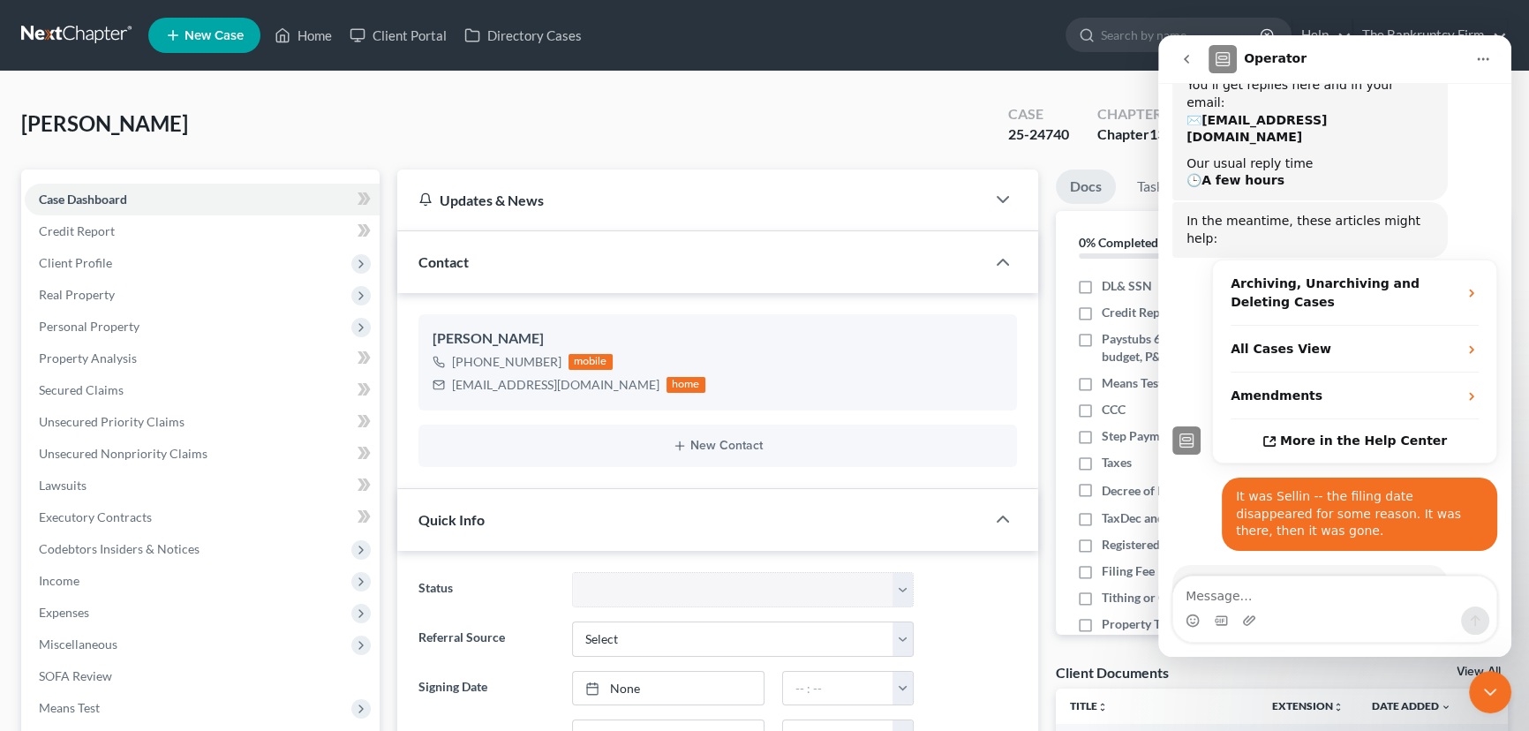
scroll to position [222, 0]
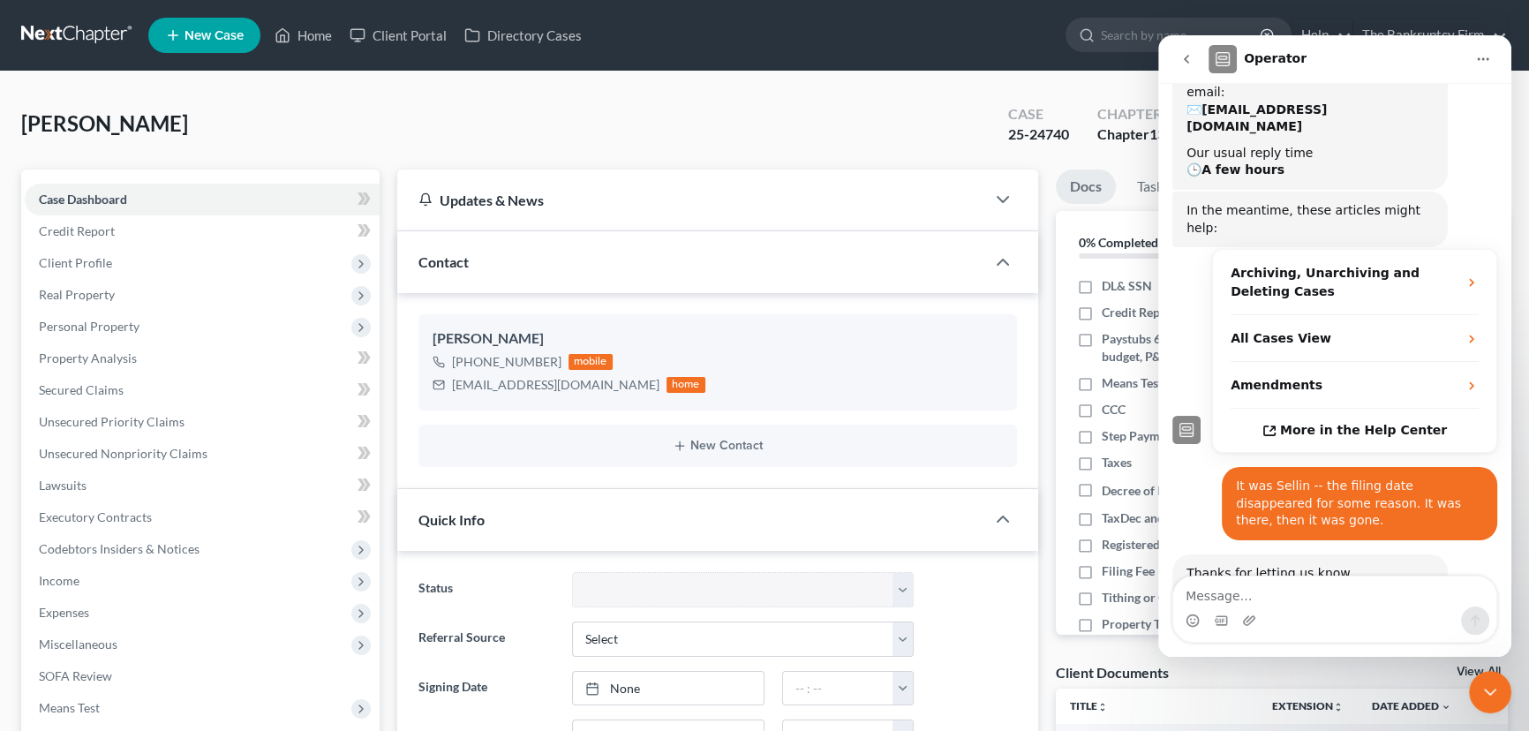
click at [1217, 599] on textarea "Message…" at bounding box center [1334, 591] width 323 height 30
type textarea "Filing date got scrubbed on [PERSON_NAME] [DATE]"
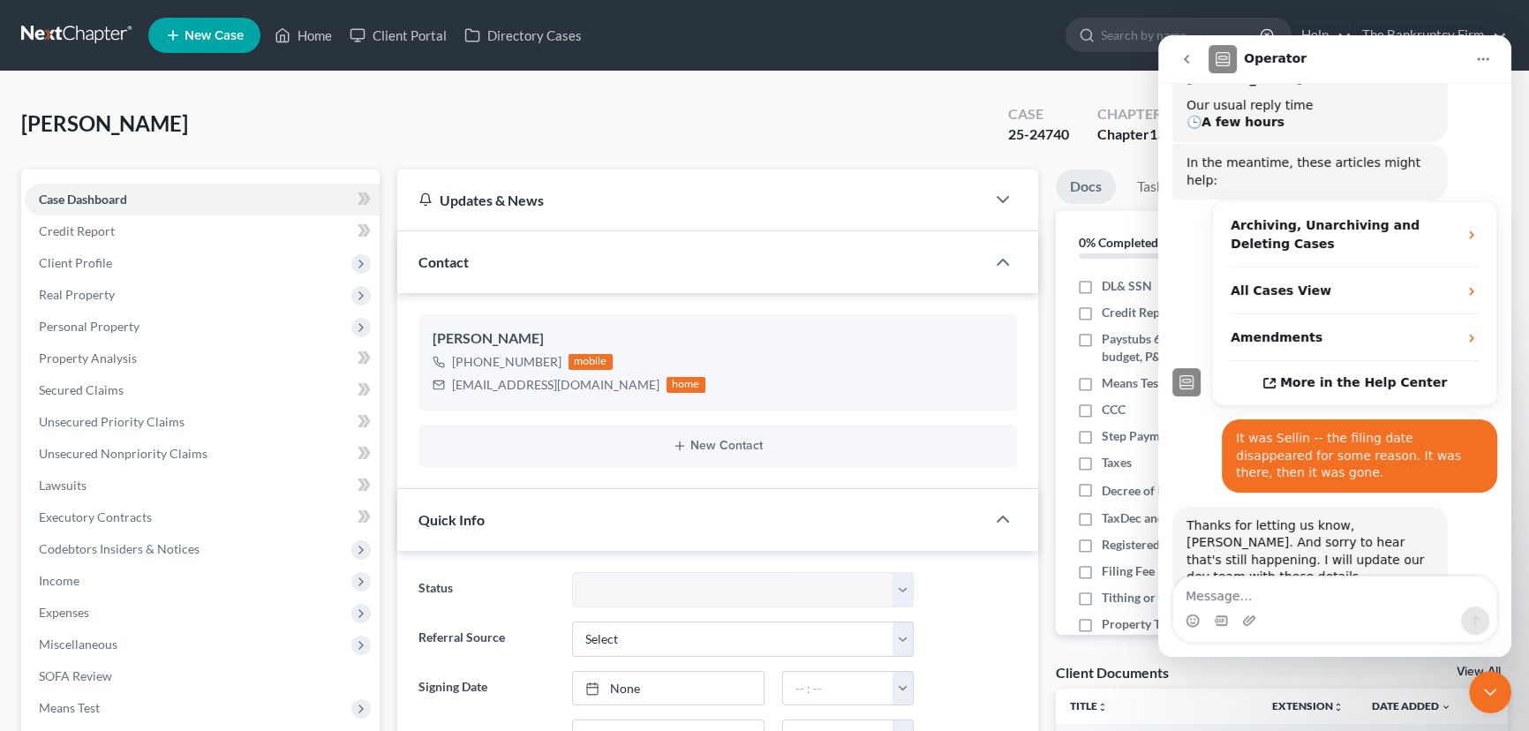
scroll to position [323, 0]
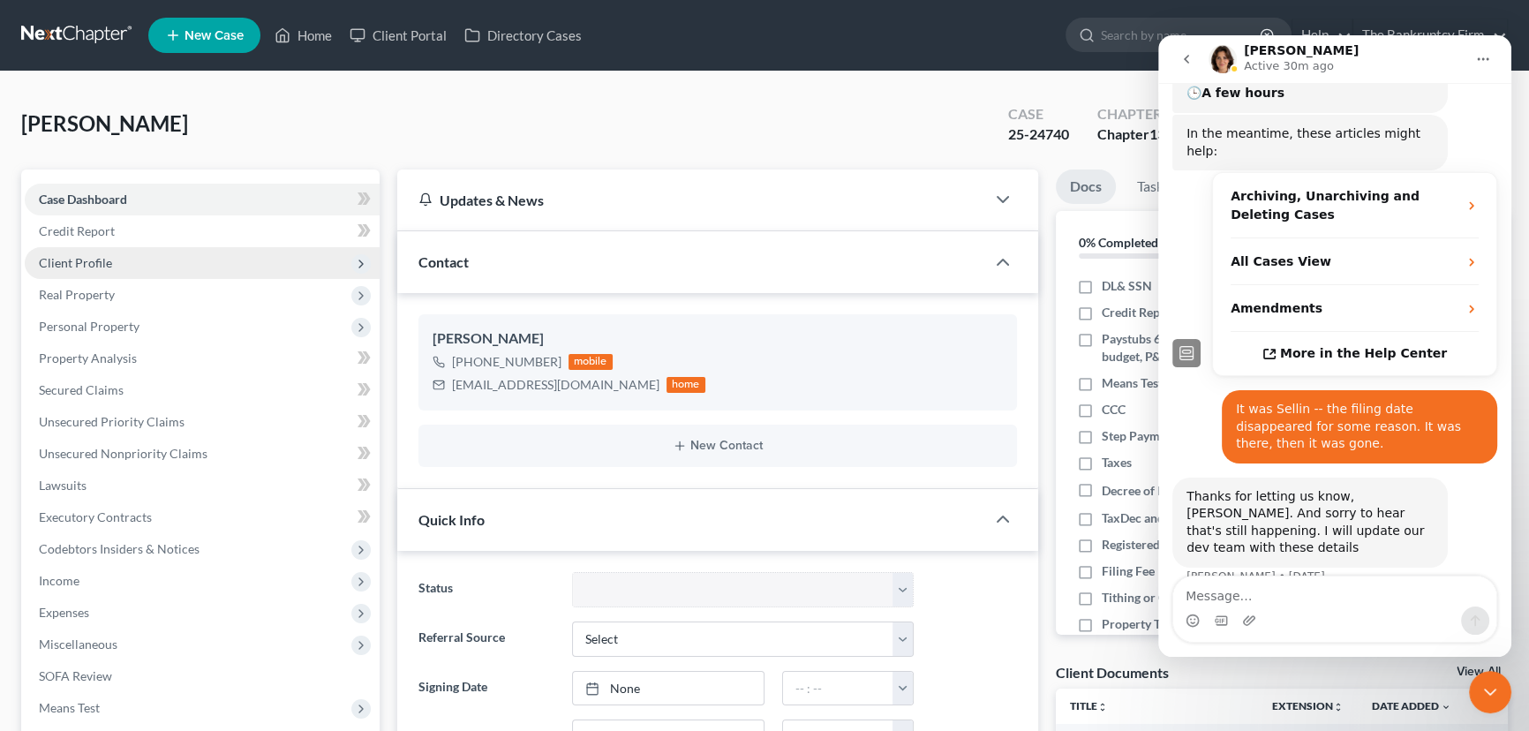
click at [88, 261] on span "Client Profile" at bounding box center [75, 262] width 73 height 15
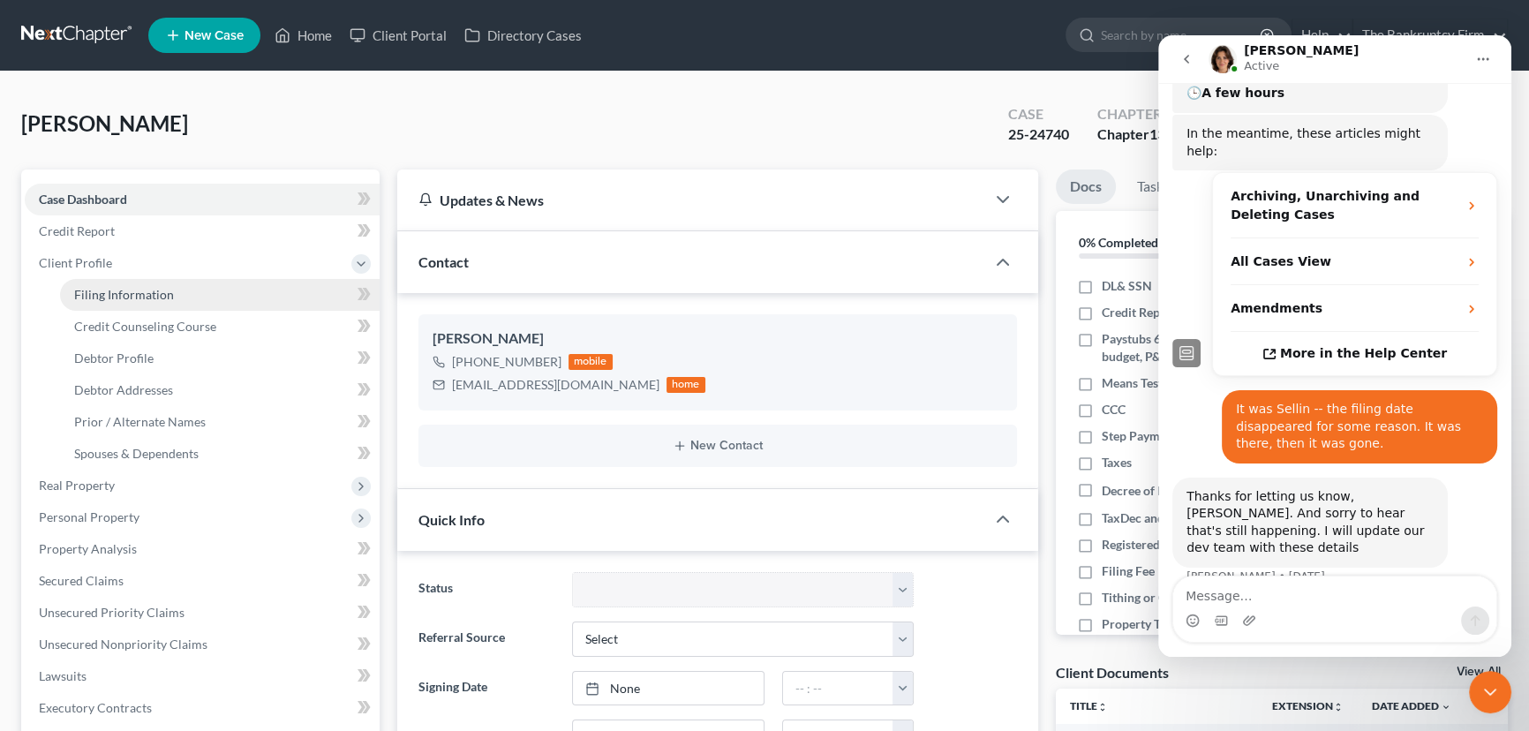
click at [148, 294] on span "Filing Information" at bounding box center [124, 294] width 100 height 15
select select "1"
select select "0"
select select "3"
select select "81"
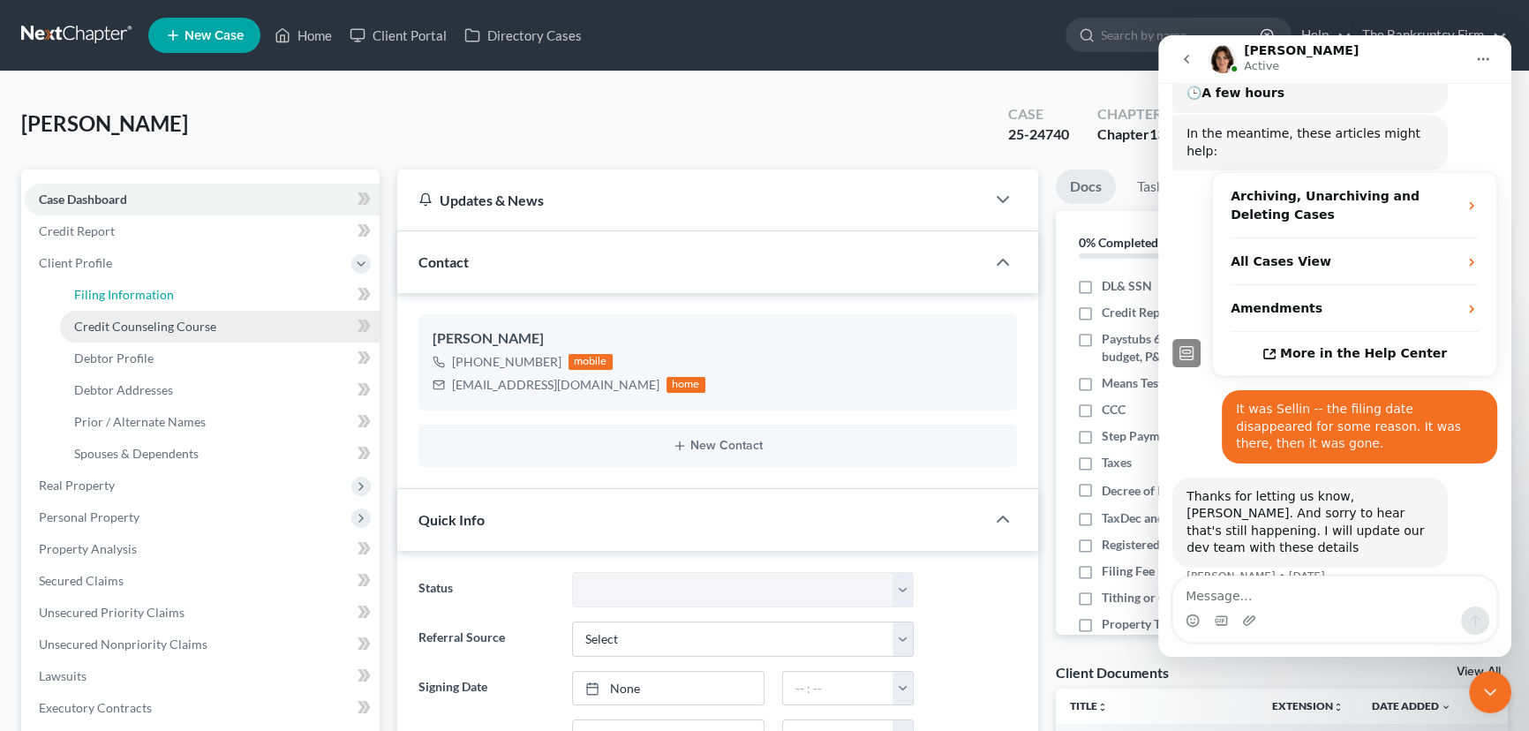
select select "0"
select select "46"
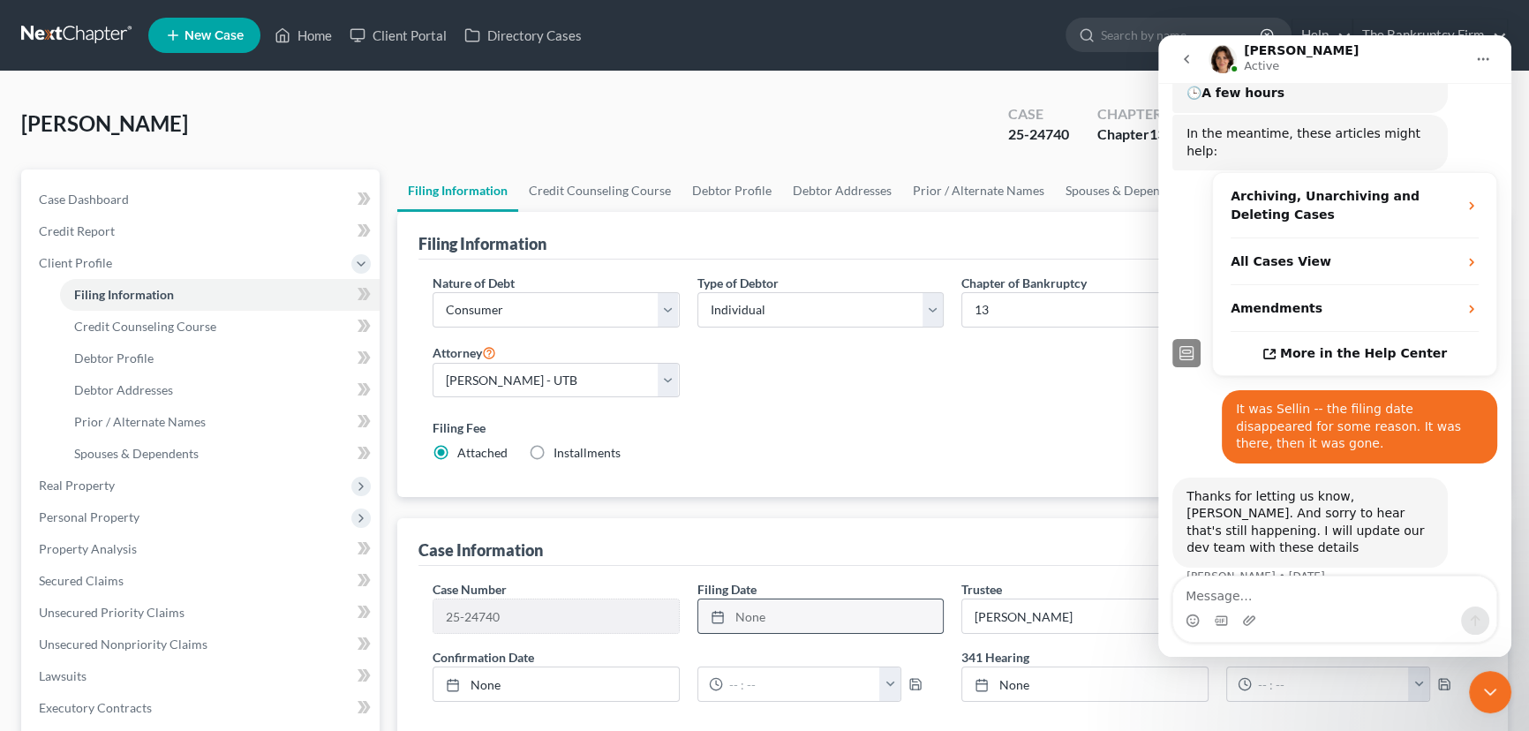
click at [763, 618] on div "None close Date Time chevron_left [DATE] chevron_right Su M Tu W Th F Sa 27 28 …" at bounding box center [820, 615] width 247 height 35
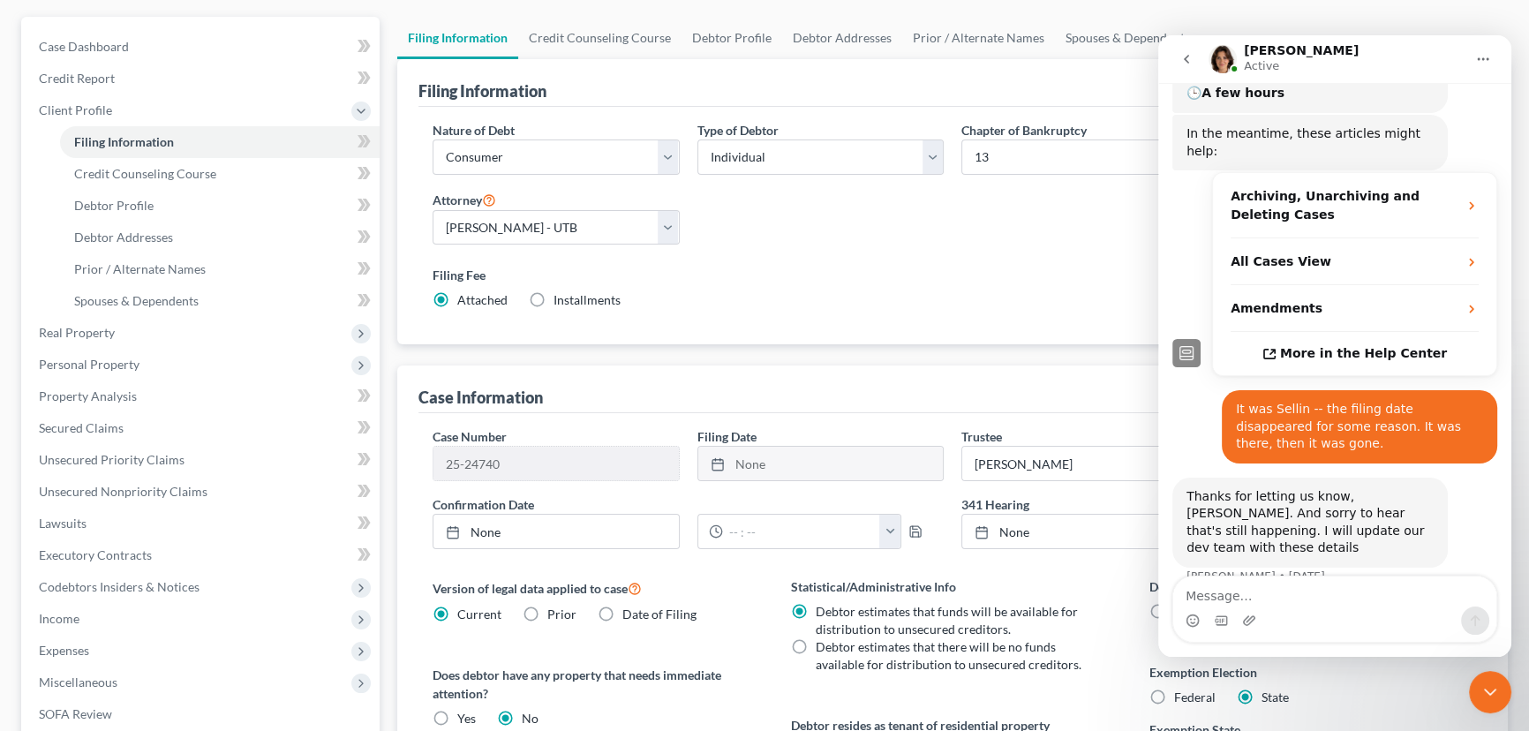
scroll to position [160, 0]
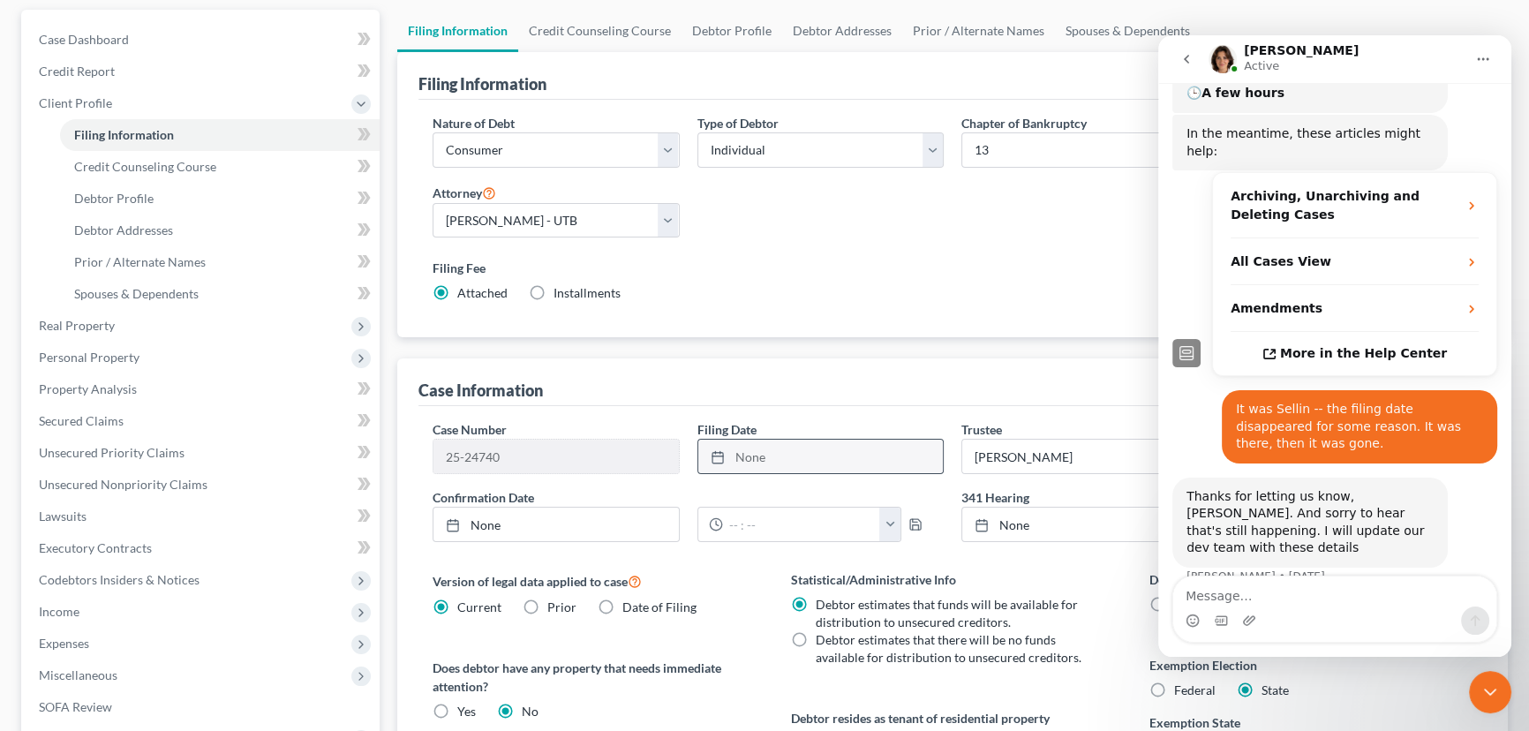
click at [743, 454] on div "None close Date Time chevron_left [DATE] chevron_right Su M Tu W Th F Sa 27 28 …" at bounding box center [820, 456] width 247 height 35
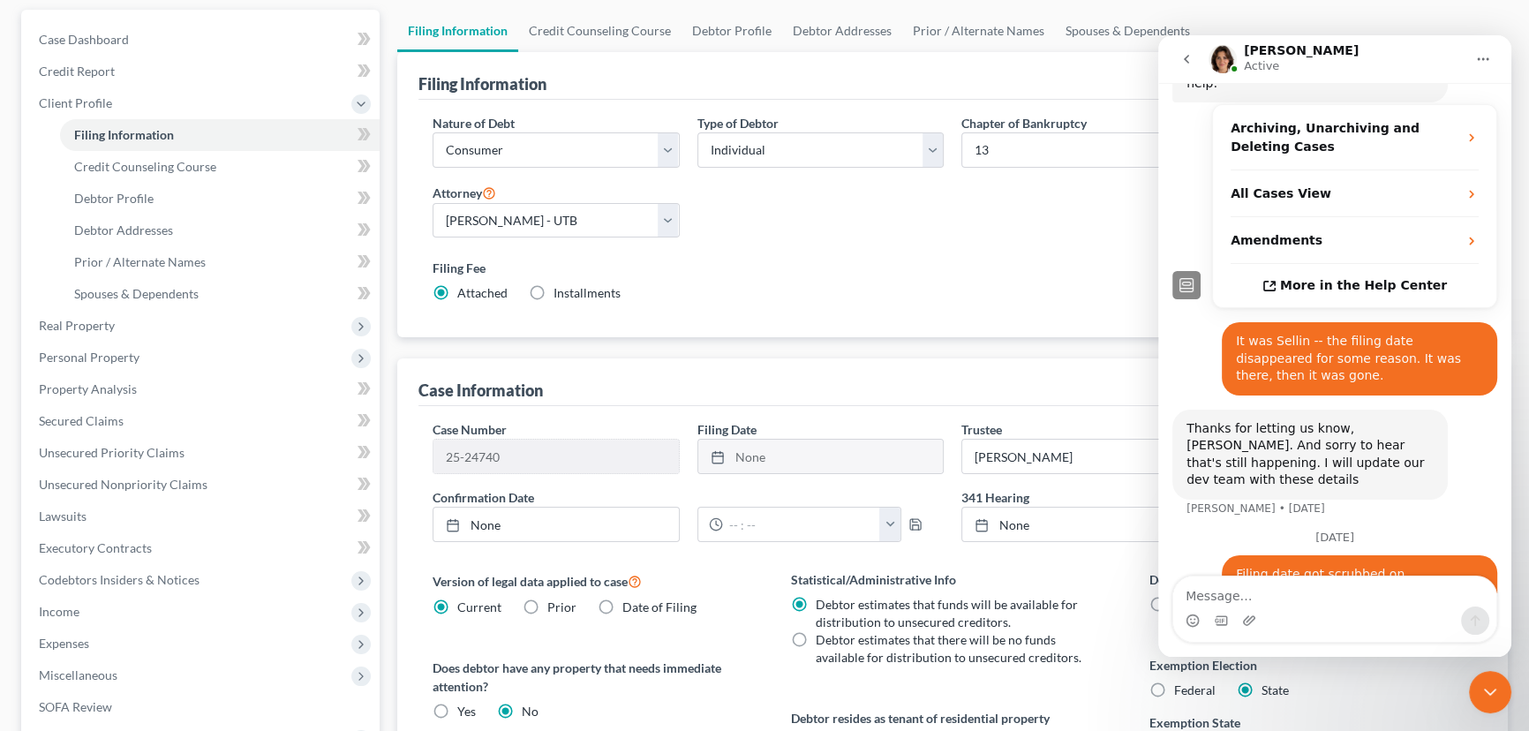
click at [818, 380] on div "Case Information" at bounding box center [952, 382] width 1068 height 48
click at [752, 312] on div "Filing Fee Attached Installments Installments" at bounding box center [952, 284] width 1057 height 64
click at [1202, 598] on textarea "Message…" at bounding box center [1334, 591] width 323 height 30
type textarea "And it isn't letting me in to fix it"
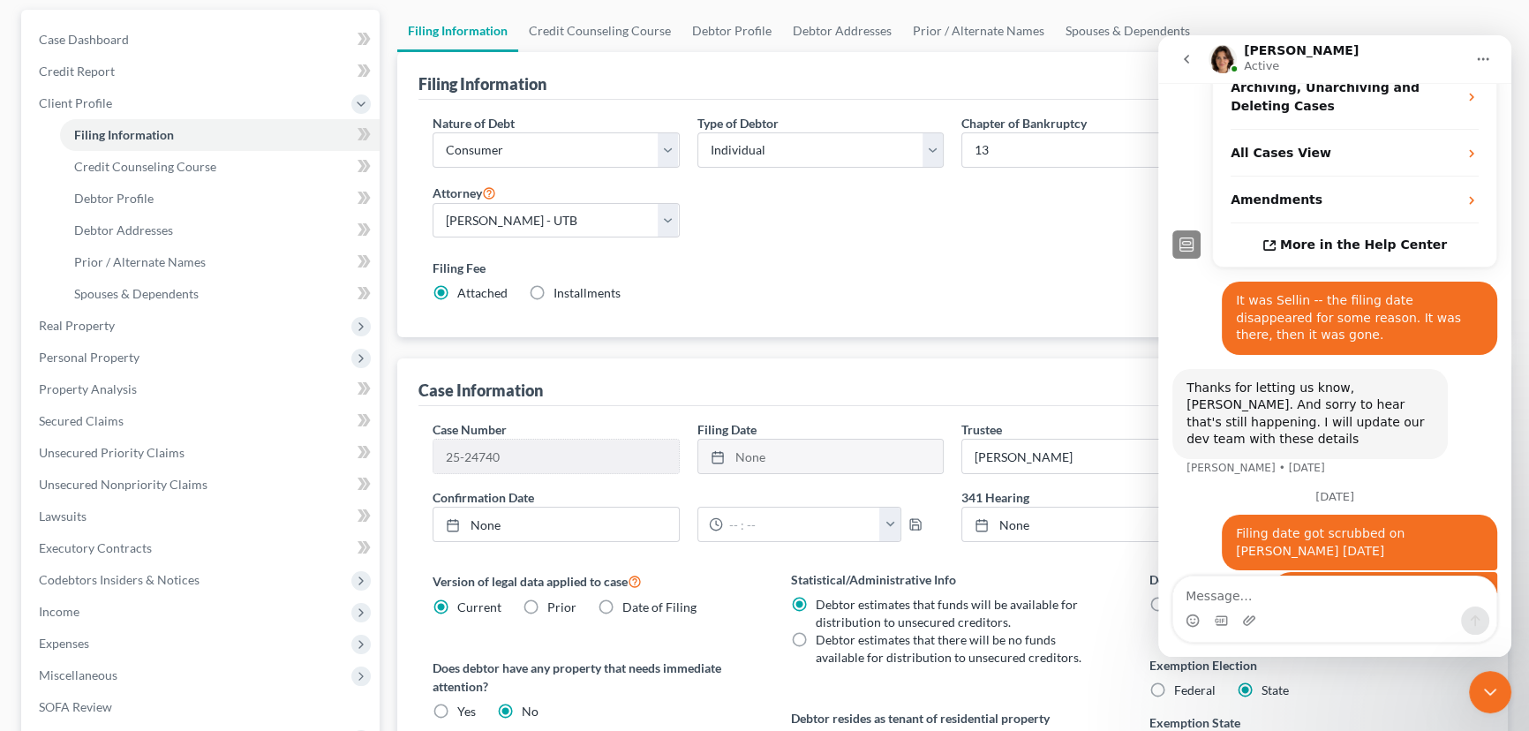
click at [1488, 686] on icon "Close Intercom Messenger" at bounding box center [1489, 691] width 21 height 21
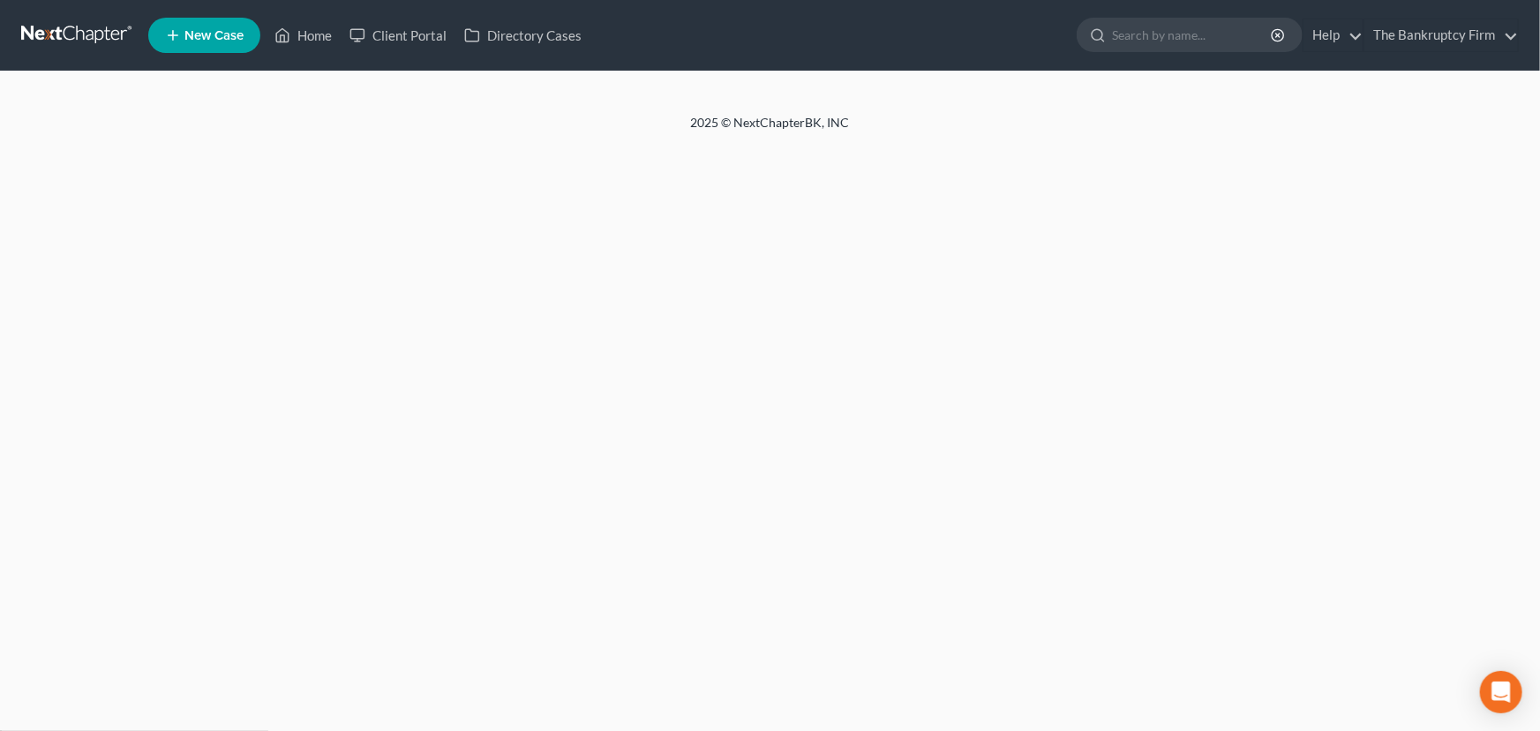
select select "1"
select select "0"
select select "3"
select select "81"
select select "0"
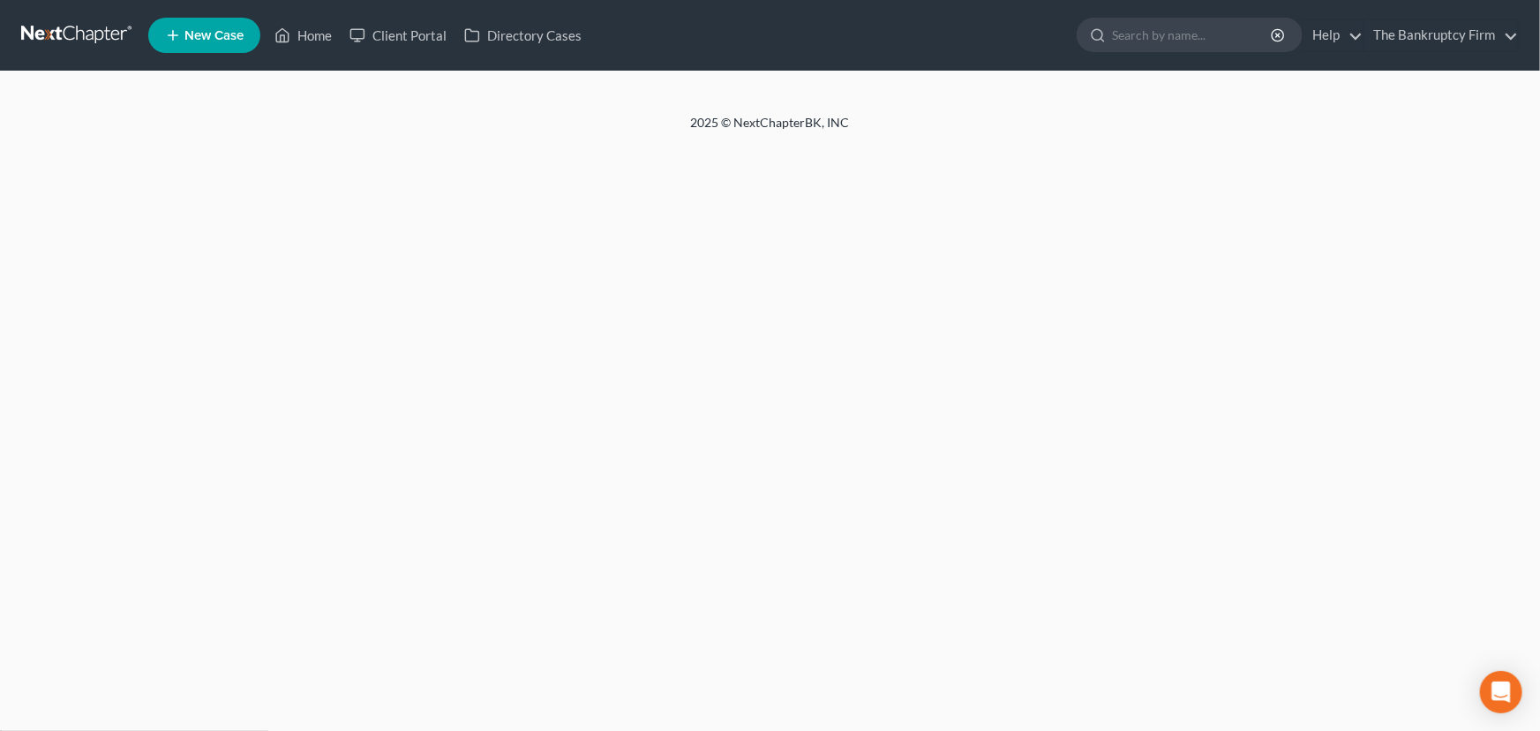
select select "46"
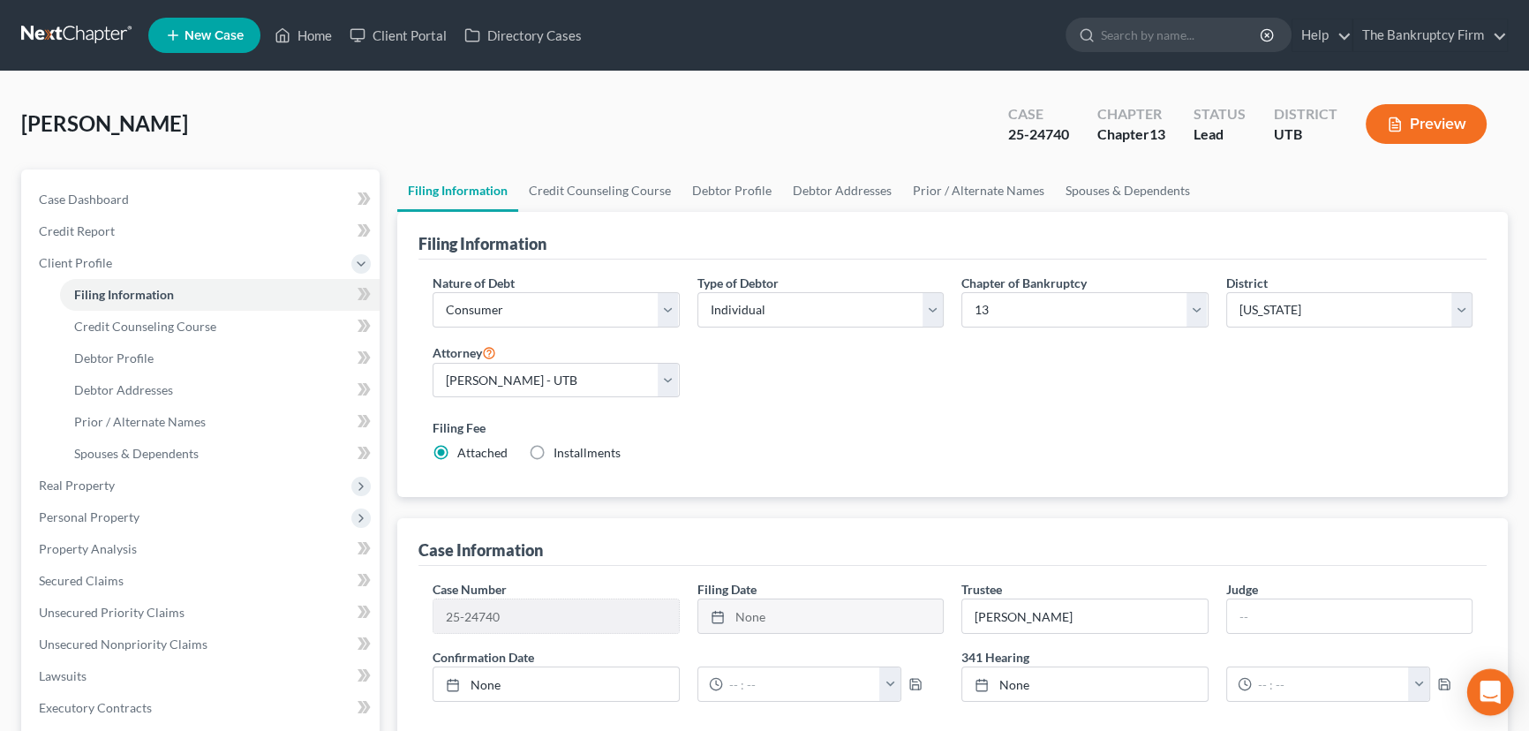
click at [1485, 695] on icon "Open Intercom Messenger" at bounding box center [1489, 691] width 23 height 23
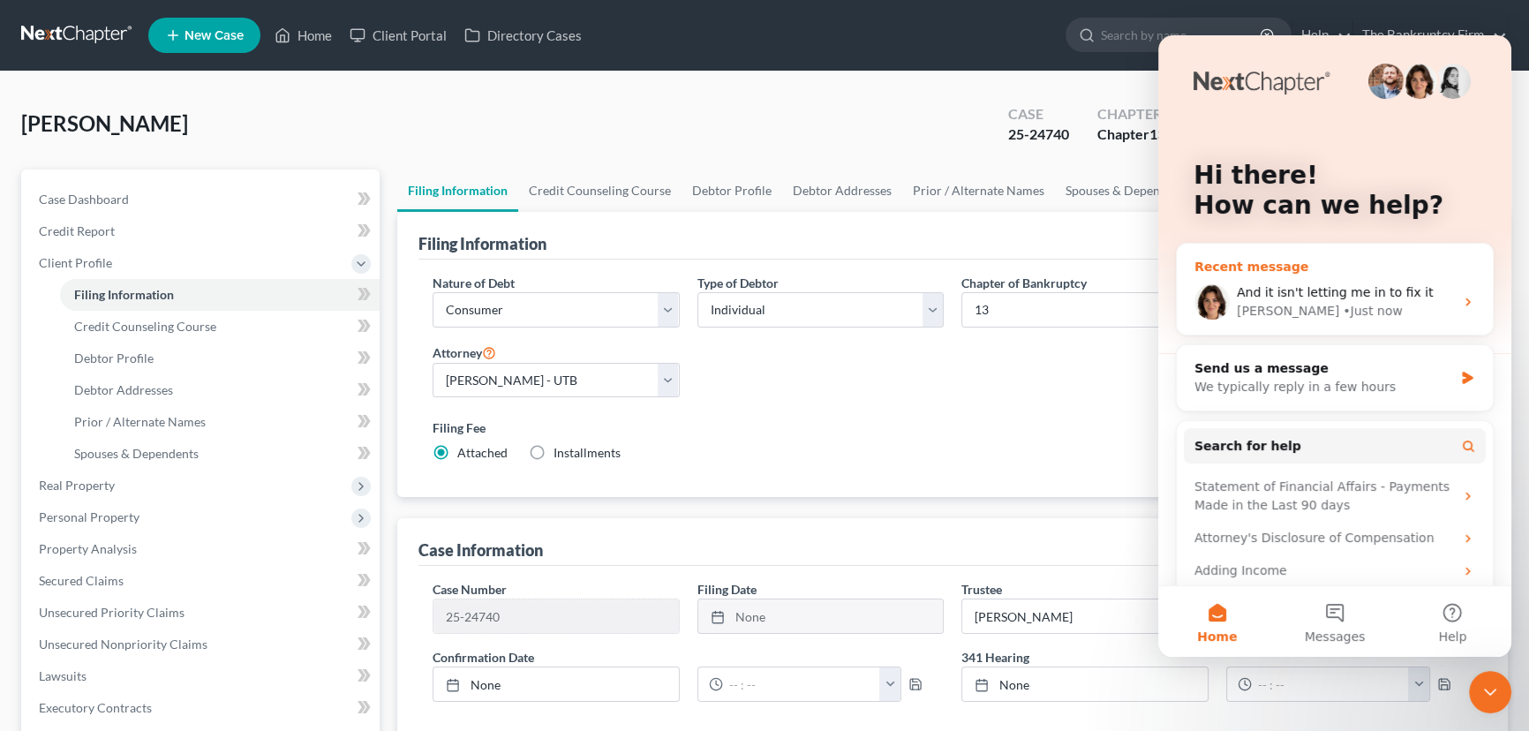
click at [1342, 304] on div "• Just now" at bounding box center [1371, 311] width 59 height 19
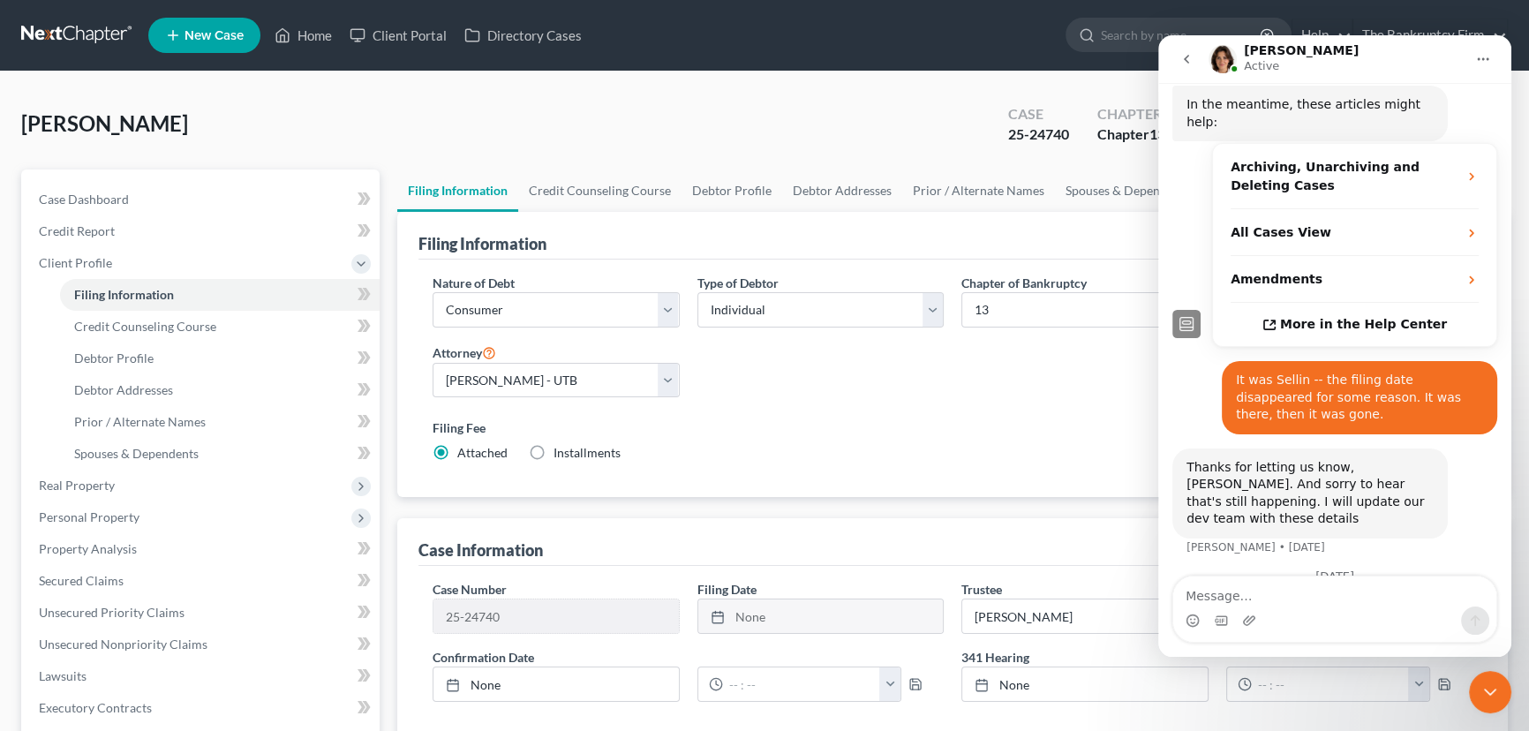
scroll to position [432, 0]
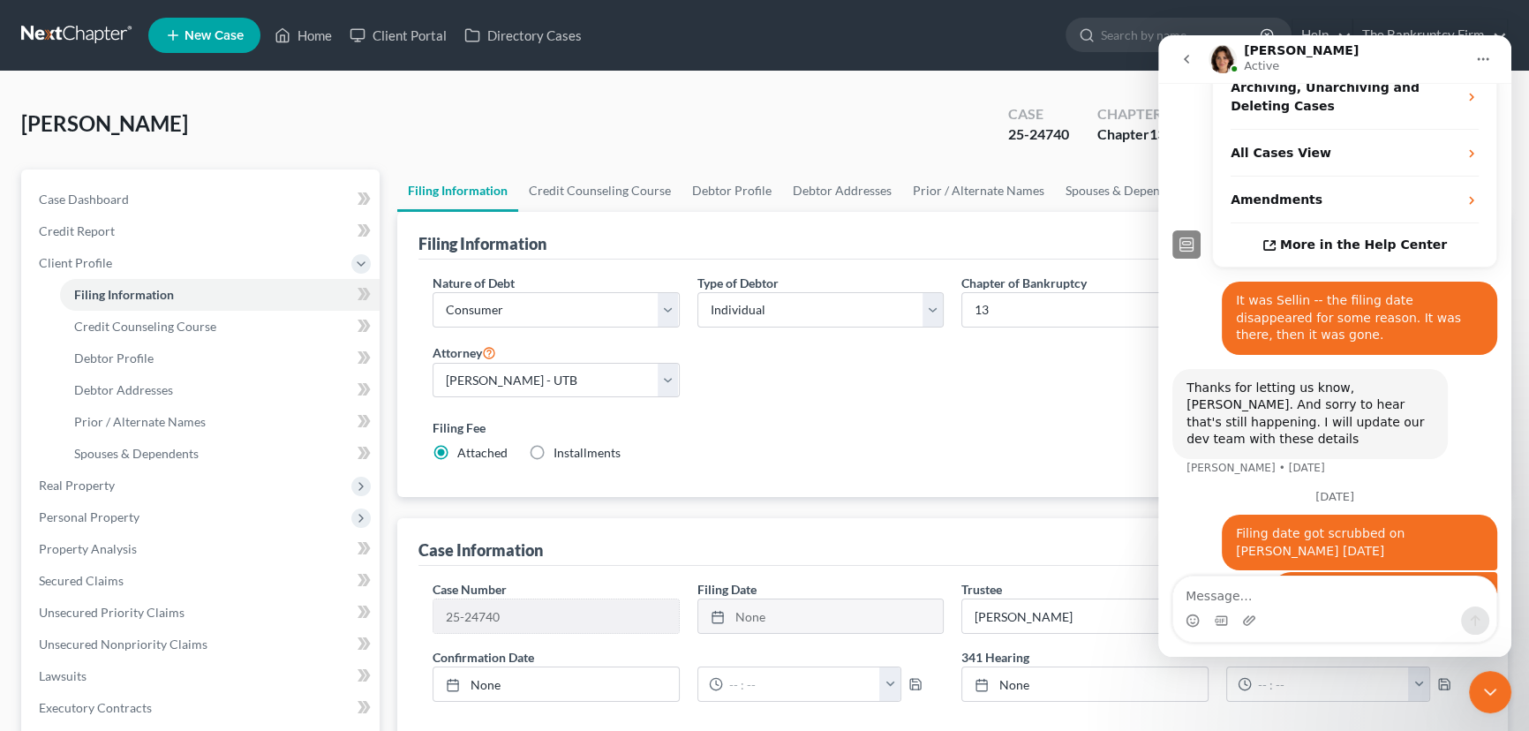
click at [1231, 598] on textarea "Message…" at bounding box center [1334, 591] width 323 height 30
type textarea "Nevermind too early"
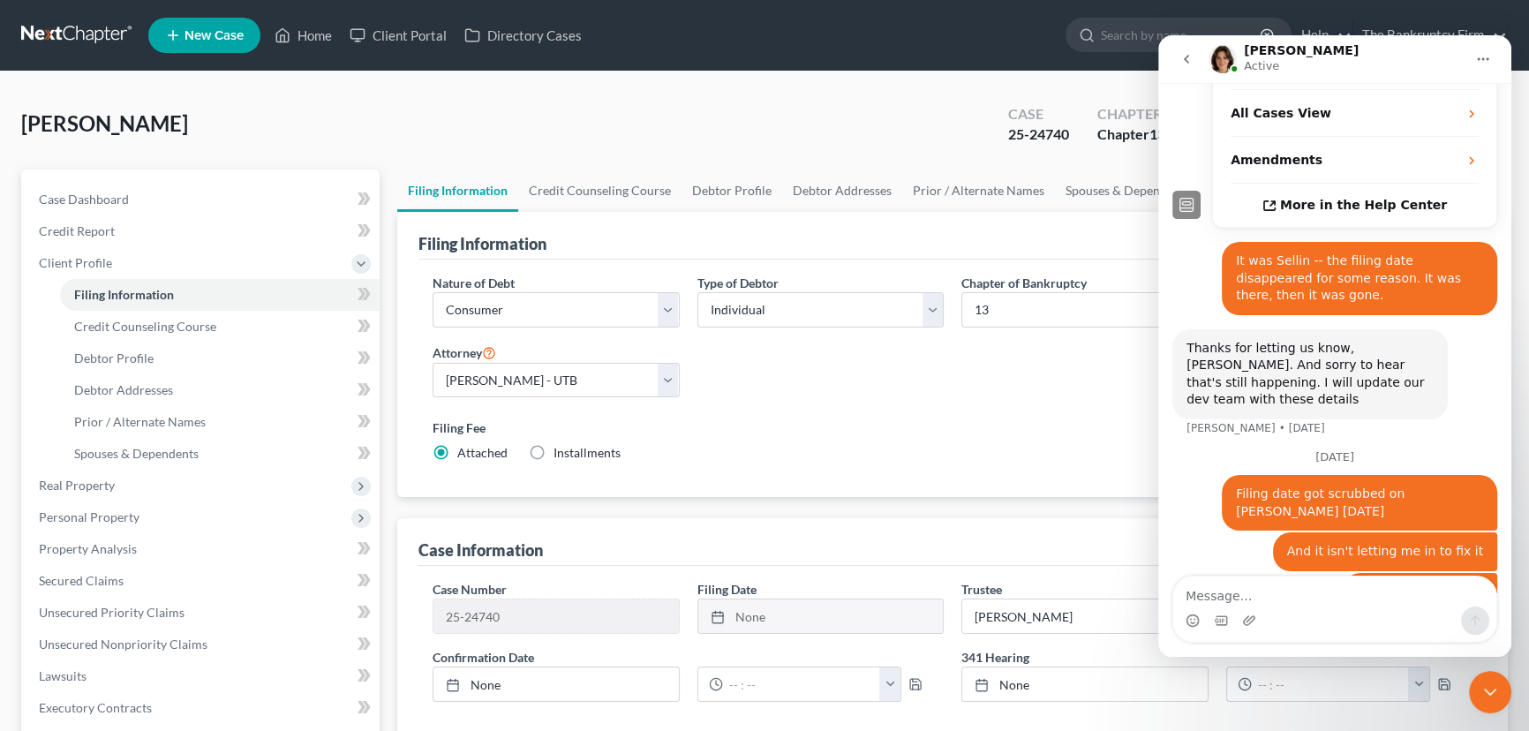
click at [987, 454] on div "Filing Fee Attached Installments Installments" at bounding box center [952, 439] width 1040 height 43
click at [1484, 689] on icon "Close Intercom Messenger" at bounding box center [1490, 691] width 12 height 7
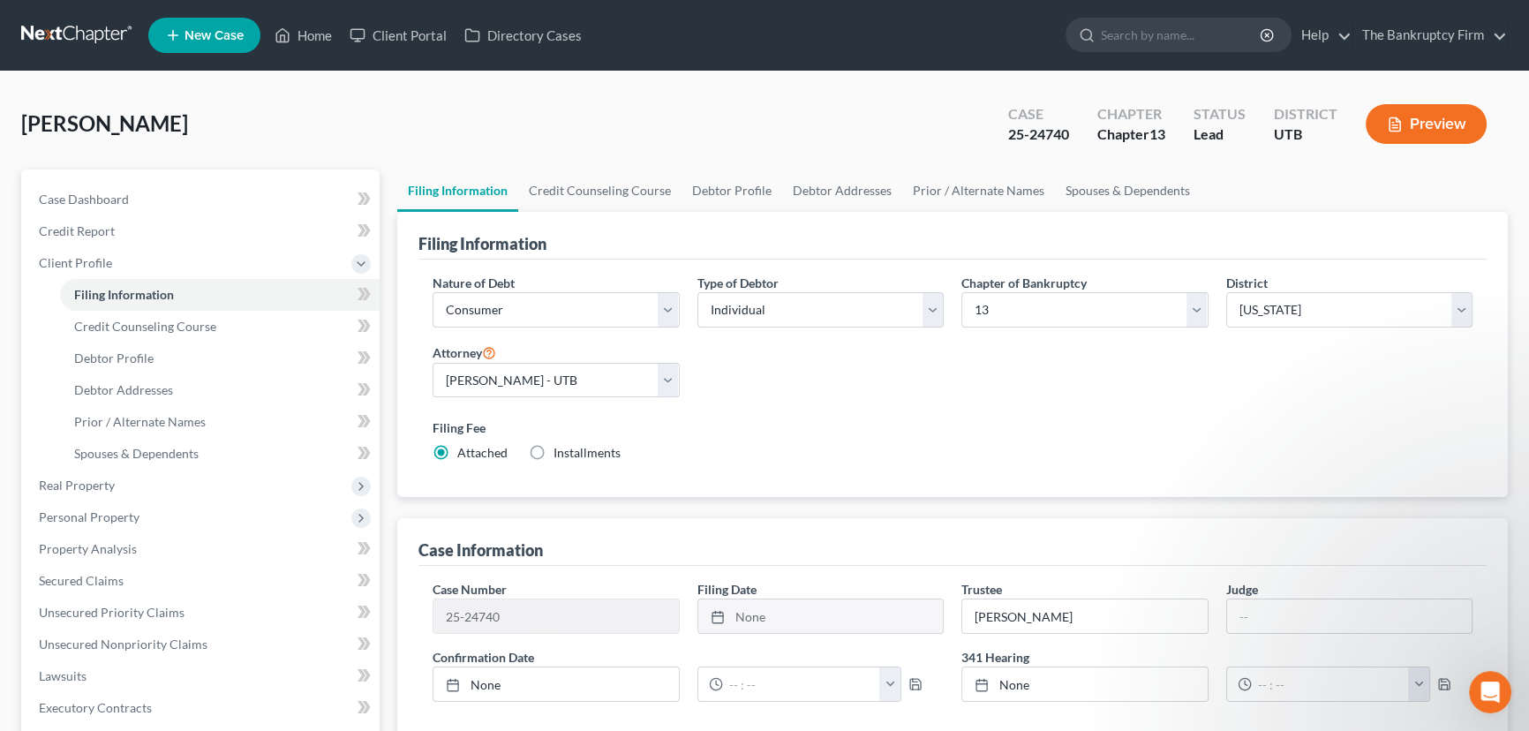
scroll to position [403, 0]
click at [297, 36] on link "Home" at bounding box center [303, 35] width 75 height 32
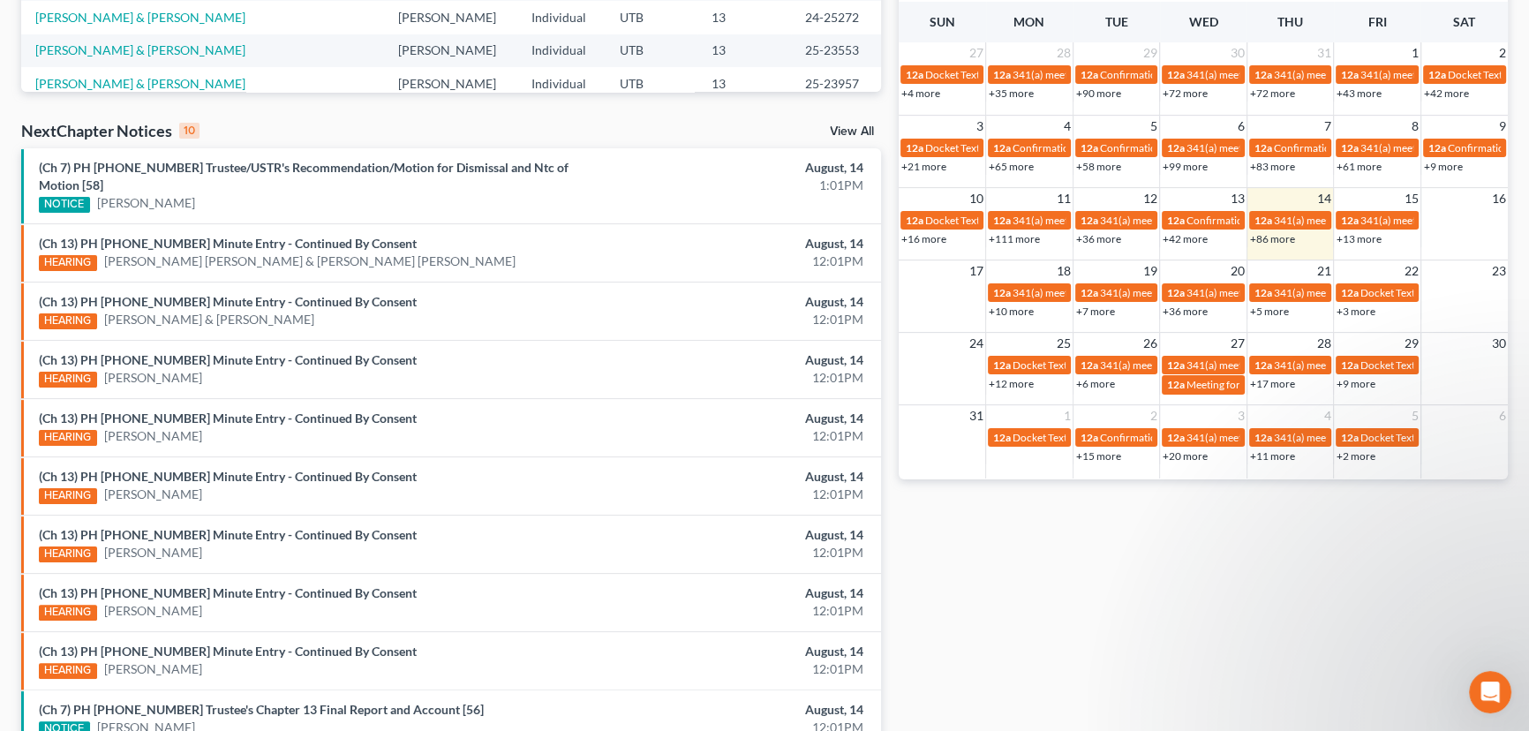
scroll to position [536, 0]
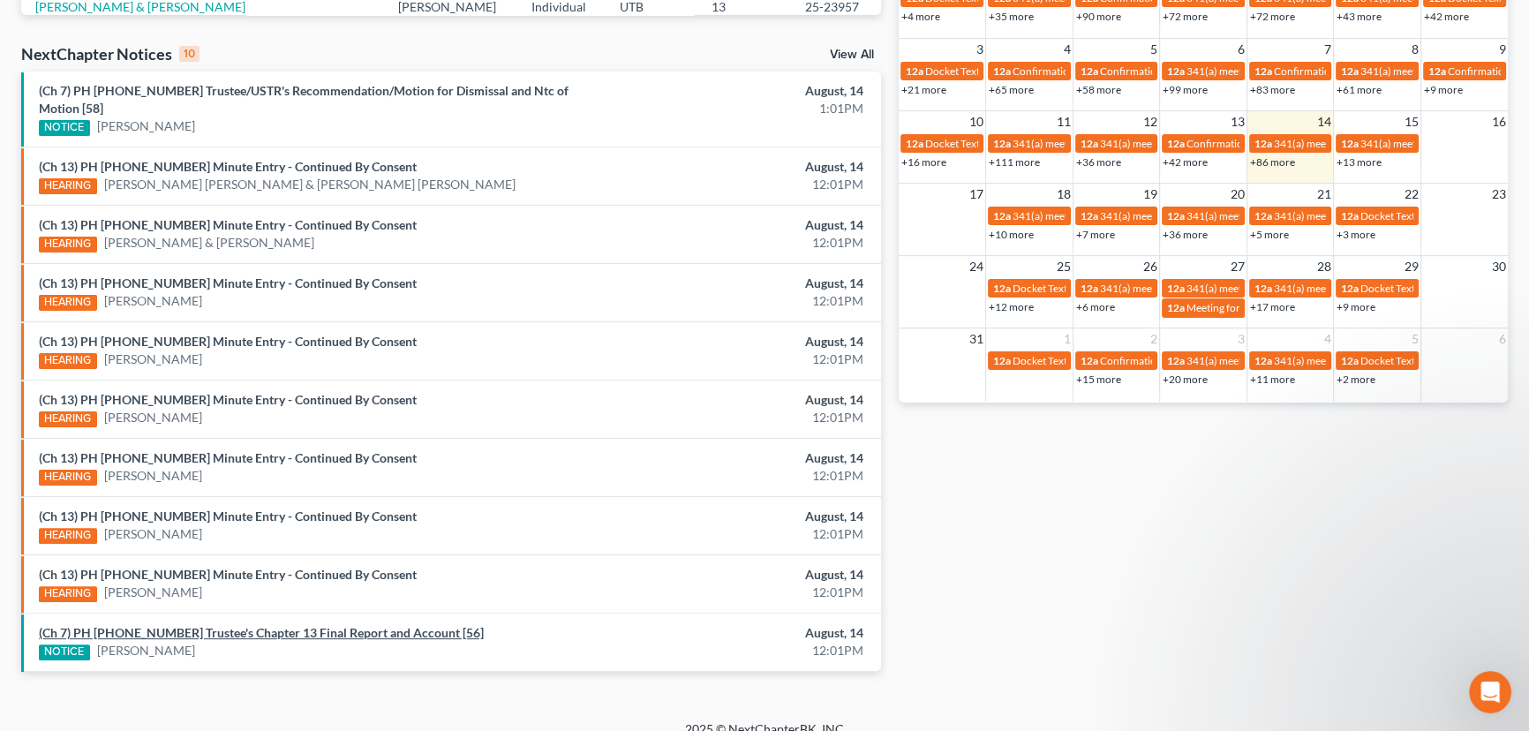
click at [259, 625] on link "(Ch 7) PH [PHONE_NUMBER] Trustee's Chapter 13 Final Report and Account [56]" at bounding box center [261, 632] width 445 height 15
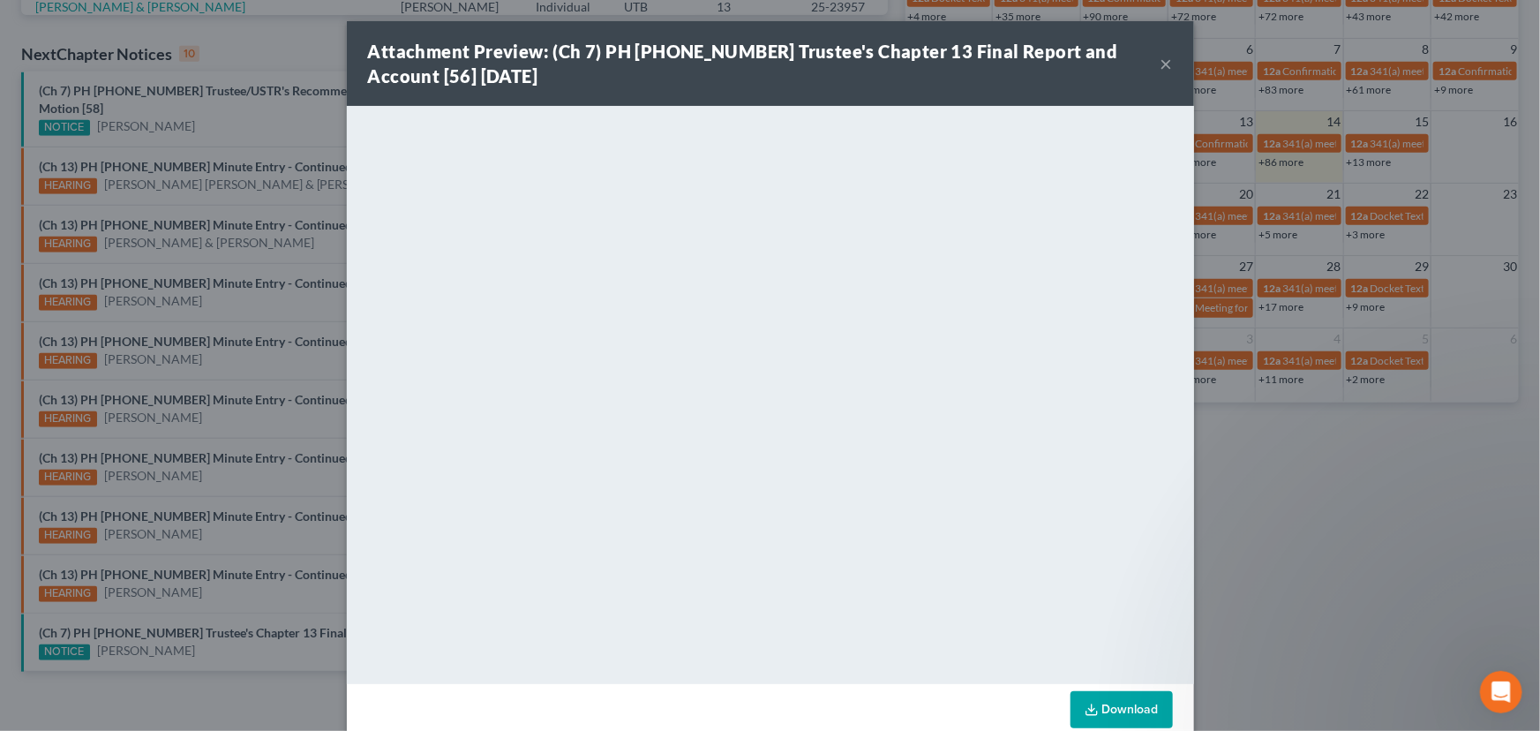
click at [240, 635] on div "Attachment Preview: (Ch 7) PH 23-21328 Trustee's Chapter 13 Final Report and Ac…" at bounding box center [770, 365] width 1540 height 731
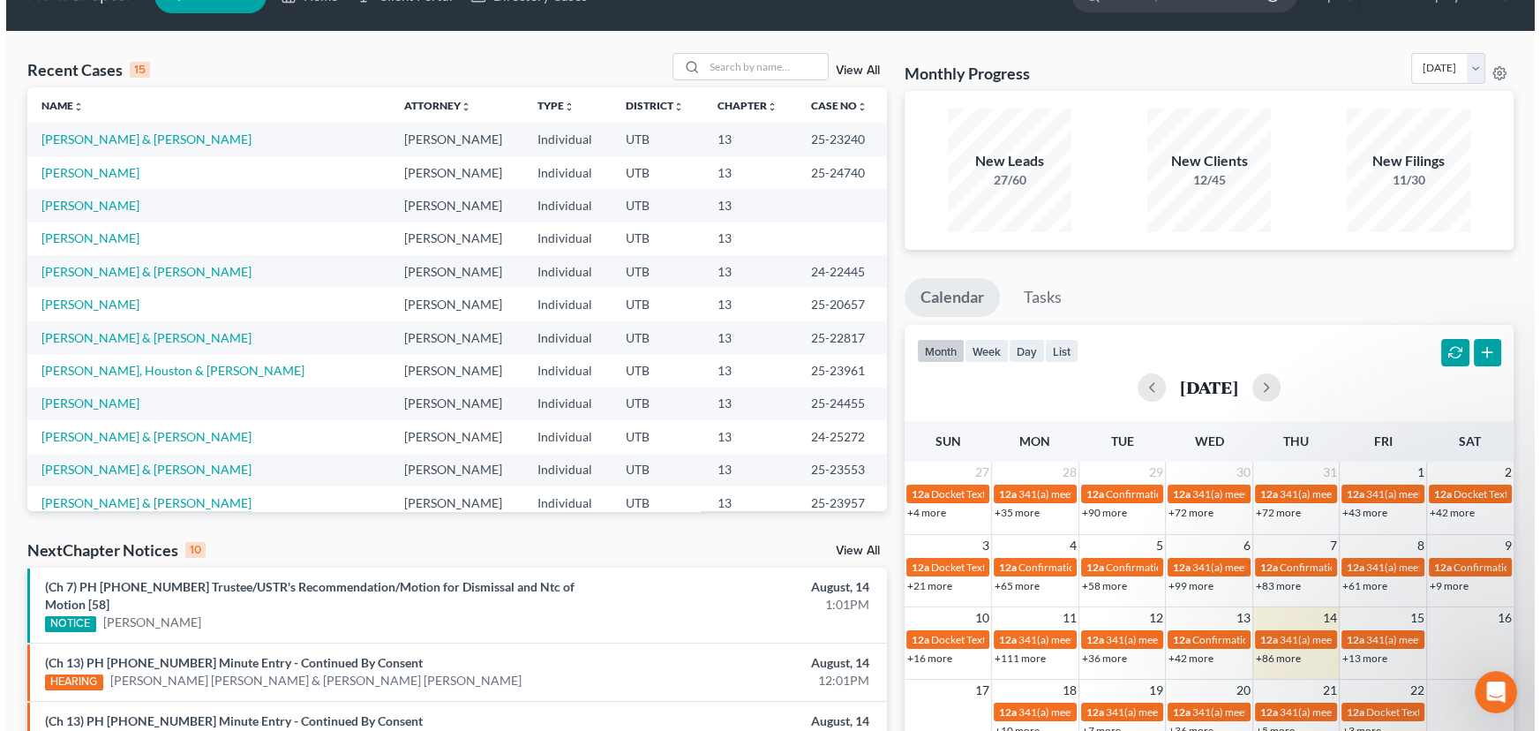
scroll to position [0, 0]
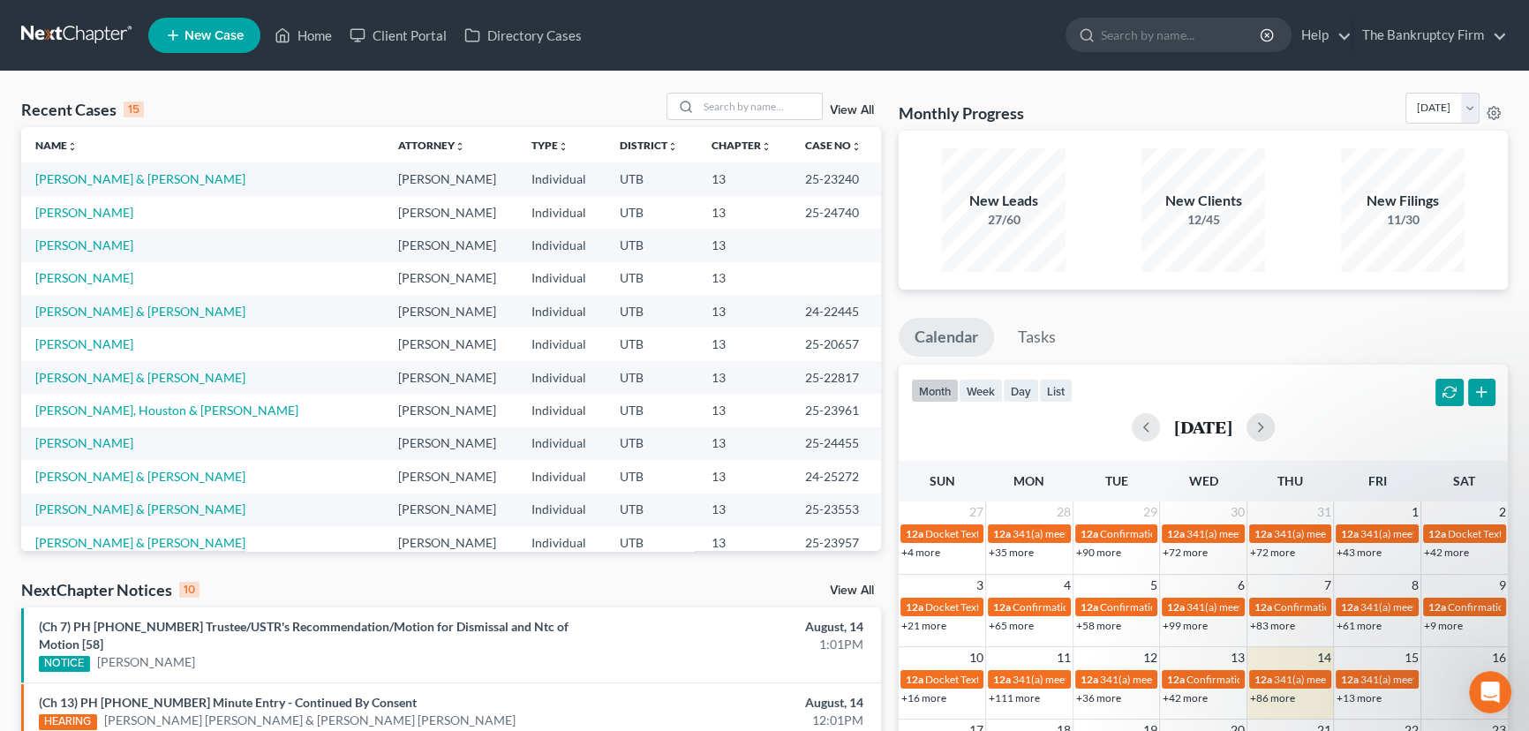
click at [840, 106] on link "View All" at bounding box center [852, 110] width 44 height 12
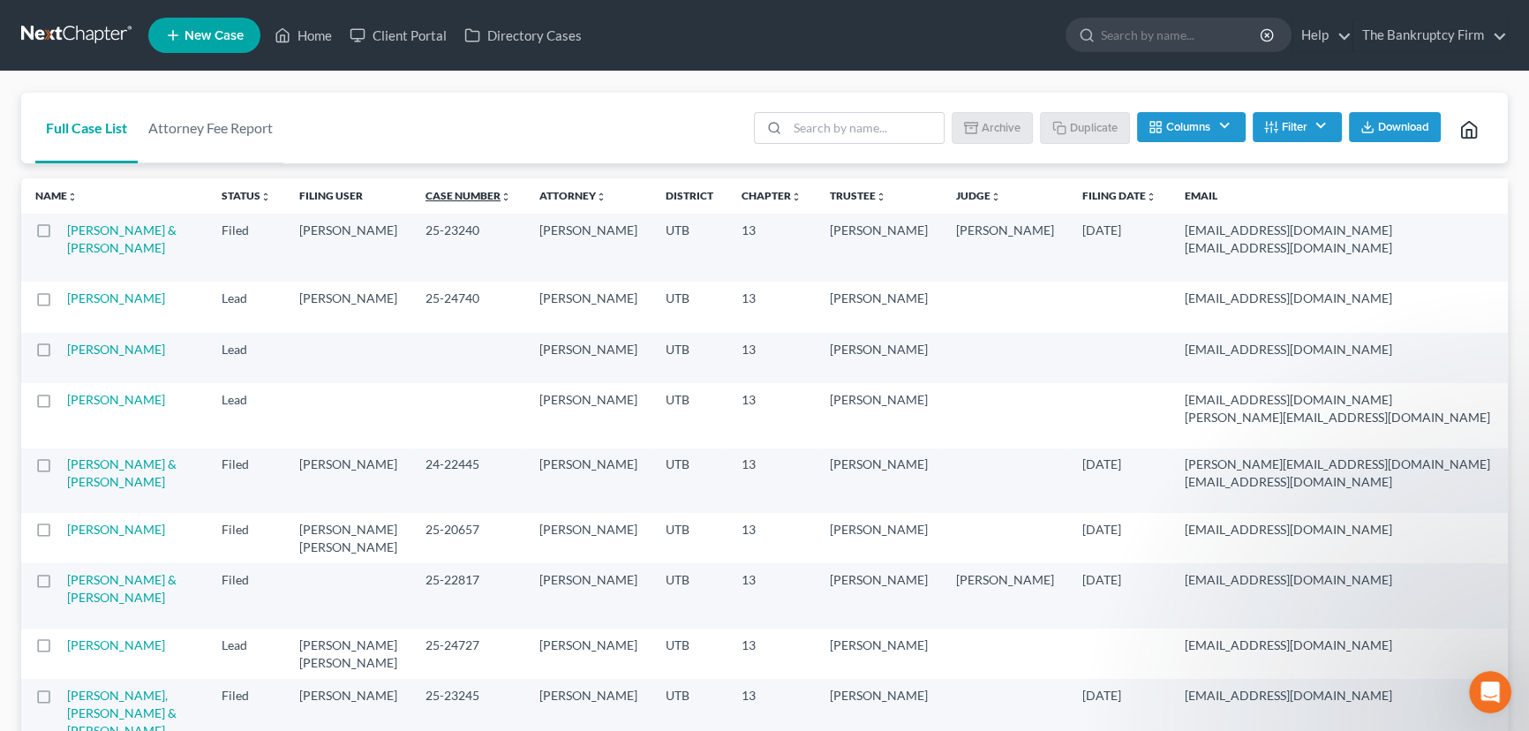
click at [425, 197] on link "Case Number unfold_more expand_more expand_less" at bounding box center [468, 195] width 86 height 13
click at [425, 197] on link "Case Number unfold_more expand_more expand_less" at bounding box center [468, 195] width 87 height 13
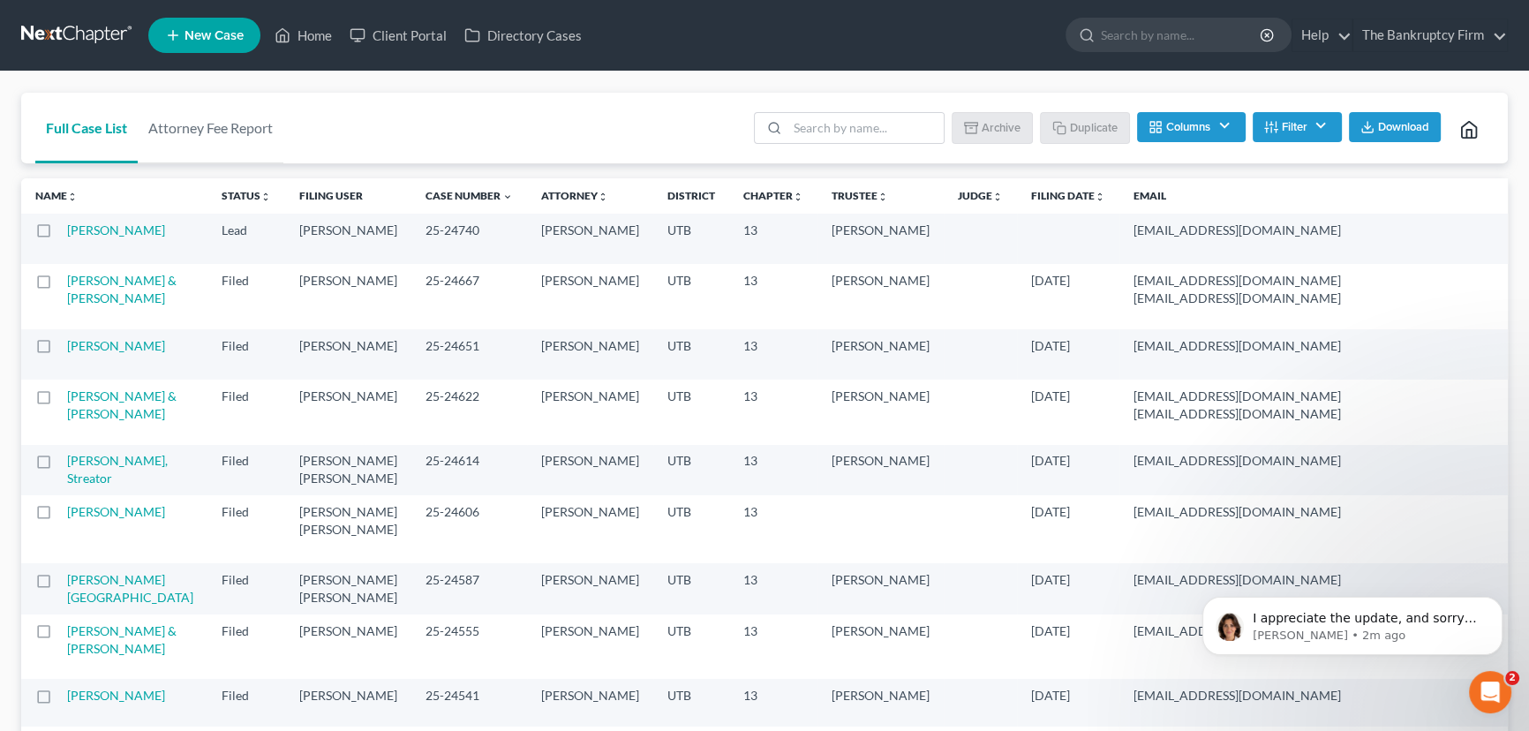
scroll to position [508, 0]
click at [425, 192] on link "Case Number unfold_more expand_more expand_less" at bounding box center [468, 195] width 87 height 13
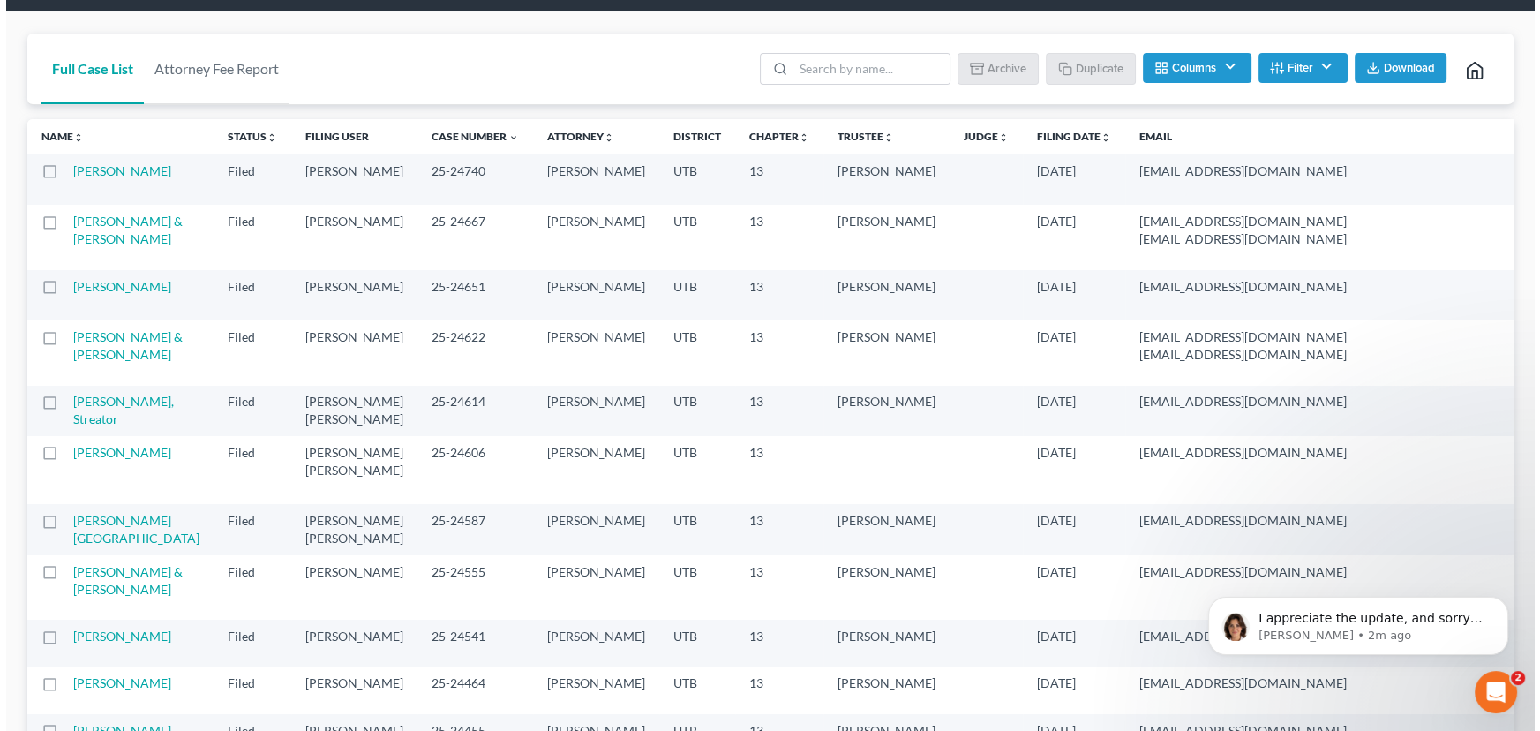
scroll to position [0, 0]
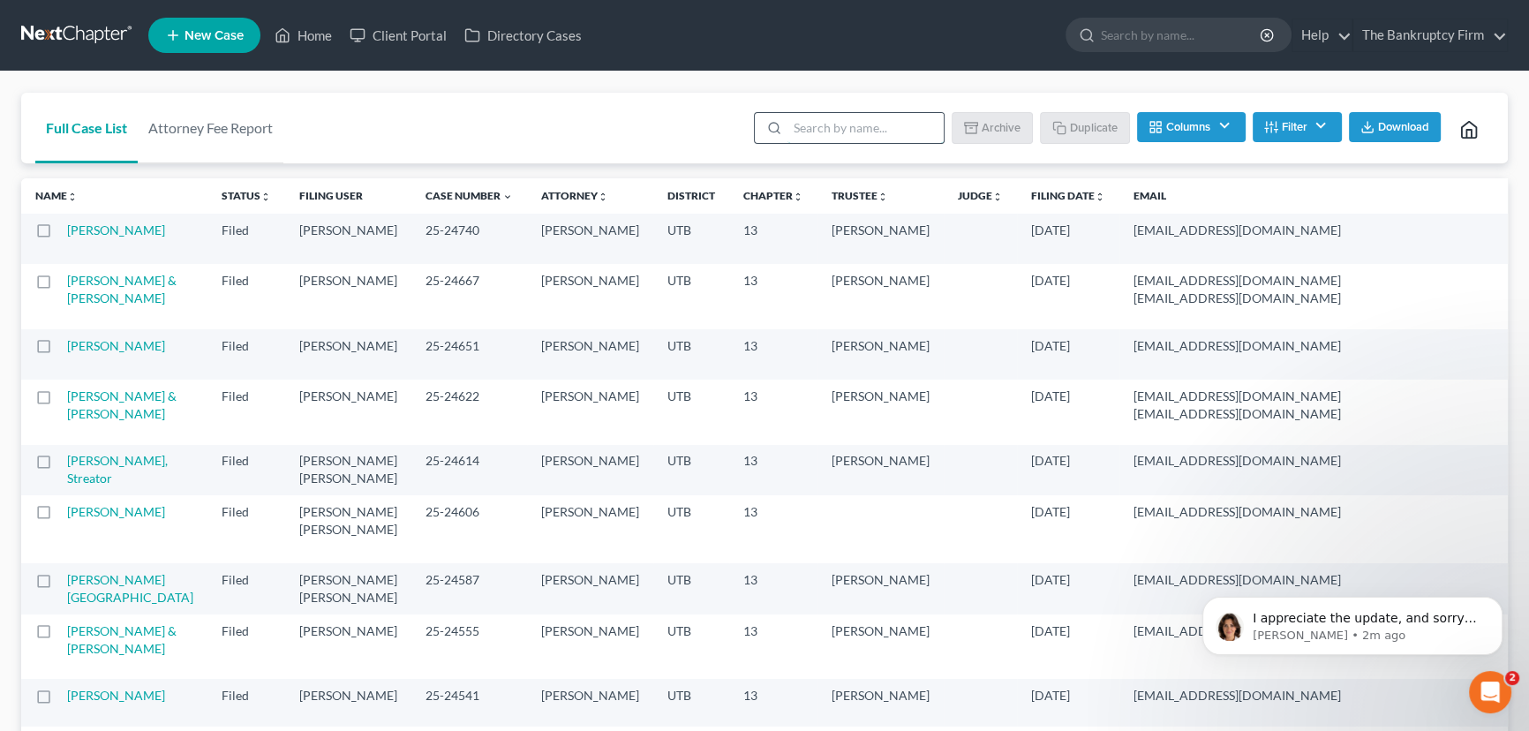
click at [825, 126] on input "search" at bounding box center [865, 128] width 156 height 30
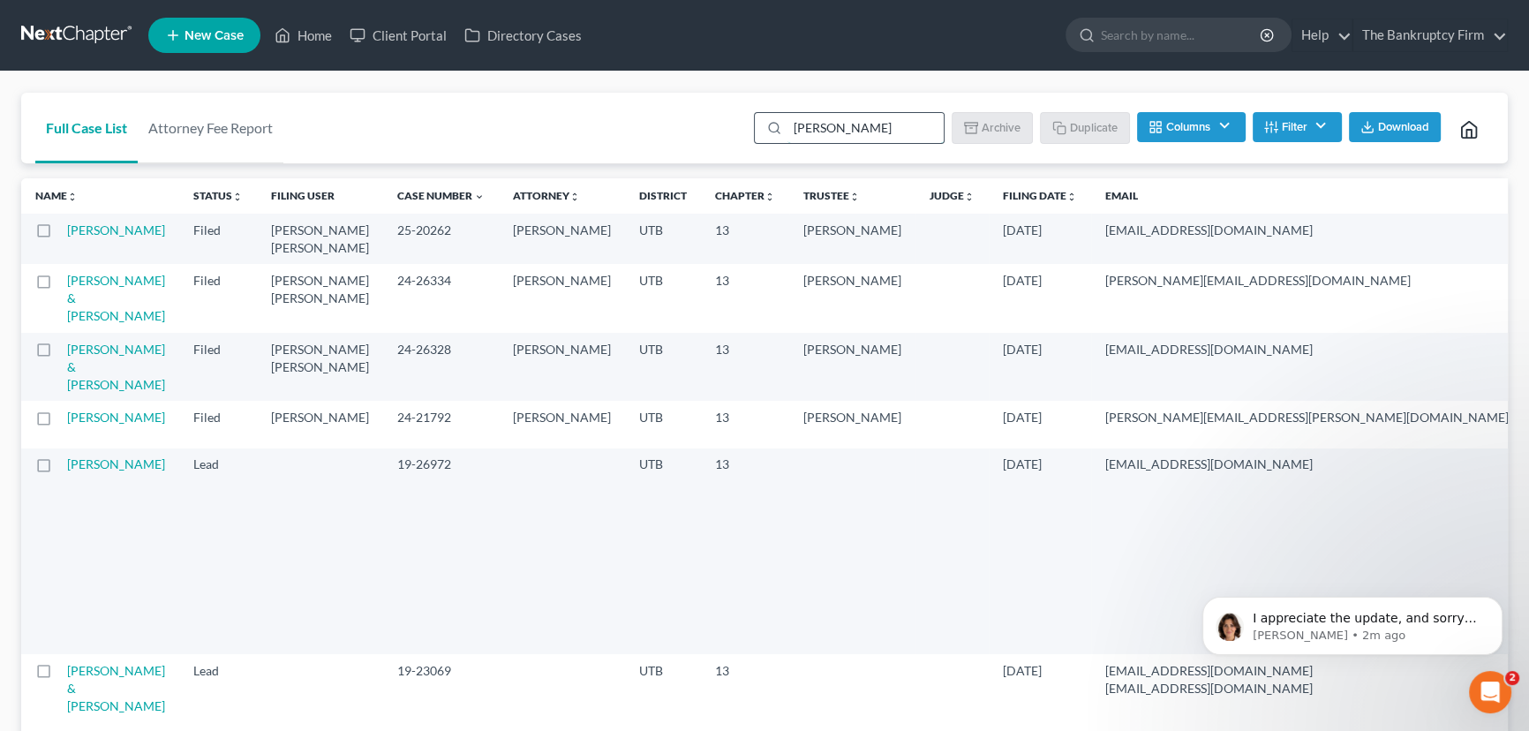
type input "Robinette"
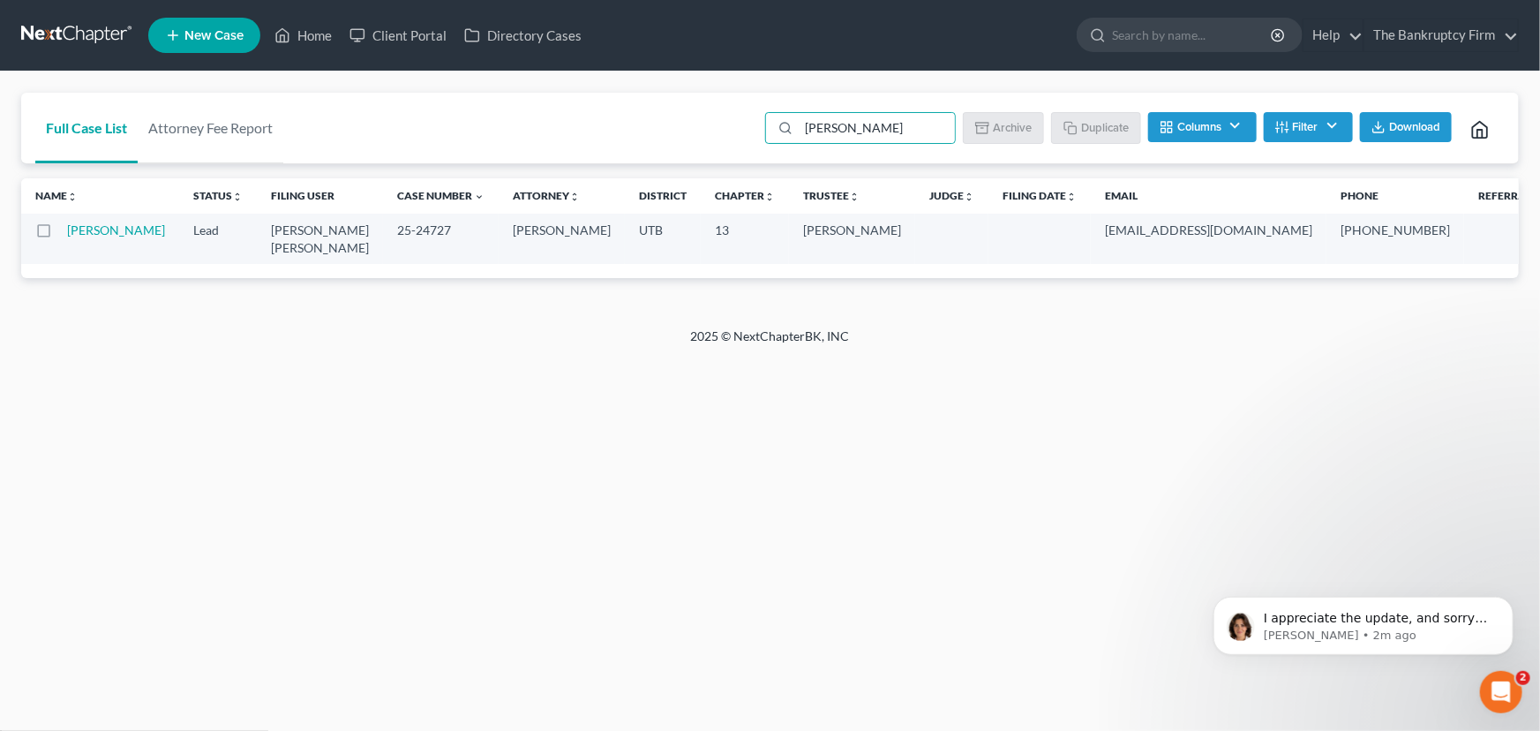
click at [1494, 686] on icon "Open Intercom Messenger" at bounding box center [1500, 691] width 29 height 29
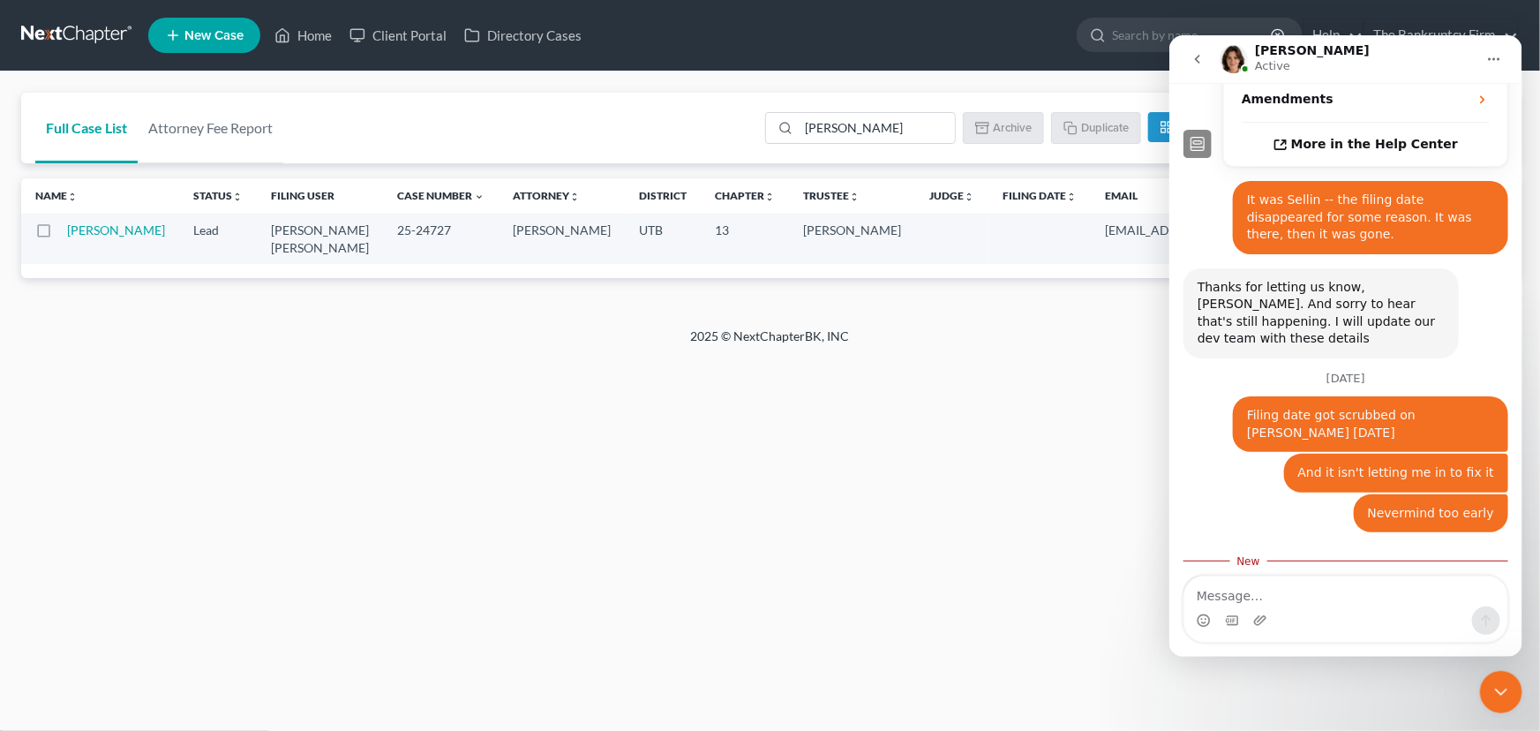
scroll to position [537, 0]
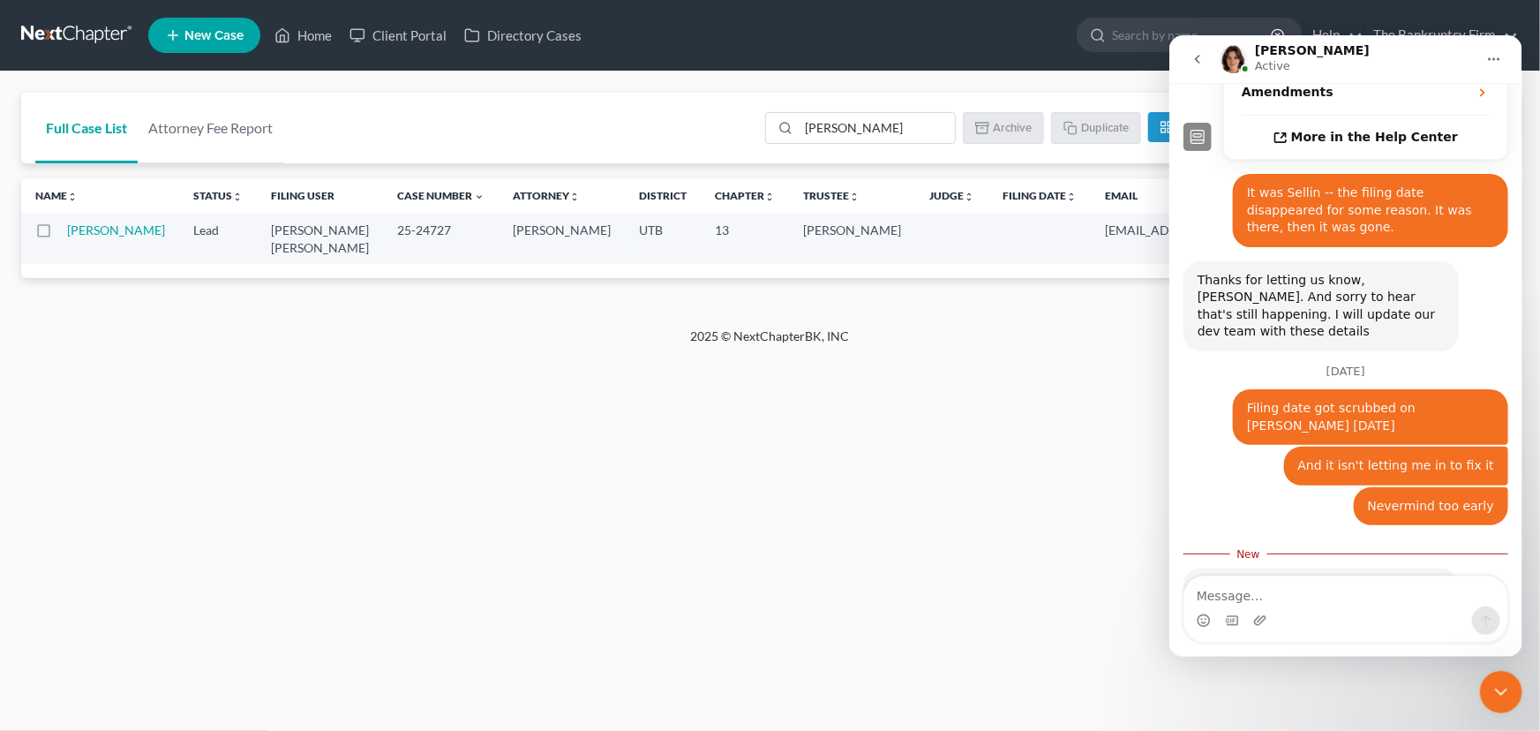
click at [1212, 607] on div "Intercom messenger" at bounding box center [1345, 619] width 323 height 28
click at [1205, 592] on textarea "Message…" at bounding box center [1345, 590] width 323 height 30
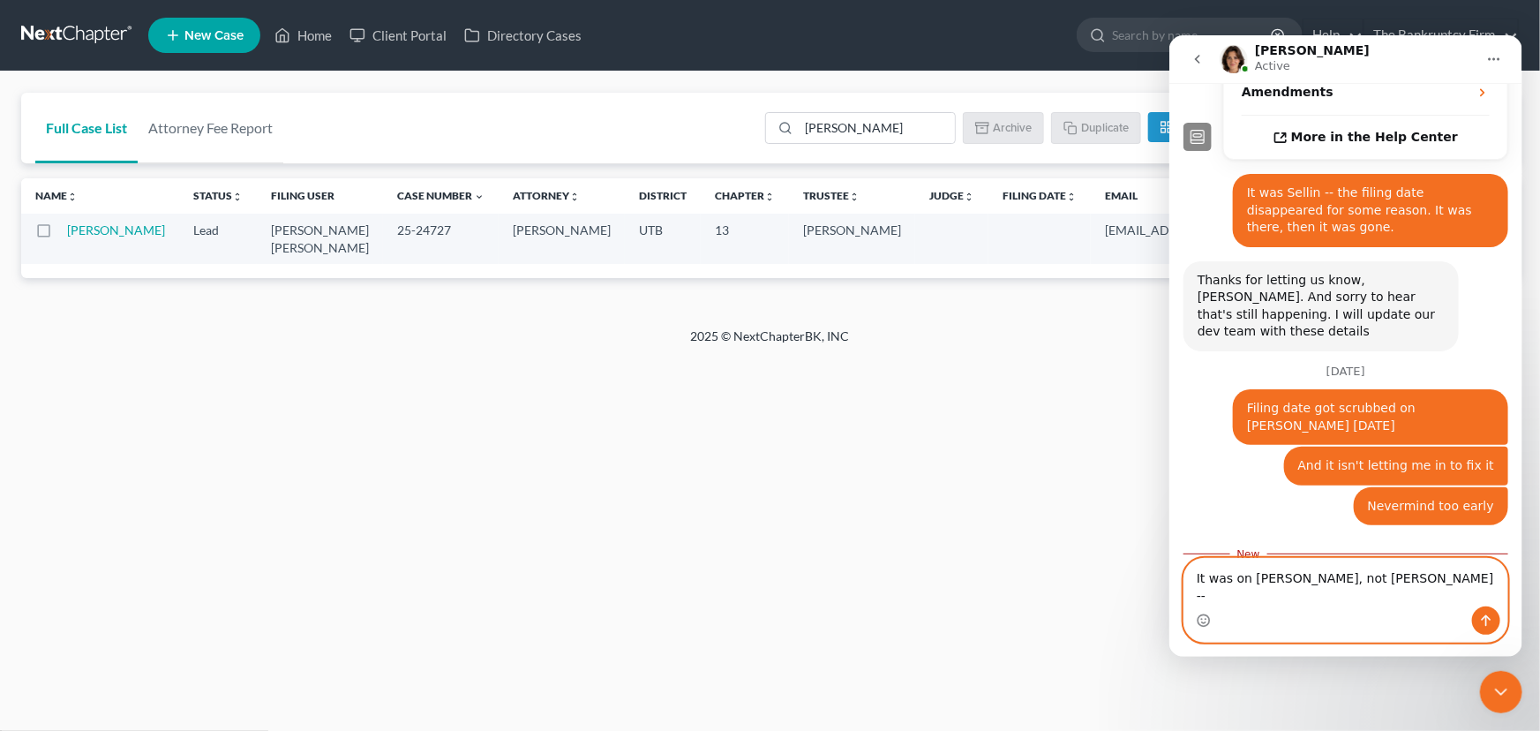
type textarea "It was on Robinette, not Oliveras --"
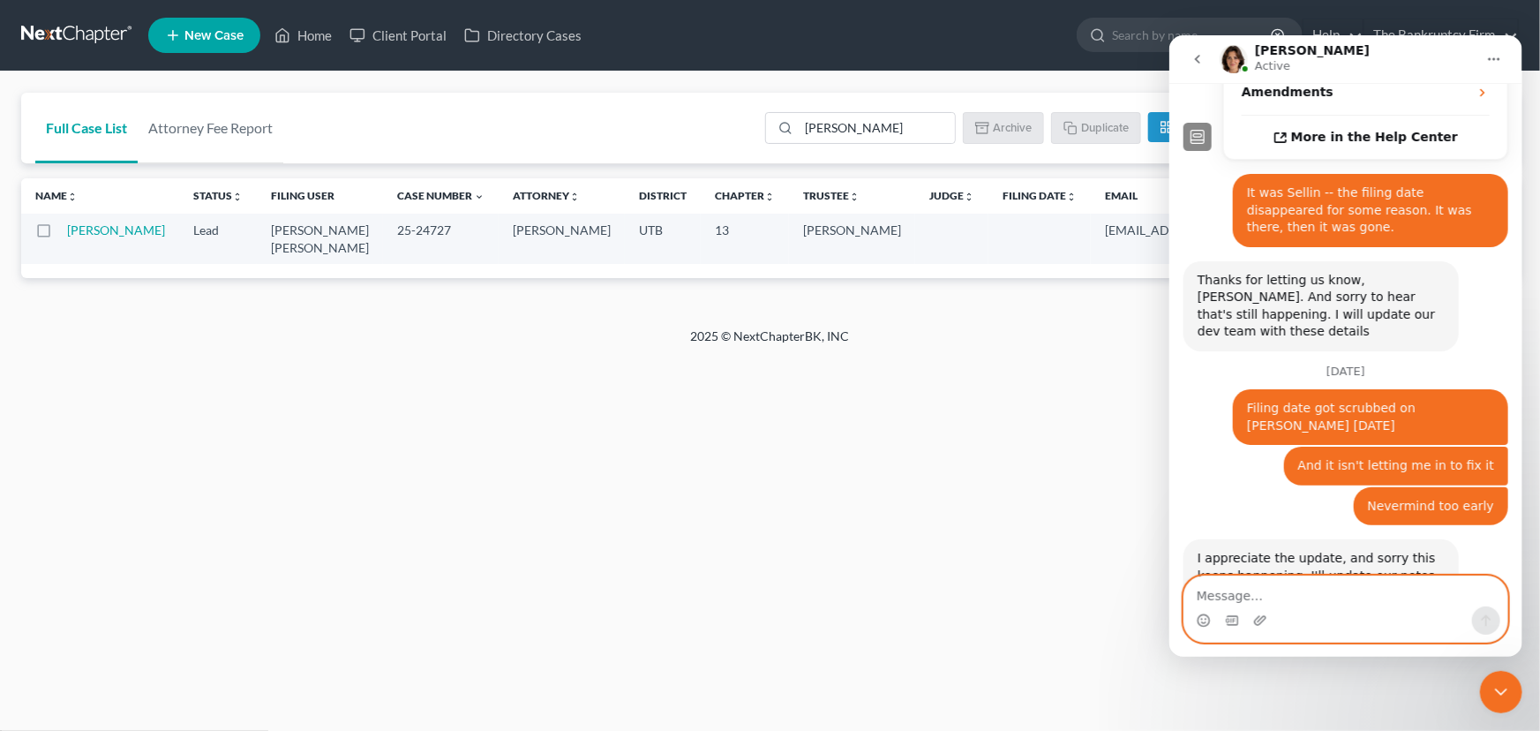
scroll to position [560, 0]
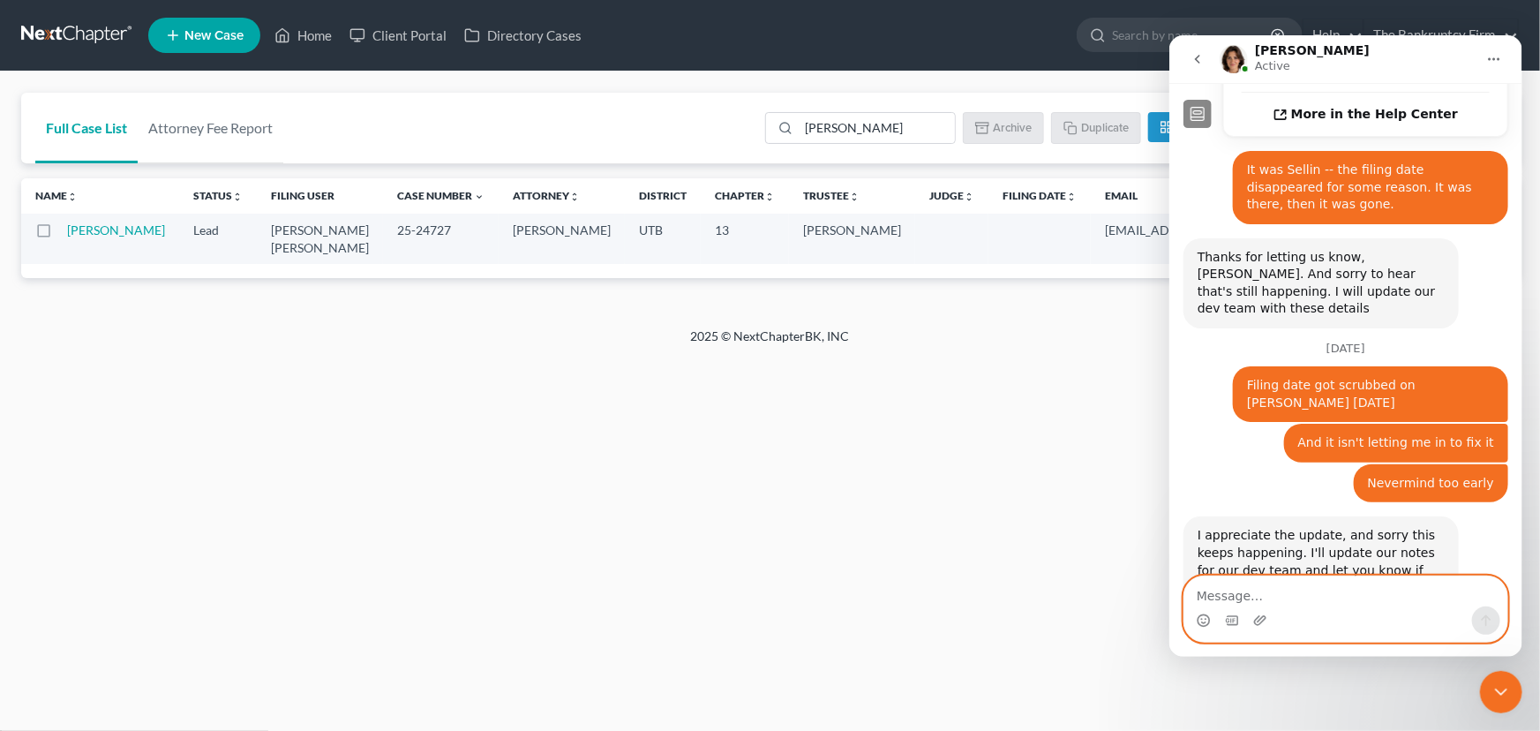
click at [1211, 592] on textarea "Message…" at bounding box center [1345, 590] width 323 height 30
type textarea "The filing date did get scrubbed on Robinette"
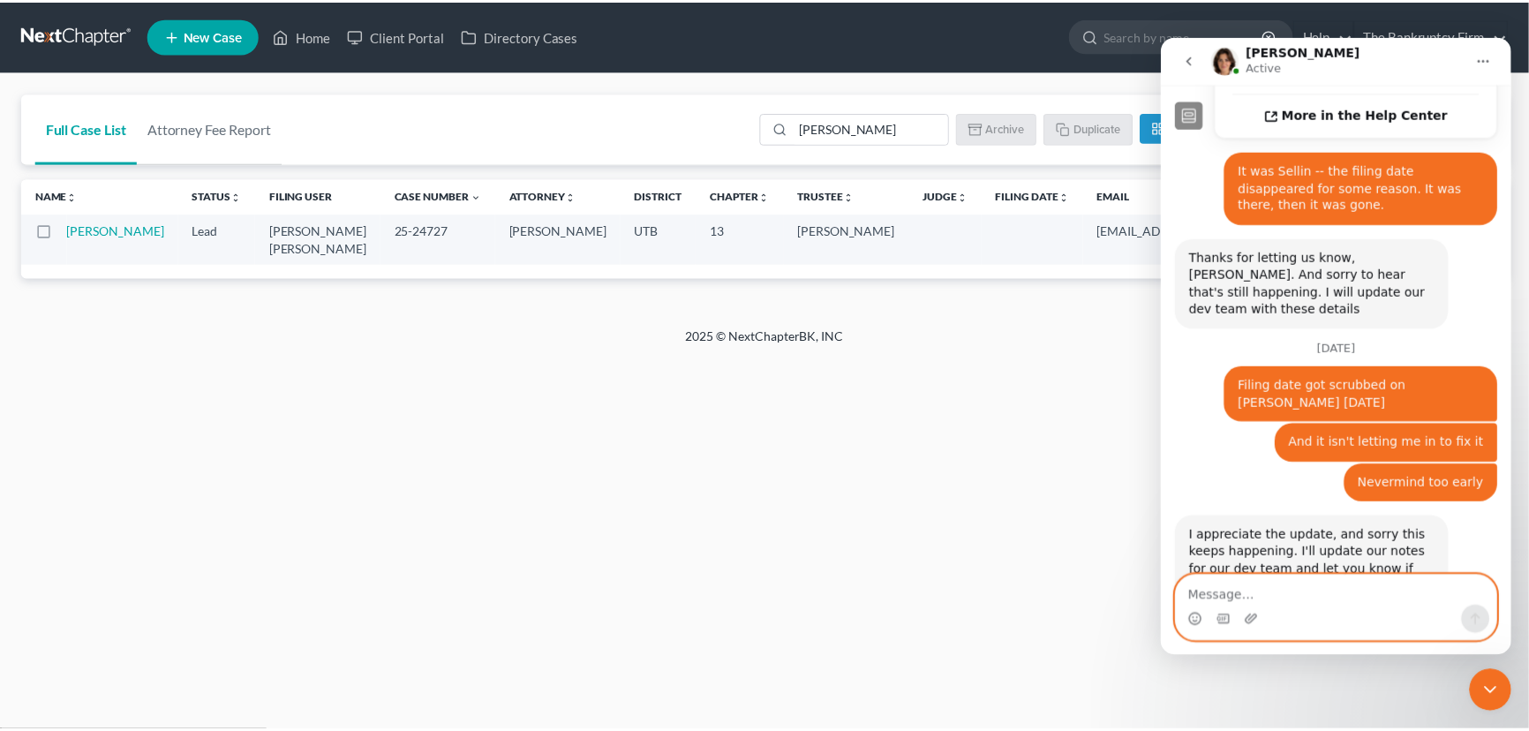
scroll to position [618, 0]
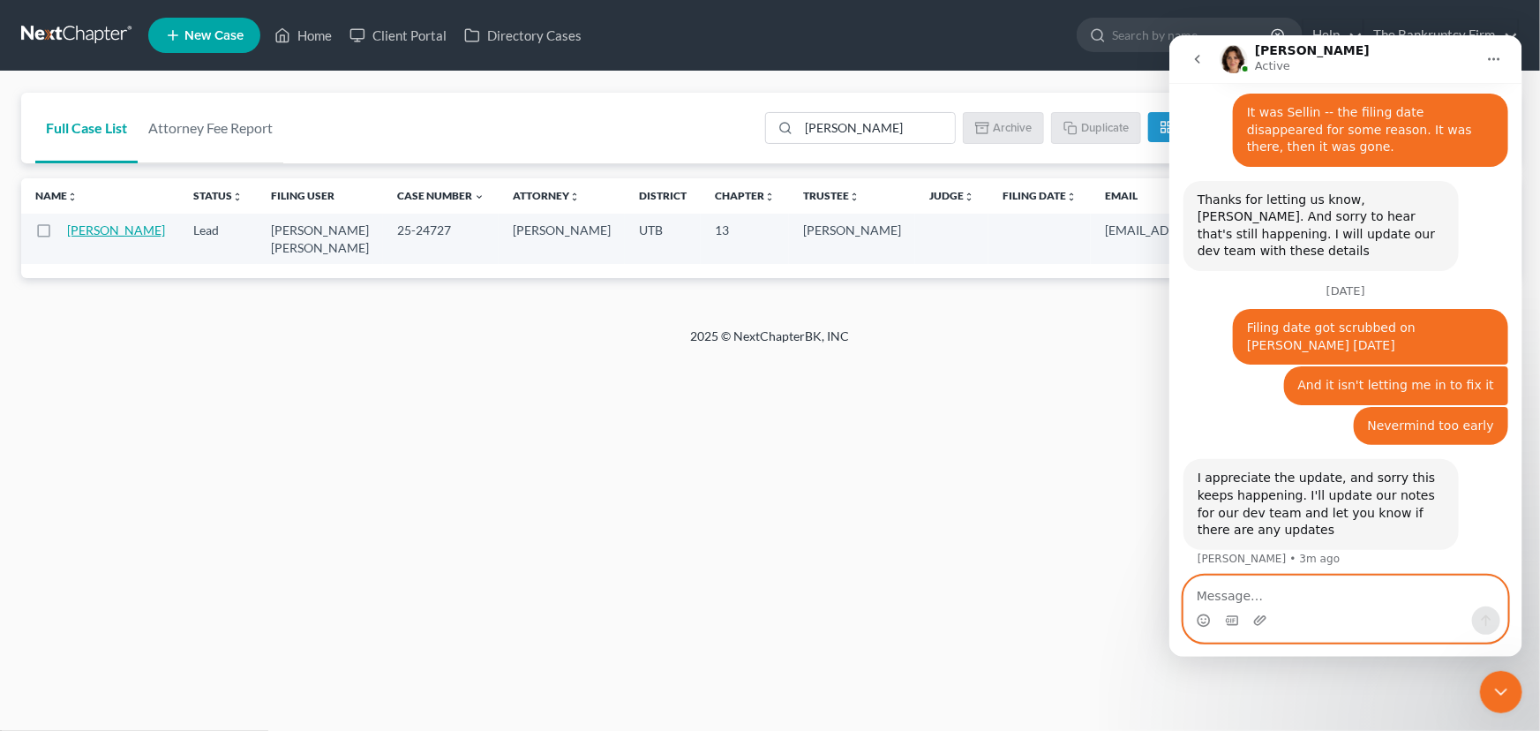
click at [79, 231] on link "[PERSON_NAME]" at bounding box center [116, 229] width 98 height 15
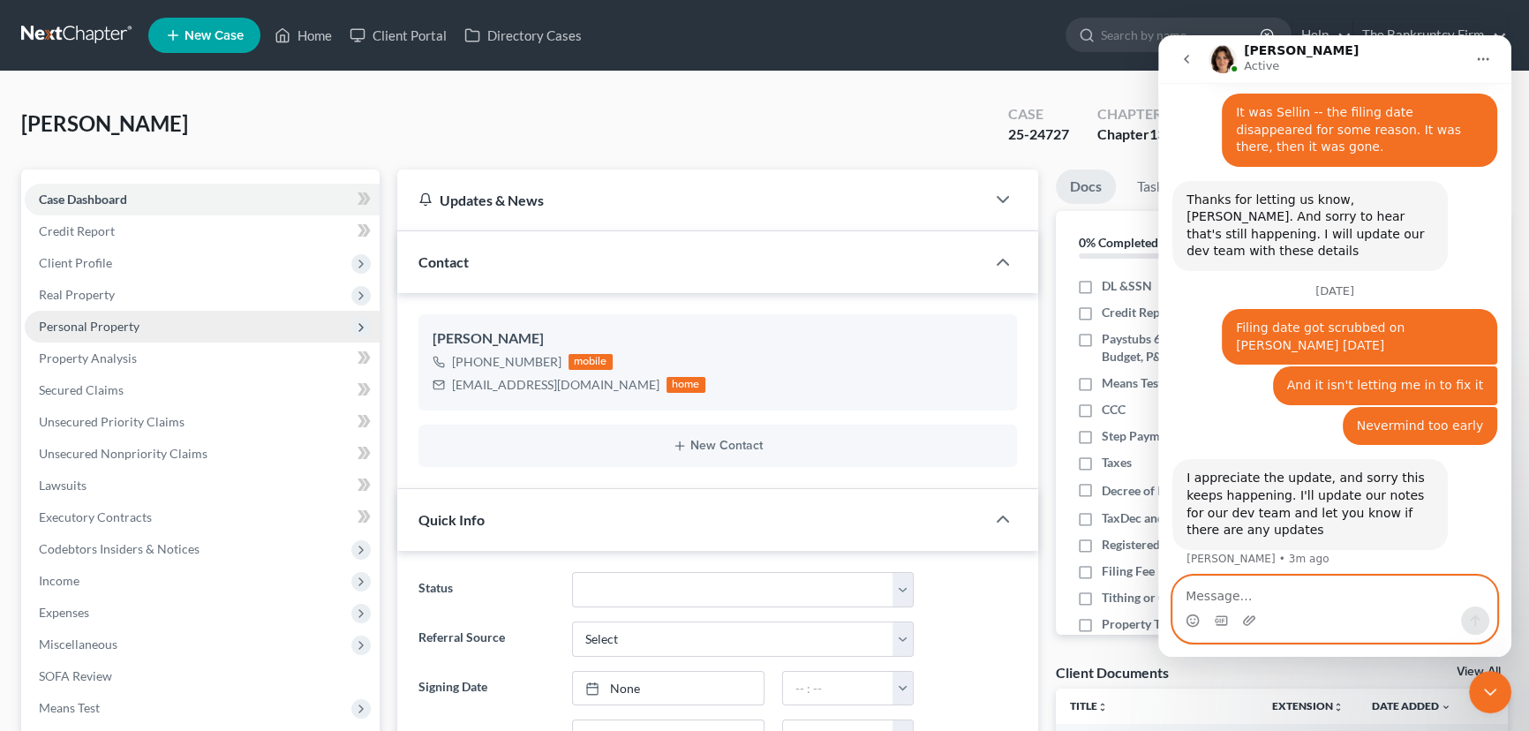
scroll to position [203, 0]
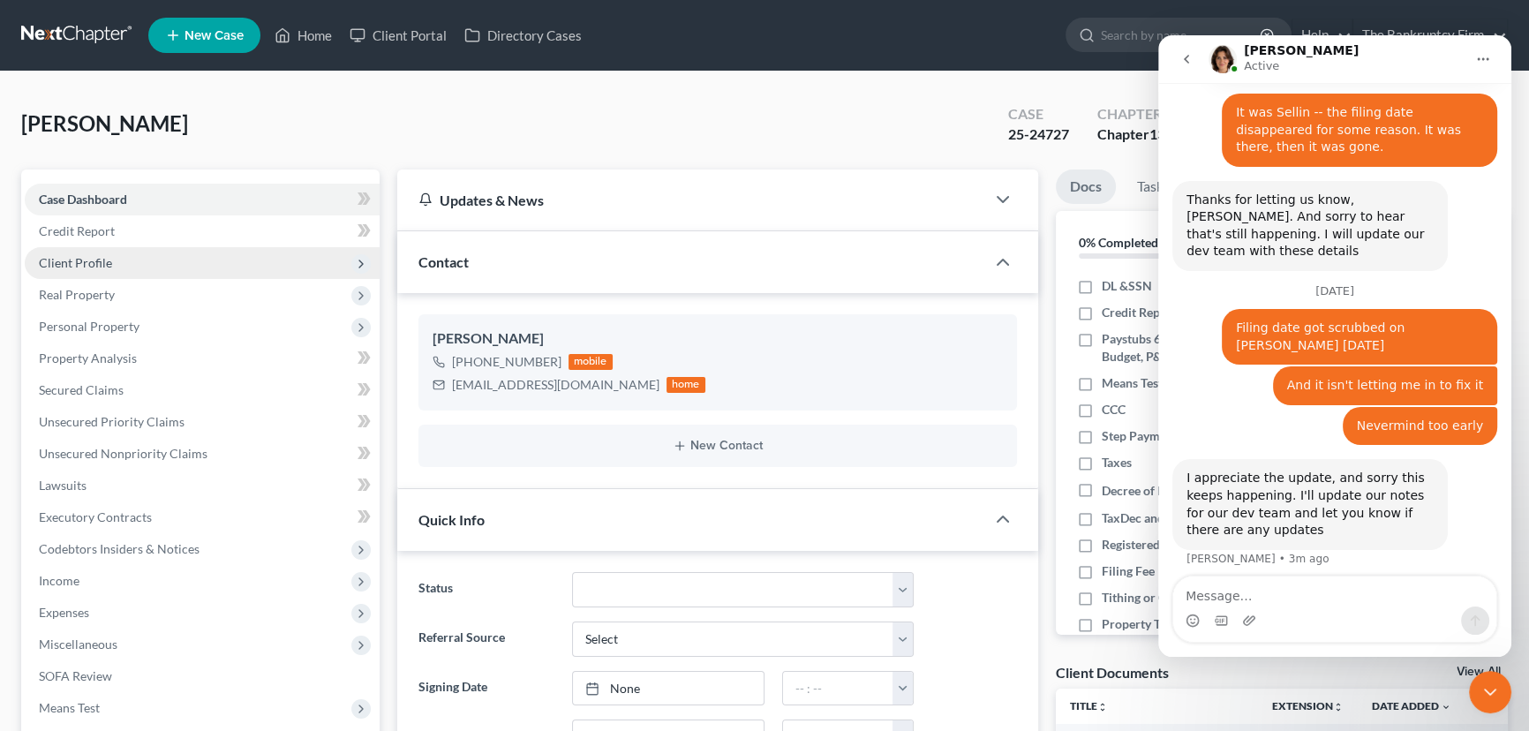
click at [84, 262] on span "Client Profile" at bounding box center [75, 262] width 73 height 15
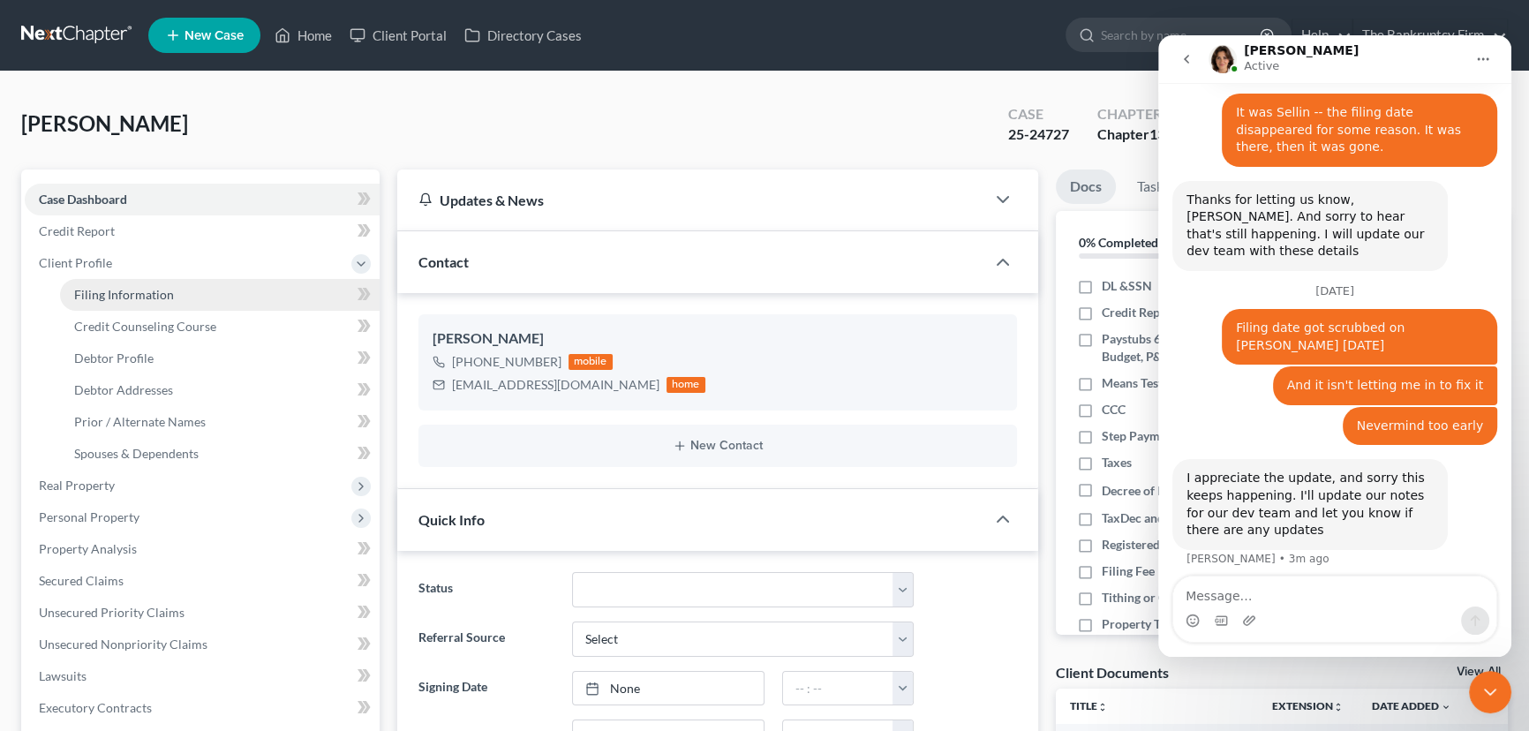
click at [141, 298] on span "Filing Information" at bounding box center [124, 294] width 100 height 15
select select "1"
select select "0"
select select "3"
select select "81"
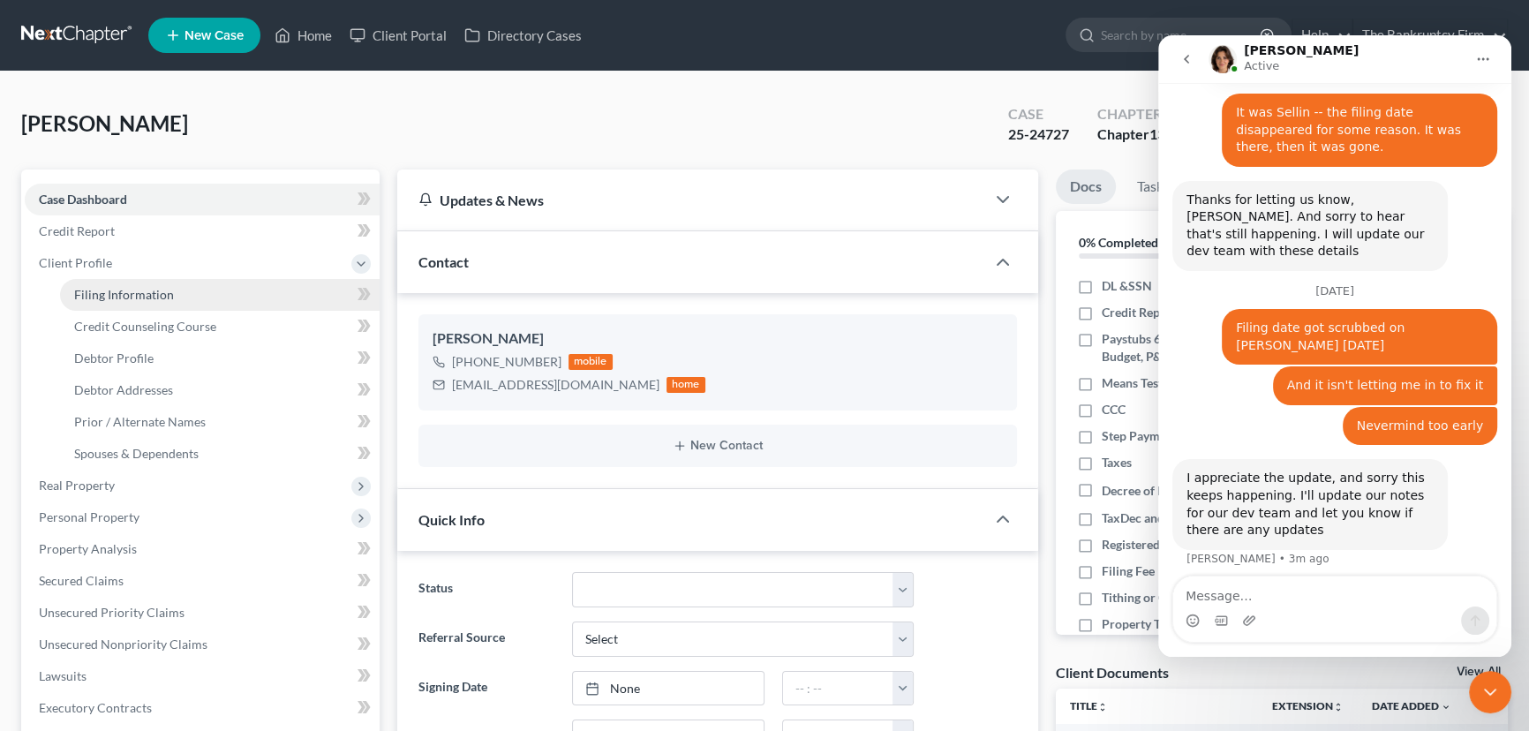
select select "0"
select select "46"
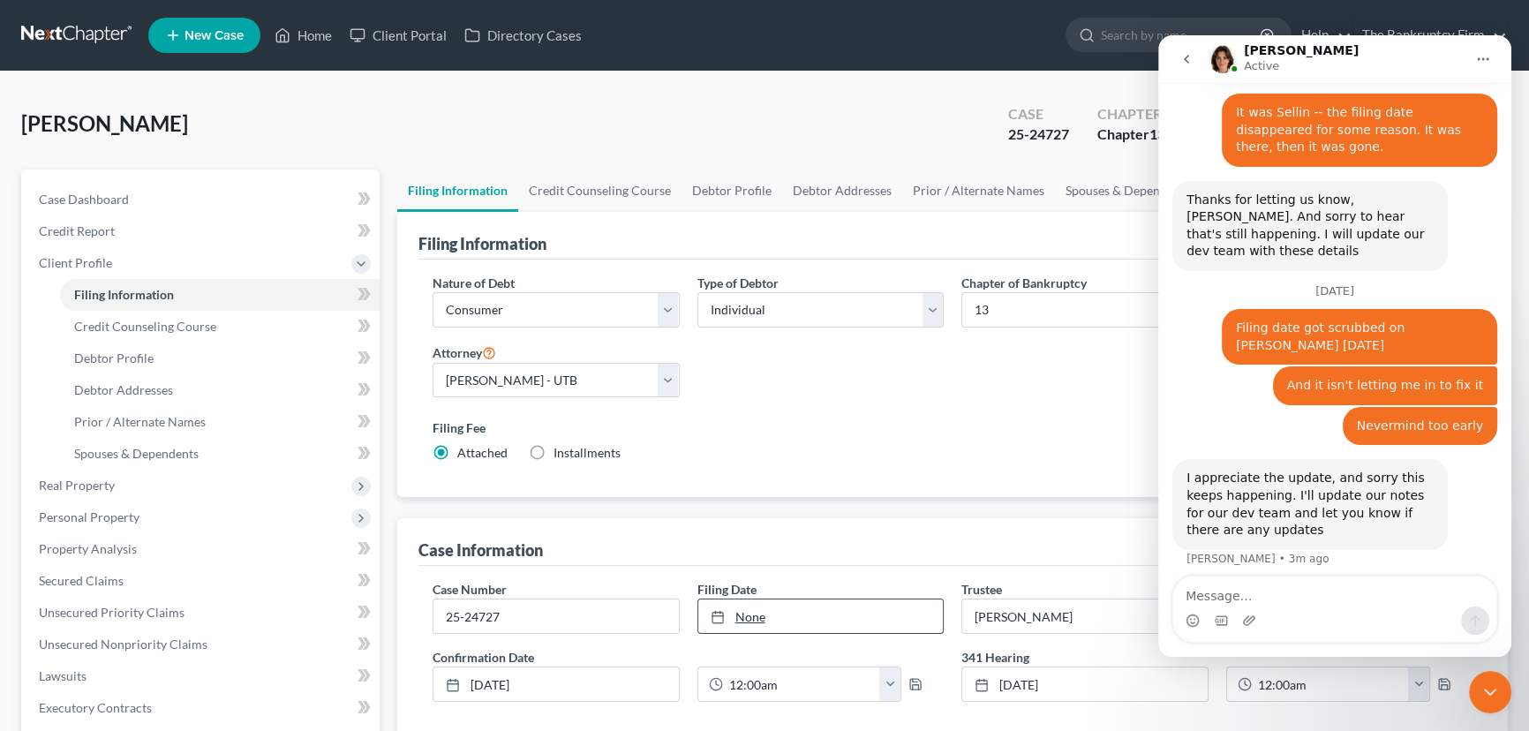
click at [750, 613] on link "None" at bounding box center [820, 616] width 245 height 34
type input "8/14/2025"
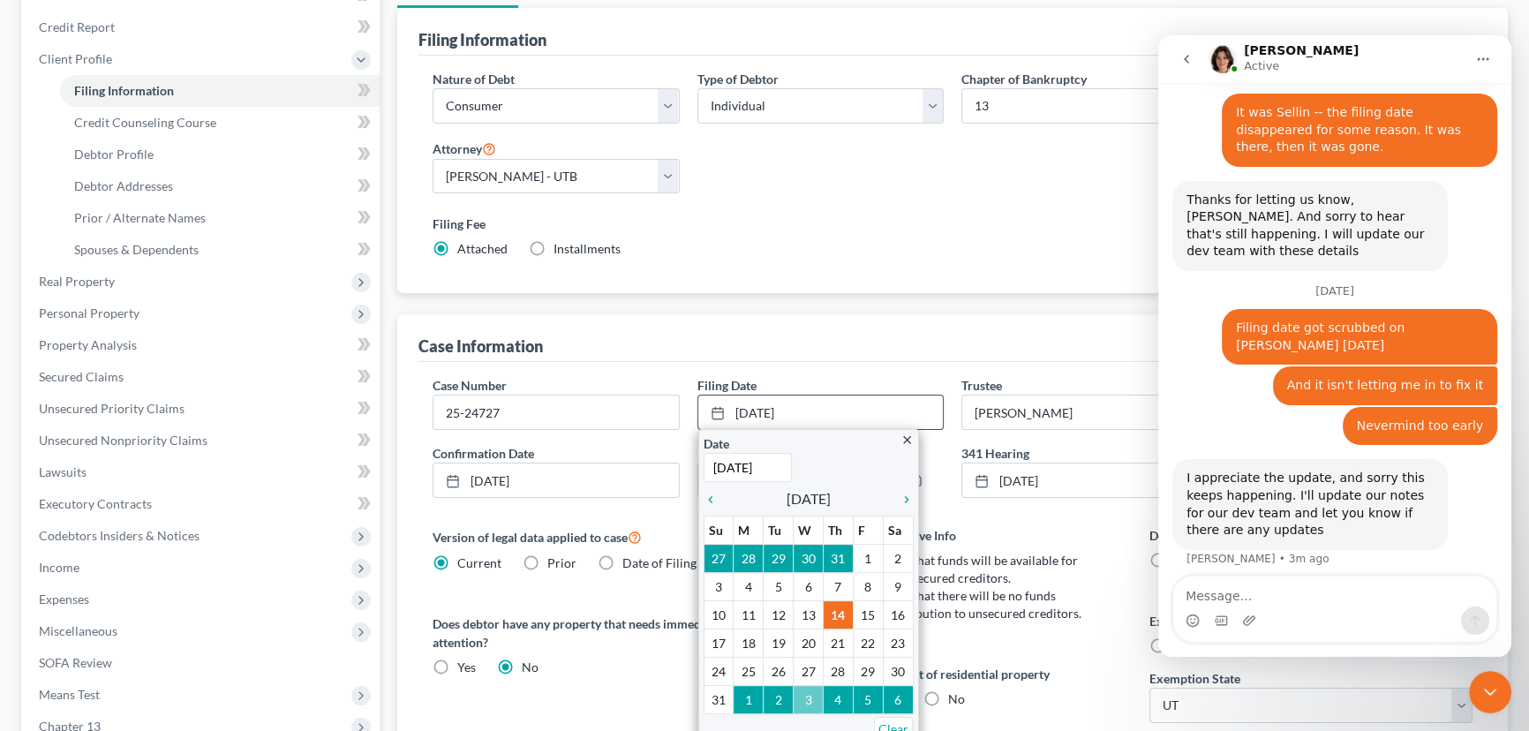
scroll to position [320, 0]
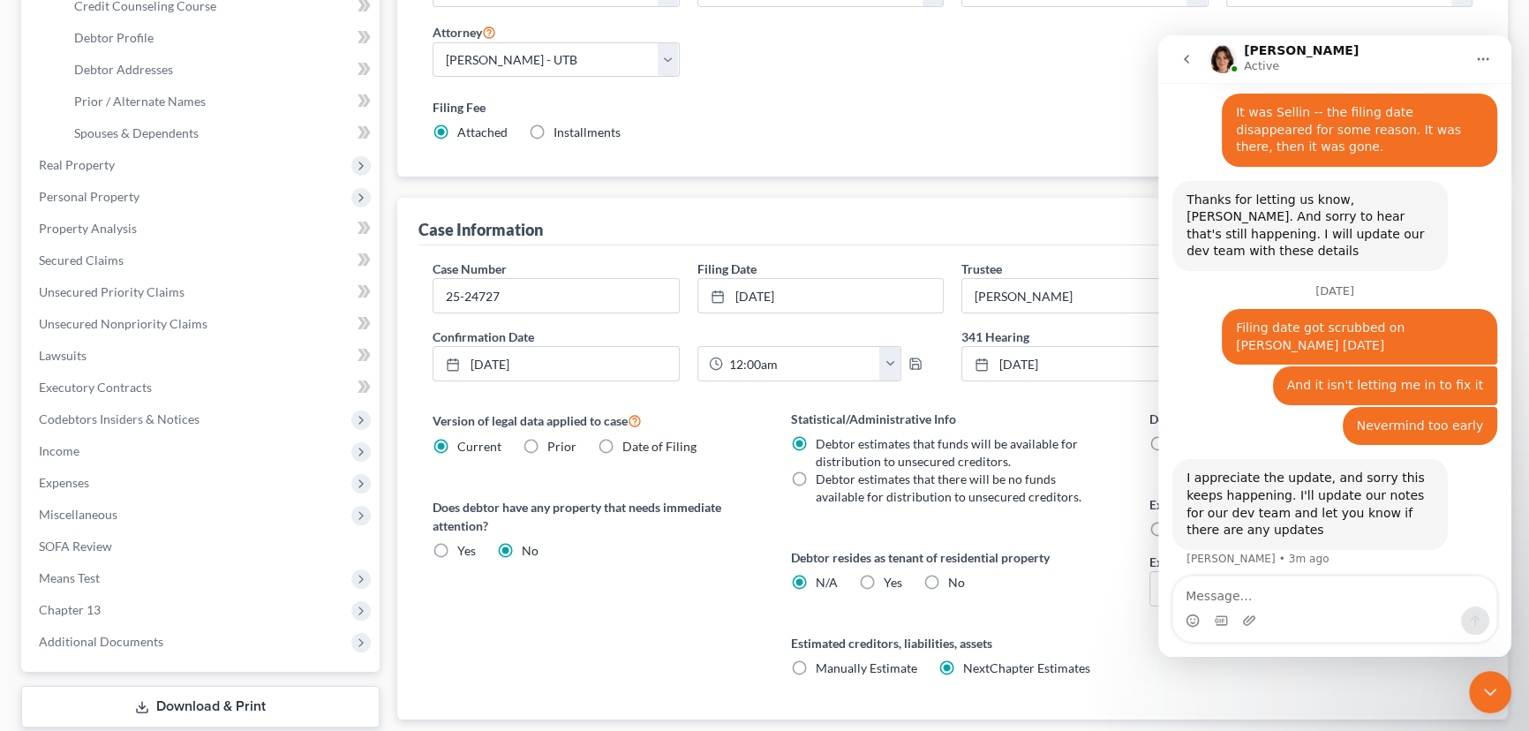
click at [707, 577] on div "Version of legal data applied to case Current Prior Date of Filing Legal data v…" at bounding box center [594, 565] width 358 height 310
click at [1487, 693] on icon "Close Intercom Messenger" at bounding box center [1490, 691] width 12 height 7
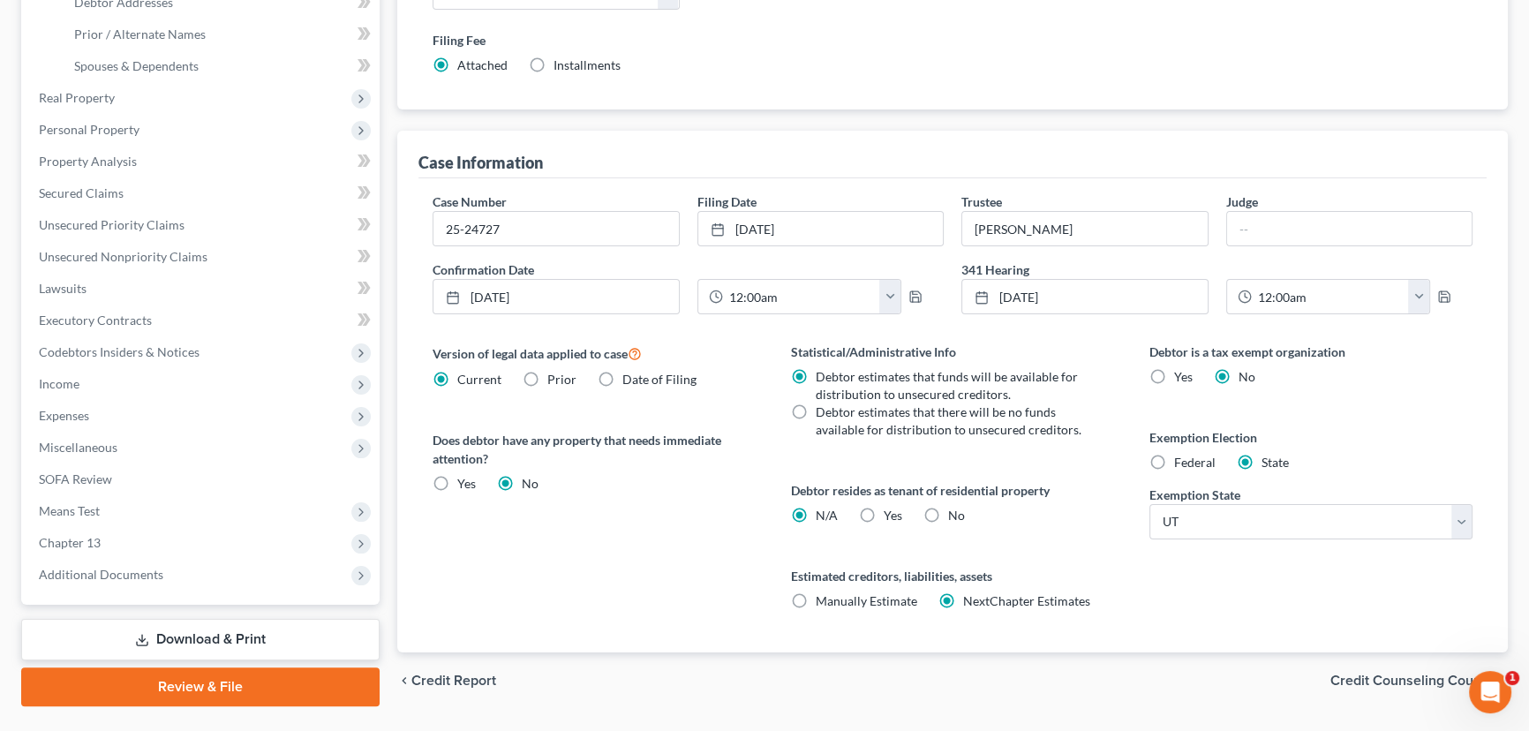
scroll to position [350, 0]
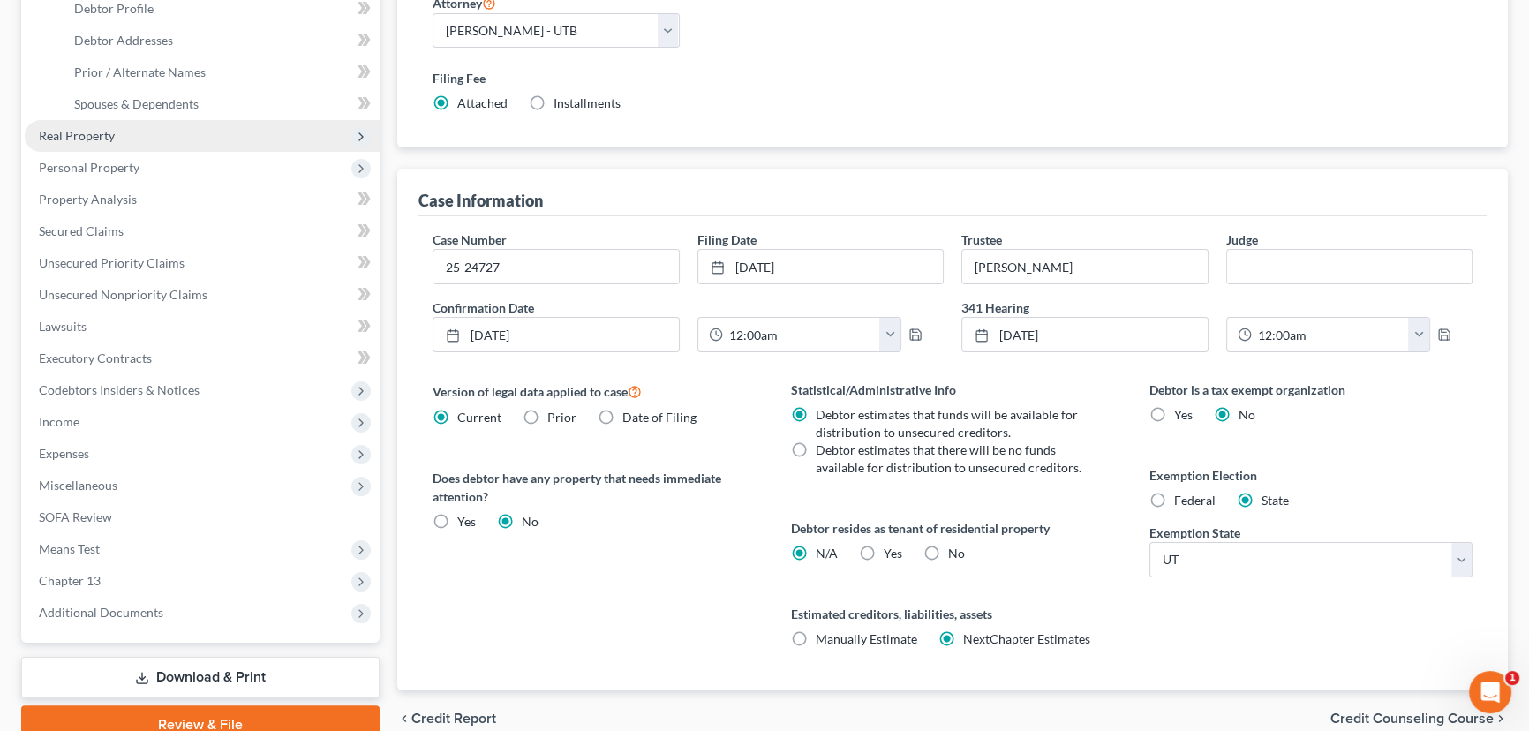
click at [89, 131] on span "Real Property" at bounding box center [77, 135] width 76 height 15
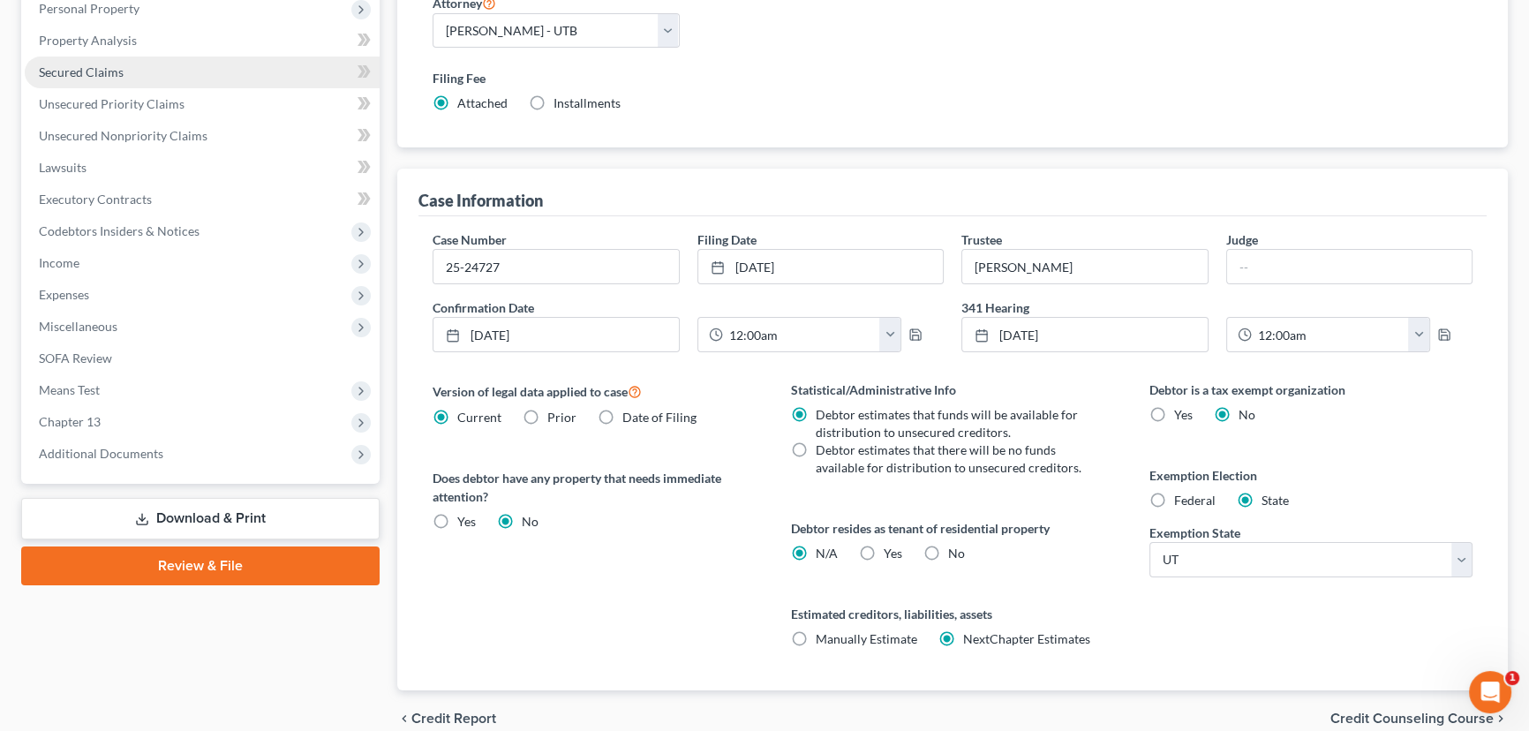
click at [96, 77] on span "Secured Claims" at bounding box center [81, 71] width 85 height 15
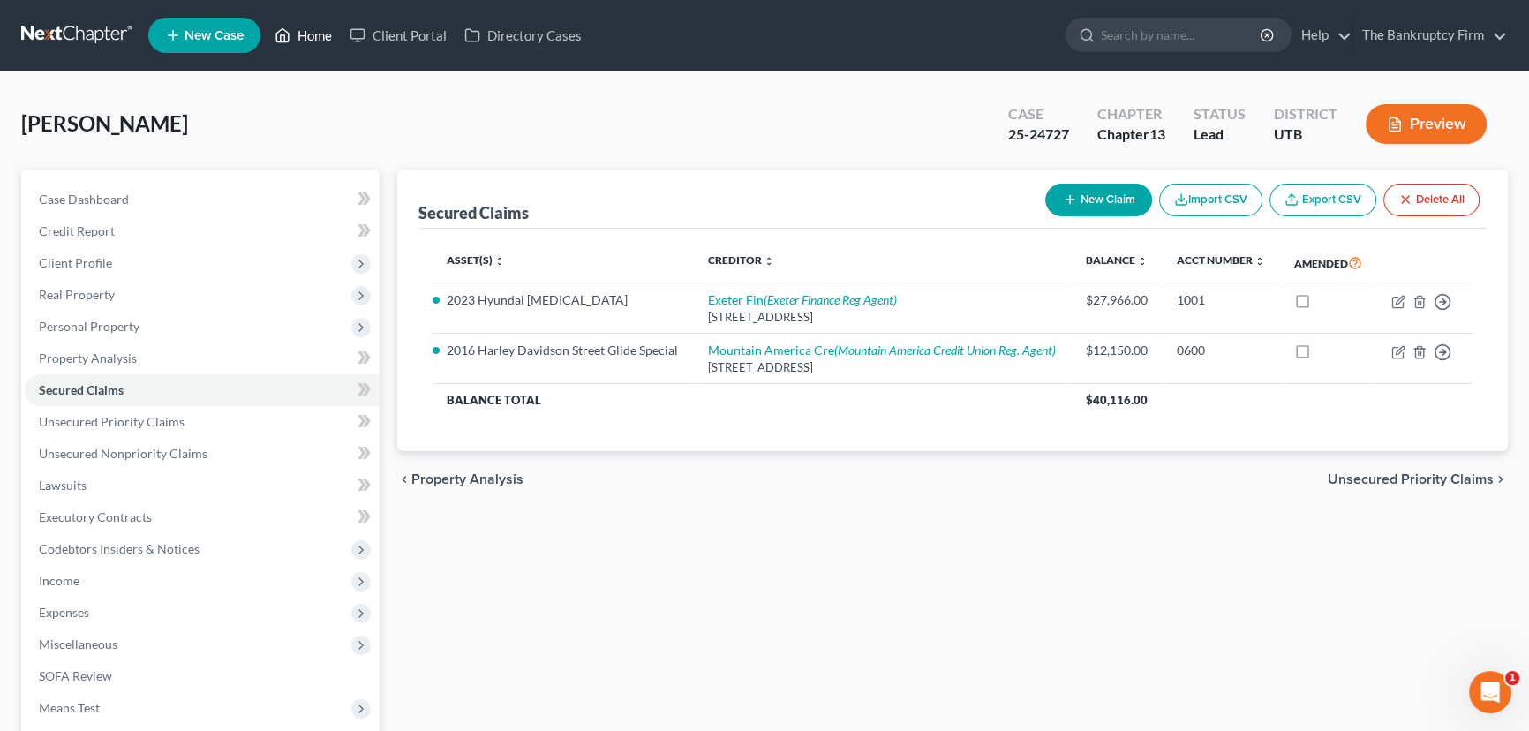
click at [323, 36] on link "Home" at bounding box center [303, 35] width 75 height 32
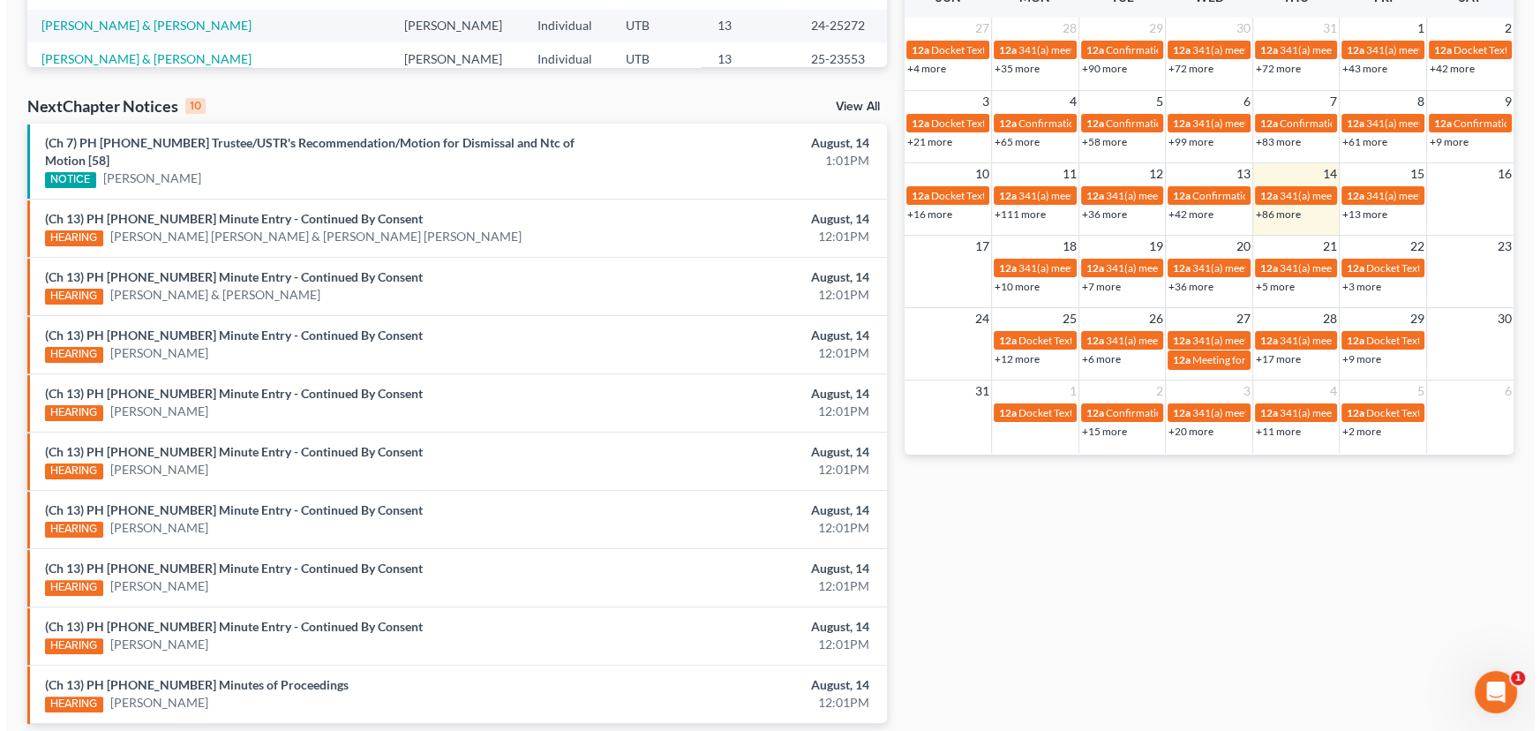
scroll to position [536, 0]
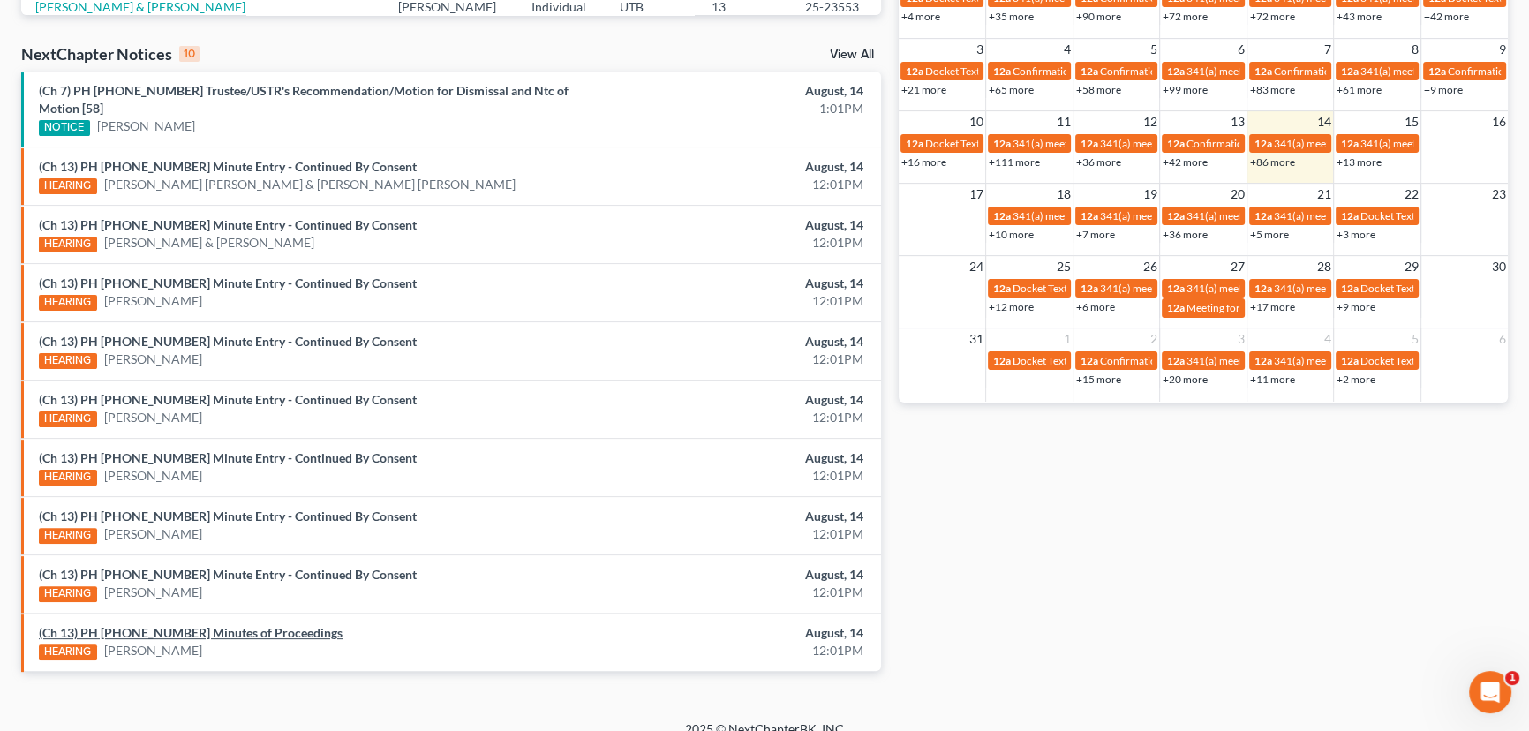
click at [189, 625] on link "(Ch 13) PH 25-23371 Minutes of Proceedings" at bounding box center [191, 632] width 304 height 15
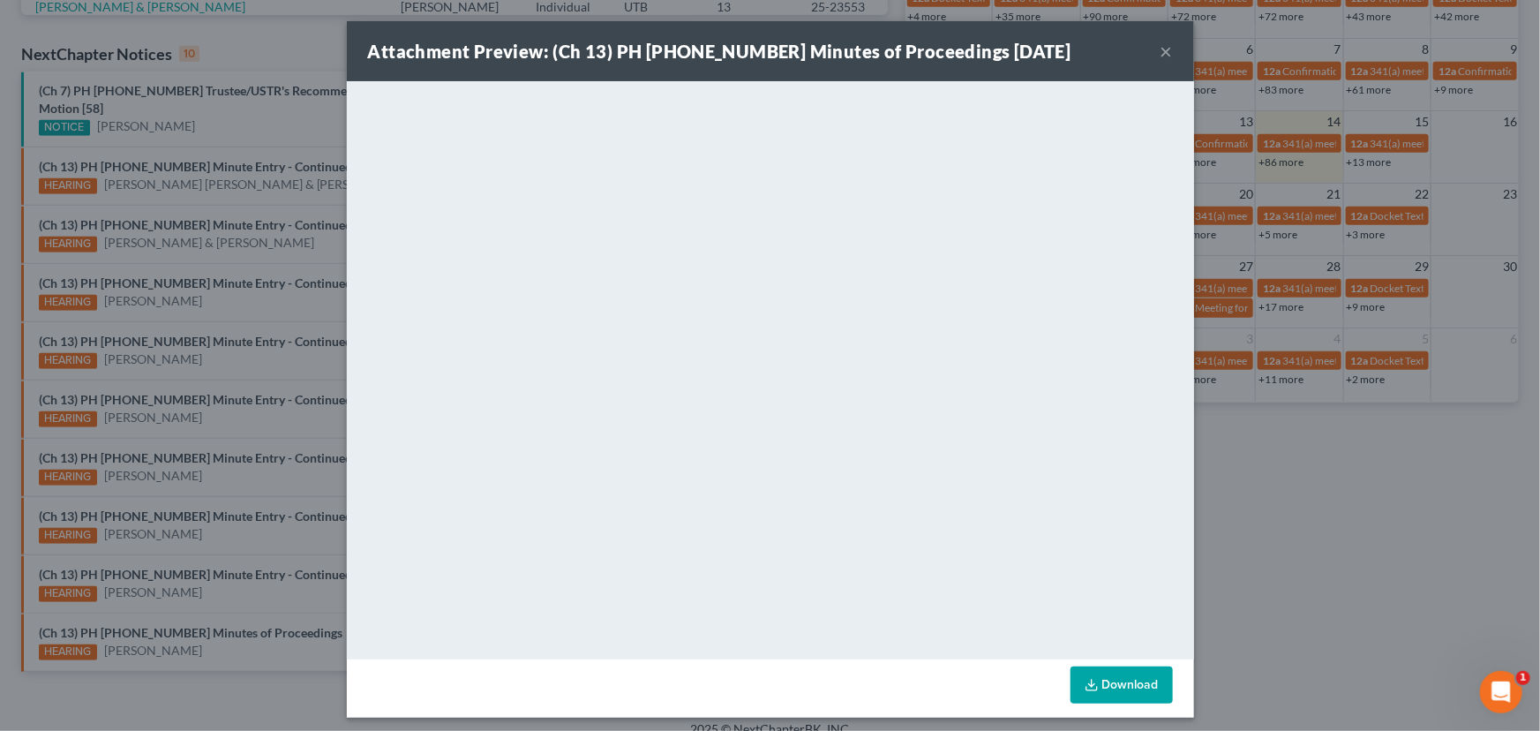
click at [291, 638] on div "Attachment Preview: (Ch 13) PH 25-23371 Minutes of Proceedings 08/14/2025 × <ob…" at bounding box center [770, 365] width 1540 height 731
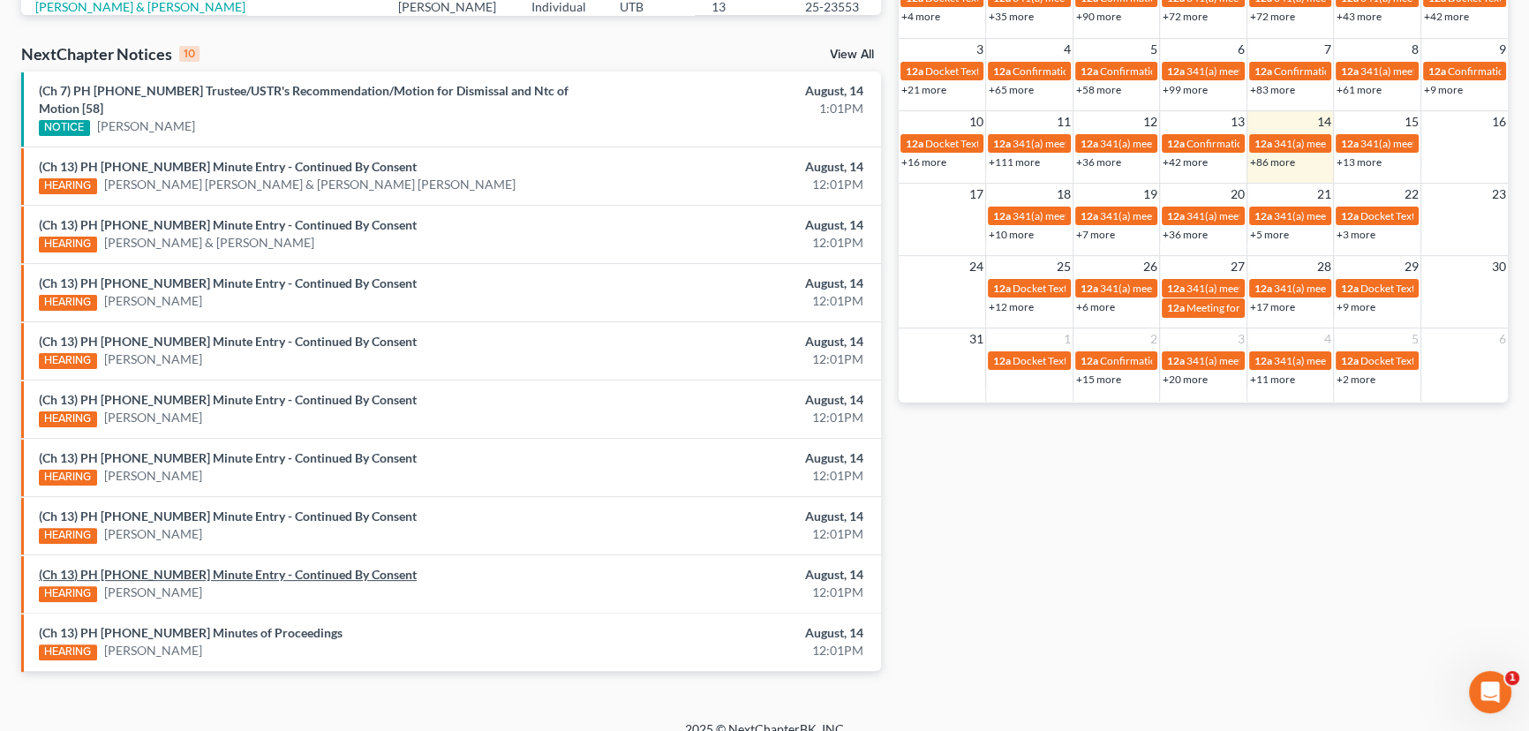
click at [268, 567] on link "(Ch 13) PH 25-23283 Minute Entry - Continued By Consent" at bounding box center [228, 574] width 378 height 15
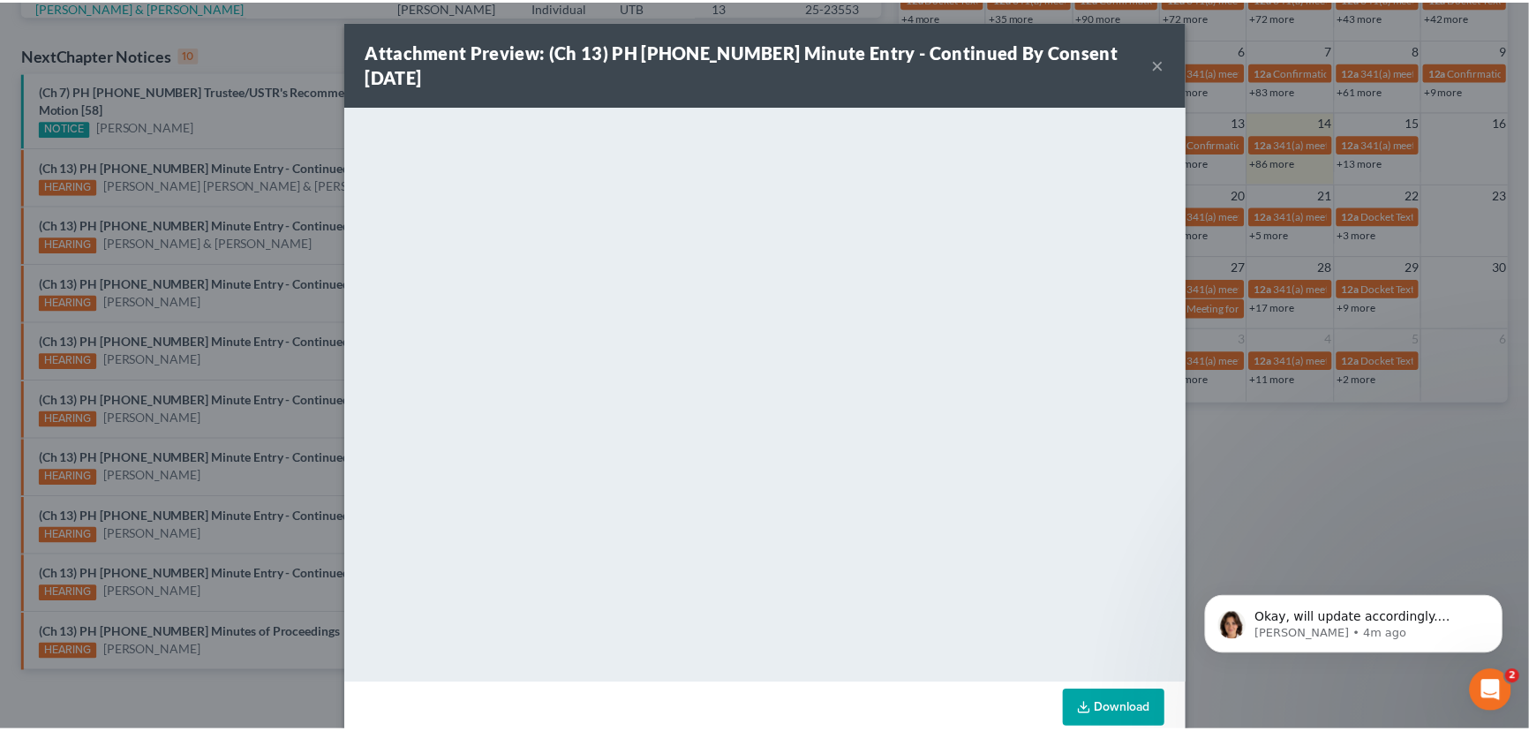
scroll to position [0, 0]
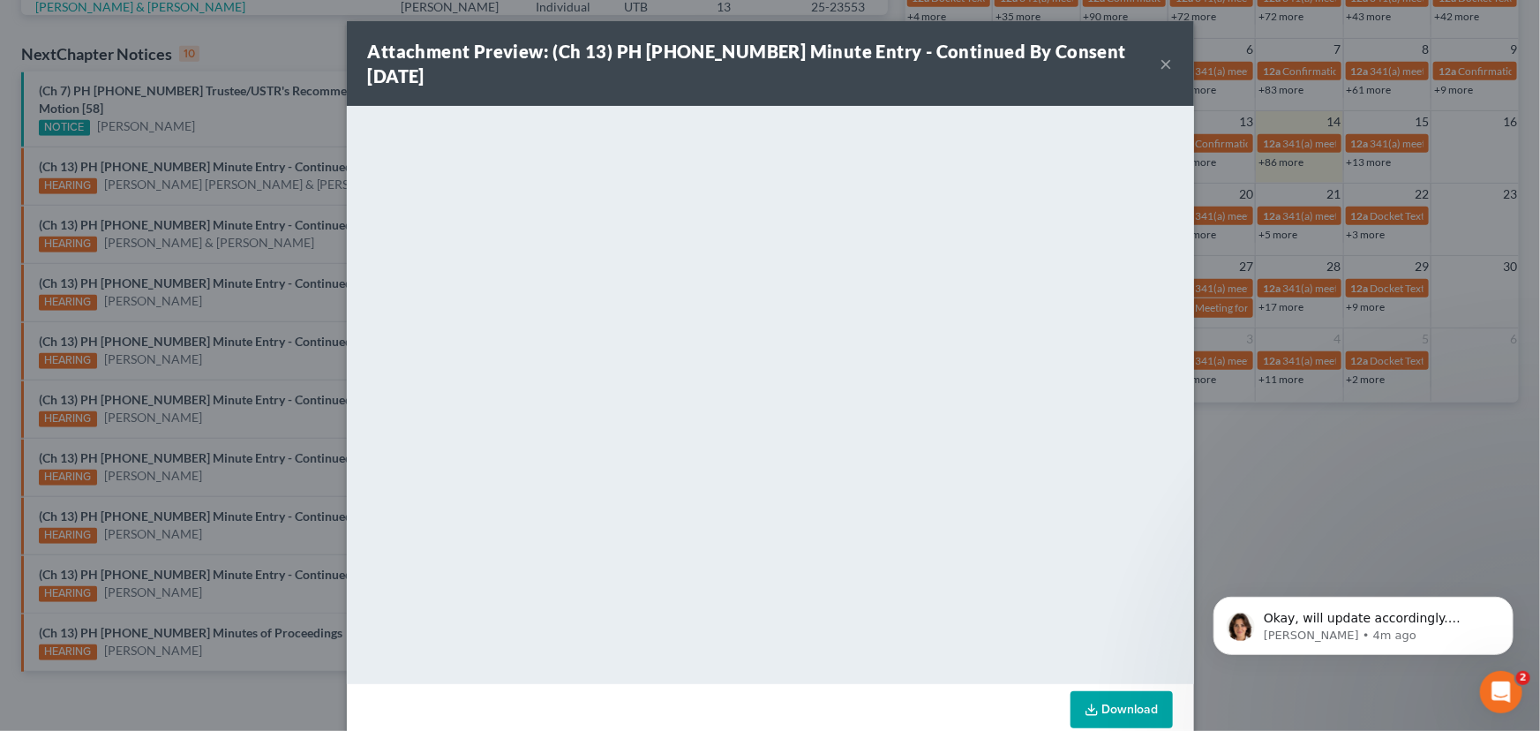
click at [1161, 53] on button "×" at bounding box center [1167, 63] width 12 height 21
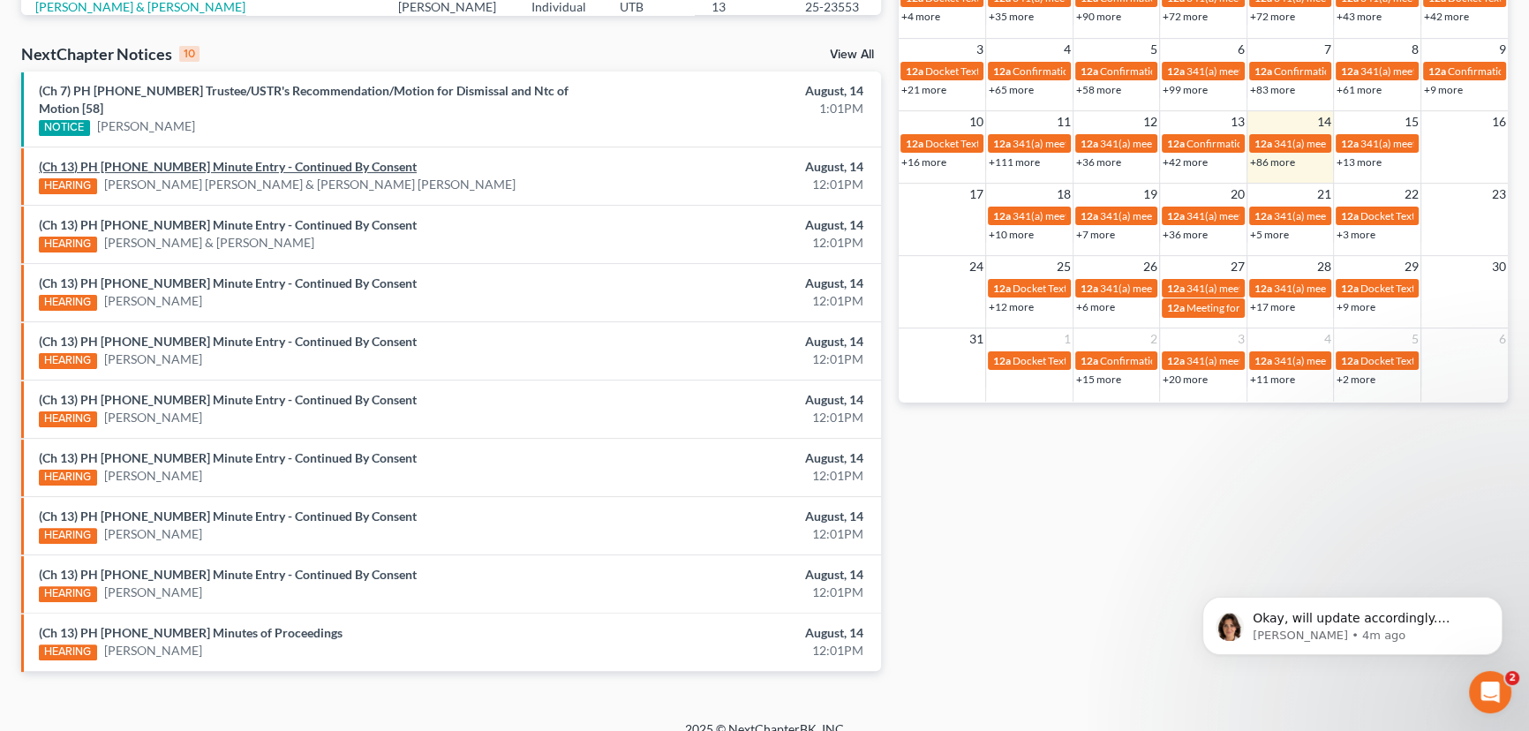
click at [275, 159] on link "(Ch 13) PH 25-23245 Minute Entry - Continued By Consent" at bounding box center [228, 166] width 378 height 15
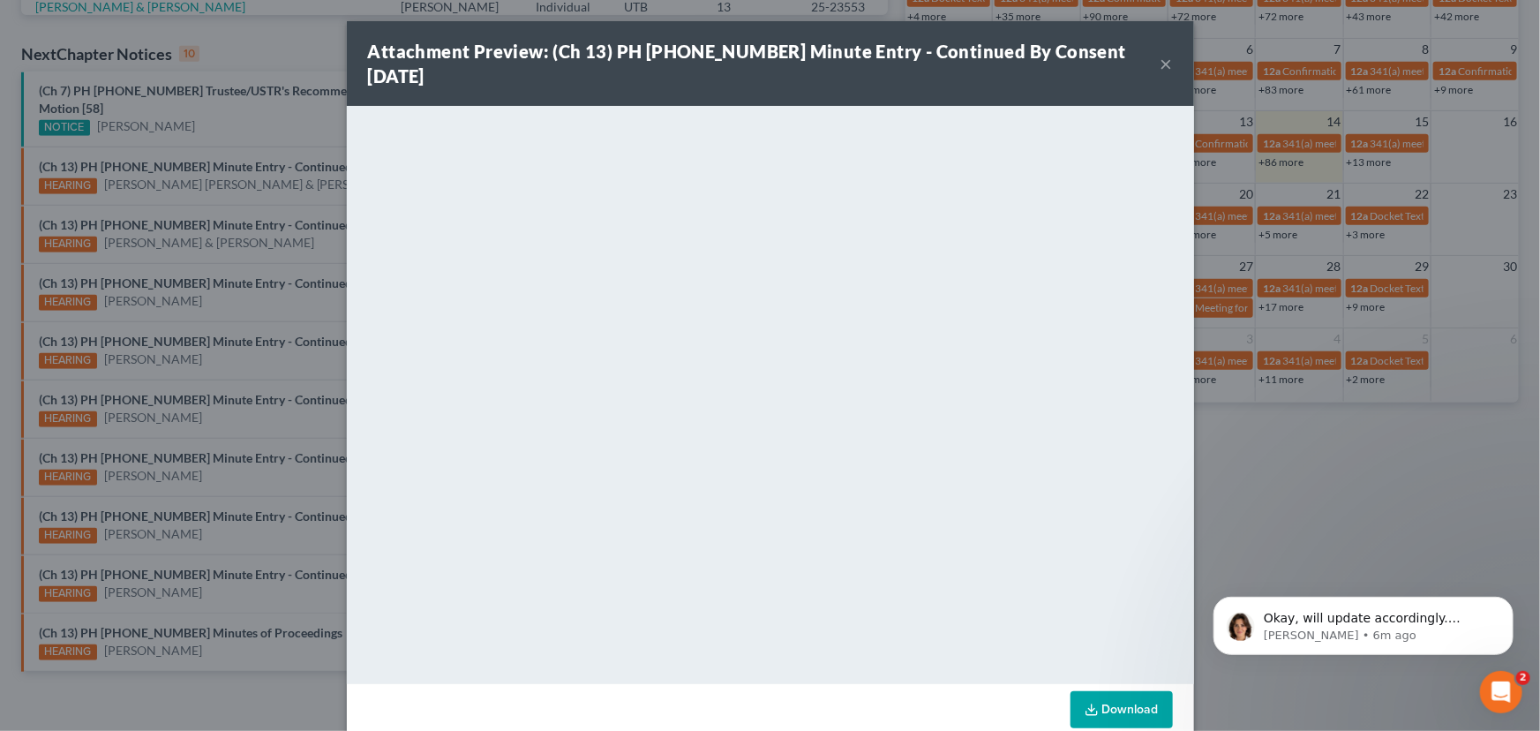
click at [1161, 53] on button "×" at bounding box center [1167, 63] width 12 height 21
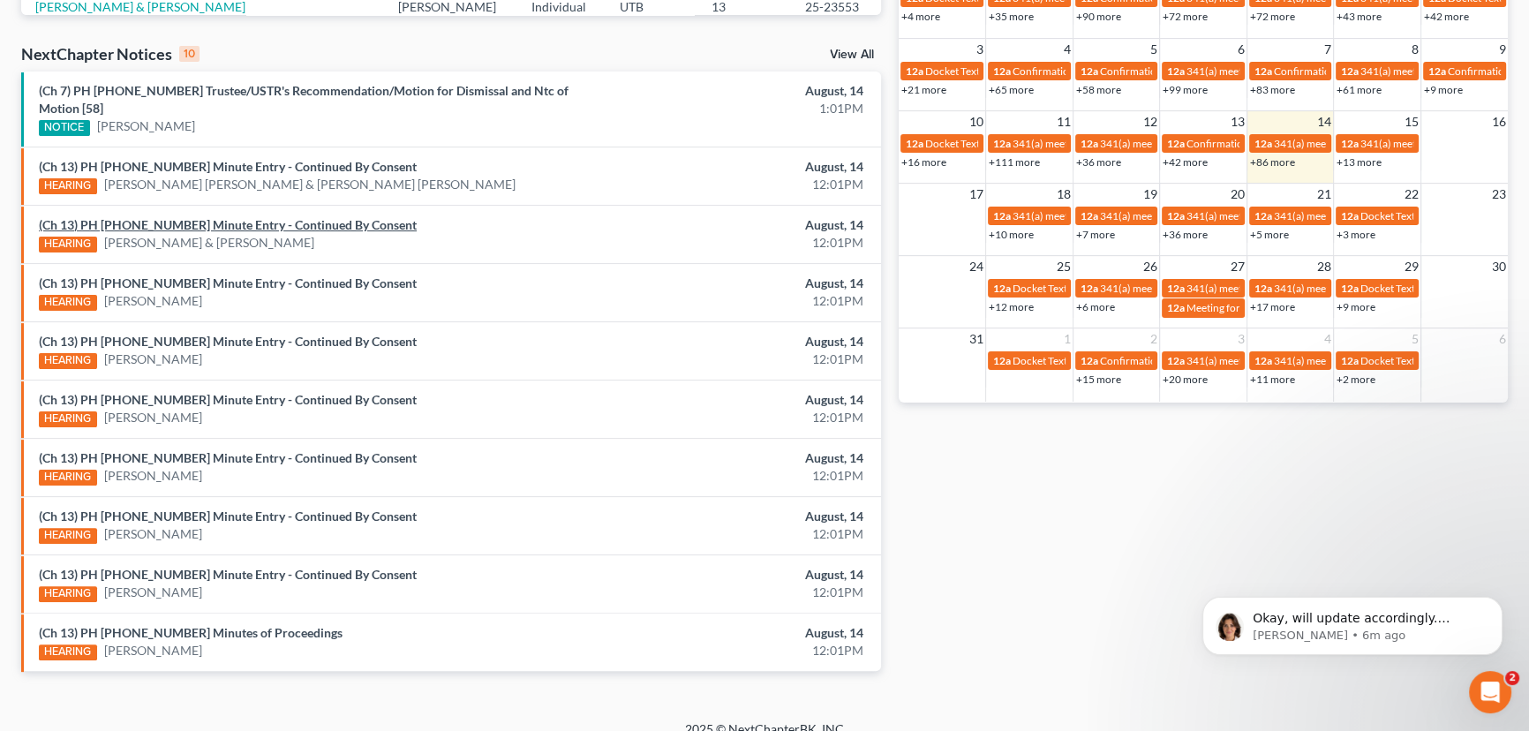
click at [185, 217] on link "(Ch 13) PH 25-23185 Minute Entry - Continued By Consent" at bounding box center [228, 224] width 378 height 15
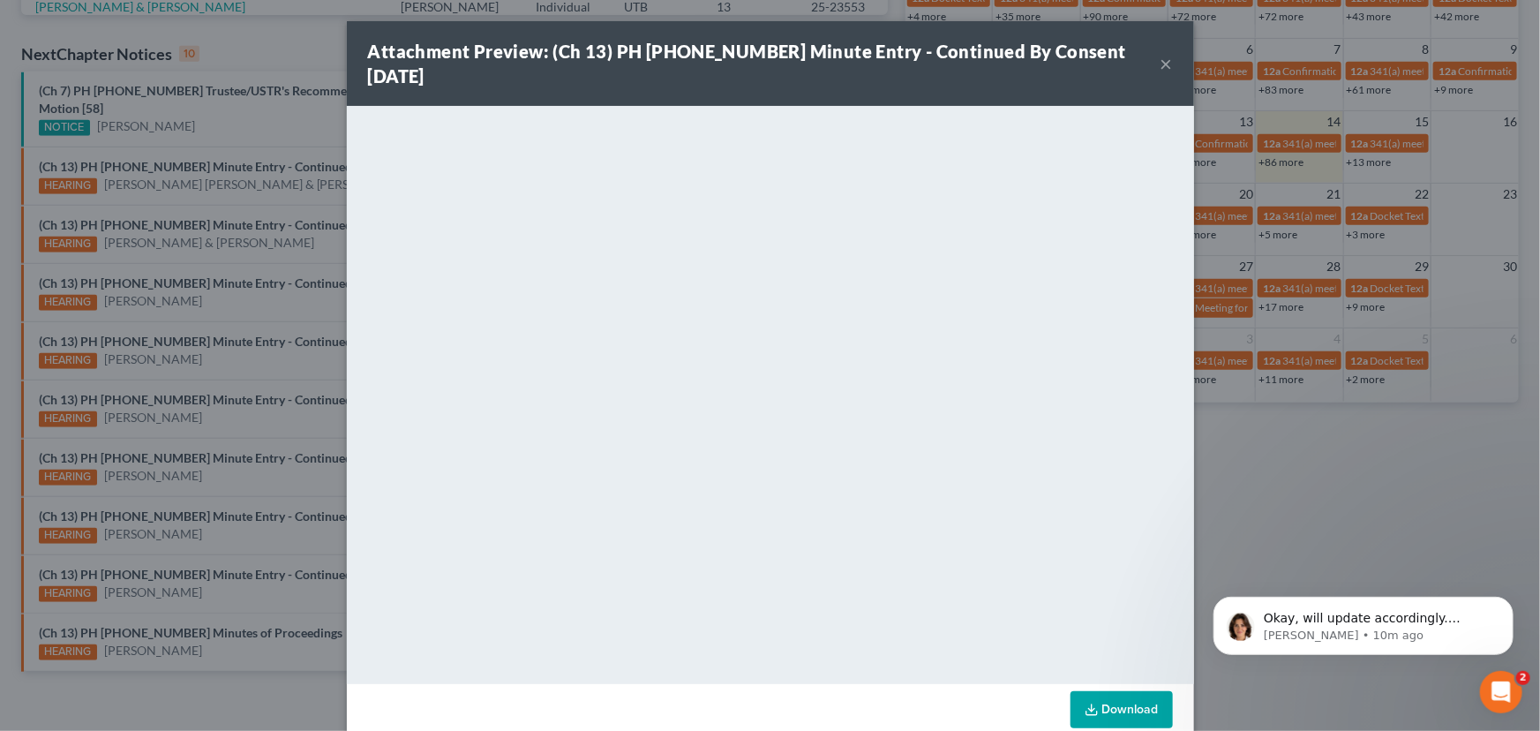
click at [1161, 53] on button "×" at bounding box center [1167, 63] width 12 height 21
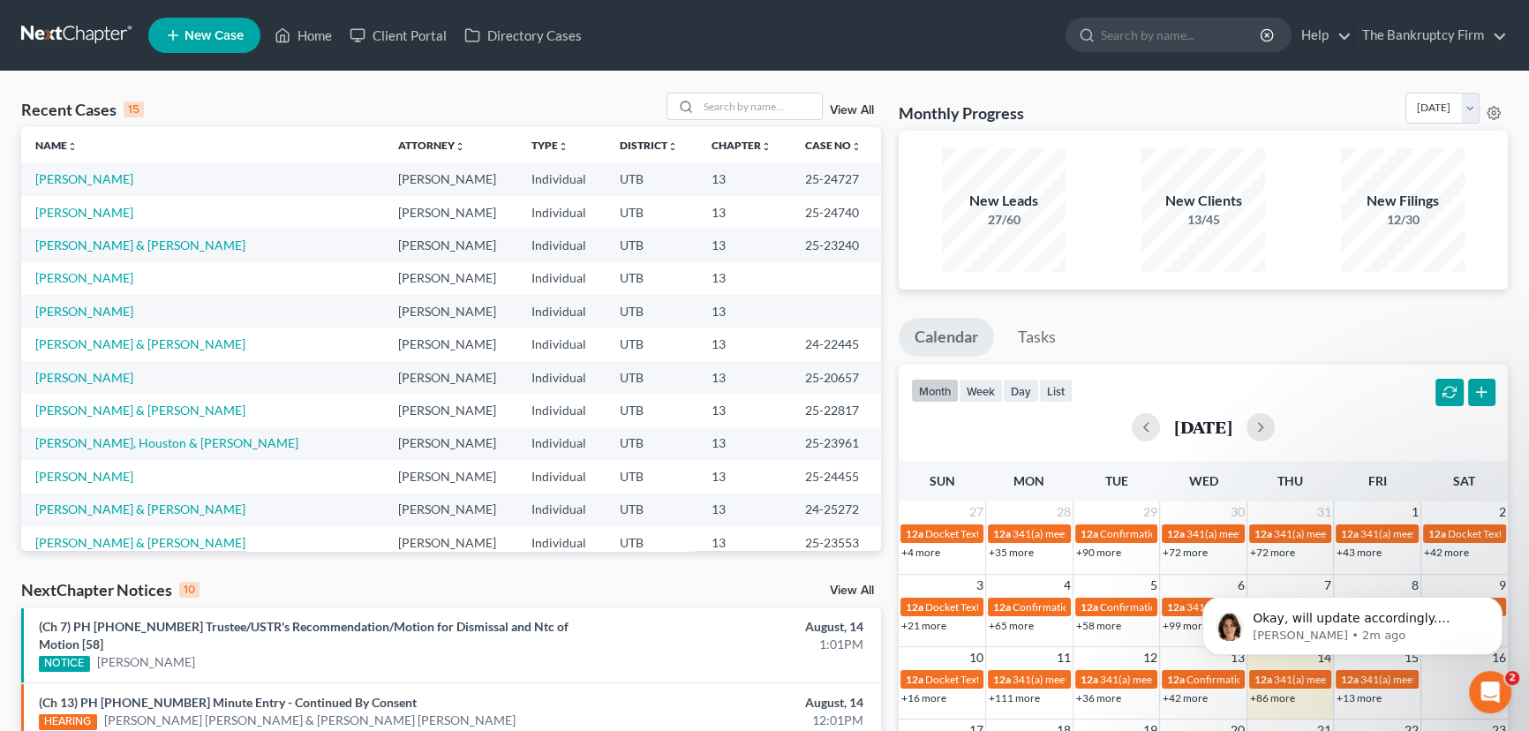
click at [850, 109] on link "View All" at bounding box center [852, 110] width 44 height 12
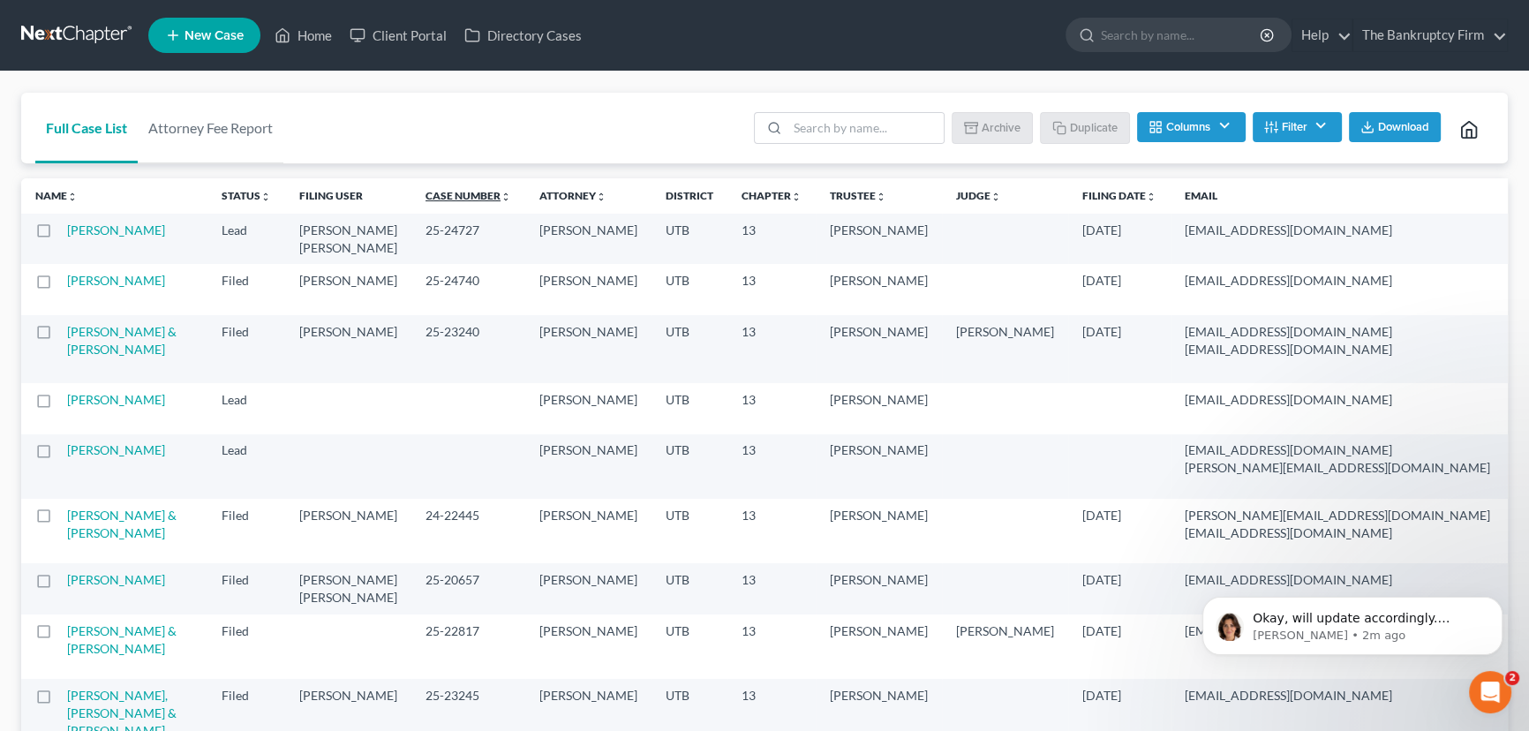
click at [425, 199] on link "Case Number unfold_more expand_more expand_less" at bounding box center [468, 195] width 86 height 13
click at [425, 199] on link "Case Number unfold_more expand_more expand_less" at bounding box center [468, 195] width 87 height 13
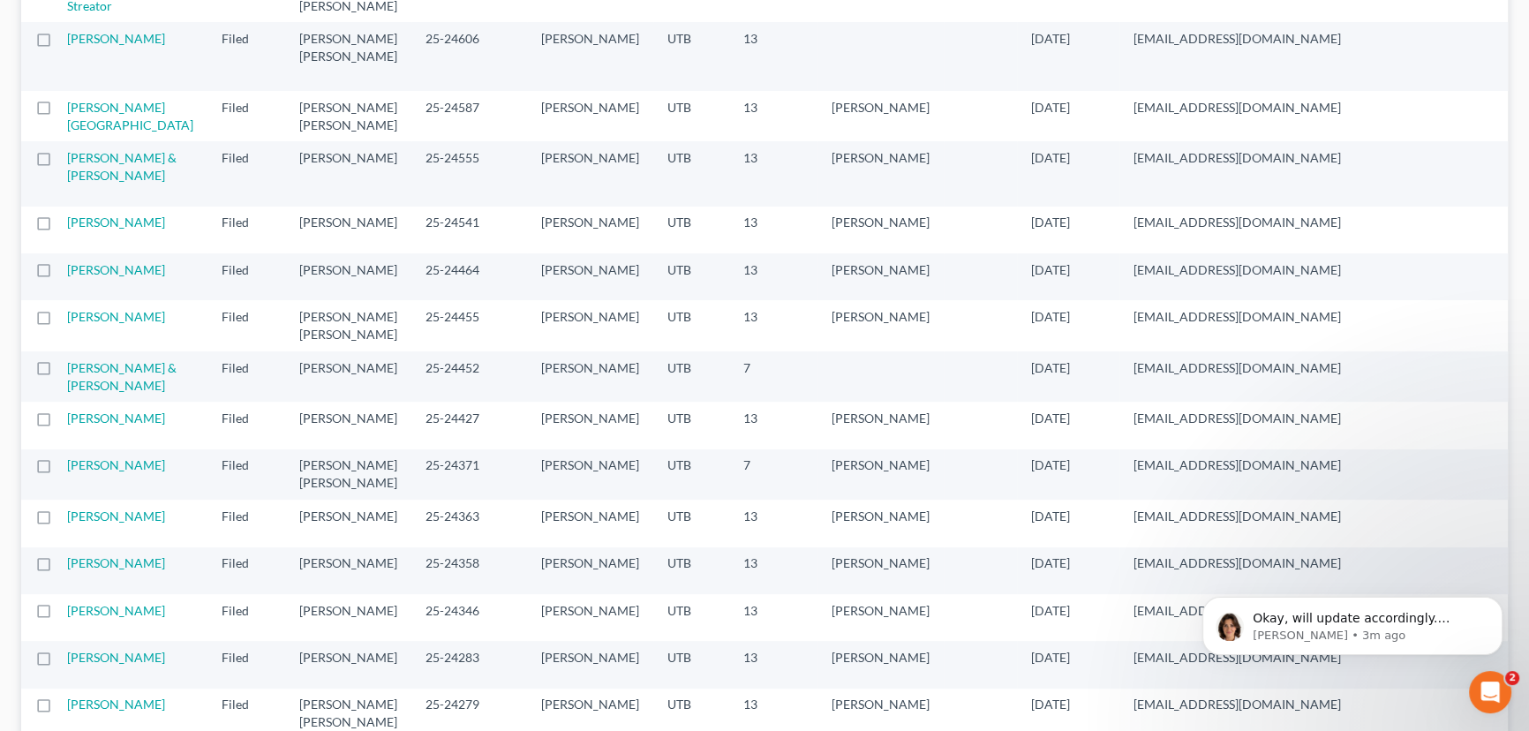
scroll to position [561, 0]
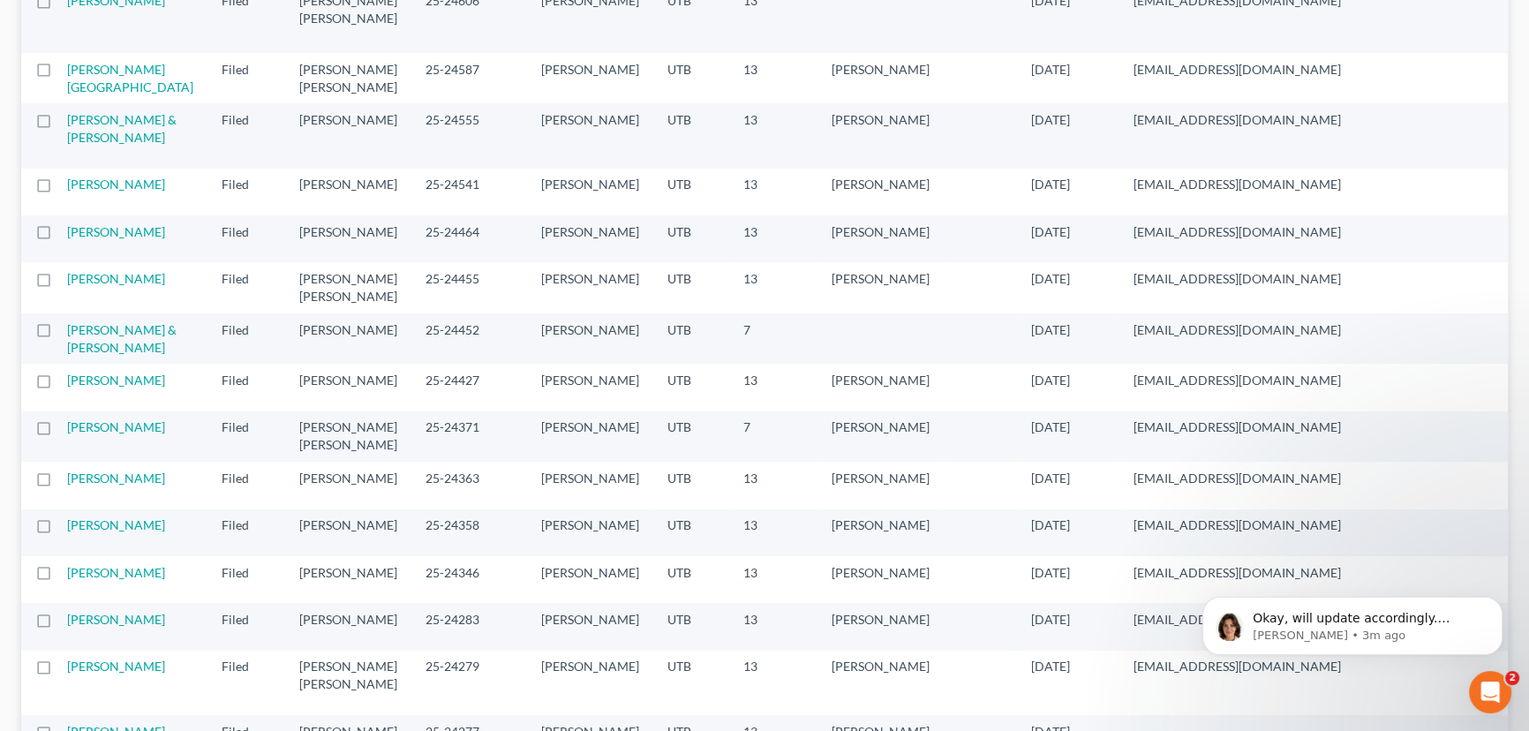
click at [1017, 364] on td "[DATE]" at bounding box center [1068, 338] width 102 height 50
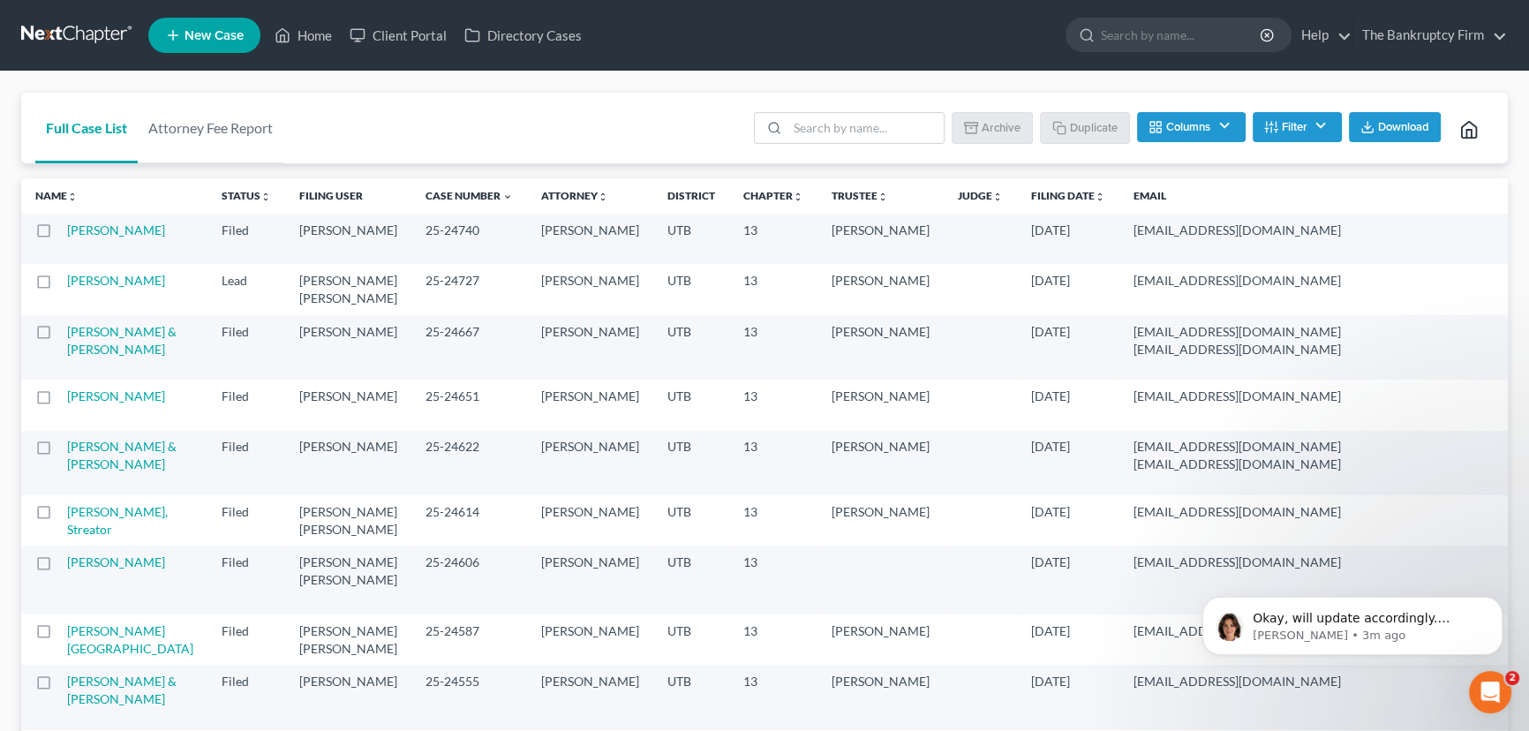
scroll to position [0, 0]
click at [309, 35] on link "Home" at bounding box center [303, 35] width 75 height 32
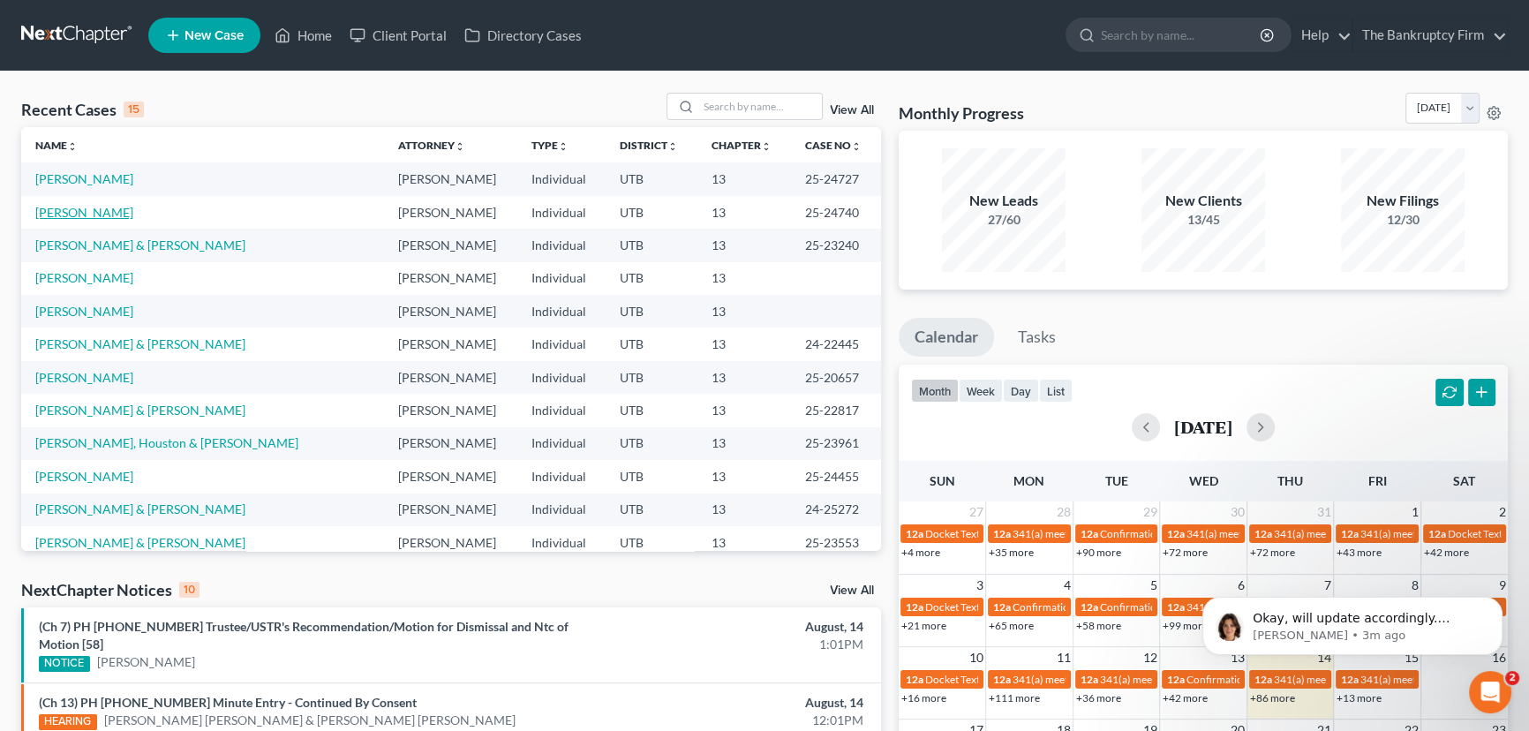
click at [79, 211] on link "[PERSON_NAME]" at bounding box center [84, 212] width 98 height 15
click at [79, 207] on link "[PERSON_NAME]" at bounding box center [84, 212] width 98 height 15
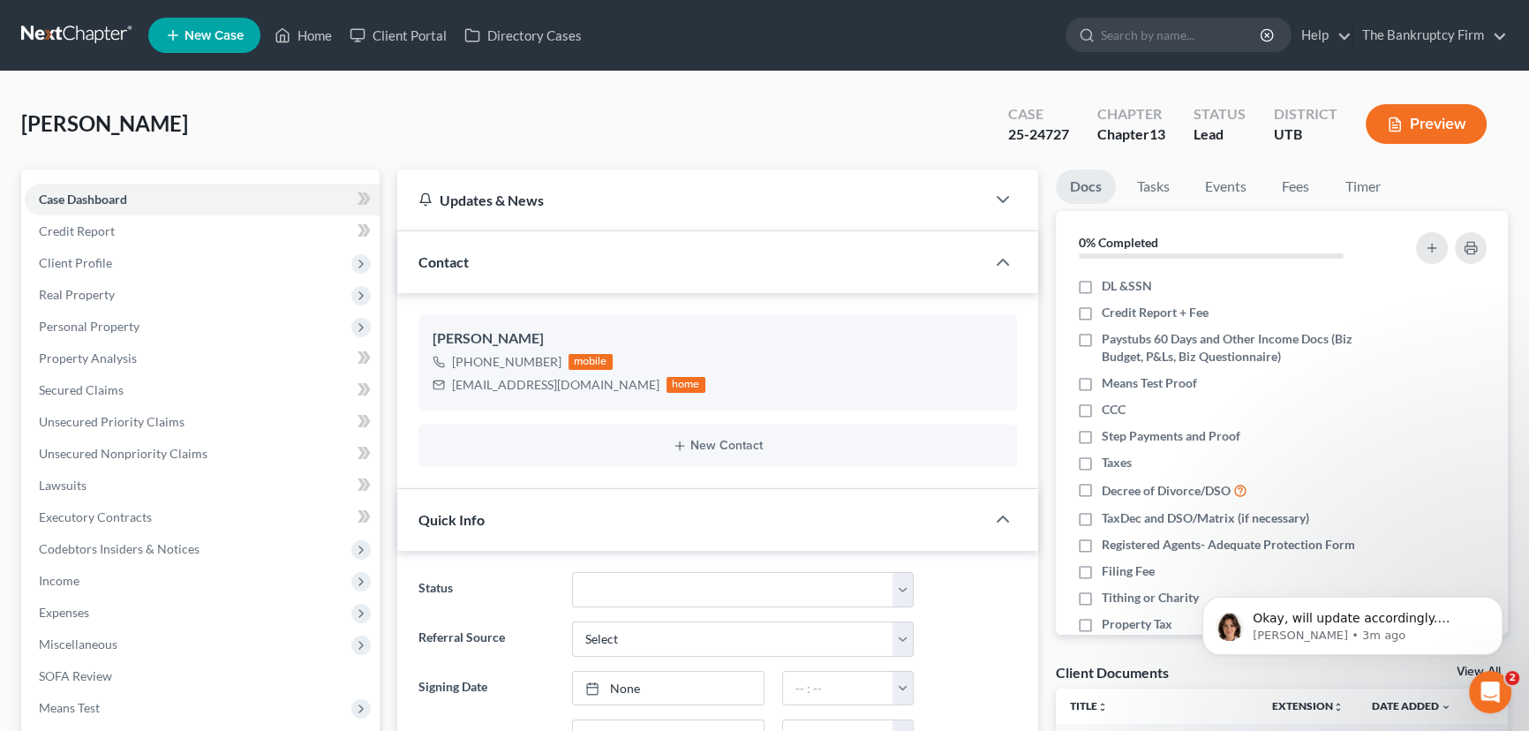
scroll to position [203, 0]
click at [696, 583] on select "Closed Discharged Dismissed Filed Initial In Progress Lost Lead Ready to File T…" at bounding box center [743, 589] width 342 height 35
select select "3"
click at [572, 572] on select "Closed Discharged Dismissed Filed Initial In Progress Lost Lead Ready to File T…" at bounding box center [743, 589] width 342 height 35
click at [644, 111] on div "Robinette, Haley Upgraded Case 25-24727 Chapter Chapter 13 Status Filed Distric…" at bounding box center [764, 131] width 1486 height 77
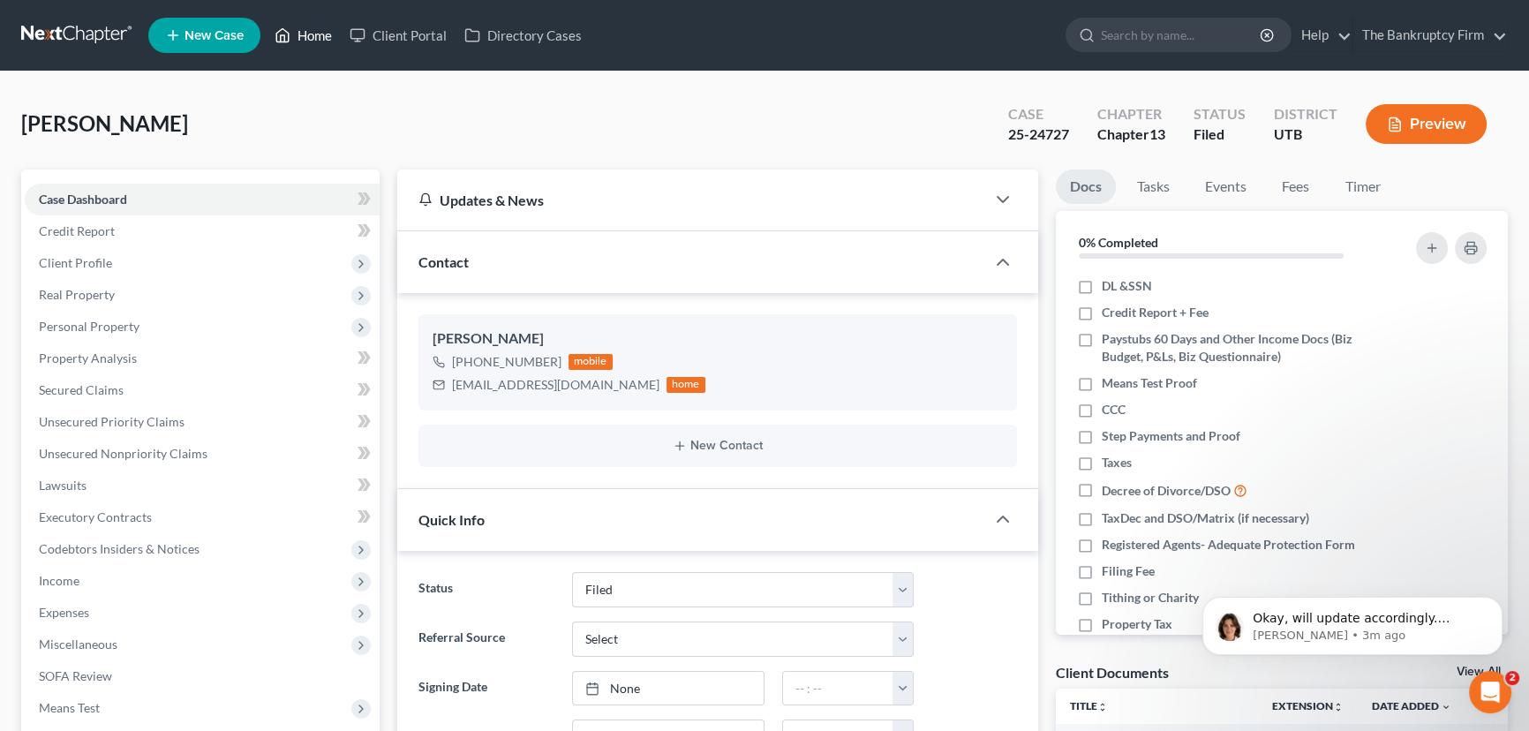
click at [308, 34] on link "Home" at bounding box center [303, 35] width 75 height 32
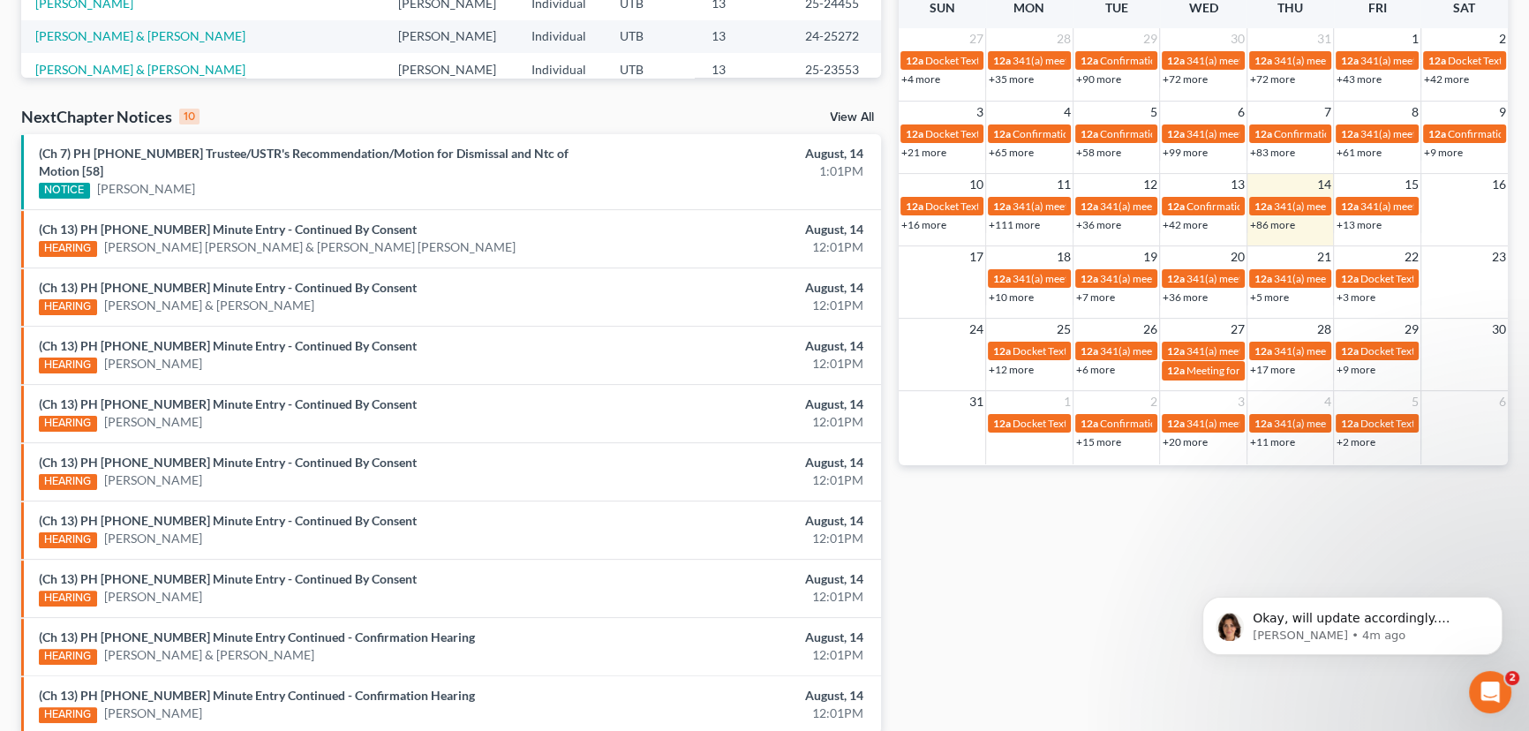
scroll to position [536, 0]
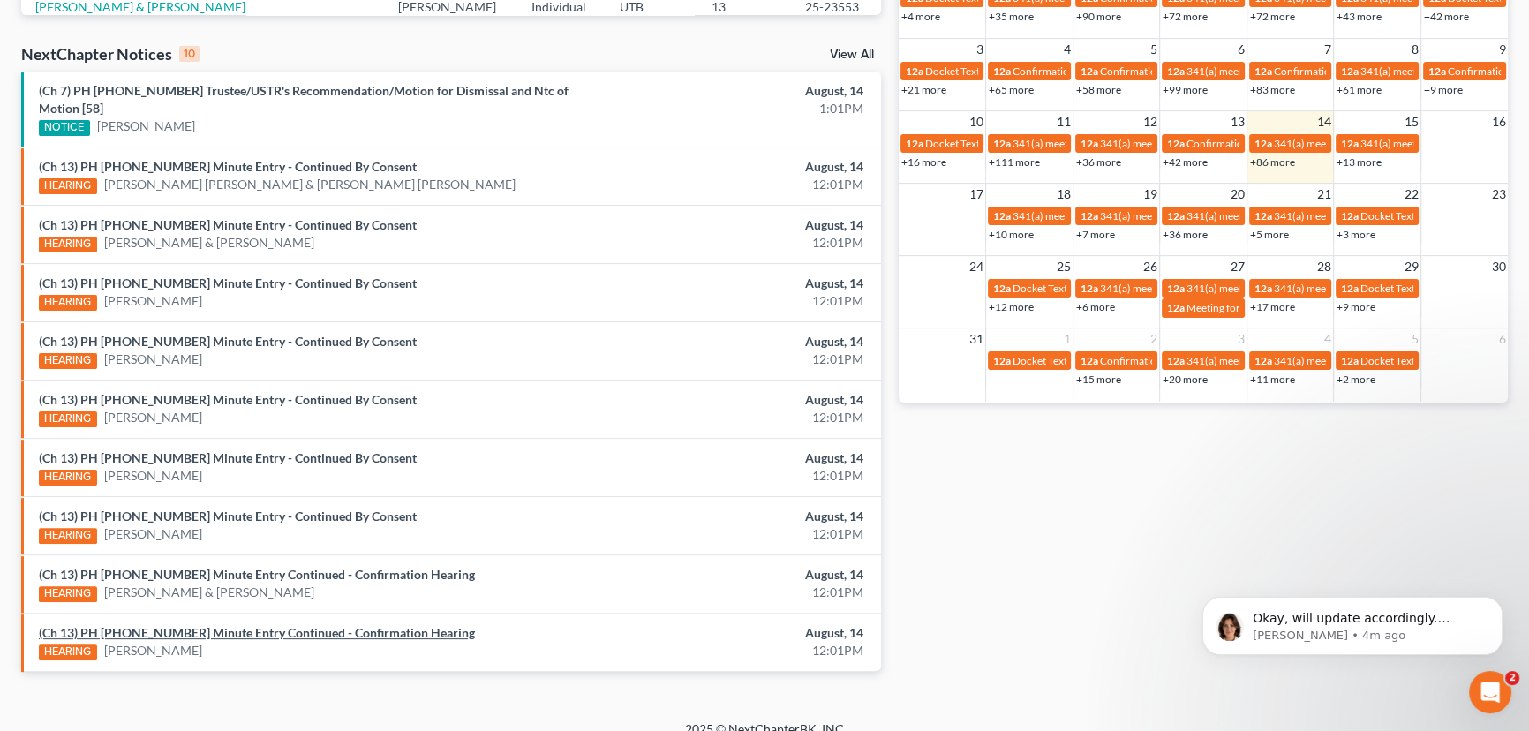
click at [297, 625] on link "(Ch 13) PH 25-20889 Minute Entry Continued - Confirmation Hearing" at bounding box center [257, 632] width 436 height 15
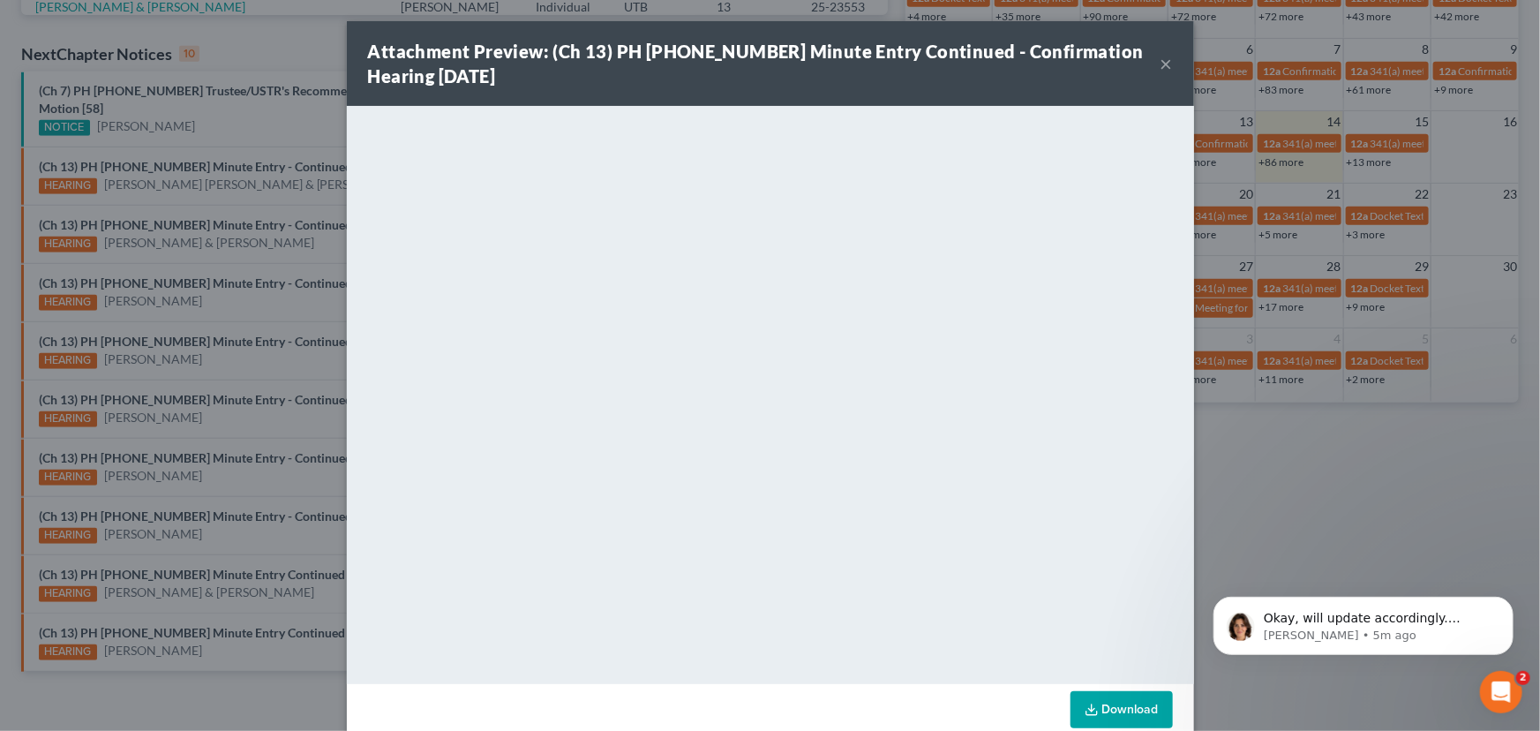
click at [1165, 68] on button "×" at bounding box center [1167, 63] width 12 height 21
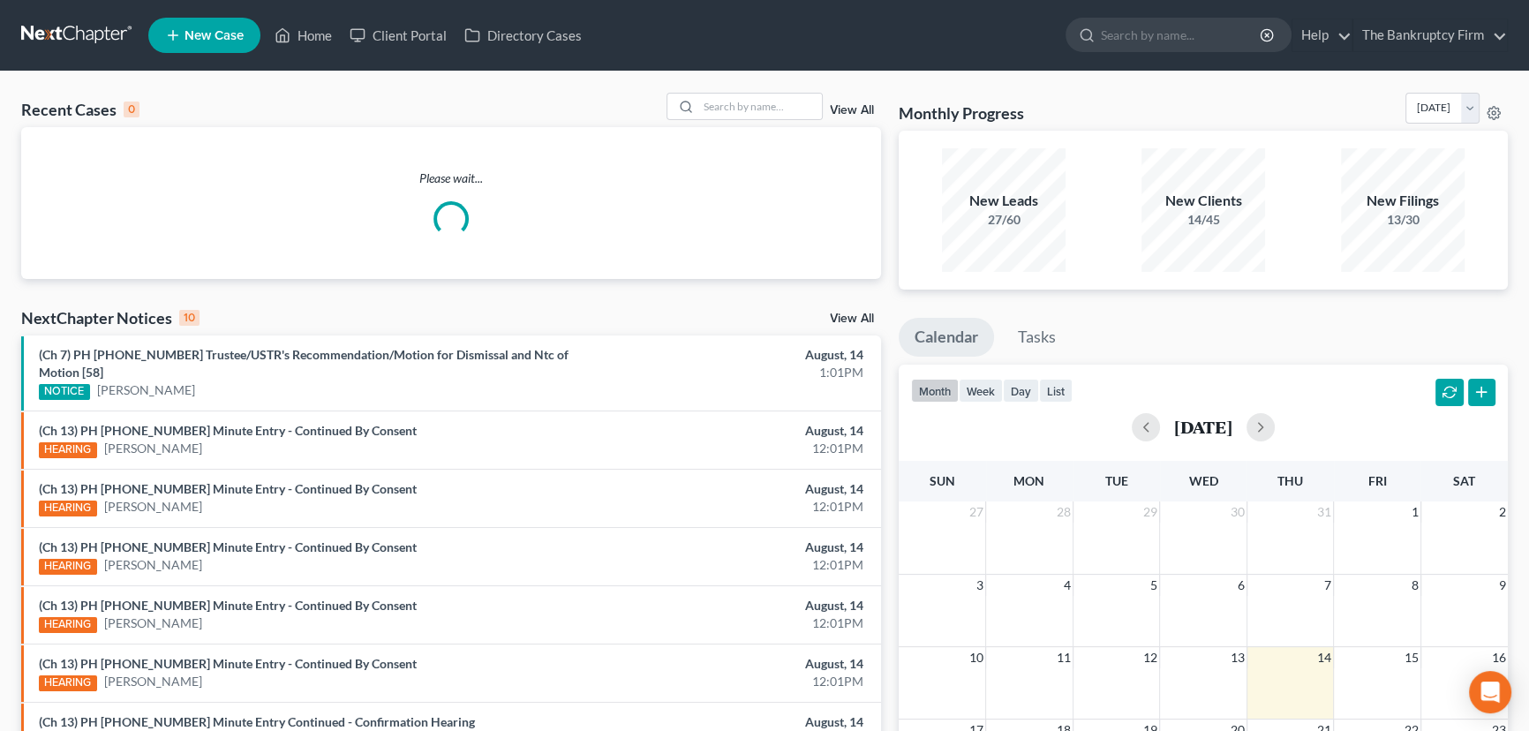
scroll to position [288, 0]
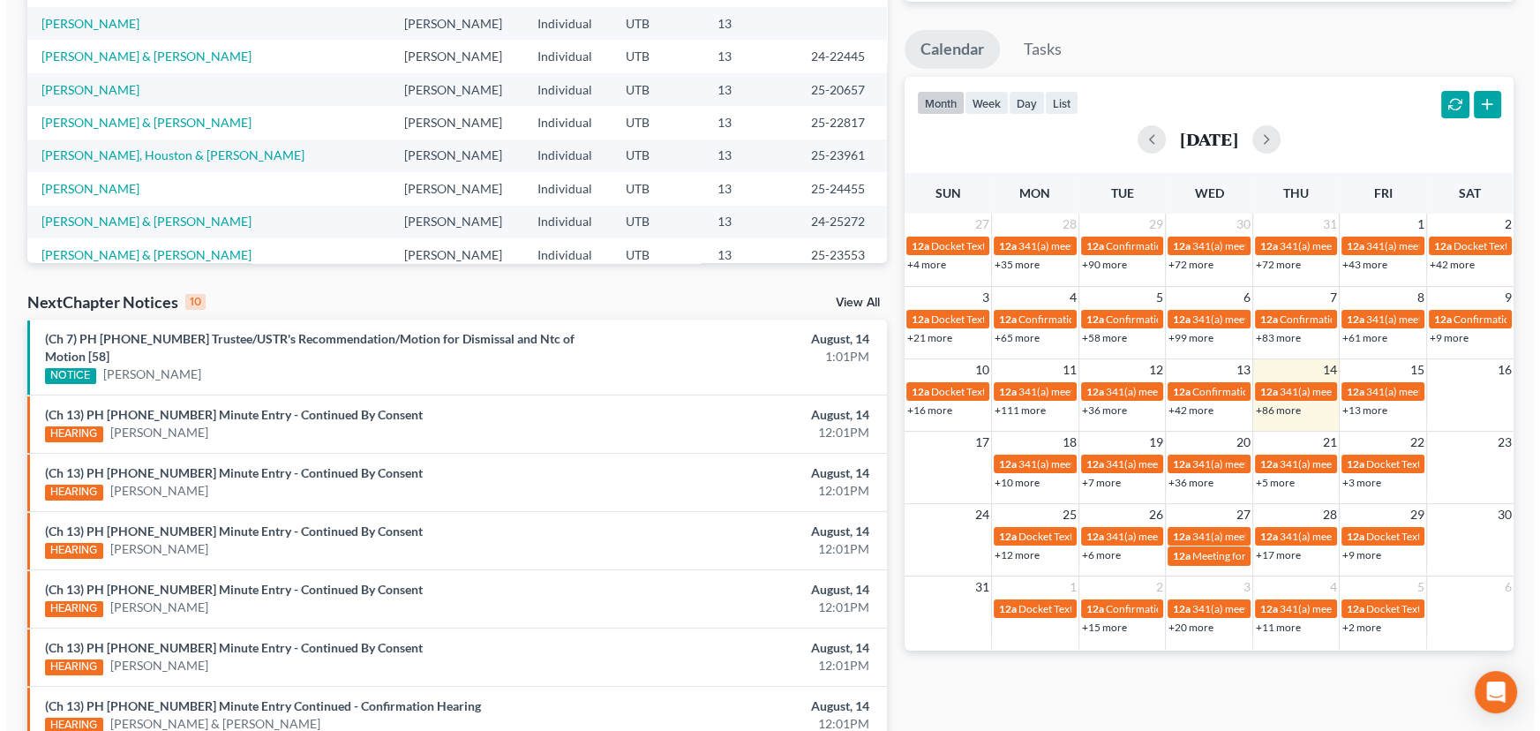
scroll to position [536, 0]
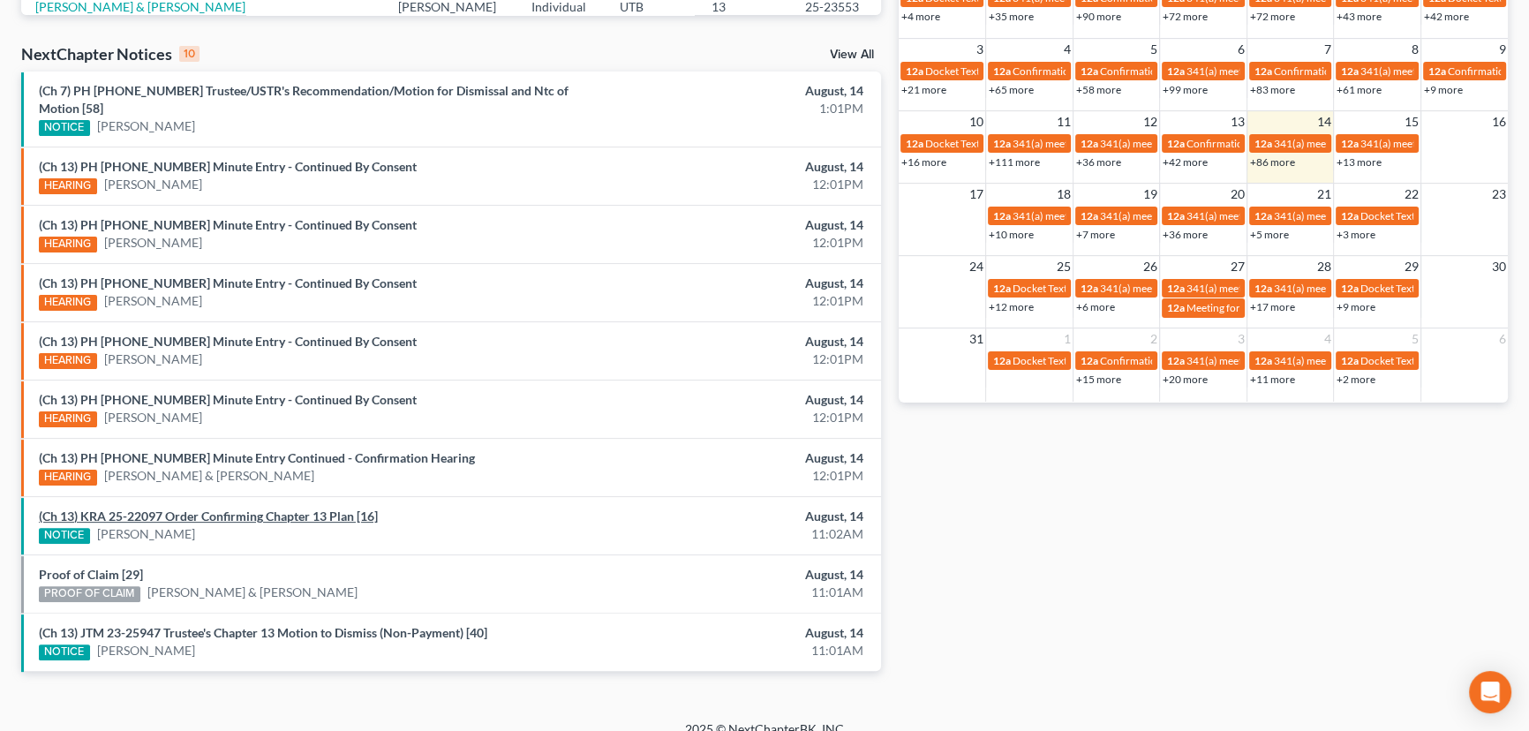
click at [229, 508] on link "(Ch 13) KRA 25-22097 Order Confirming Chapter 13 Plan [16]" at bounding box center [208, 515] width 339 height 15
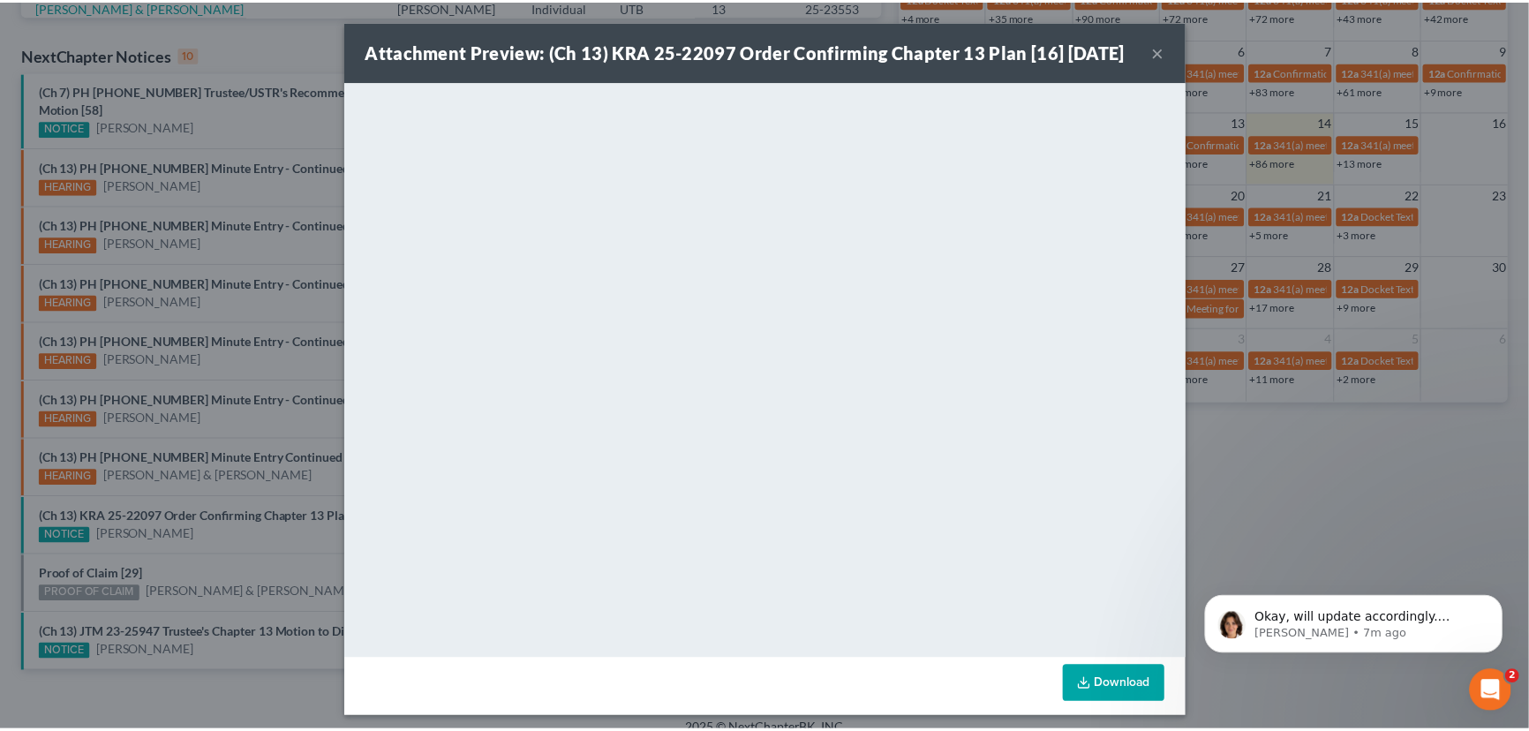
scroll to position [0, 0]
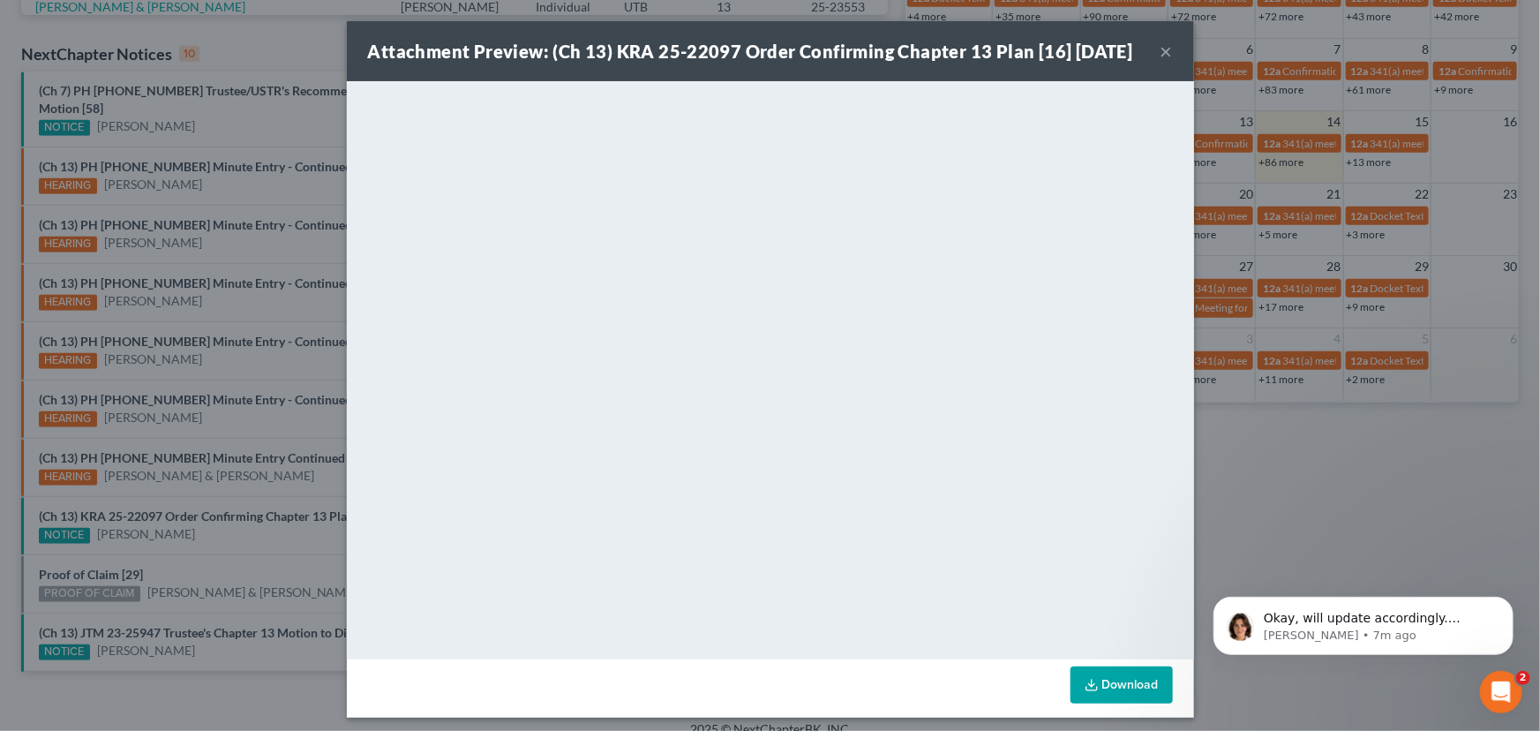
click at [218, 528] on div "Attachment Preview: (Ch 13) KRA 25-22097 Order Confirming Chapter 13 Plan [16] …" at bounding box center [770, 365] width 1540 height 731
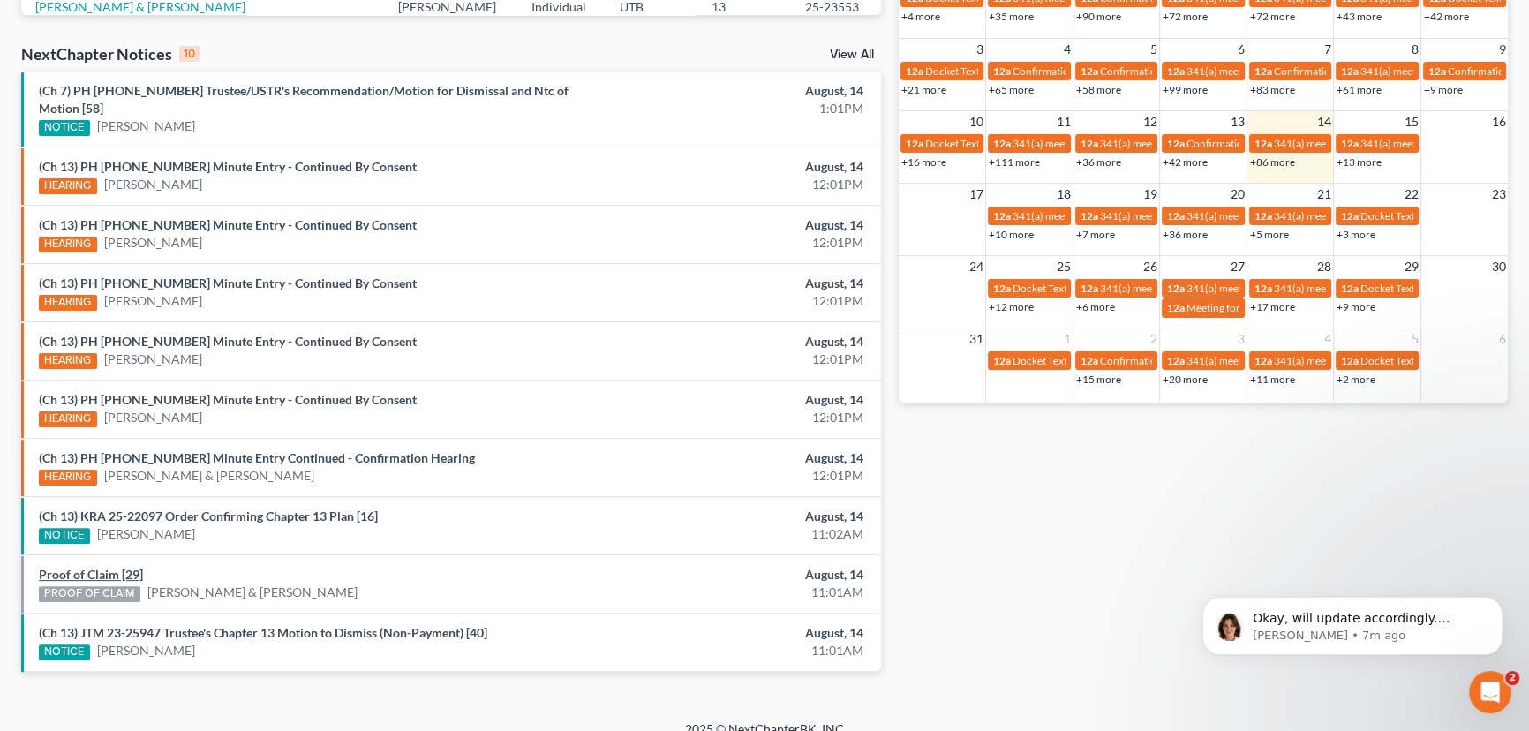
click at [78, 567] on link "Proof of Claim [29]" at bounding box center [91, 574] width 104 height 15
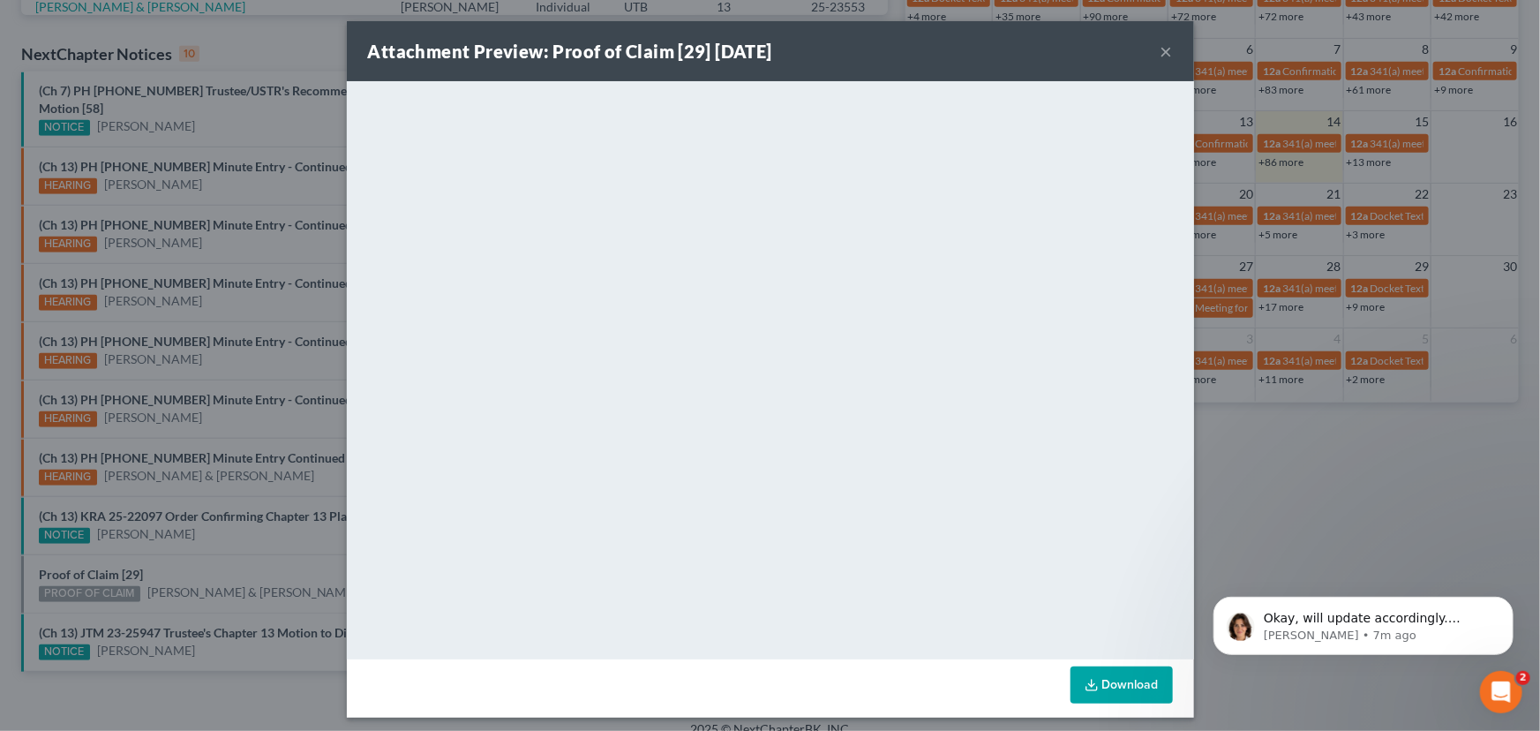
drag, startPoint x: 244, startPoint y: 533, endPoint x: 247, endPoint y: 549, distance: 16.3
click at [244, 533] on div "Attachment Preview: Proof of Claim [29] [DATE] × <object ng-attr-data='[URL][DO…" at bounding box center [770, 365] width 1540 height 731
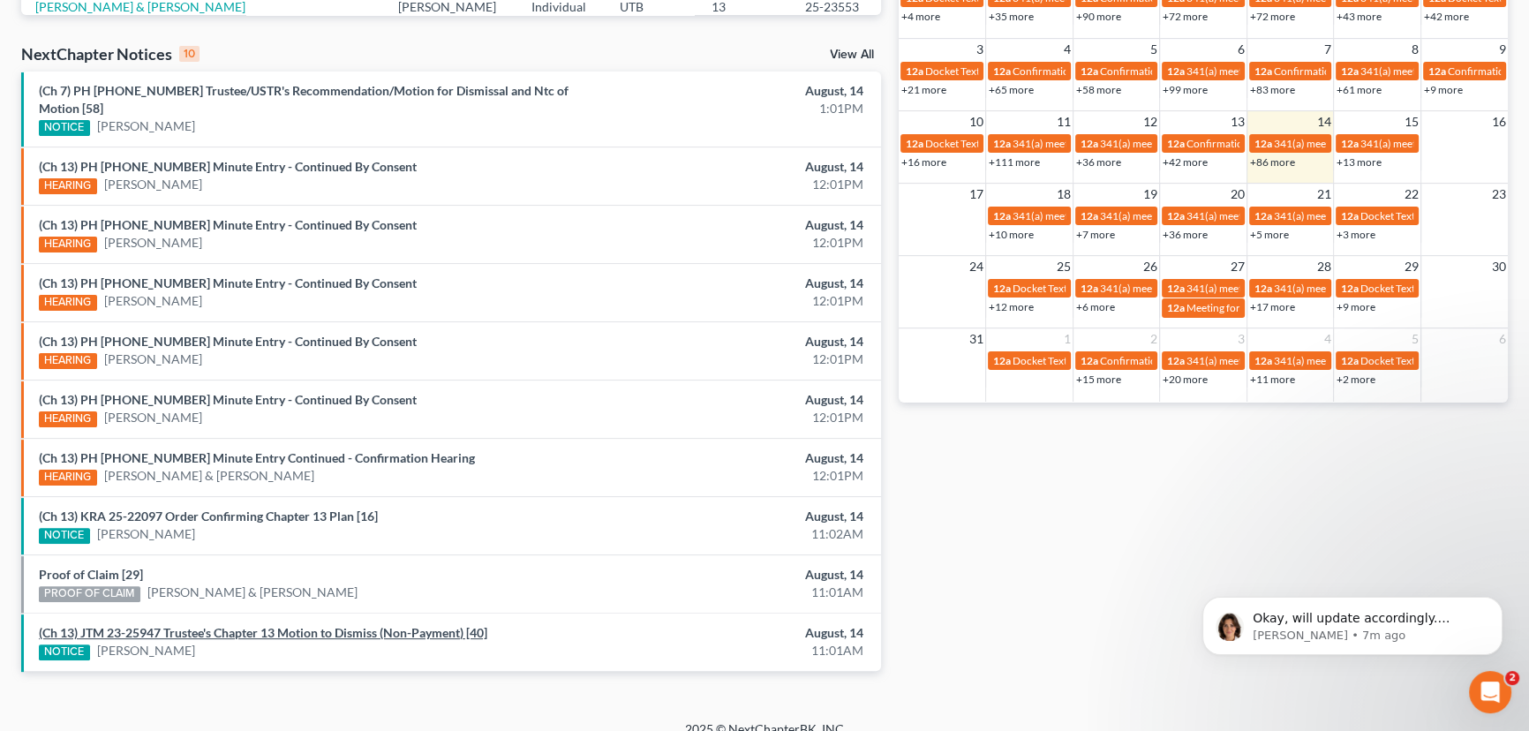
click at [274, 625] on link "(Ch 13) JTM 23-25947 Trustee's Chapter 13 Motion to Dismiss (Non-Payment) [40]" at bounding box center [263, 632] width 448 height 15
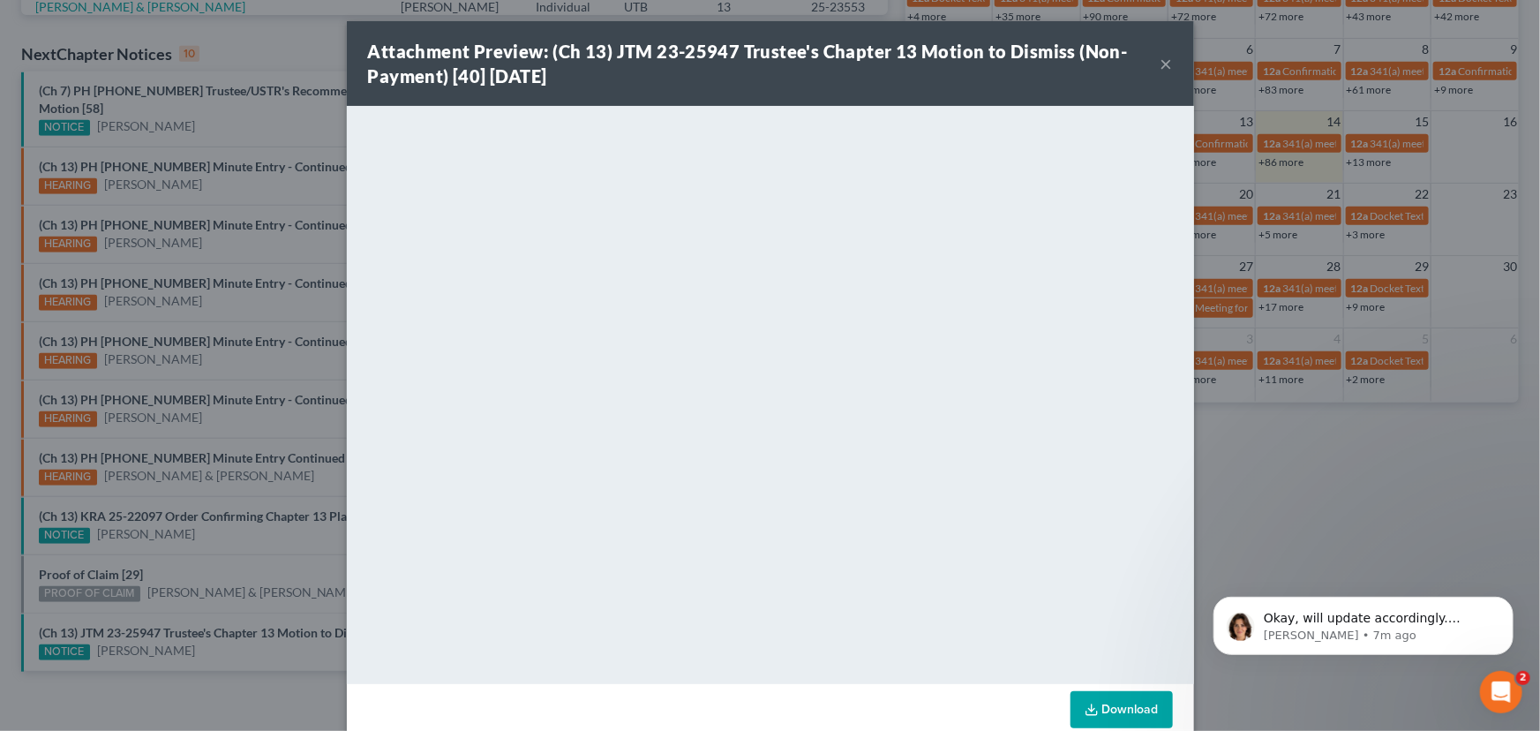
click at [227, 541] on div "Attachment Preview: (Ch 13) JTM 23-25947 Trustee's Chapter 13 Motion to Dismiss…" at bounding box center [770, 365] width 1540 height 731
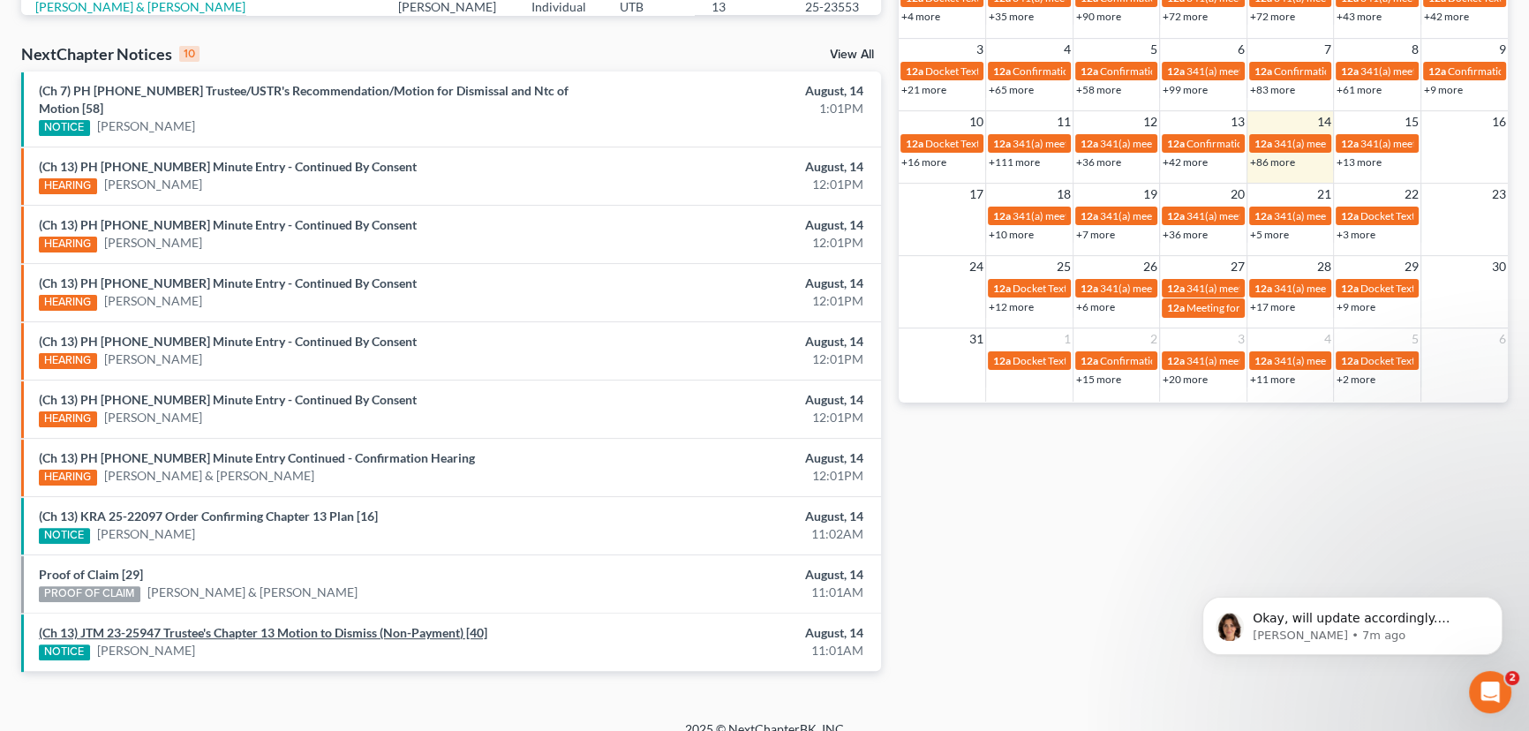
click at [278, 625] on link "(Ch 13) JTM 23-25947 Trustee's Chapter 13 Motion to Dismiss (Non-Payment) [40]" at bounding box center [263, 632] width 448 height 15
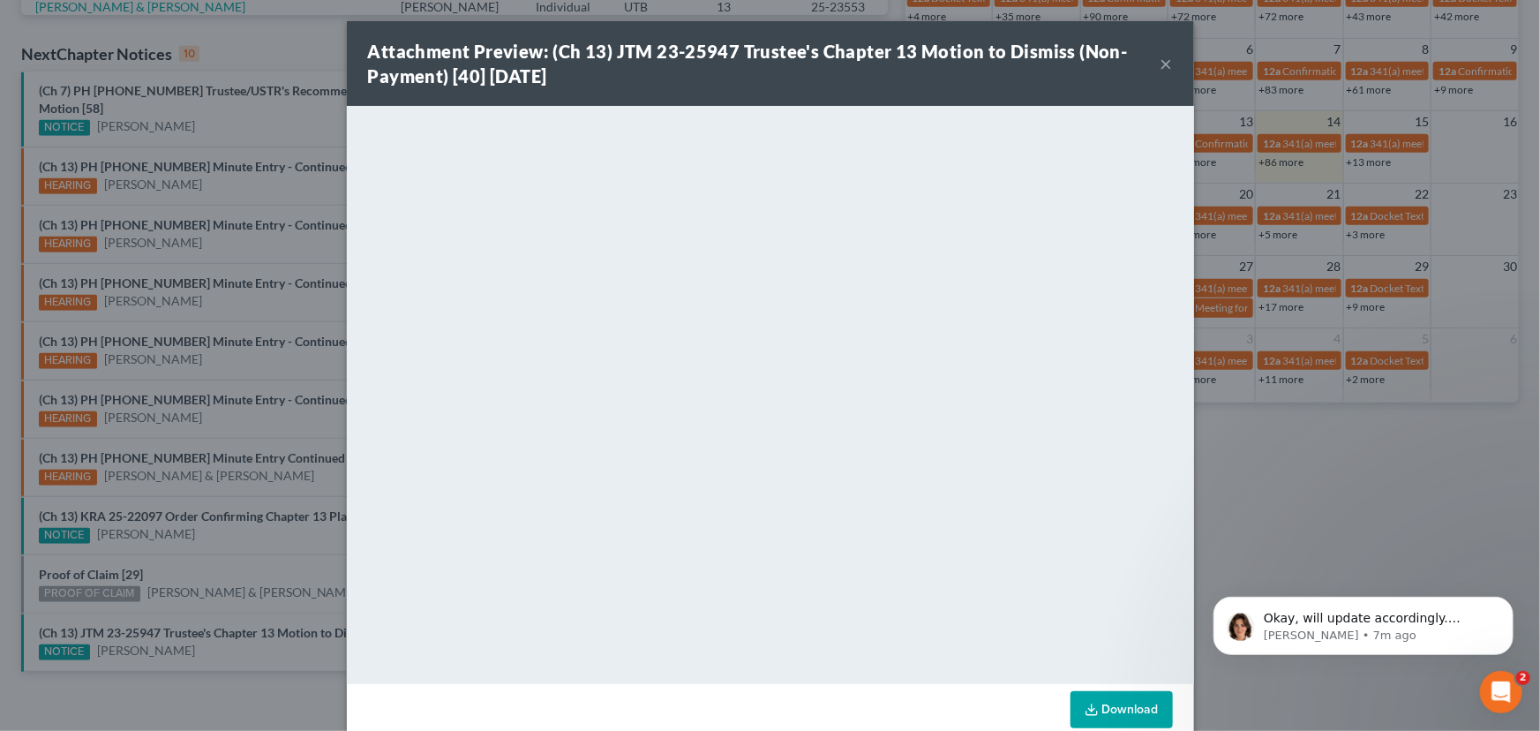
click at [238, 556] on div "Attachment Preview: (Ch 13) JTM 23-25947 Trustee's Chapter 13 Motion to Dismiss…" at bounding box center [770, 365] width 1540 height 731
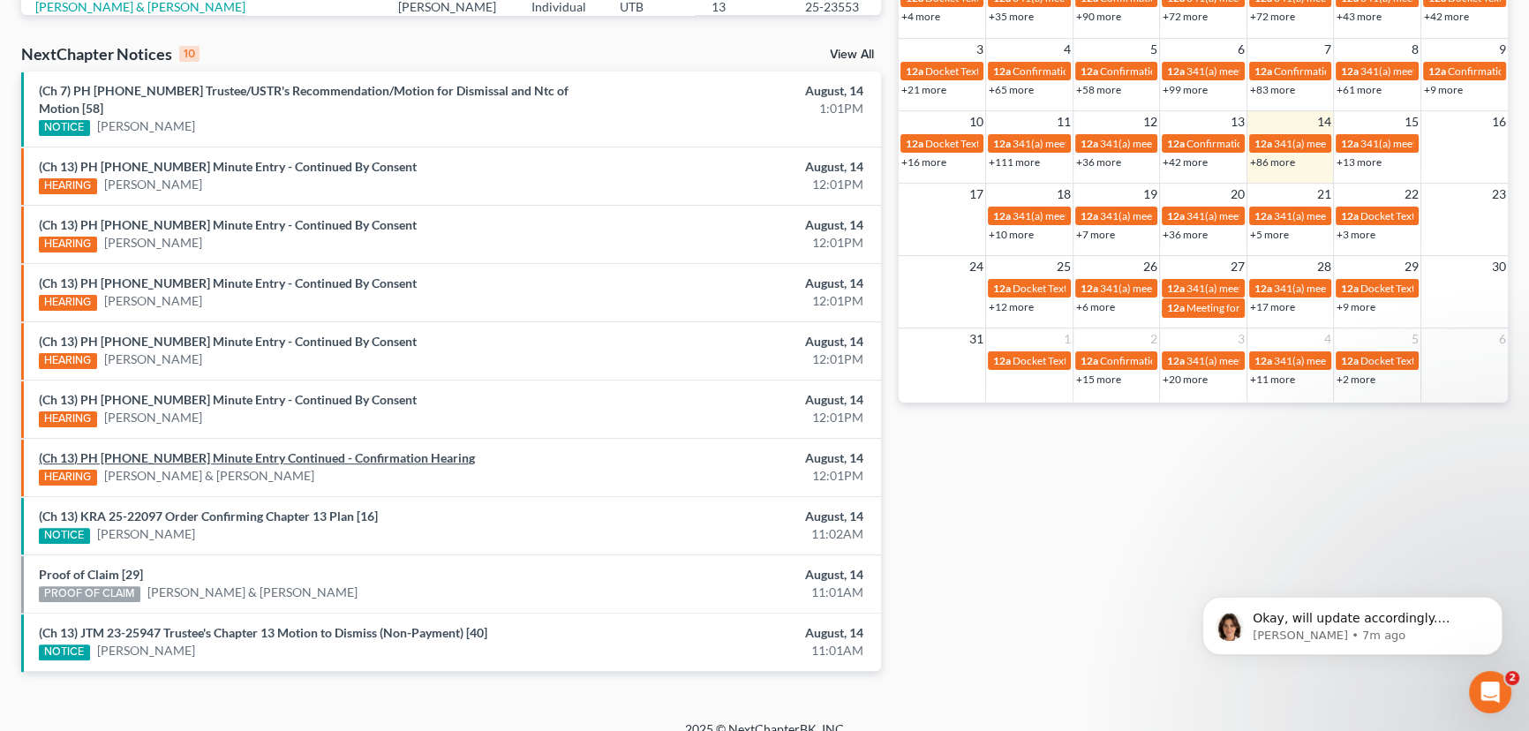
click at [252, 450] on link "(Ch 13) PH 25-20943 Minute Entry Continued - Confirmation Hearing" at bounding box center [257, 457] width 436 height 15
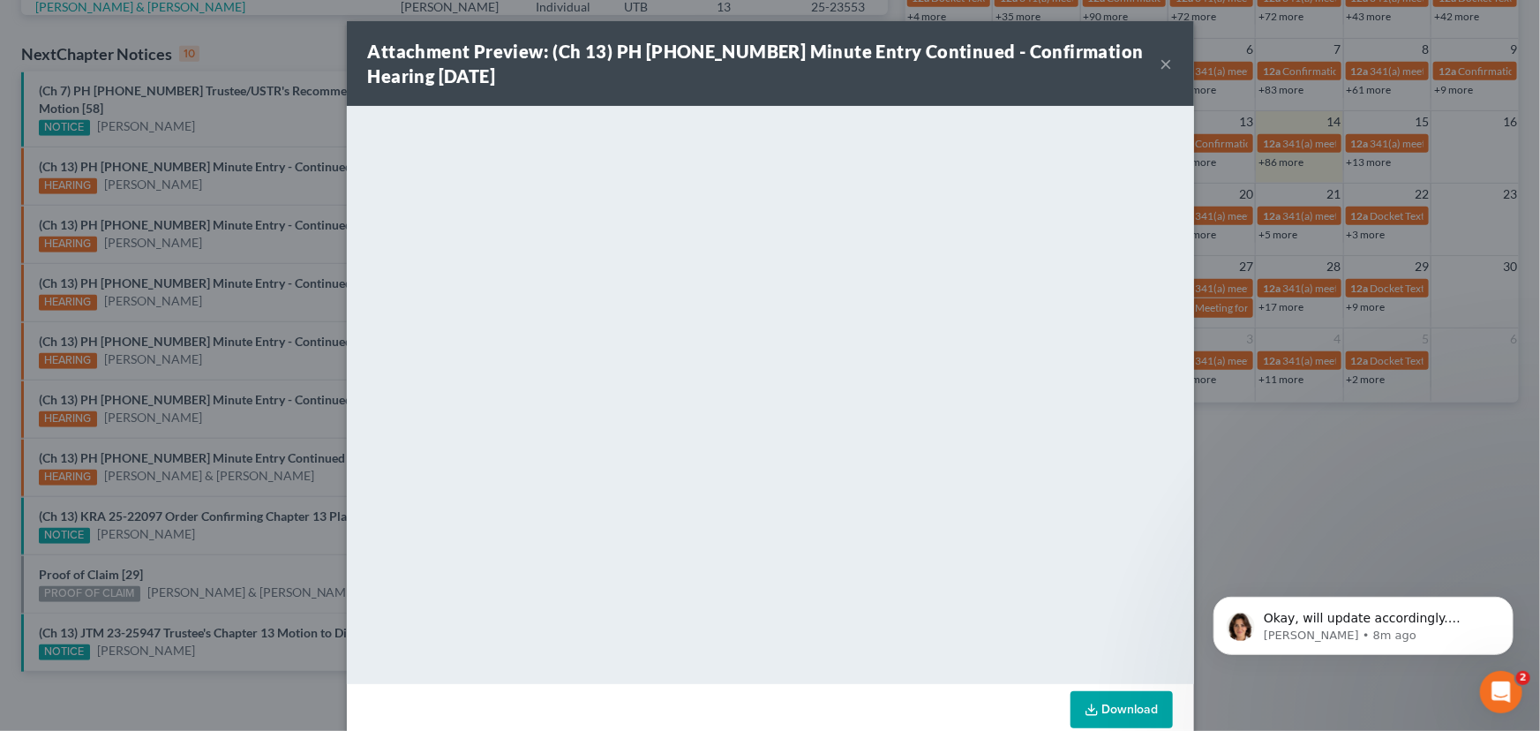
click at [224, 409] on div "Attachment Preview: (Ch 13) PH 25-20943 Minute Entry Continued - Confirmation H…" at bounding box center [770, 365] width 1540 height 731
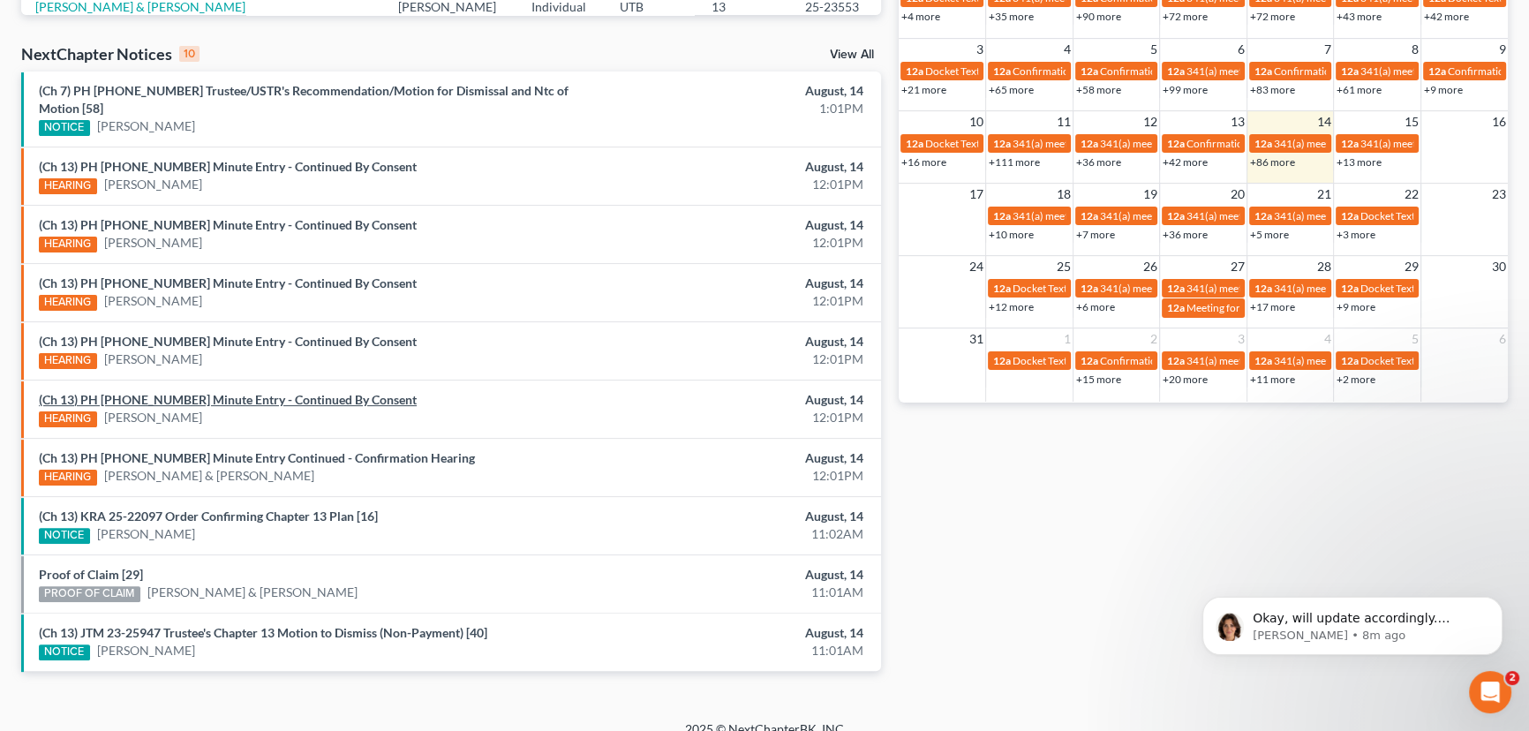
click at [267, 392] on link "(Ch 13) PH 25-22395 Minute Entry - Continued By Consent" at bounding box center [228, 399] width 378 height 15
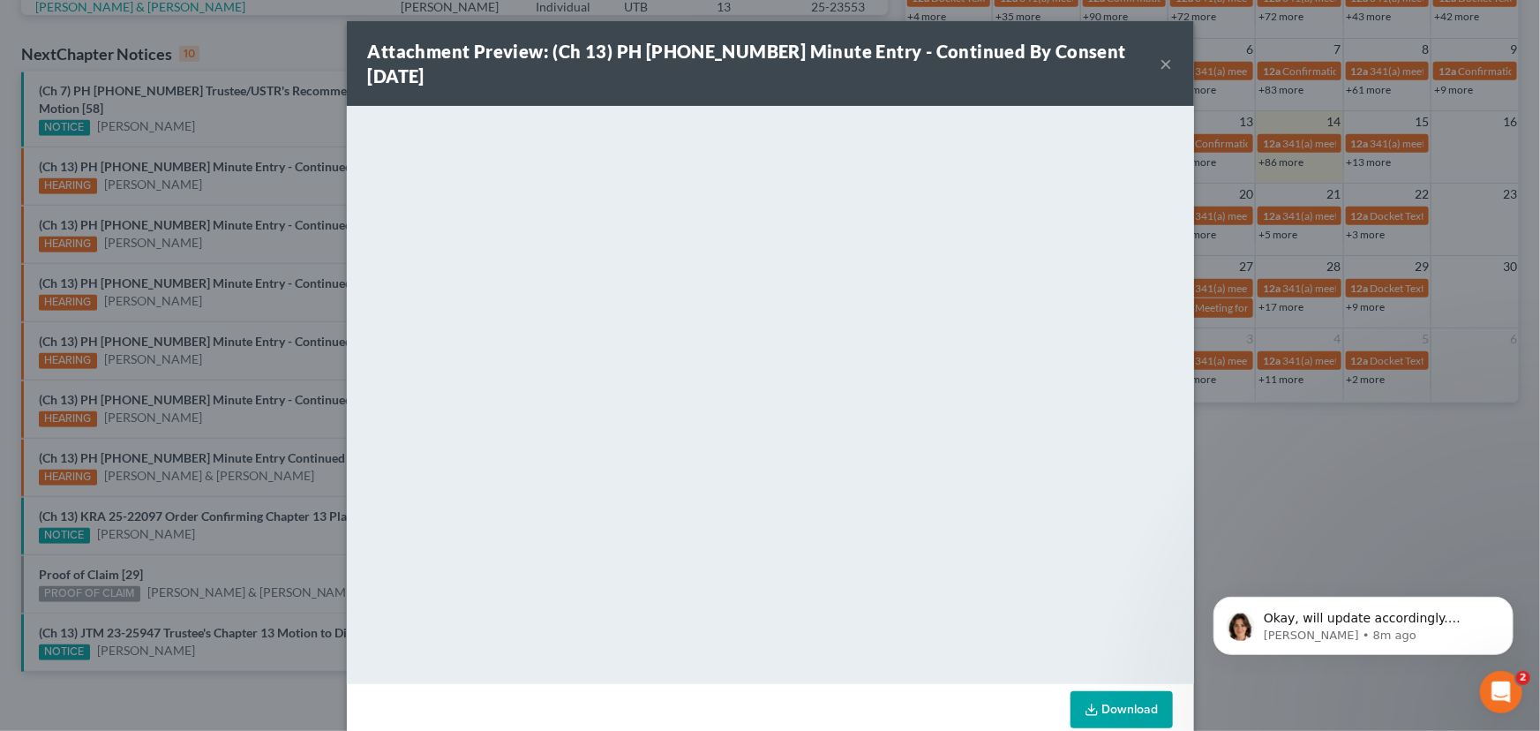
click at [215, 404] on div "Attachment Preview: (Ch 13) PH 25-22395 Minute Entry - Continued By Consent 08/…" at bounding box center [770, 365] width 1540 height 731
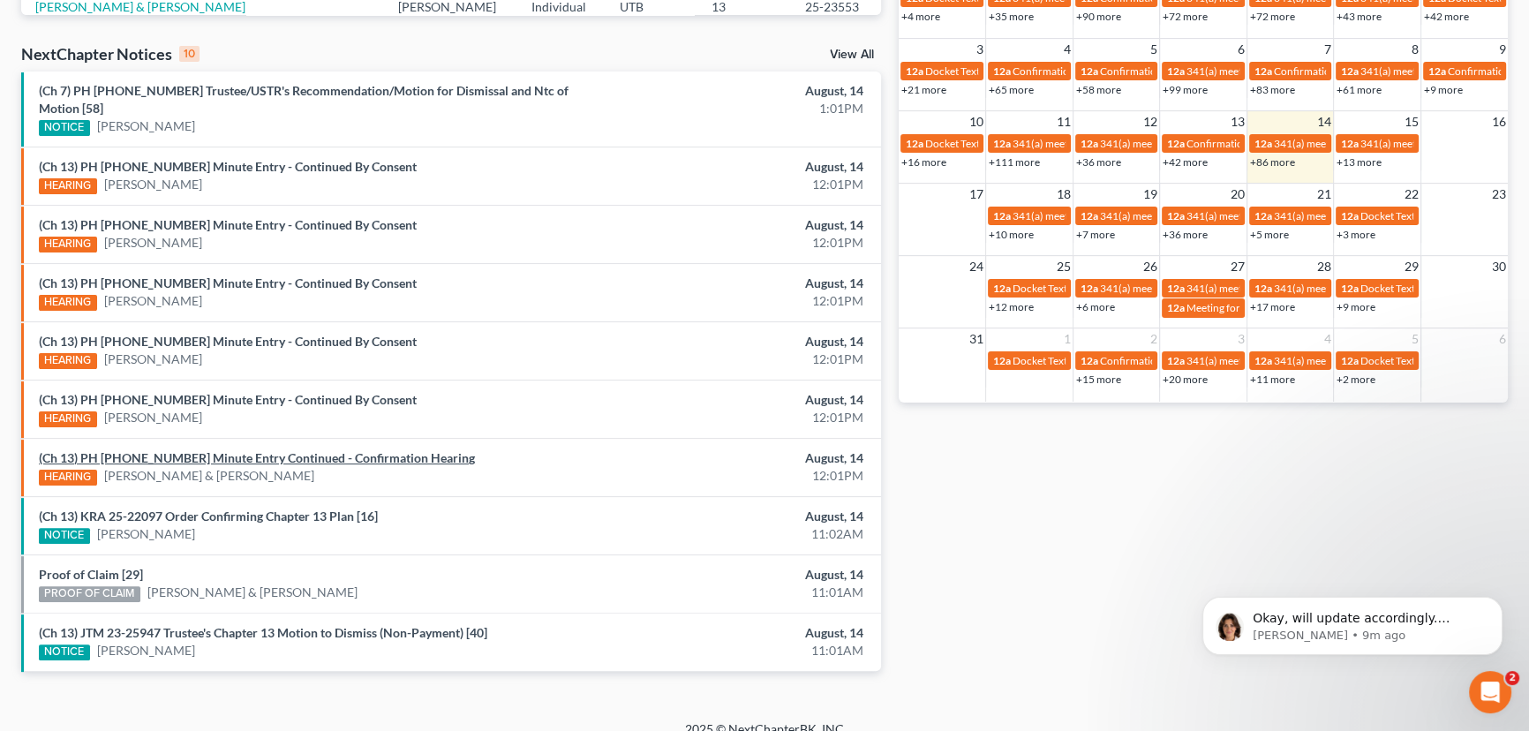
click at [201, 450] on link "(Ch 13) PH 25-20943 Minute Entry Continued - Confirmation Hearing" at bounding box center [257, 457] width 436 height 15
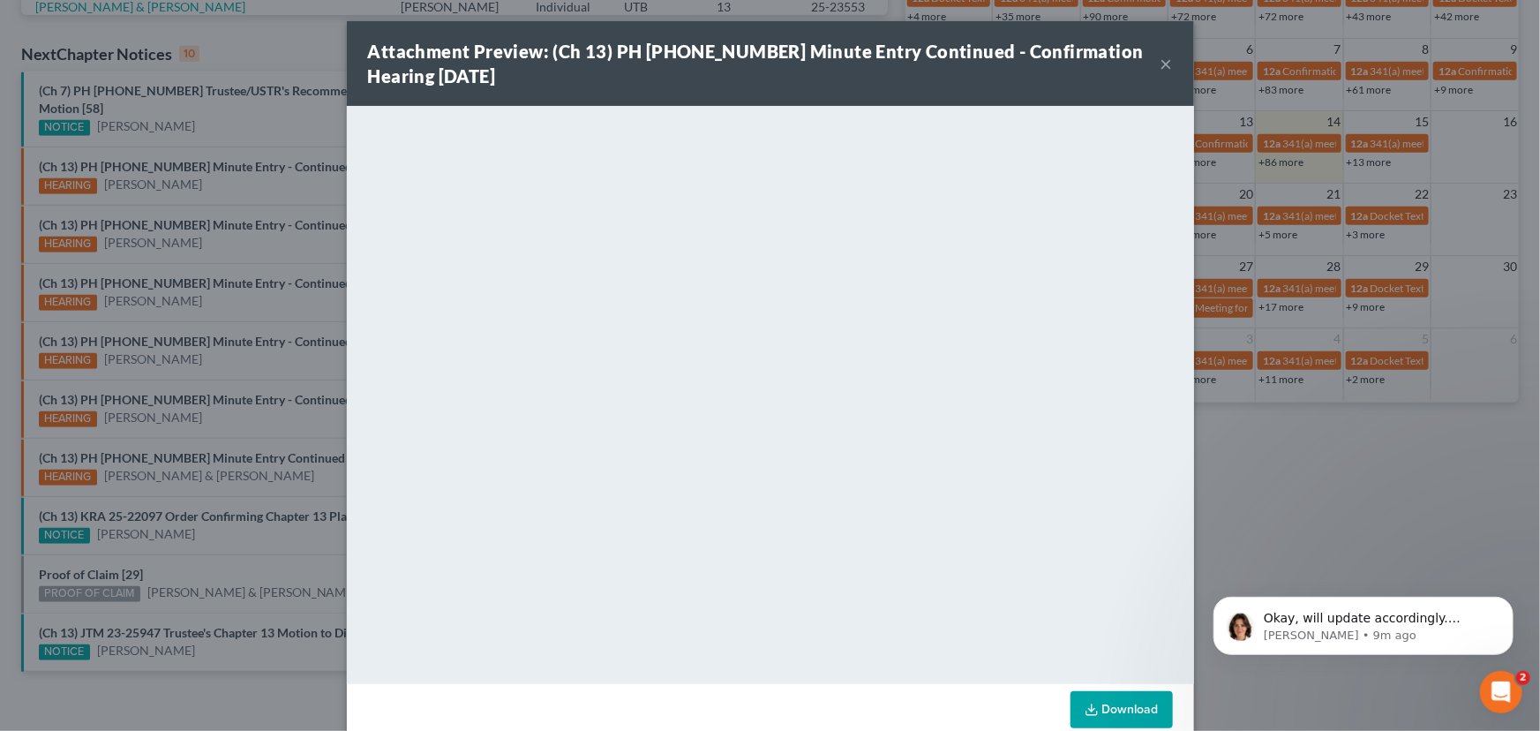
click at [196, 424] on div "Attachment Preview: (Ch 13) PH 25-20943 Minute Entry Continued - Confirmation H…" at bounding box center [770, 365] width 1540 height 731
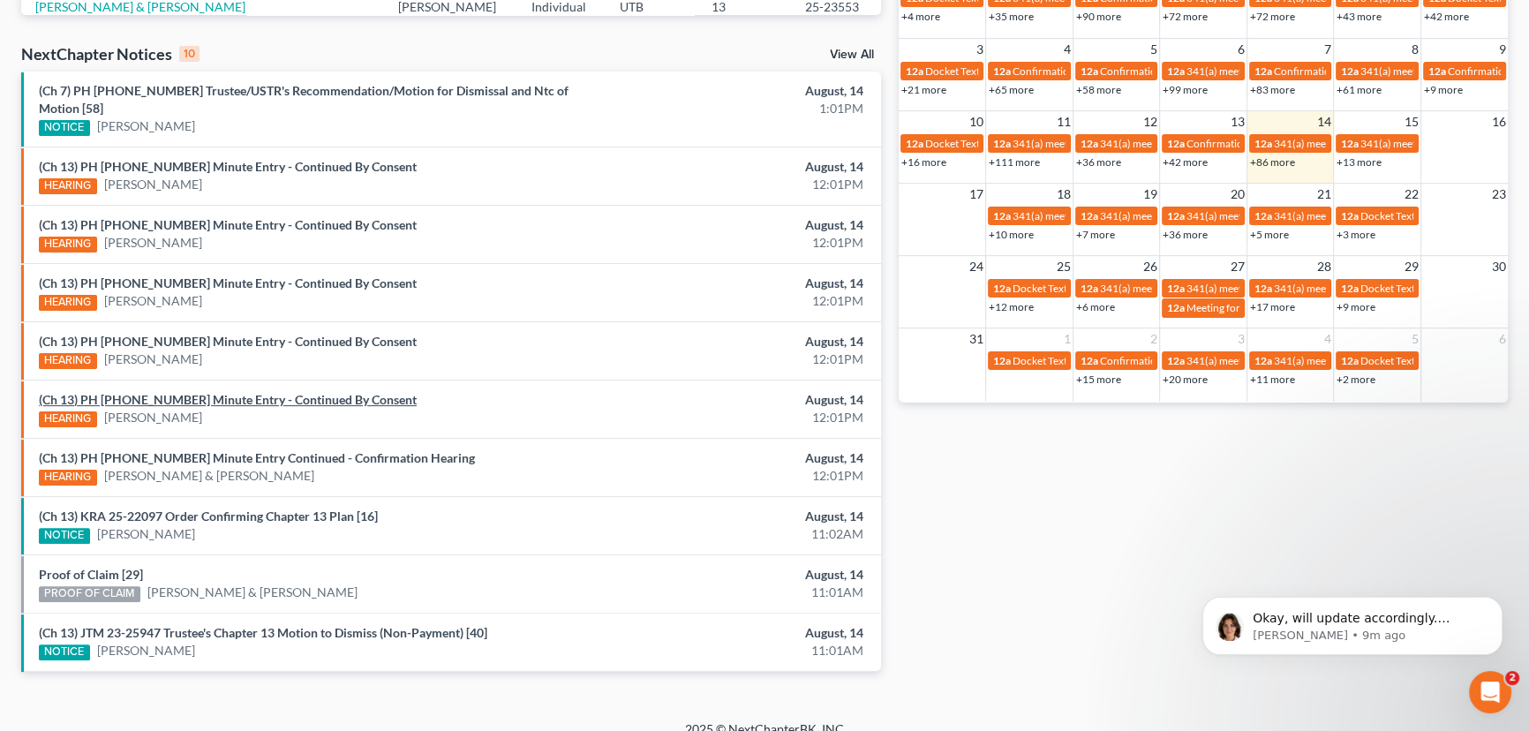
click at [202, 392] on link "(Ch 13) PH 25-22395 Minute Entry - Continued By Consent" at bounding box center [228, 399] width 378 height 15
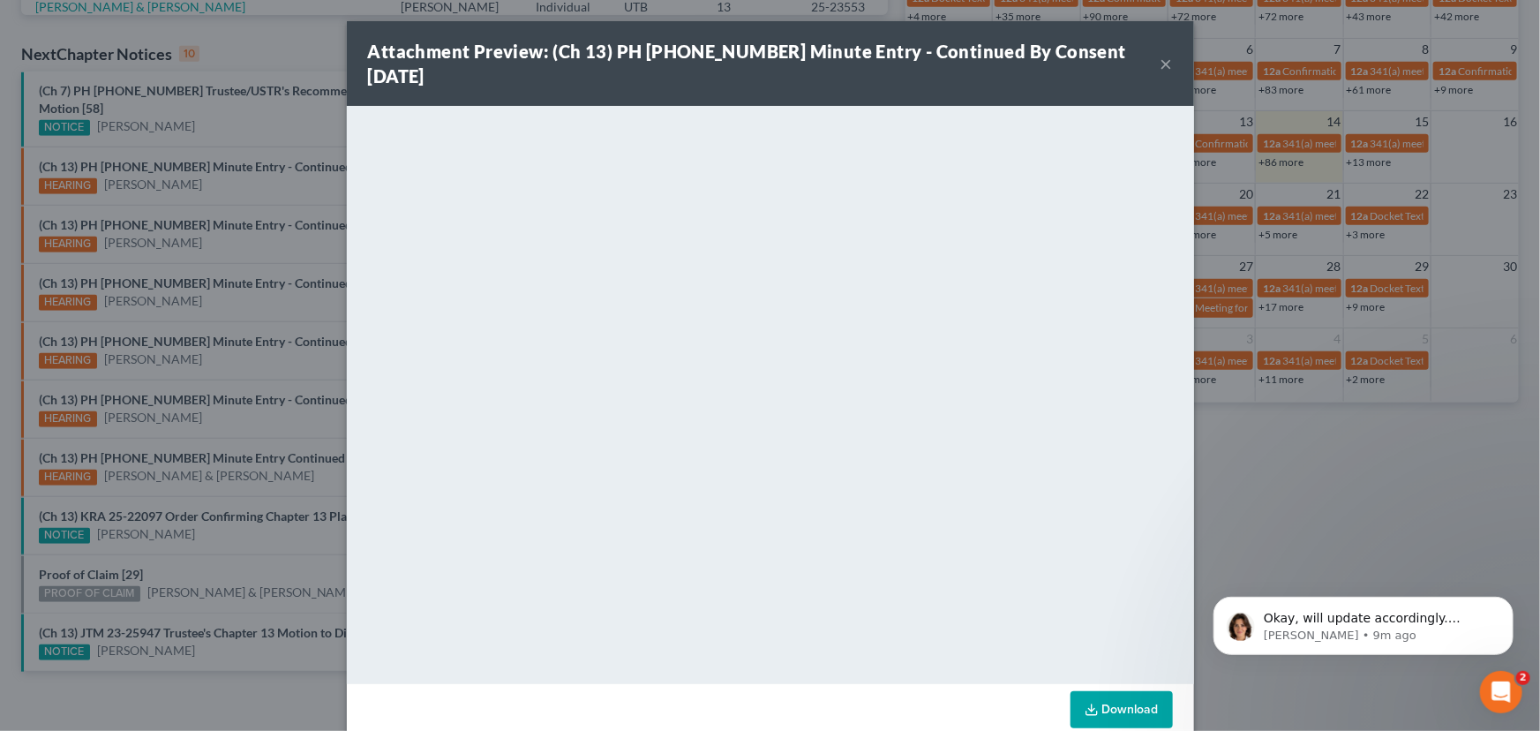
click at [199, 412] on div "Attachment Preview: (Ch 13) PH 25-22395 Minute Entry - Continued By Consent 08/…" at bounding box center [770, 365] width 1540 height 731
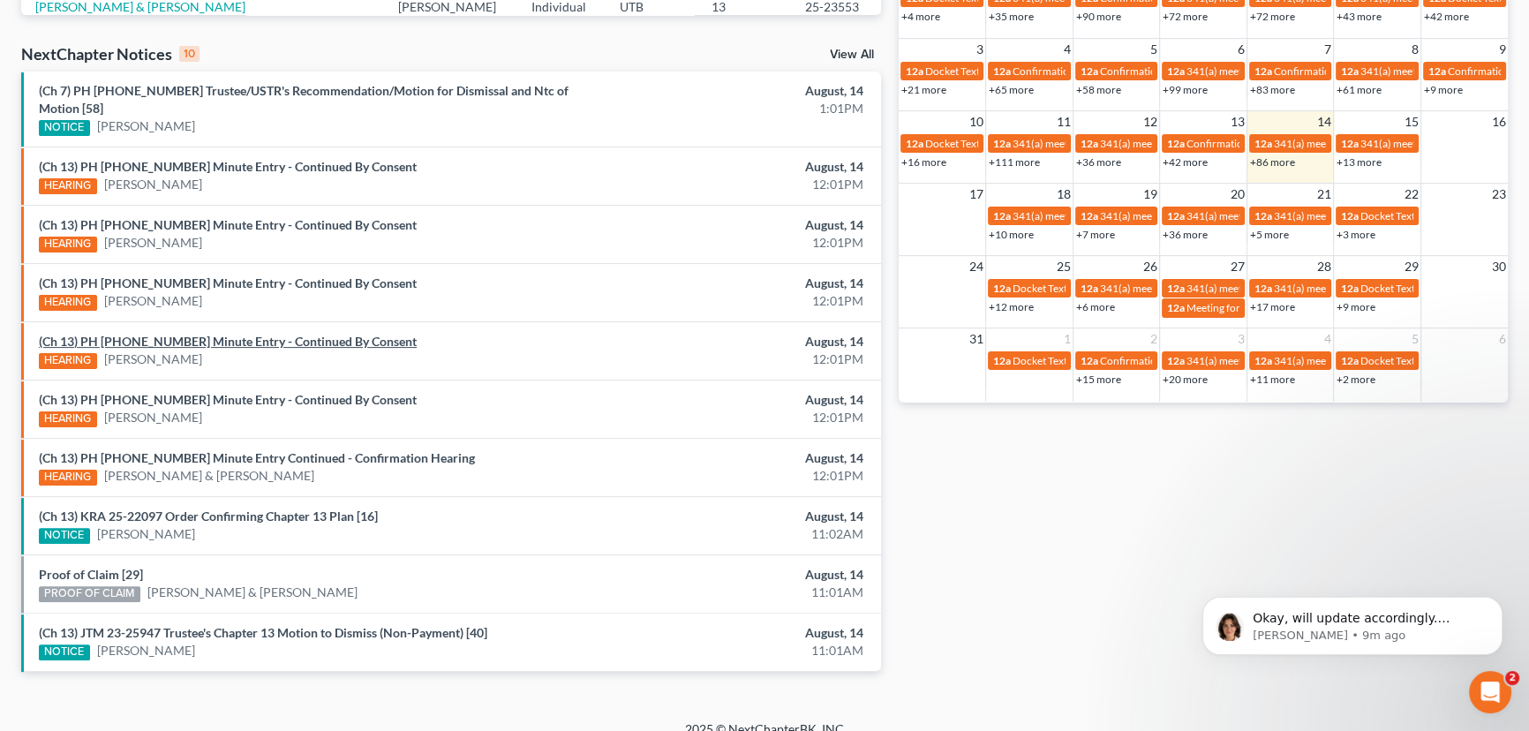
click at [209, 334] on link "(Ch 13) PH 25-20954 Minute Entry - Continued By Consent" at bounding box center [228, 341] width 378 height 15
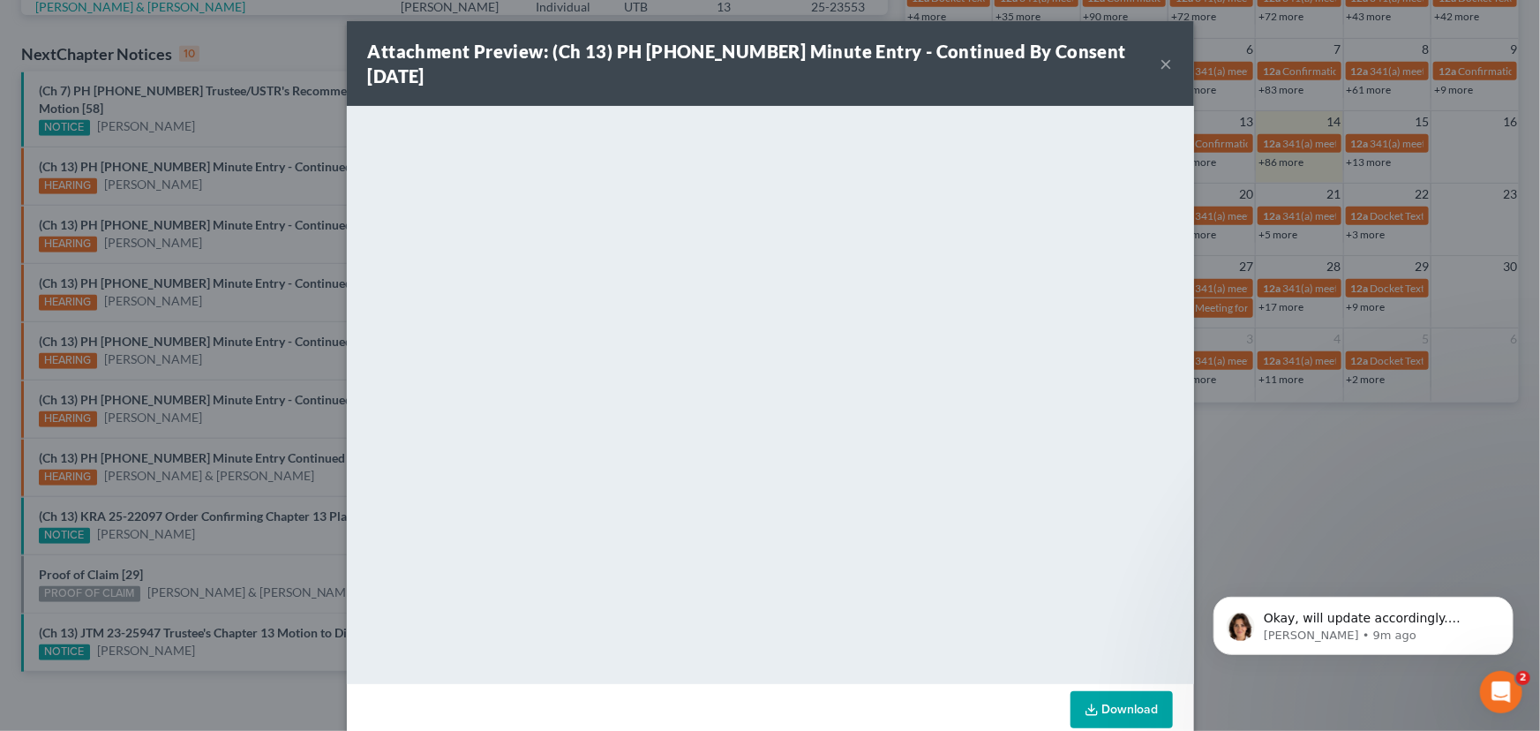
click at [1168, 49] on div "Attachment Preview: (Ch 13) PH 25-20954 Minute Entry - Continued By Consent 08/…" at bounding box center [770, 63] width 847 height 85
click at [1163, 54] on button "×" at bounding box center [1167, 63] width 12 height 21
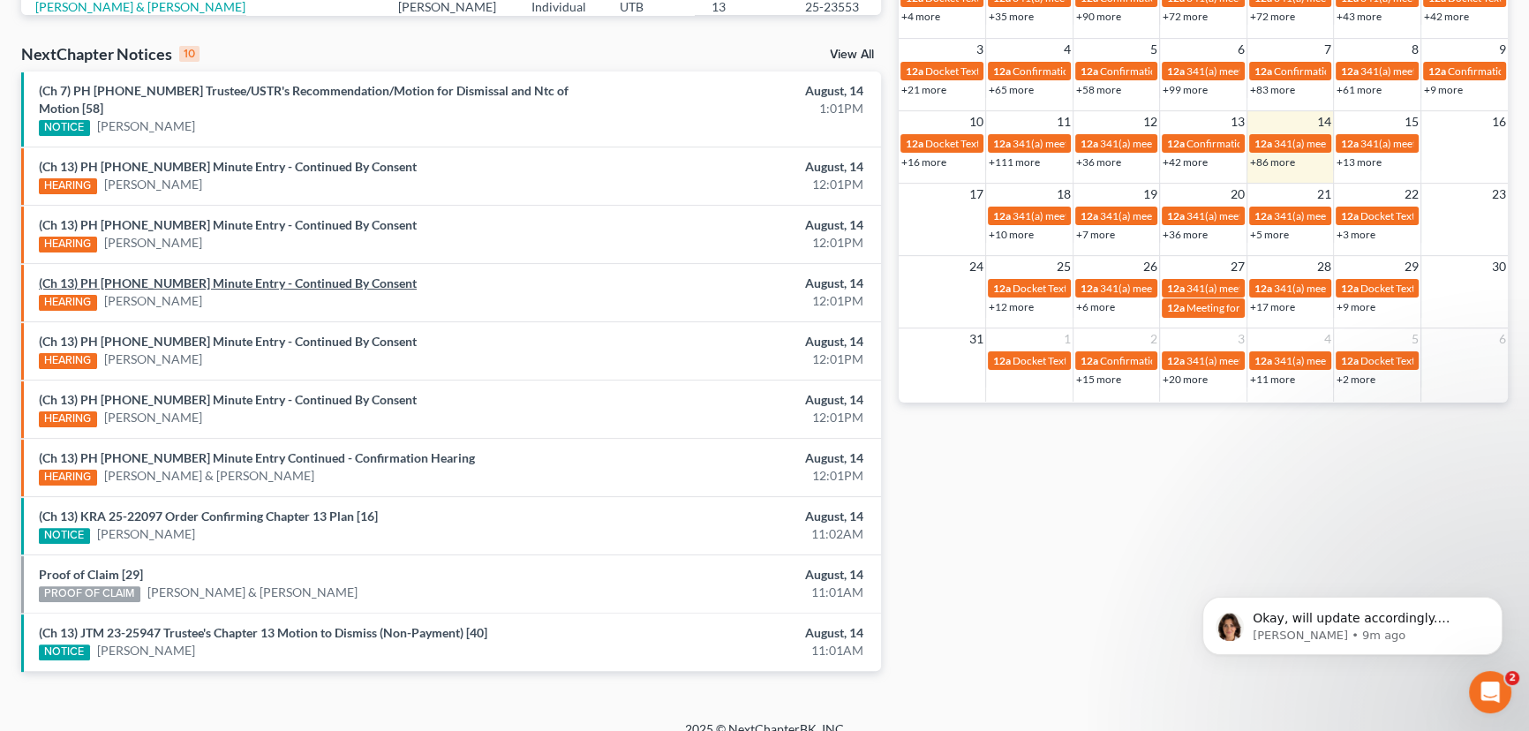
click at [204, 275] on link "(Ch 13) PH 25-23303 Minute Entry - Continued By Consent" at bounding box center [228, 282] width 378 height 15
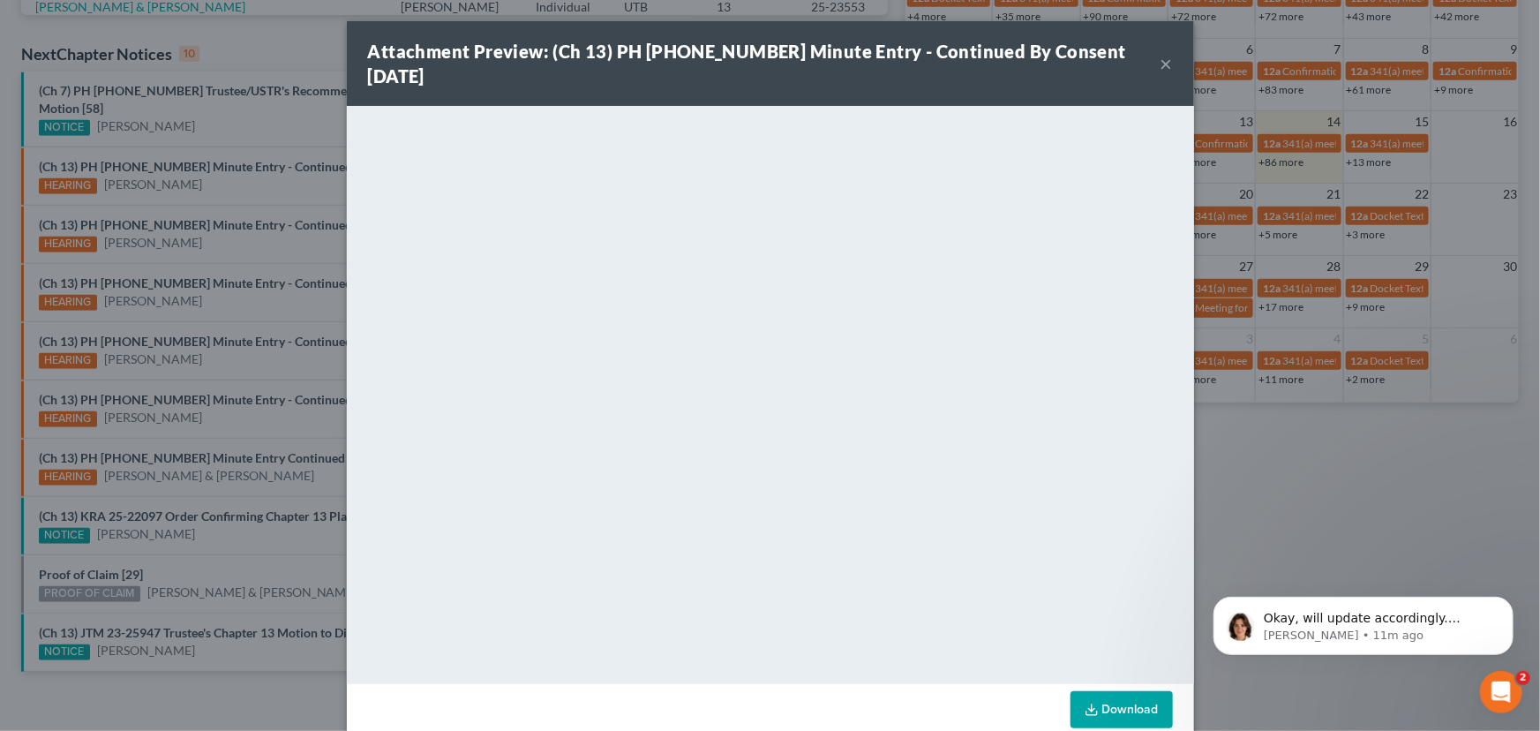
click at [1161, 53] on button "×" at bounding box center [1167, 63] width 12 height 21
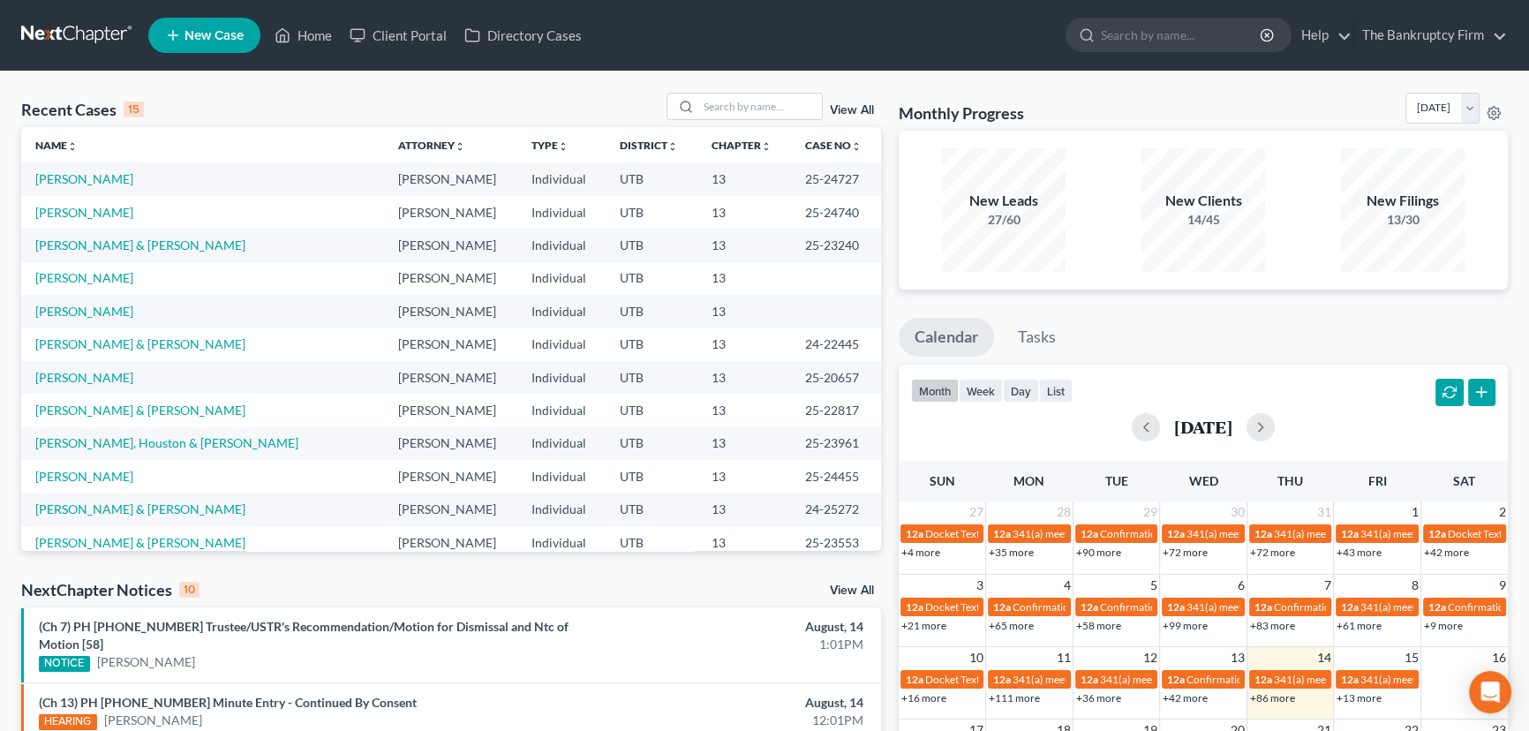
scroll to position [481, 0]
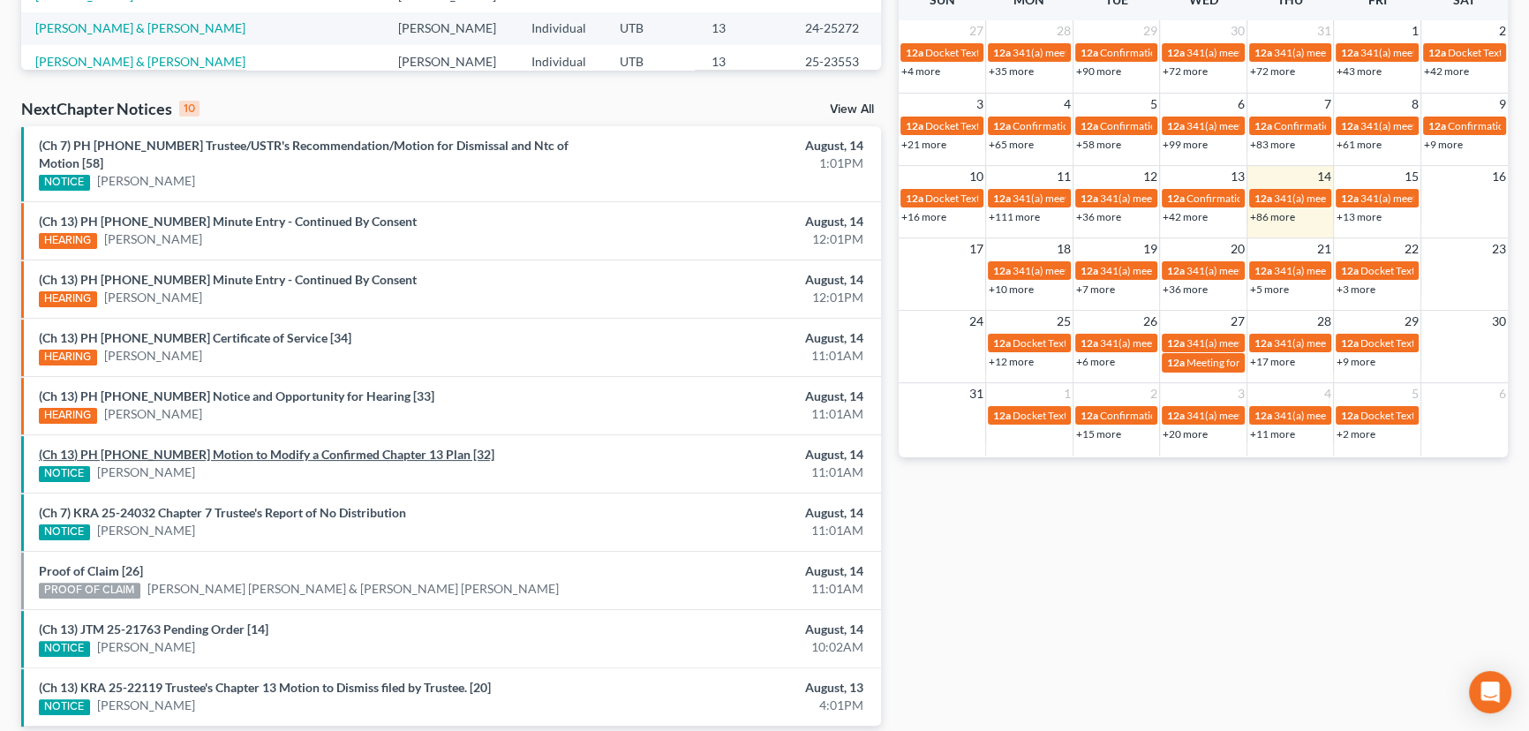
click at [248, 447] on link "(Ch 13) PH [PHONE_NUMBER] Motion to Modify a Confirmed Chapter 13 Plan [32]" at bounding box center [266, 454] width 455 height 15
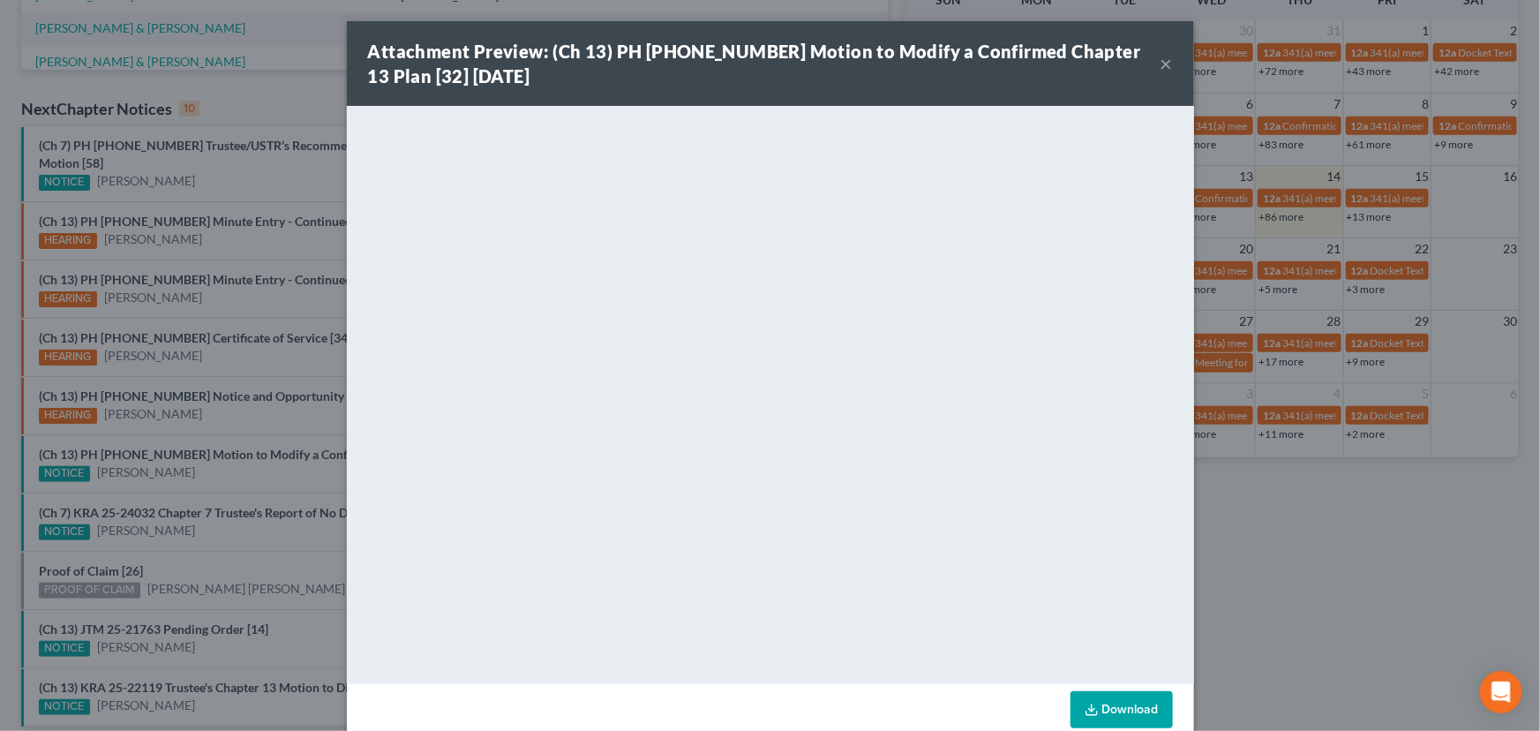
click at [238, 448] on div "Attachment Preview: (Ch 13) PH 24-21499 Motion to Modify a Confirmed Chapter 13…" at bounding box center [770, 365] width 1540 height 731
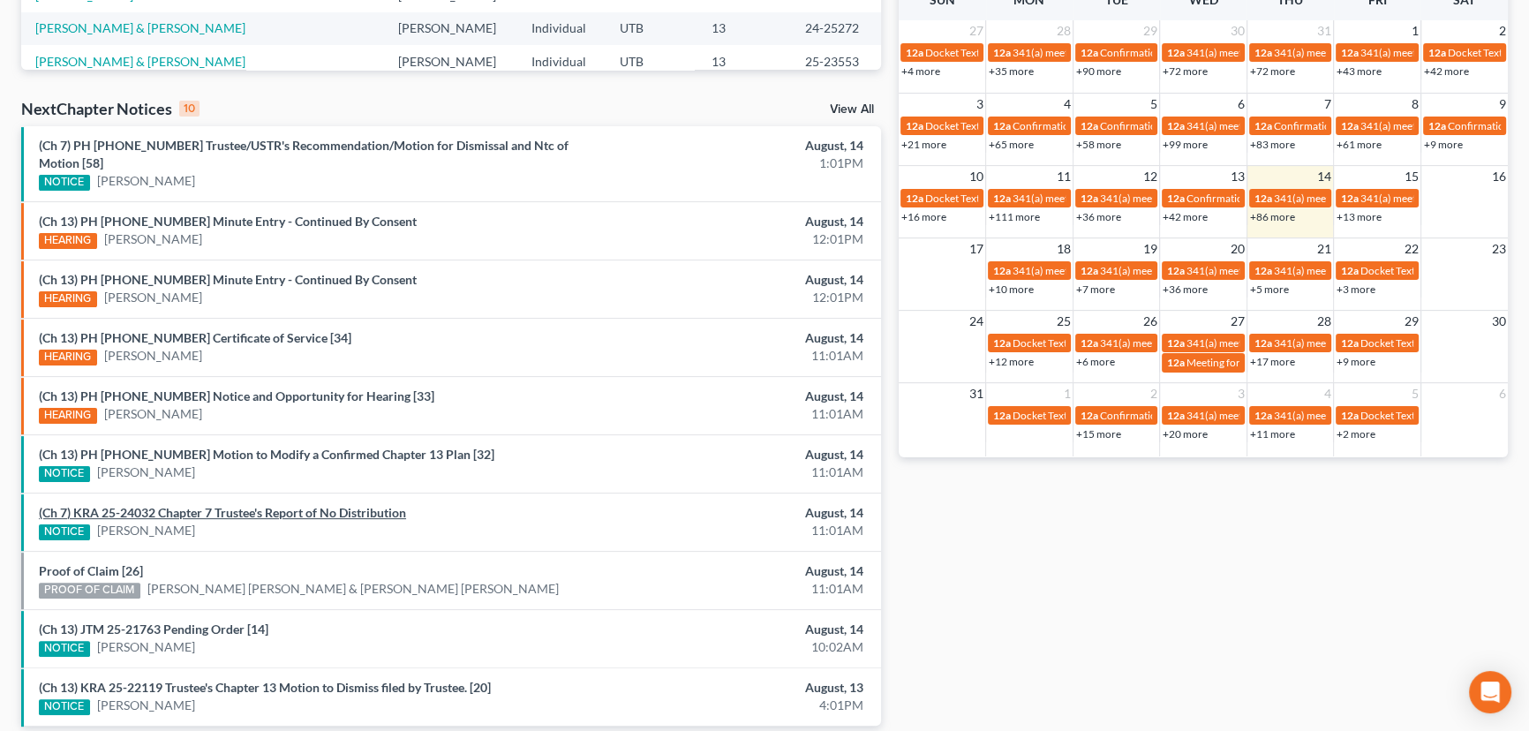
click at [229, 505] on link "(Ch 7) KRA 25-24032 Chapter 7 Trustee's Report of No Distribution" at bounding box center [222, 512] width 367 height 15
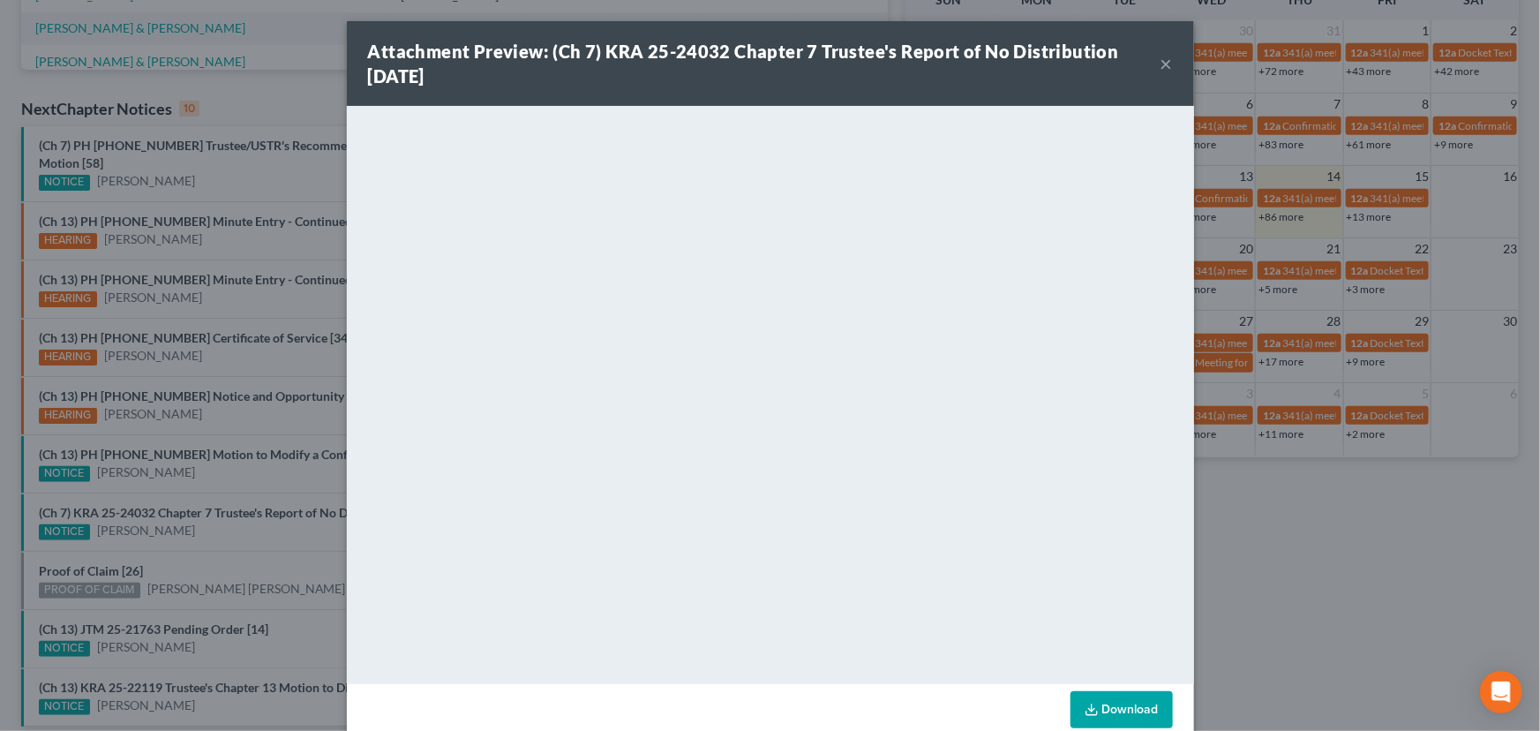
click at [212, 514] on div "Attachment Preview: (Ch 7) KRA 25-24032 Chapter 7 Trustee's Report of No Distri…" at bounding box center [770, 365] width 1540 height 731
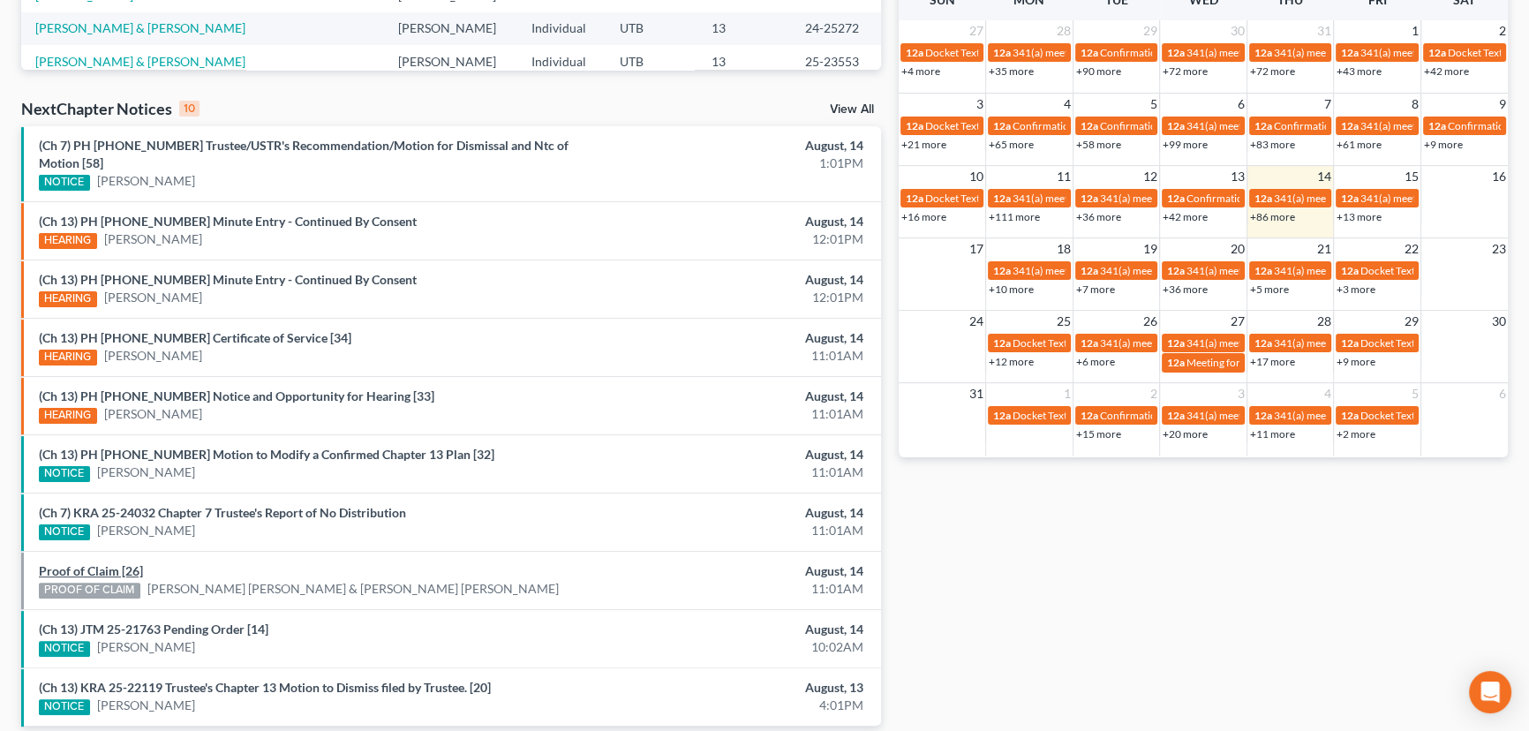
click at [86, 563] on link "Proof of Claim [26]" at bounding box center [91, 570] width 104 height 15
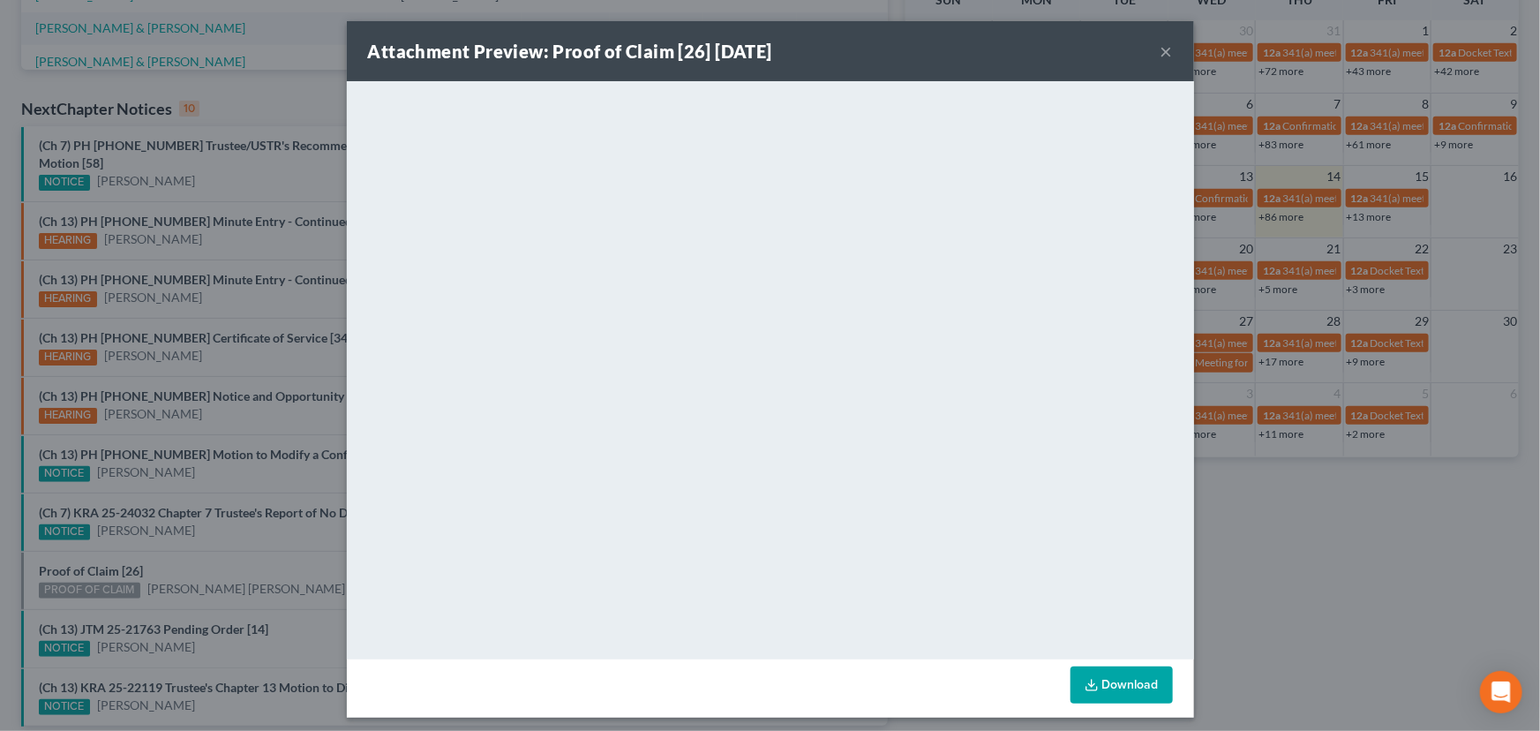
click at [205, 525] on div "Attachment Preview: Proof of Claim [26] 08/14/2025 × <object ng-attr-data='http…" at bounding box center [770, 365] width 1540 height 731
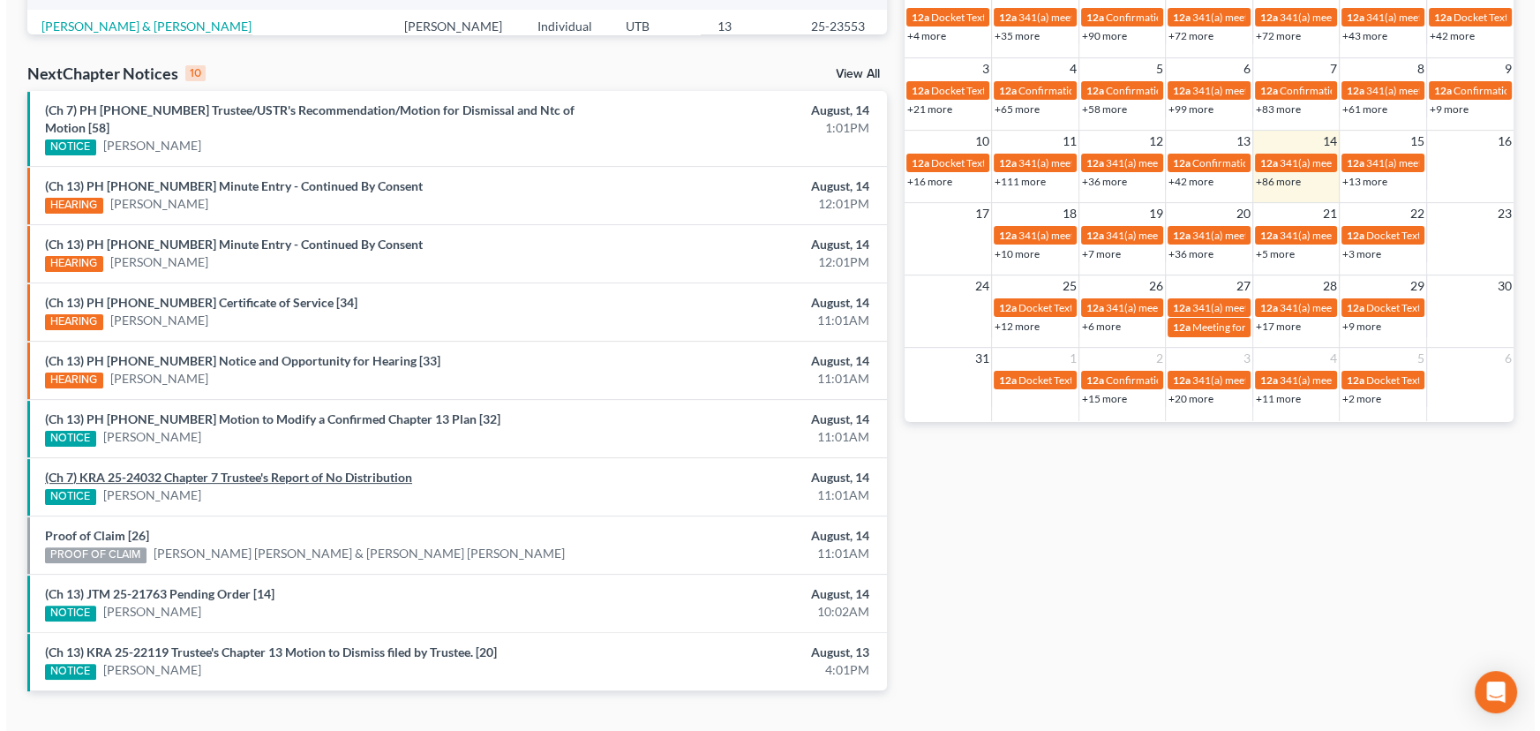
scroll to position [536, 0]
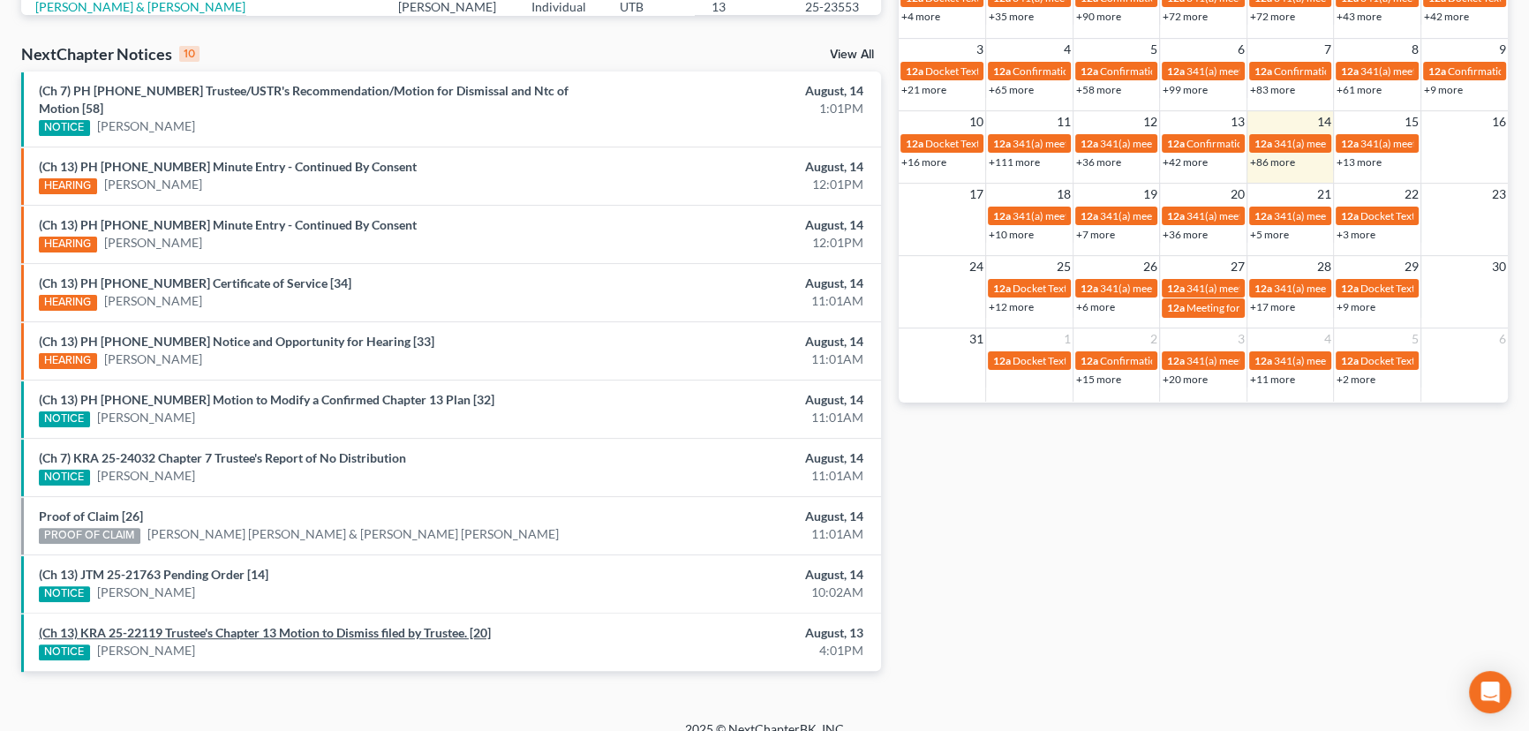
click at [276, 625] on link "(Ch 13) KRA 25-22119 Trustee's Chapter 13 Motion to Dismiss filed by Trustee. […" at bounding box center [265, 632] width 452 height 15
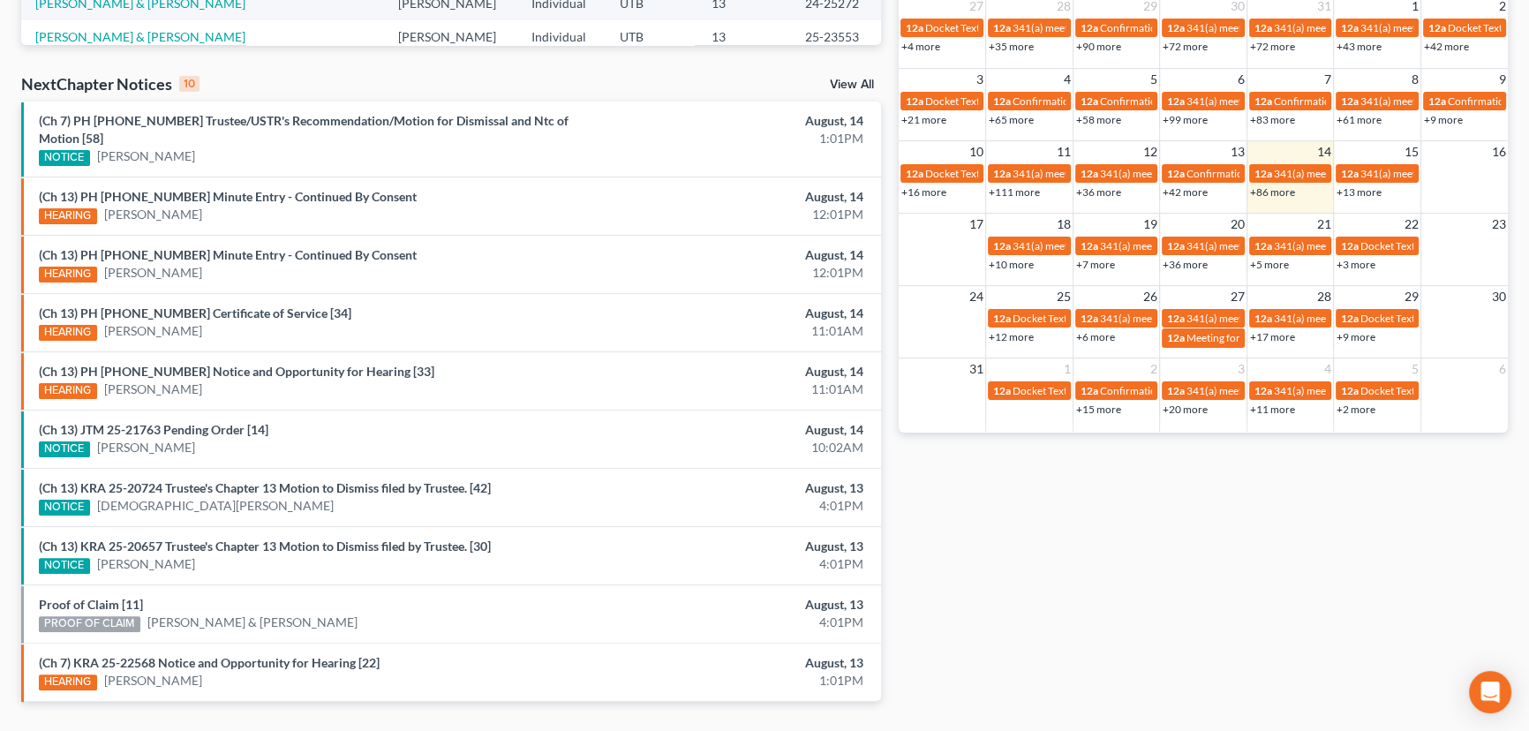
scroll to position [536, 0]
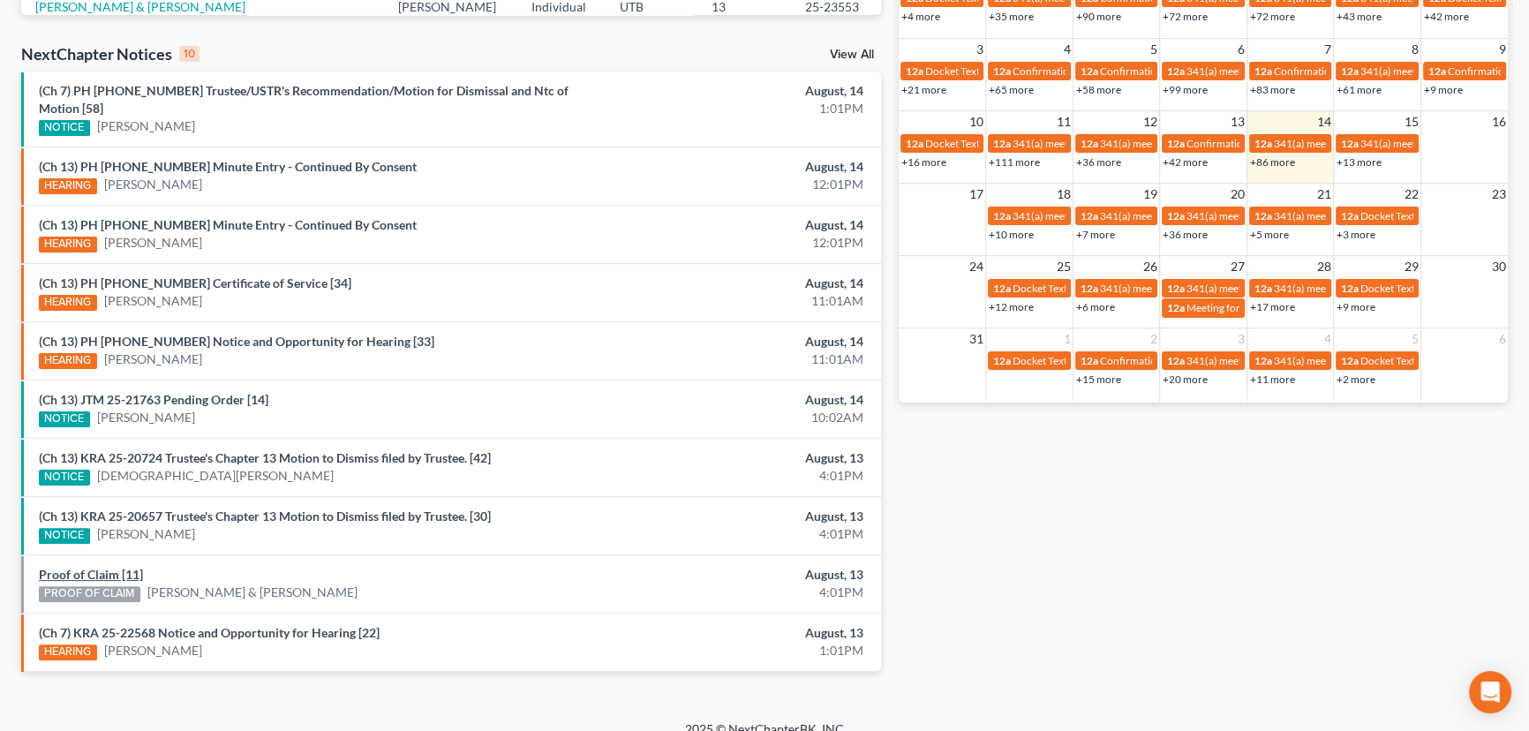
click at [99, 567] on link "Proof of Claim [11]" at bounding box center [91, 574] width 104 height 15
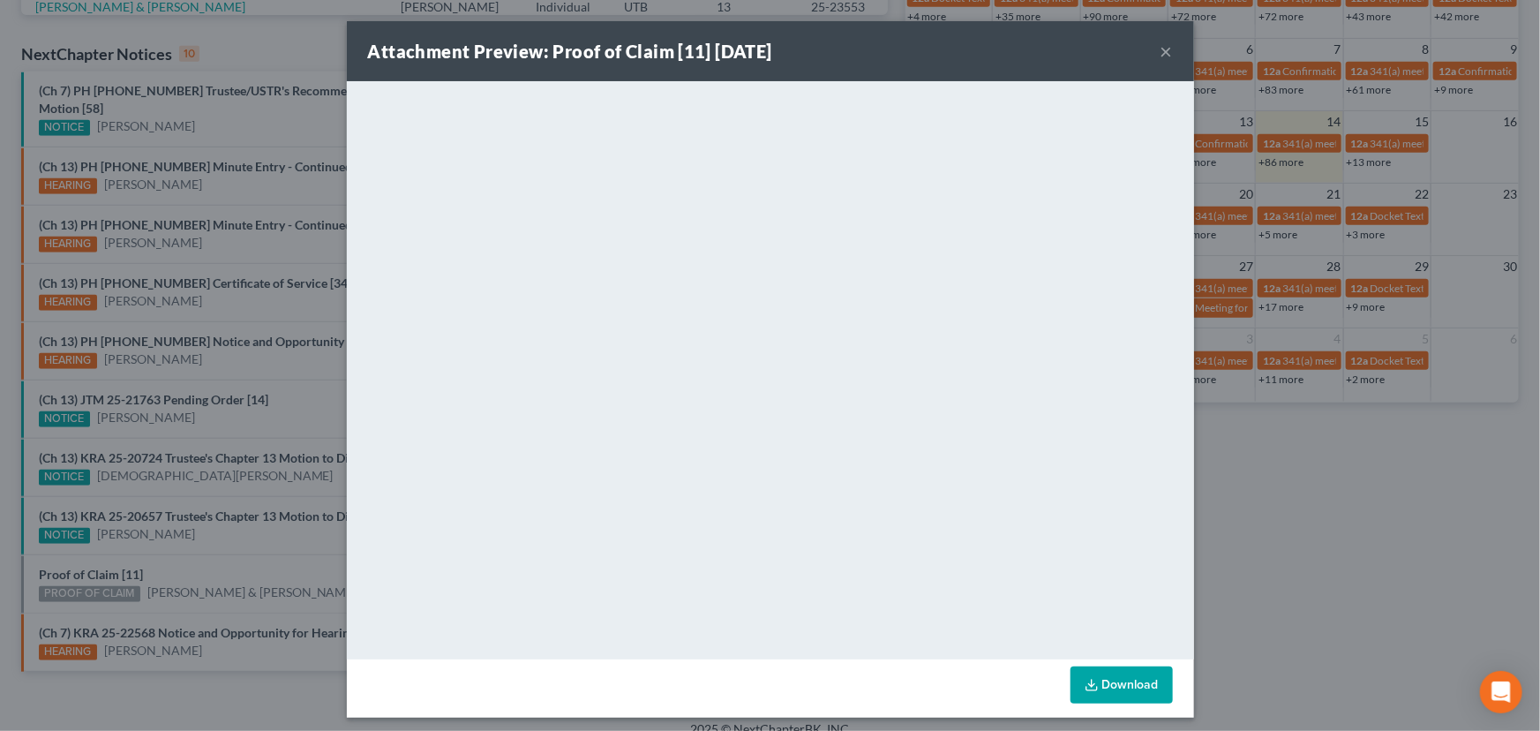
drag, startPoint x: 190, startPoint y: 551, endPoint x: 207, endPoint y: 553, distance: 17.7
click at [194, 551] on div "Attachment Preview: Proof of Claim [11] [DATE] × <object ng-attr-data='[URL][DO…" at bounding box center [770, 365] width 1540 height 731
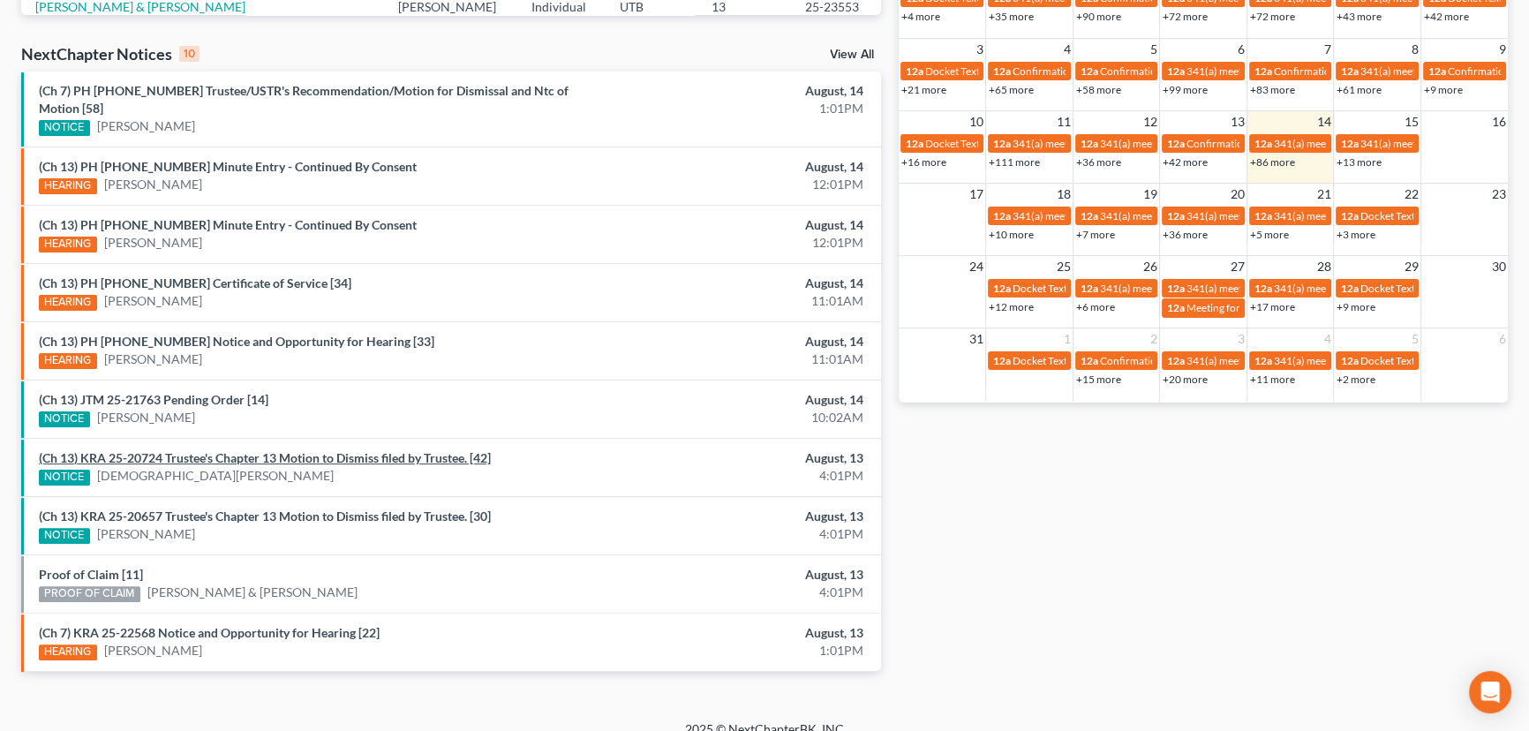
click at [187, 450] on link "(Ch 13) KRA 25-20724 Trustee's Chapter 13 Motion to Dismiss filed by Trustee. […" at bounding box center [265, 457] width 452 height 15
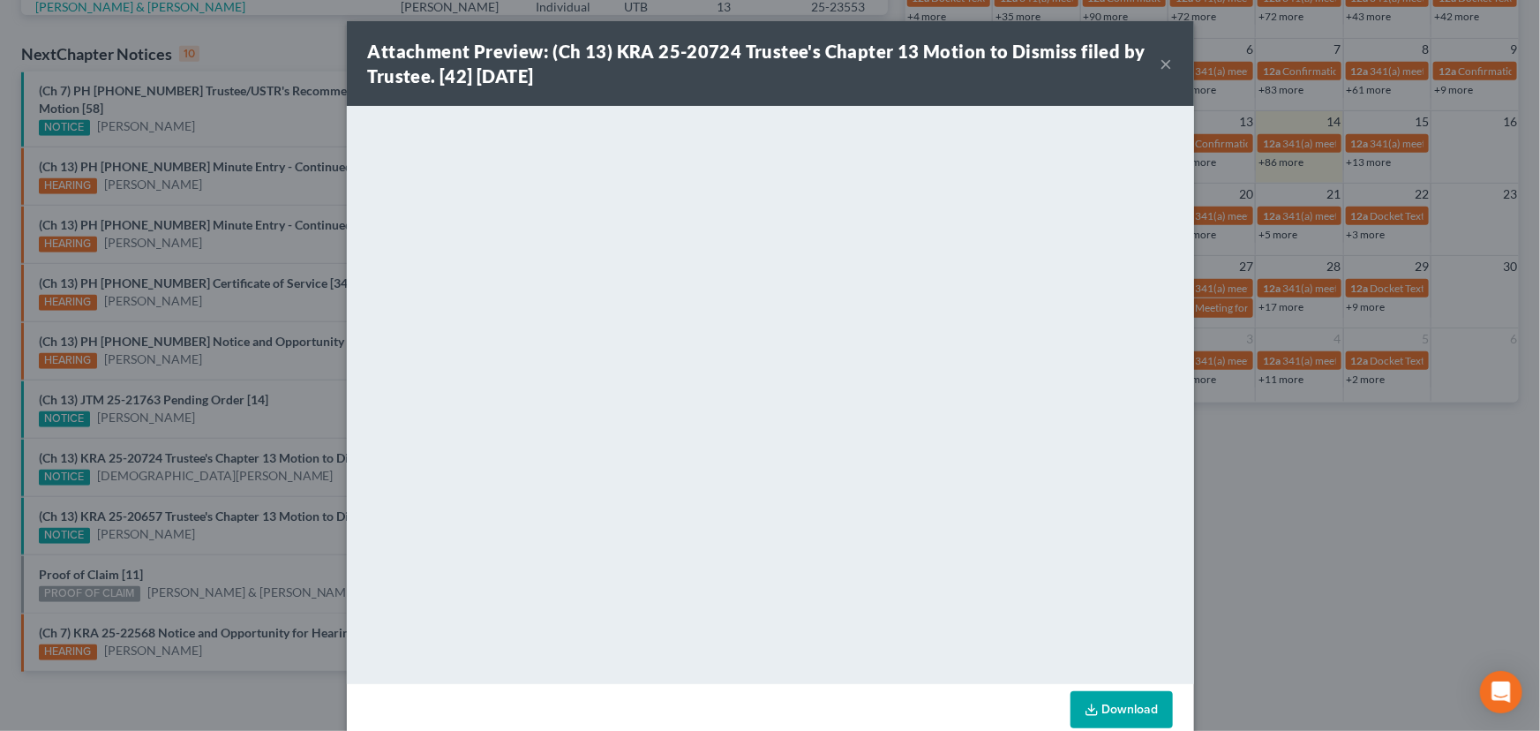
click at [221, 464] on div "Attachment Preview: (Ch 13) KRA 25-20724 Trustee's Chapter 13 Motion to Dismiss…" at bounding box center [770, 365] width 1540 height 731
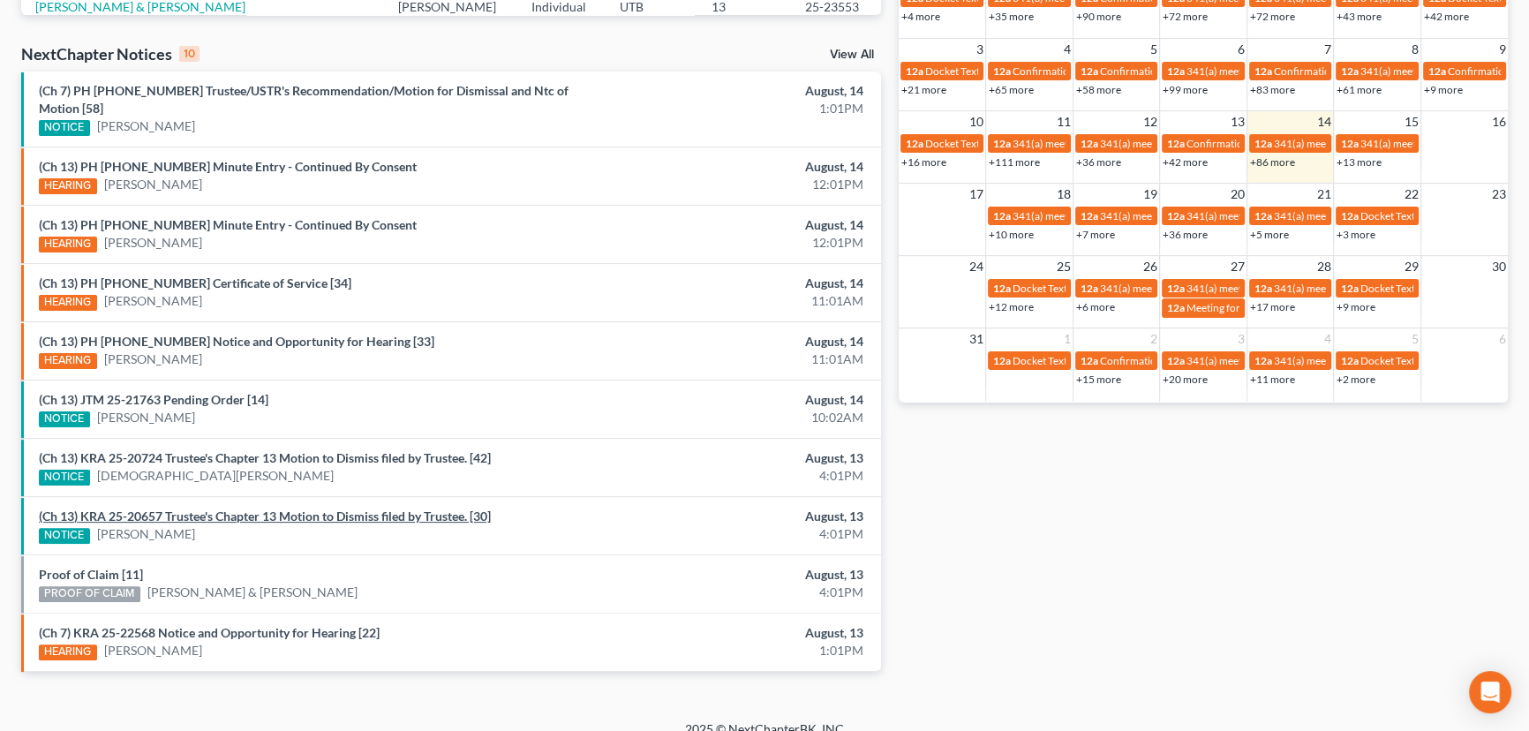
click at [199, 508] on link "(Ch 13) KRA 25-20657 Trustee's Chapter 13 Motion to Dismiss filed by Trustee. […" at bounding box center [265, 515] width 452 height 15
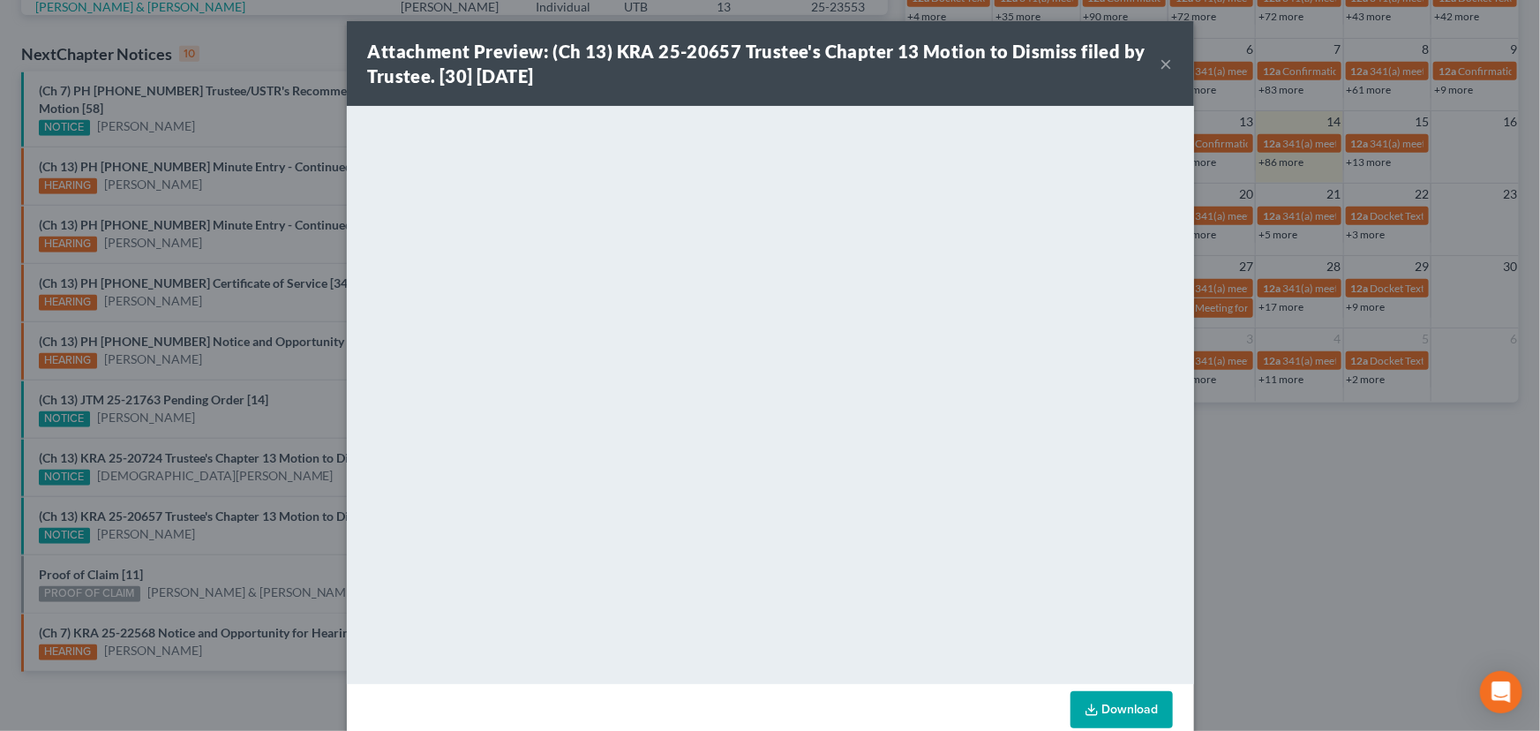
click at [193, 522] on div "Attachment Preview: (Ch 13) KRA 25-20657 Trustee's Chapter 13 Motion to Dismiss…" at bounding box center [770, 365] width 1540 height 731
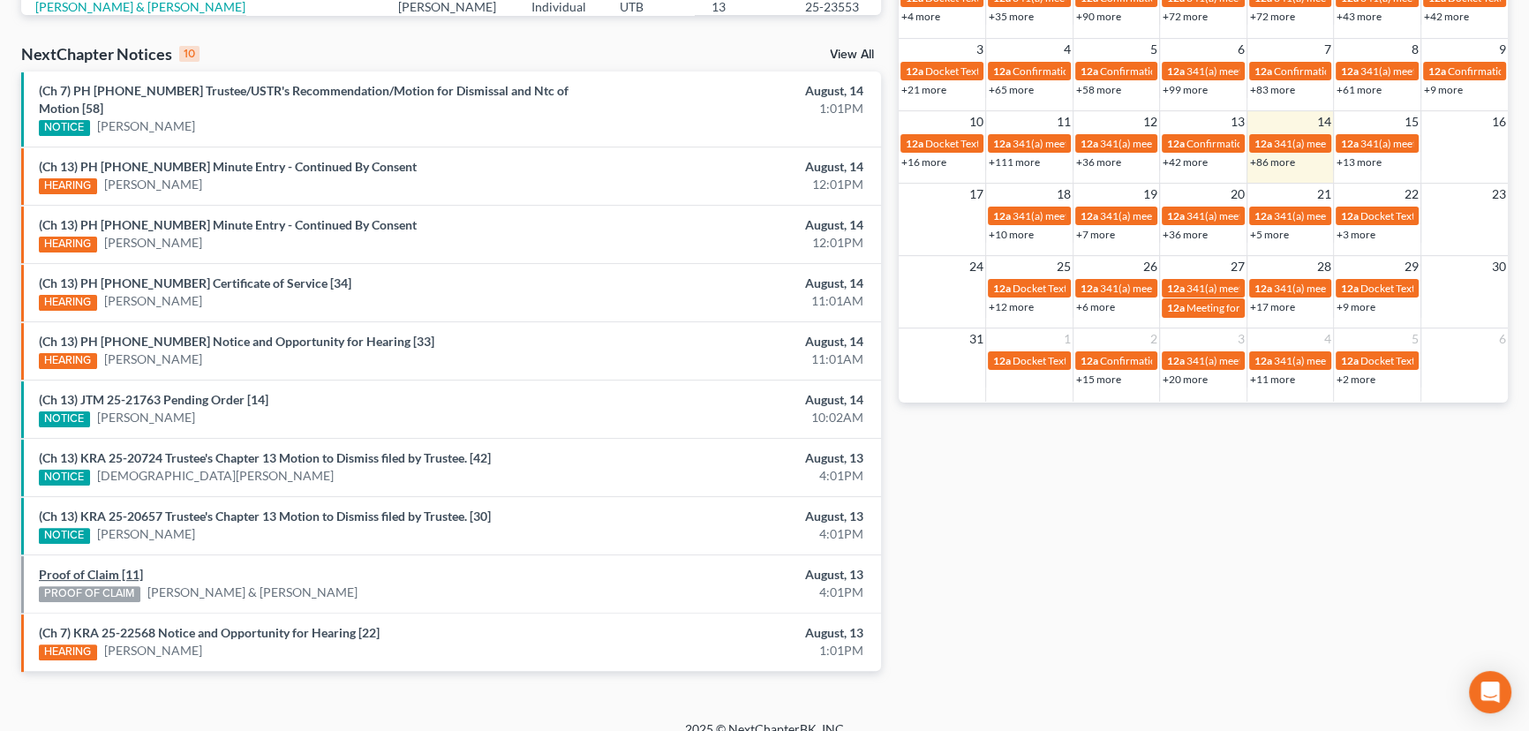
click at [105, 567] on link "Proof of Claim [11]" at bounding box center [91, 574] width 104 height 15
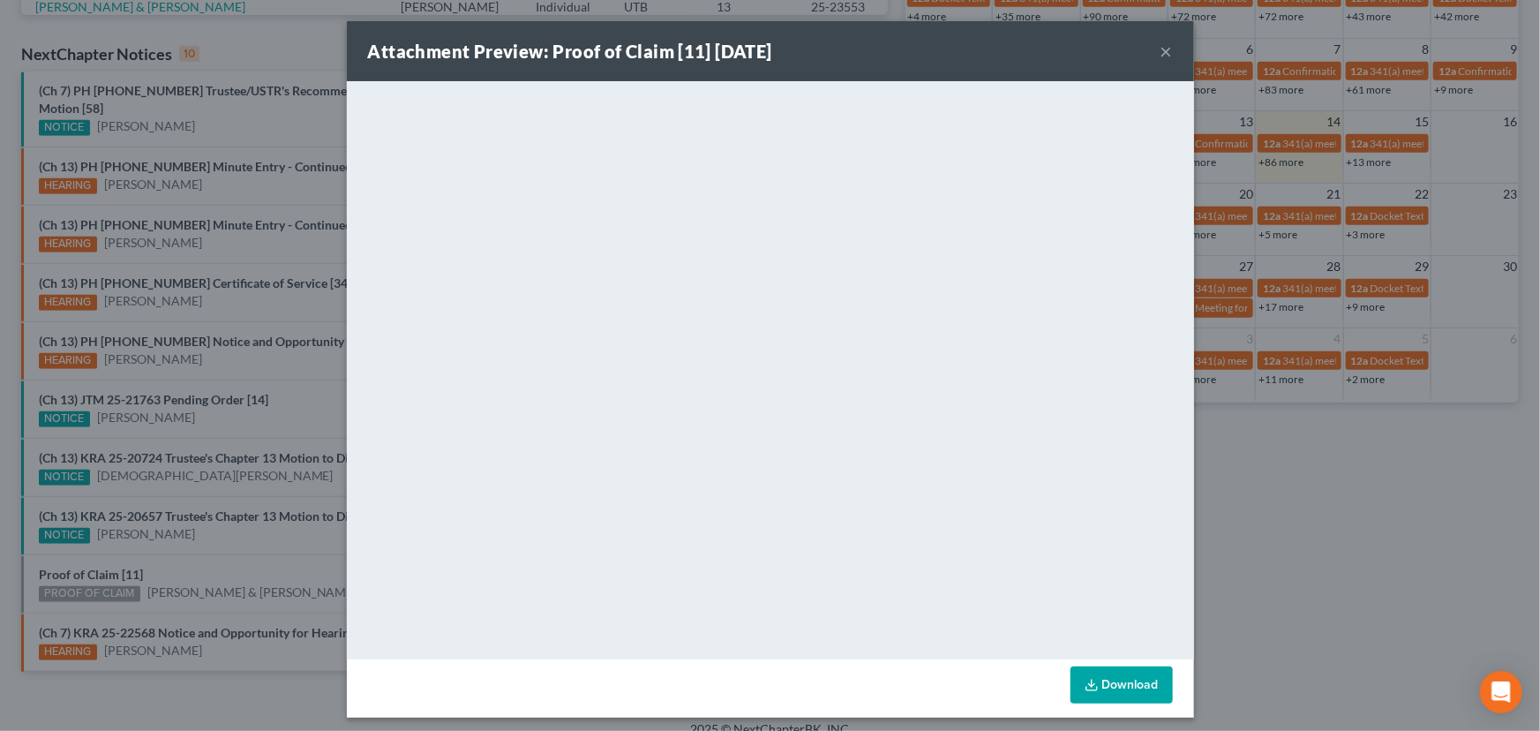
click at [207, 530] on div "Attachment Preview: Proof of Claim [11] [DATE] × <object ng-attr-data='[URL][DO…" at bounding box center [770, 365] width 1540 height 731
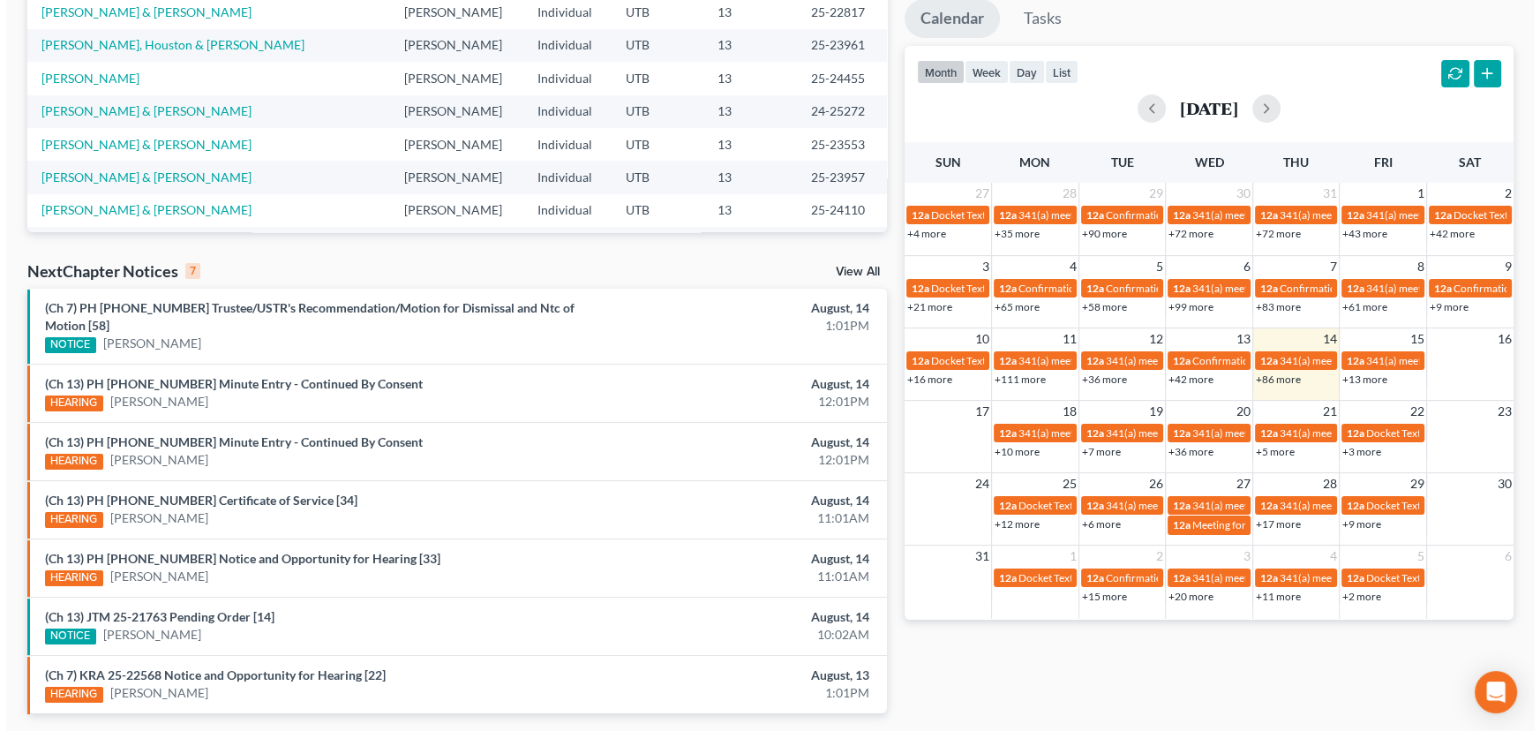
scroll to position [320, 0]
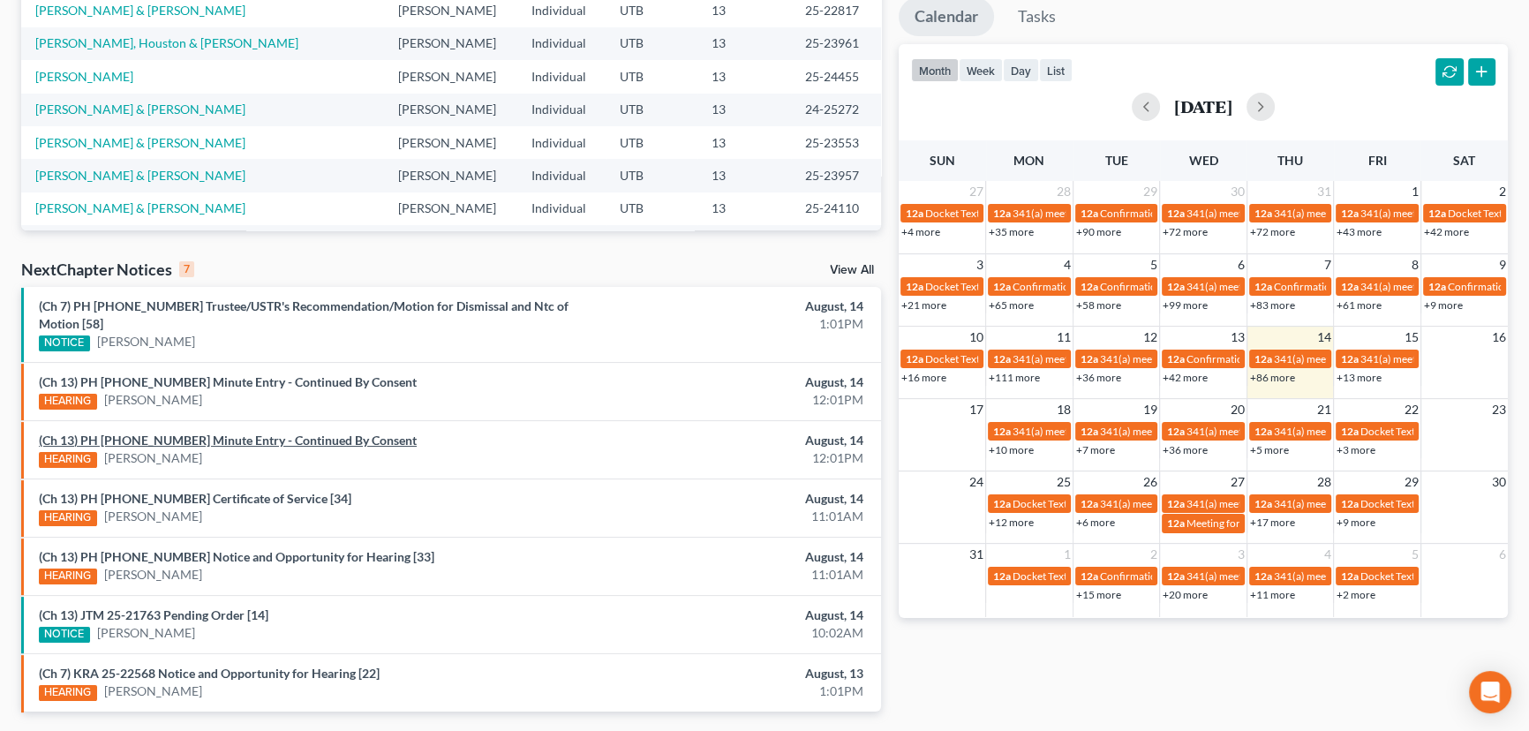
click at [182, 432] on link "(Ch 13) PH [PHONE_NUMBER] Minute Entry - Continued By Consent" at bounding box center [228, 439] width 378 height 15
